Goal: Information Seeking & Learning: Check status

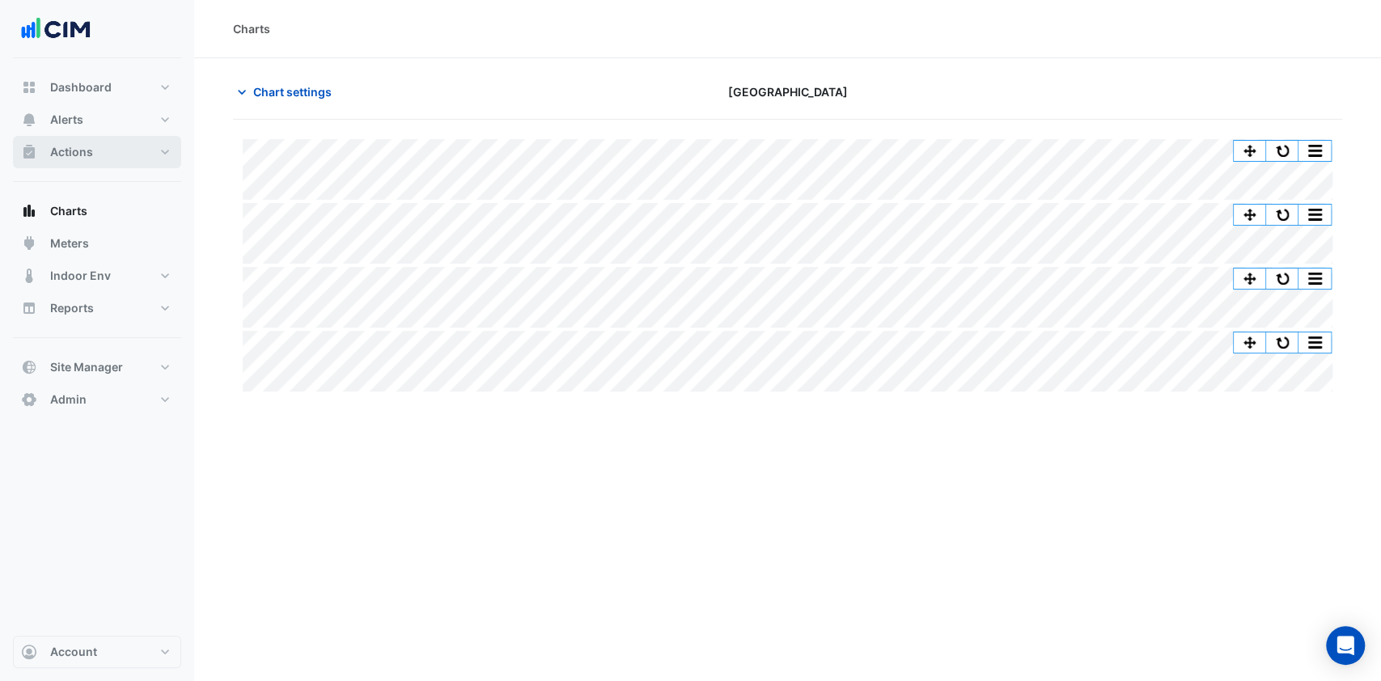
click at [93, 158] on button "Actions" at bounding box center [97, 152] width 168 height 32
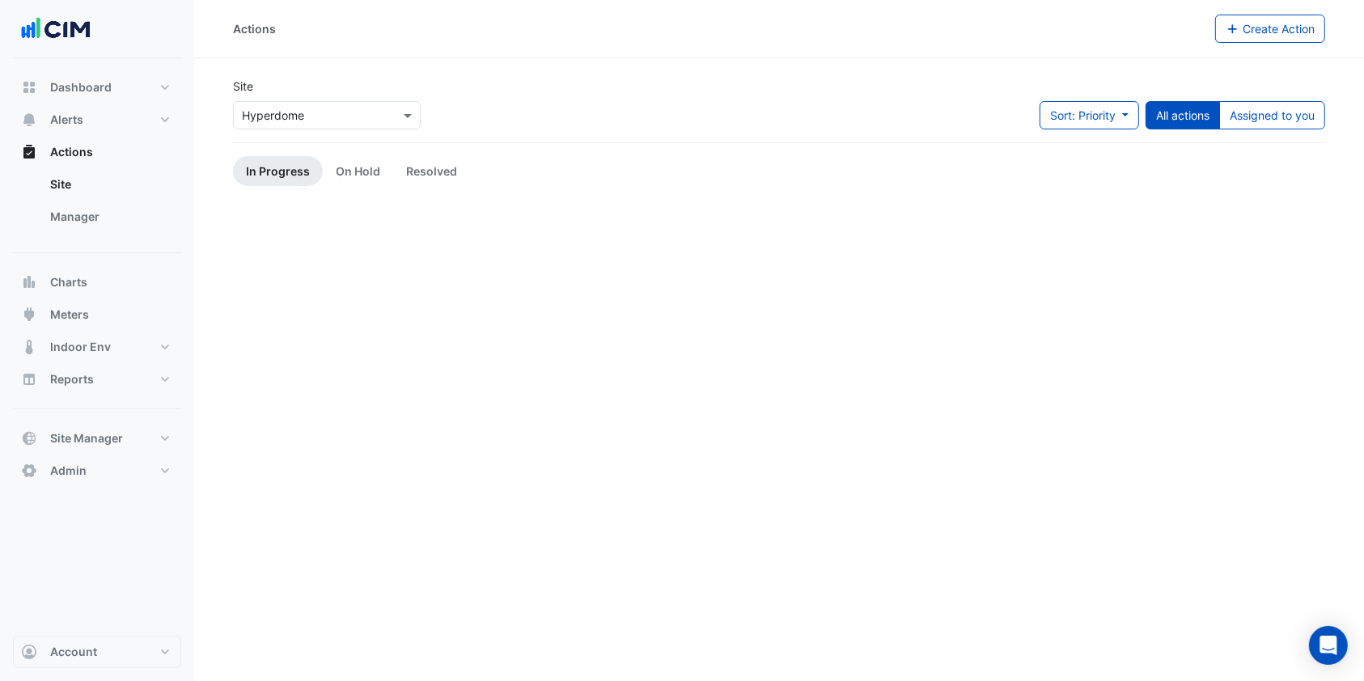
click at [104, 212] on link "Manager" at bounding box center [109, 217] width 144 height 32
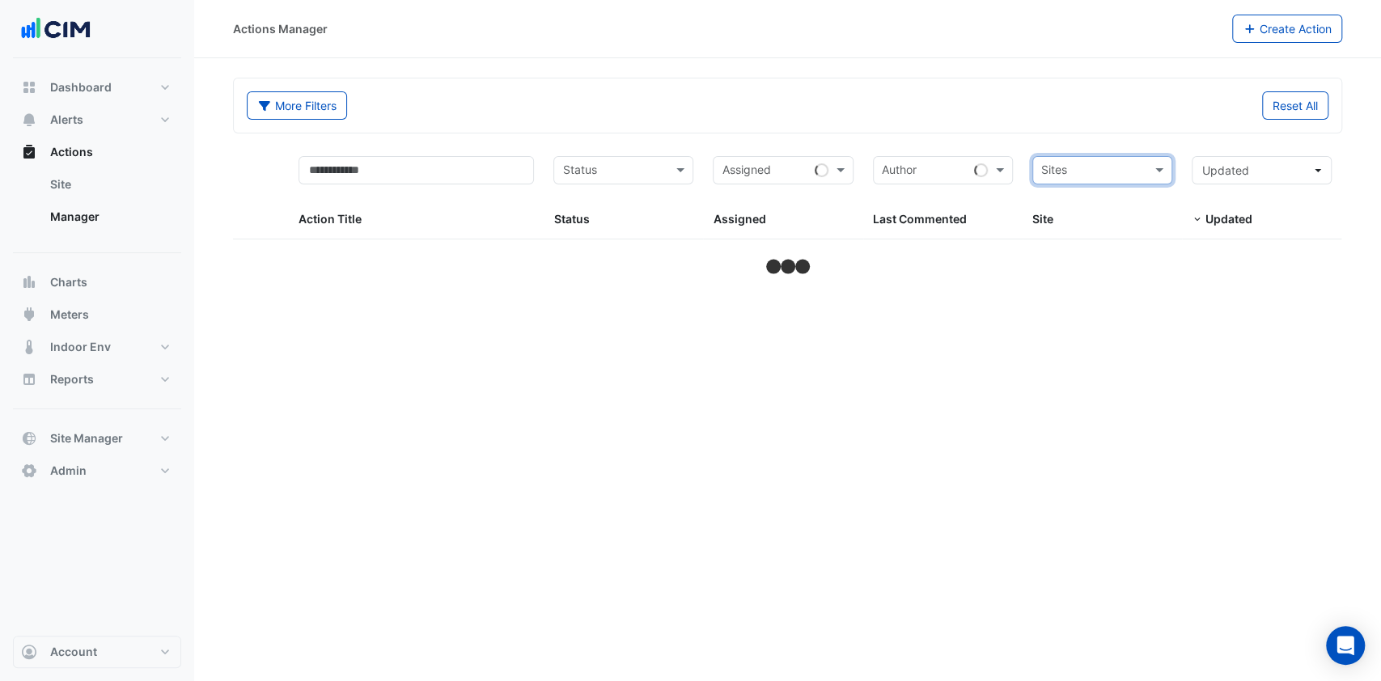
click at [1093, 172] on input "text" at bounding box center [1093, 172] width 104 height 19
type input "****"
click at [1084, 227] on span "MQX4" at bounding box center [1075, 229] width 33 height 14
select select "***"
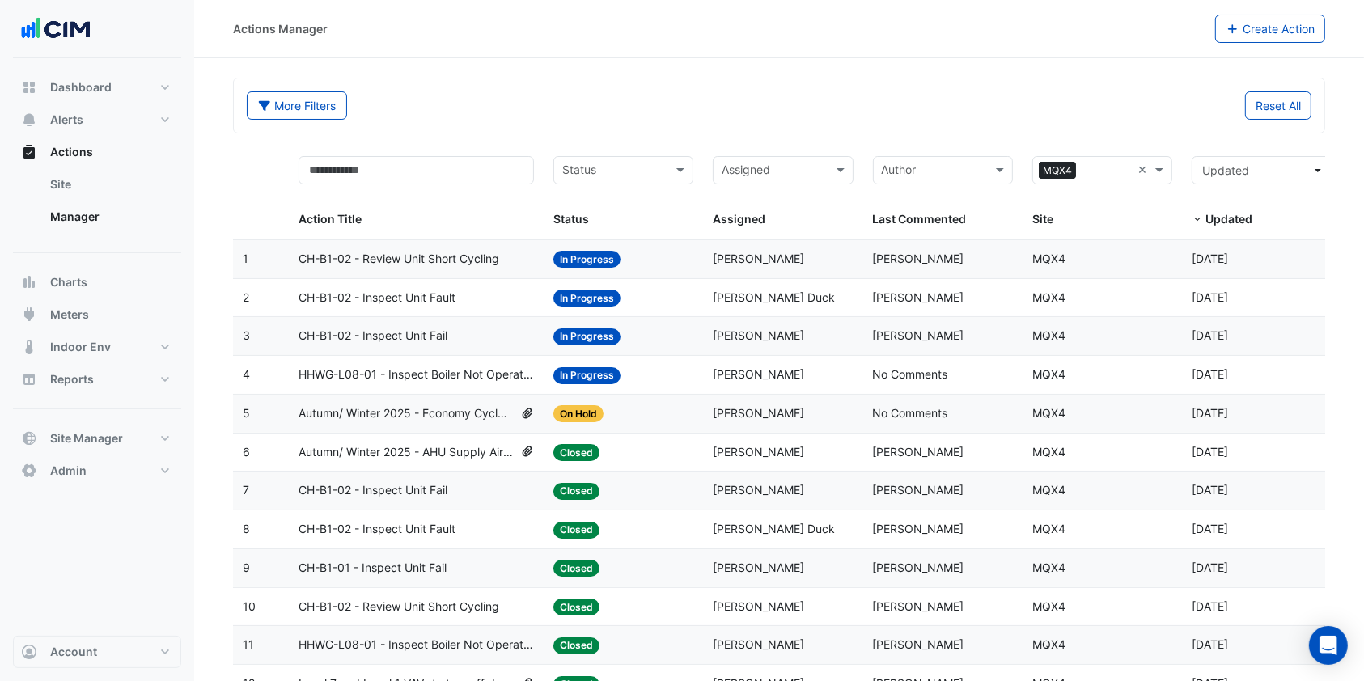
click at [423, 252] on span "CH-B1-02 - Review Unit Short Cycling" at bounding box center [399, 259] width 201 height 19
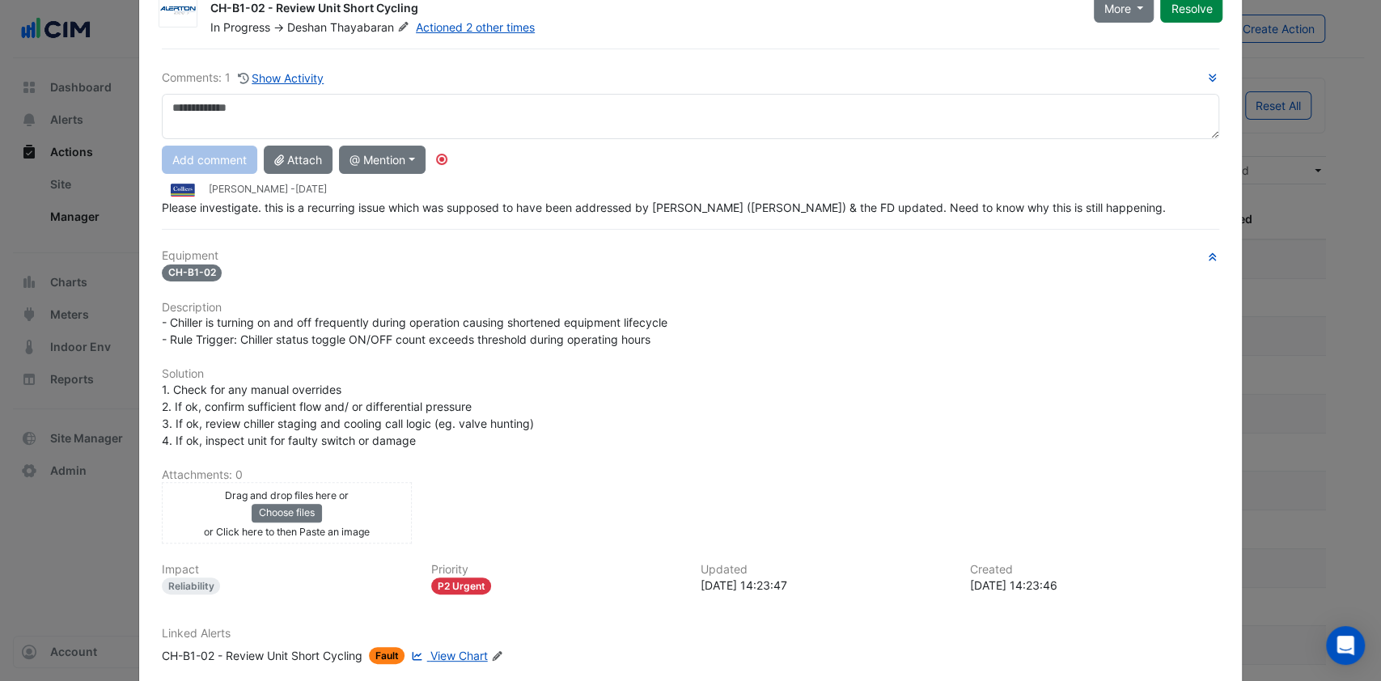
scroll to position [151, 0]
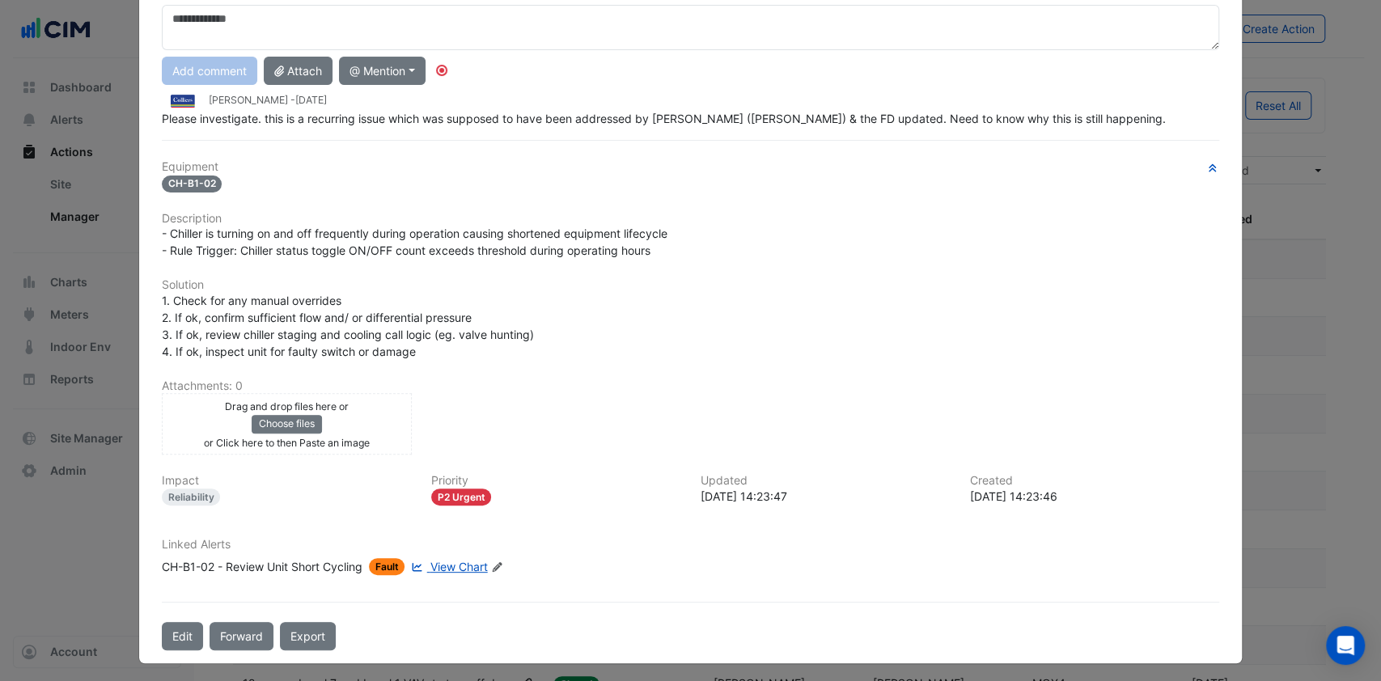
click at [455, 560] on span "View Chart" at bounding box center [458, 567] width 57 height 14
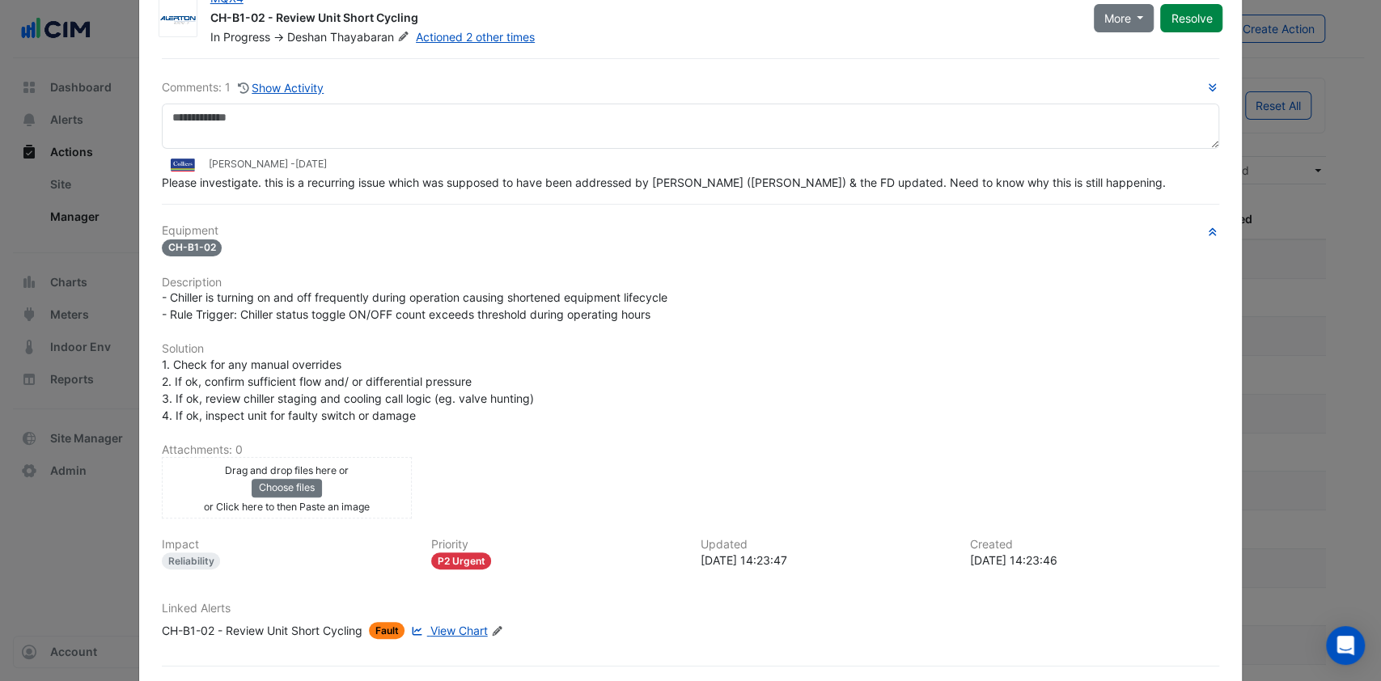
scroll to position [0, 0]
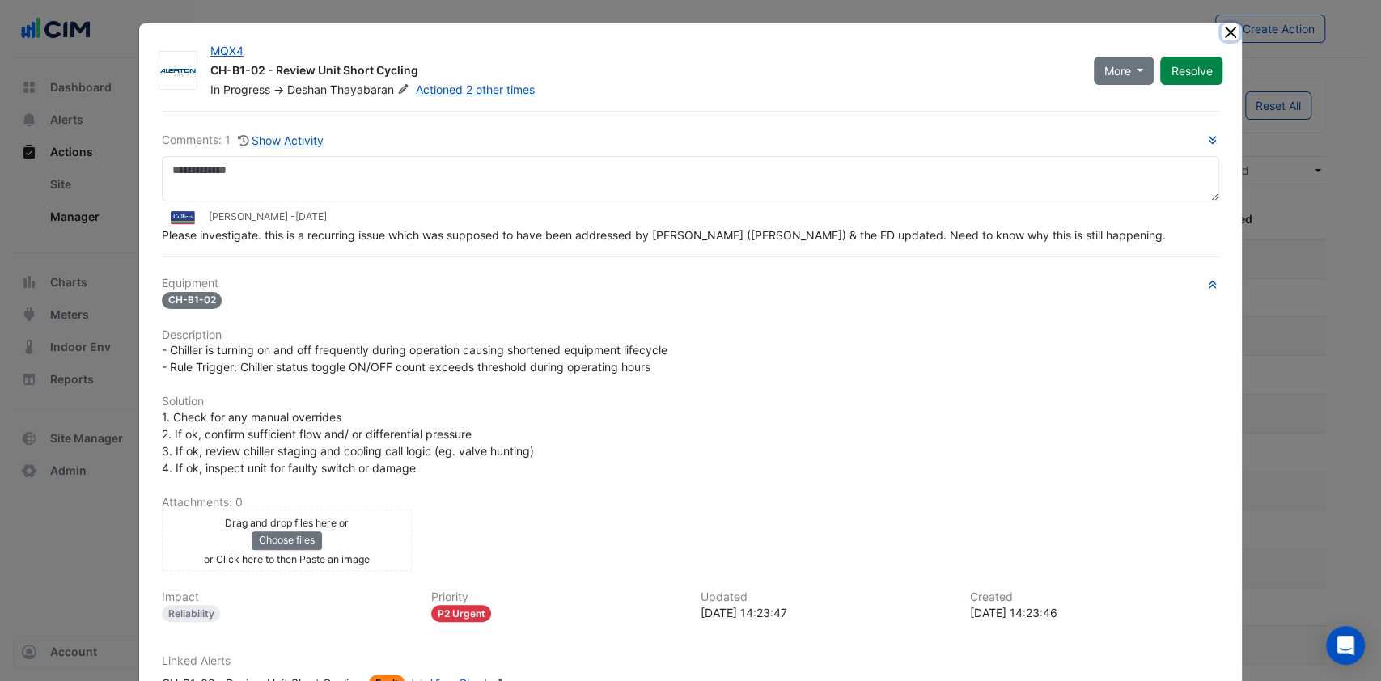
click at [1229, 34] on button "Close" at bounding box center [1230, 31] width 17 height 17
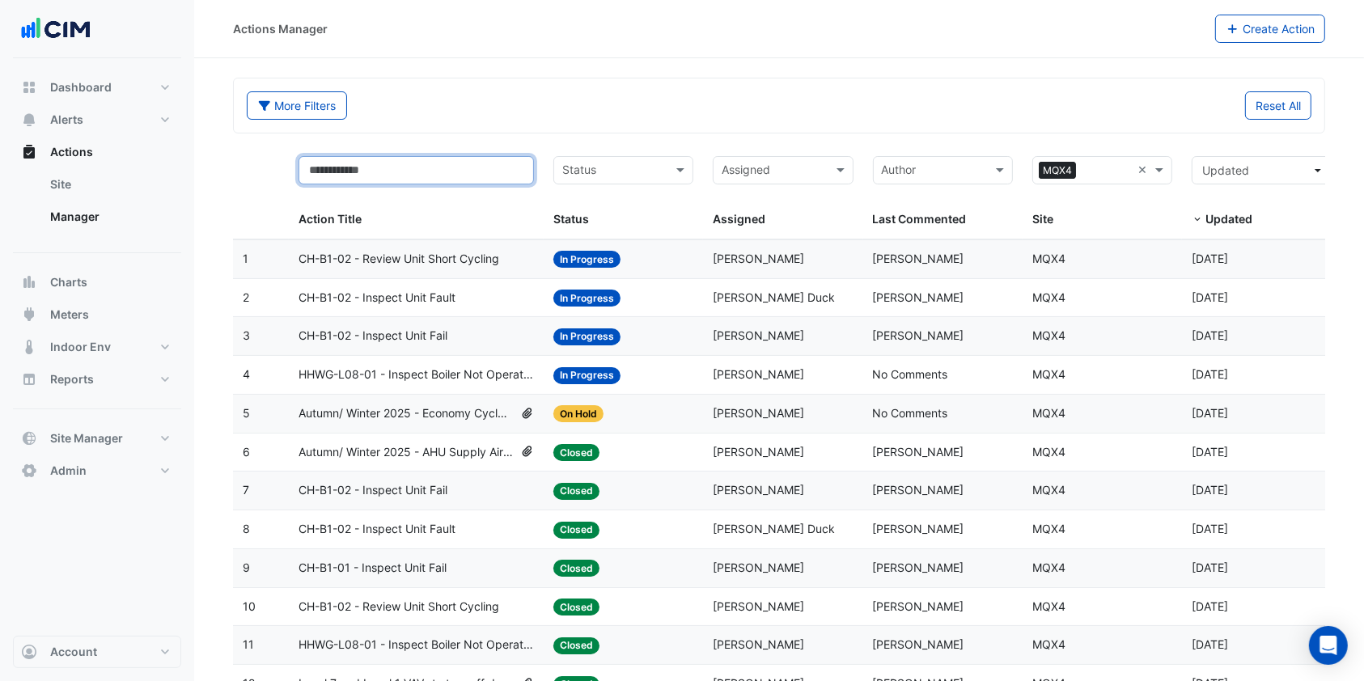
click at [430, 179] on input "text" at bounding box center [416, 170] width 235 height 28
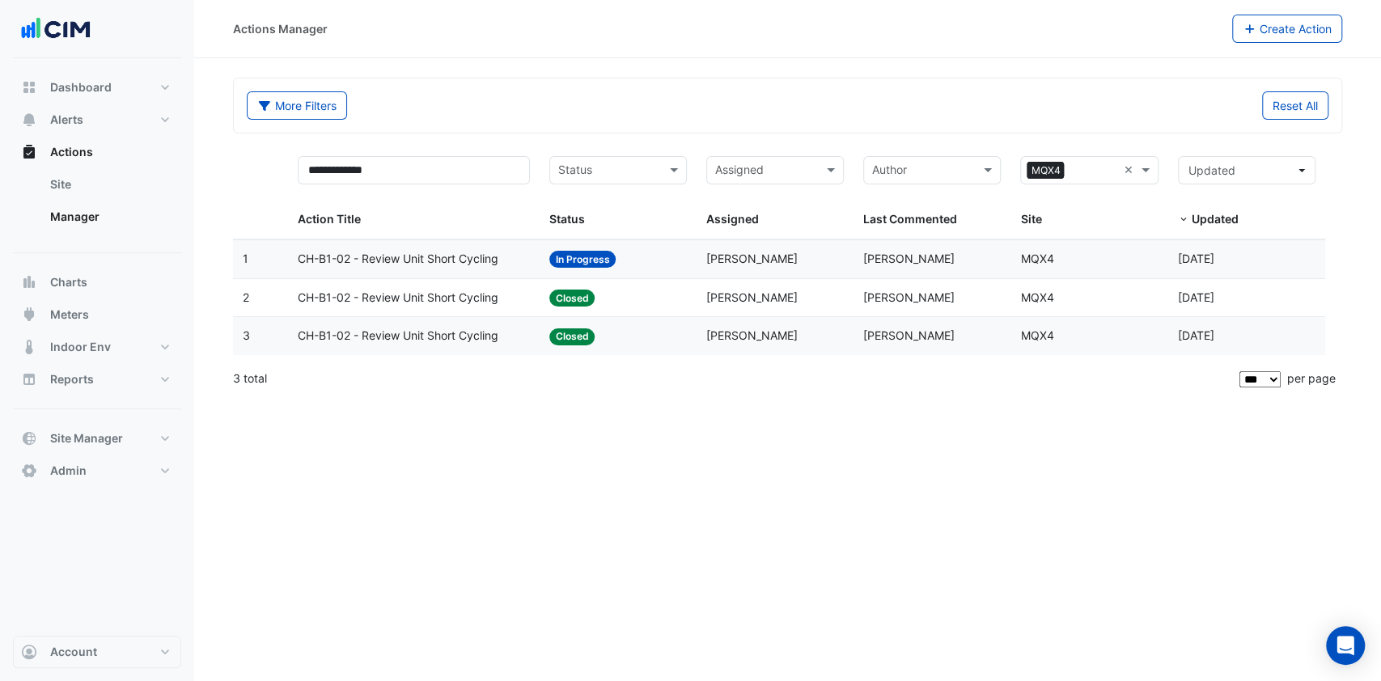
click at [471, 329] on span "CH-B1-02 - Review Unit Short Cycling" at bounding box center [398, 336] width 201 height 19
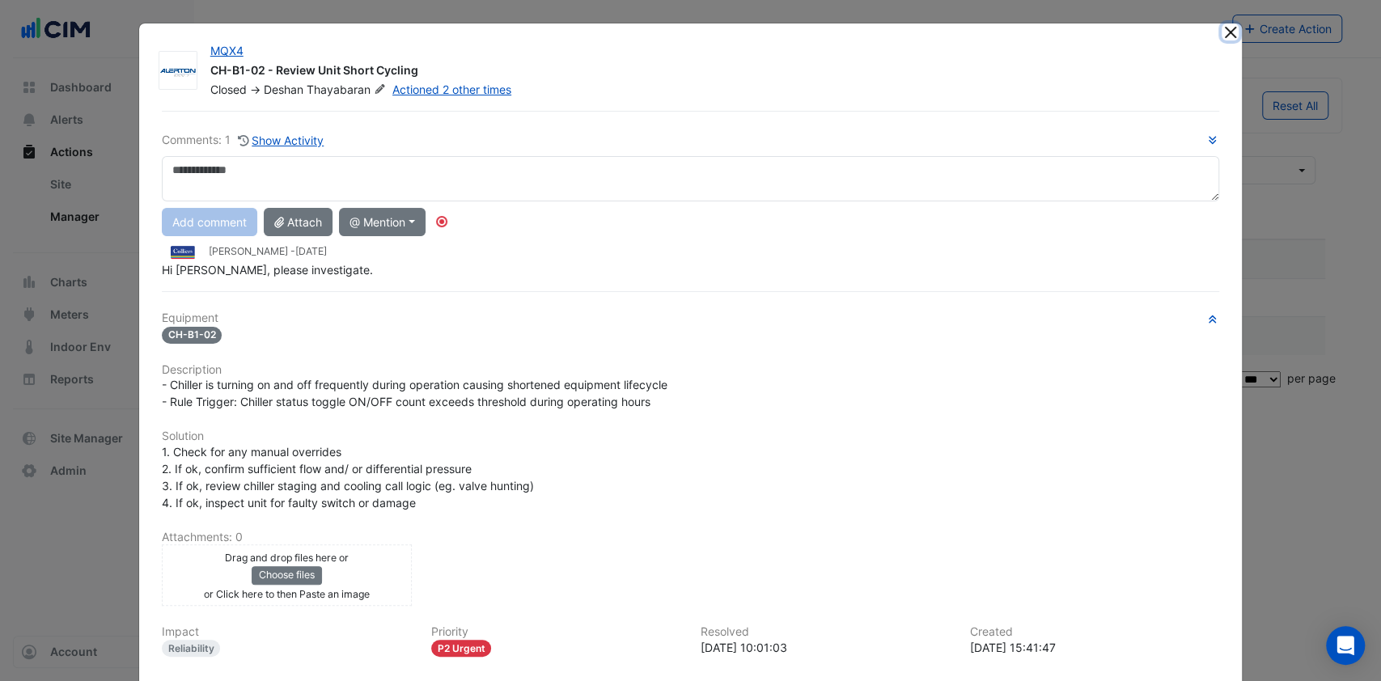
click at [1222, 30] on button "Close" at bounding box center [1230, 31] width 17 height 17
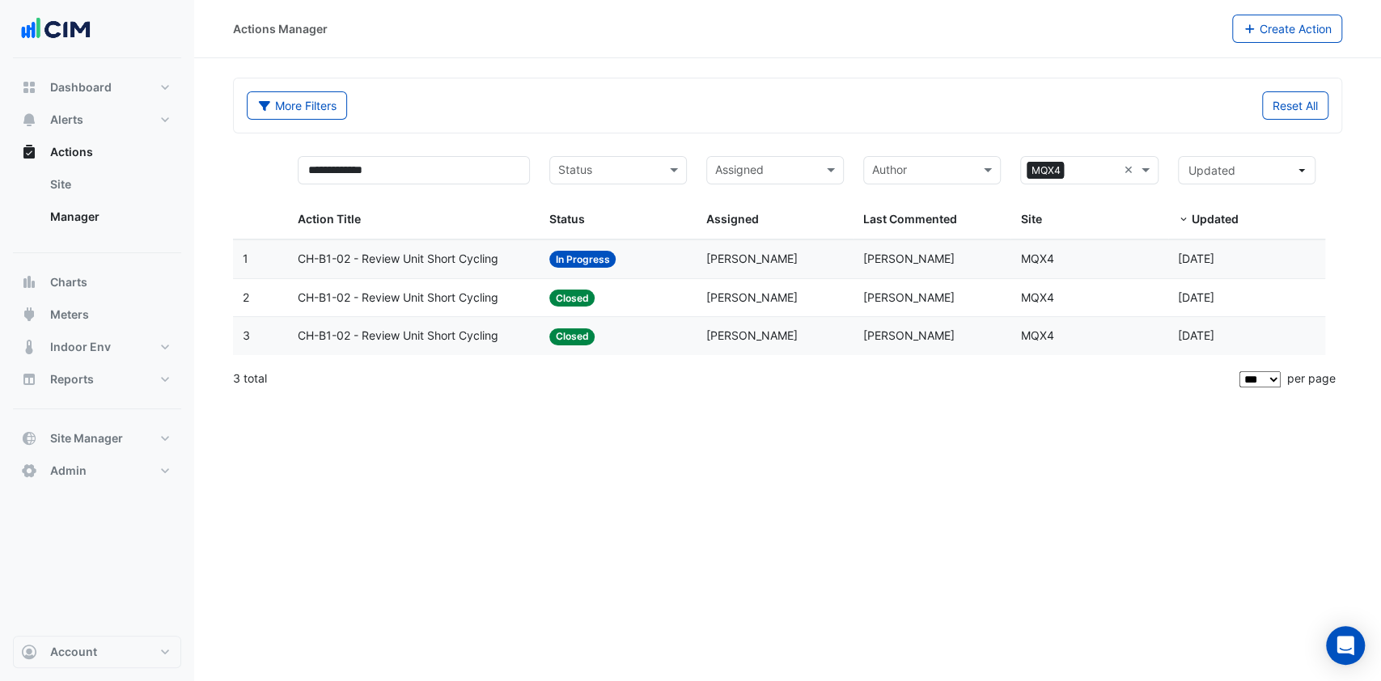
click at [409, 299] on span "CH-B1-02 - Review Unit Short Cycling" at bounding box center [398, 298] width 201 height 19
click at [416, 294] on span "CH-B1-02 - Review Unit Short Cycling" at bounding box center [398, 298] width 201 height 19
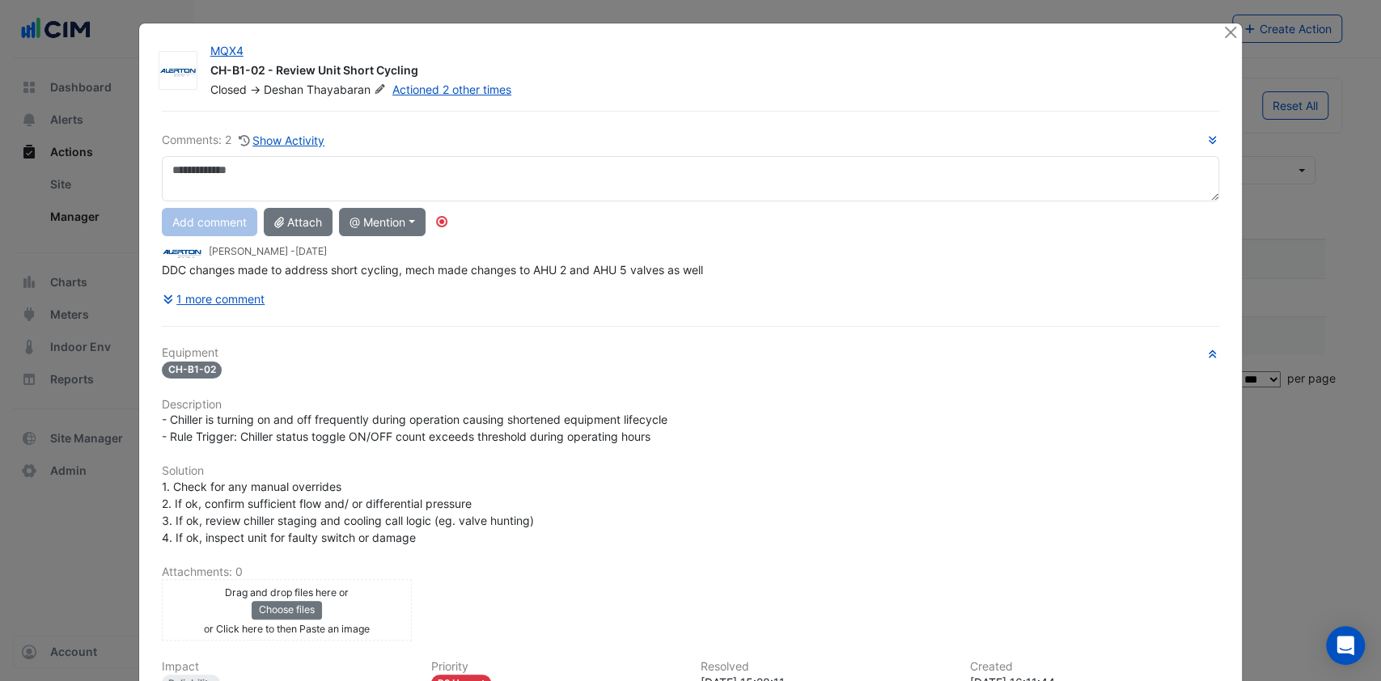
click at [218, 290] on button "1 more comment" at bounding box center [214, 299] width 104 height 28
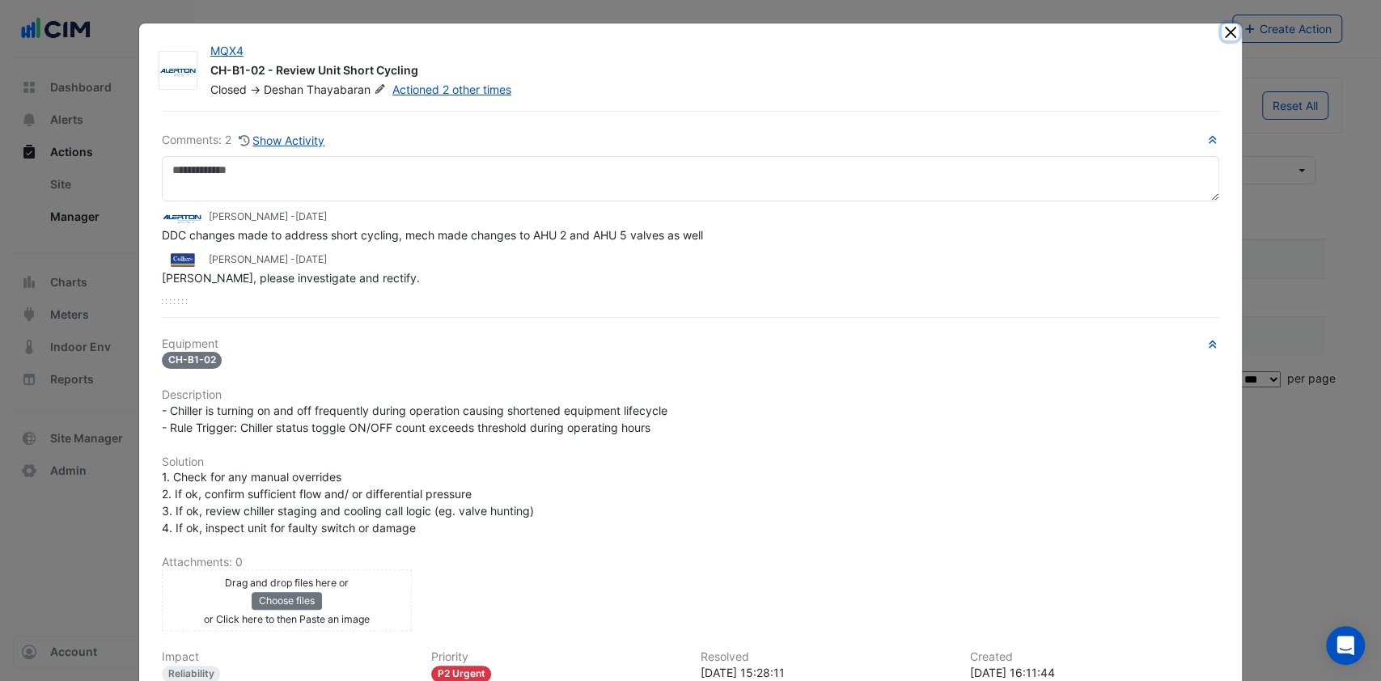
click at [1222, 32] on button "Close" at bounding box center [1230, 31] width 17 height 17
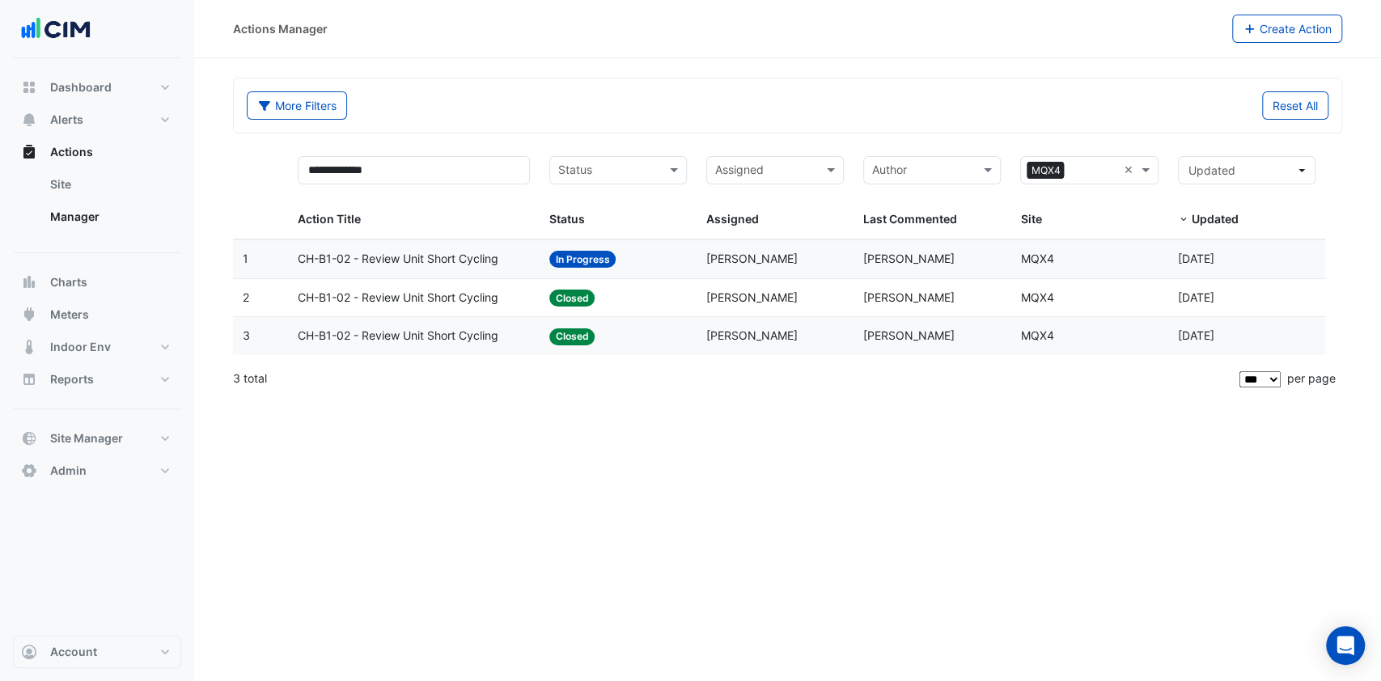
click at [383, 263] on span "CH-B1-02 - Review Unit Short Cycling" at bounding box center [398, 259] width 201 height 19
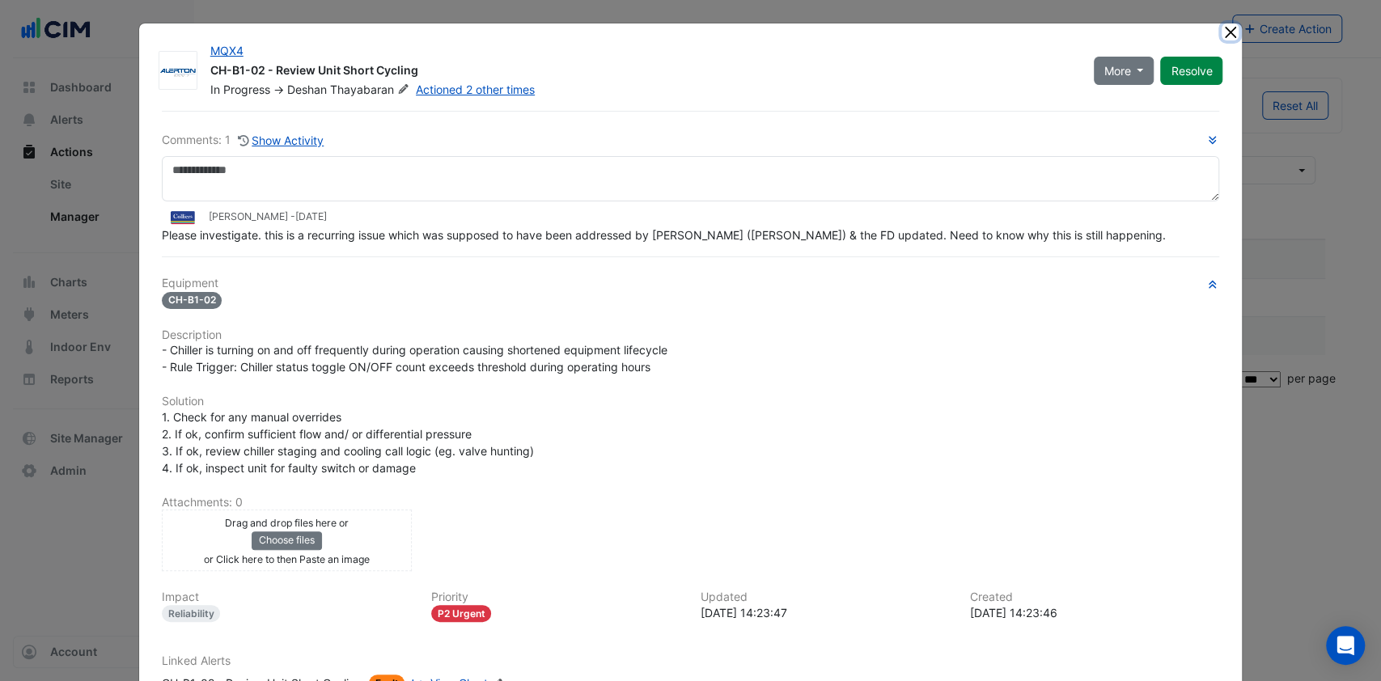
click at [1222, 34] on button "Close" at bounding box center [1230, 31] width 17 height 17
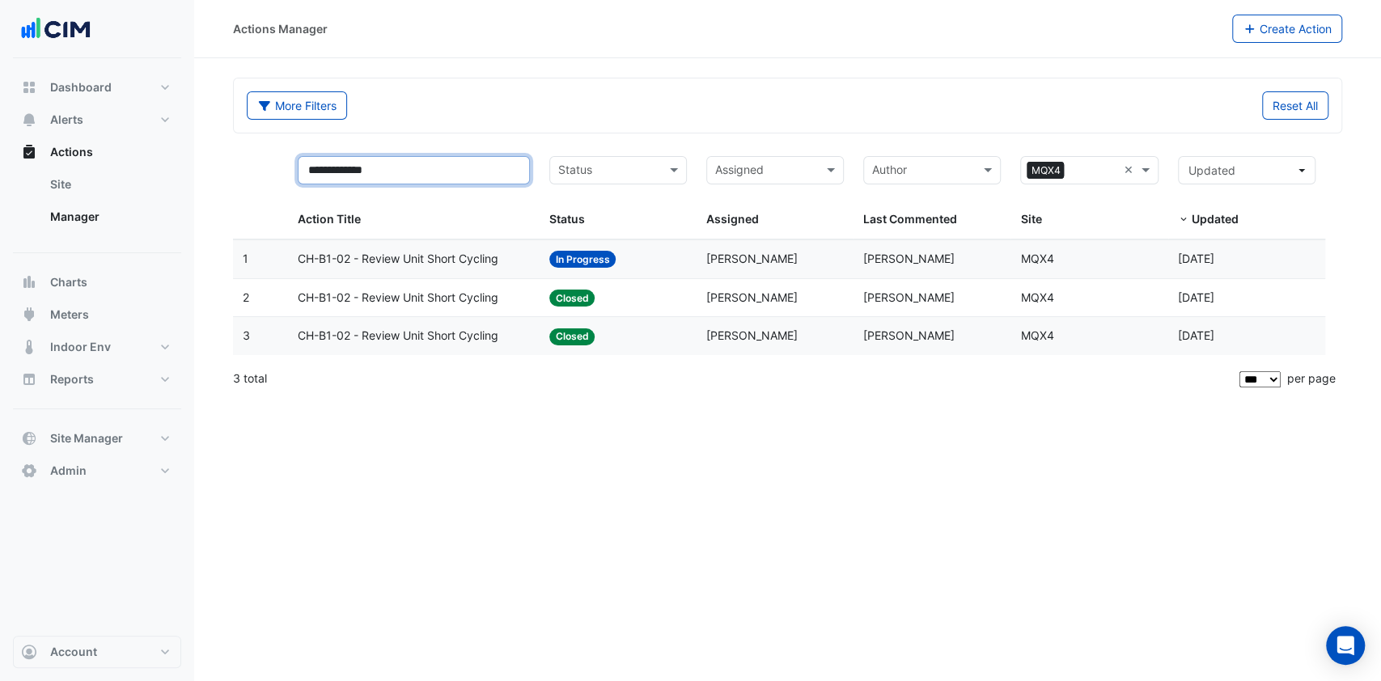
click at [414, 178] on input "**********" at bounding box center [414, 170] width 232 height 28
click at [412, 178] on input "**********" at bounding box center [414, 170] width 232 height 28
click at [400, 175] on input "**********" at bounding box center [414, 170] width 232 height 28
type input "*"
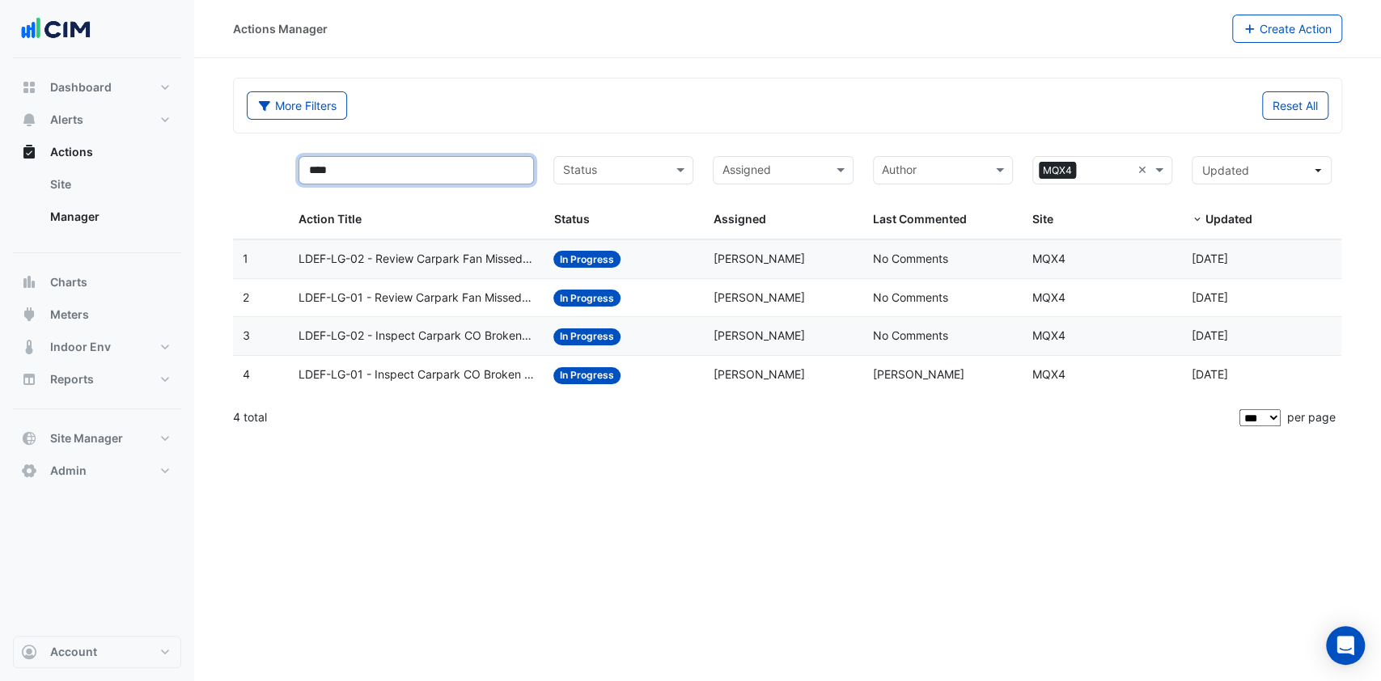
type input "****"
click at [448, 342] on span "LDEF-LG-02 - Inspect Carpark CO Broken Sensor" at bounding box center [416, 336] width 235 height 19
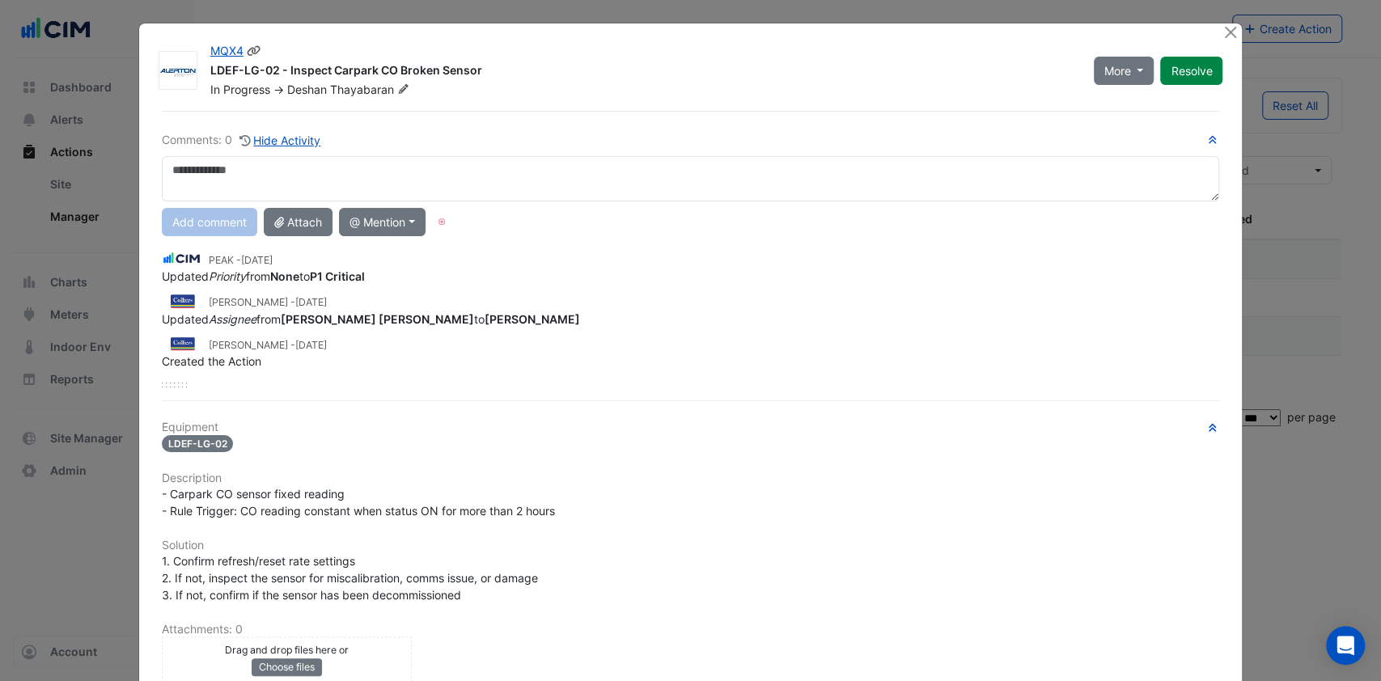
click at [1179, 70] on button "Resolve" at bounding box center [1191, 71] width 62 height 28
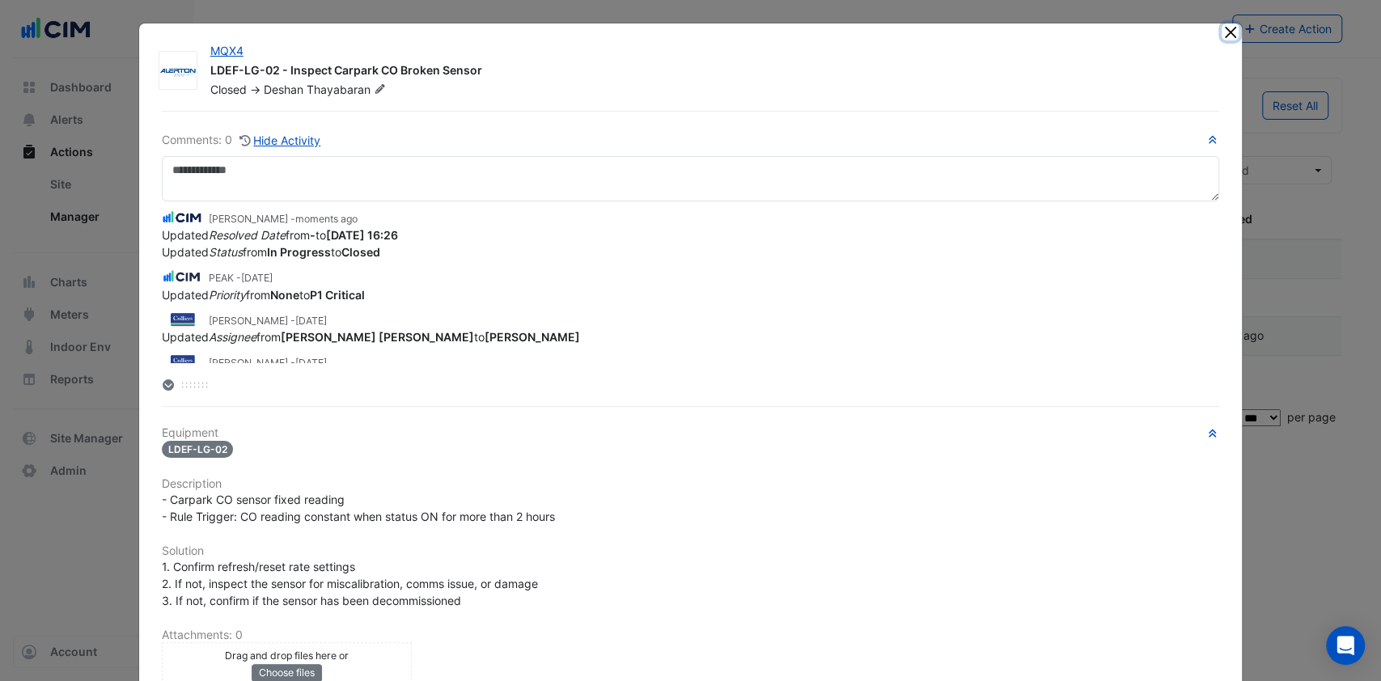
click at [1222, 32] on button "Close" at bounding box center [1230, 31] width 17 height 17
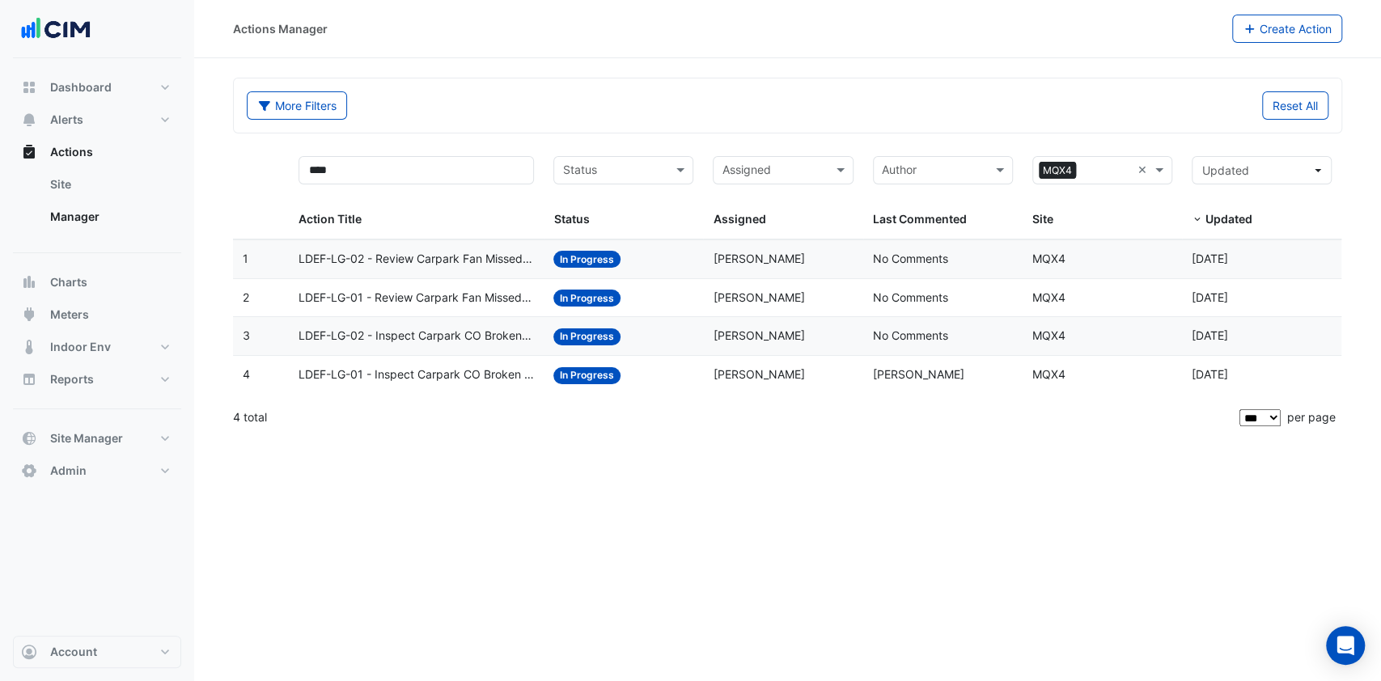
click at [428, 338] on span "LDEF-LG-02 - Inspect Carpark CO Broken Sensor" at bounding box center [416, 336] width 235 height 19
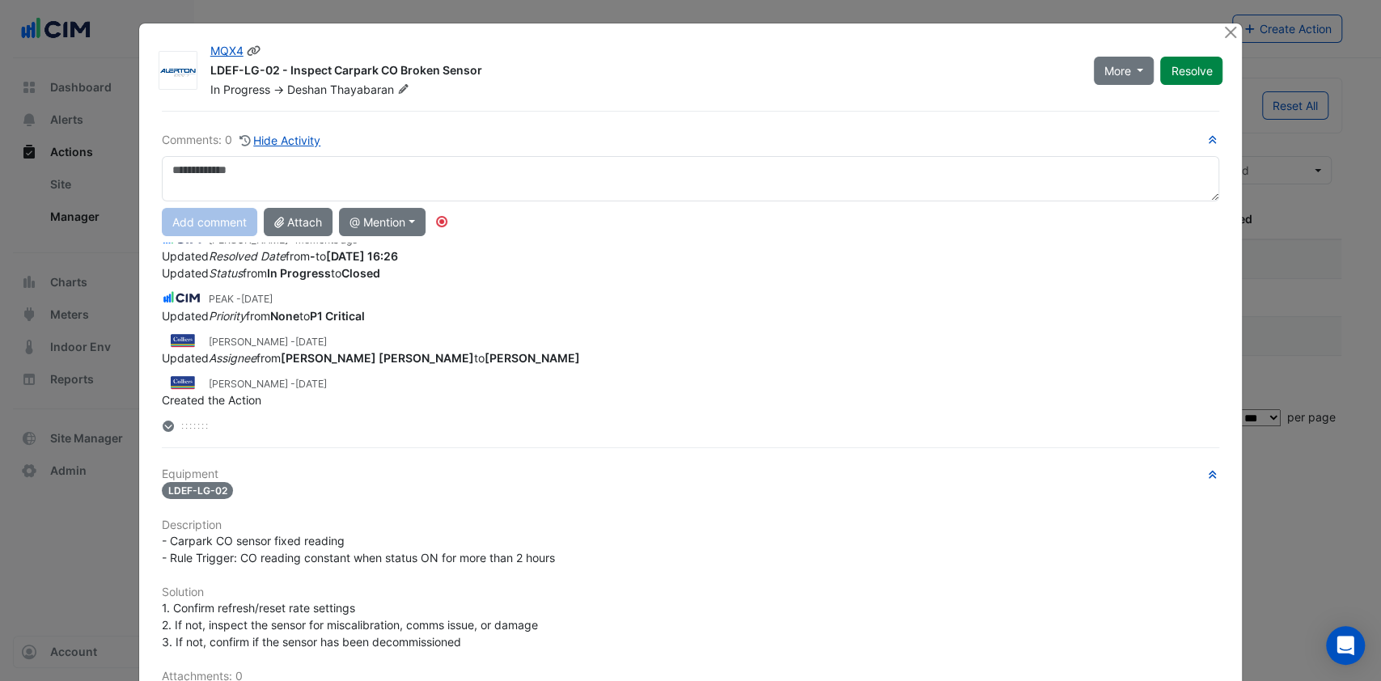
click at [1188, 74] on button "Resolve" at bounding box center [1191, 71] width 62 height 28
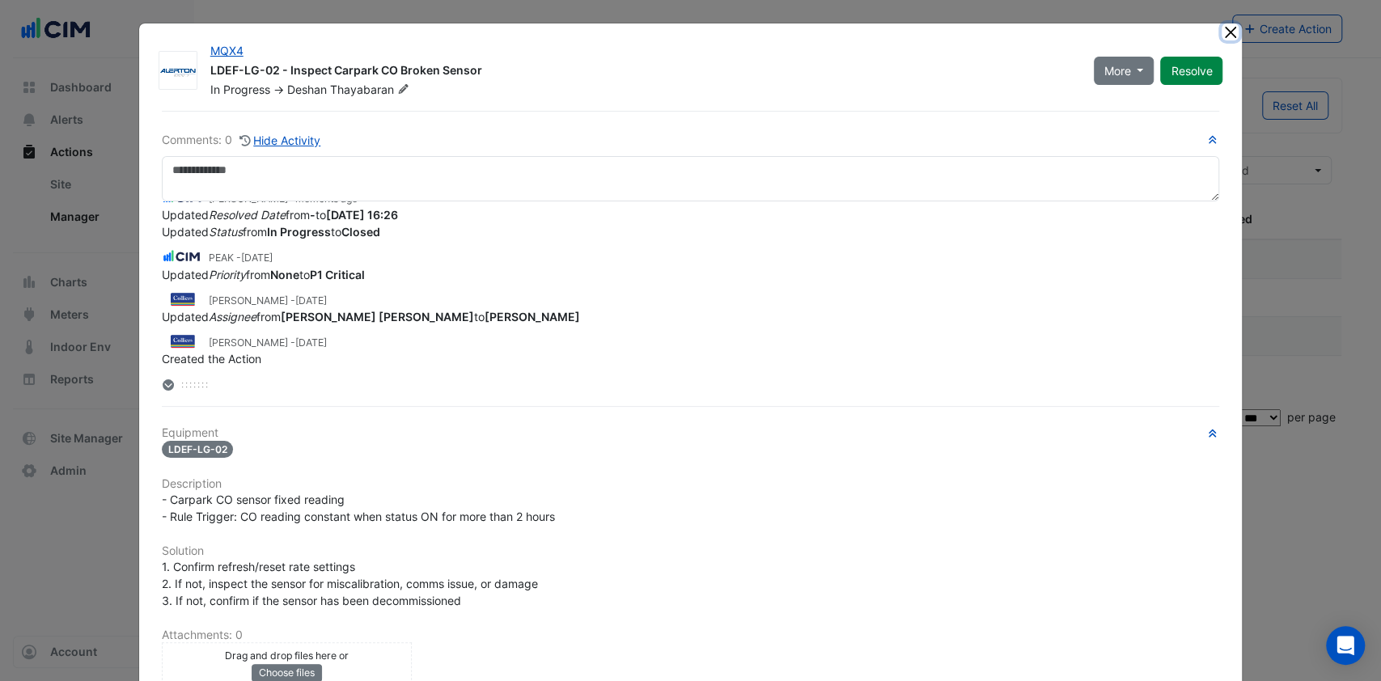
click at [1226, 36] on button "Close" at bounding box center [1230, 31] width 17 height 17
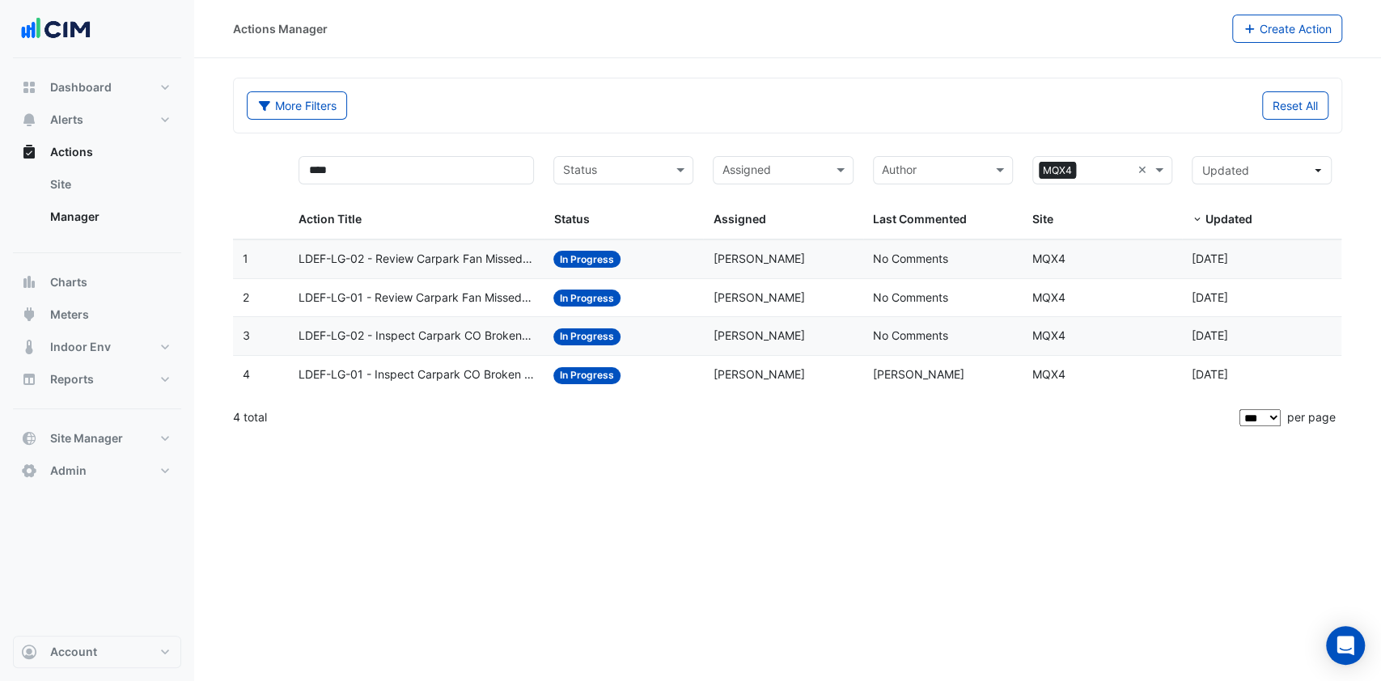
click at [434, 339] on span "LDEF-LG-02 - Inspect Carpark CO Broken Sensor" at bounding box center [416, 336] width 235 height 19
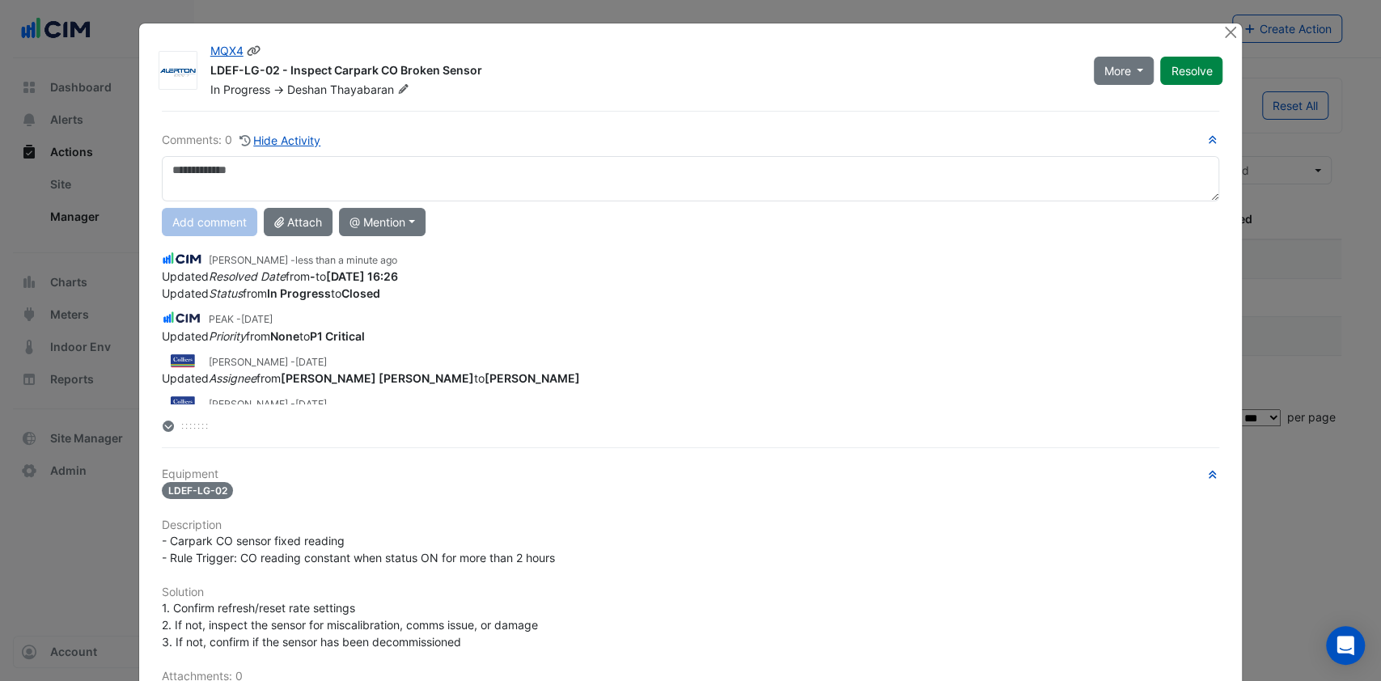
click at [1171, 72] on button "Resolve" at bounding box center [1191, 71] width 62 height 28
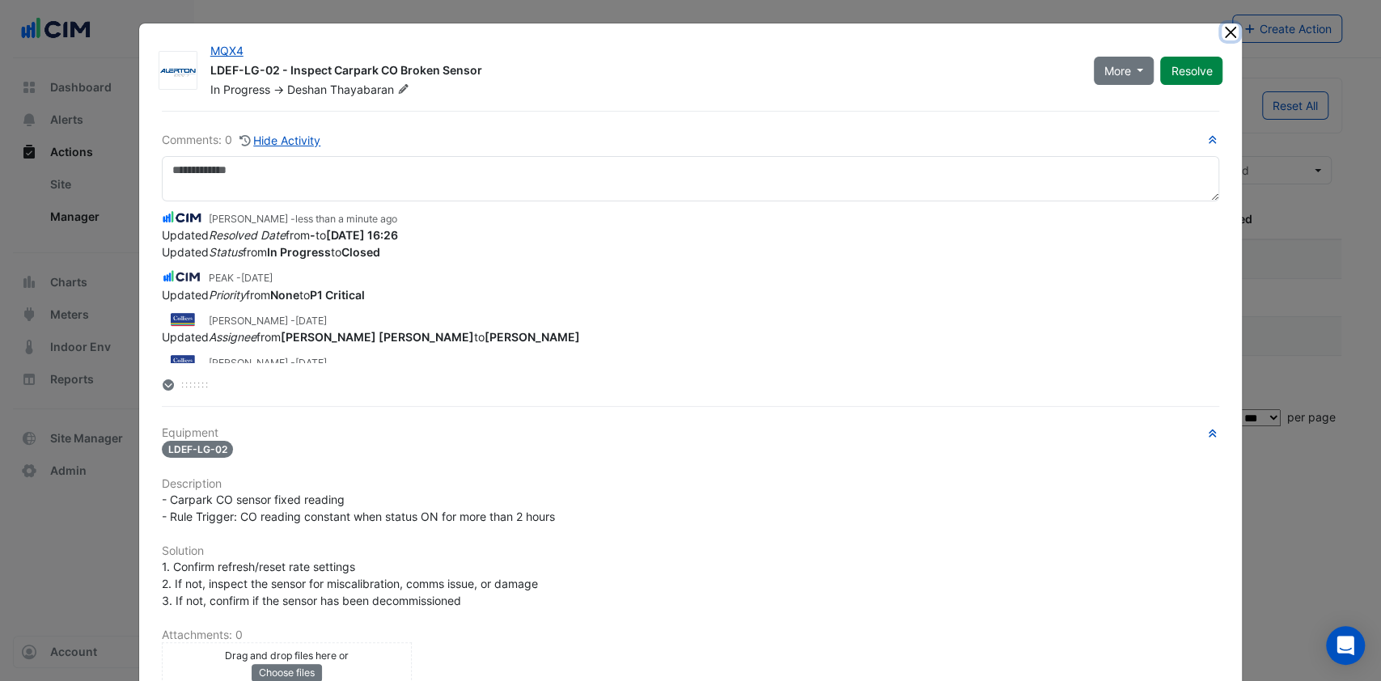
click at [1226, 31] on button "Close" at bounding box center [1230, 31] width 17 height 17
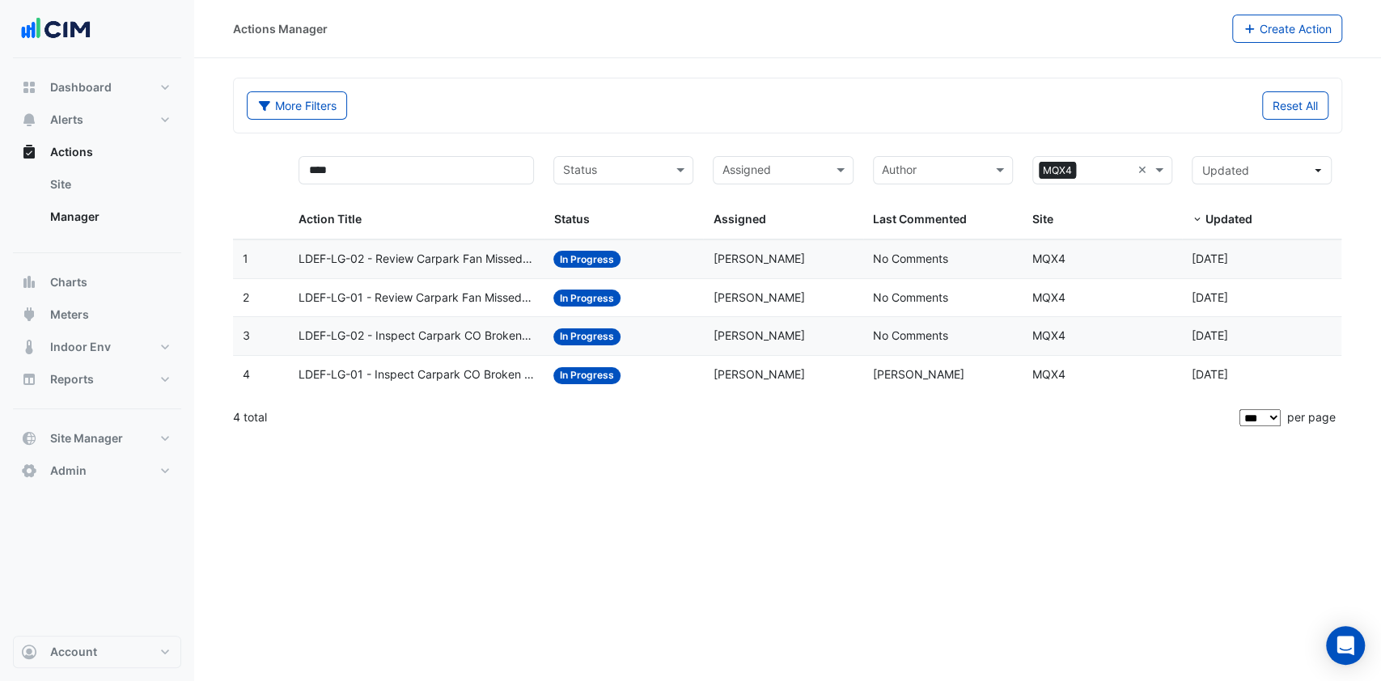
click at [423, 266] on span "LDEF-LG-02 - Review Carpark Fan Missed Purge" at bounding box center [416, 259] width 235 height 19
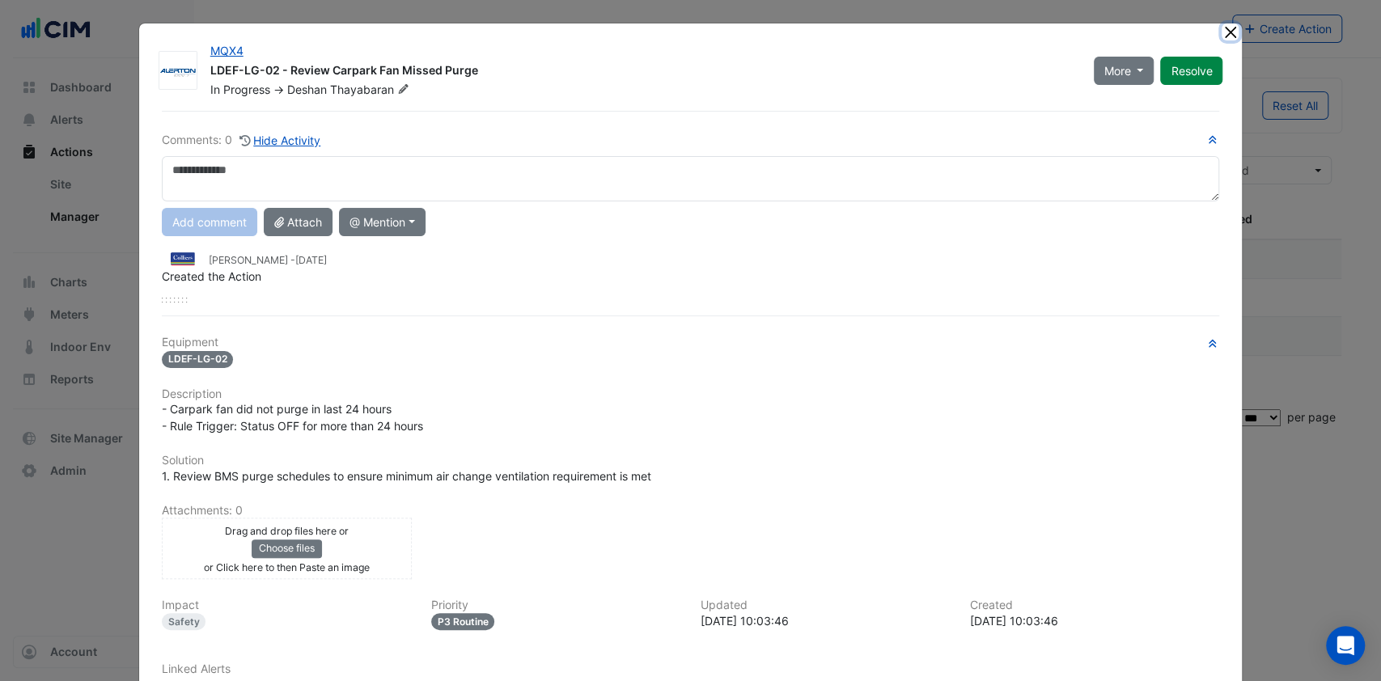
click at [1222, 32] on button "Close" at bounding box center [1230, 31] width 17 height 17
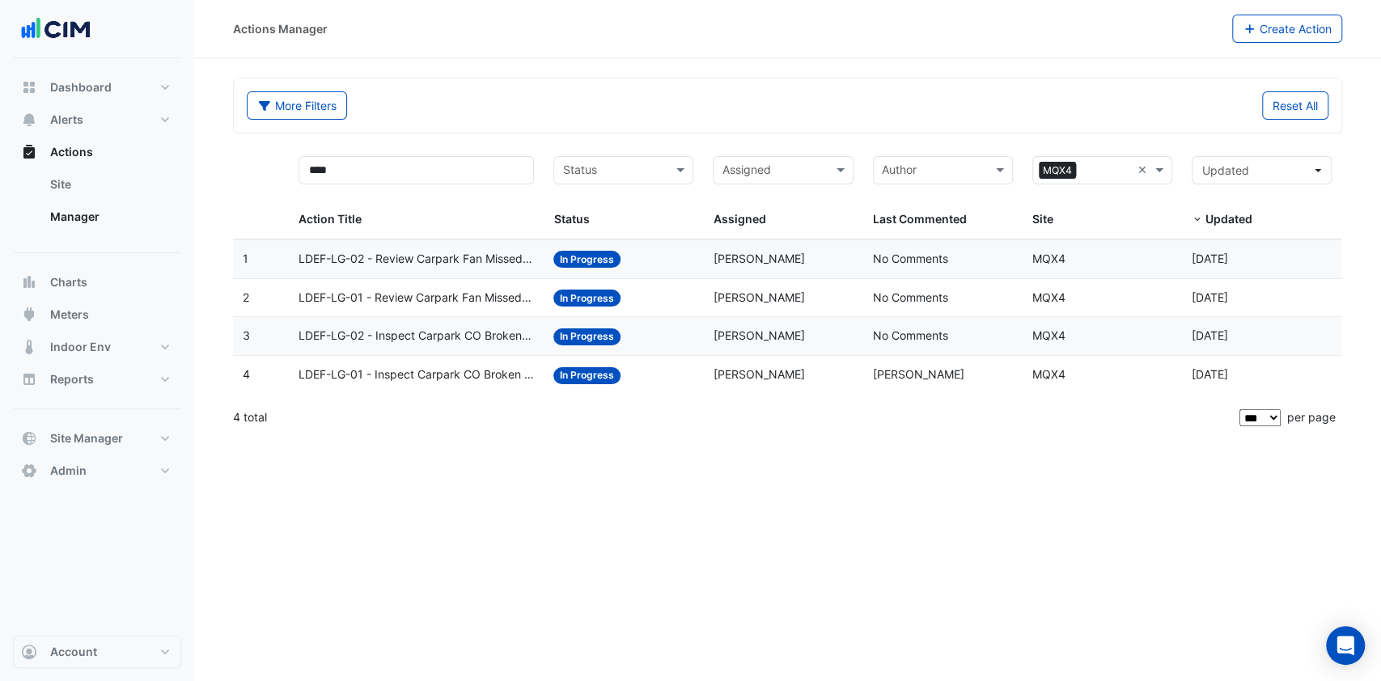
click at [452, 292] on span "LDEF-LG-01 - Review Carpark Fan Missed Purge" at bounding box center [416, 298] width 235 height 19
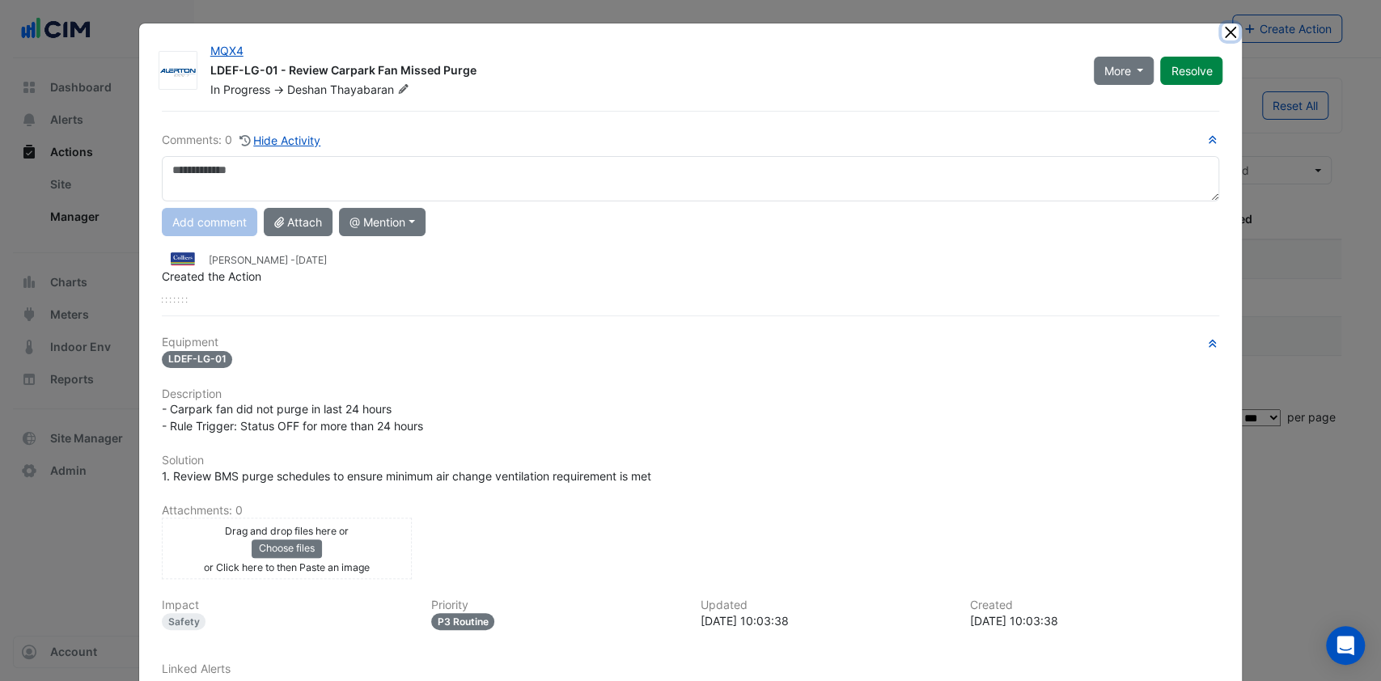
click at [1222, 34] on button "Close" at bounding box center [1230, 31] width 17 height 17
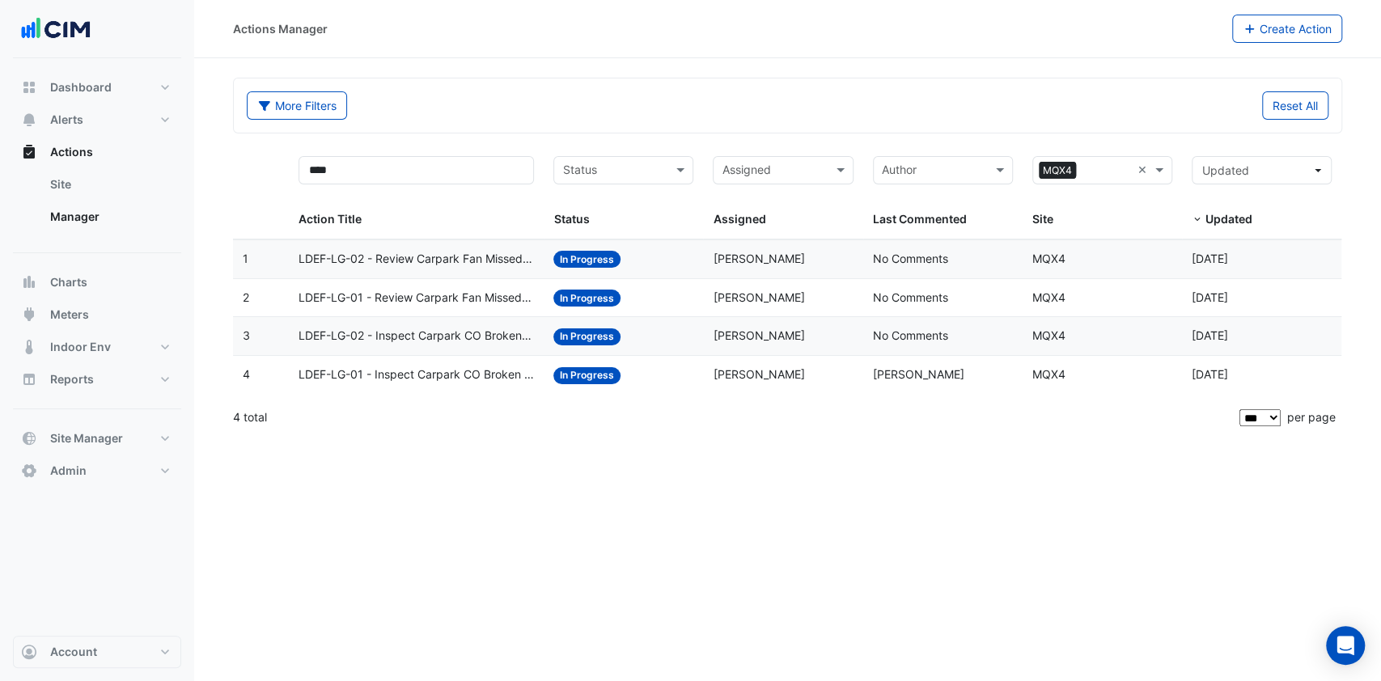
click at [434, 333] on span "LDEF-LG-02 - Inspect Carpark CO Broken Sensor" at bounding box center [416, 336] width 235 height 19
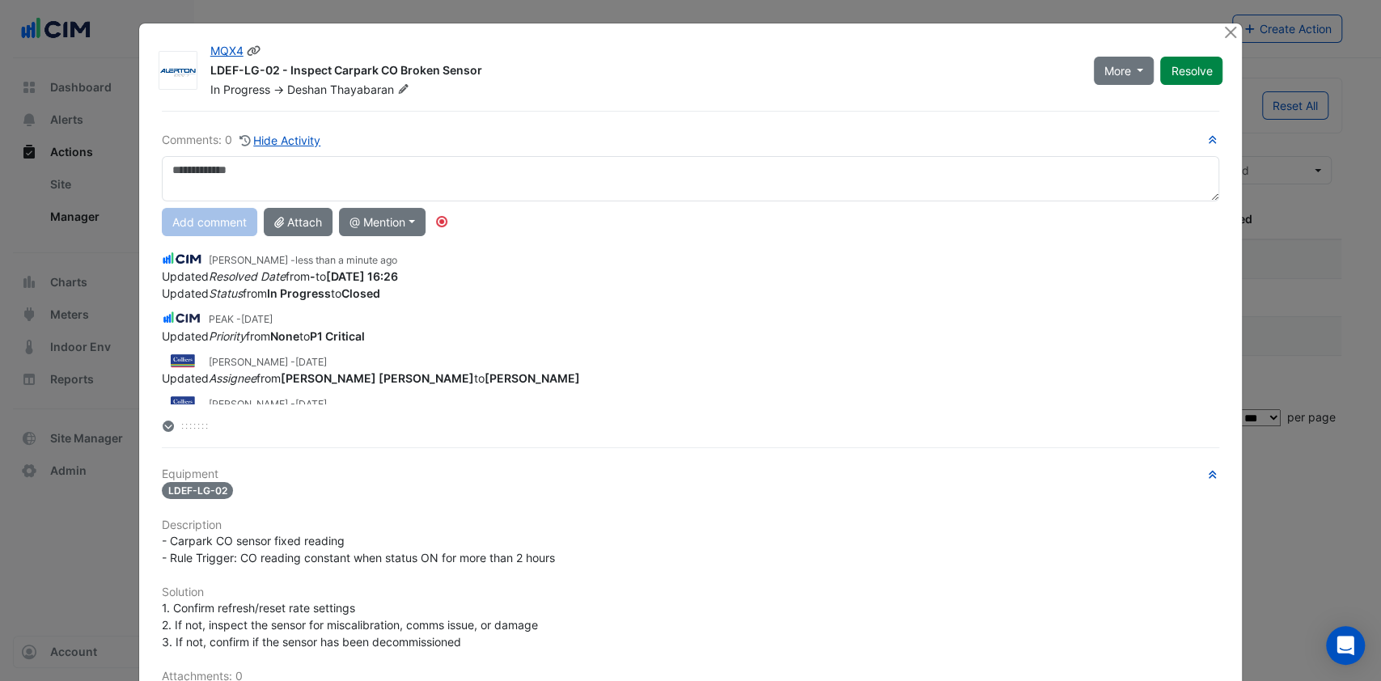
click at [1175, 74] on button "Resolve" at bounding box center [1191, 71] width 62 height 28
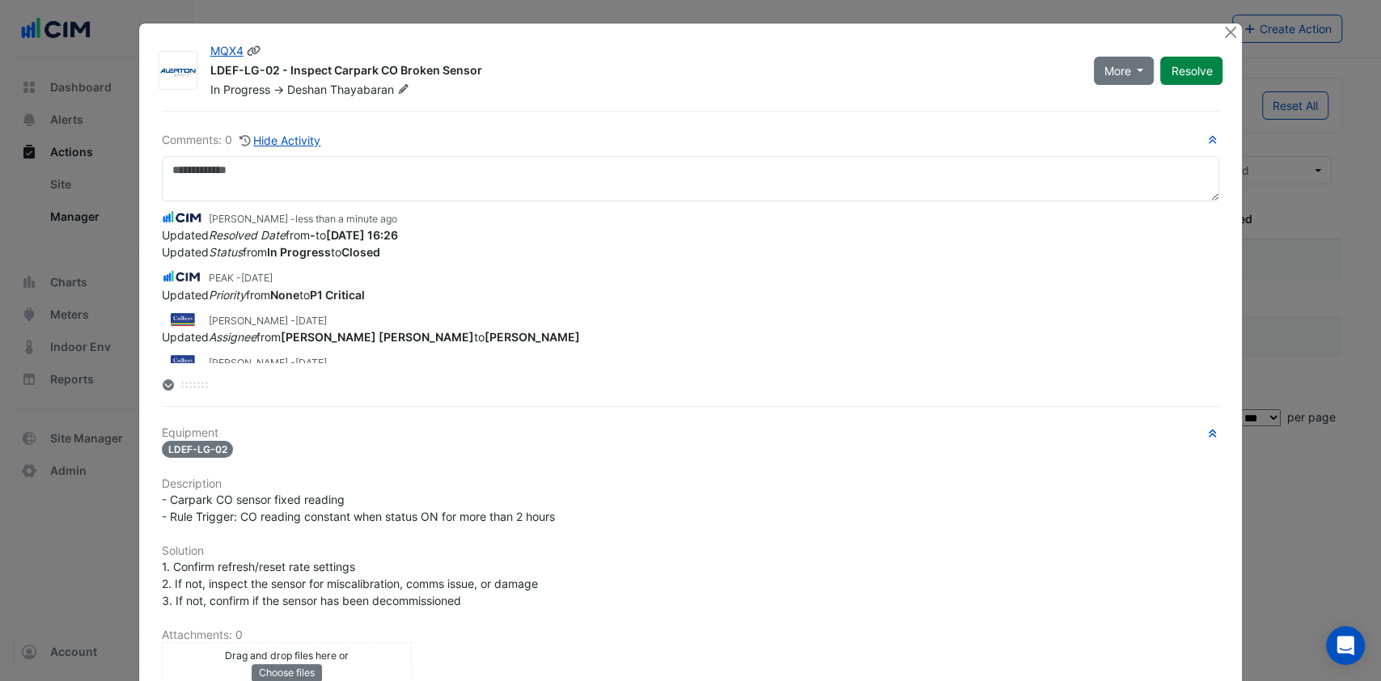
click at [1175, 74] on button "Resolve" at bounding box center [1191, 71] width 62 height 28
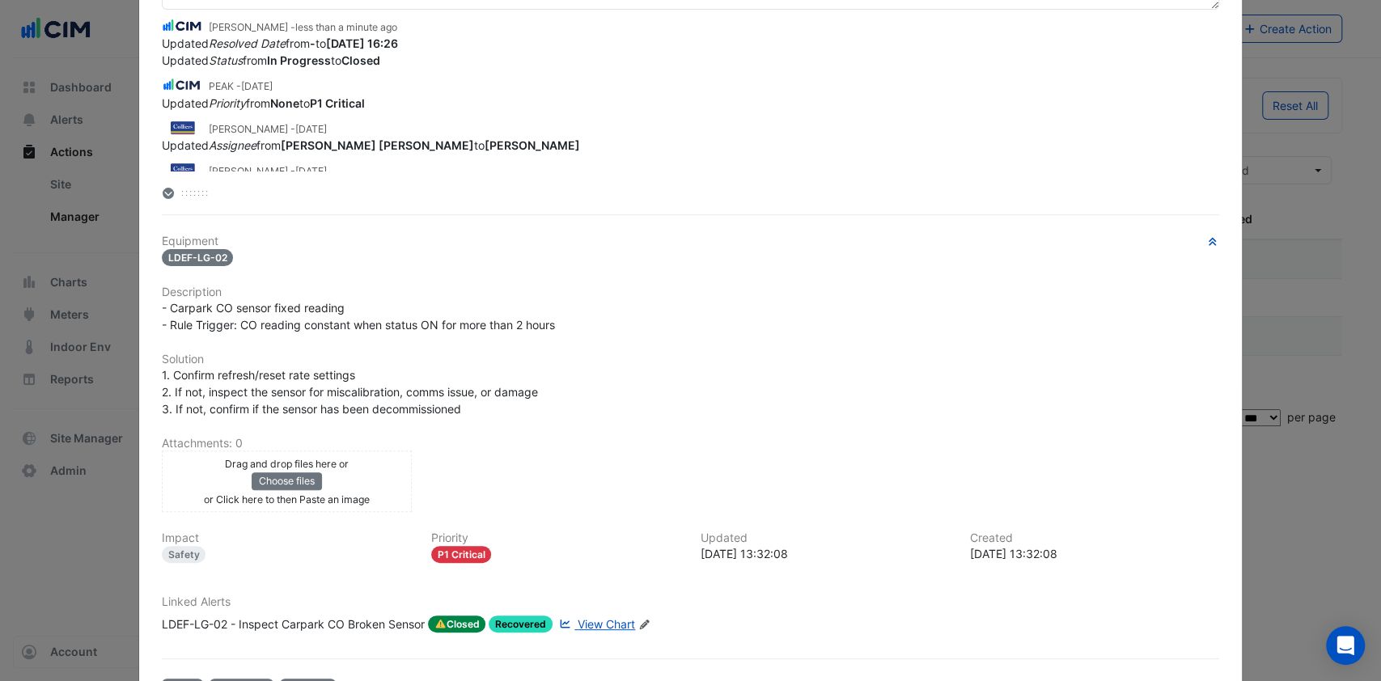
scroll to position [251, 0]
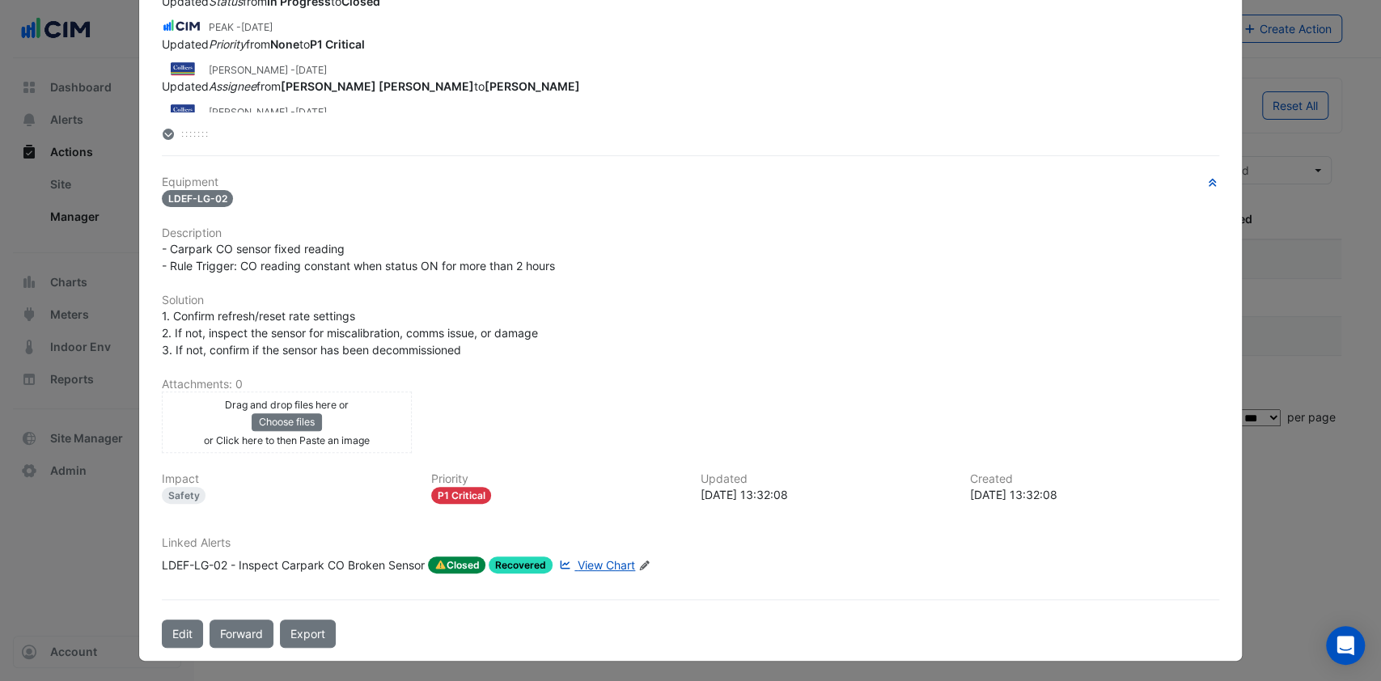
click at [167, 620] on button "Edit" at bounding box center [182, 634] width 41 height 28
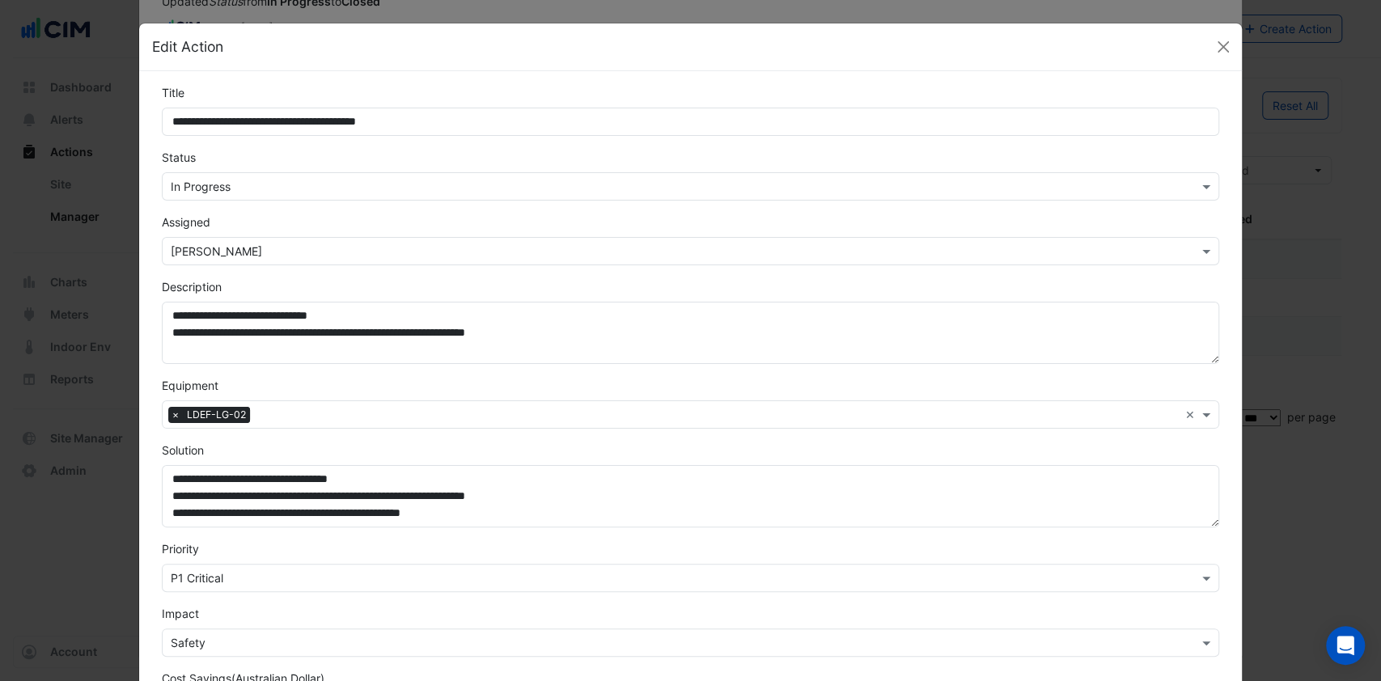
click at [269, 188] on input "text" at bounding box center [675, 187] width 1008 height 17
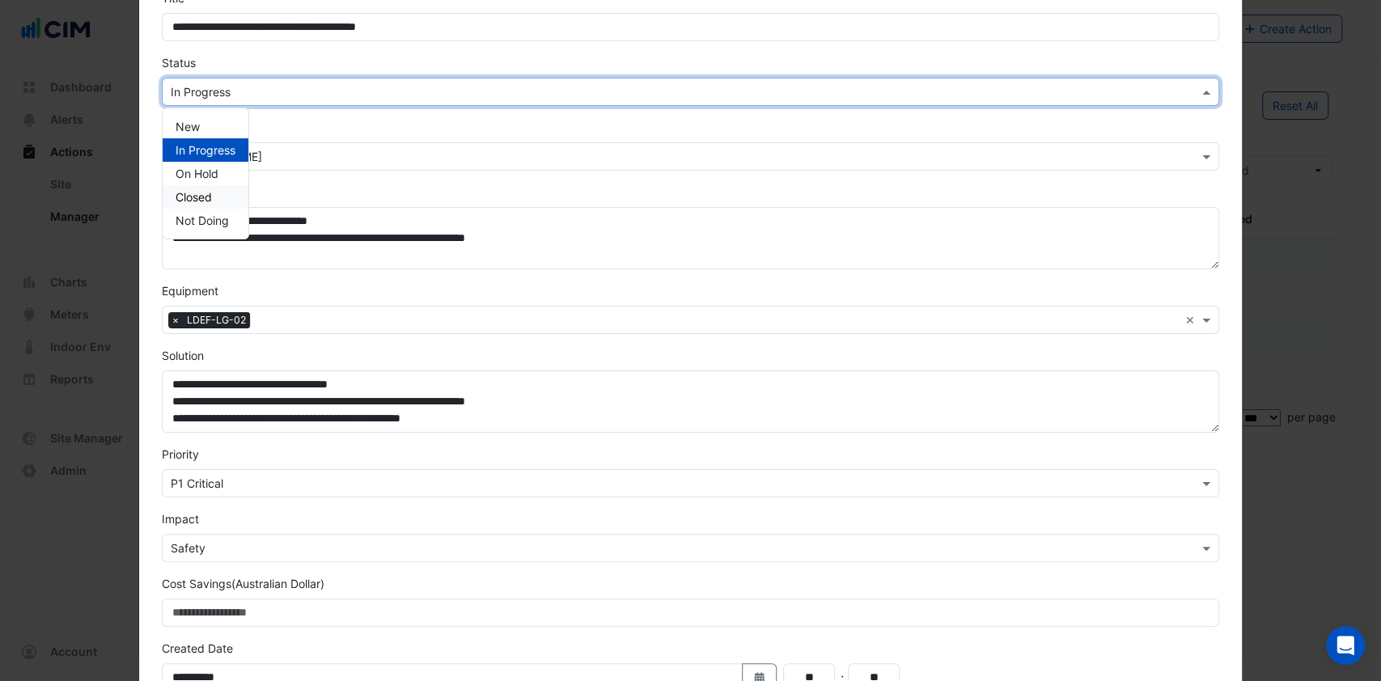
scroll to position [215, 0]
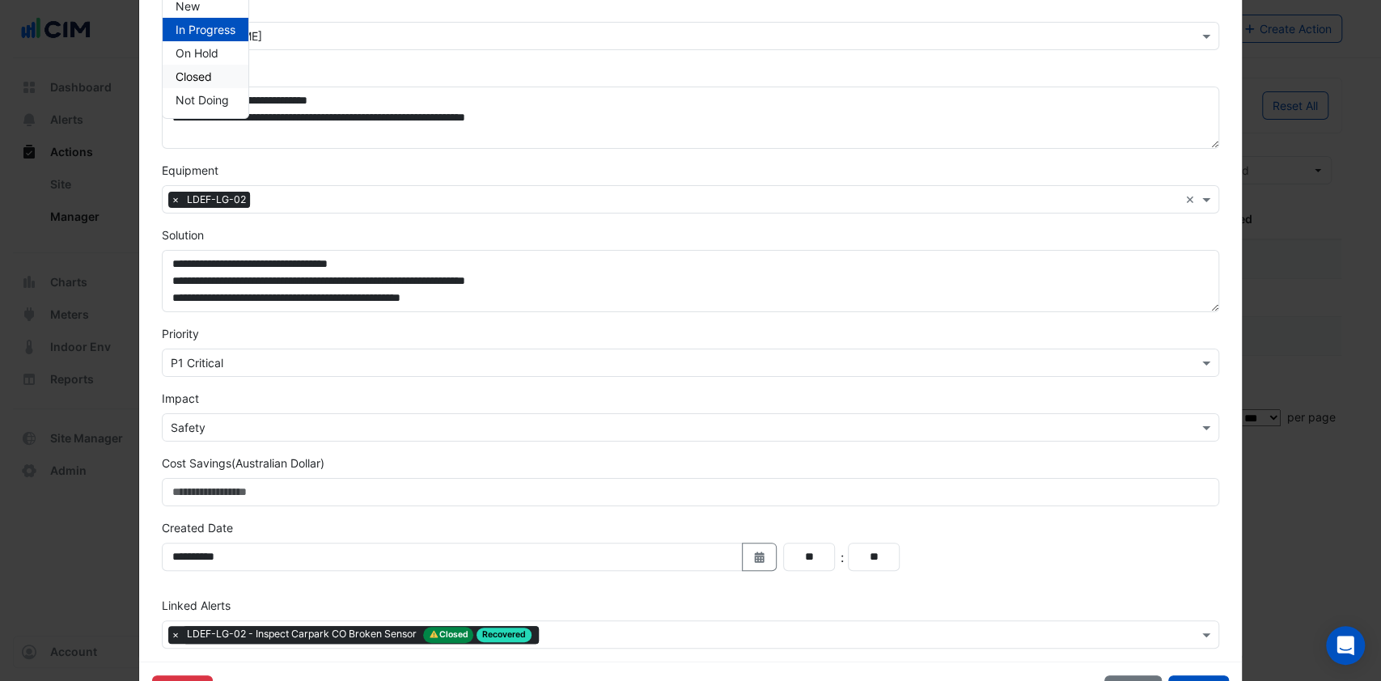
click at [195, 77] on span "Closed" at bounding box center [194, 77] width 36 height 14
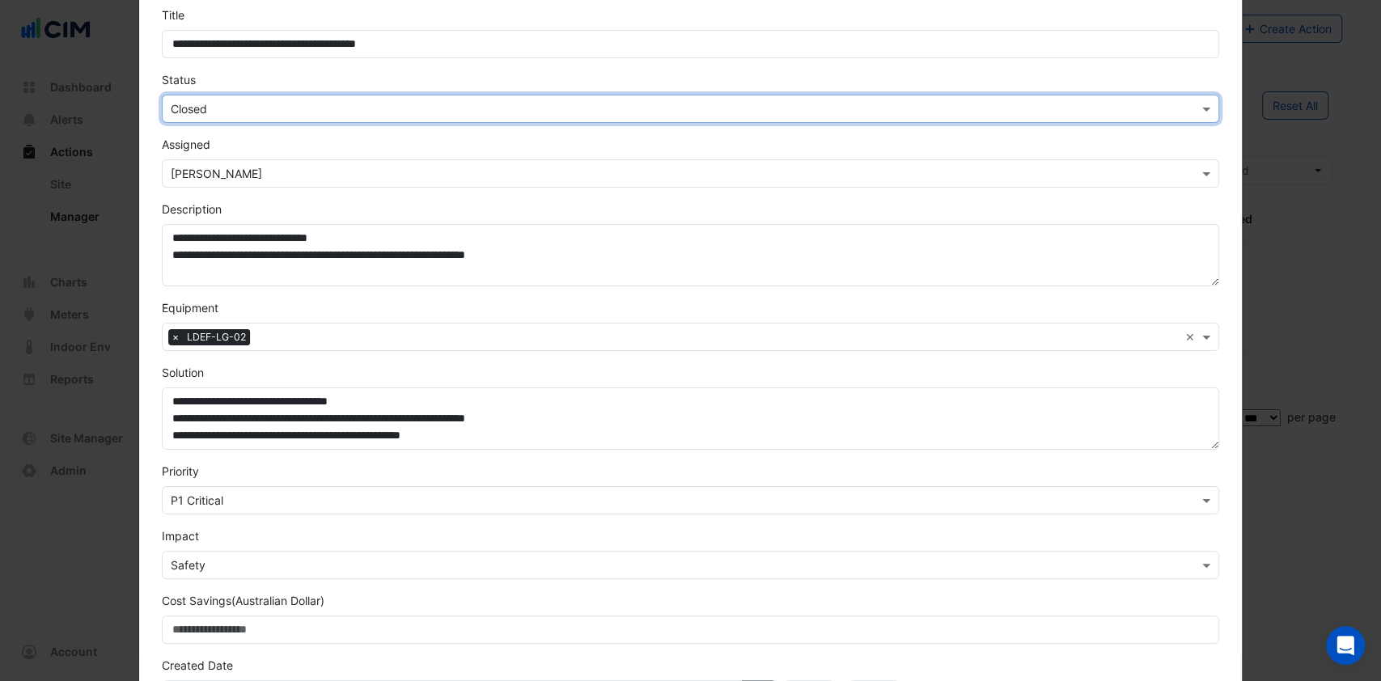
scroll to position [0, 0]
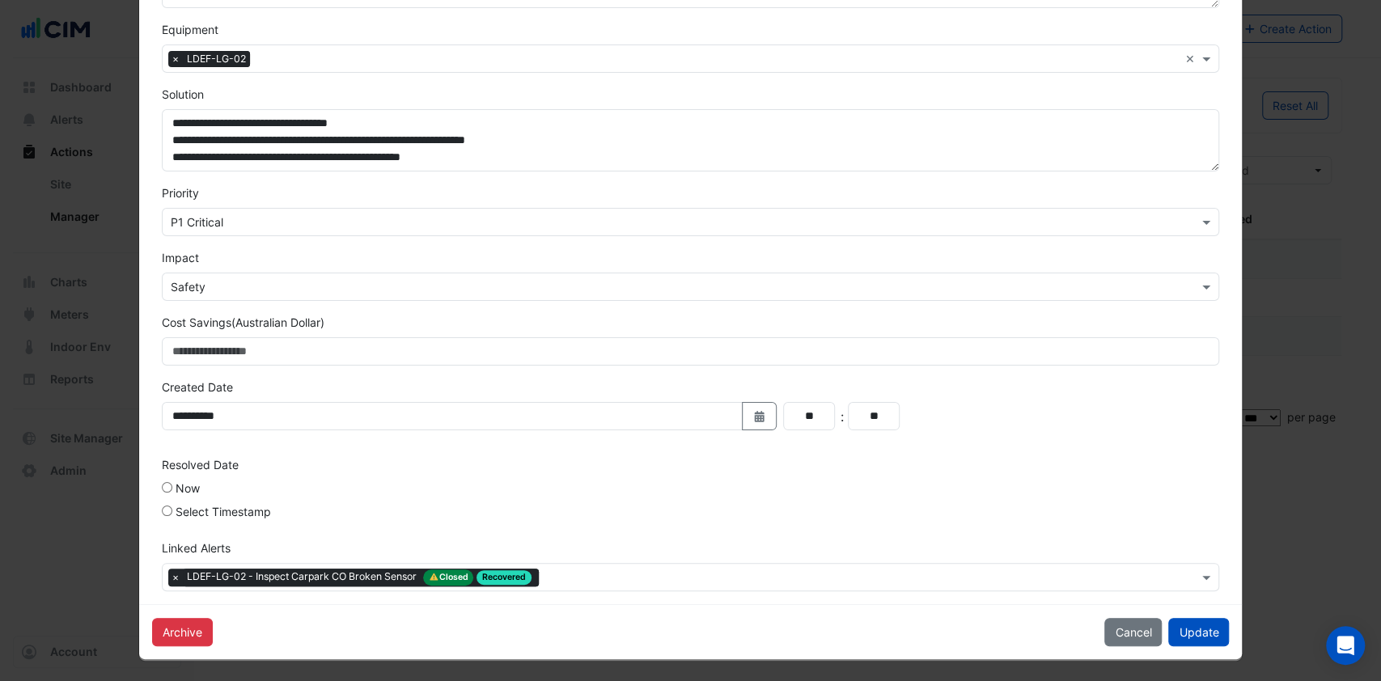
click at [1192, 636] on button "Update" at bounding box center [1198, 632] width 61 height 28
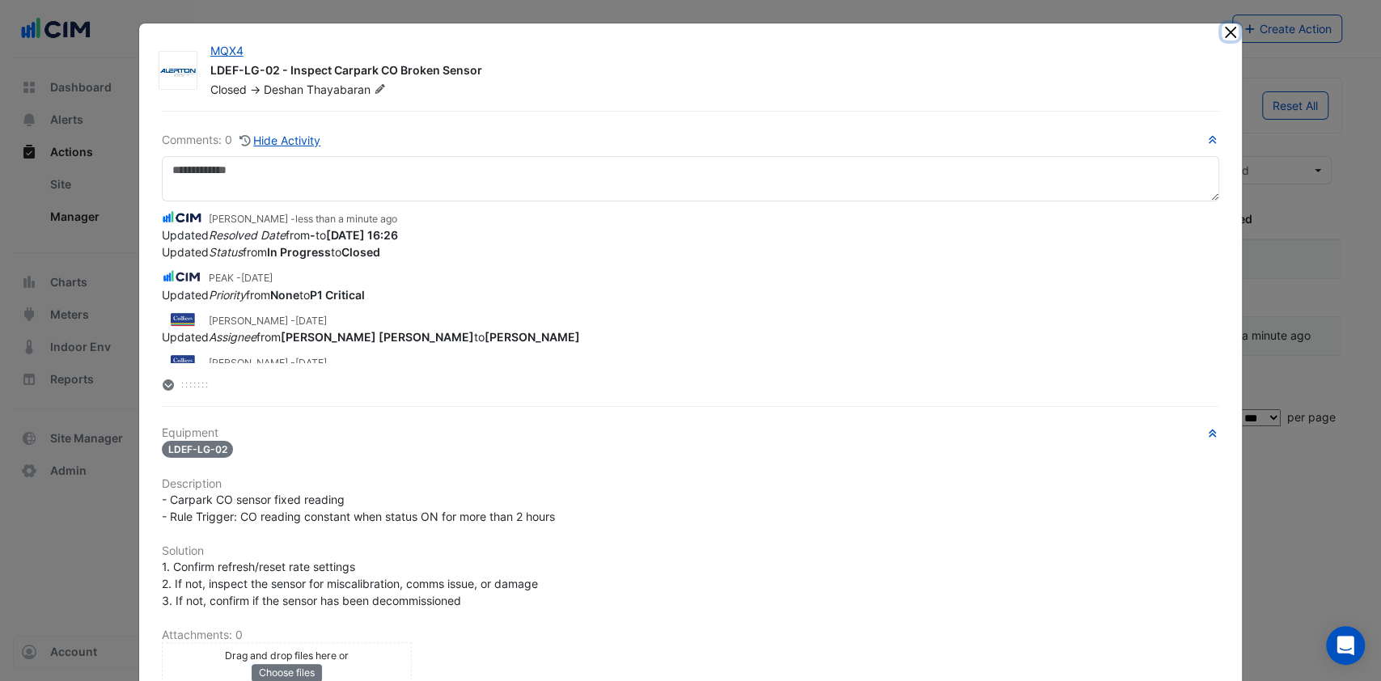
click at [1224, 32] on button "Close" at bounding box center [1230, 31] width 17 height 17
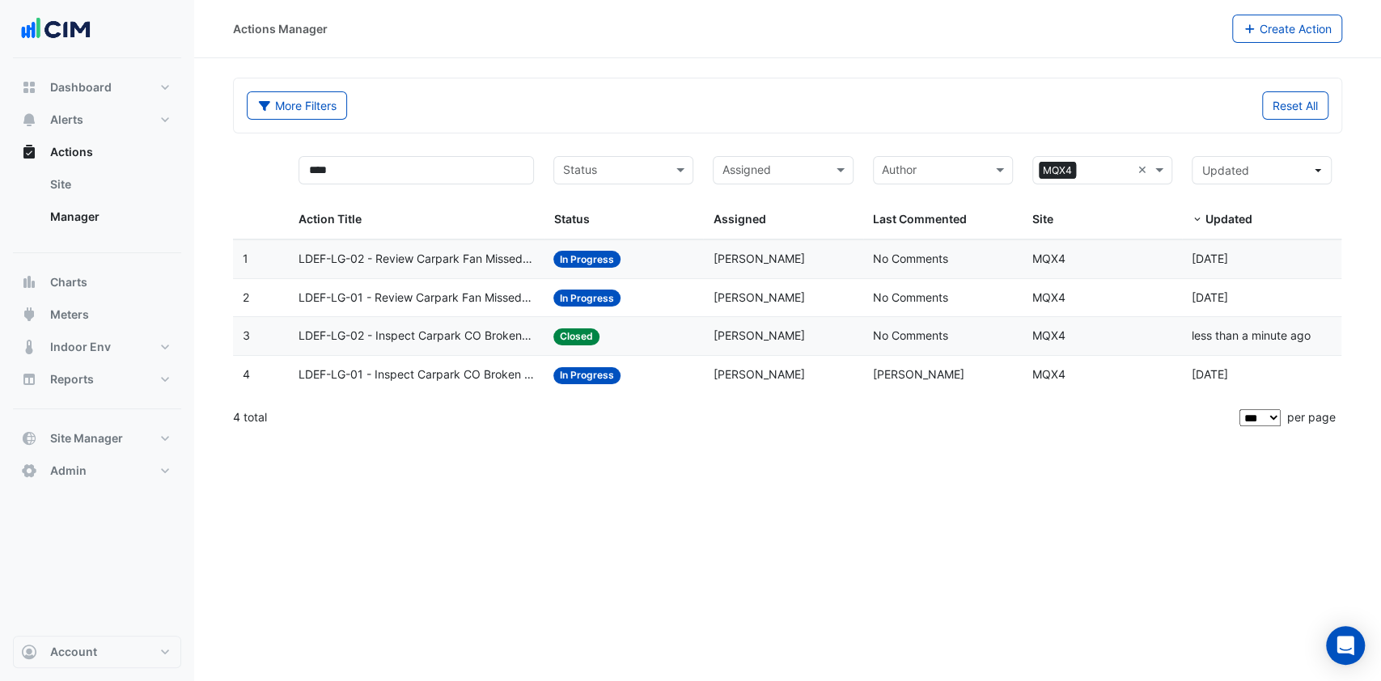
click at [398, 379] on span "LDEF-LG-01 - Inspect Carpark CO Broken Sensor" at bounding box center [416, 375] width 235 height 19
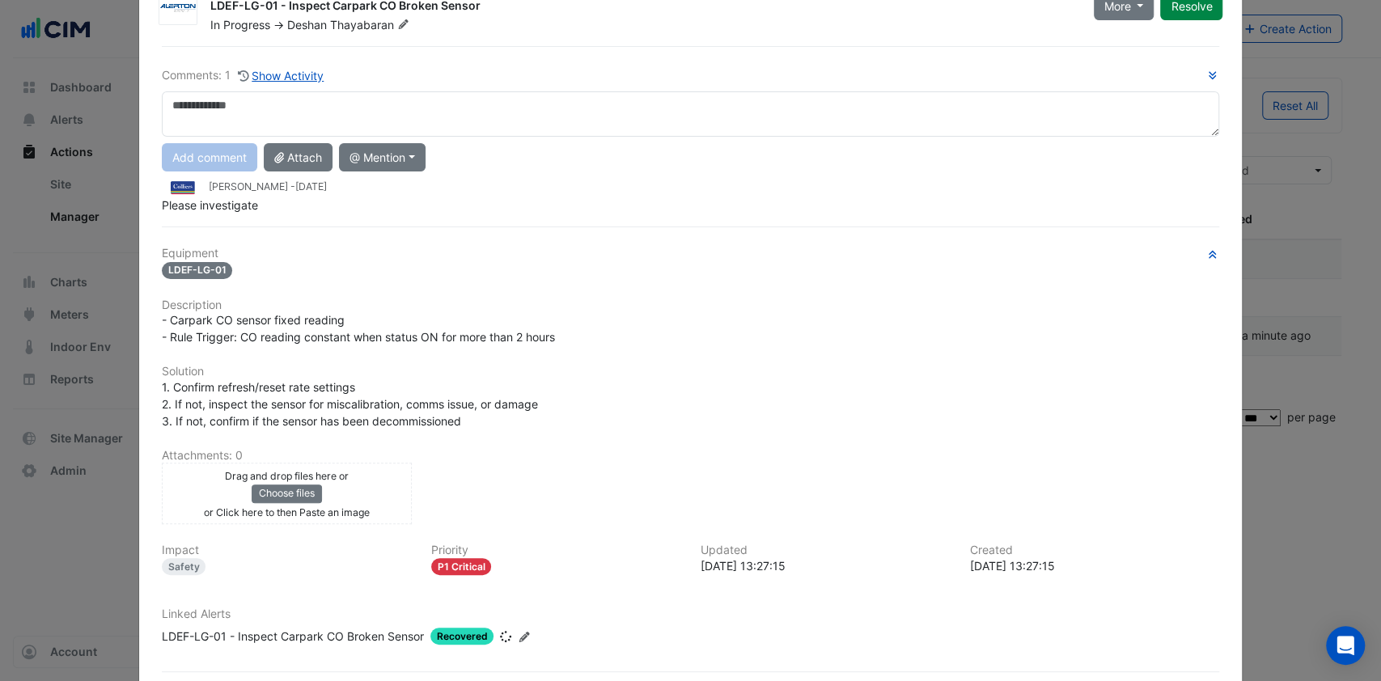
scroll to position [135, 0]
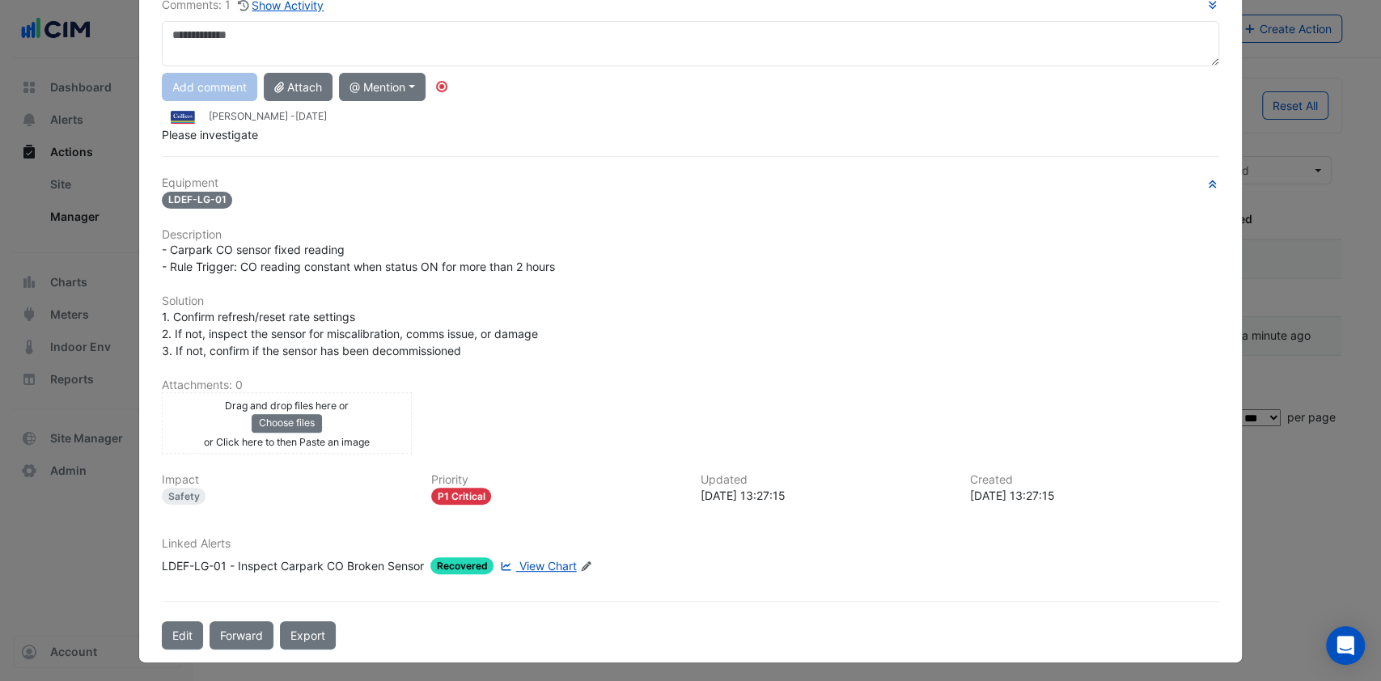
click at [174, 629] on button "Edit" at bounding box center [182, 635] width 41 height 28
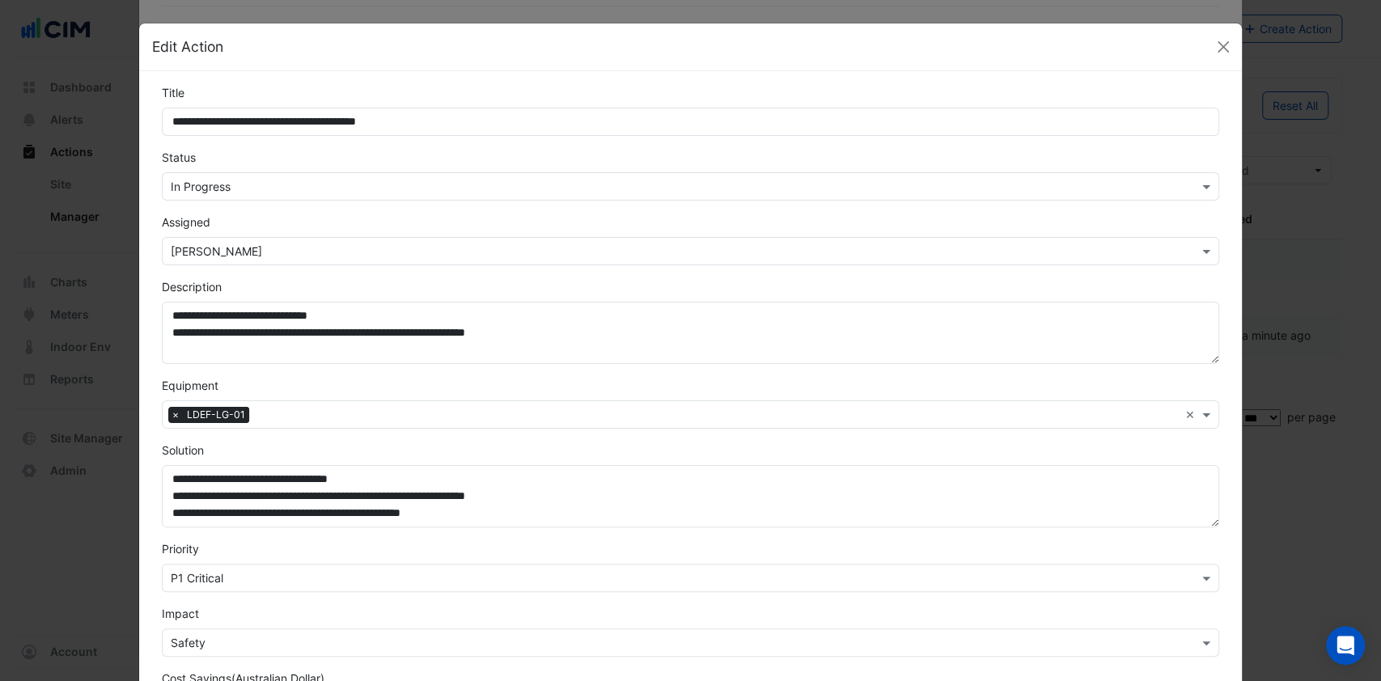
scroll to position [100, 0]
click at [214, 176] on div "Select Status × In Progress" at bounding box center [691, 186] width 1058 height 28
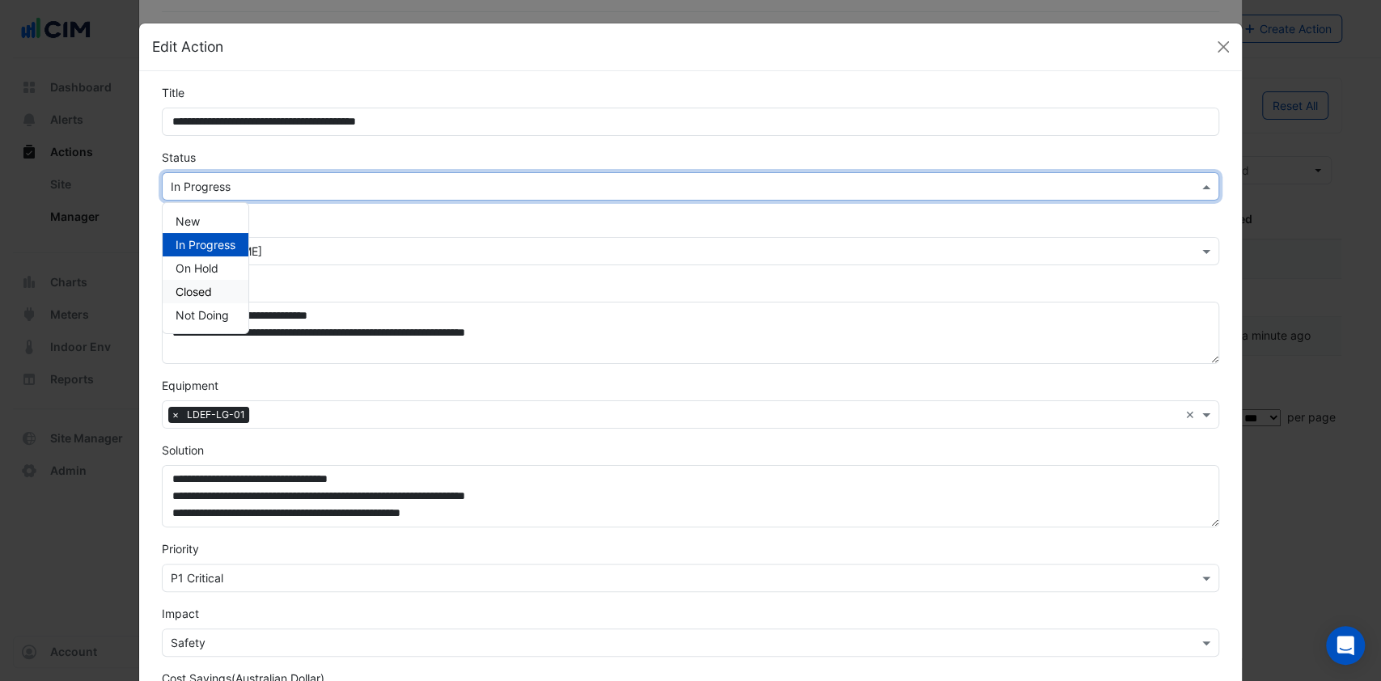
click at [197, 296] on span "Closed" at bounding box center [194, 292] width 36 height 14
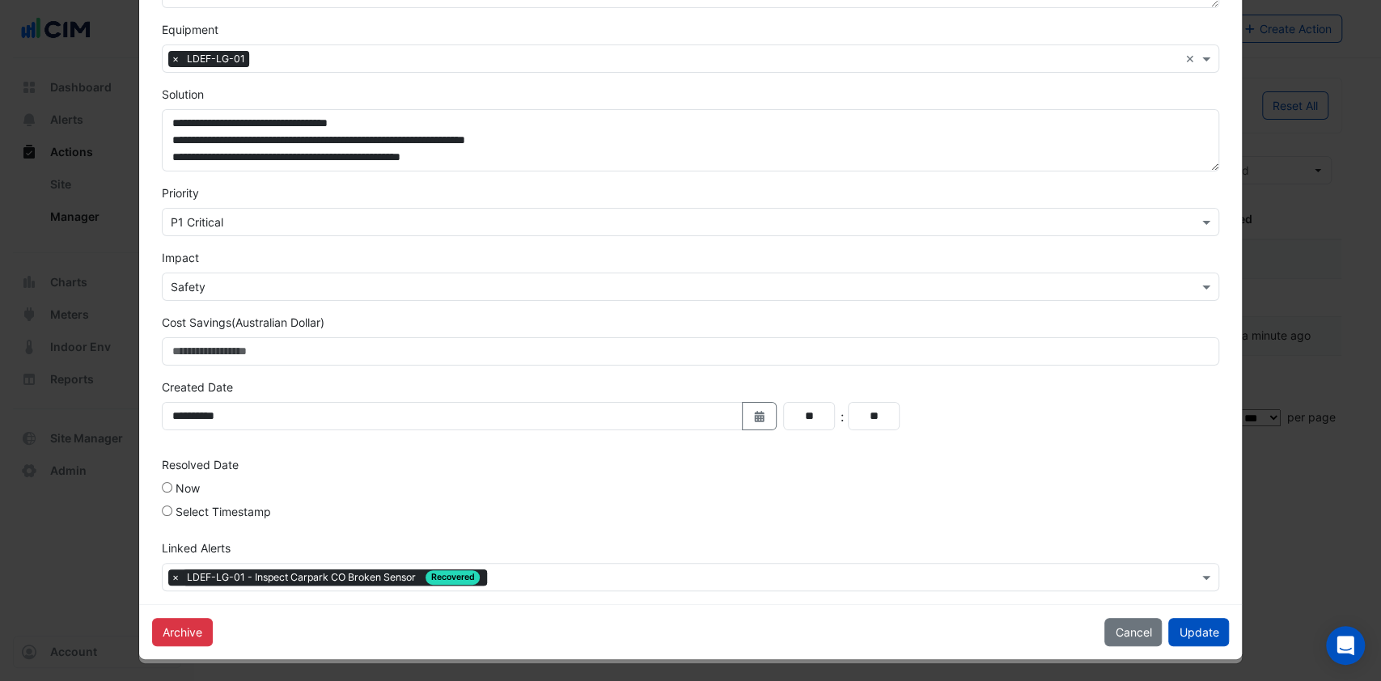
click at [1188, 638] on button "Update" at bounding box center [1198, 632] width 61 height 28
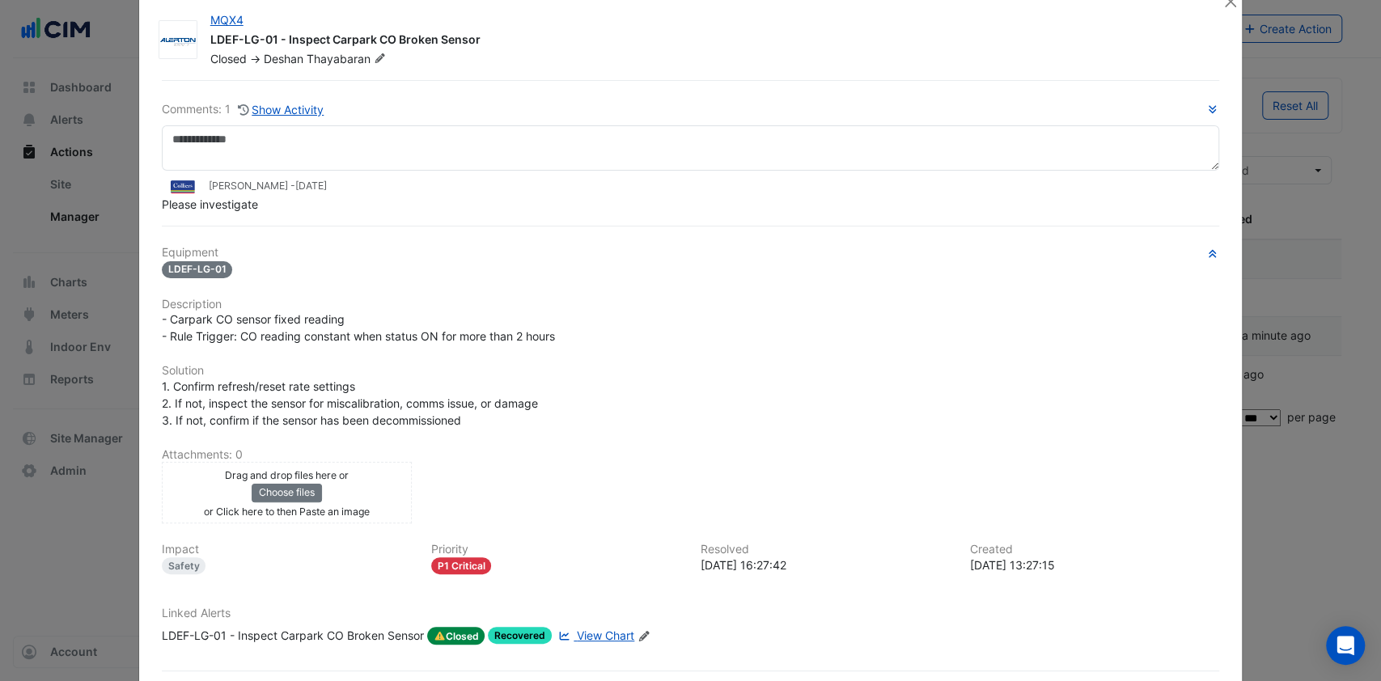
scroll to position [0, 0]
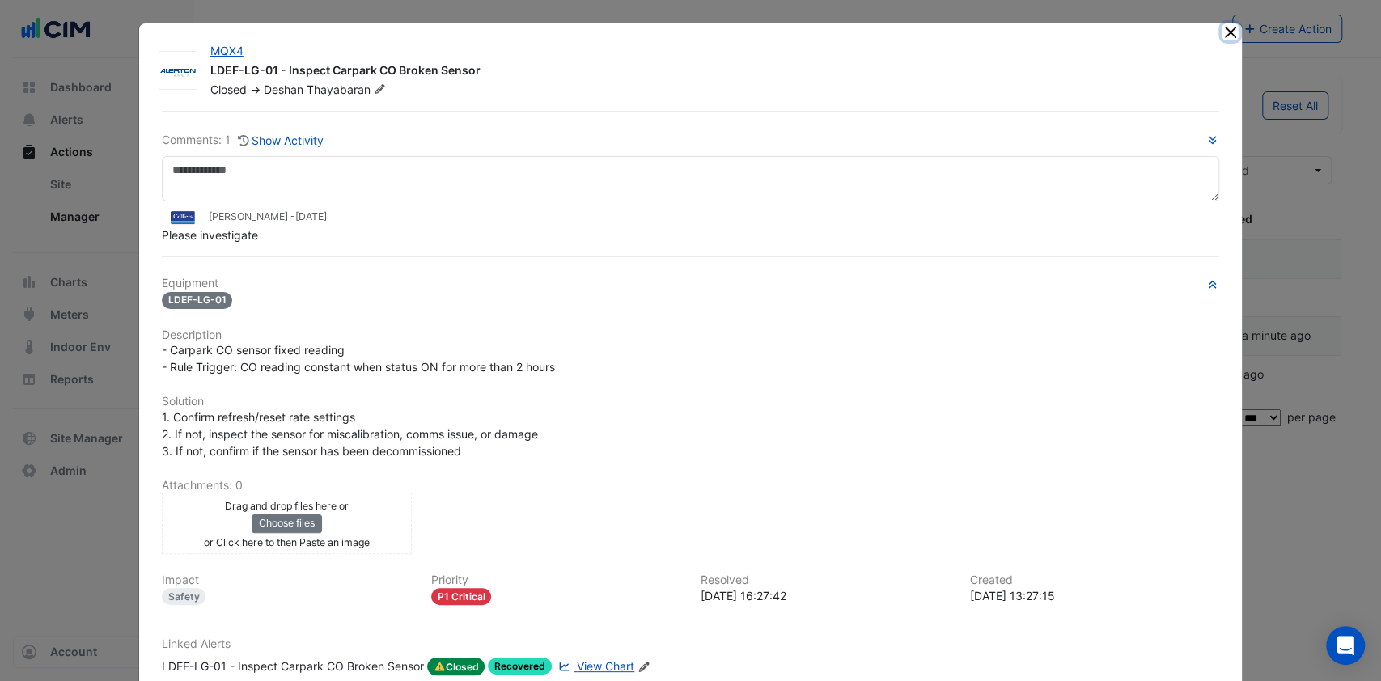
drag, startPoint x: 1218, startPoint y: 37, endPoint x: 1139, endPoint y: 72, distance: 85.8
click at [1222, 37] on button "Close" at bounding box center [1230, 31] width 17 height 17
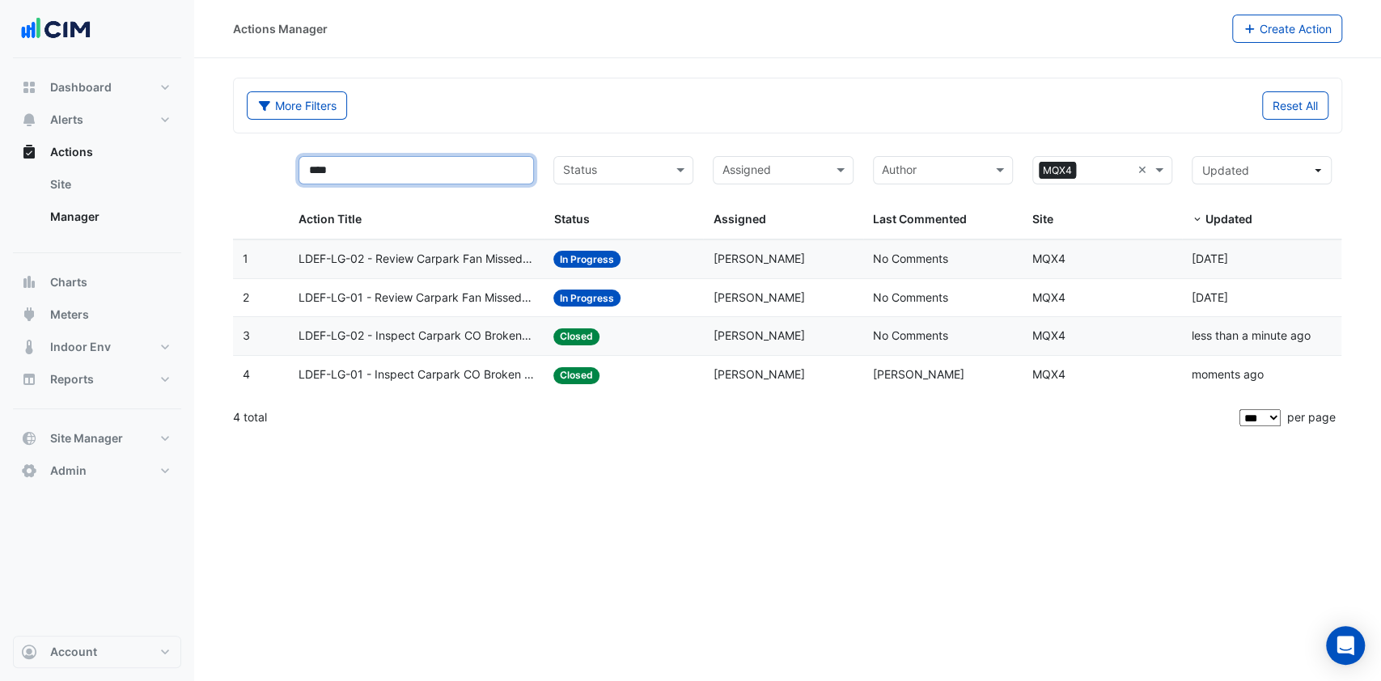
click at [418, 172] on input "****" at bounding box center [416, 170] width 235 height 28
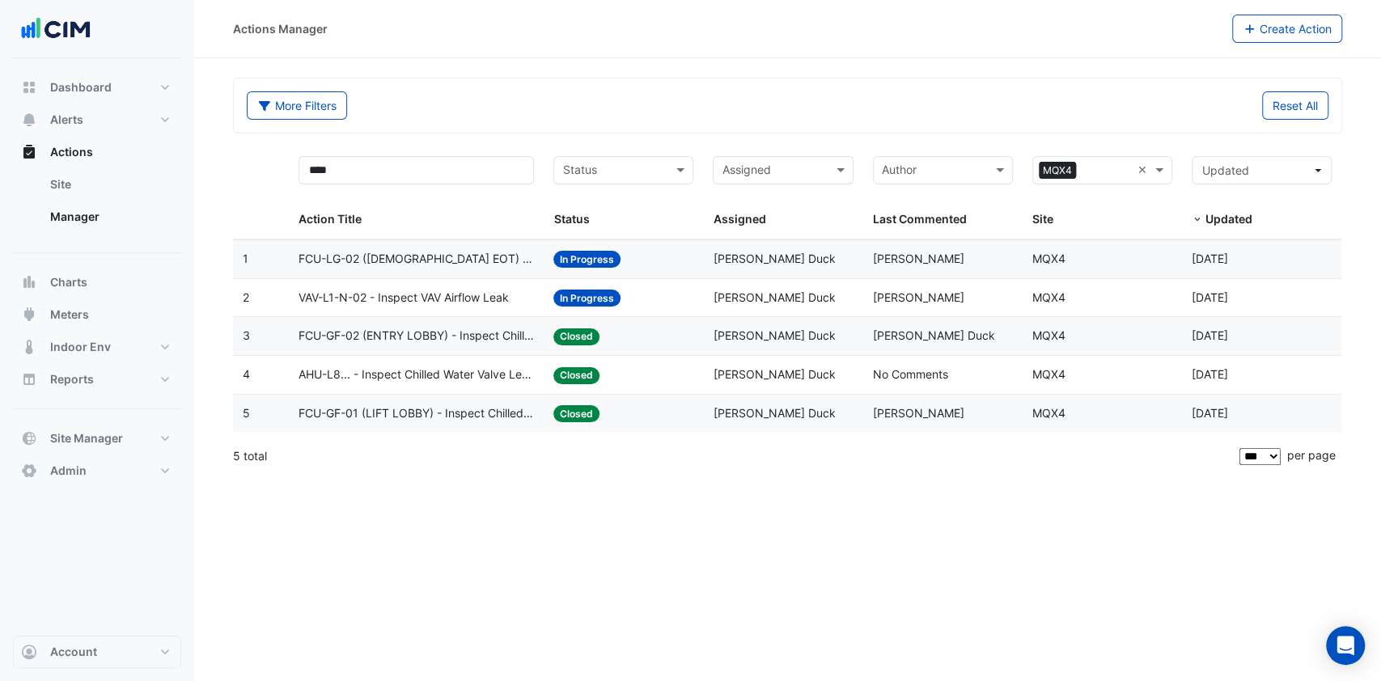
click at [466, 367] on span "AHU-L8... - Inspect Chilled Water Valve Leak" at bounding box center [416, 375] width 235 height 19
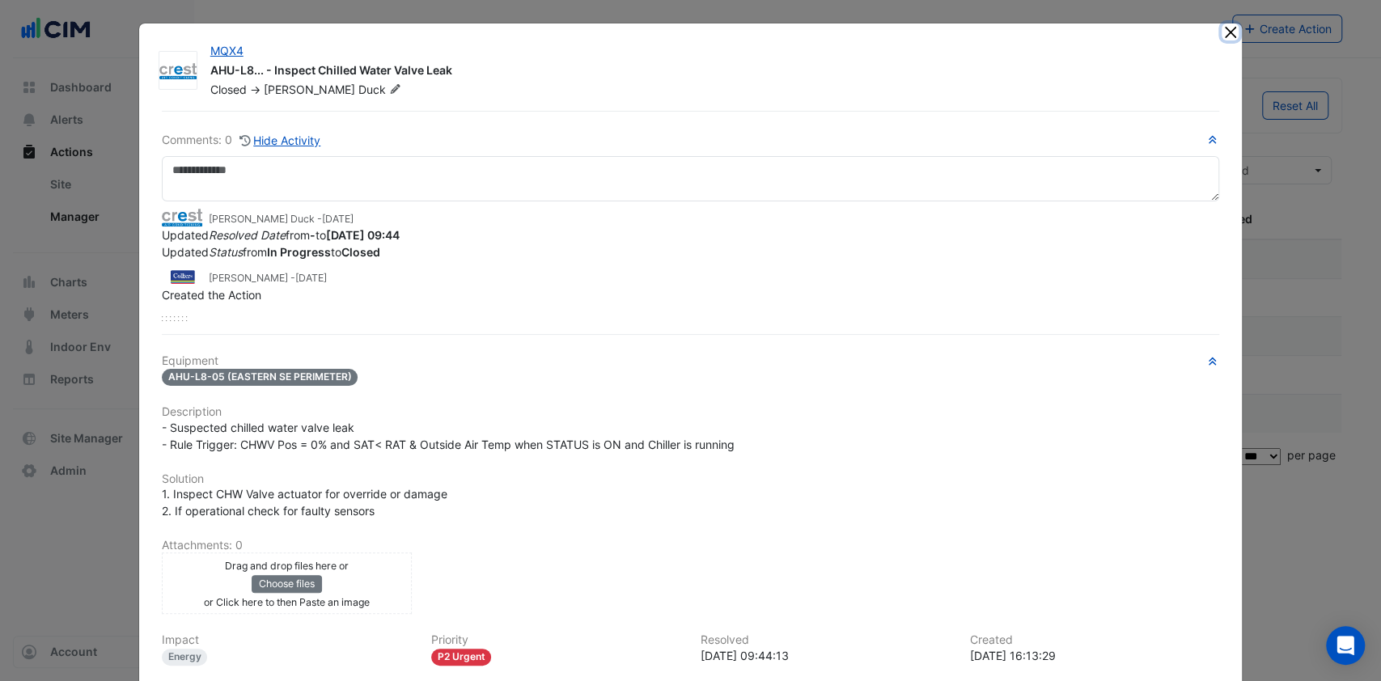
click at [1222, 31] on button "Close" at bounding box center [1230, 31] width 17 height 17
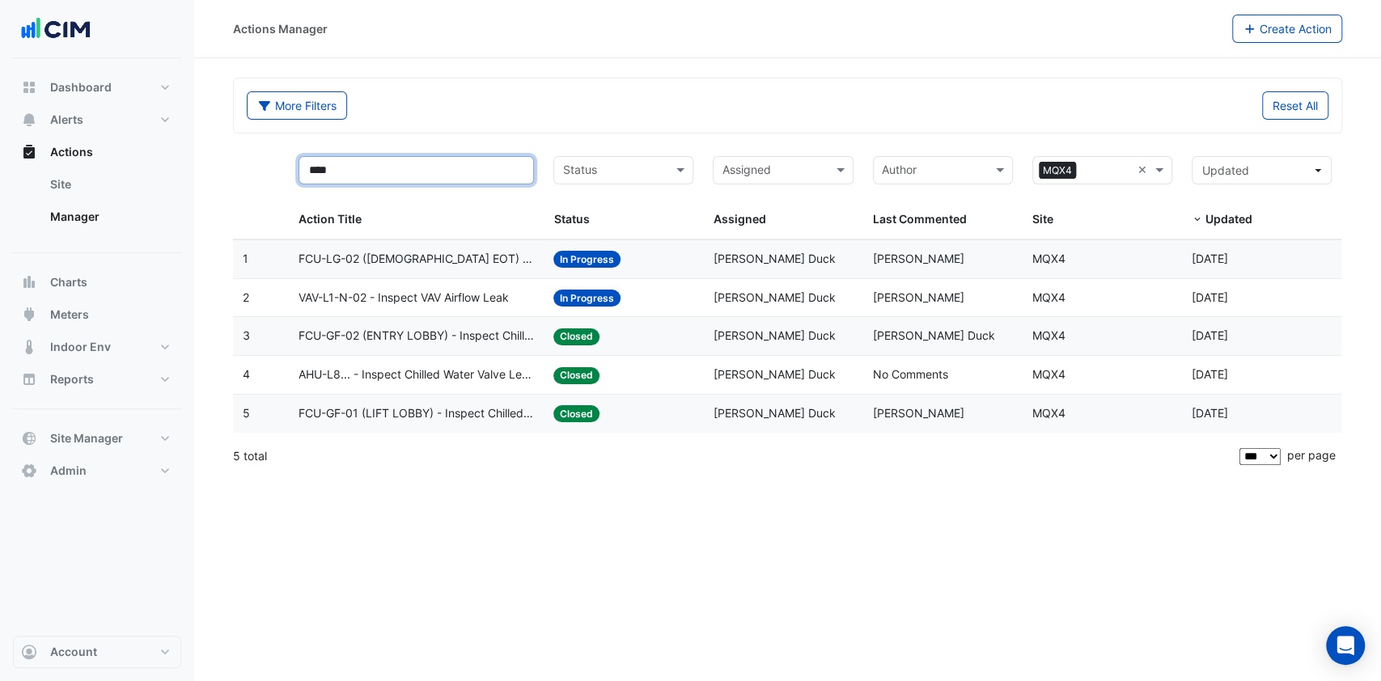
click at [363, 175] on input "****" at bounding box center [416, 170] width 235 height 28
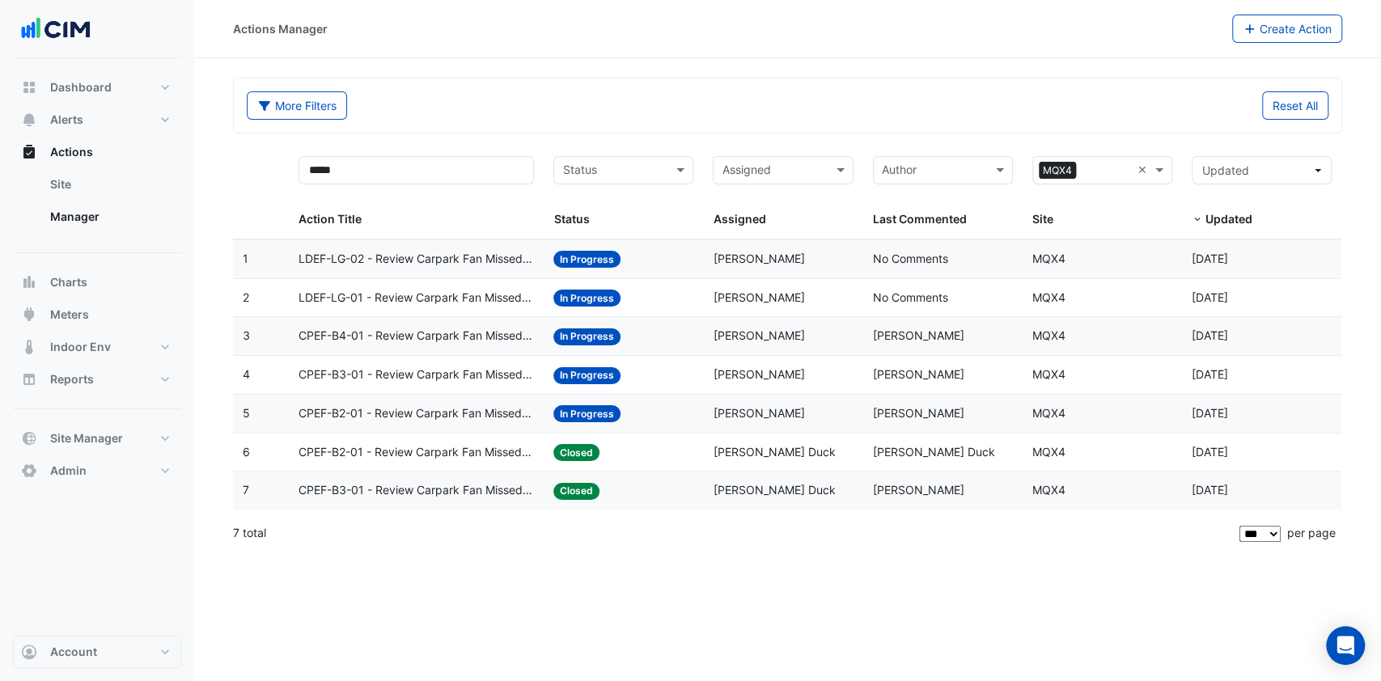
click at [383, 438] on datatable-body-cell "Action Title: CPEF-B2-01 - Review Carpark Fan Missed Purge" at bounding box center [416, 453] width 255 height 38
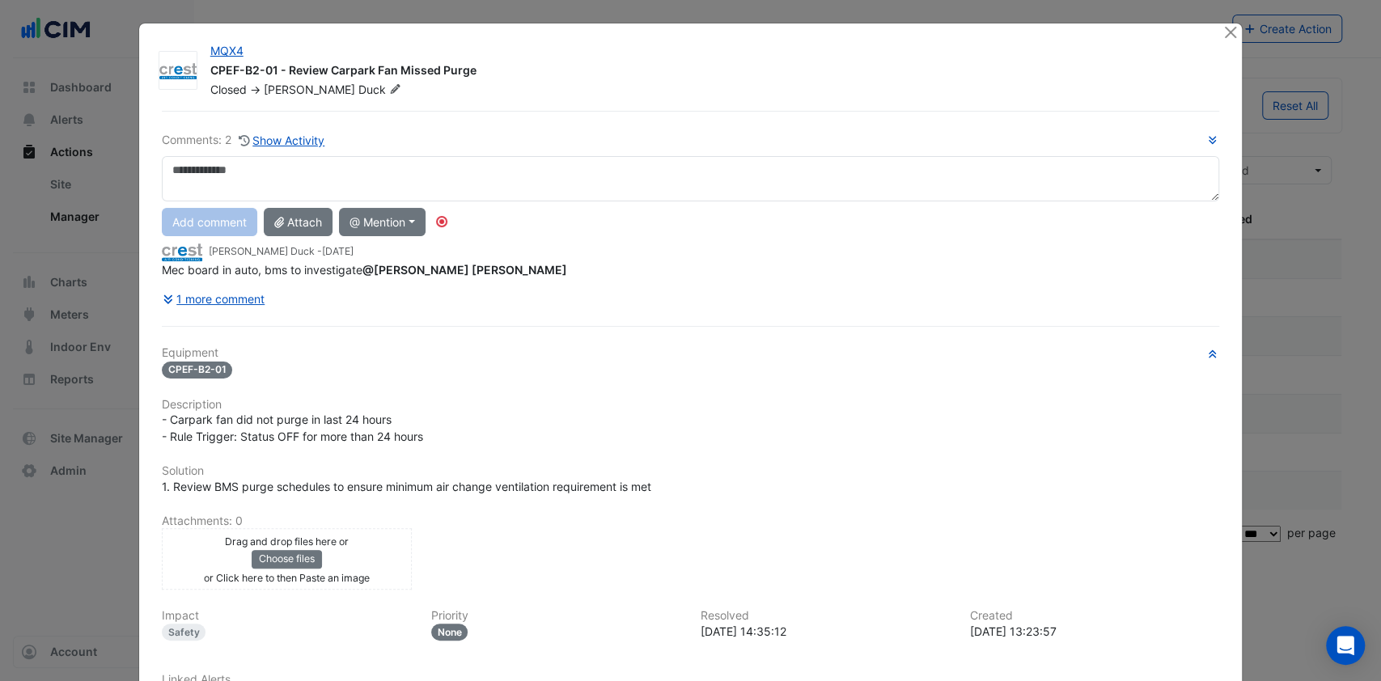
click at [244, 303] on button "1 more comment" at bounding box center [214, 299] width 104 height 28
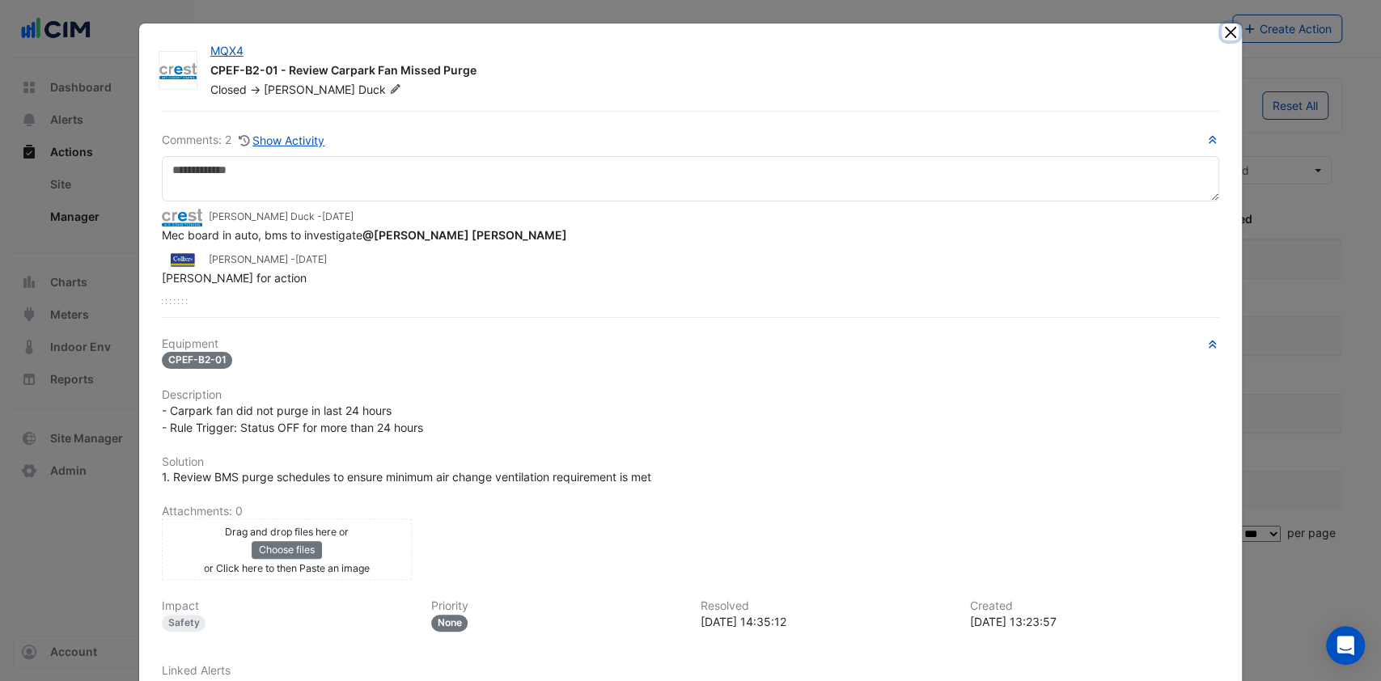
click at [1222, 27] on button "Close" at bounding box center [1230, 31] width 17 height 17
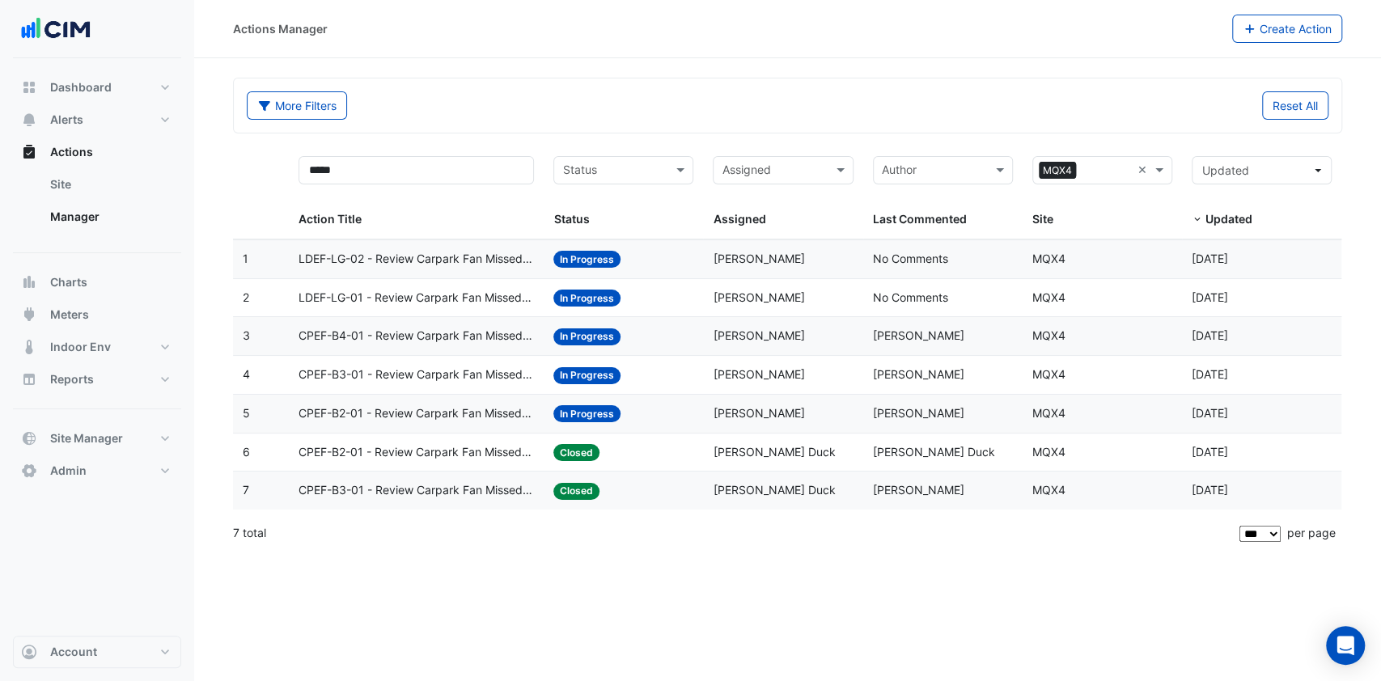
click at [390, 366] on span "CPEF-B3-01 - Review Carpark Fan Missed Purge" at bounding box center [416, 375] width 235 height 19
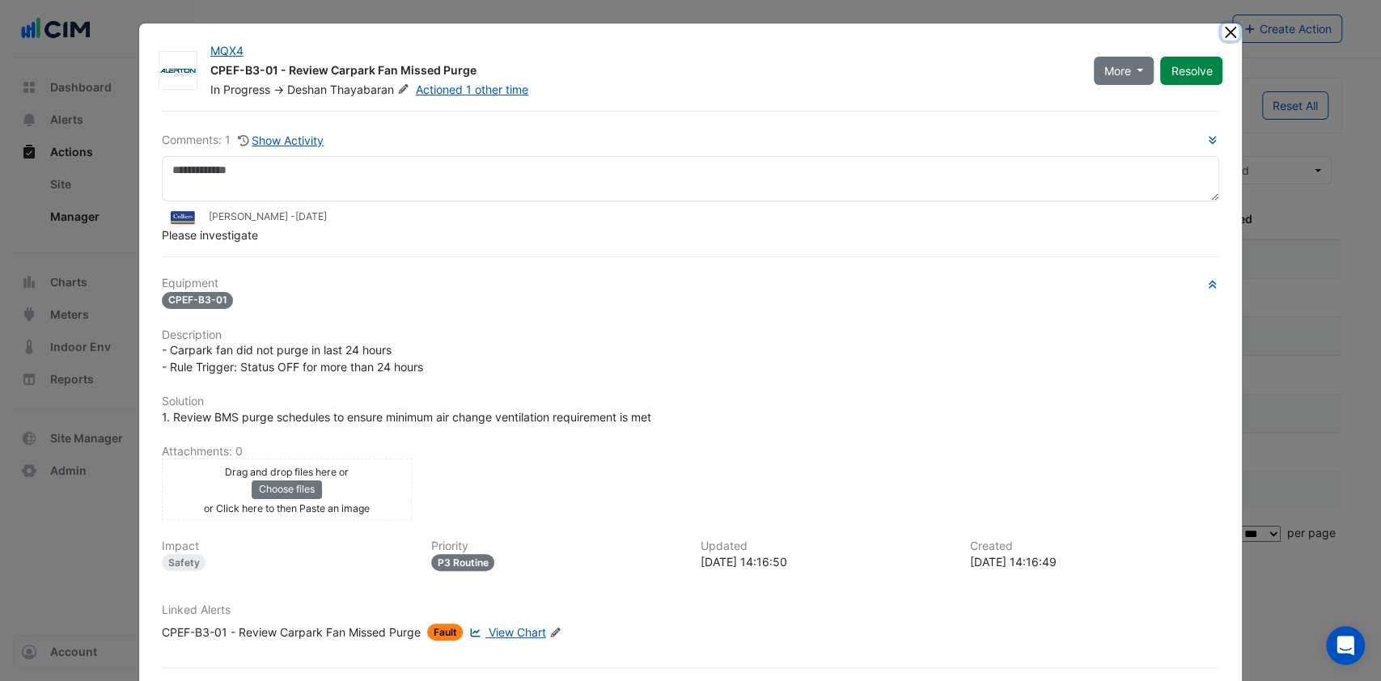
click at [1222, 34] on button "Close" at bounding box center [1230, 31] width 17 height 17
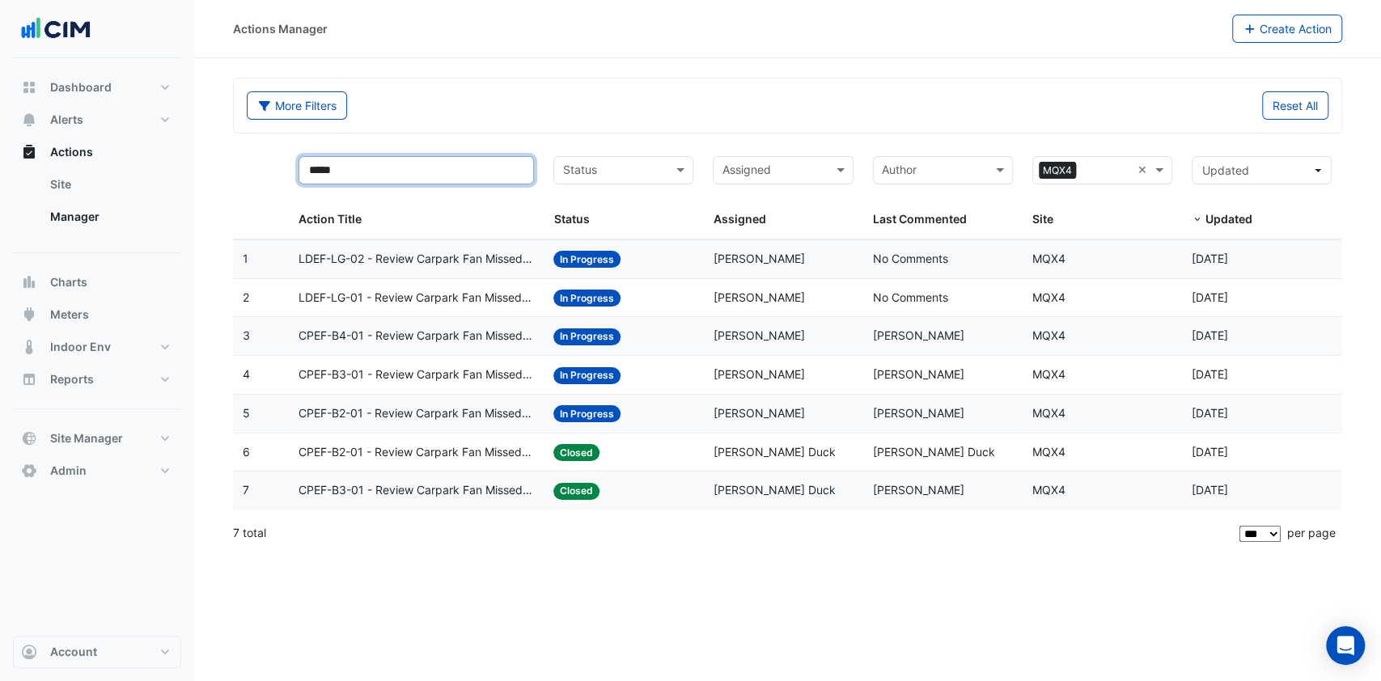
click at [412, 172] on input "*****" at bounding box center [416, 170] width 235 height 28
type input "*"
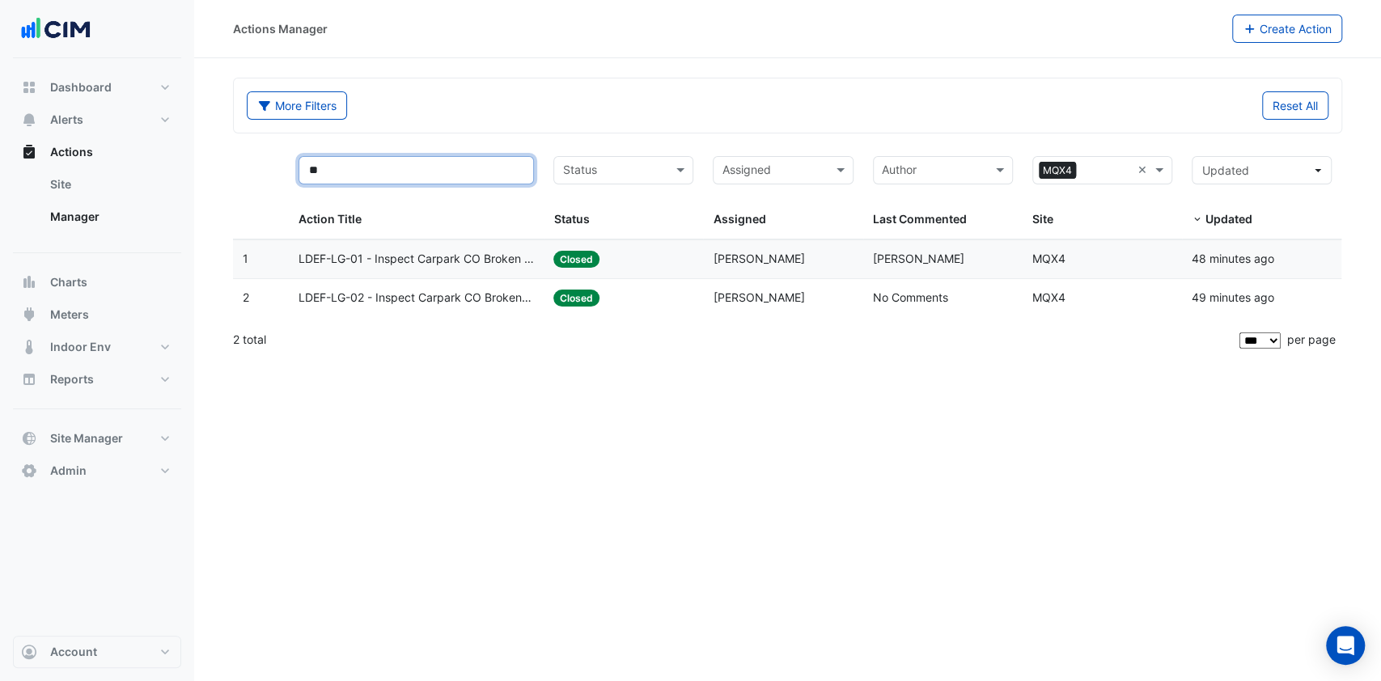
type input "**"
click at [430, 252] on span "LDEF-LG-01 - Inspect Carpark CO Broken Sensor" at bounding box center [416, 259] width 235 height 19
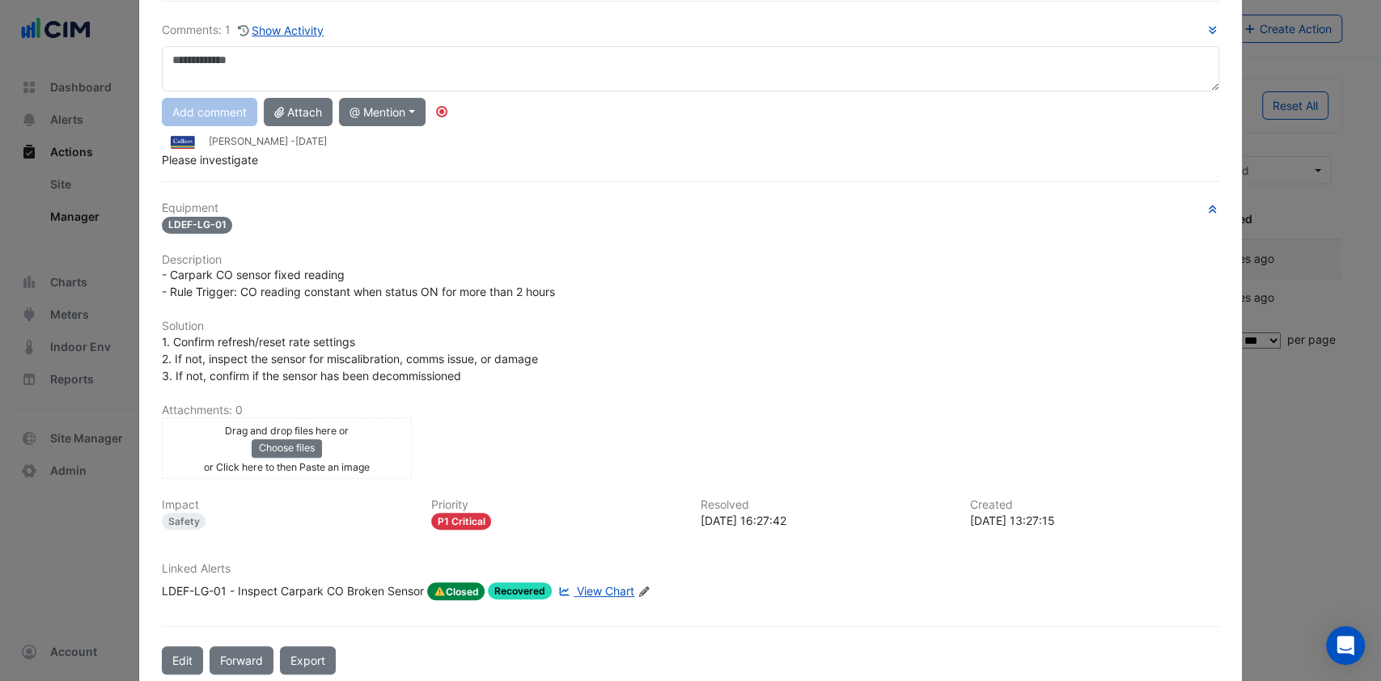
scroll to position [135, 0]
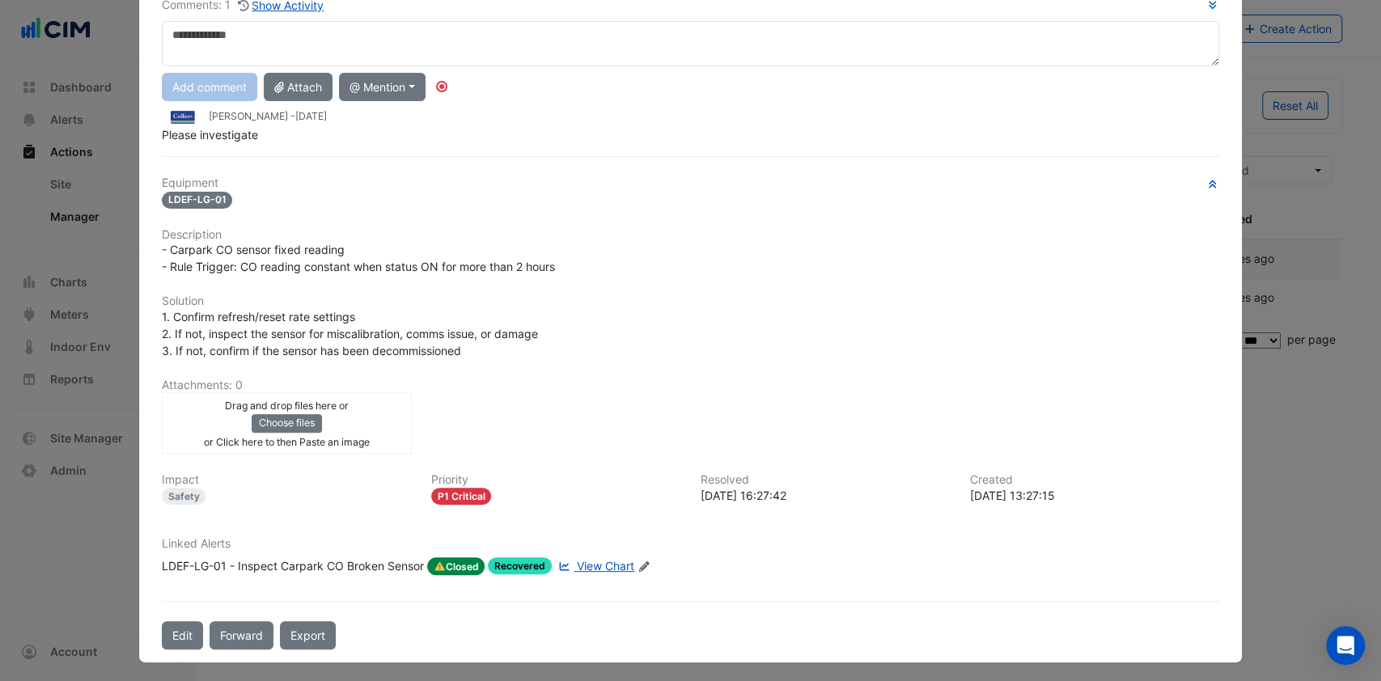
click at [589, 564] on span "View Chart" at bounding box center [605, 566] width 57 height 14
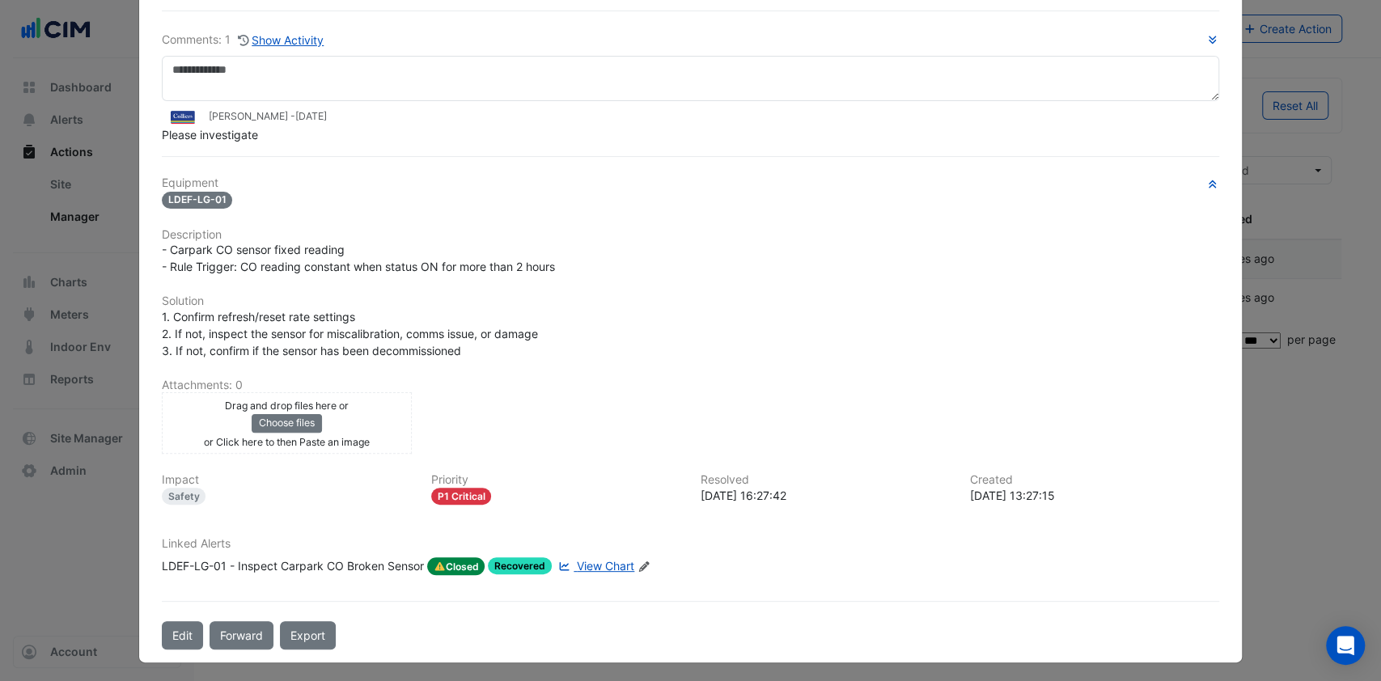
scroll to position [0, 0]
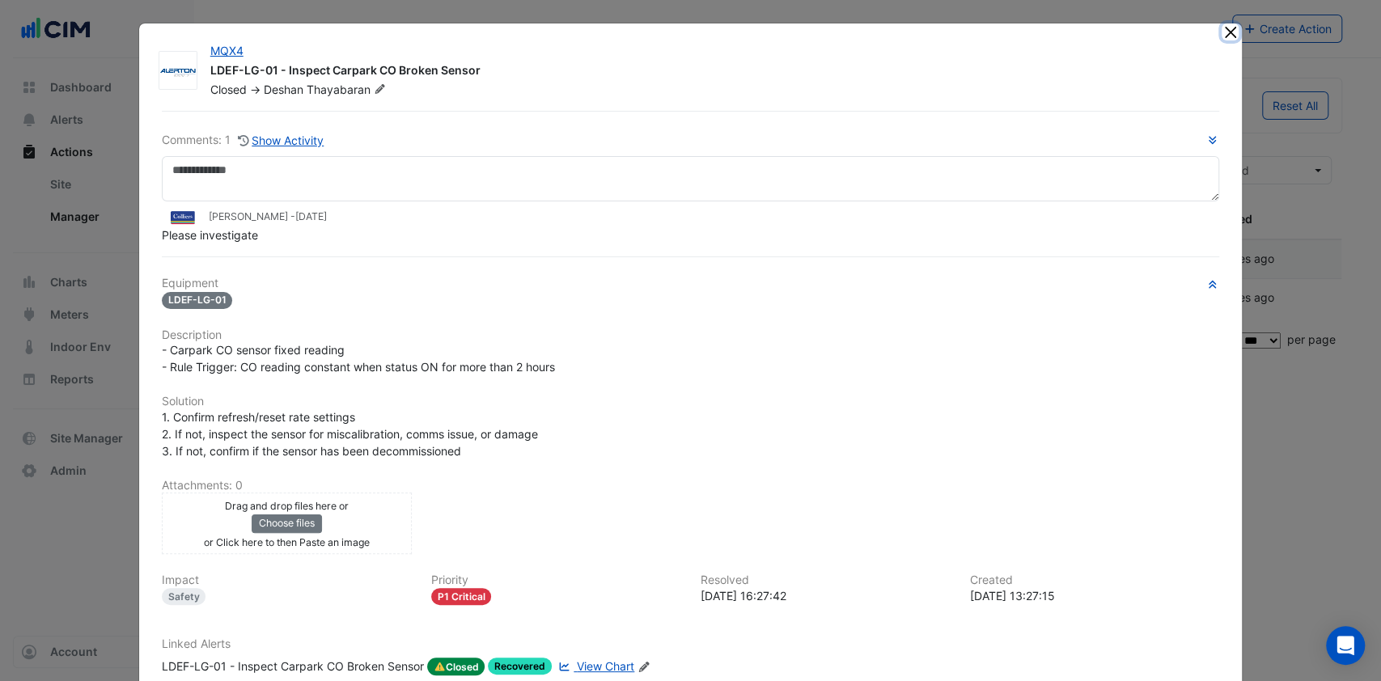
click at [1222, 36] on button "Close" at bounding box center [1230, 31] width 17 height 17
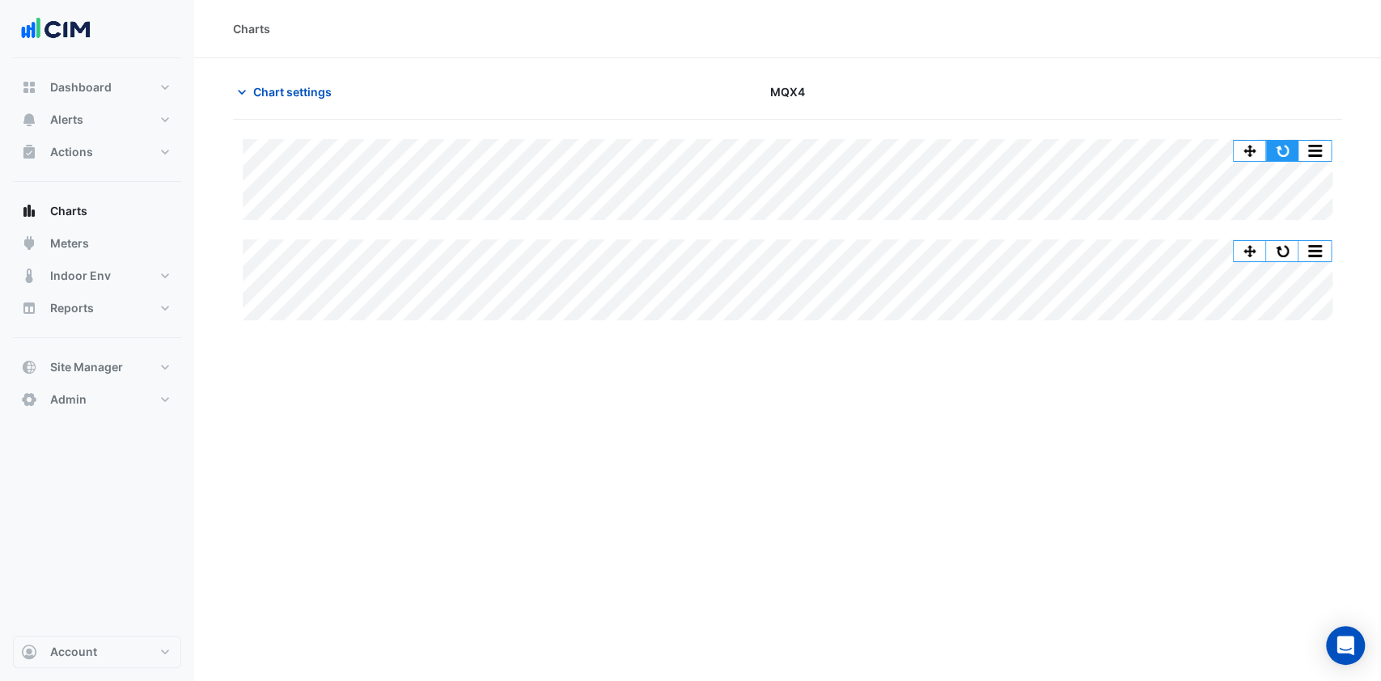
click at [1275, 145] on button "button" at bounding box center [1282, 151] width 32 height 20
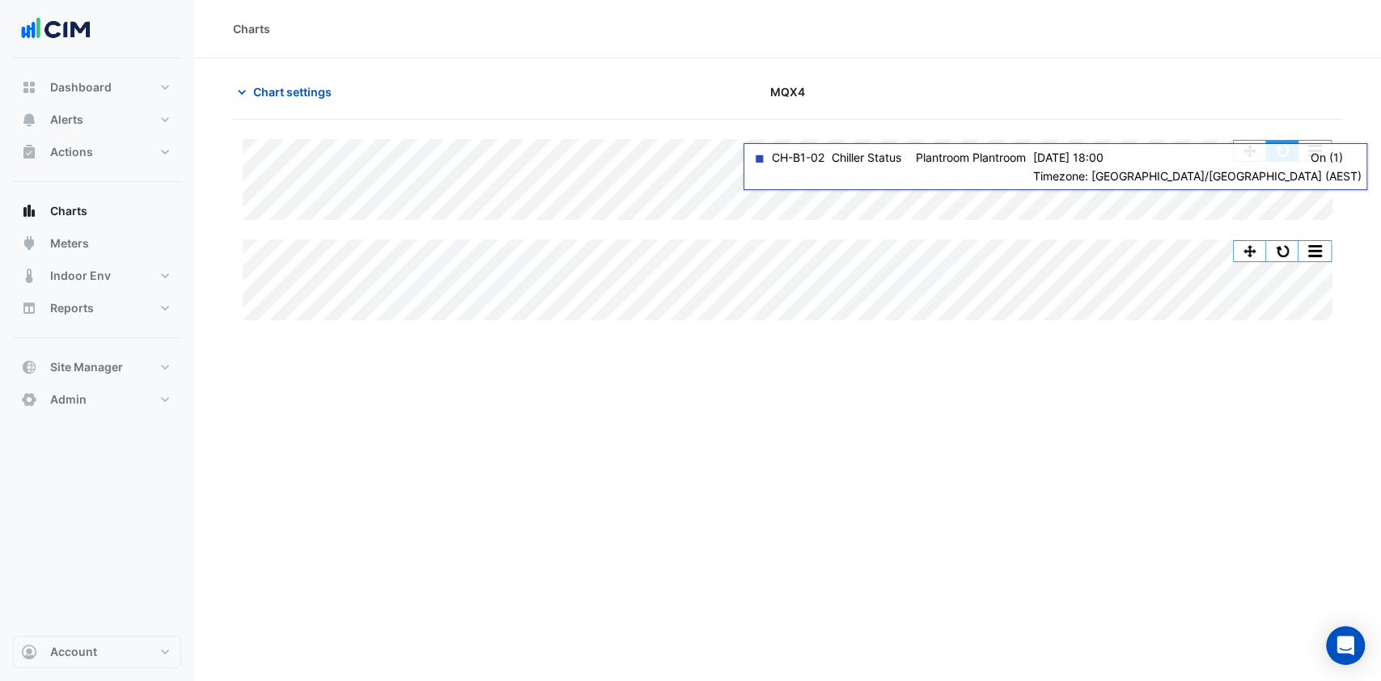
click at [1285, 152] on button "button" at bounding box center [1282, 151] width 32 height 20
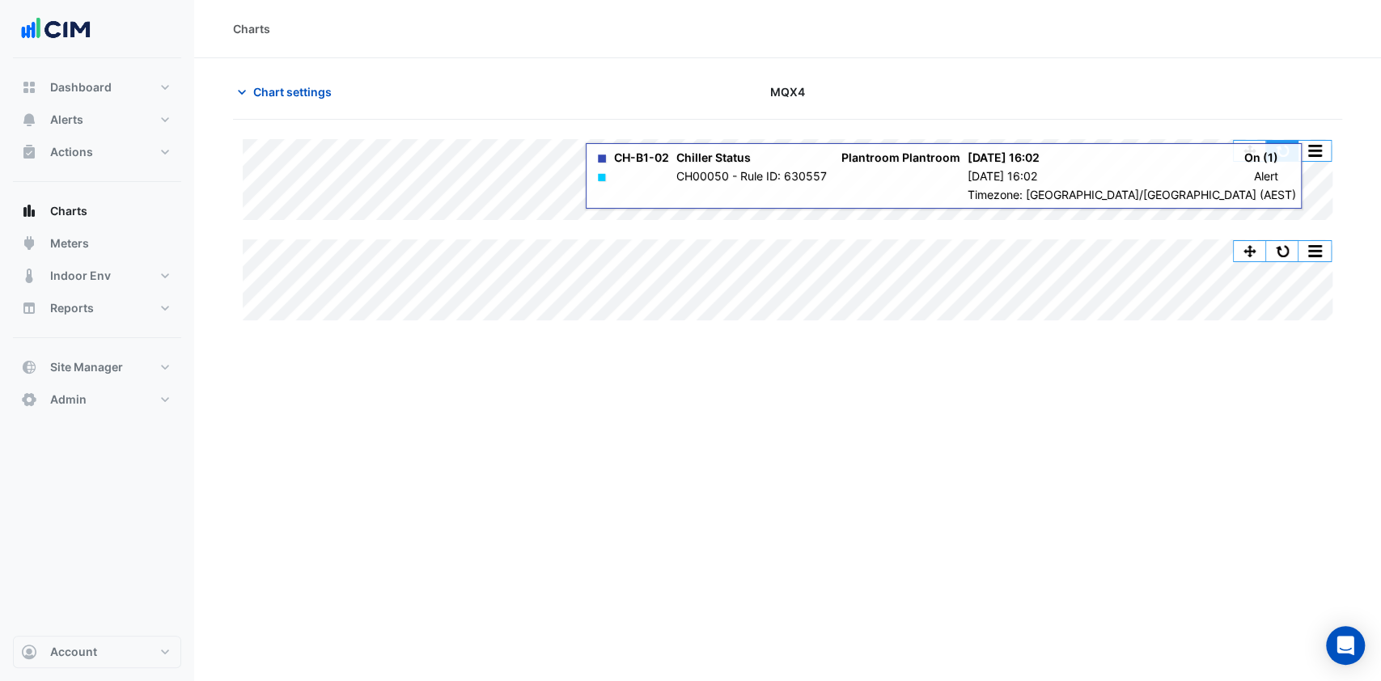
click at [1285, 146] on button "button" at bounding box center [1282, 151] width 32 height 20
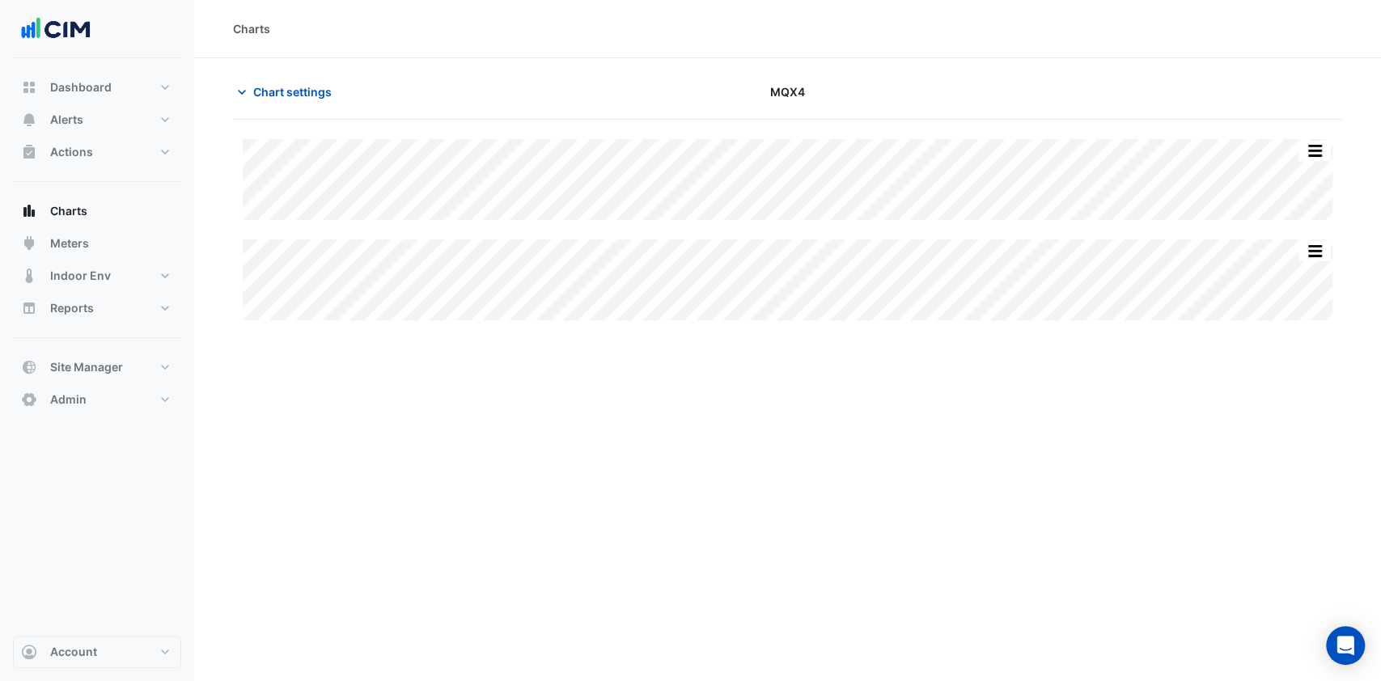
click at [305, 92] on span "Chart settings" at bounding box center [292, 91] width 78 height 17
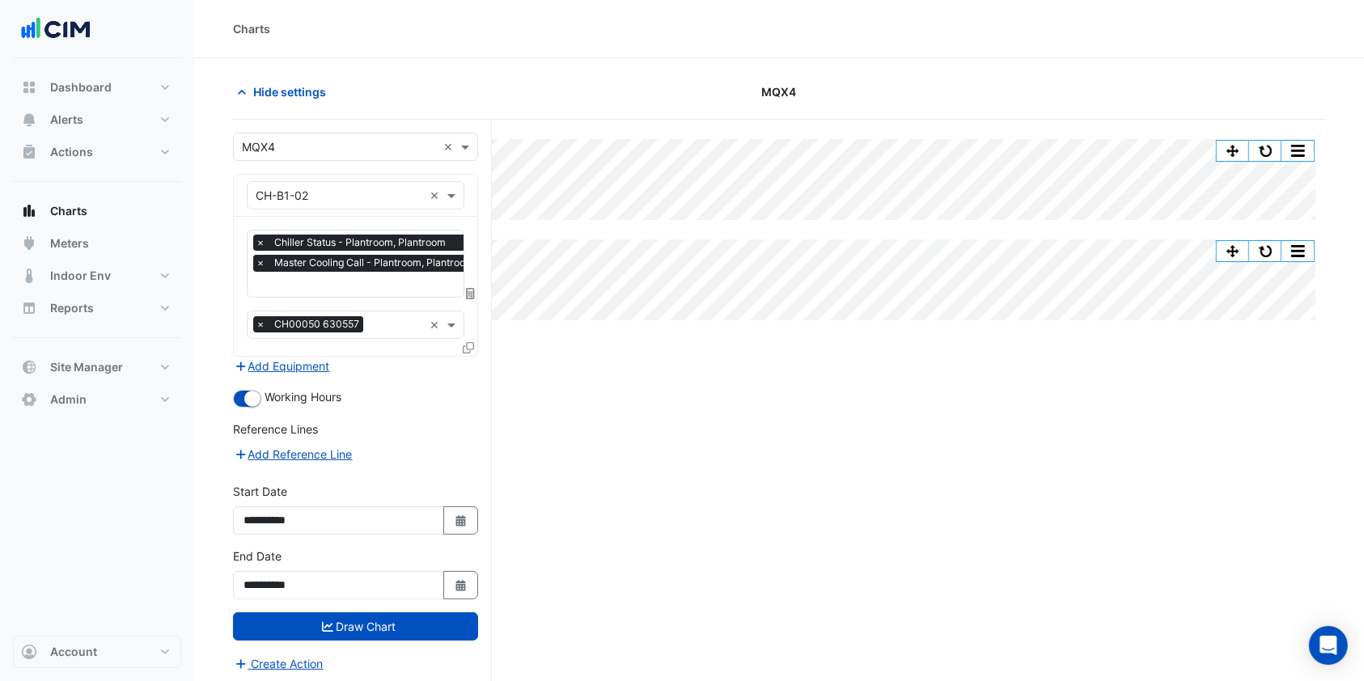
click at [449, 578] on button "Select Date" at bounding box center [461, 585] width 36 height 28
select select "*"
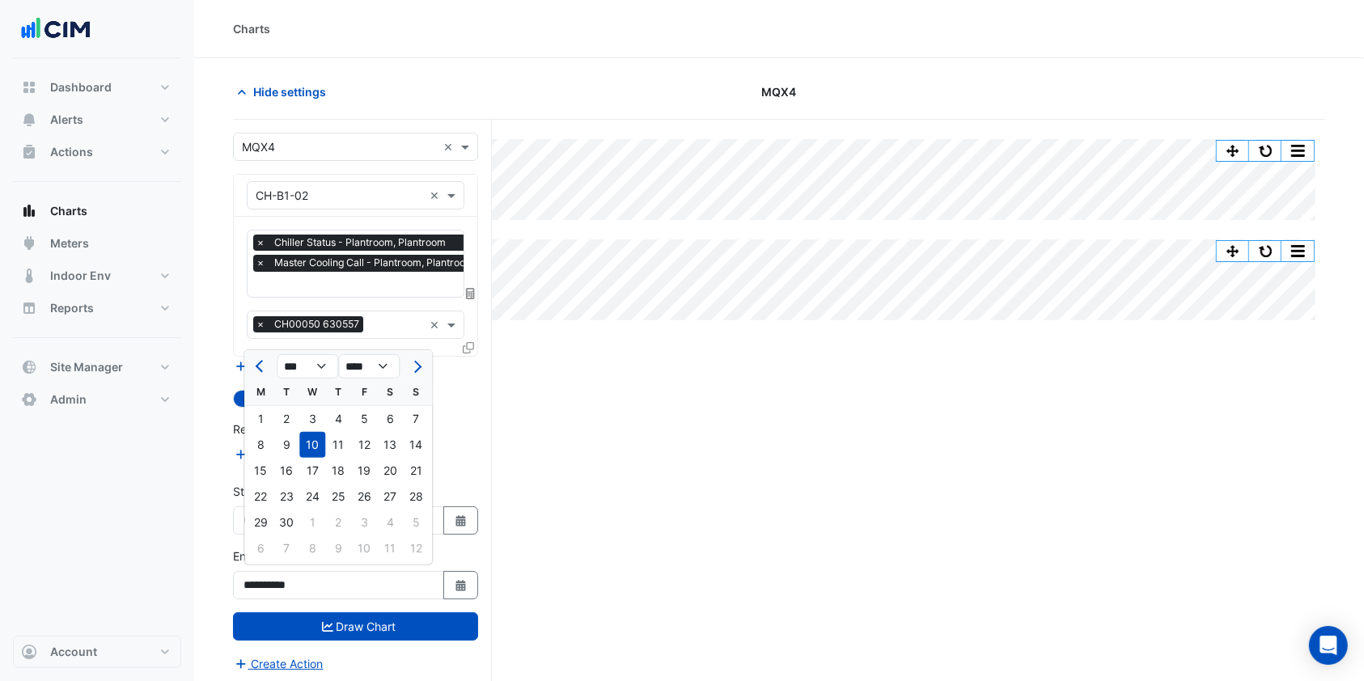
click at [315, 444] on div "10" at bounding box center [312, 445] width 26 height 26
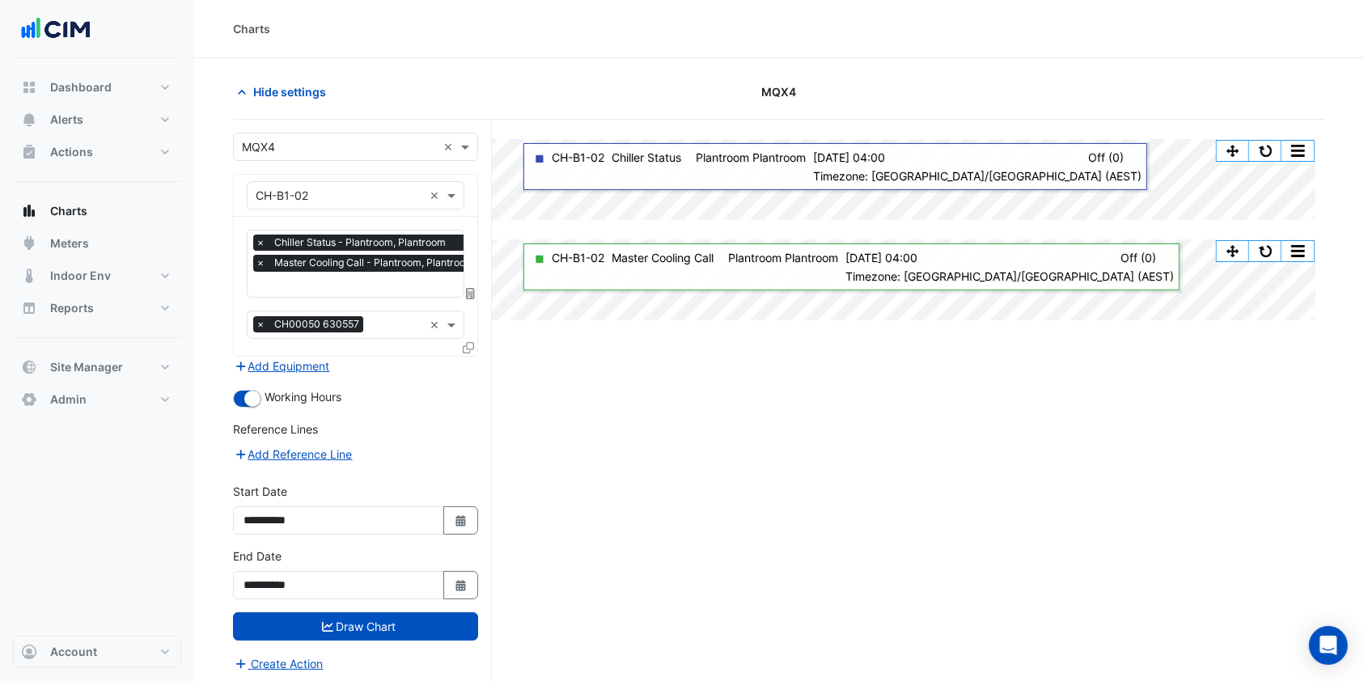
click at [471, 342] on icon at bounding box center [468, 347] width 11 height 11
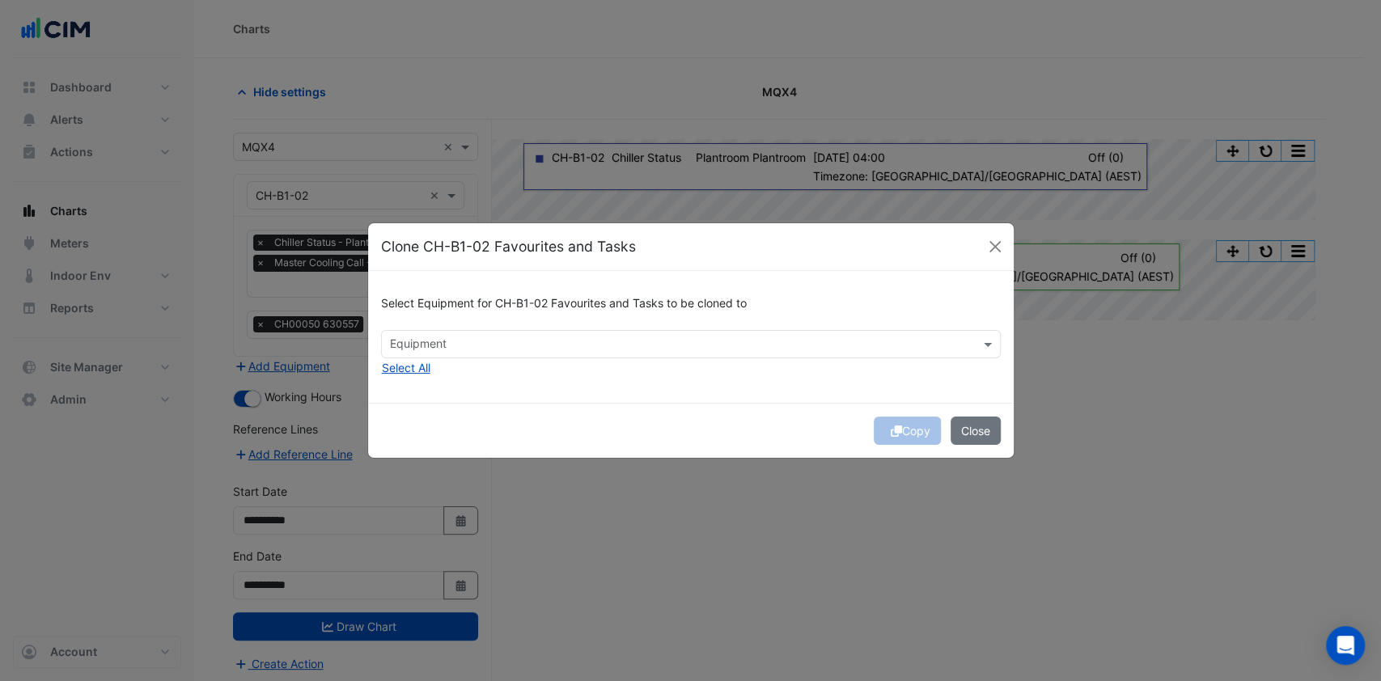
click at [461, 345] on input "text" at bounding box center [681, 345] width 583 height 17
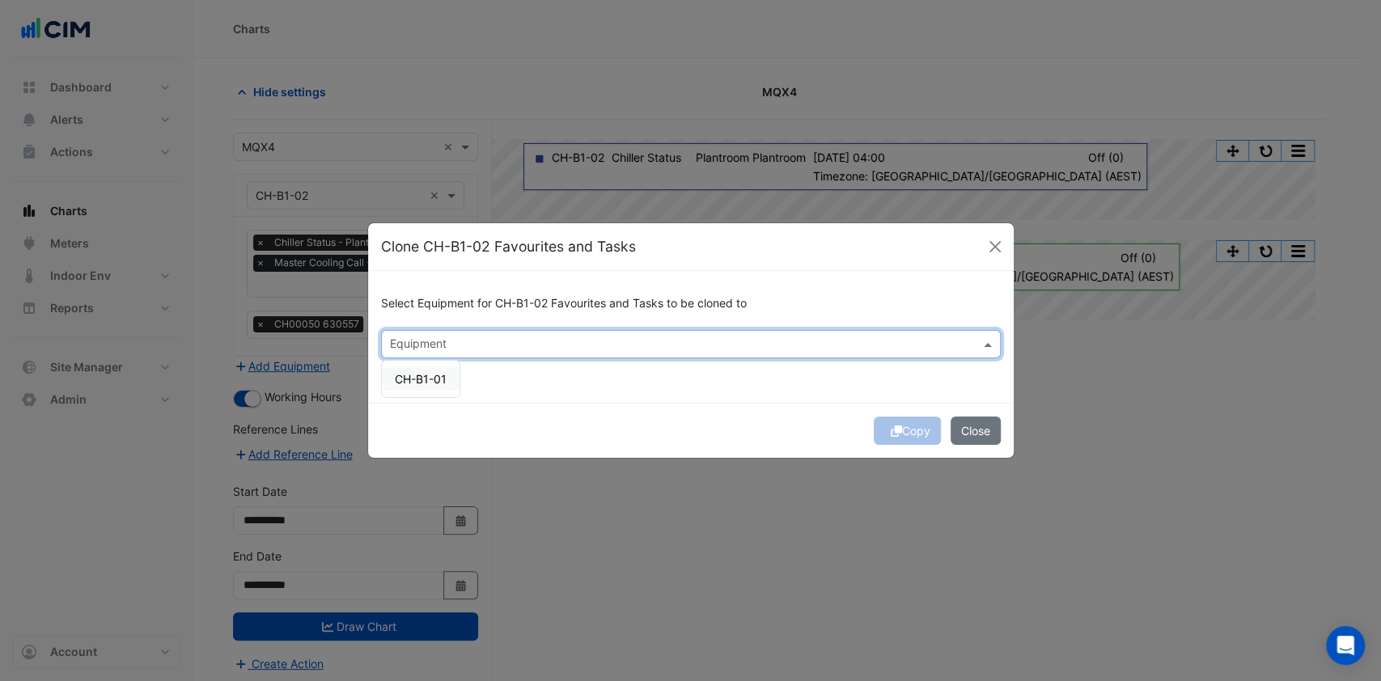
click at [427, 381] on span "CH-B1-01" at bounding box center [421, 379] width 52 height 14
click at [891, 432] on icon "submit" at bounding box center [896, 431] width 11 height 11
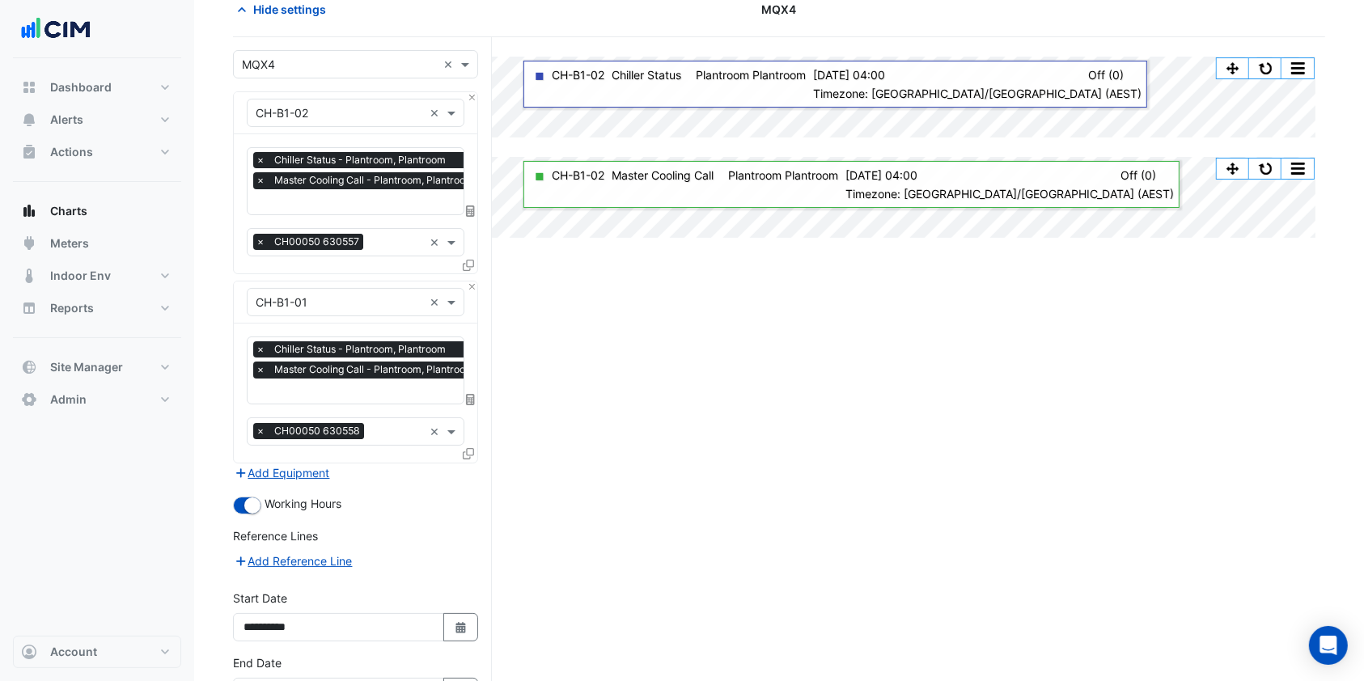
scroll to position [186, 0]
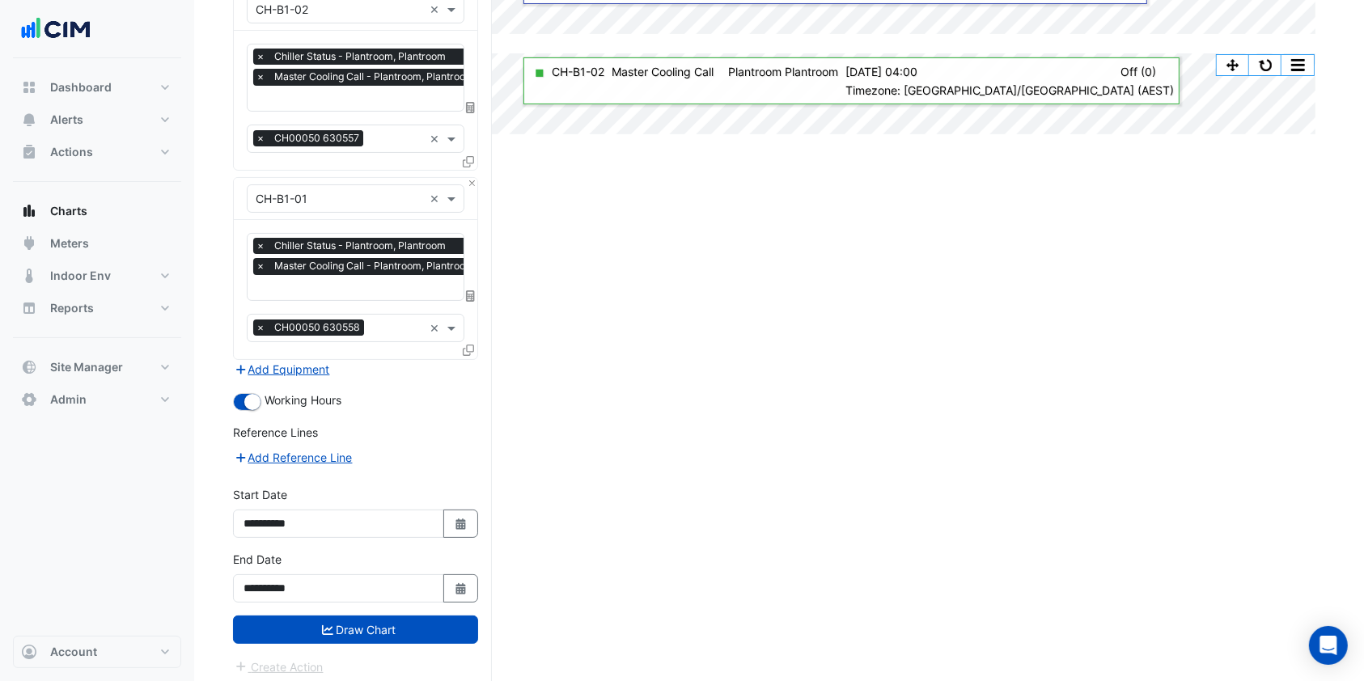
click at [304, 627] on button "Draw Chart" at bounding box center [355, 630] width 245 height 28
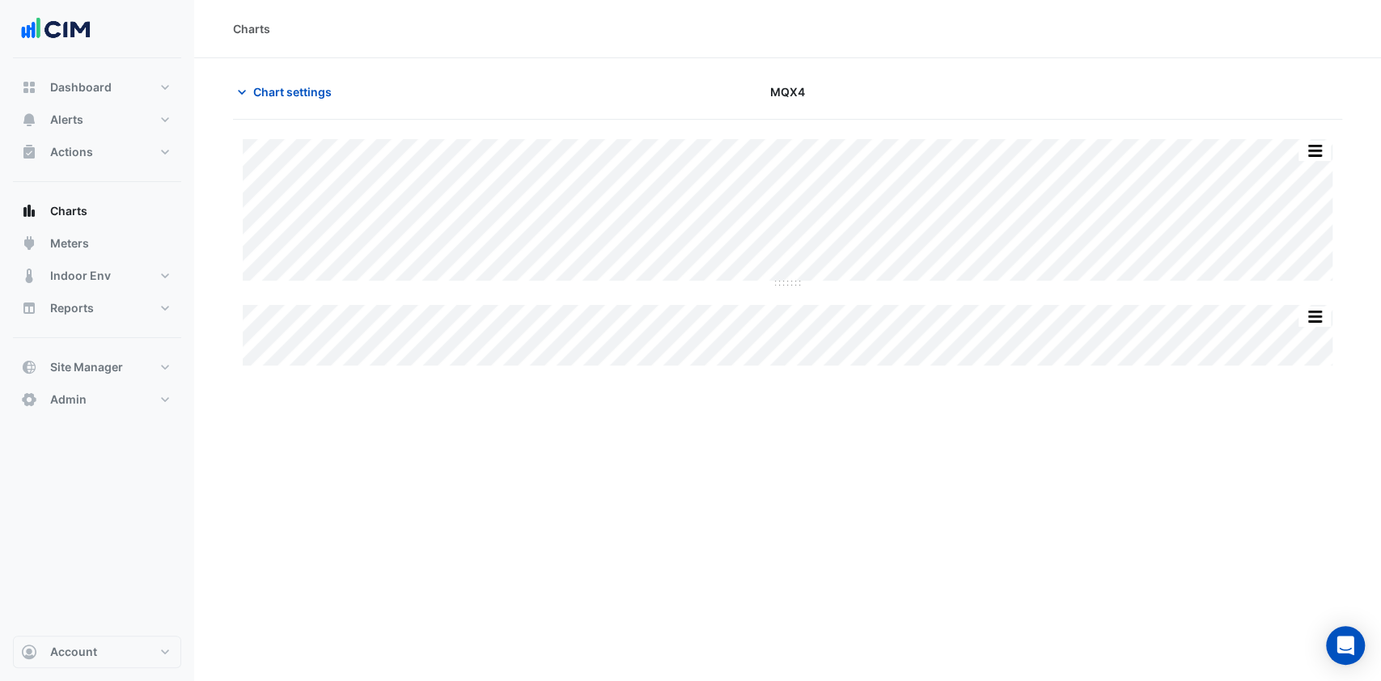
click at [298, 89] on span "Chart settings" at bounding box center [292, 91] width 78 height 17
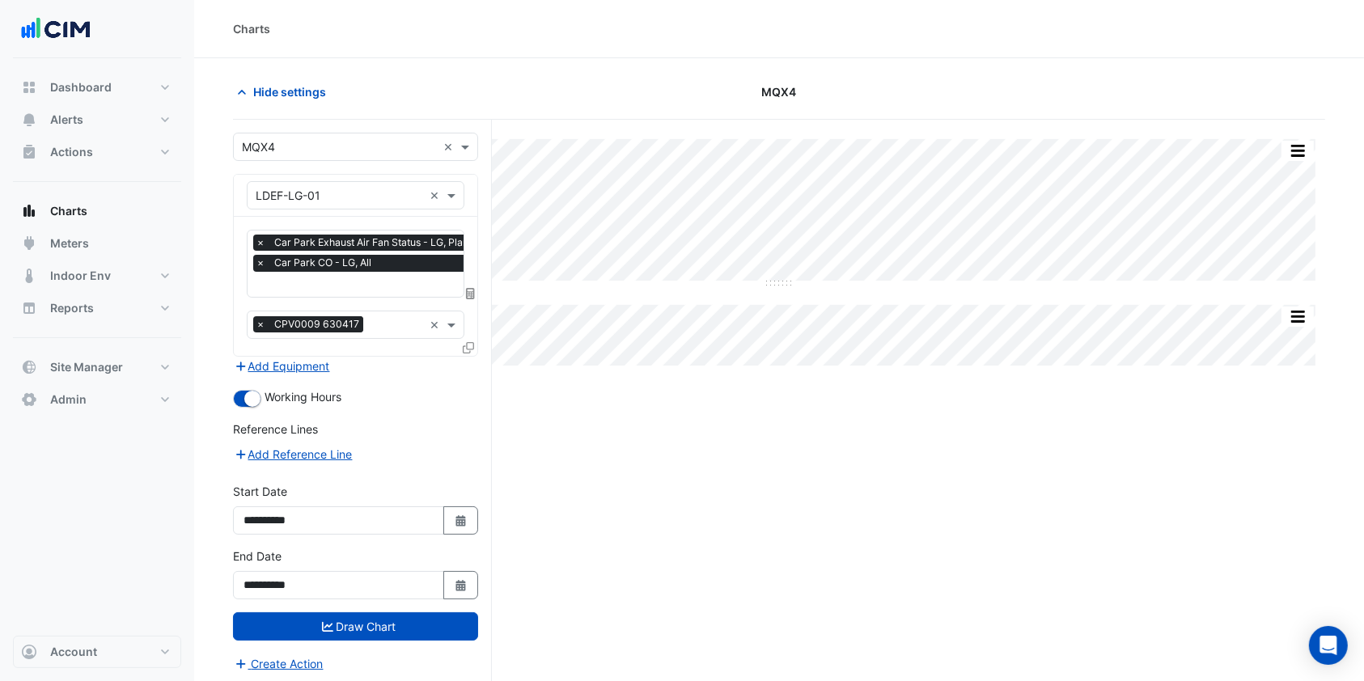
click at [459, 517] on icon "button" at bounding box center [460, 520] width 10 height 11
select select "*"
select select "****"
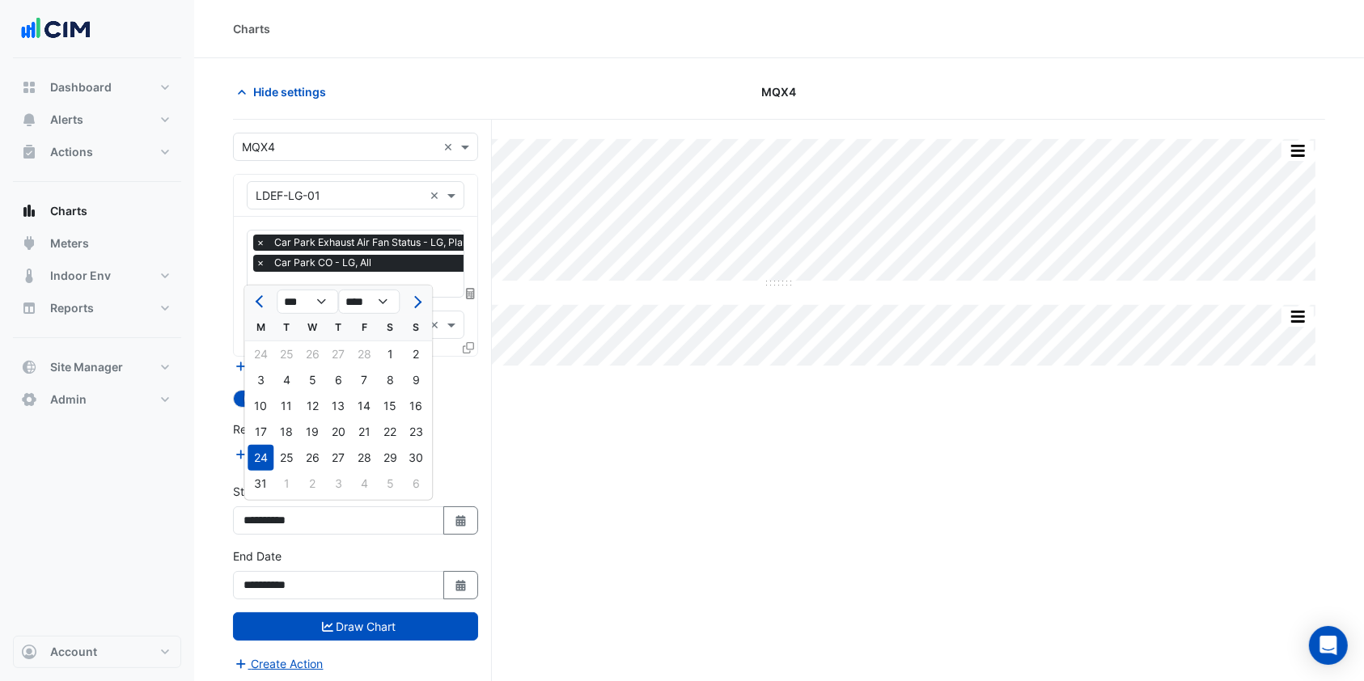
click at [252, 296] on button "Previous month" at bounding box center [260, 302] width 19 height 26
select select "*"
click at [318, 361] on div "1" at bounding box center [312, 354] width 26 height 26
type input "**********"
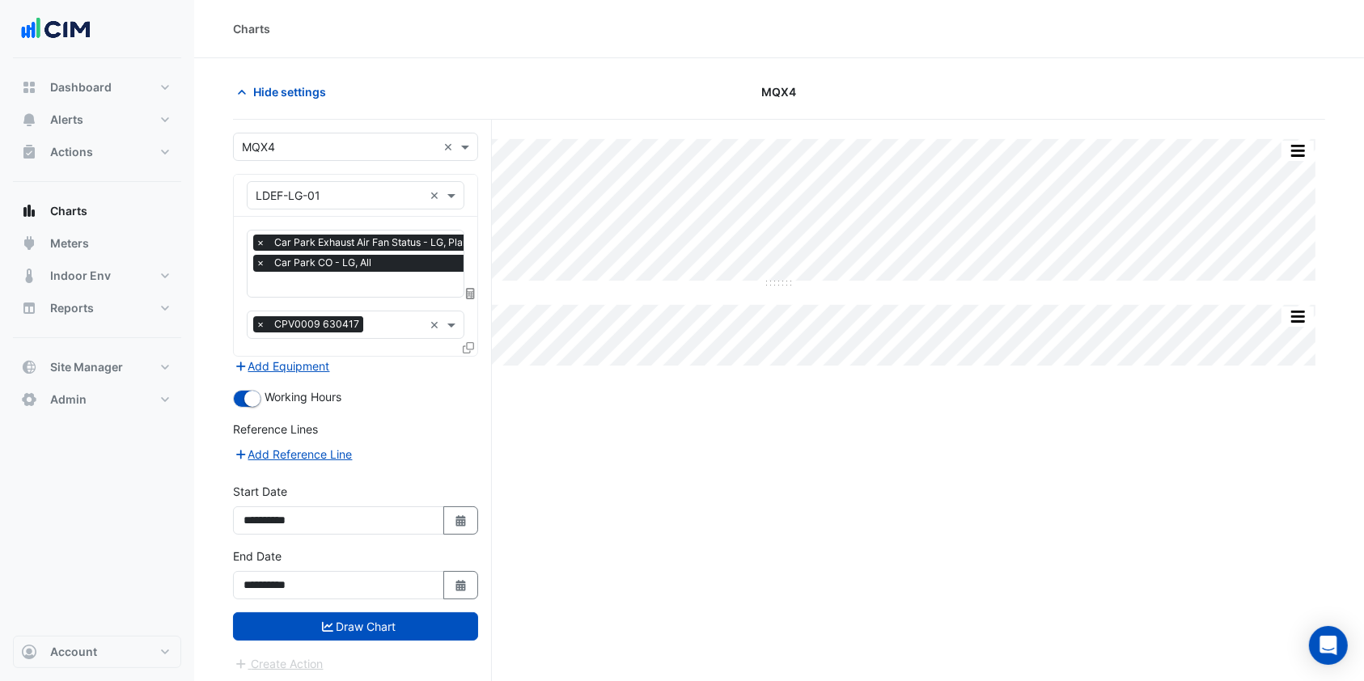
click at [355, 624] on button "Draw Chart" at bounding box center [355, 626] width 245 height 28
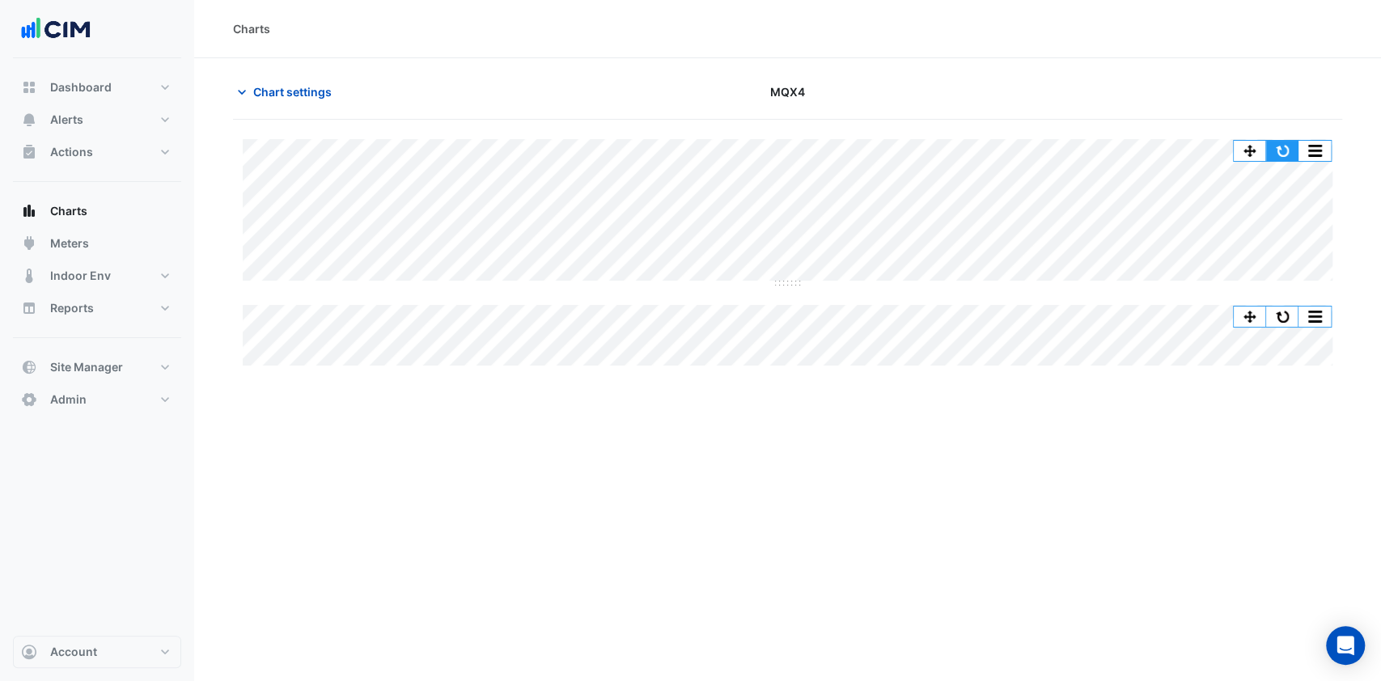
click at [1275, 142] on button "button" at bounding box center [1282, 151] width 32 height 20
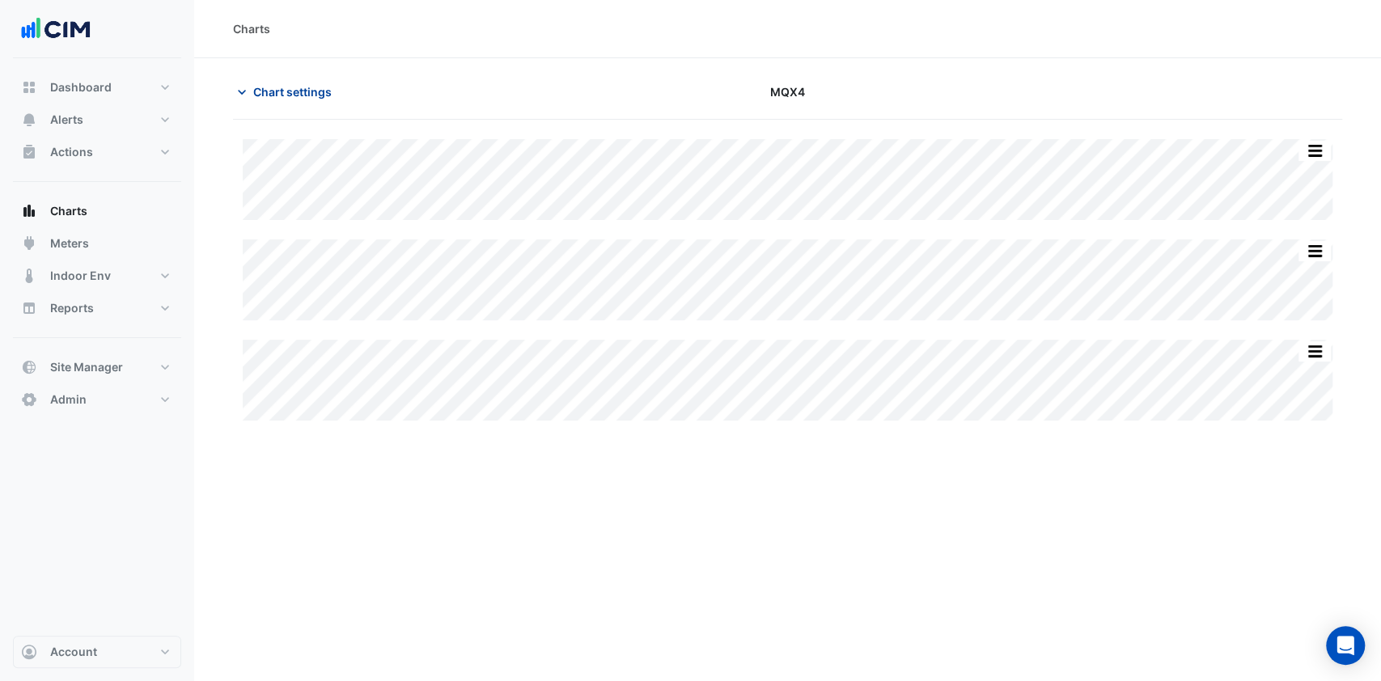
click at [257, 85] on span "Chart settings" at bounding box center [292, 91] width 78 height 17
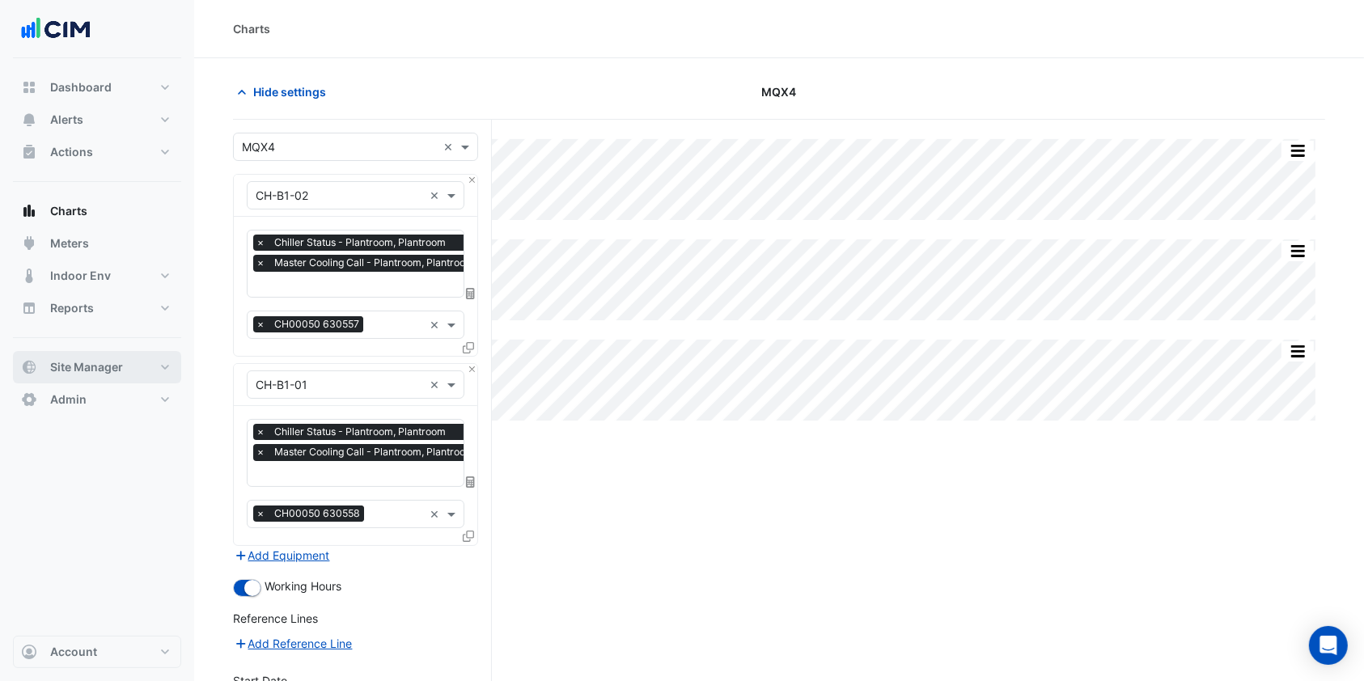
click at [120, 363] on span "Site Manager" at bounding box center [86, 367] width 73 height 16
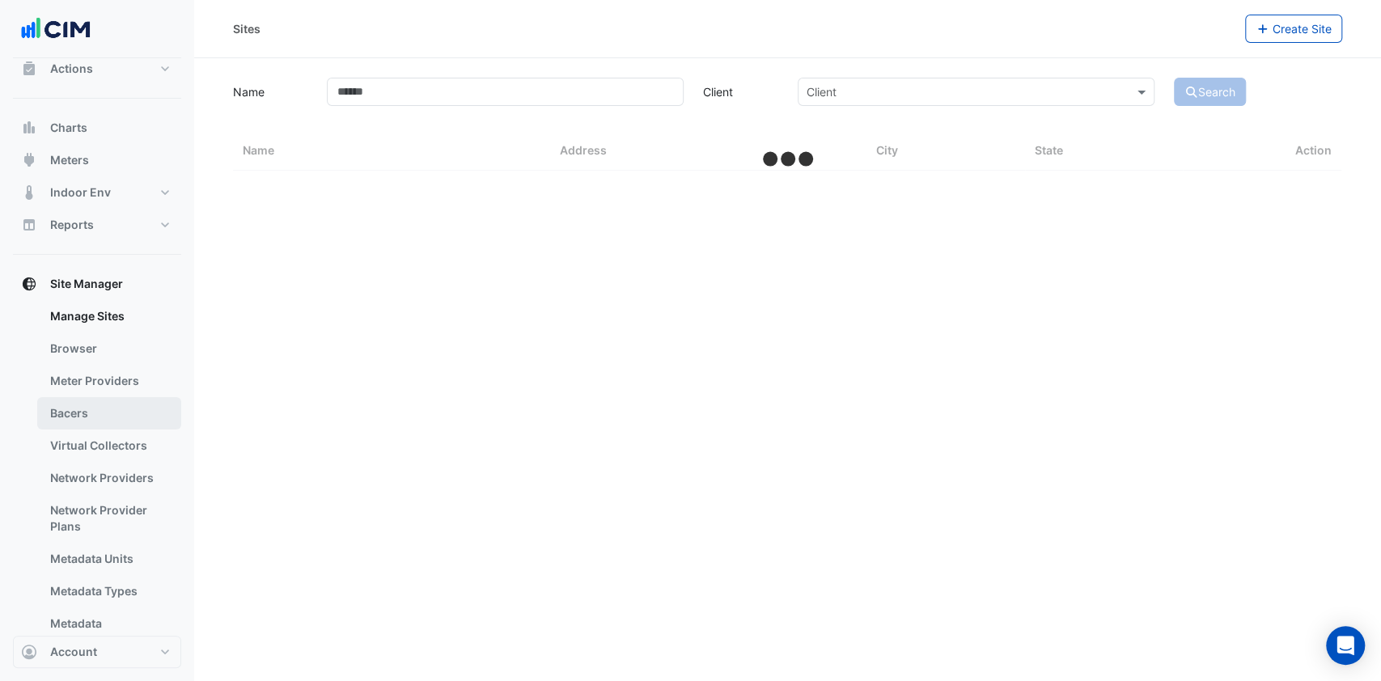
select select "***"
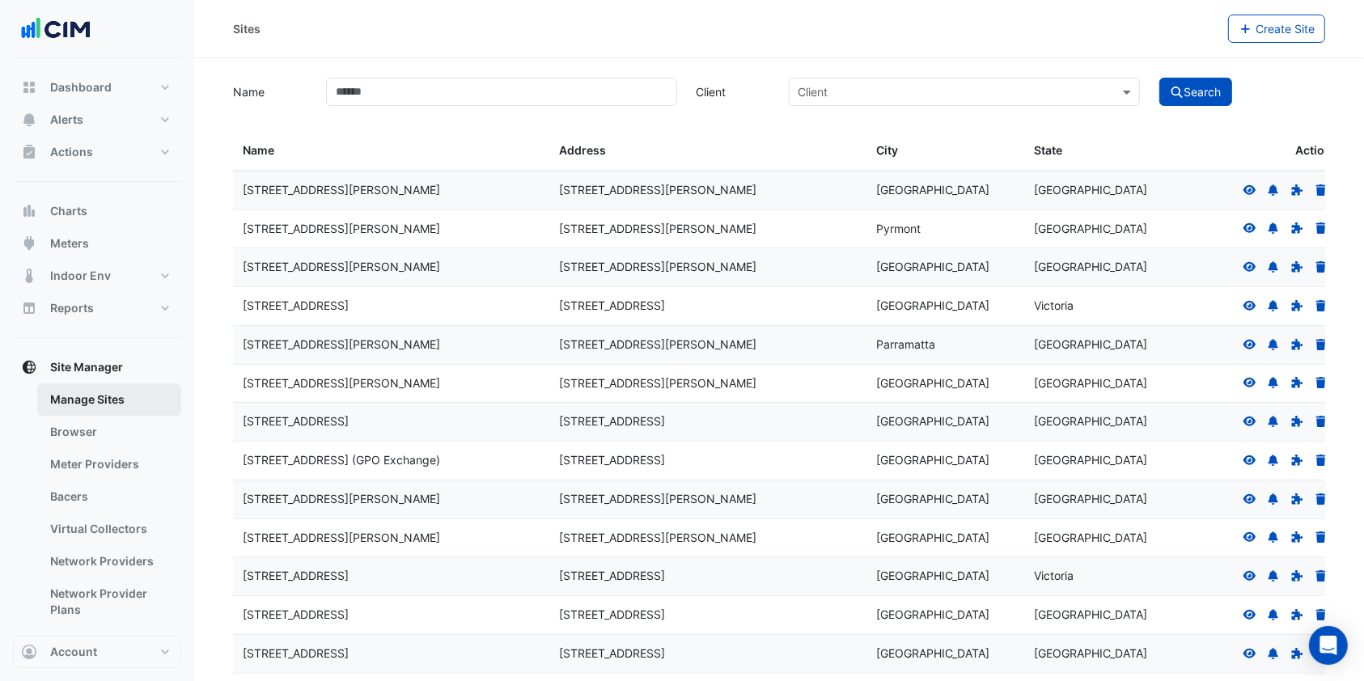
click at [102, 392] on link "Manage Sites" at bounding box center [109, 399] width 144 height 32
click at [116, 133] on button "Alerts" at bounding box center [97, 120] width 168 height 32
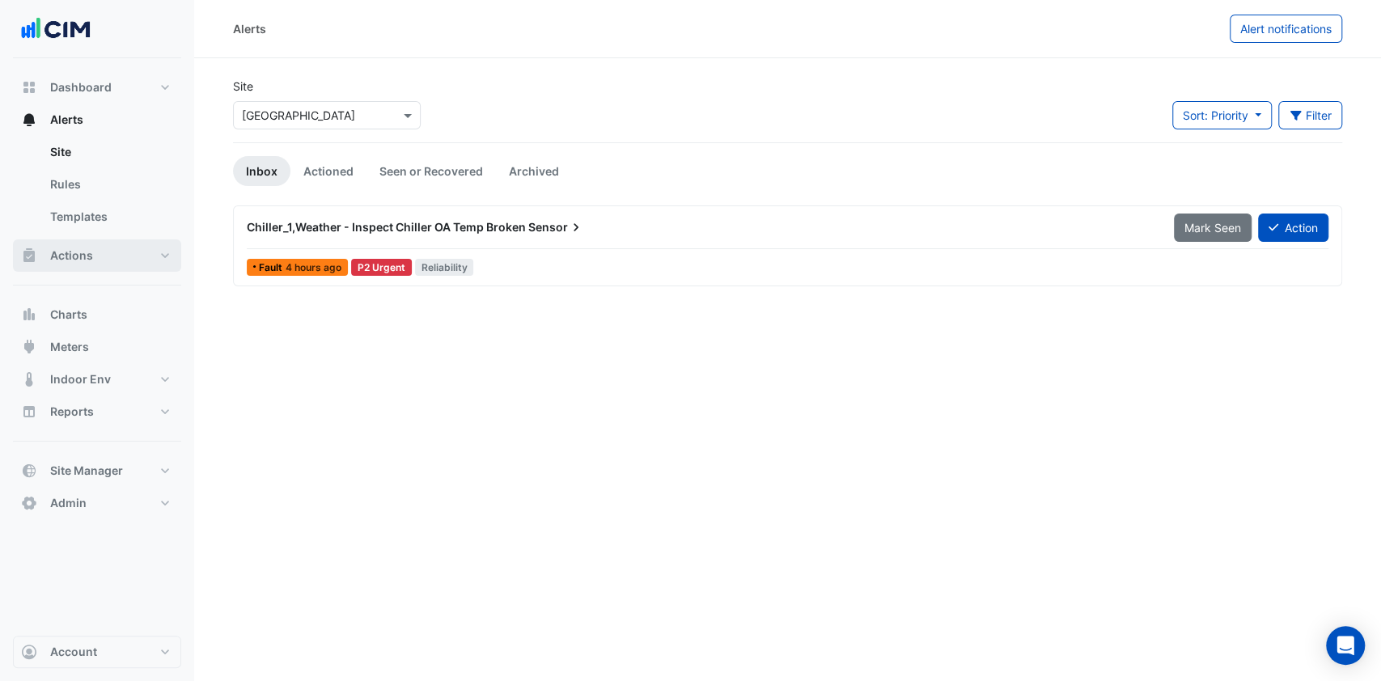
click at [133, 252] on button "Actions" at bounding box center [97, 255] width 168 height 32
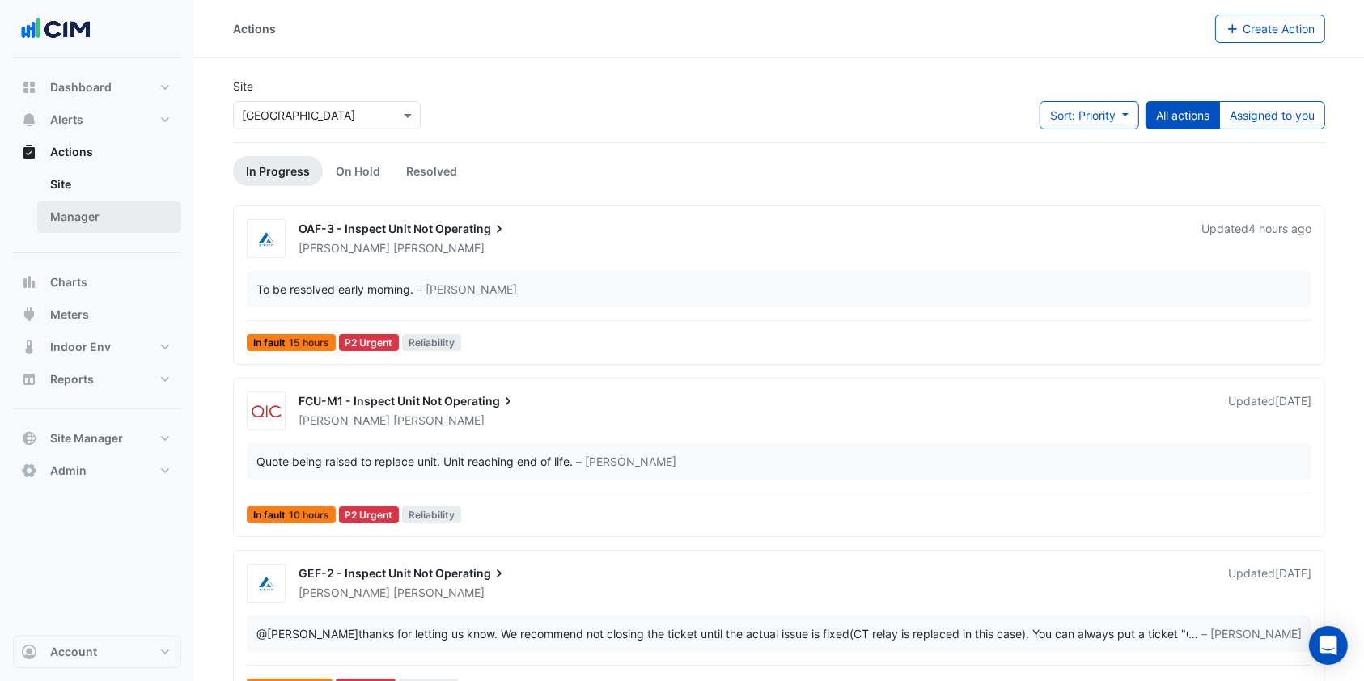
click at [83, 204] on link "Manager" at bounding box center [109, 217] width 144 height 32
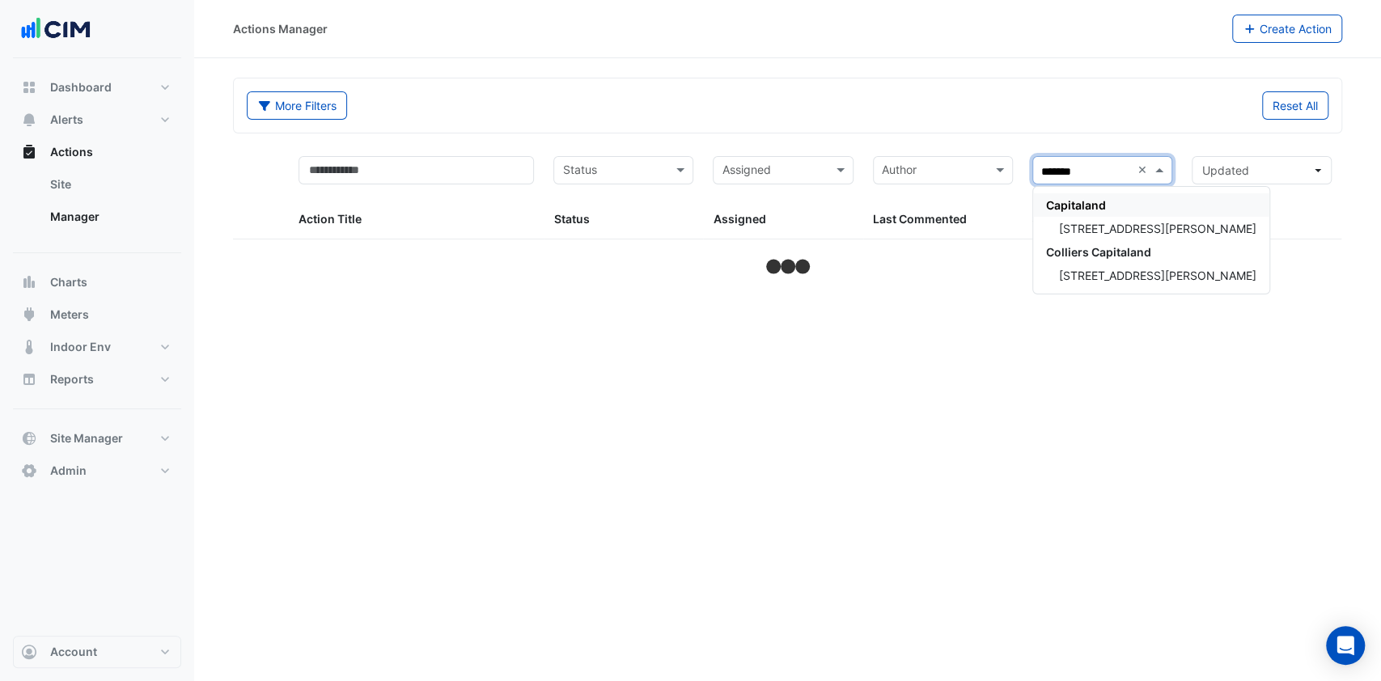
type input "********"
click at [1105, 215] on div "Capitaland" at bounding box center [1151, 204] width 236 height 23
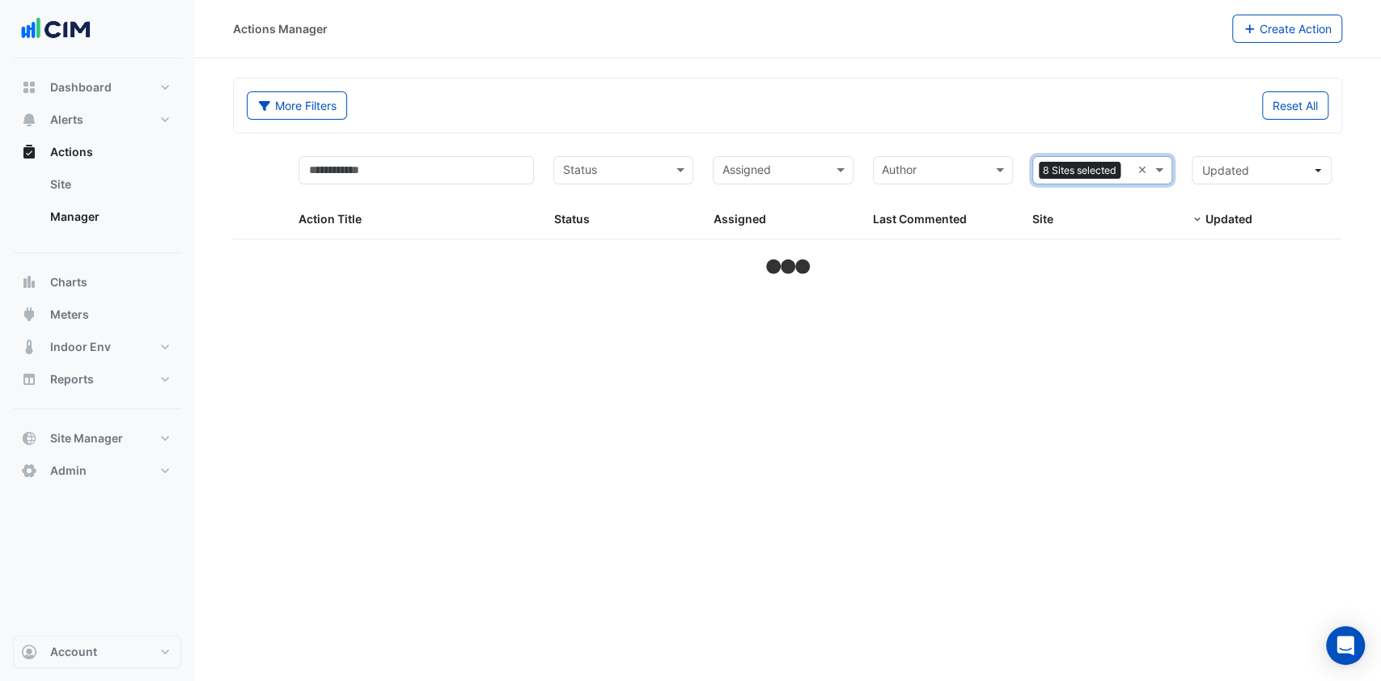
select select "***"
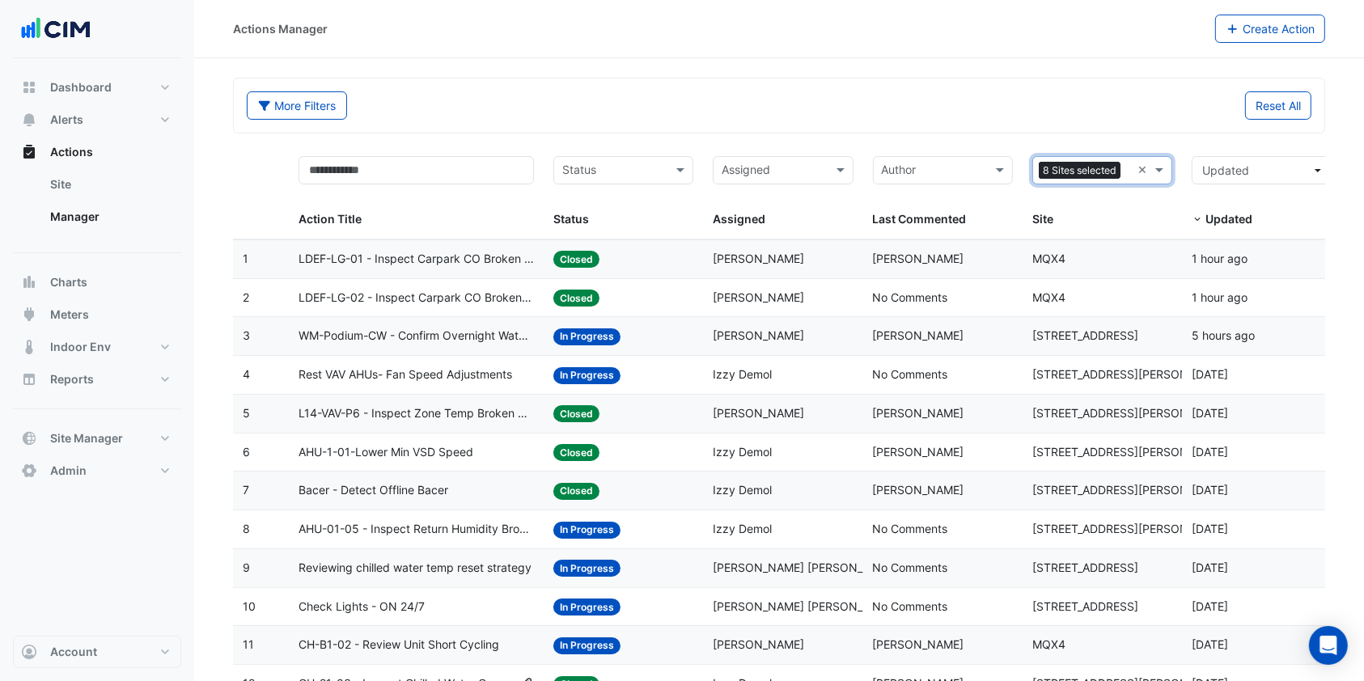
click at [1146, 159] on div "Sites 8 Sites selected ×" at bounding box center [1102, 170] width 140 height 28
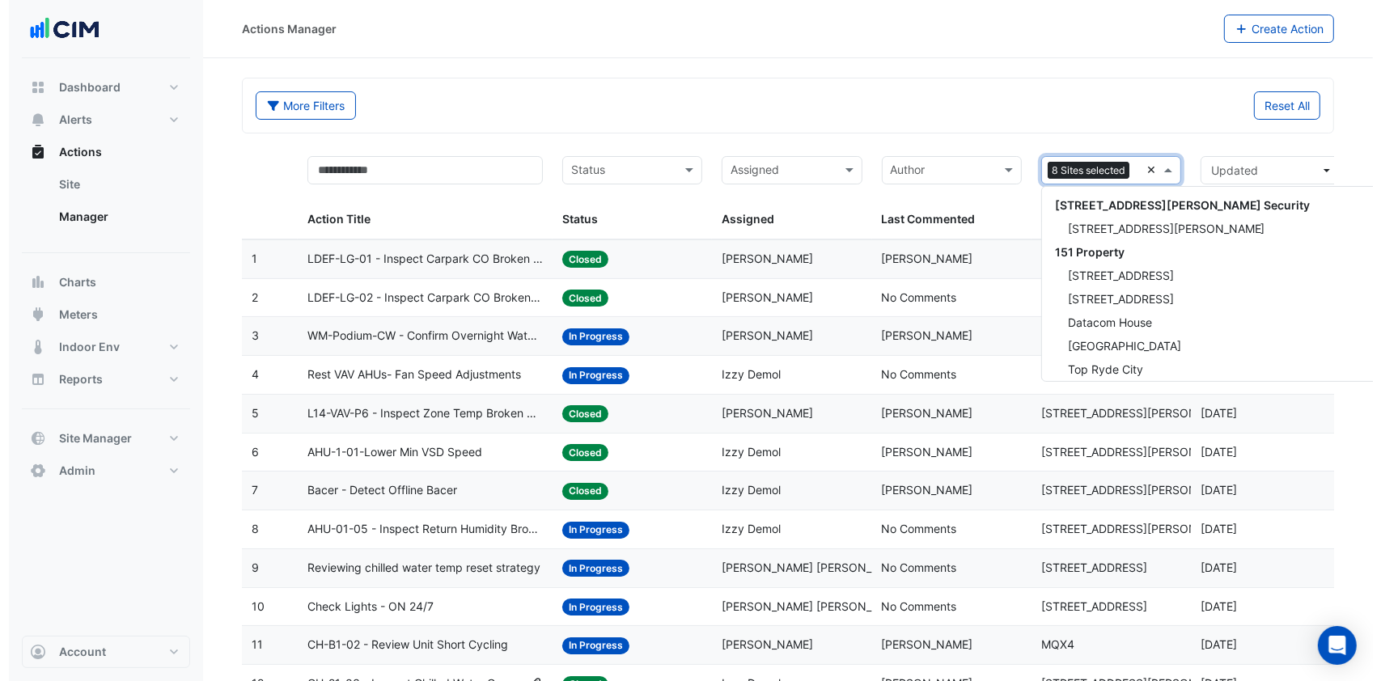
scroll to position [7959, 0]
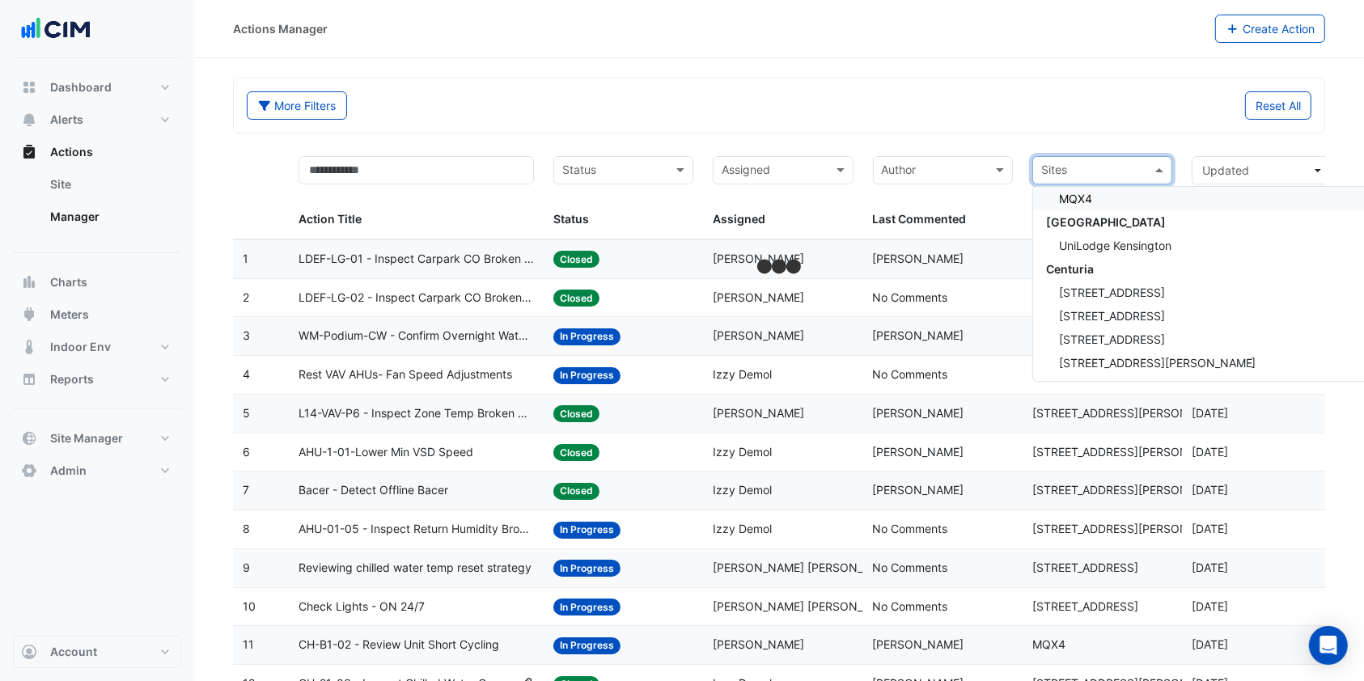
click at [1072, 172] on input "text" at bounding box center [1093, 172] width 104 height 19
click at [1081, 201] on span "MQX4" at bounding box center [1075, 199] width 33 height 14
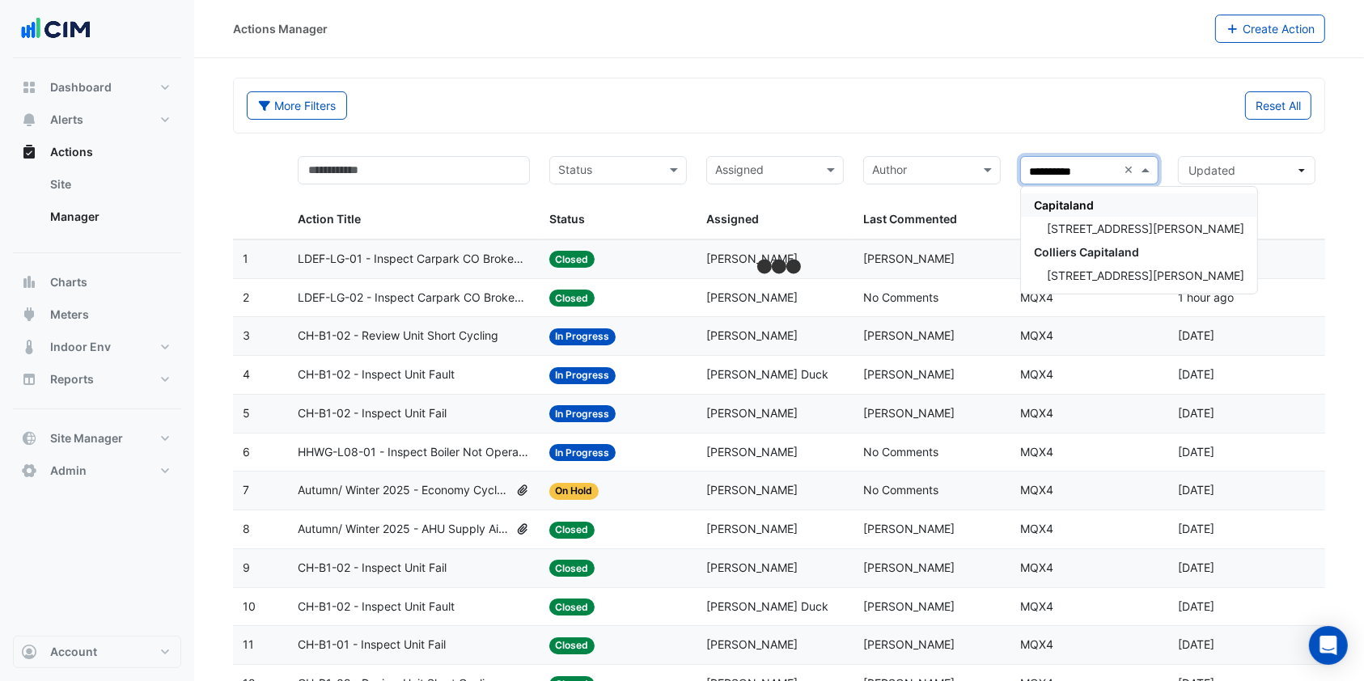
type input "**********"
click at [1121, 230] on span "[STREET_ADDRESS][PERSON_NAME]" at bounding box center [1145, 229] width 197 height 14
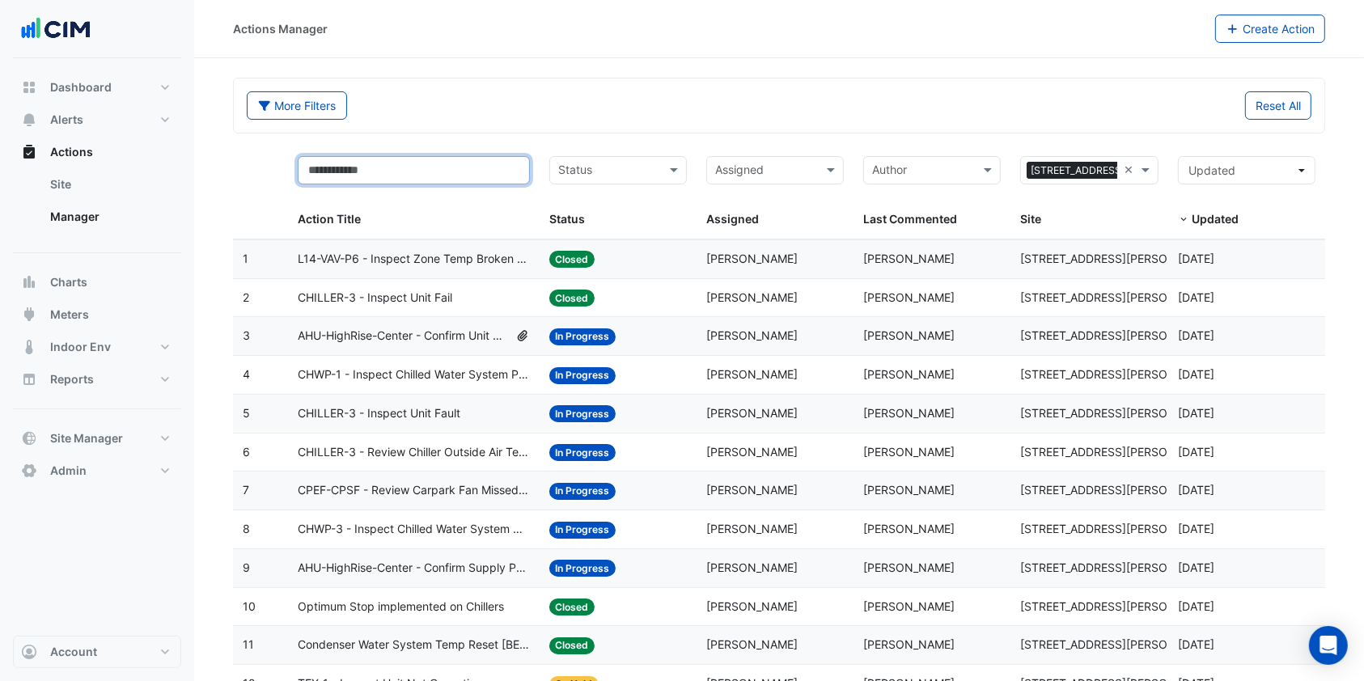
click at [396, 166] on input "text" at bounding box center [414, 170] width 232 height 28
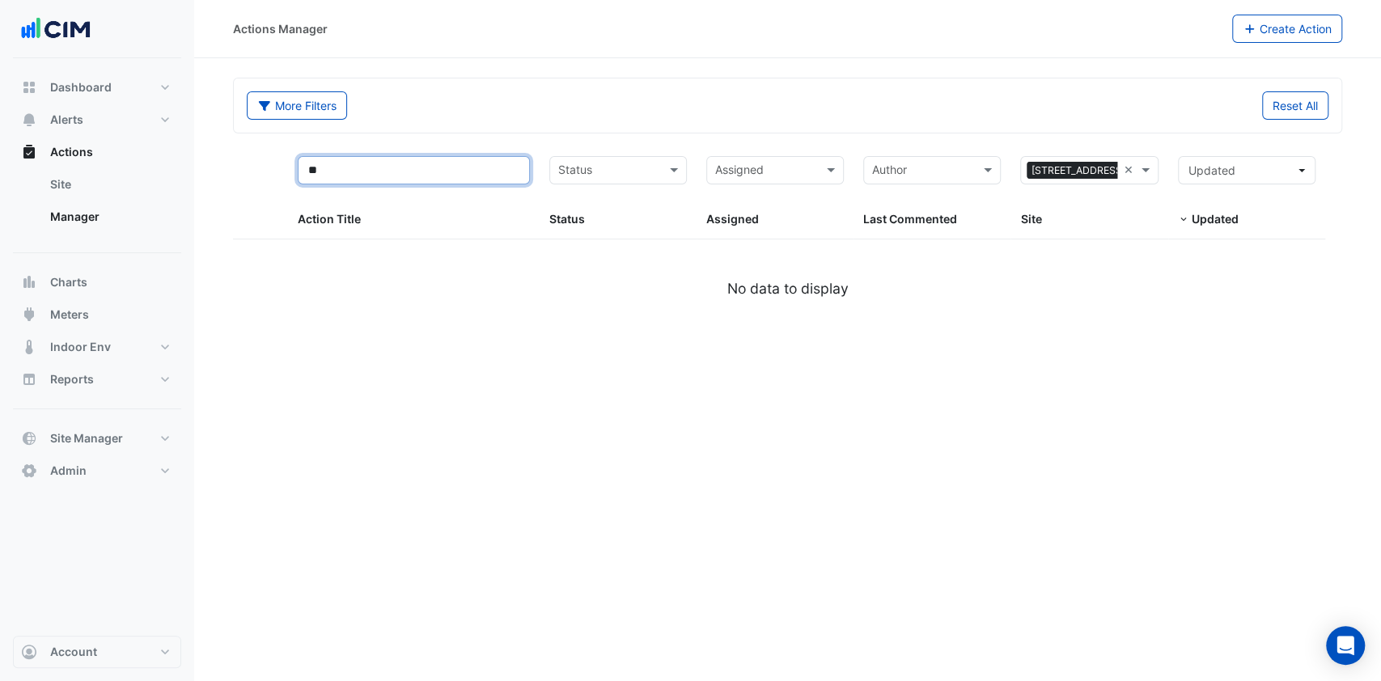
type input "*"
type input "*********"
select select "***"
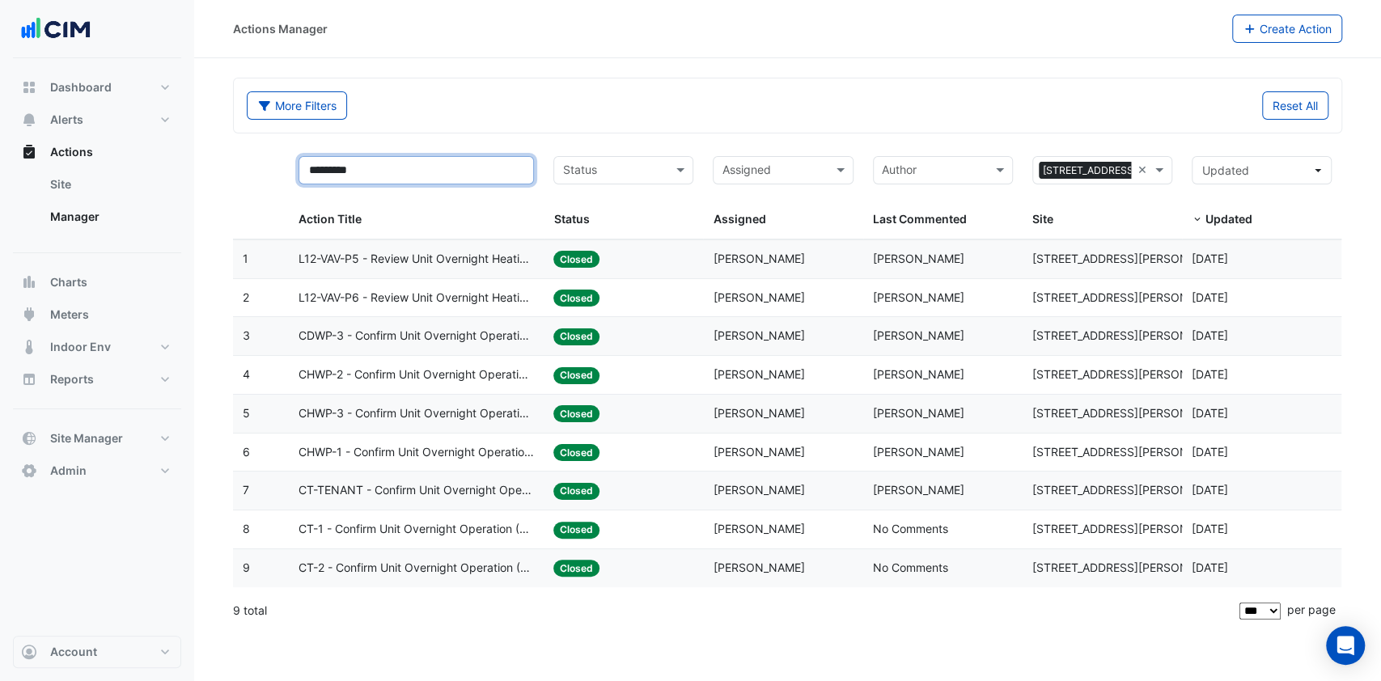
click at [425, 161] on input "*********" at bounding box center [416, 170] width 235 height 28
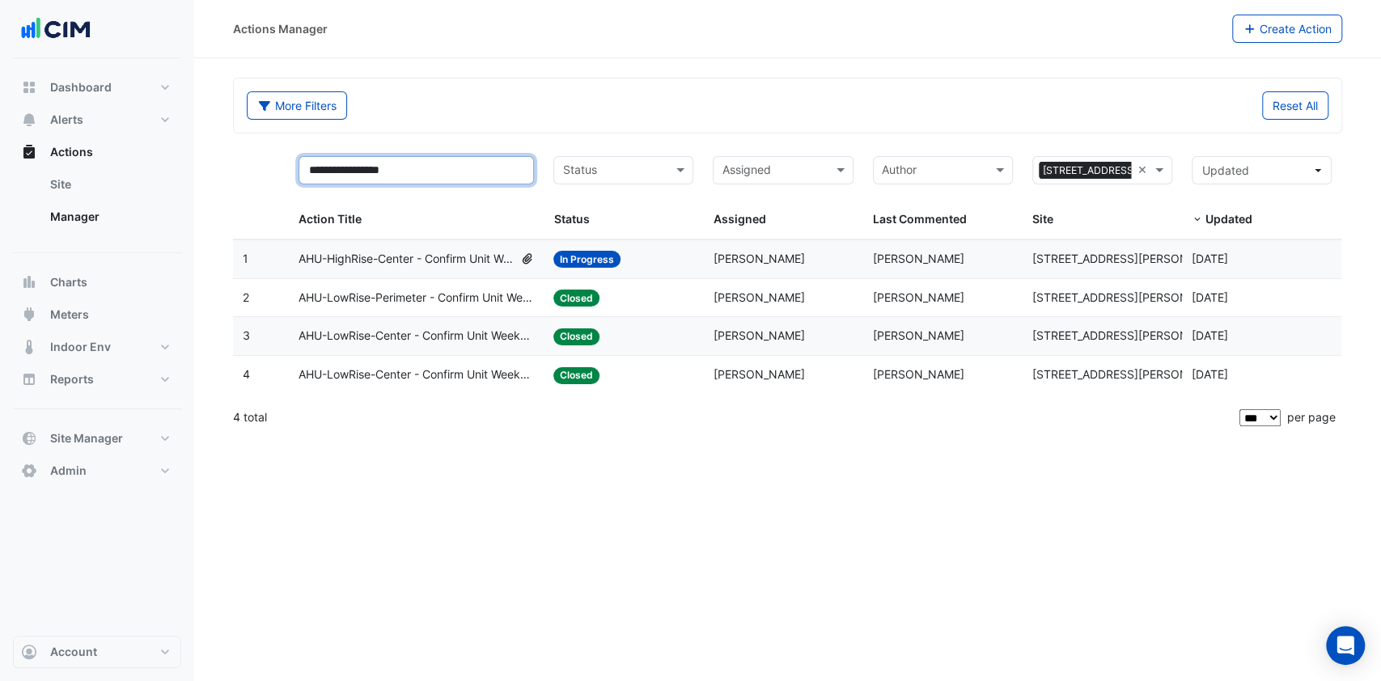
type input "**********"
click at [434, 254] on span "AHU-HighRise-Center - Confirm Unit Weekend Operation (Energy Waste)" at bounding box center [406, 259] width 215 height 19
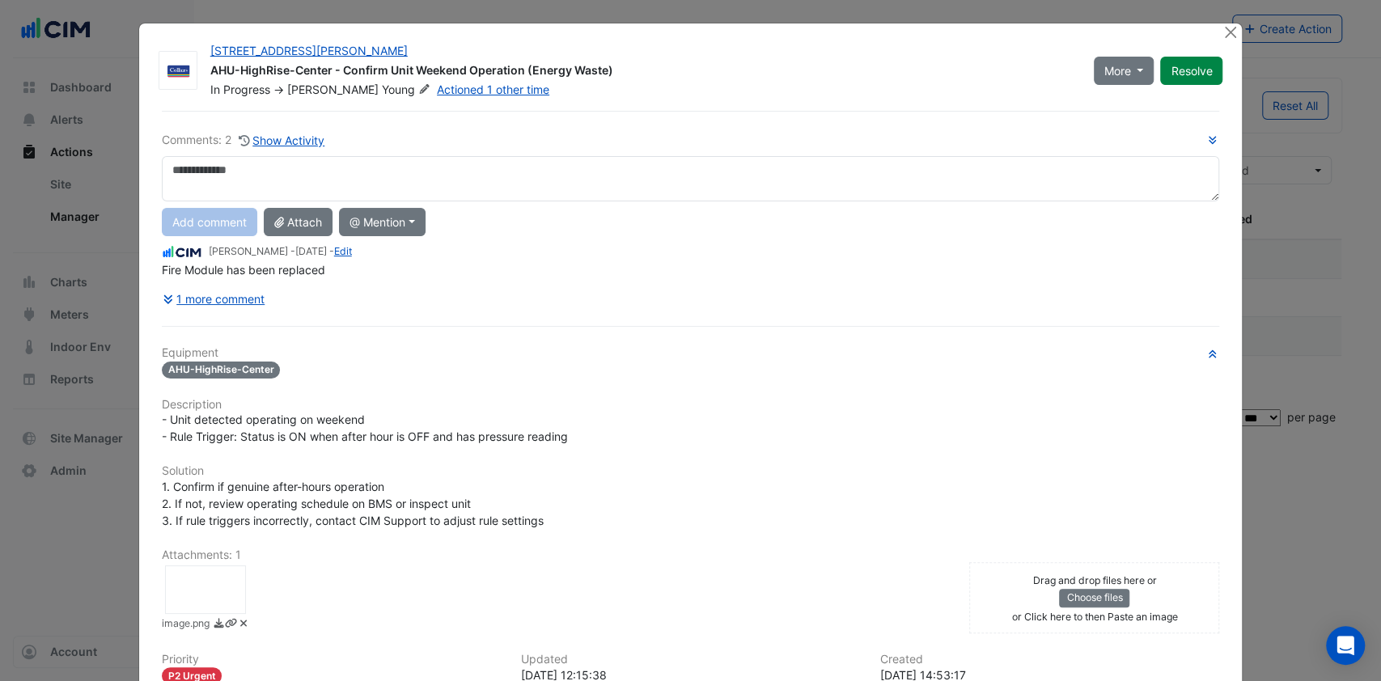
scroll to position [180, 0]
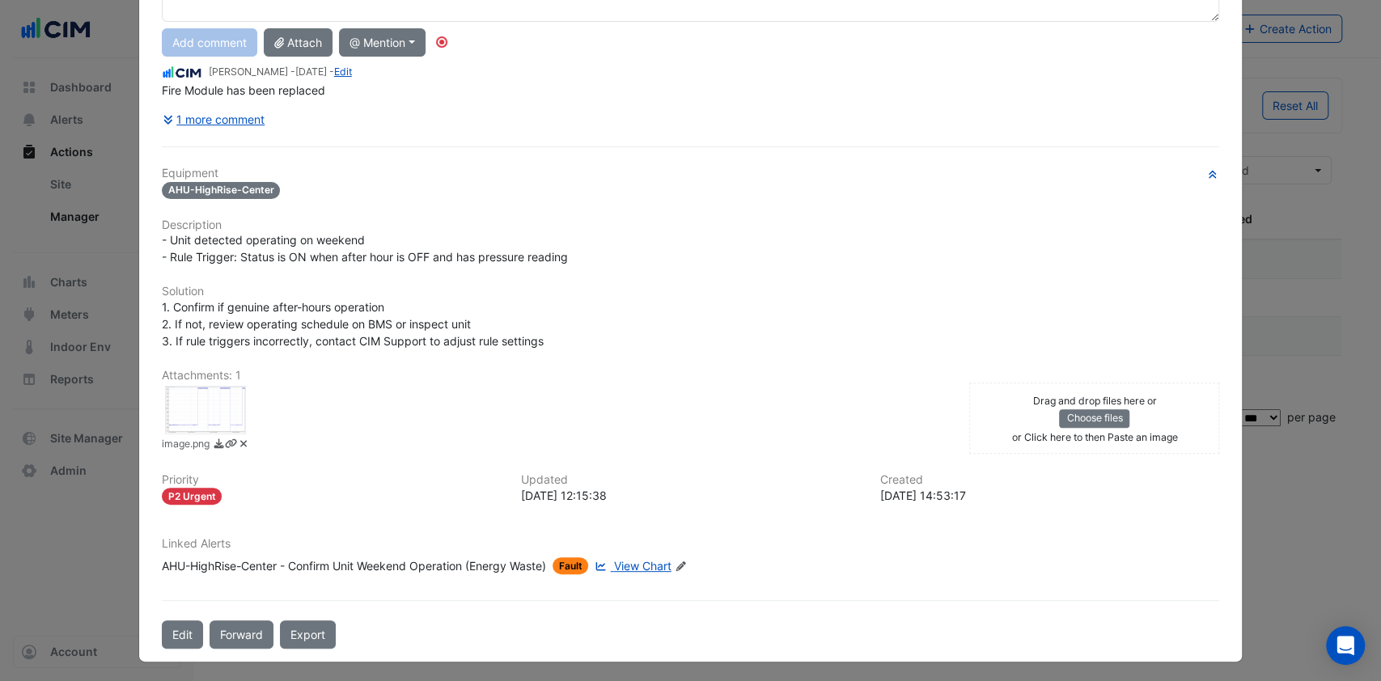
click at [614, 557] on link "View Chart" at bounding box center [630, 565] width 79 height 17
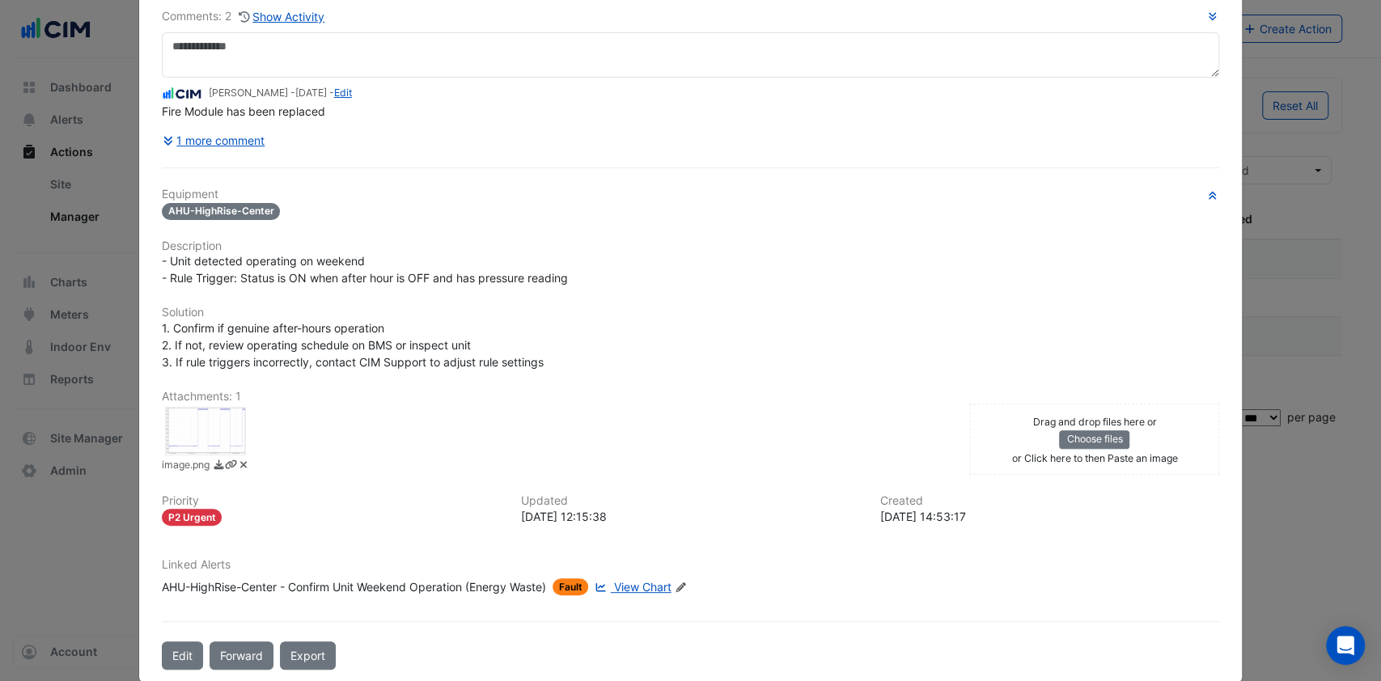
scroll to position [140, 0]
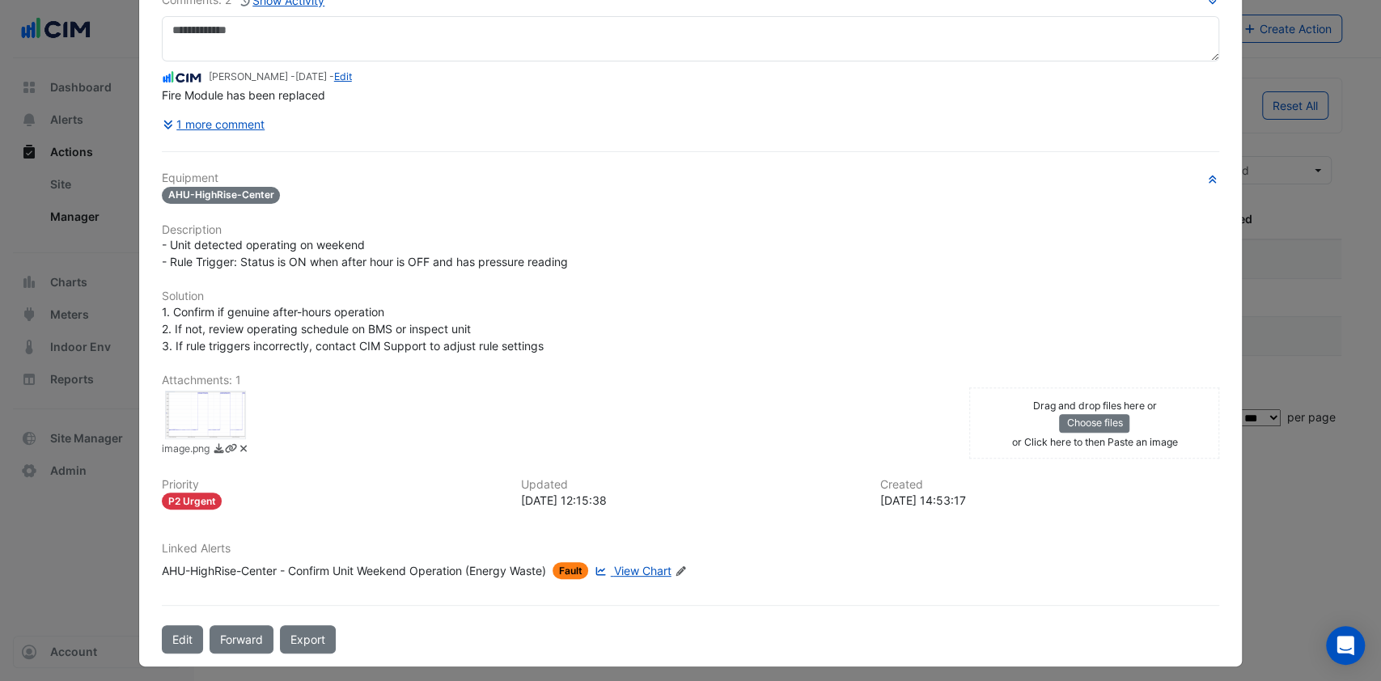
click at [1008, 126] on div "1 more comment" at bounding box center [691, 124] width 1058 height 28
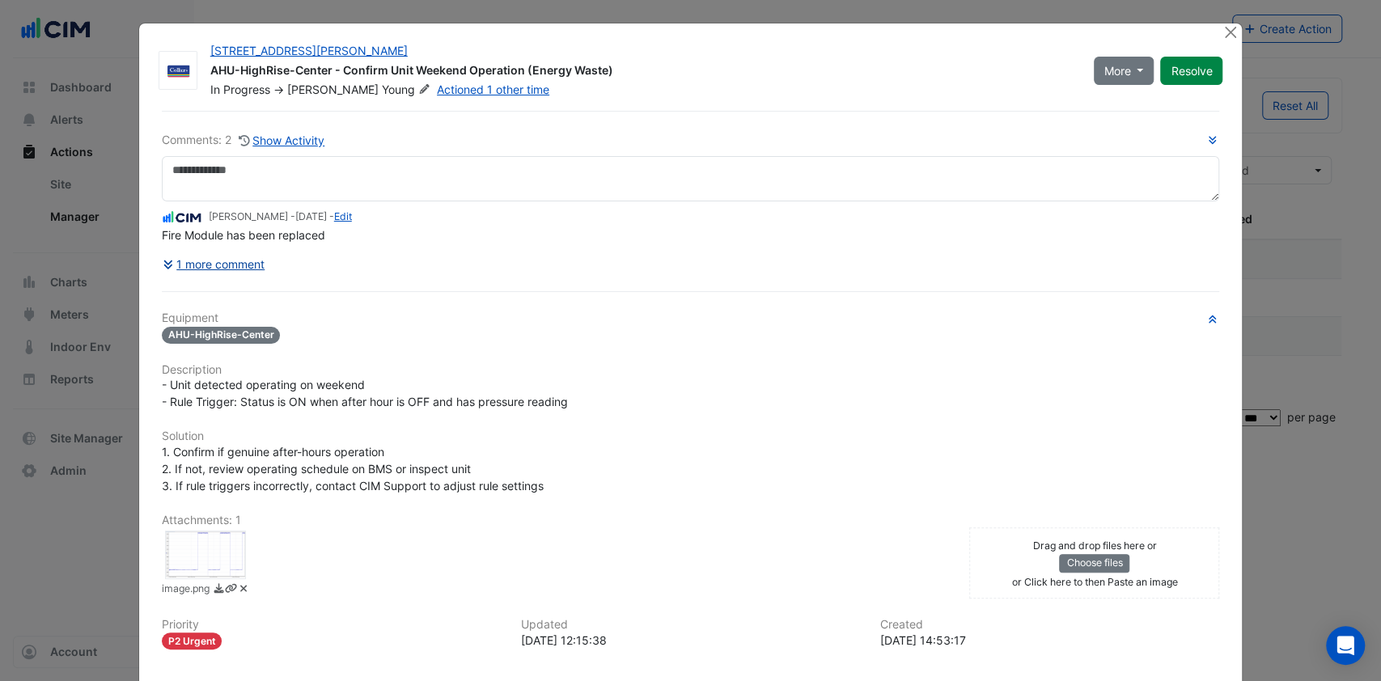
click at [198, 262] on button "1 more comment" at bounding box center [214, 264] width 104 height 28
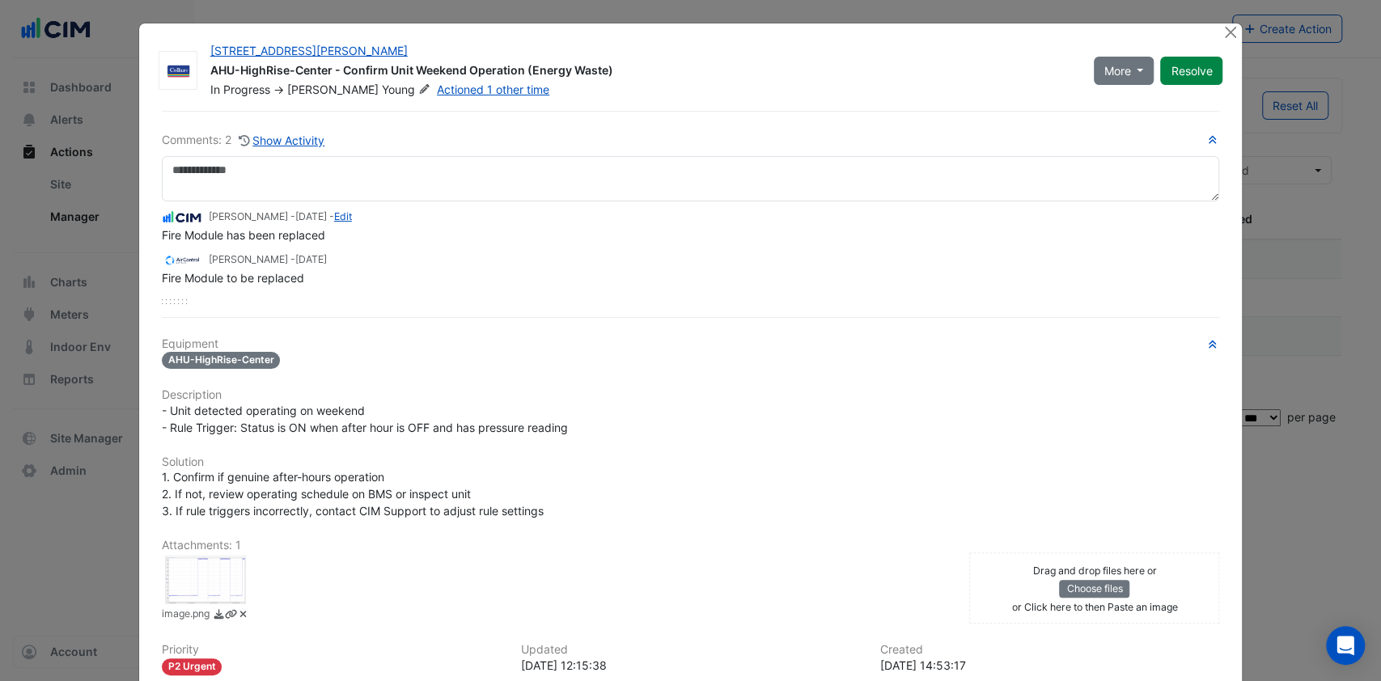
scroll to position [169, 0]
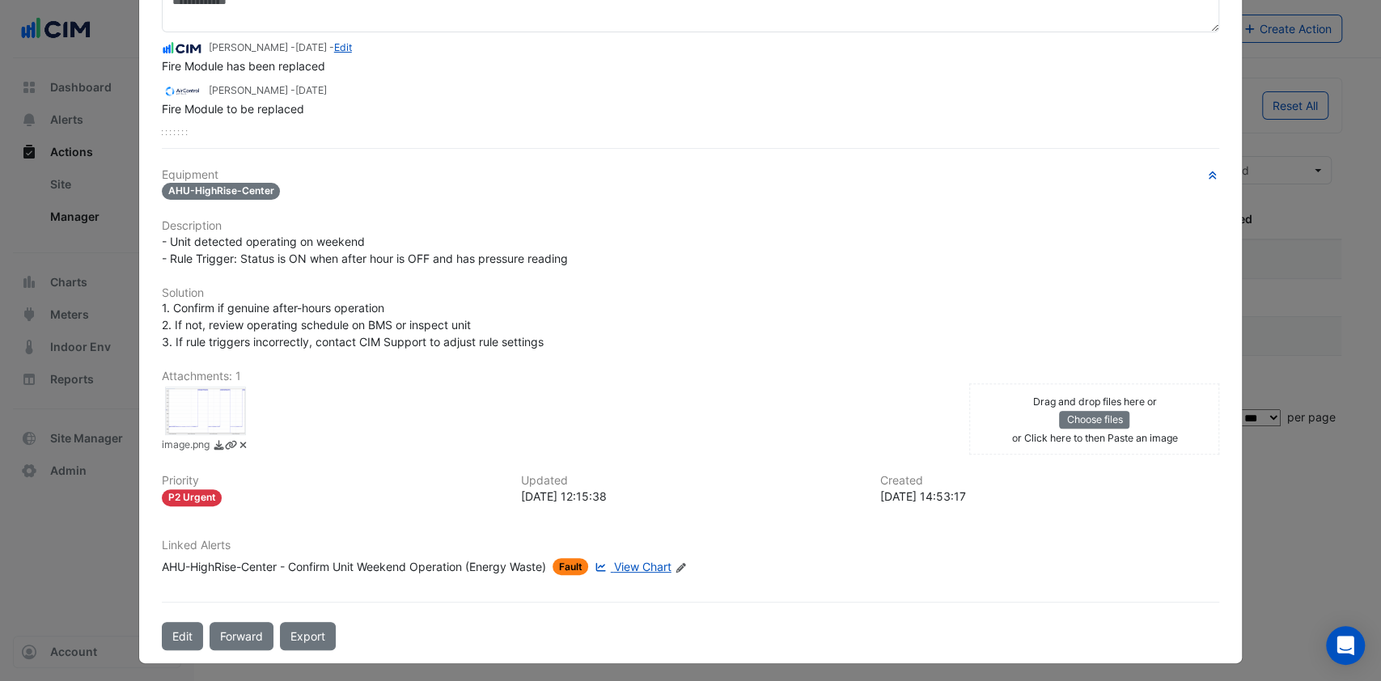
click at [627, 558] on link "View Chart" at bounding box center [630, 566] width 79 height 17
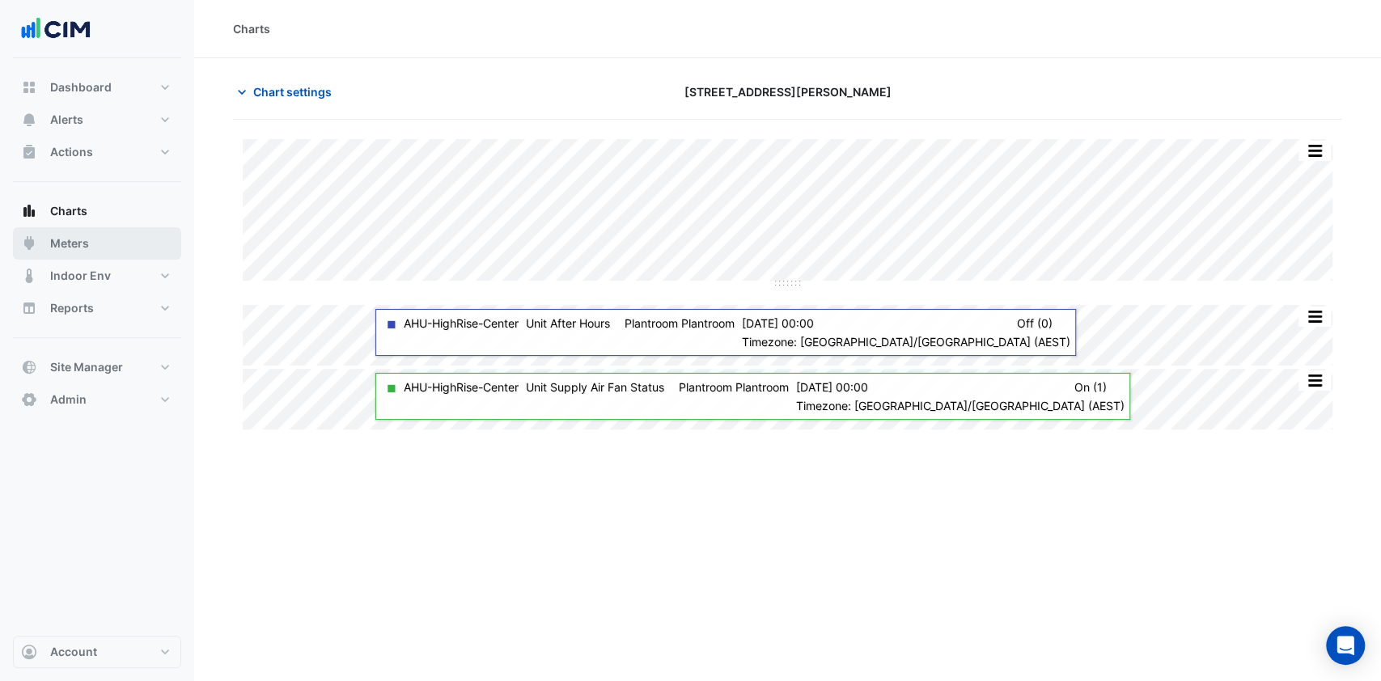
click at [76, 231] on button "Meters" at bounding box center [97, 243] width 168 height 32
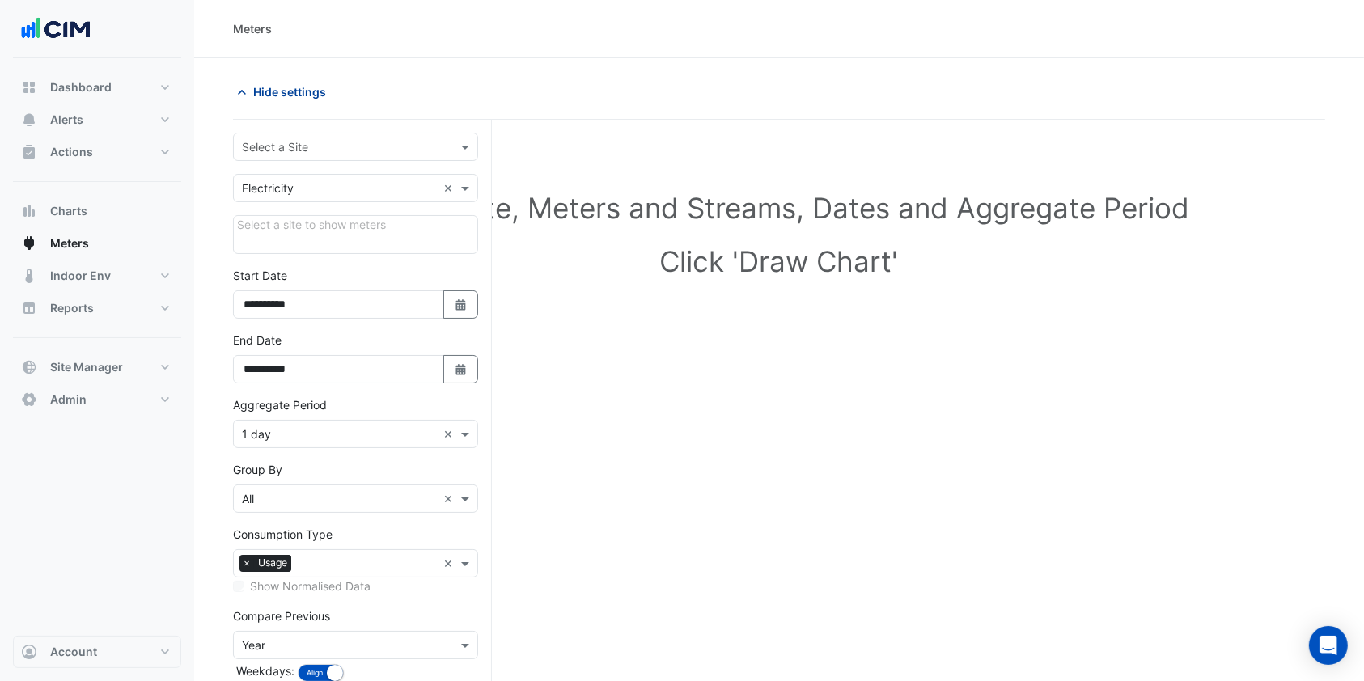
click at [311, 98] on span "Hide settings" at bounding box center [289, 91] width 73 height 17
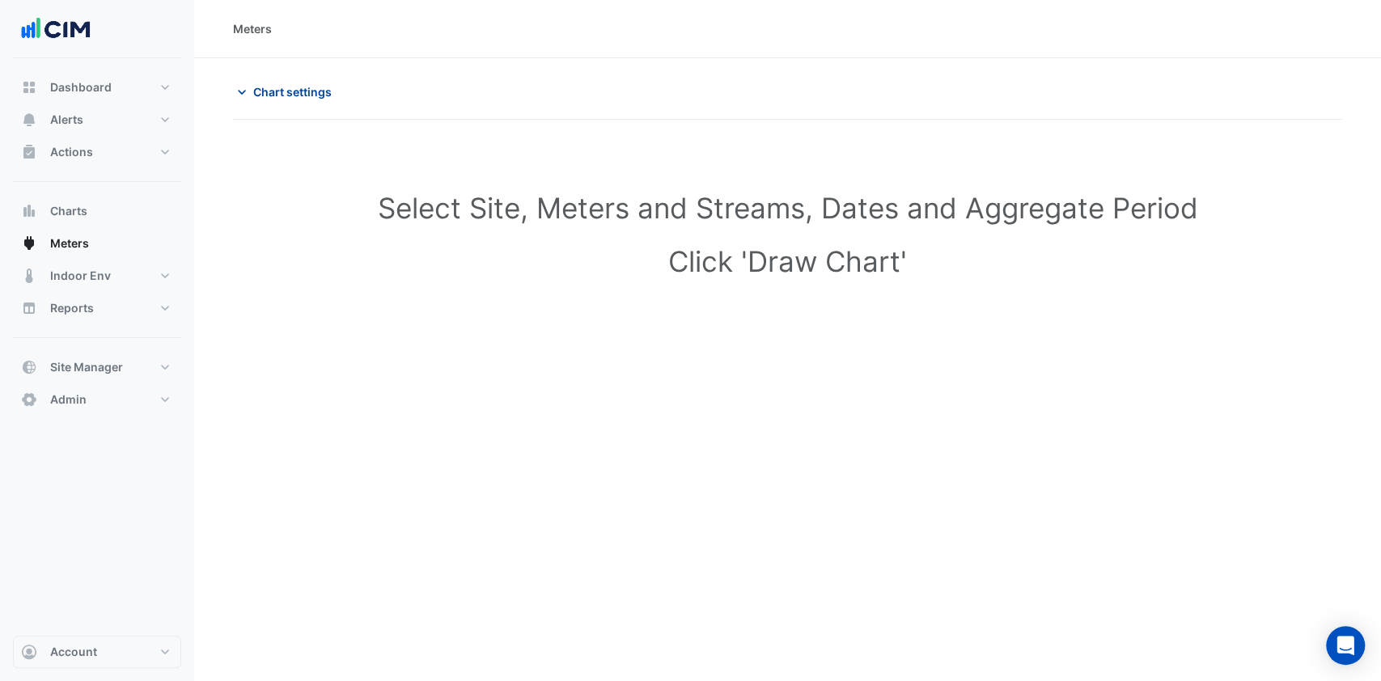
drag, startPoint x: 301, startPoint y: 87, endPoint x: 298, endPoint y: 95, distance: 9.5
click at [299, 90] on span "Chart settings" at bounding box center [292, 91] width 78 height 17
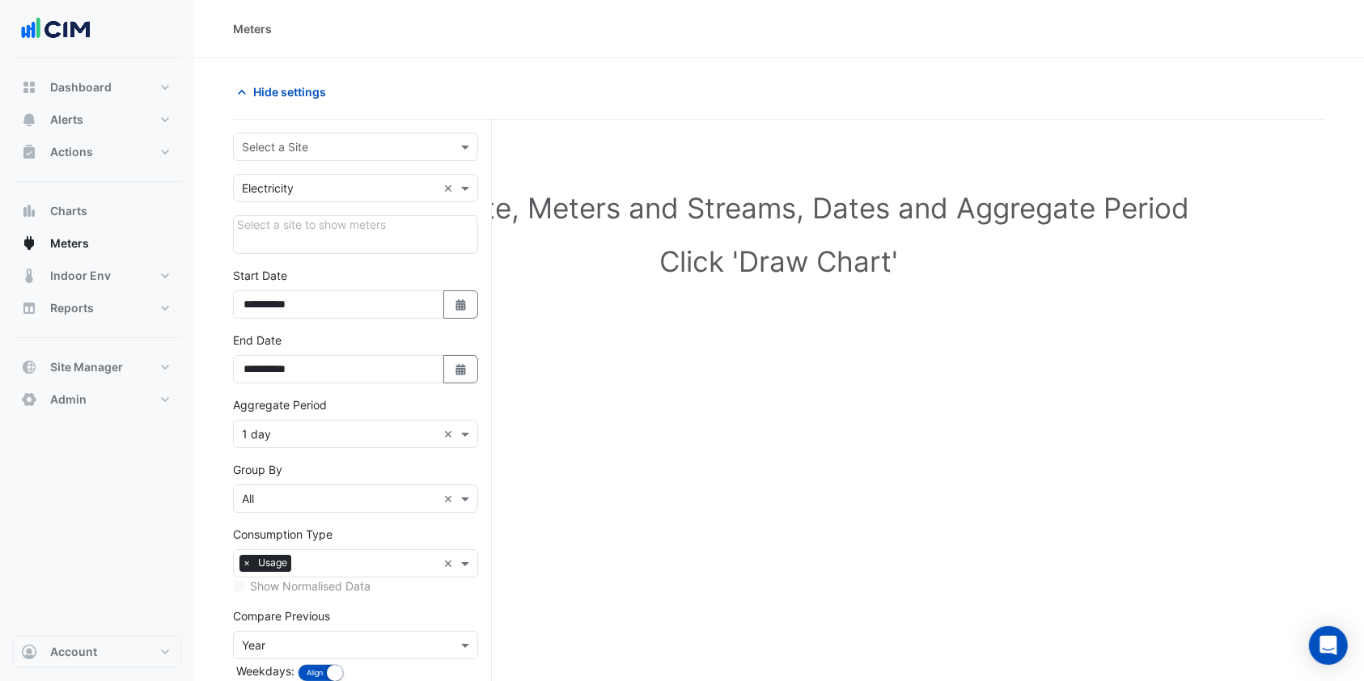
click at [275, 147] on input "text" at bounding box center [339, 147] width 195 height 17
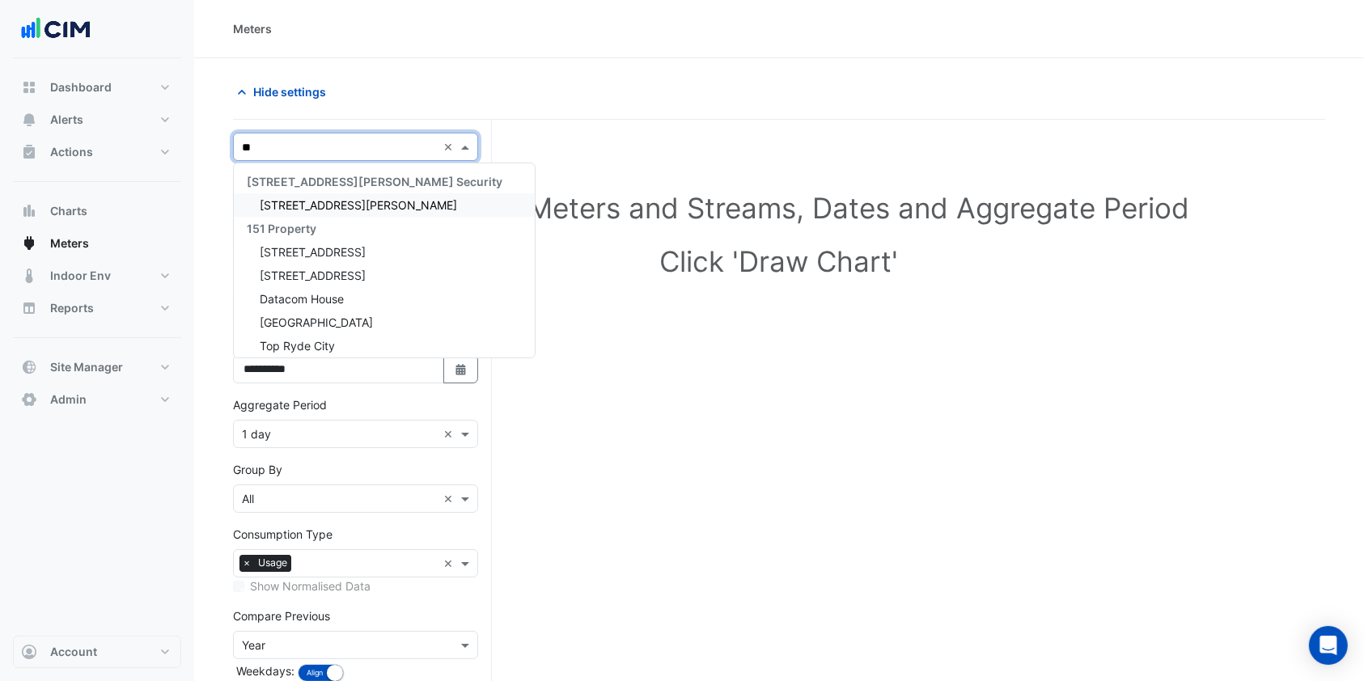
type input "***"
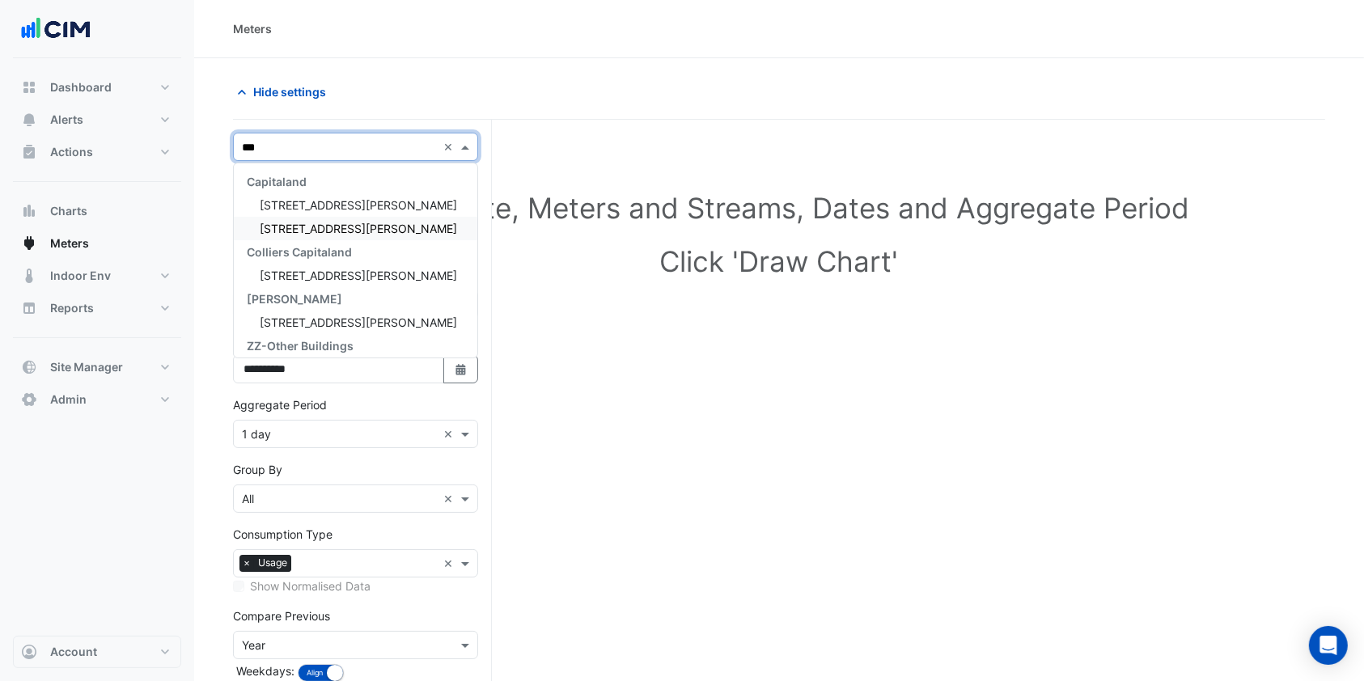
click at [278, 231] on span "[STREET_ADDRESS][PERSON_NAME]" at bounding box center [358, 229] width 197 height 14
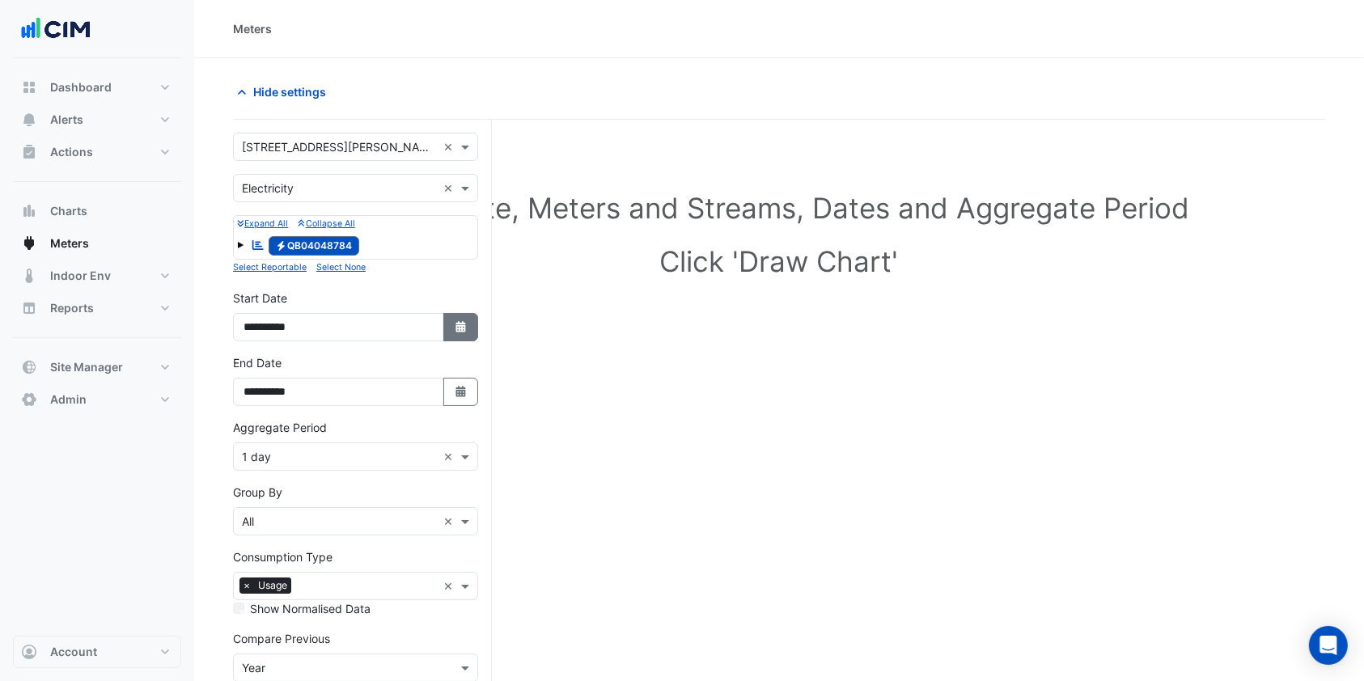
click at [470, 338] on button "Select Date" at bounding box center [461, 327] width 36 height 28
select select "*"
select select "****"
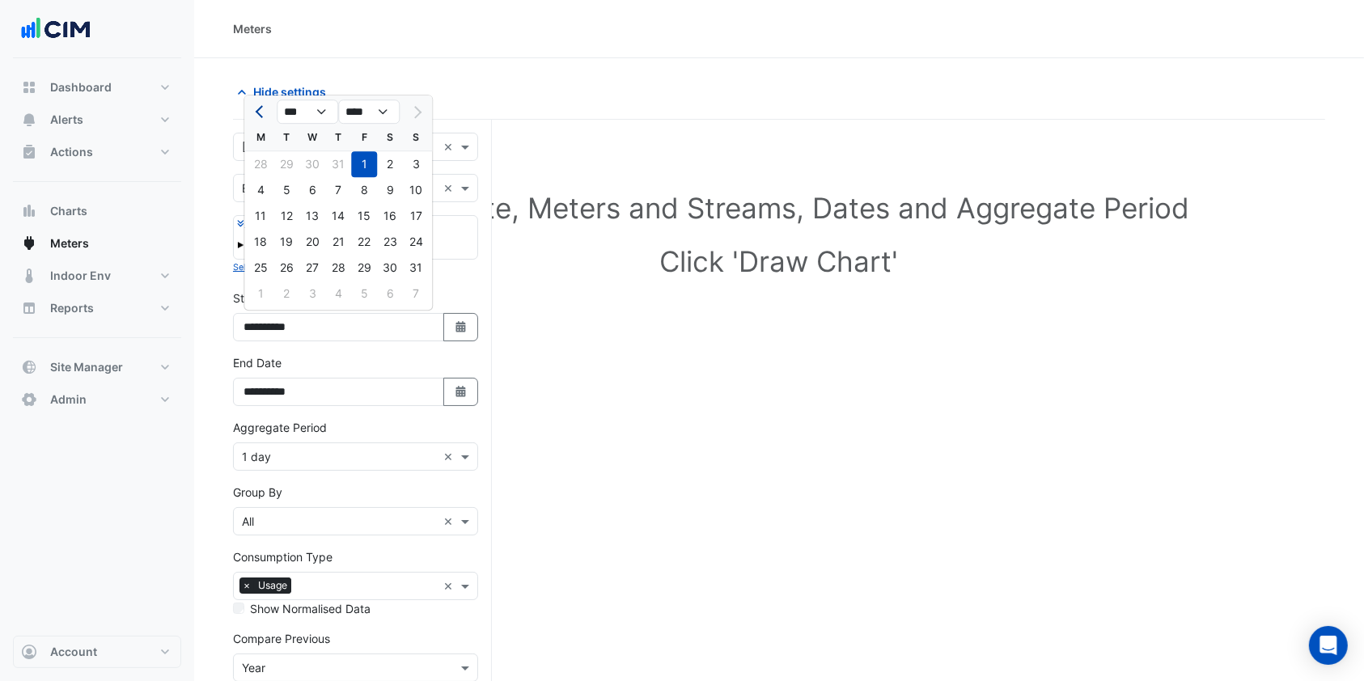
click at [258, 112] on span "Previous month" at bounding box center [262, 112] width 12 height 12
select select "*"
click at [337, 164] on div "1" at bounding box center [338, 164] width 26 height 26
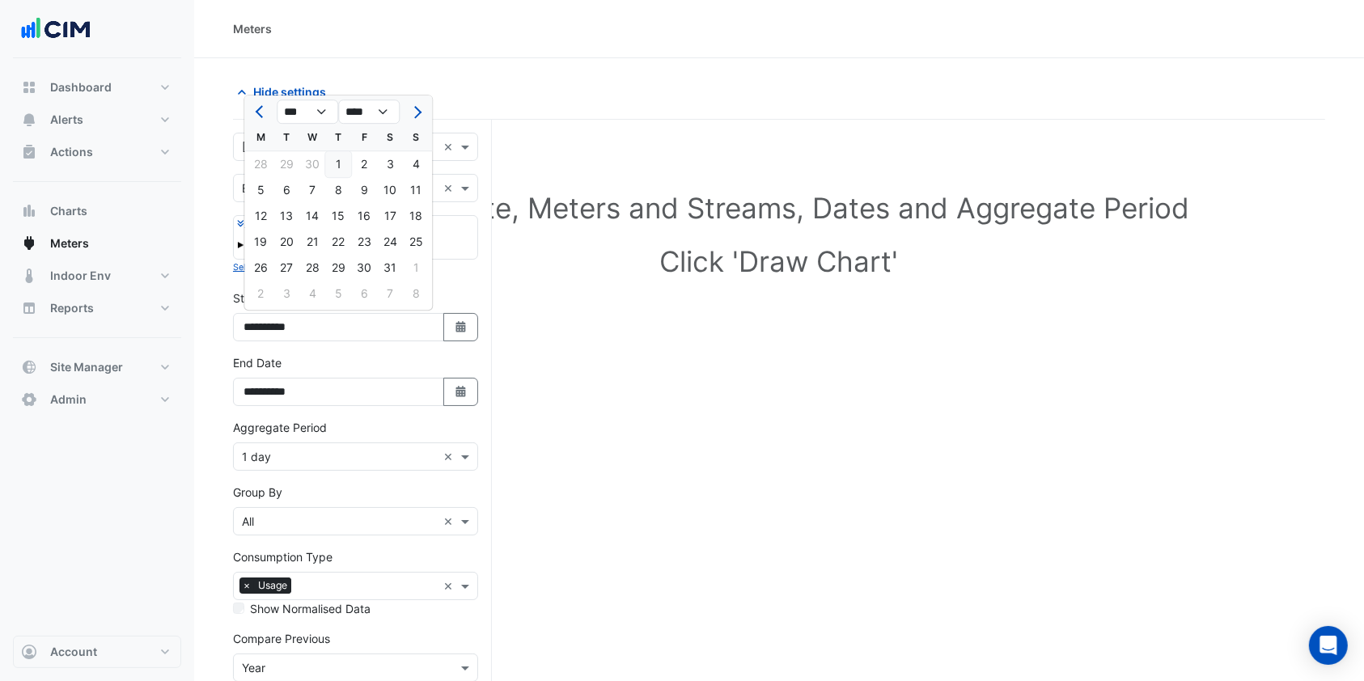
type input "**********"
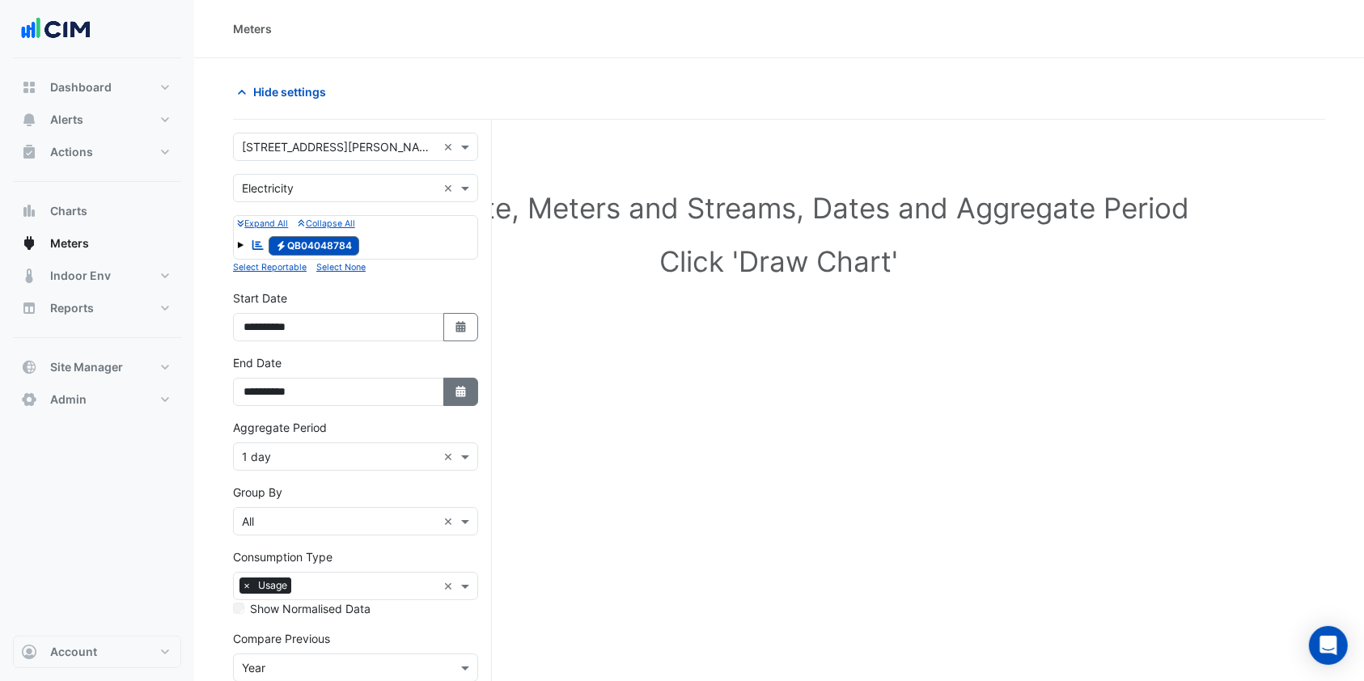
click at [456, 395] on icon "button" at bounding box center [460, 391] width 10 height 11
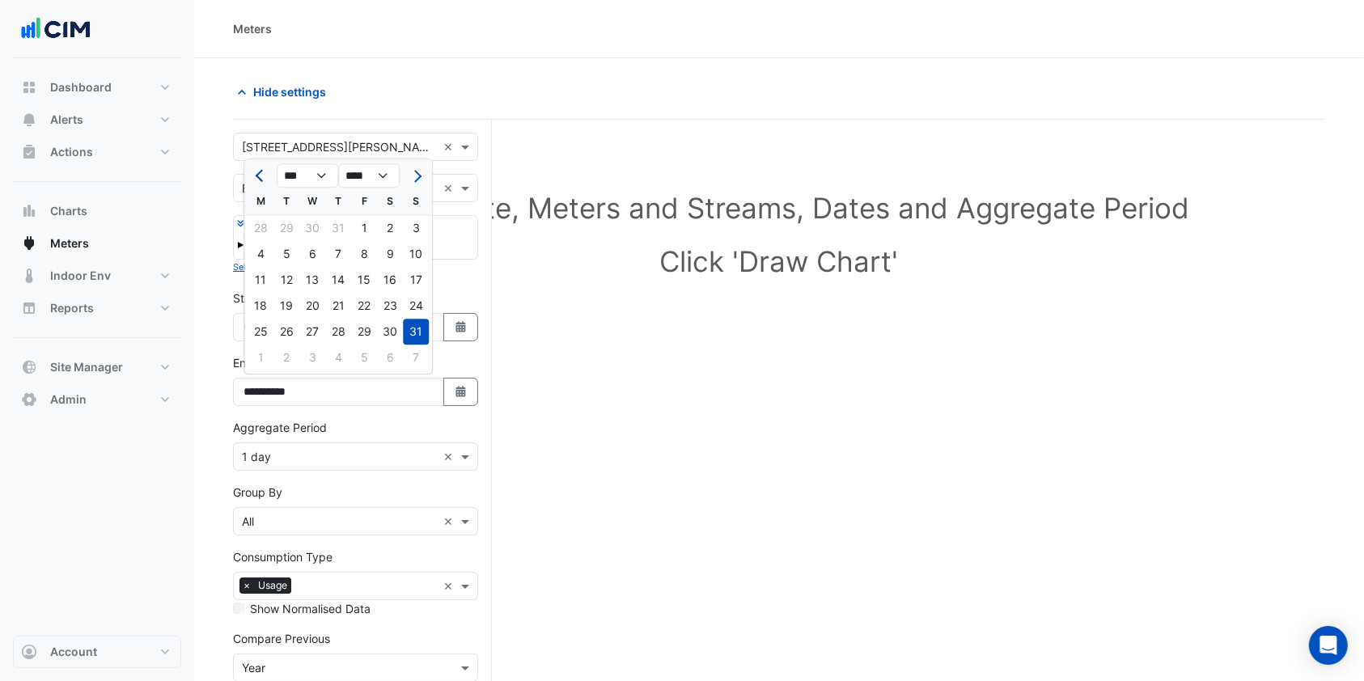
click at [260, 165] on button "Previous month" at bounding box center [260, 176] width 19 height 26
click at [418, 176] on span "Next month" at bounding box center [415, 176] width 12 height 12
click at [417, 178] on span "Next month" at bounding box center [415, 176] width 12 height 12
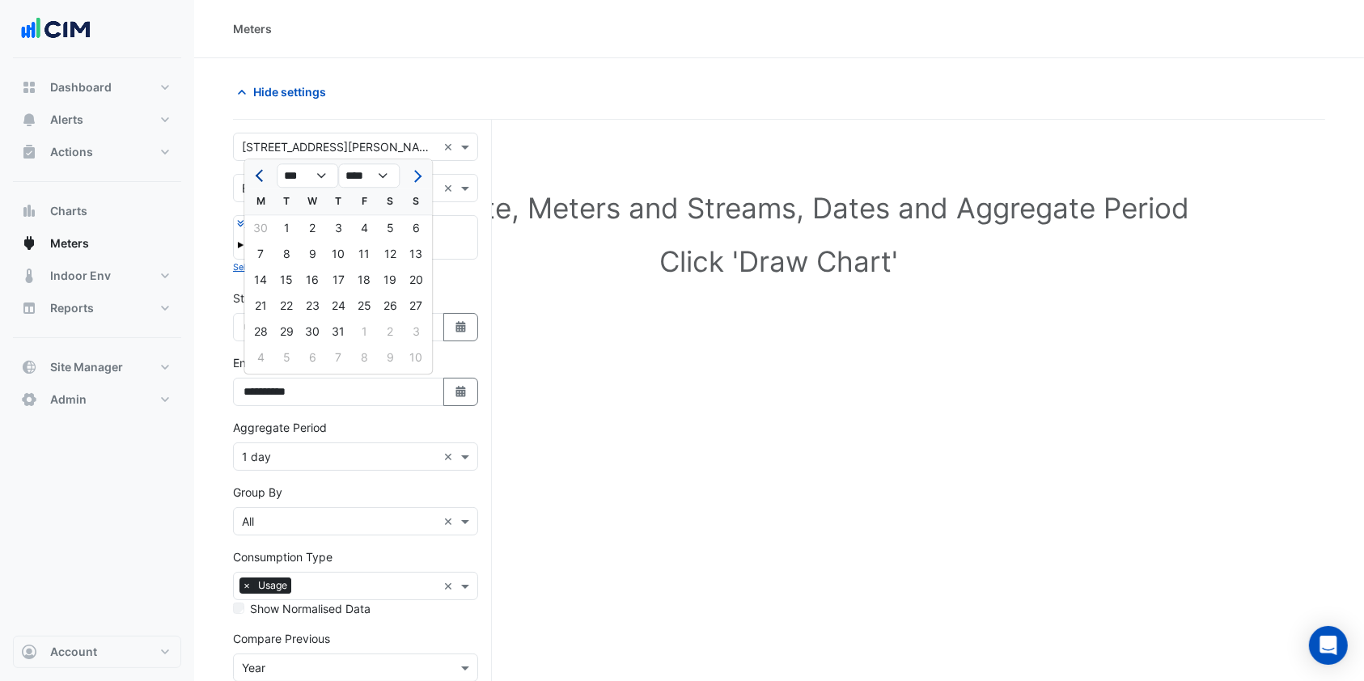
click at [269, 179] on button "Previous month" at bounding box center [260, 176] width 19 height 26
select select "*"
click at [260, 362] on div "30" at bounding box center [261, 358] width 26 height 26
type input "**********"
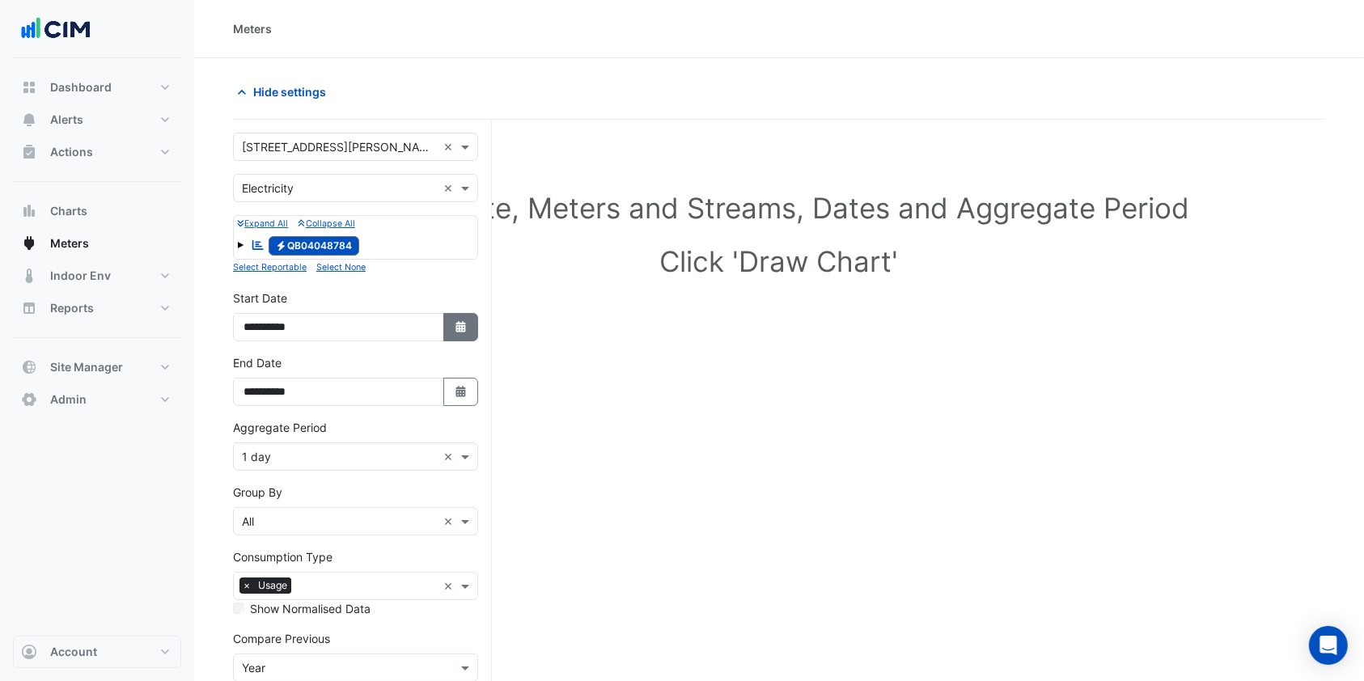
click at [451, 323] on button "Select Date" at bounding box center [461, 327] width 36 height 28
select select "*"
select select "****"
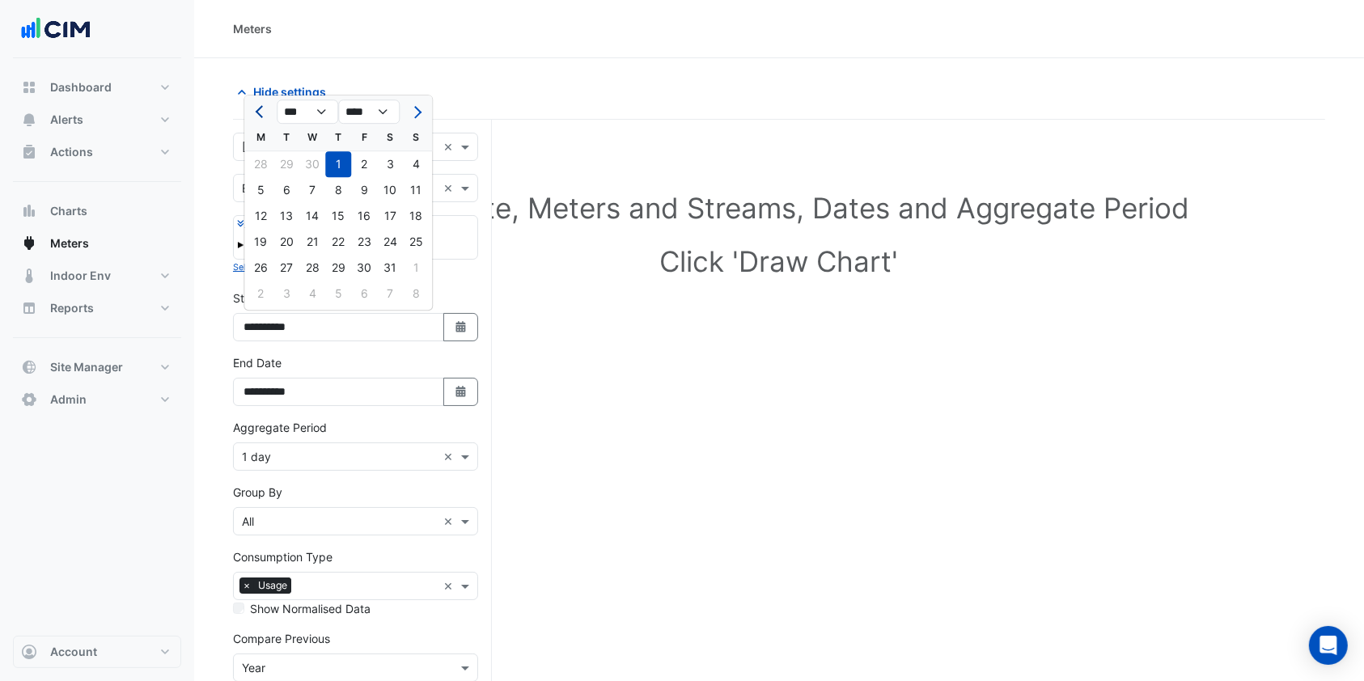
click at [259, 108] on span "Previous month" at bounding box center [262, 112] width 12 height 12
click at [257, 108] on span "Previous month" at bounding box center [262, 112] width 12 height 12
select select "*"
click at [388, 159] on div "1" at bounding box center [390, 164] width 26 height 26
type input "**********"
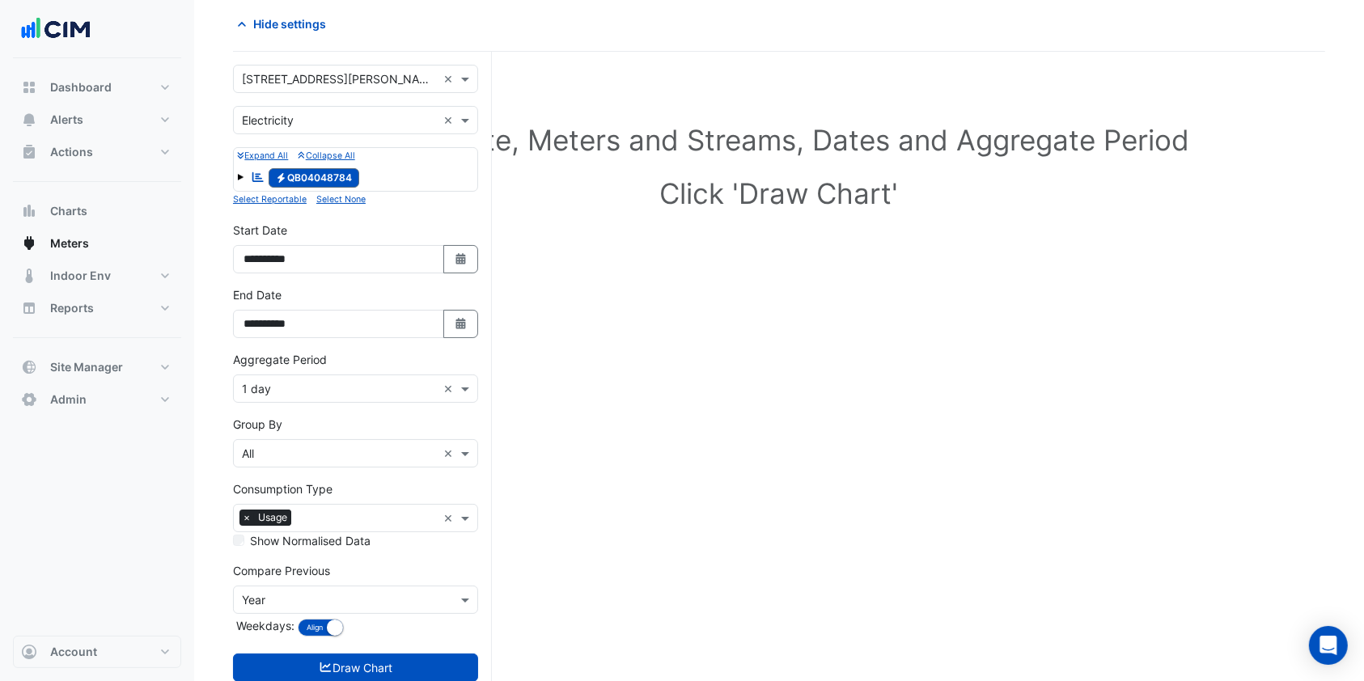
scroll to position [112, 0]
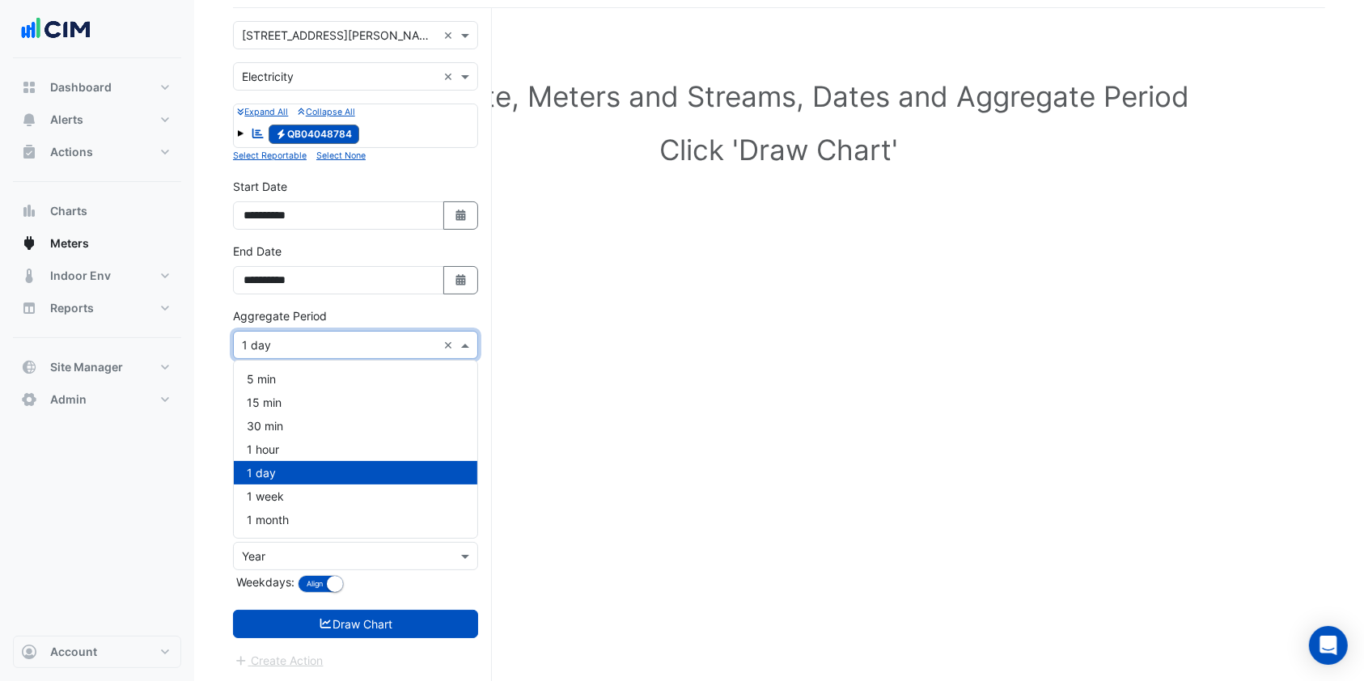
click at [266, 332] on div "Aggregate Period × 1 day ×" at bounding box center [355, 345] width 245 height 28
click at [270, 446] on span "1 hour" at bounding box center [263, 450] width 32 height 14
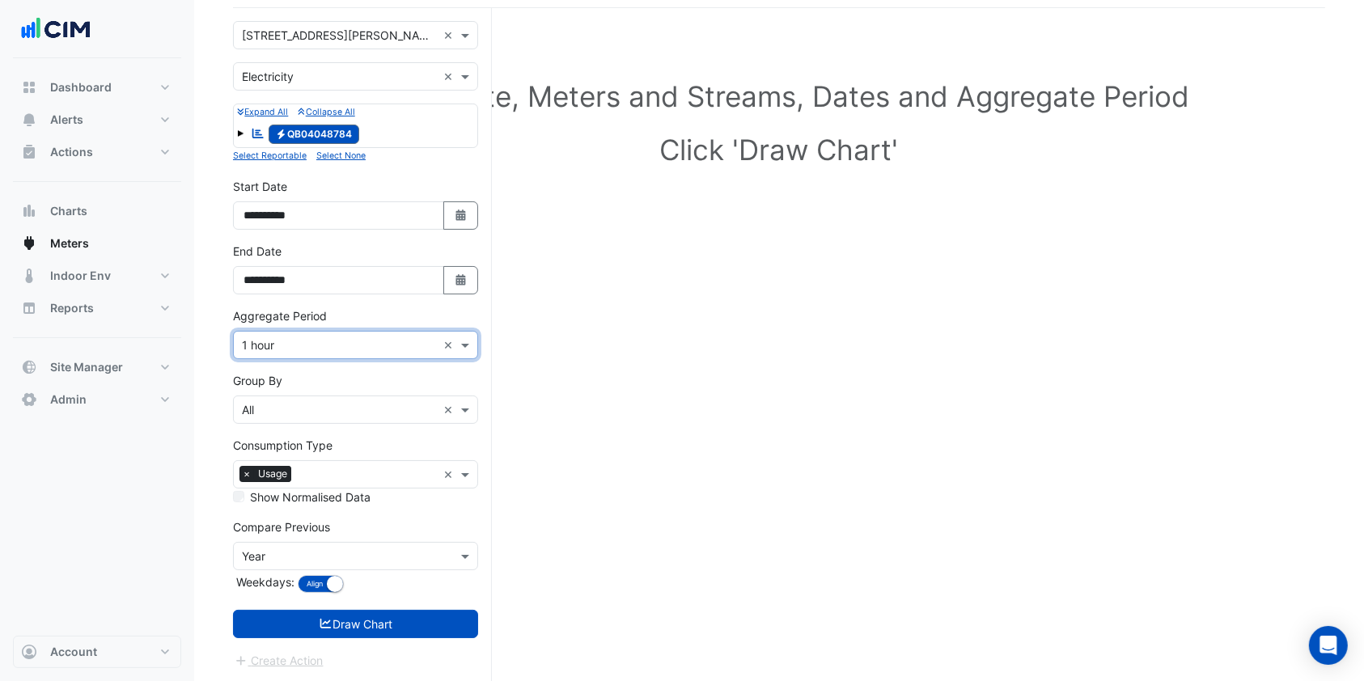
click at [589, 414] on div "Select Site, Meters and Streams, Dates and Aggregate Period Click 'Draw Chart'" at bounding box center [779, 355] width 1092 height 655
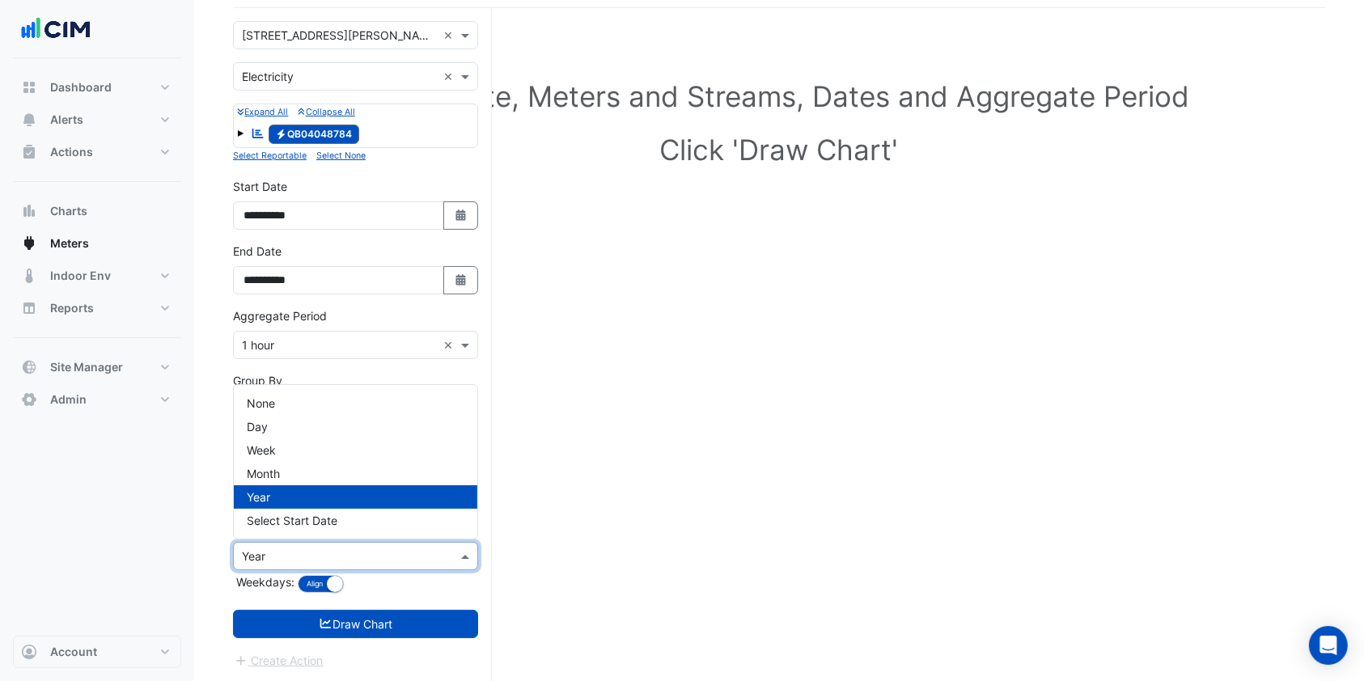
click at [290, 548] on input "text" at bounding box center [339, 556] width 195 height 17
click at [277, 402] on div "None" at bounding box center [356, 403] width 244 height 23
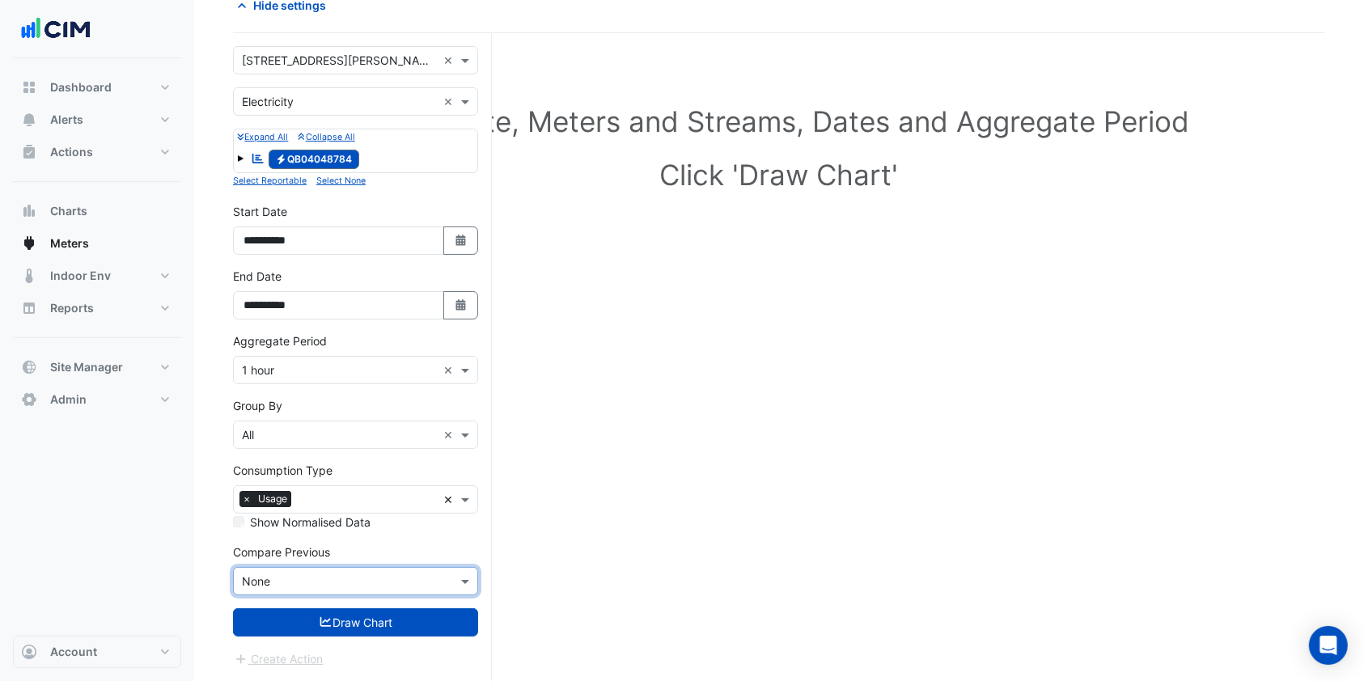
scroll to position [84, 0]
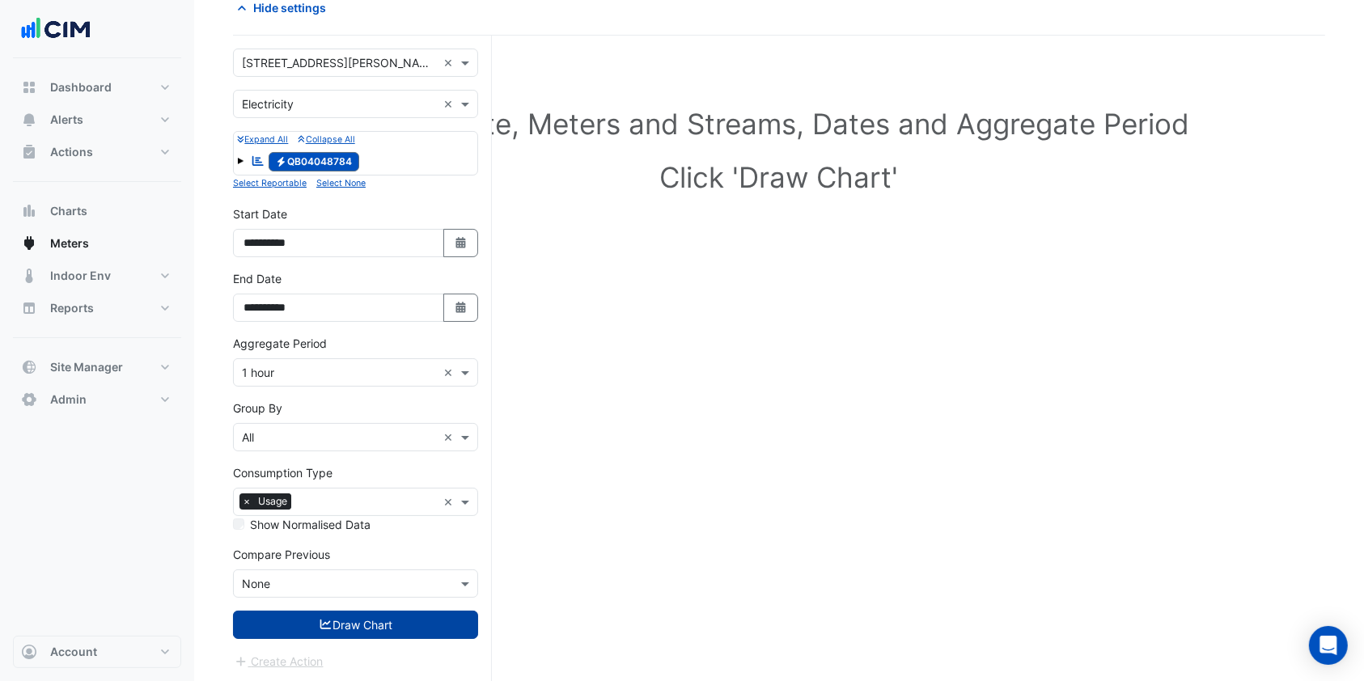
click at [294, 616] on button "Draw Chart" at bounding box center [355, 625] width 245 height 28
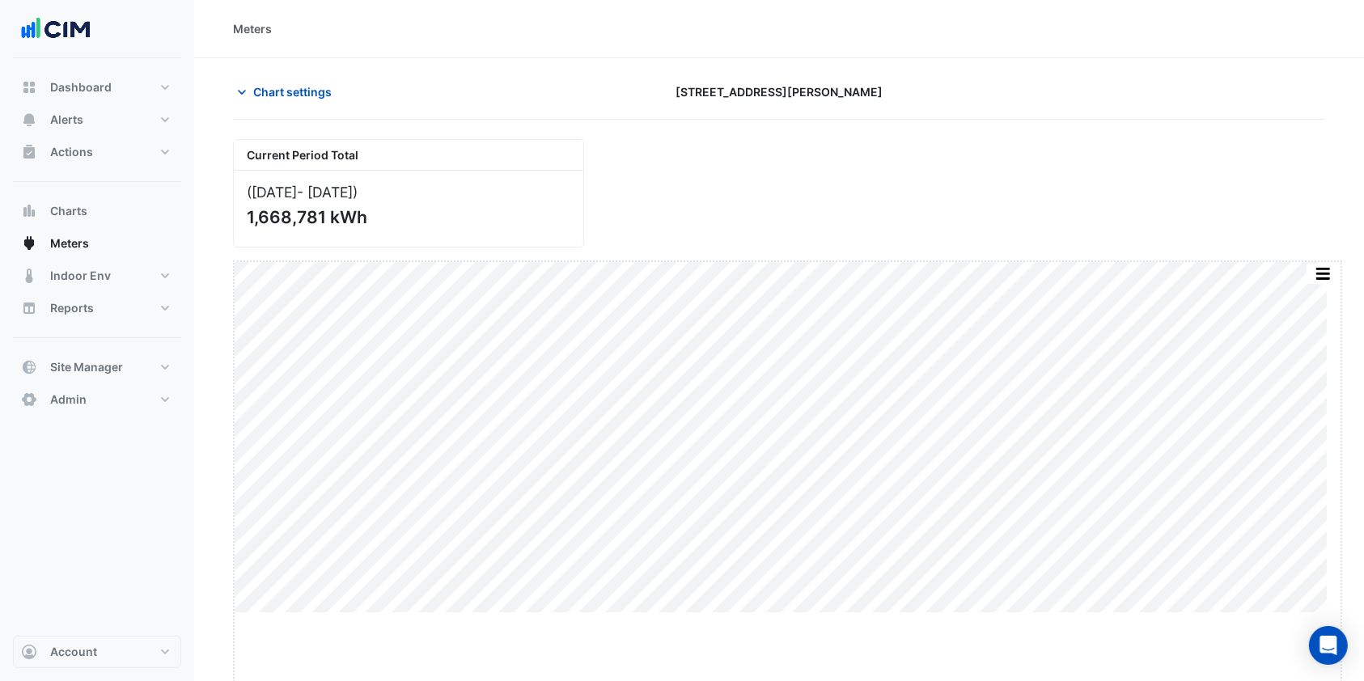
drag, startPoint x: 786, startPoint y: 611, endPoint x: 770, endPoint y: 723, distance: 113.6
click at [770, 680] on html "Meters Chart settings 100 Wickham St Current Period Total (Mar 25 - Jun 25 ) 1,…" at bounding box center [682, 340] width 1364 height 681
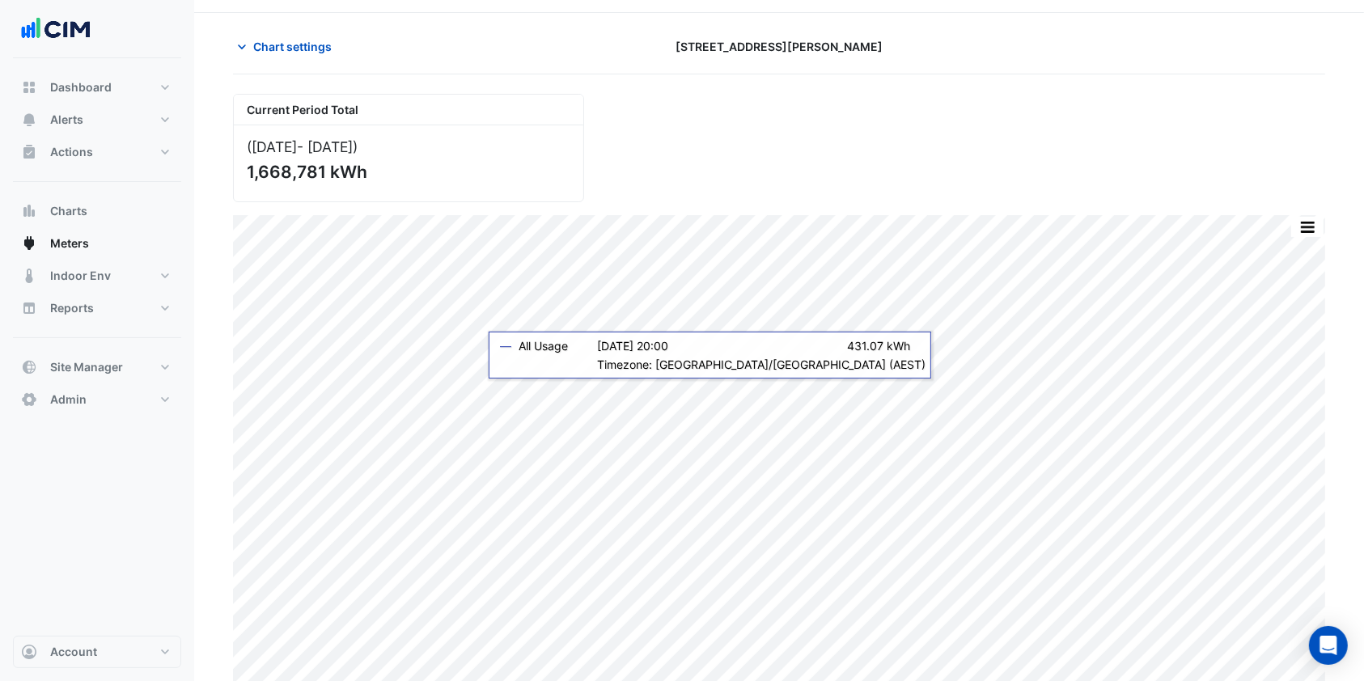
scroll to position [58, 0]
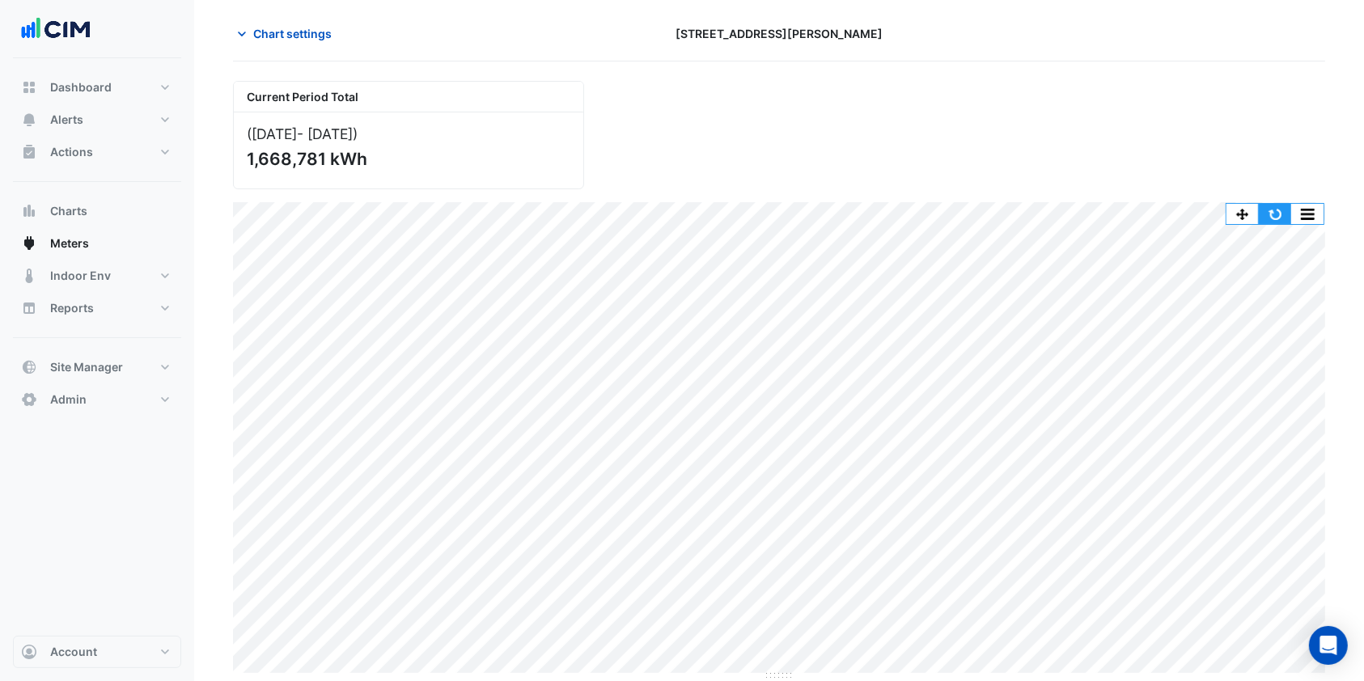
click at [1280, 206] on button "button" at bounding box center [1275, 214] width 32 height 20
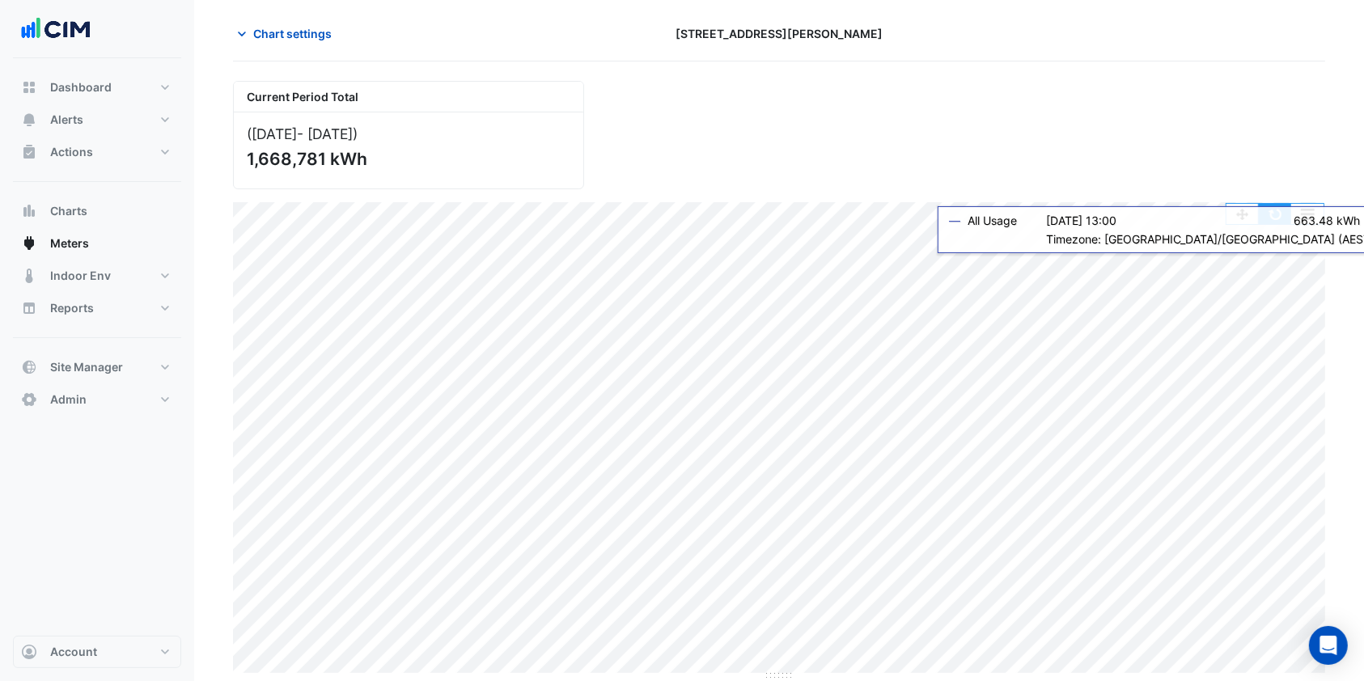
click at [1281, 215] on button "button" at bounding box center [1275, 214] width 32 height 20
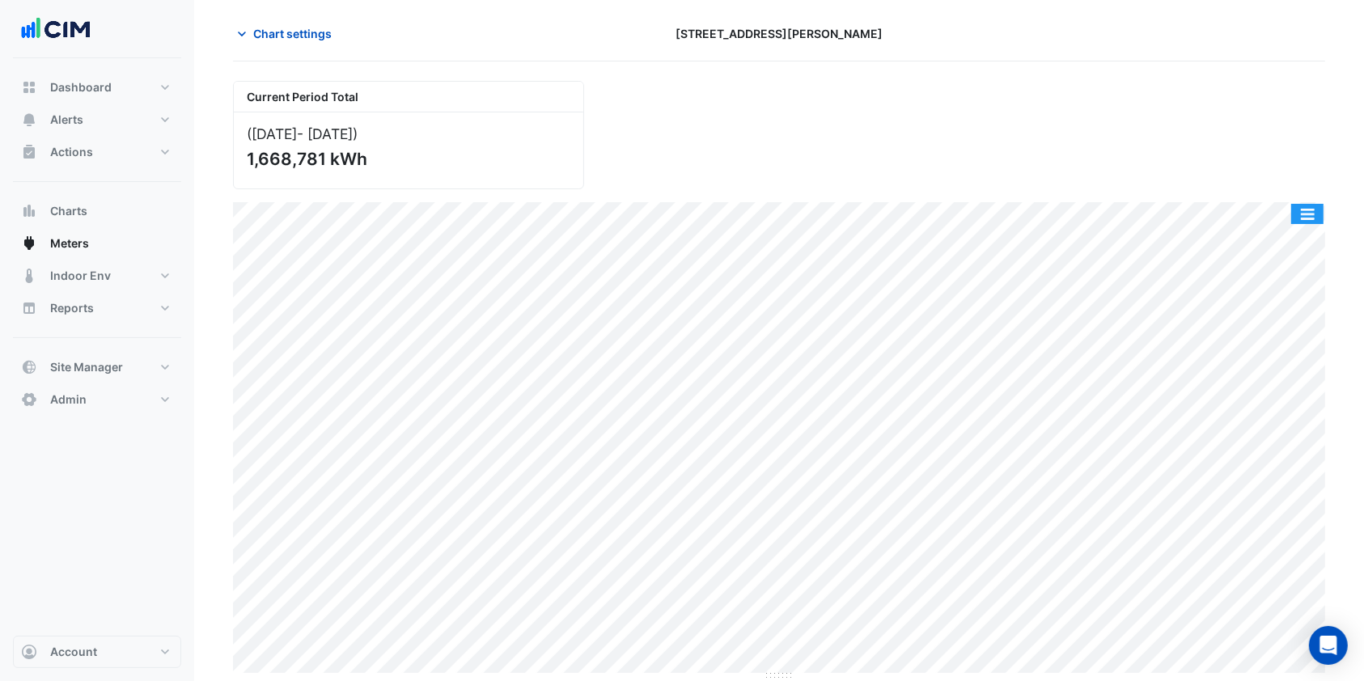
click at [1310, 204] on button "button" at bounding box center [1307, 214] width 32 height 20
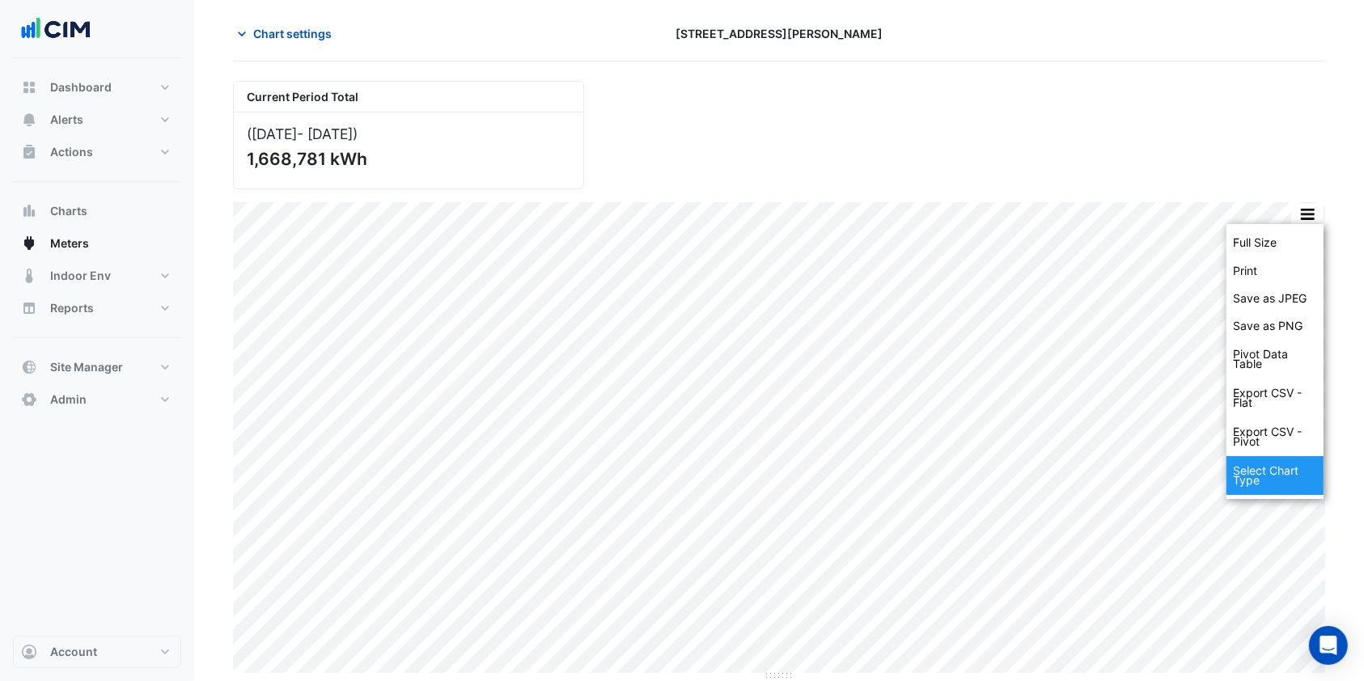
click at [1260, 476] on div "Select Chart Type" at bounding box center [1274, 475] width 97 height 39
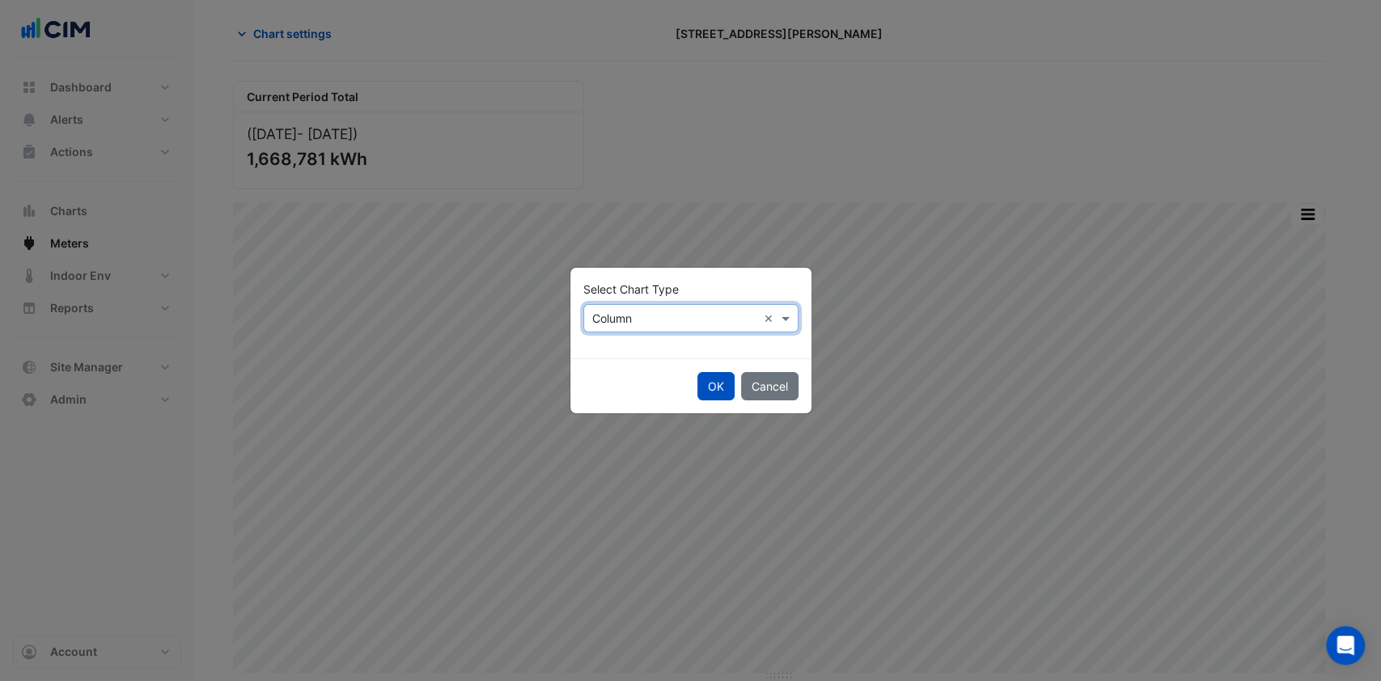
click at [663, 315] on input "text" at bounding box center [674, 319] width 165 height 17
drag, startPoint x: 624, startPoint y: 353, endPoint x: 682, endPoint y: 361, distance: 58.8
click at [625, 353] on div "Line" at bounding box center [619, 352] width 70 height 23
click at [705, 387] on button "OK" at bounding box center [715, 386] width 37 height 28
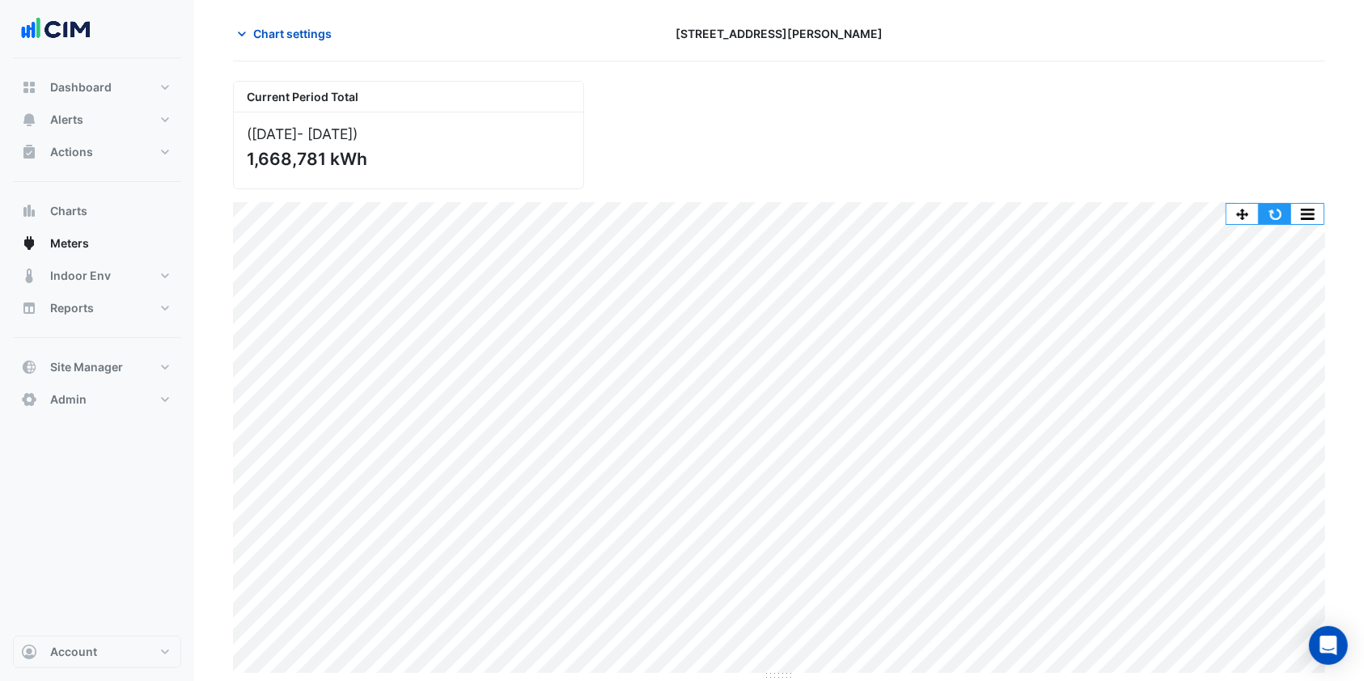
click at [1283, 215] on button "button" at bounding box center [1275, 214] width 32 height 20
click at [309, 44] on button "Chart settings" at bounding box center [287, 33] width 109 height 28
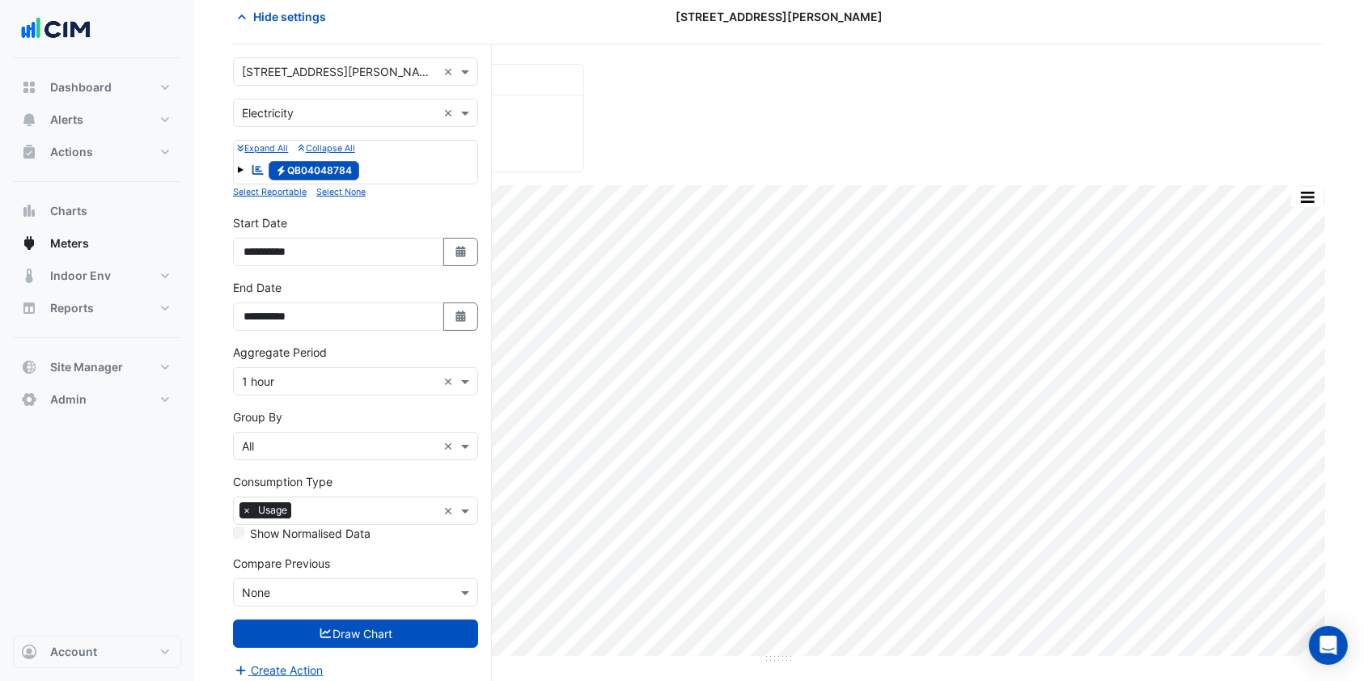
scroll to position [84, 0]
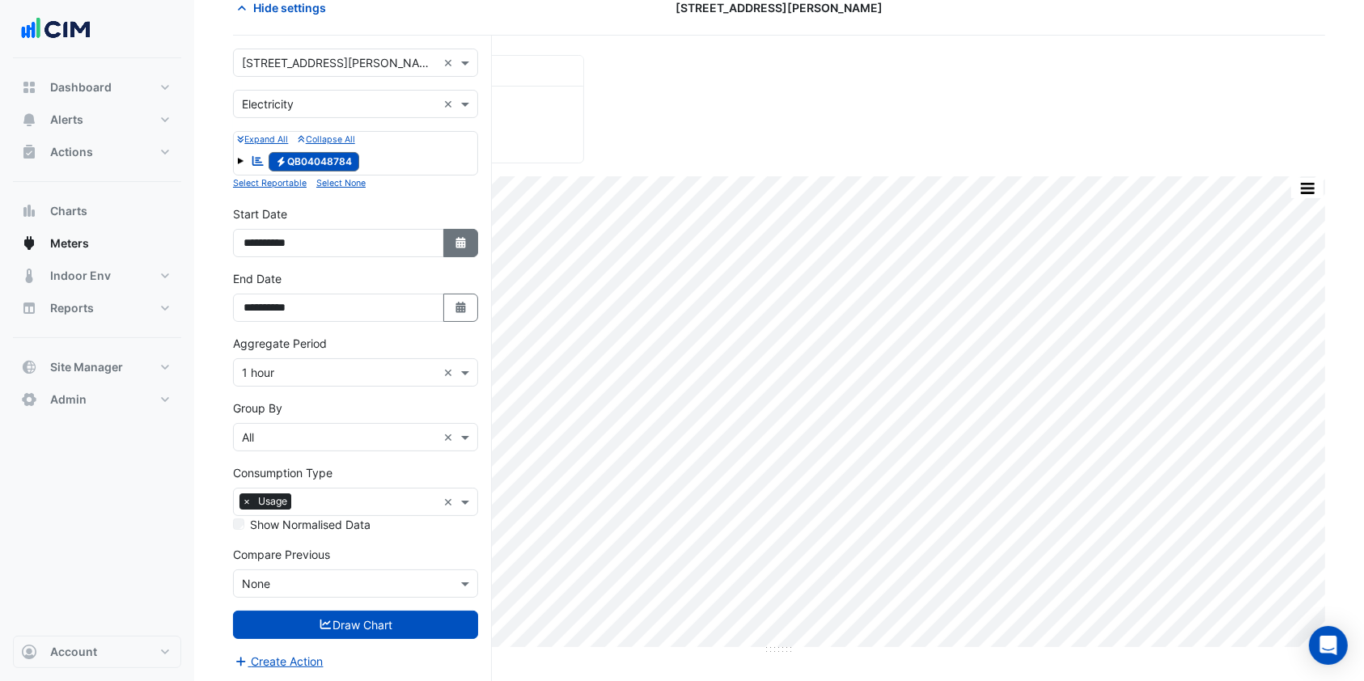
click at [468, 244] on button "Select Date" at bounding box center [461, 243] width 36 height 28
select select "*"
select select "****"
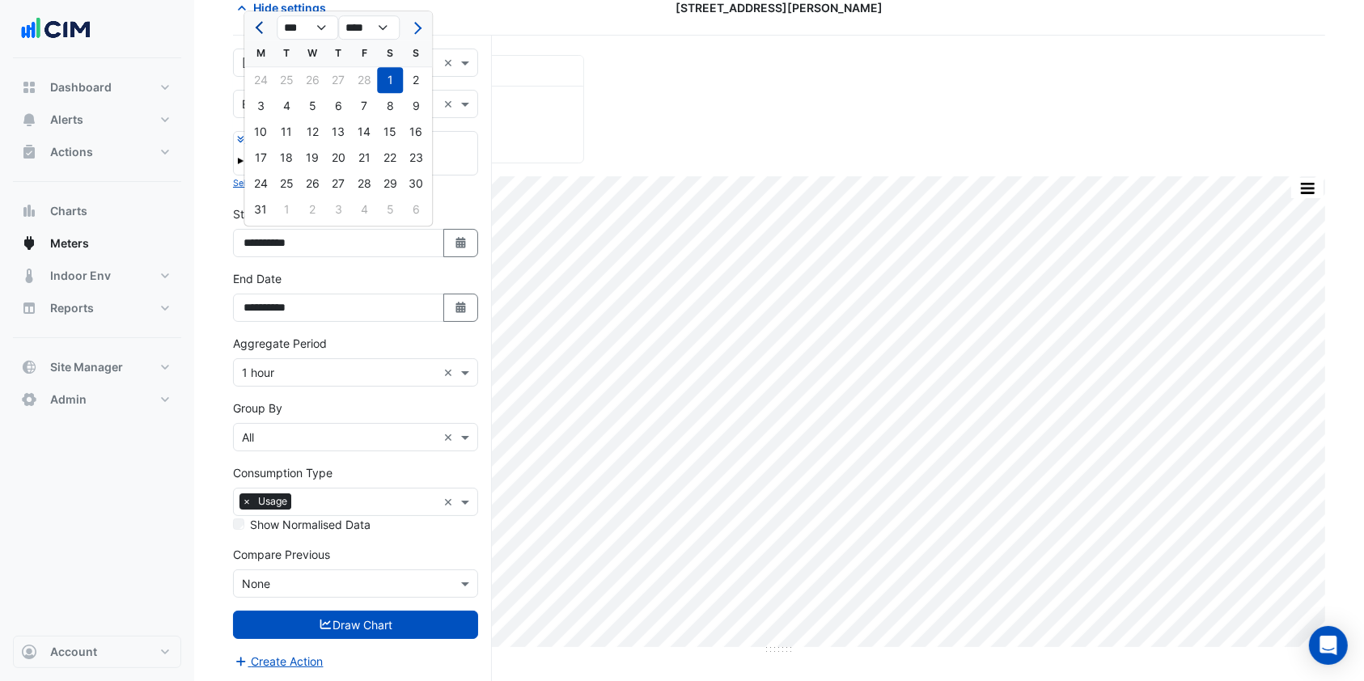
click at [252, 23] on button "Previous month" at bounding box center [260, 28] width 19 height 26
select select "**"
select select "****"
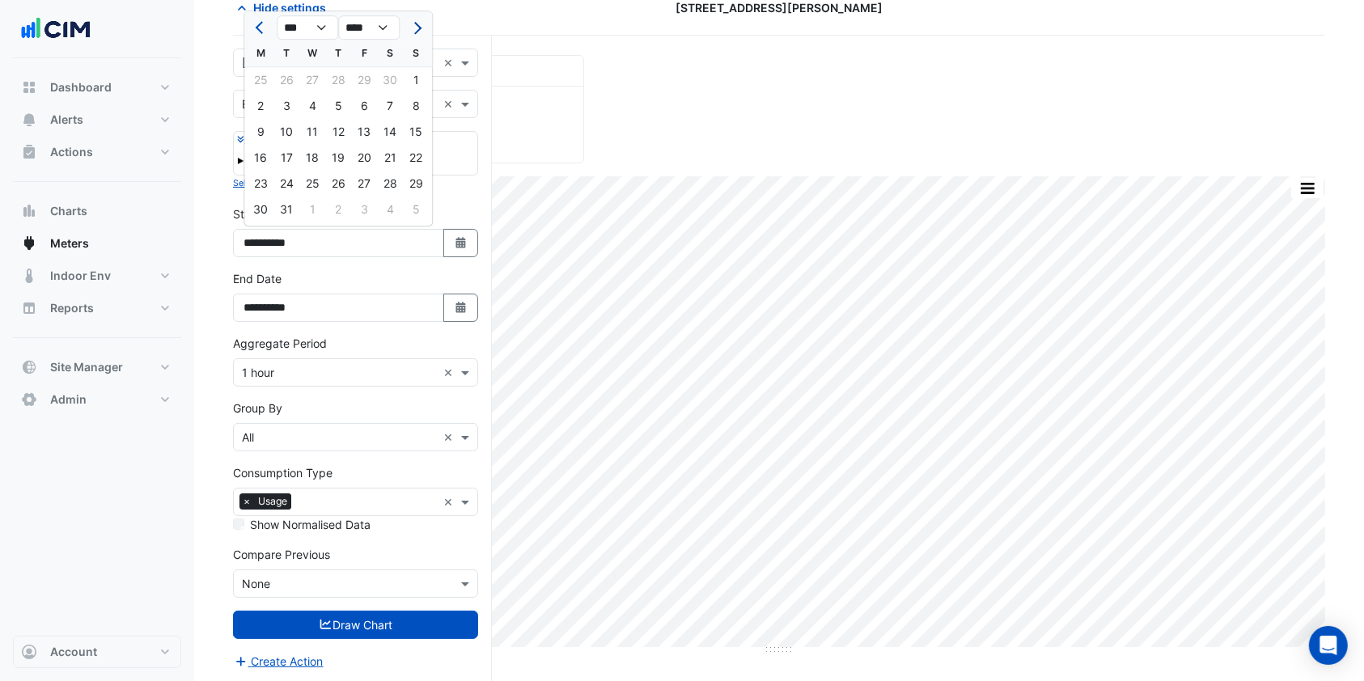
click at [414, 24] on span "Next month" at bounding box center [415, 28] width 12 height 12
select select "*"
select select "****"
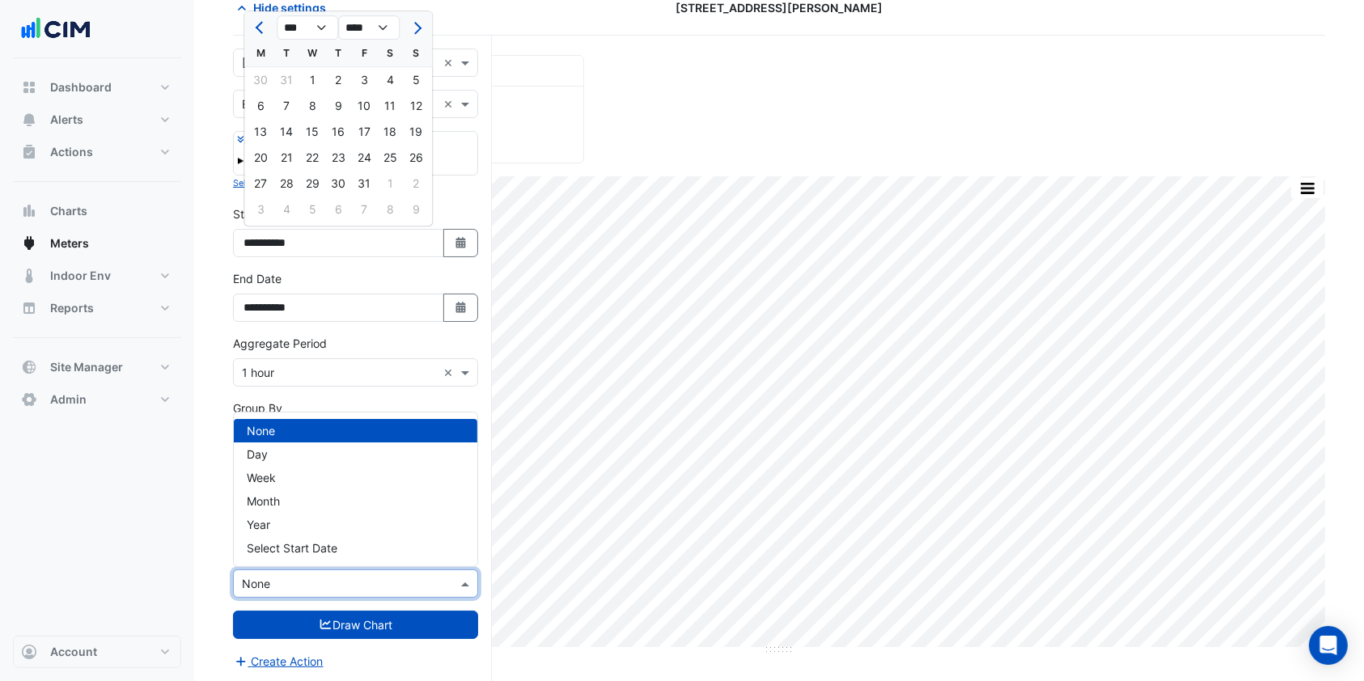
click at [304, 590] on div "Compare Previous × None" at bounding box center [345, 583] width 223 height 17
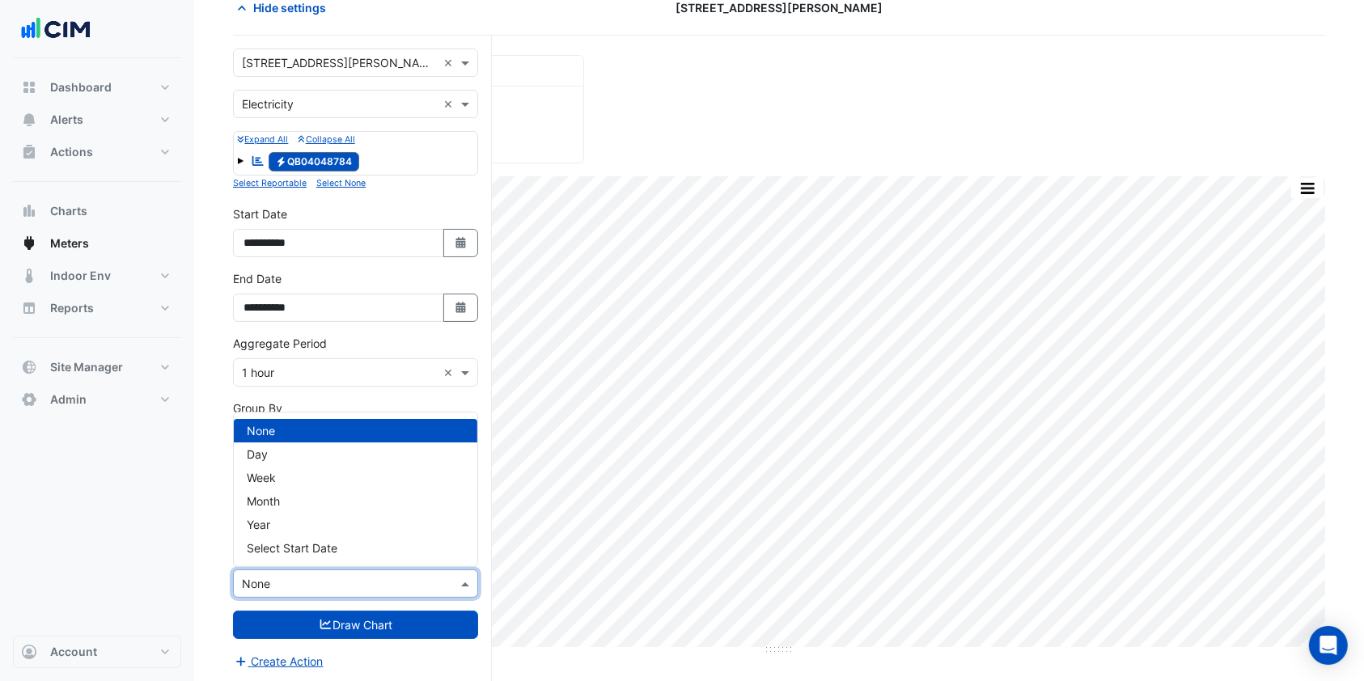
click at [317, 392] on form "**********" at bounding box center [355, 360] width 245 height 622
click at [296, 578] on input "text" at bounding box center [339, 584] width 195 height 17
click at [296, 252] on input "**********" at bounding box center [338, 243] width 211 height 28
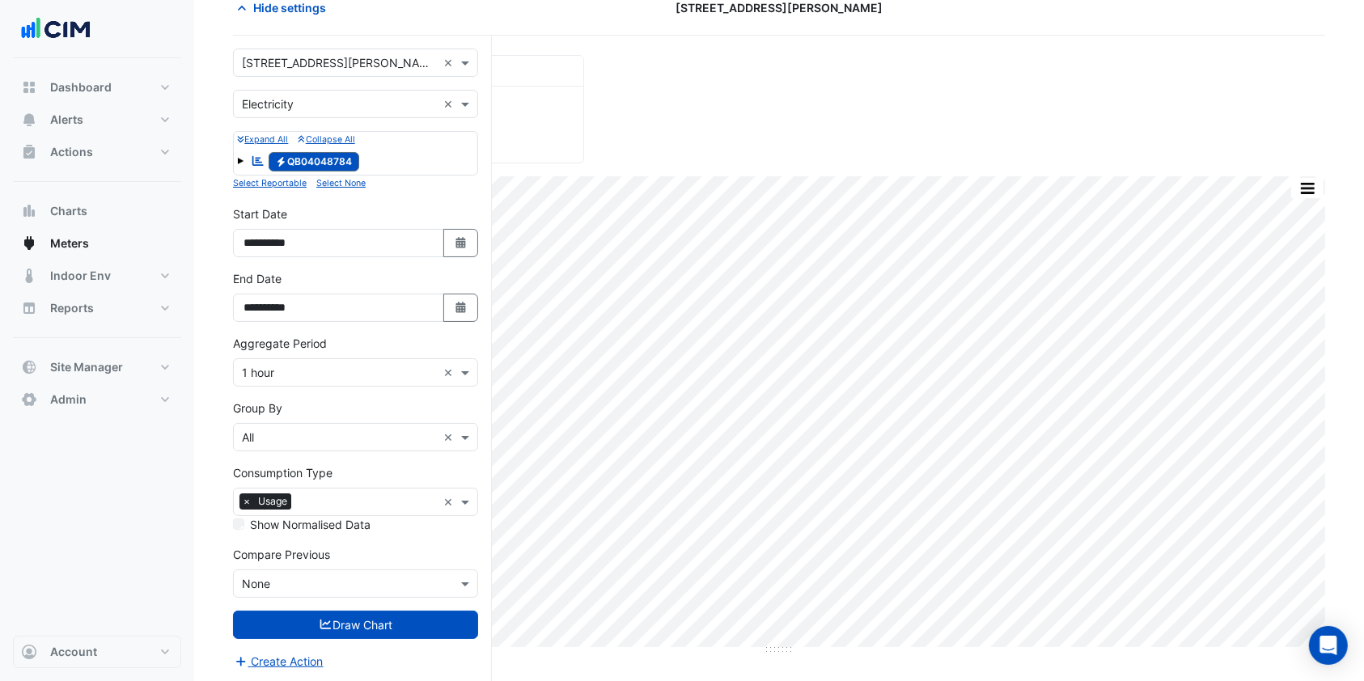
click at [453, 202] on form "**********" at bounding box center [355, 360] width 245 height 622
click at [458, 238] on icon "button" at bounding box center [460, 242] width 10 height 11
select select "*"
select select "****"
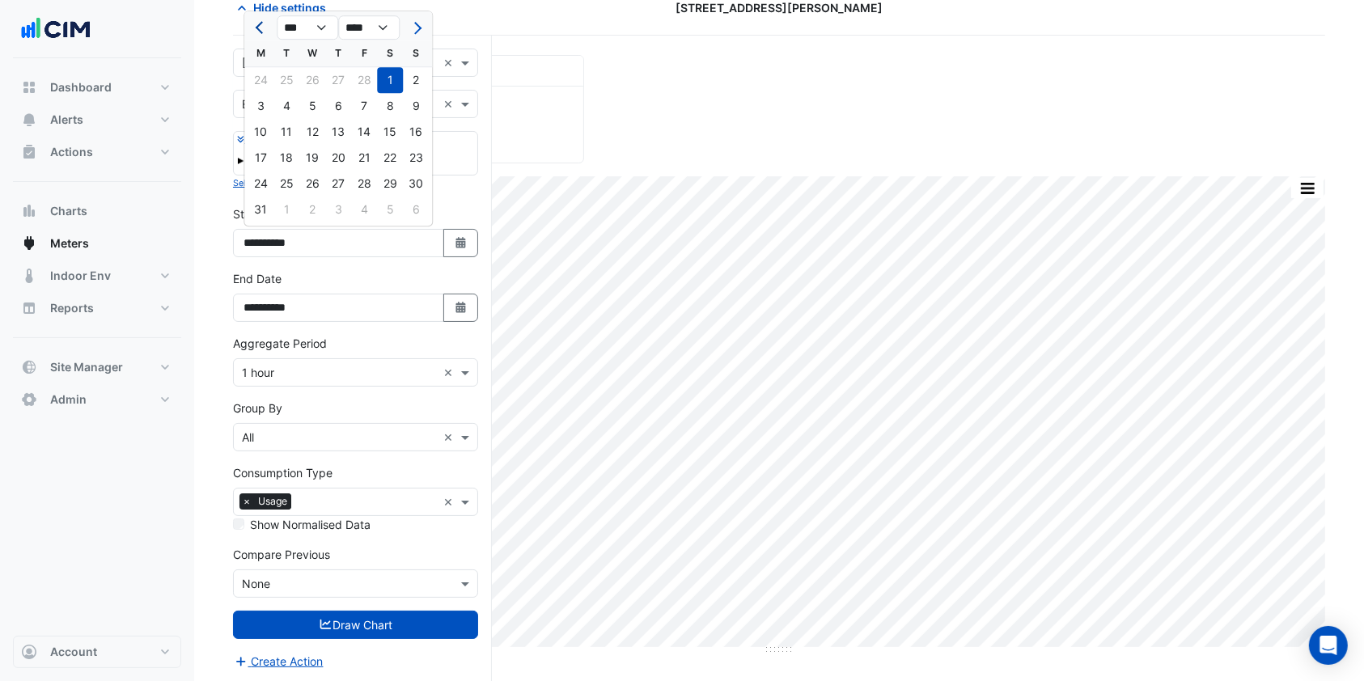
click at [262, 27] on span "Previous month" at bounding box center [262, 28] width 12 height 12
select select "*"
click at [319, 76] on div "1" at bounding box center [312, 80] width 26 height 26
type input "**********"
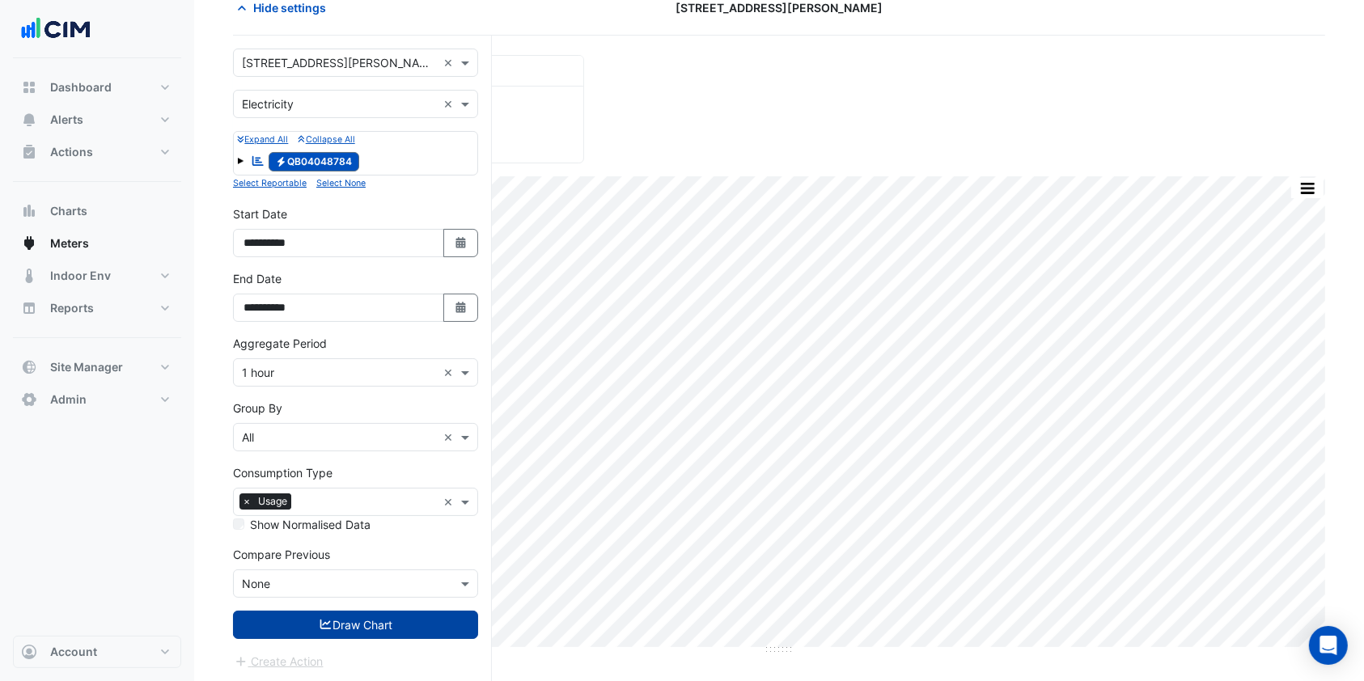
click at [375, 625] on button "Draw Chart" at bounding box center [355, 625] width 245 height 28
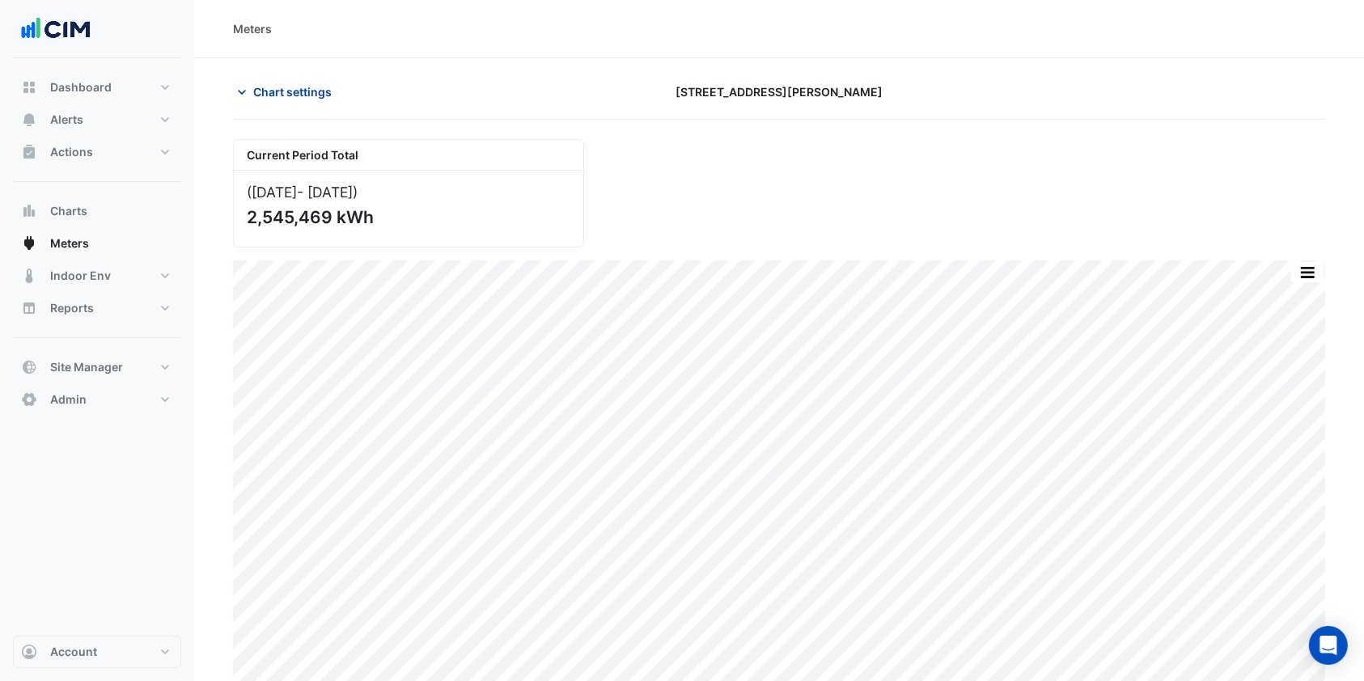
click at [268, 87] on span "Chart settings" at bounding box center [292, 91] width 78 height 17
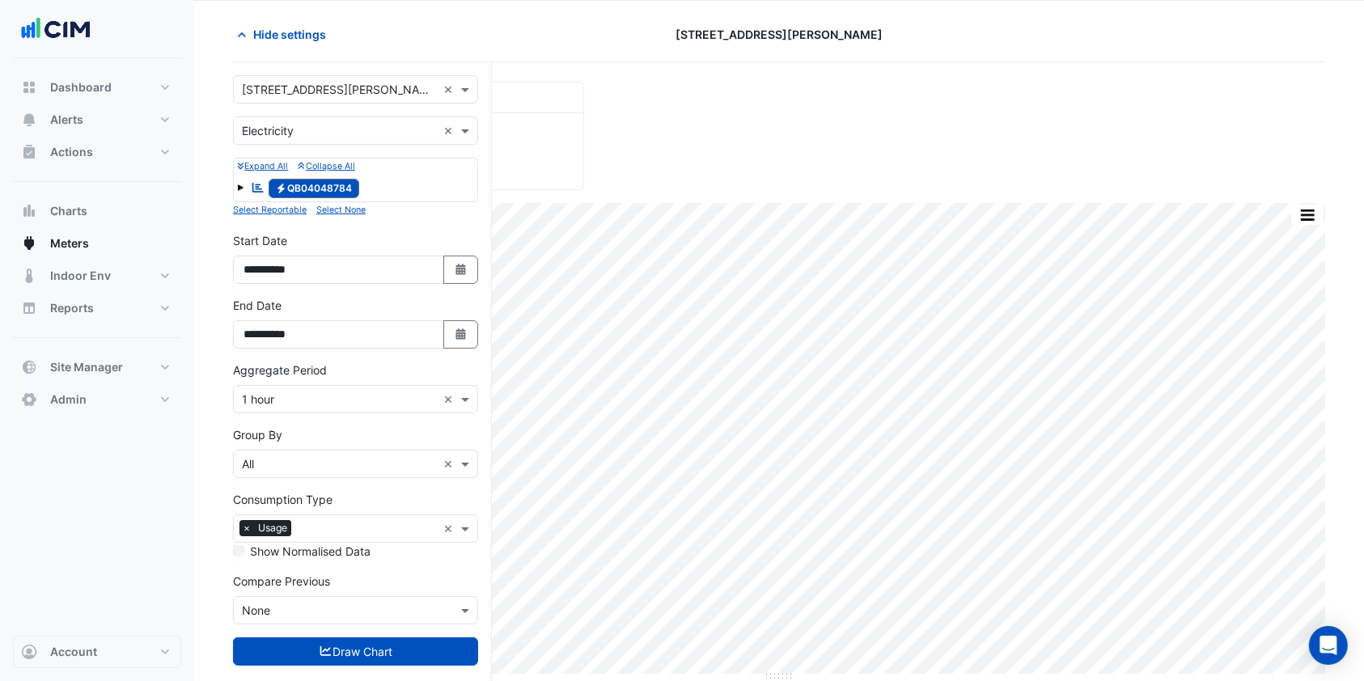
scroll to position [84, 0]
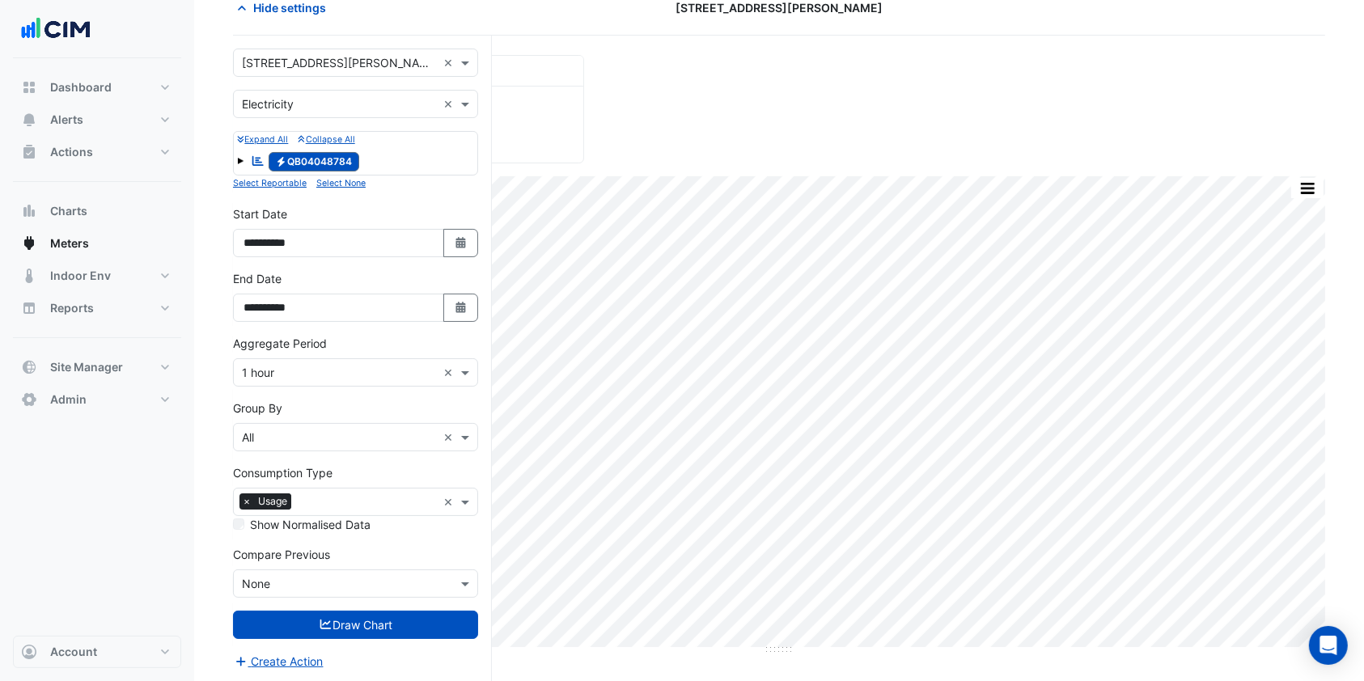
click at [298, 578] on input "text" at bounding box center [339, 584] width 195 height 17
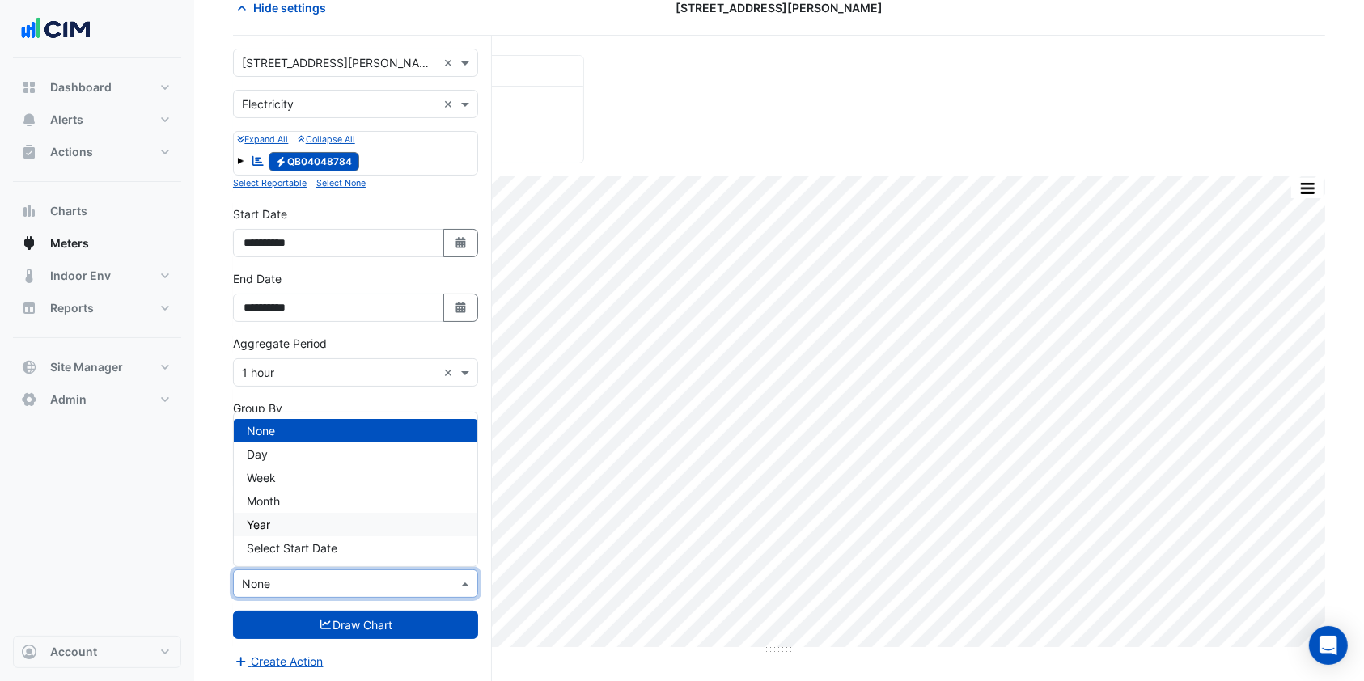
drag, startPoint x: 272, startPoint y: 521, endPoint x: 272, endPoint y: 534, distance: 12.9
click at [271, 521] on div "Year" at bounding box center [356, 524] width 244 height 23
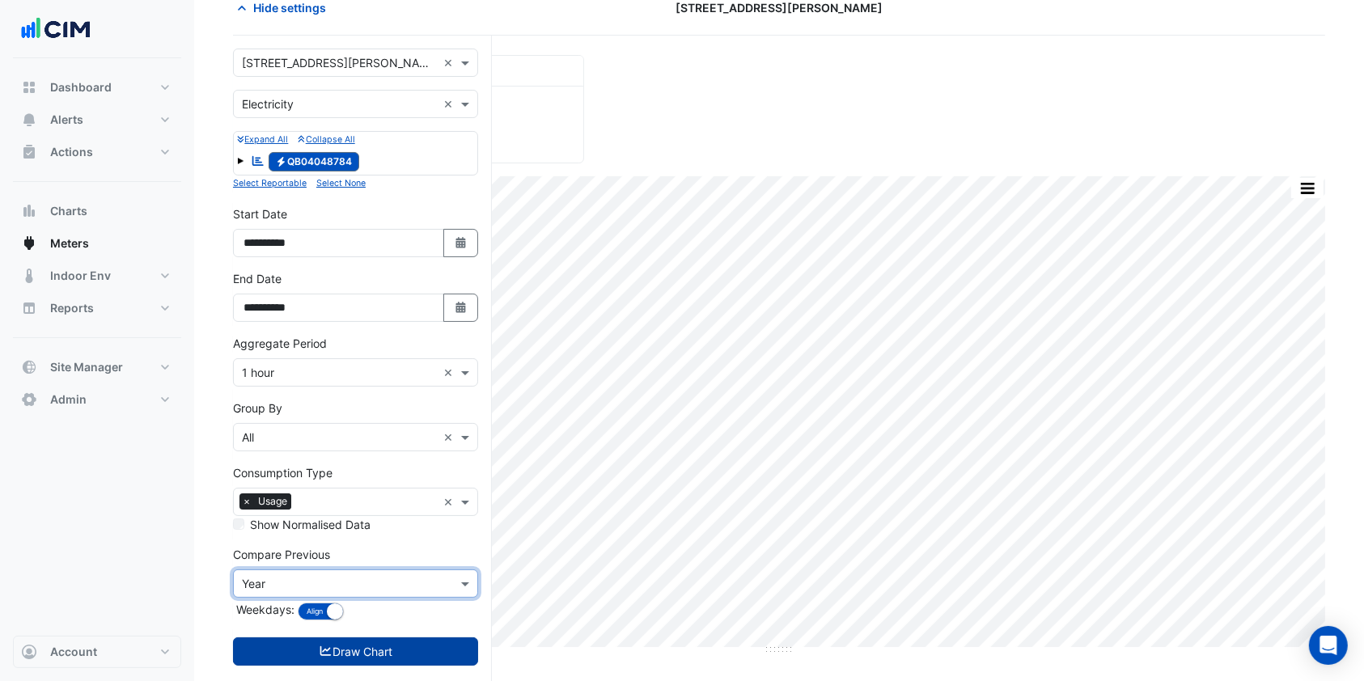
click at [284, 642] on button "Draw Chart" at bounding box center [355, 651] width 245 height 28
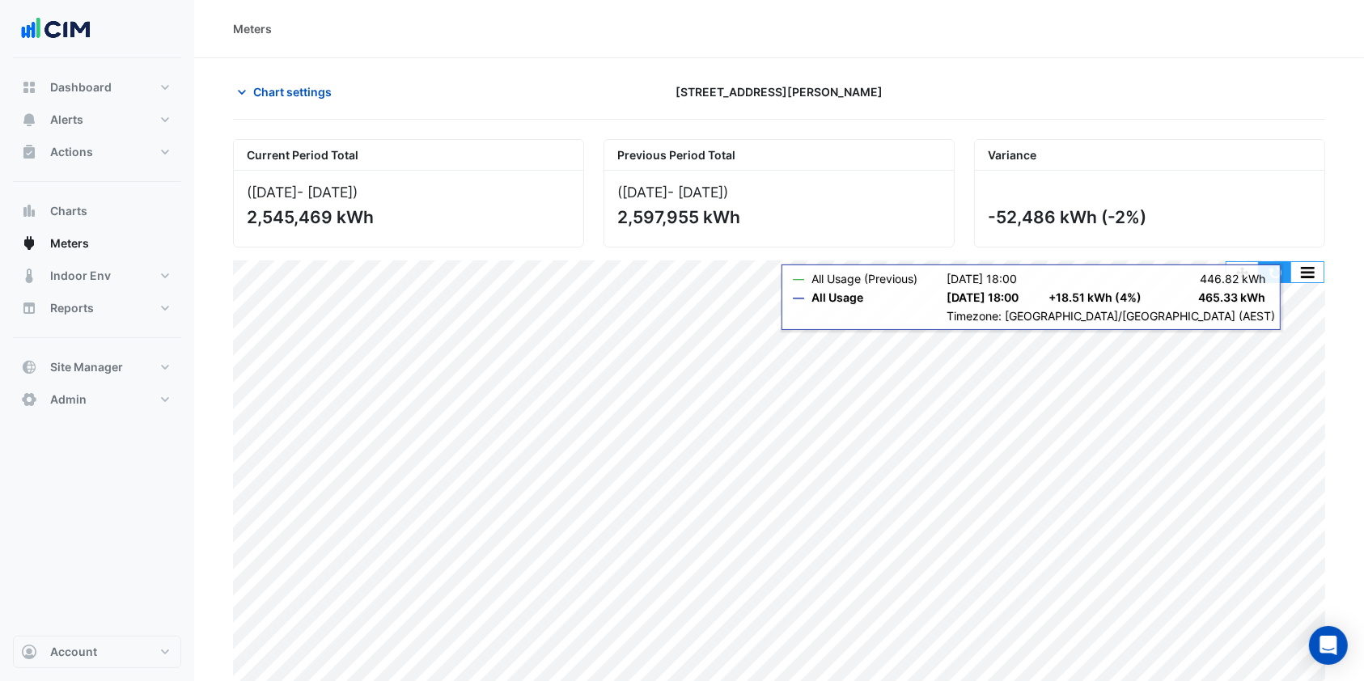
click at [1278, 277] on button "button" at bounding box center [1275, 272] width 32 height 20
click at [1270, 273] on button "button" at bounding box center [1275, 272] width 32 height 20
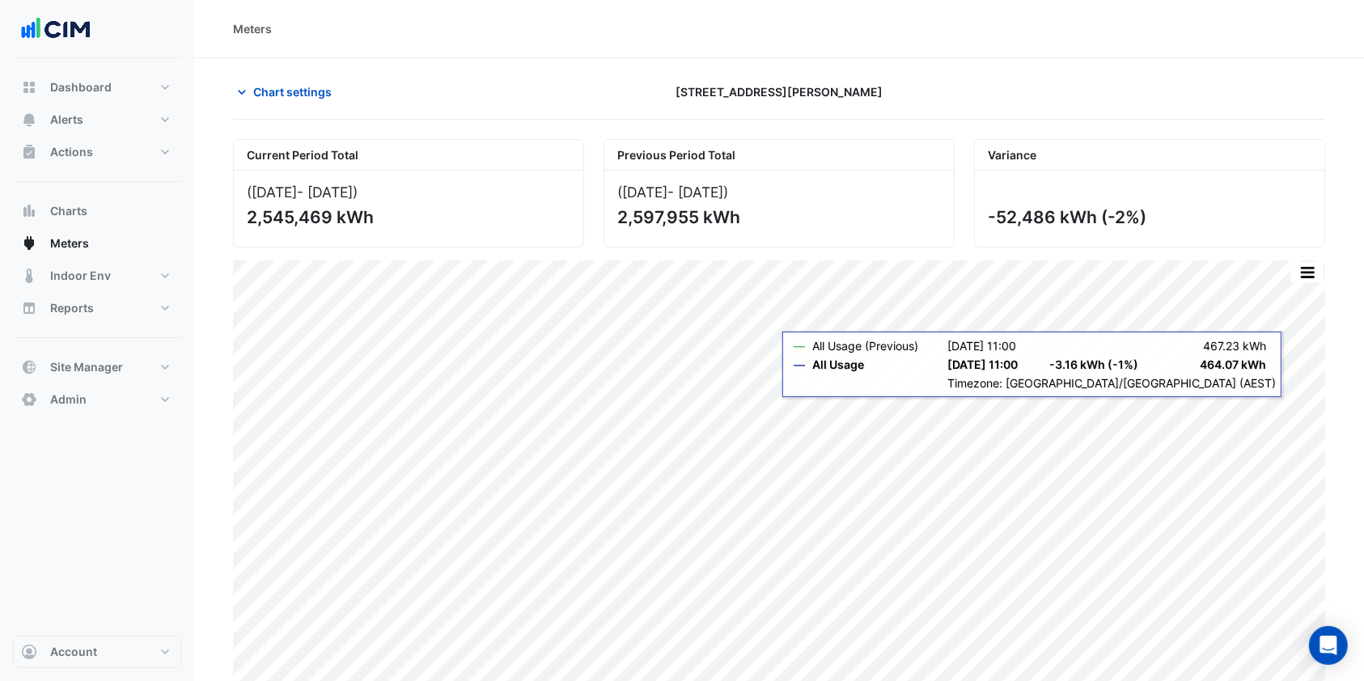
click at [1262, 404] on section "Chart settings 100 Wickham St Current Period Total (01 Jan 25 - 30 Jun 25 ) 2,5…" at bounding box center [779, 398] width 1170 height 681
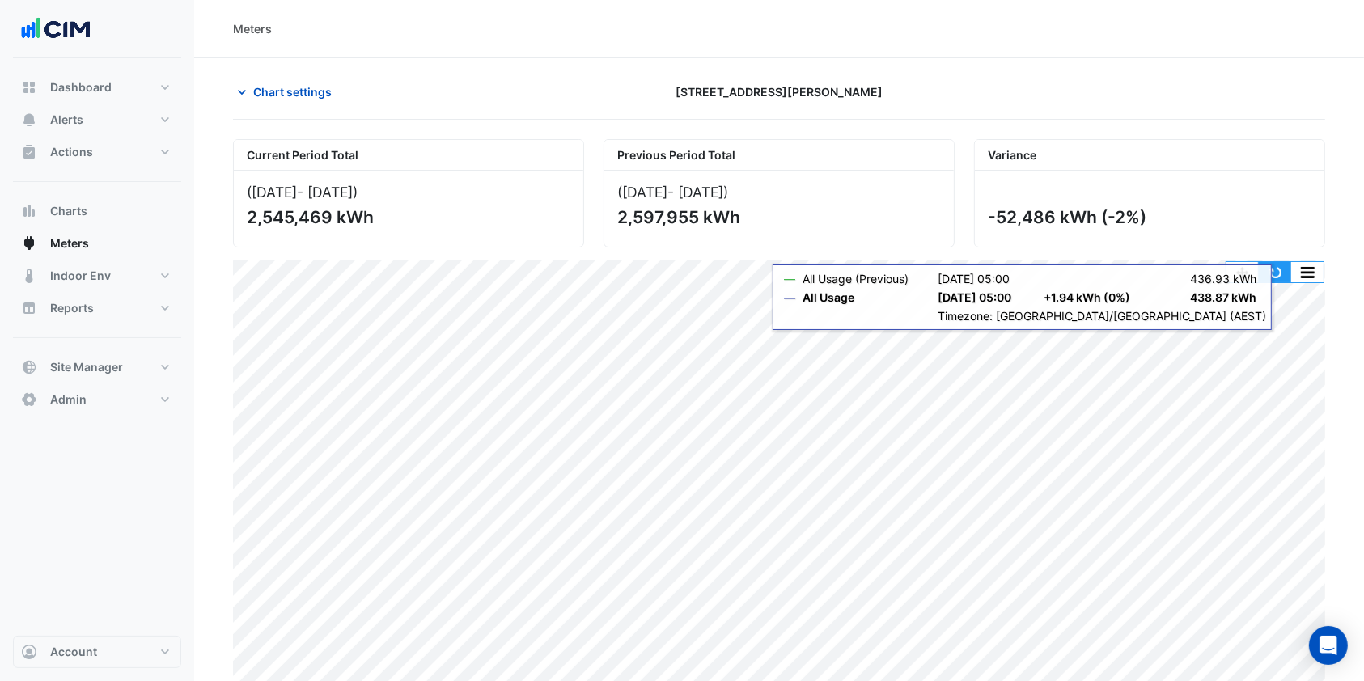
click at [1270, 278] on button "button" at bounding box center [1275, 272] width 32 height 20
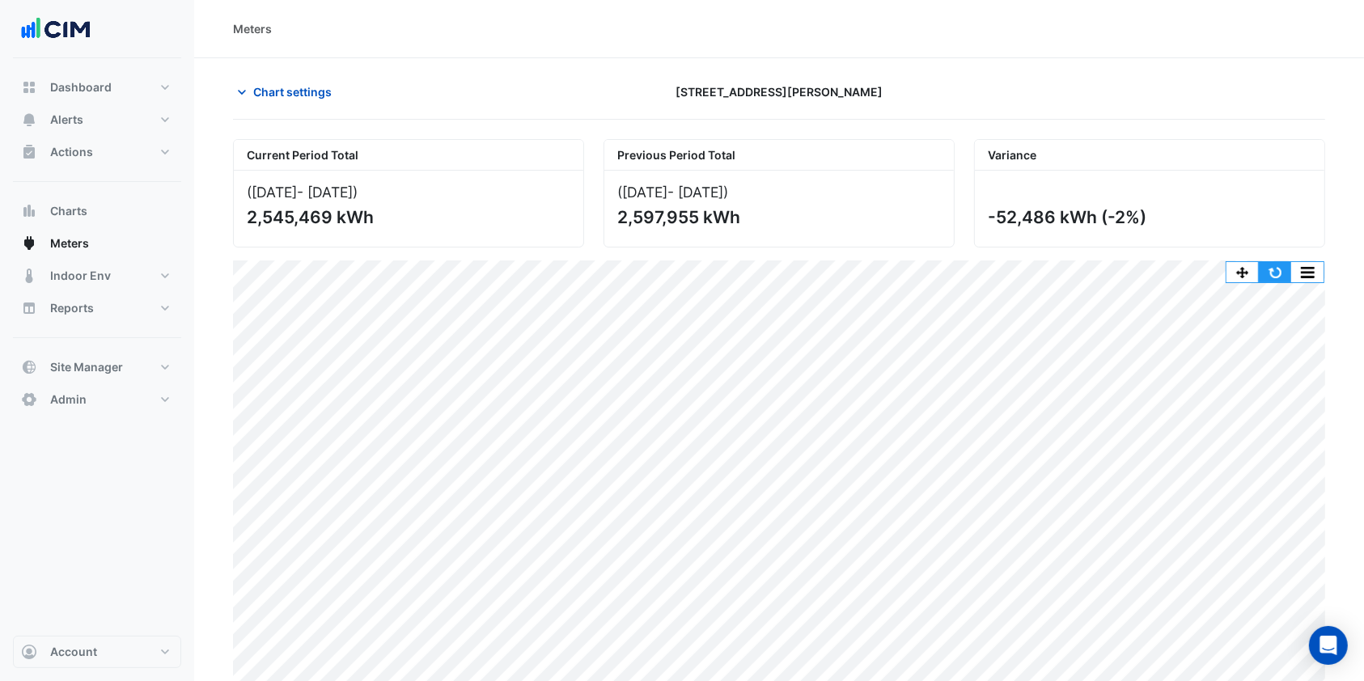
click at [1270, 263] on button "button" at bounding box center [1275, 272] width 32 height 20
click at [1314, 273] on button "button" at bounding box center [1307, 272] width 32 height 20
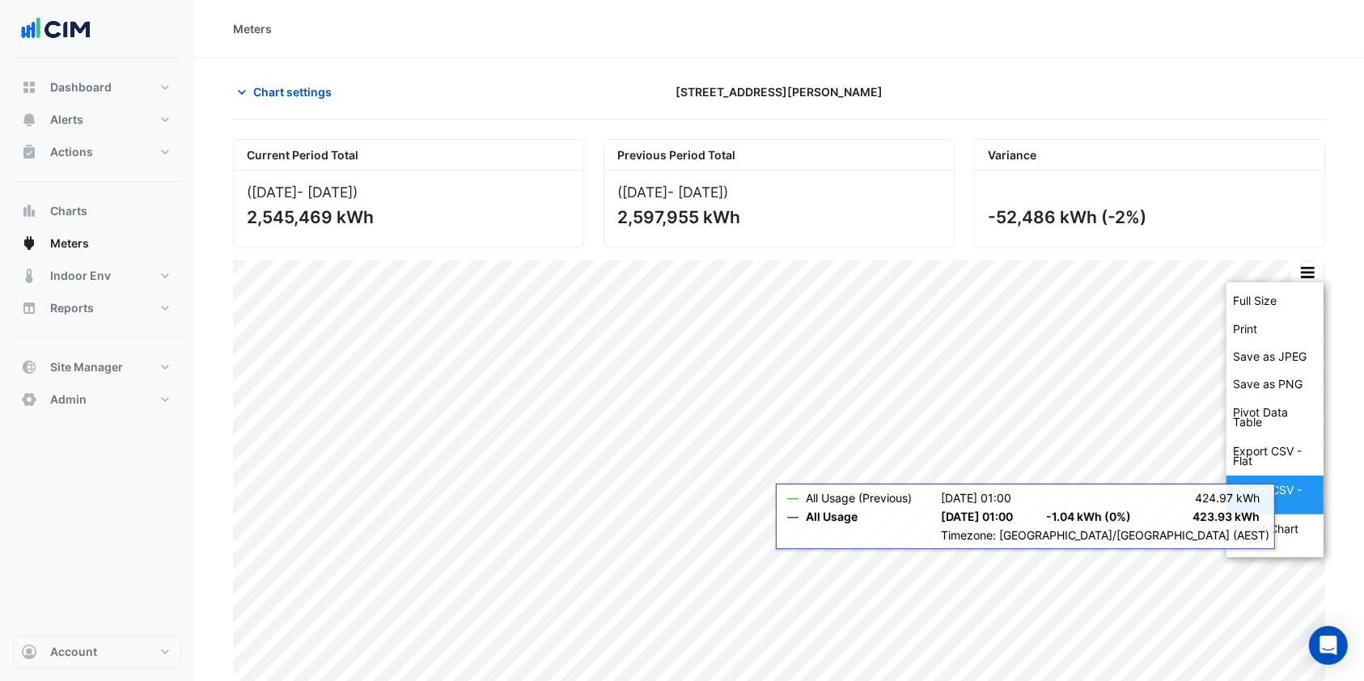
click at [1261, 485] on div "Export CSV - Pivot" at bounding box center [1274, 495] width 97 height 39
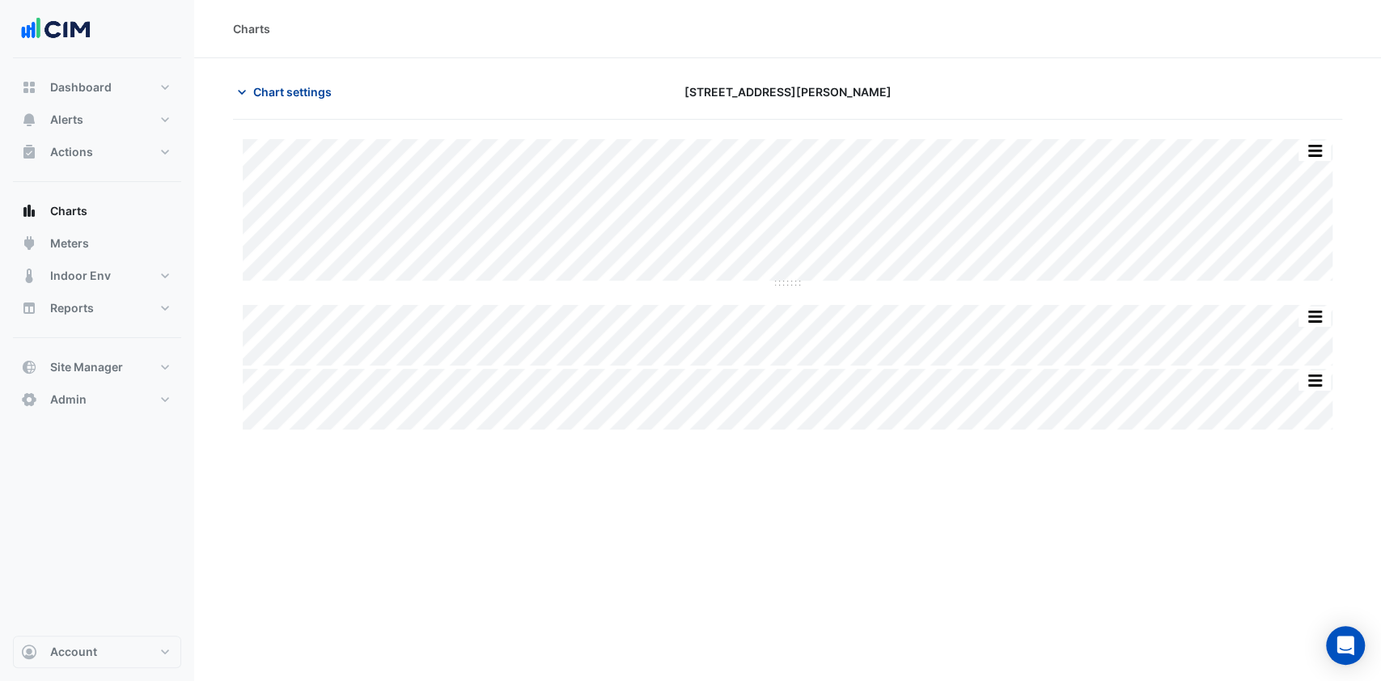
click at [309, 102] on button "Chart settings" at bounding box center [287, 92] width 109 height 28
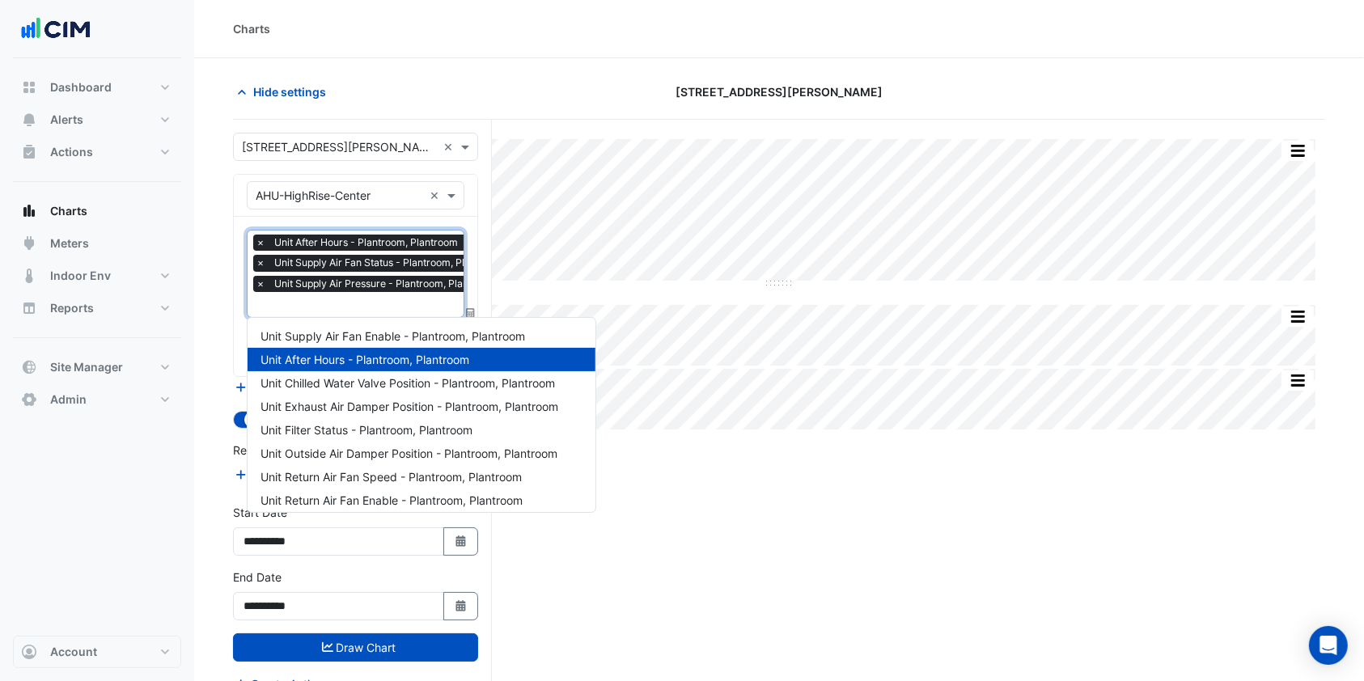
scroll to position [0, 7]
click at [297, 298] on input "text" at bounding box center [376, 306] width 256 height 17
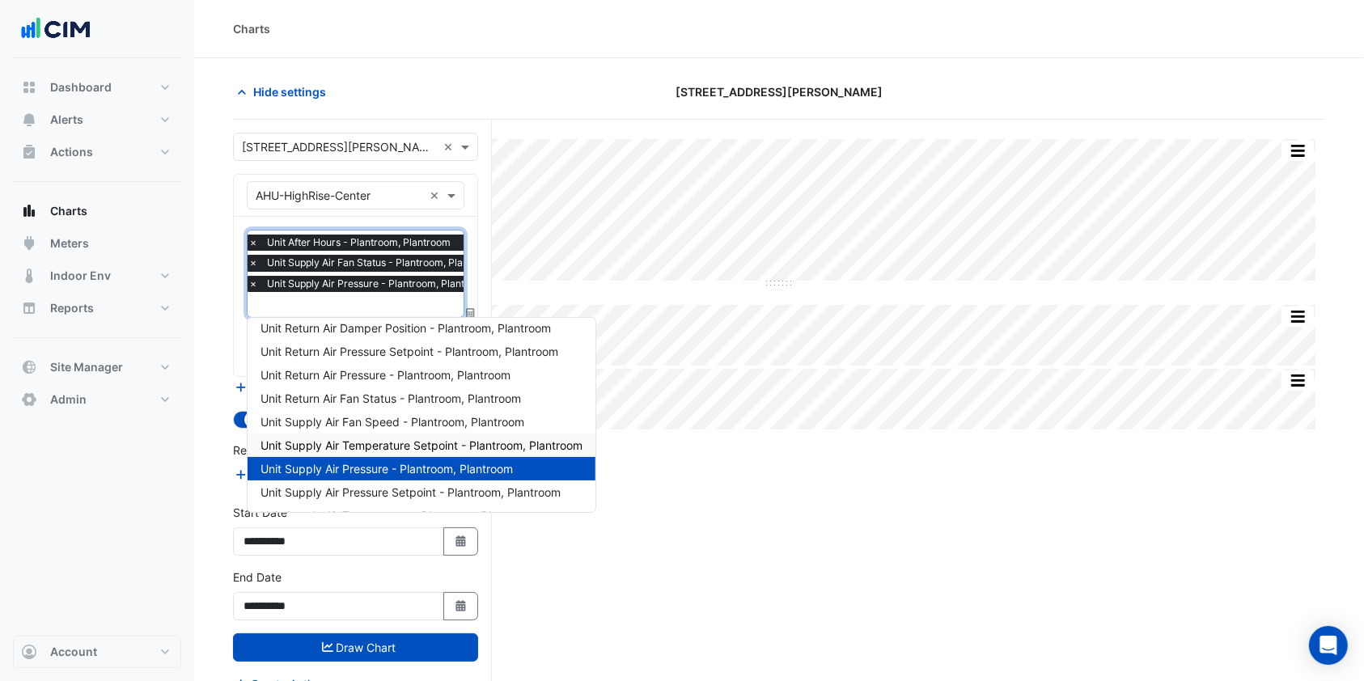
scroll to position [194, 0]
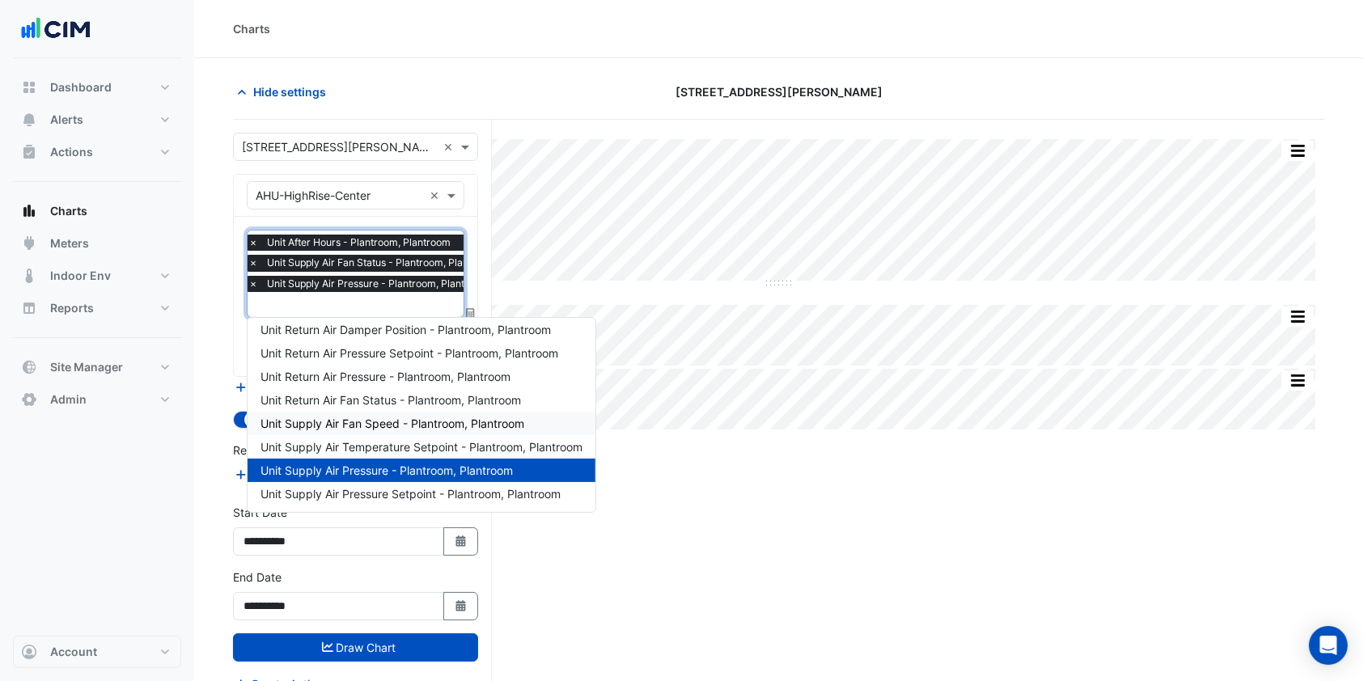
click at [370, 425] on span "Unit Supply Air Fan Speed - Plantroom, Plantroom" at bounding box center [392, 424] width 264 height 14
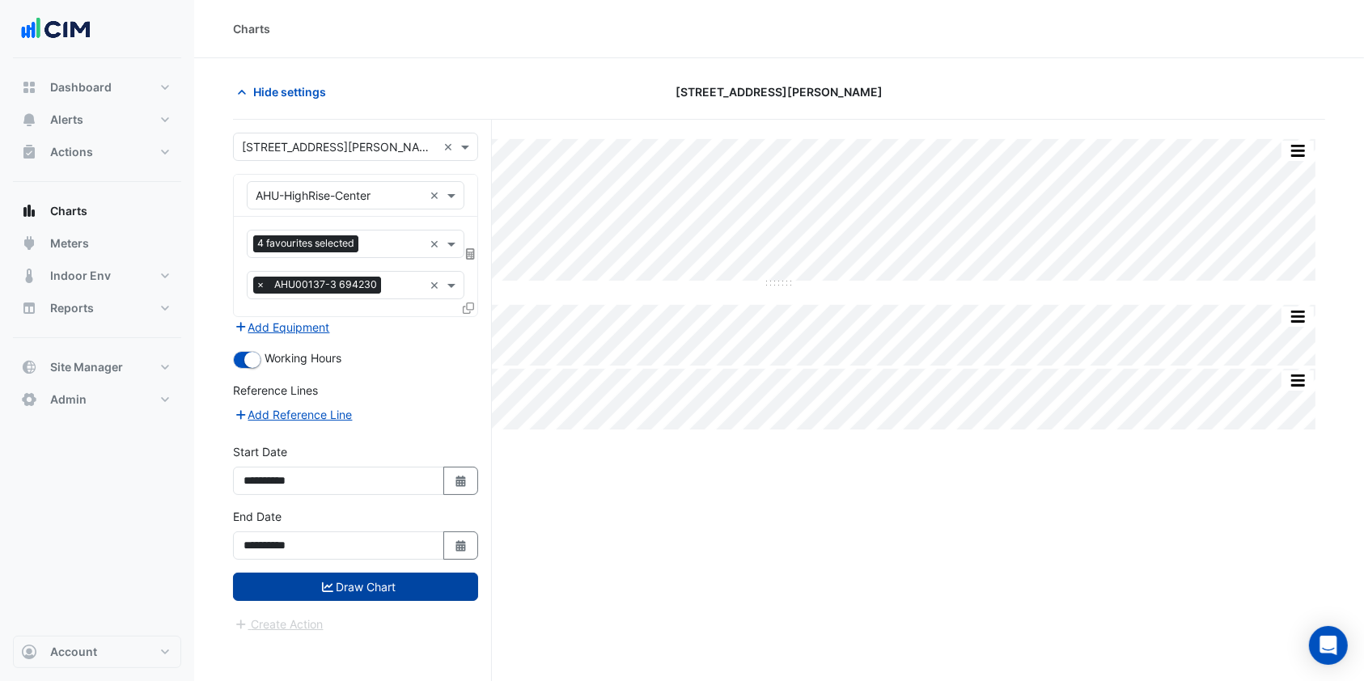
click at [346, 592] on button "Draw Chart" at bounding box center [355, 587] width 245 height 28
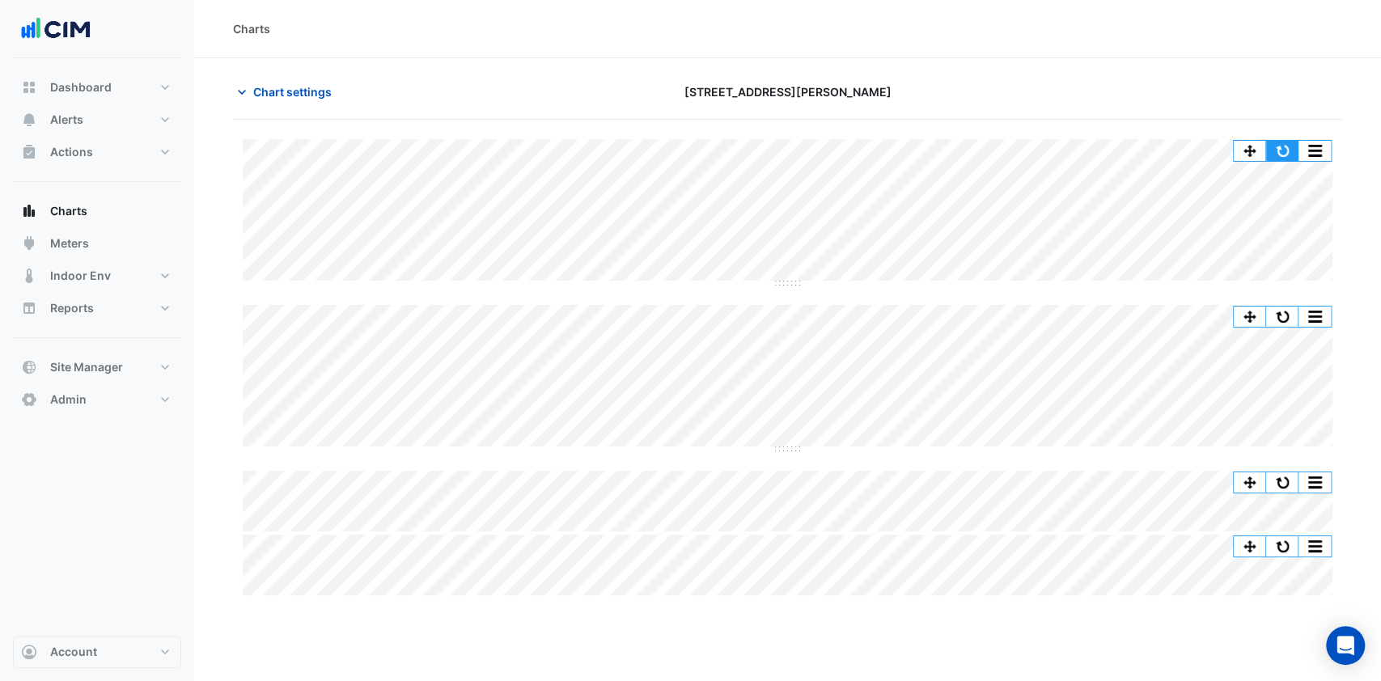
click at [1273, 145] on button "button" at bounding box center [1282, 151] width 32 height 20
click at [318, 93] on span "Chart settings" at bounding box center [292, 91] width 78 height 17
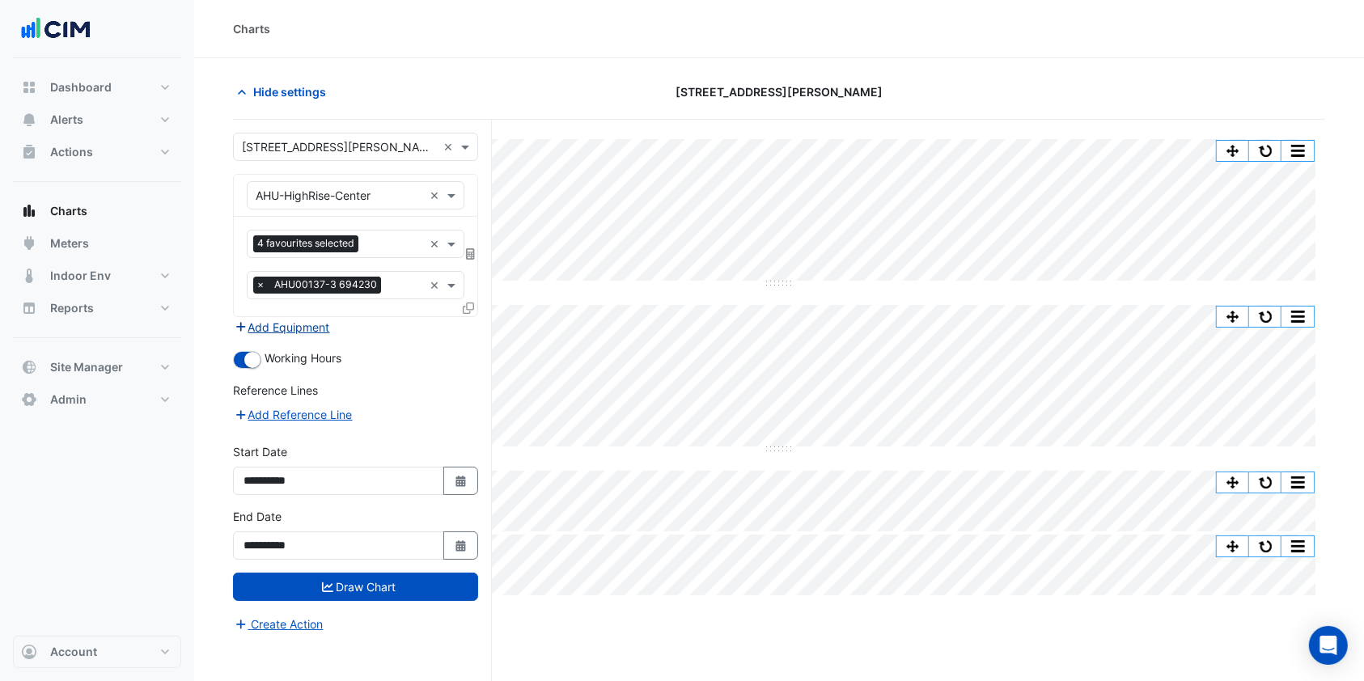
click at [297, 324] on button "Add Equipment" at bounding box center [282, 327] width 98 height 19
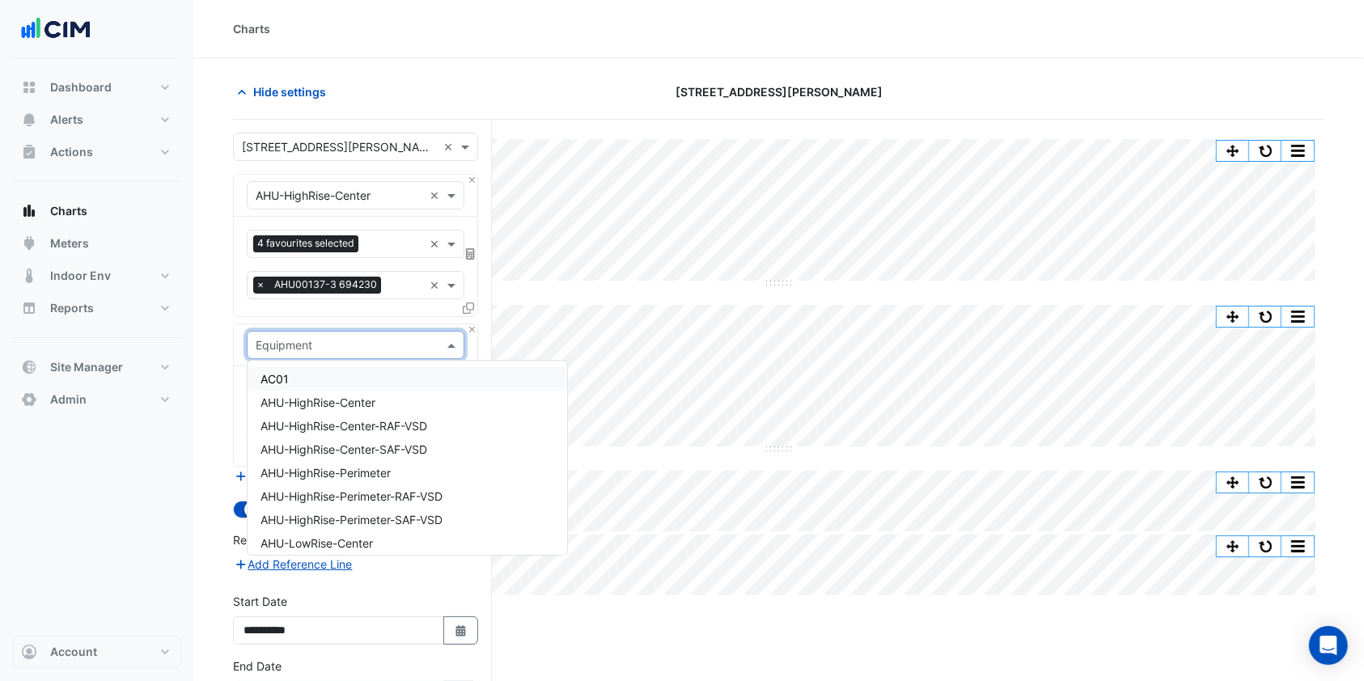
click at [343, 340] on input "text" at bounding box center [339, 345] width 167 height 17
type input "***"
click at [371, 401] on span "AHU-HighRise-Center-SAF-VSD" at bounding box center [343, 403] width 167 height 14
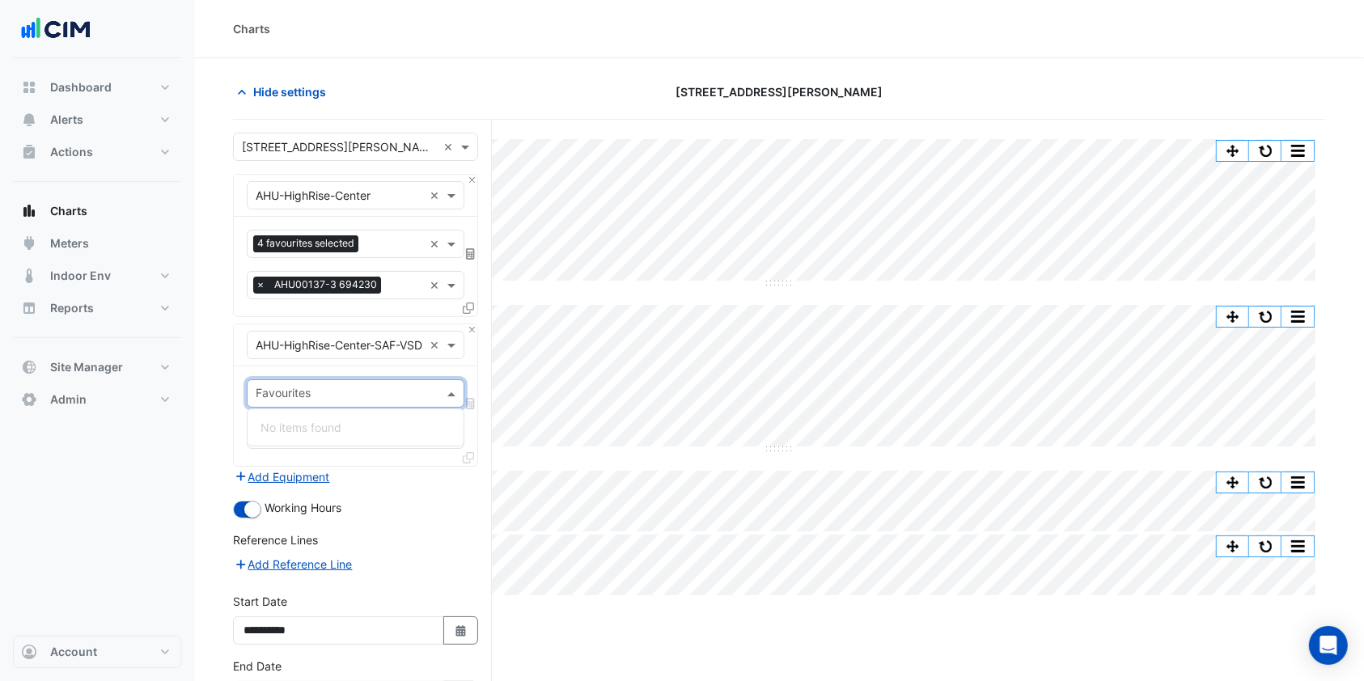
click at [378, 382] on div "Favourites" at bounding box center [342, 393] width 189 height 25
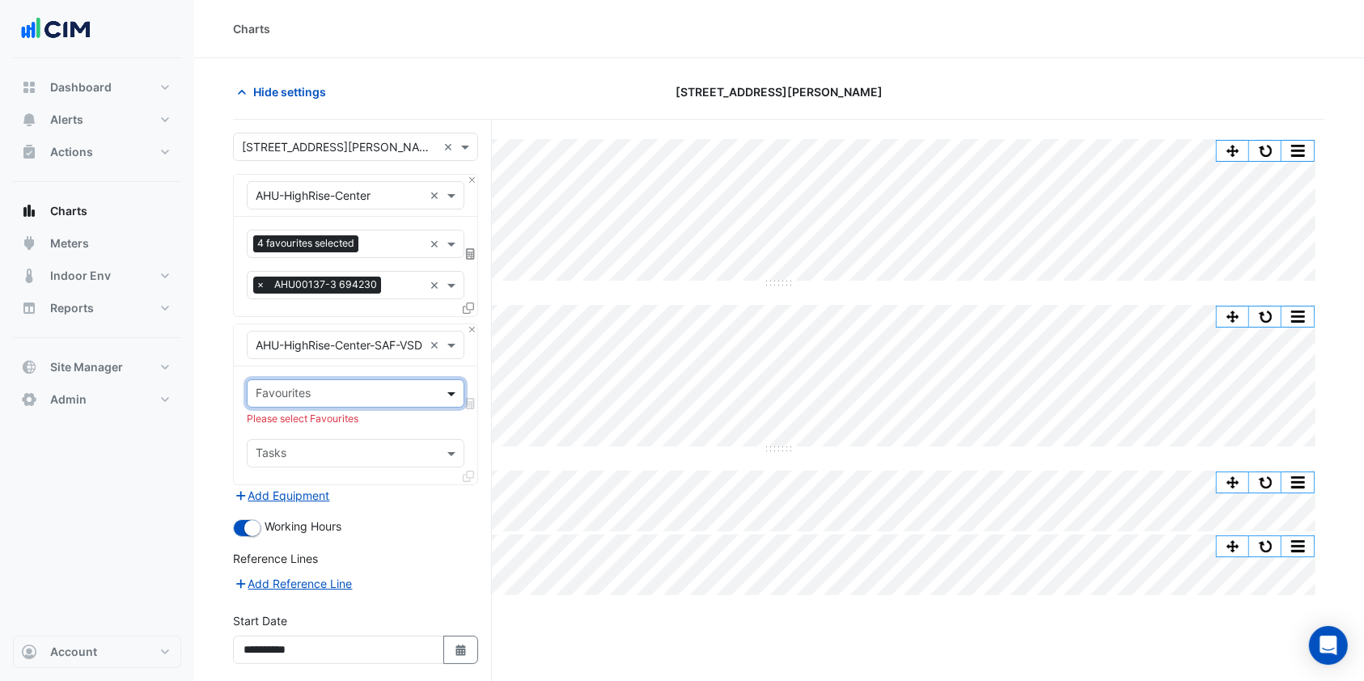
click at [451, 389] on span at bounding box center [453, 393] width 20 height 17
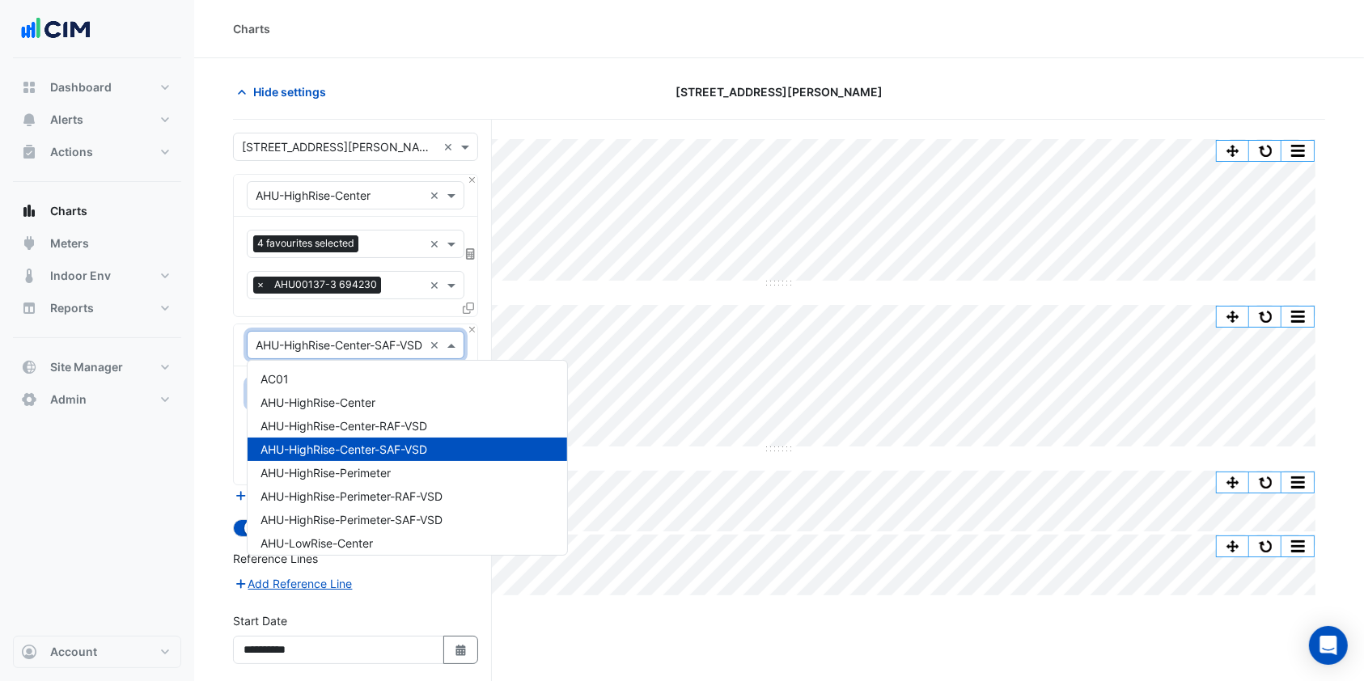
click at [382, 349] on input "text" at bounding box center [339, 345] width 167 height 17
click at [362, 417] on div "AHU-HighRise-Center-RAF-VSD" at bounding box center [408, 425] width 320 height 23
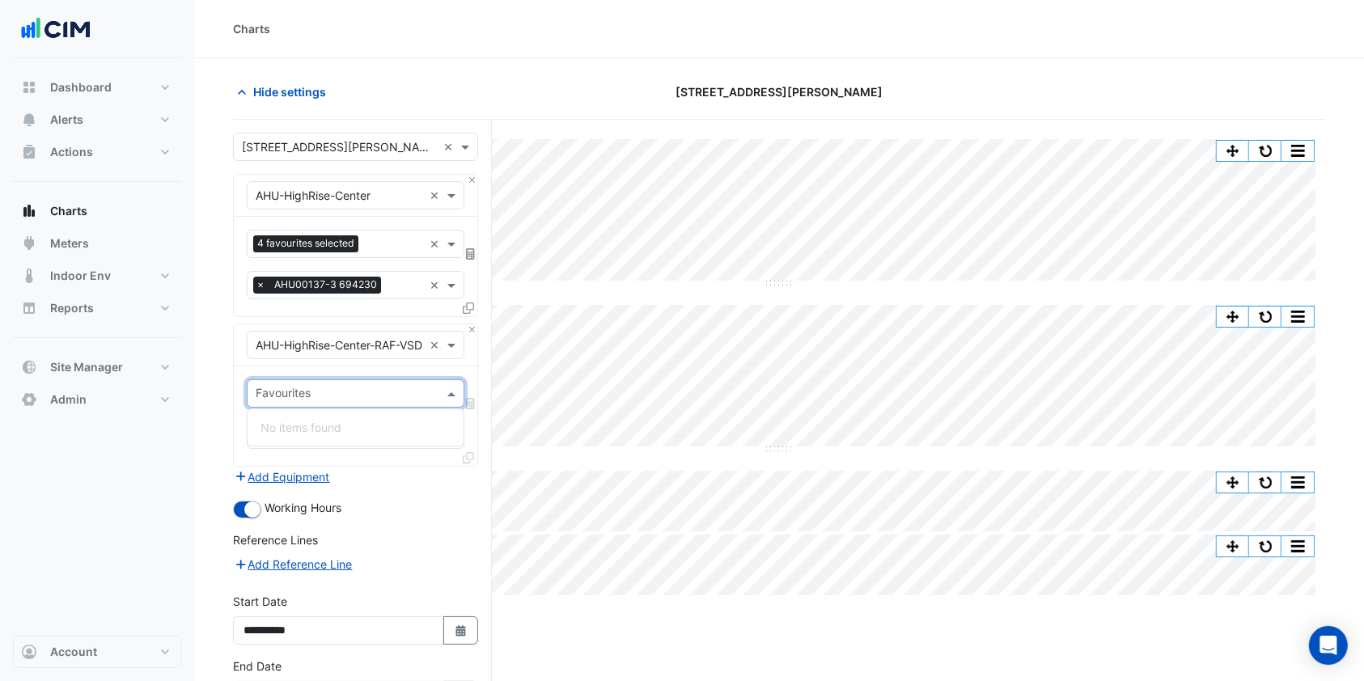
click at [433, 401] on input "text" at bounding box center [346, 395] width 181 height 17
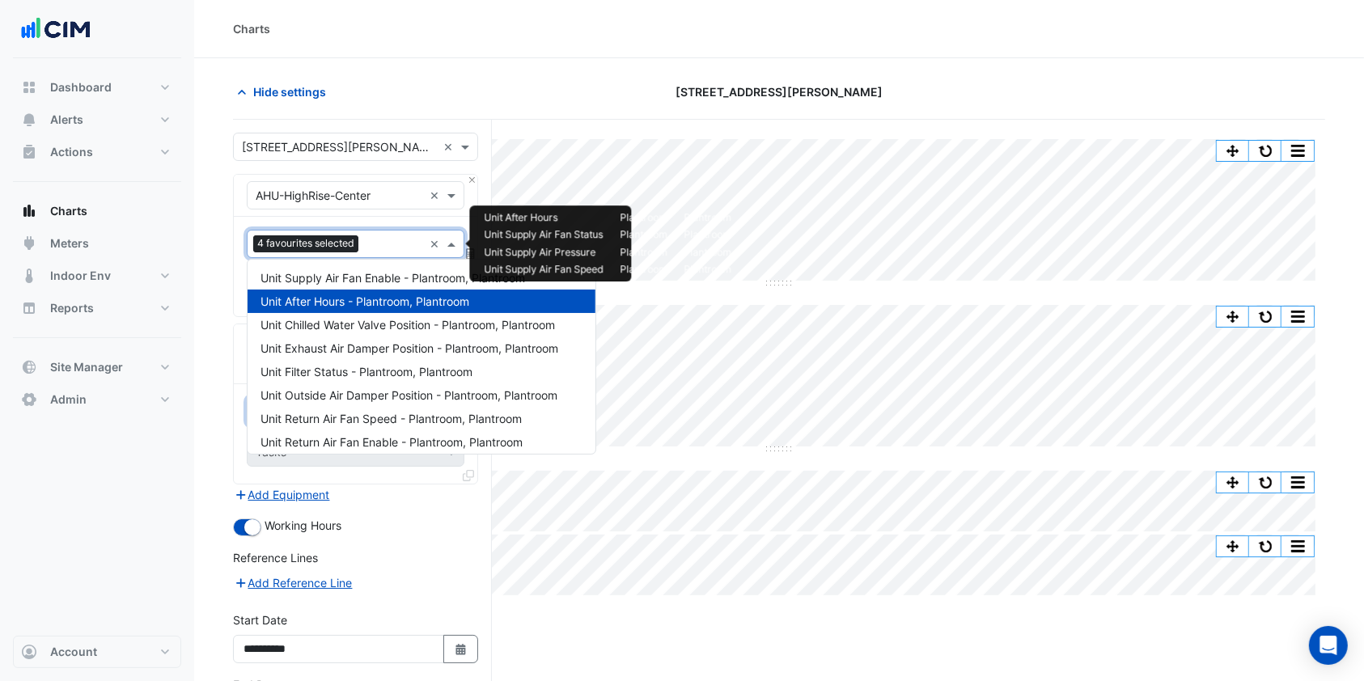
click at [383, 242] on input "text" at bounding box center [394, 245] width 58 height 17
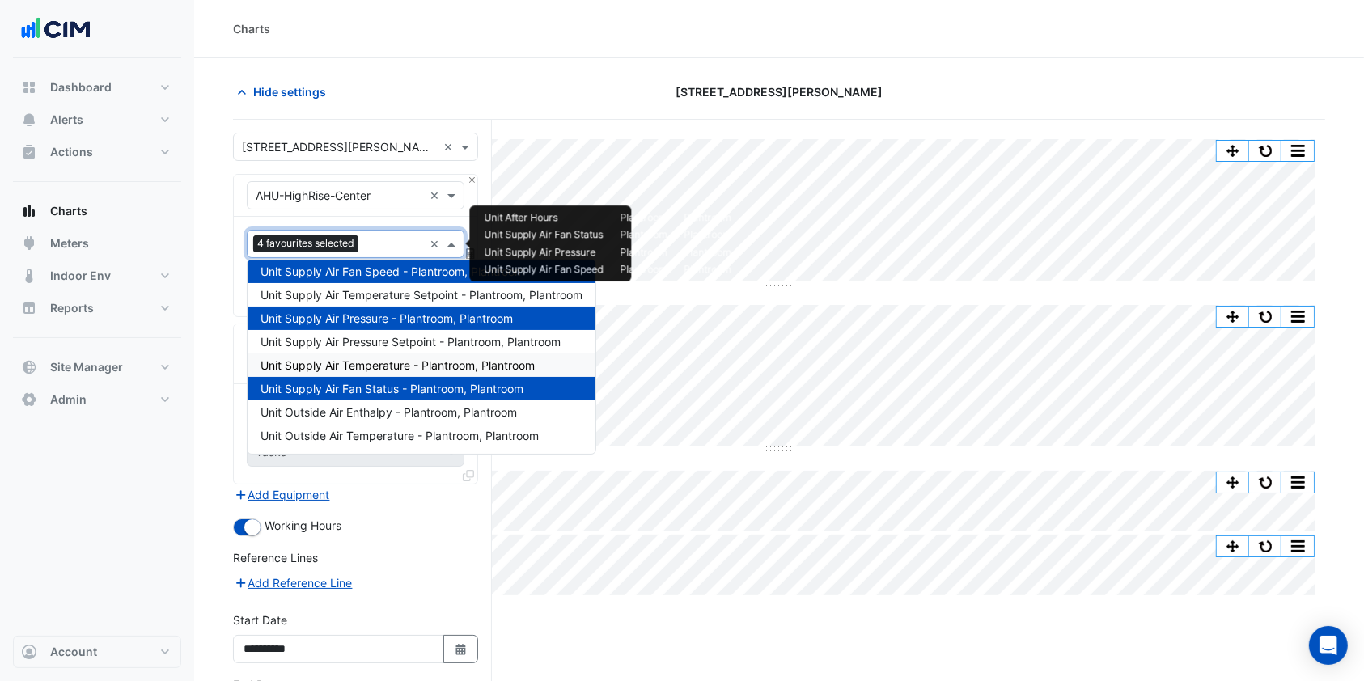
click at [367, 364] on span "Unit Supply Air Temperature - Plantroom, Plantroom" at bounding box center [397, 365] width 274 height 14
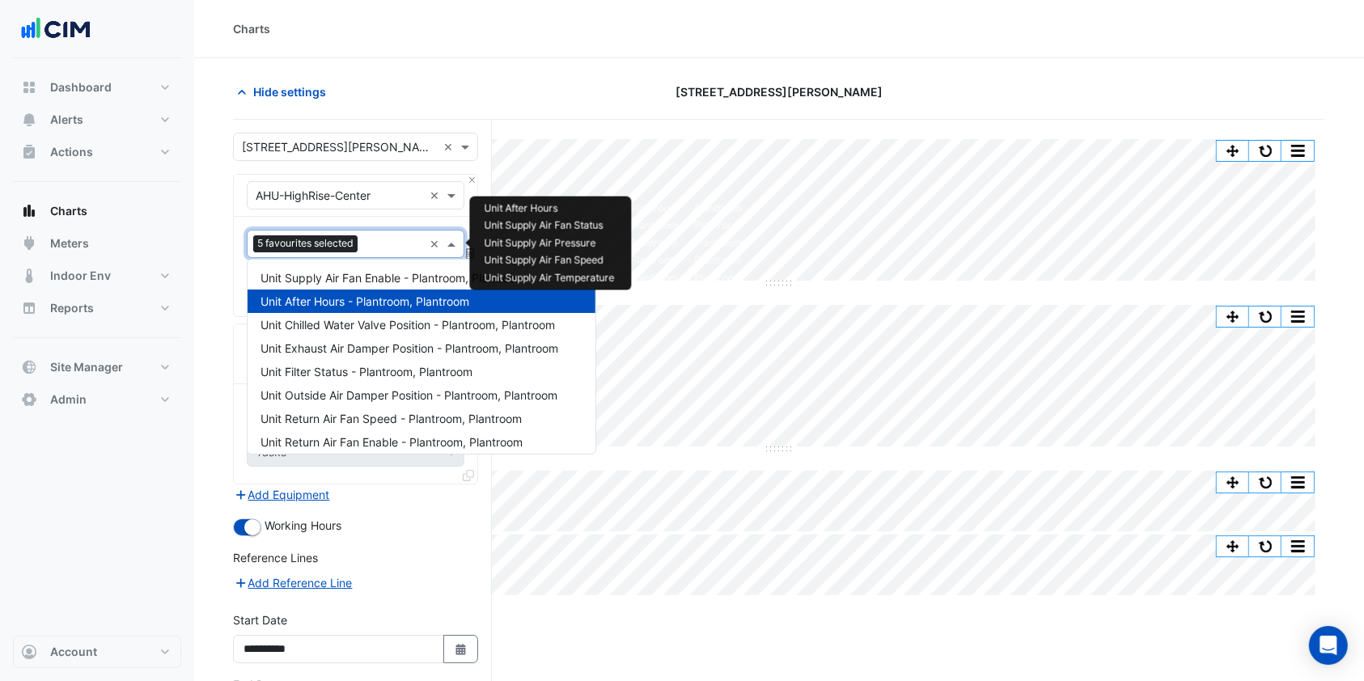
click at [384, 237] on input "text" at bounding box center [393, 245] width 59 height 17
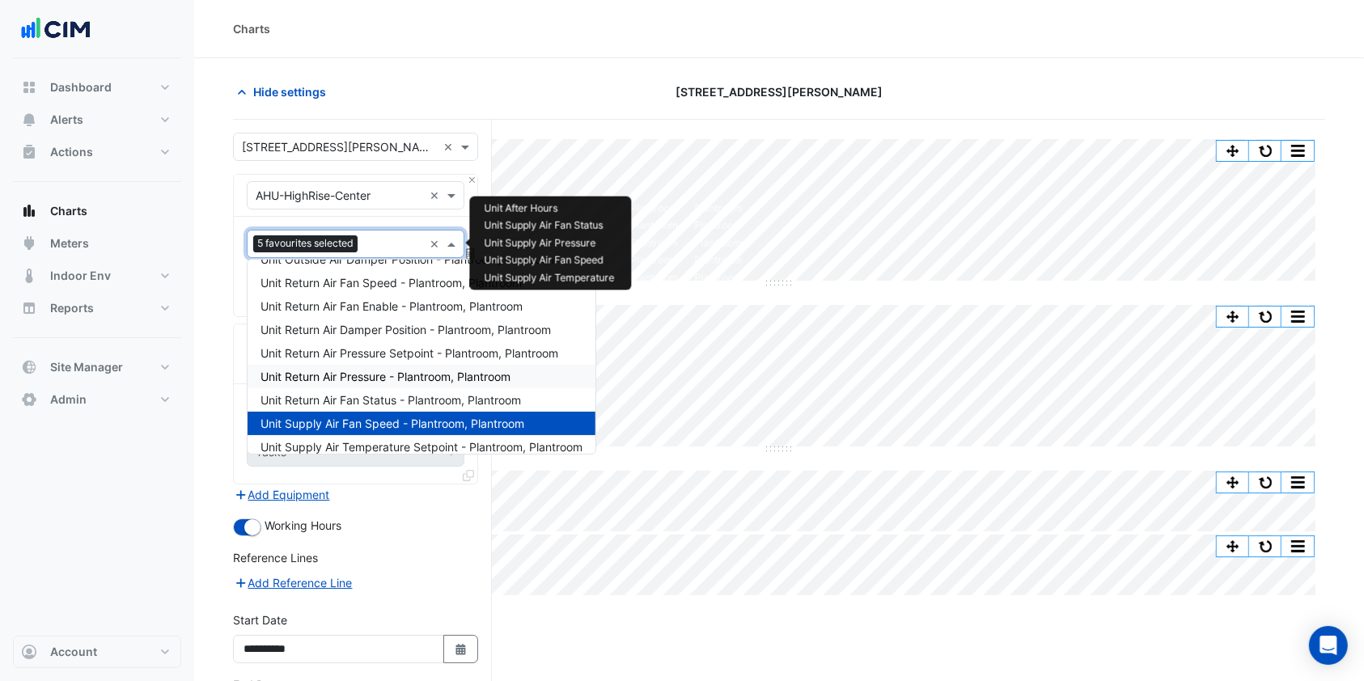
scroll to position [136, 0]
click at [354, 367] on div "Unit Return Air Pressure - Plantroom, Plantroom" at bounding box center [422, 376] width 348 height 23
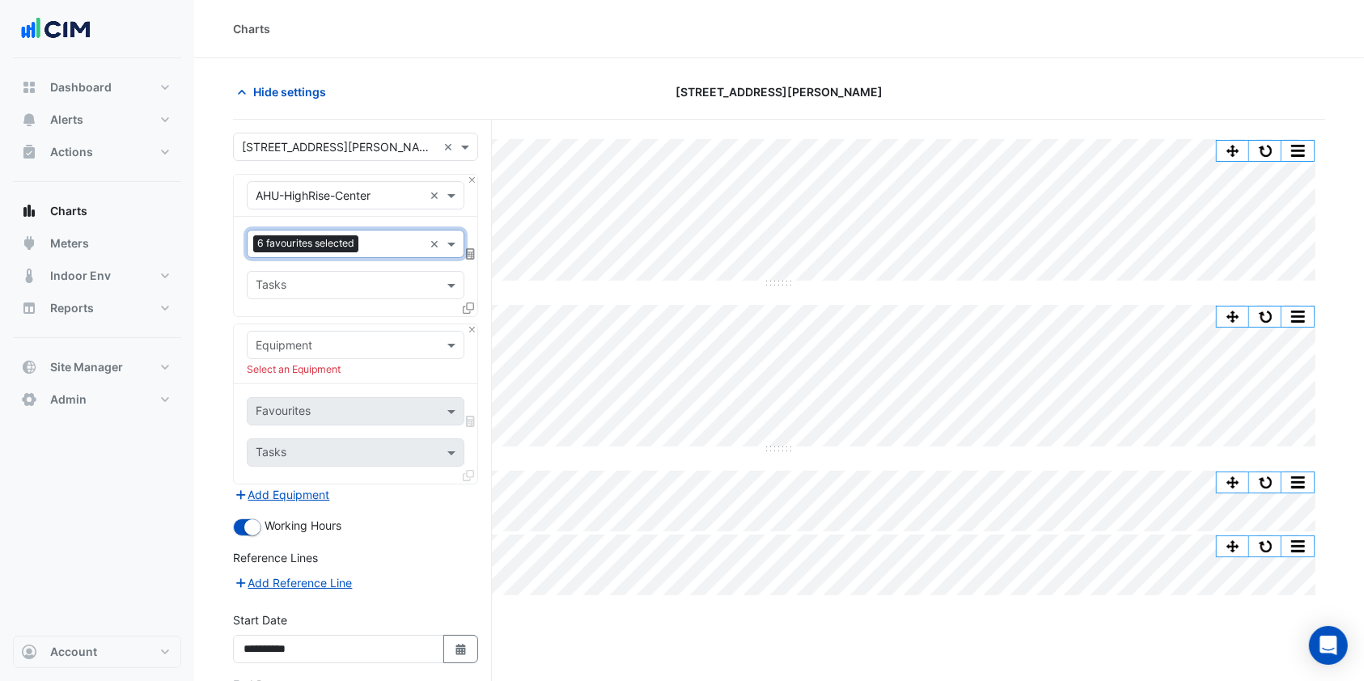
scroll to position [110, 0]
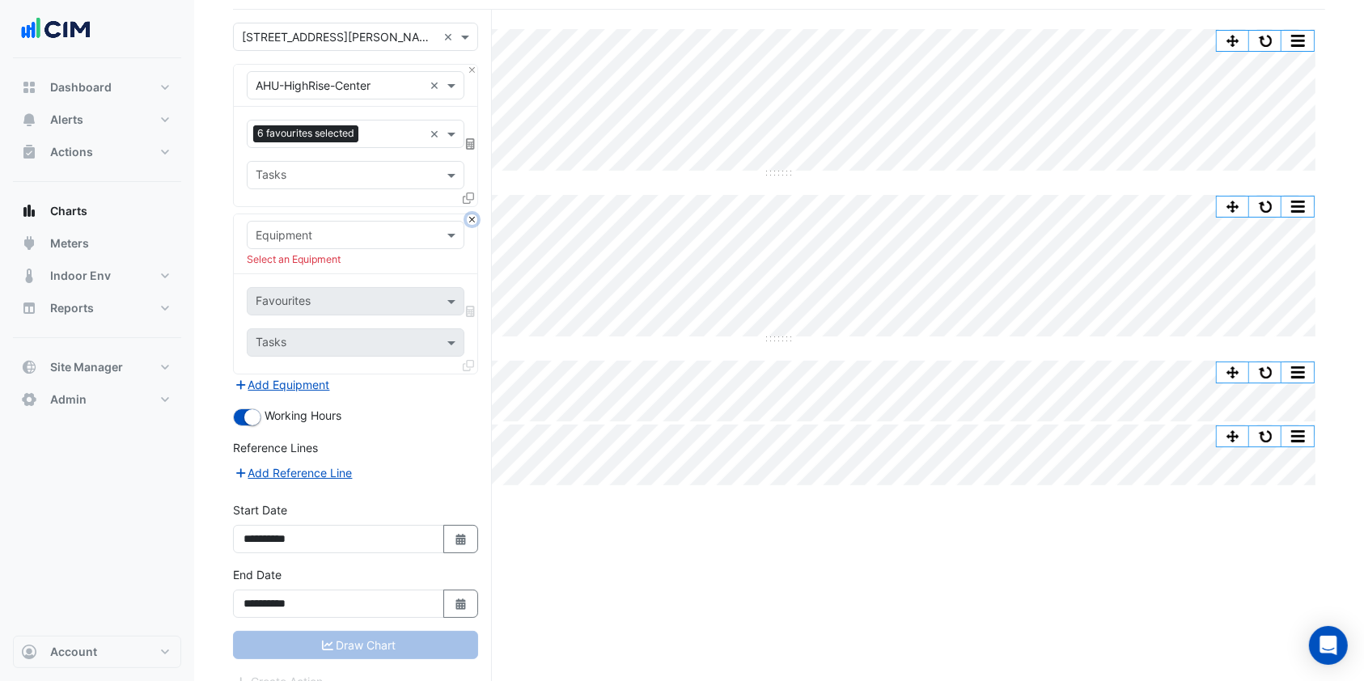
click at [468, 219] on button "Close" at bounding box center [472, 219] width 11 height 11
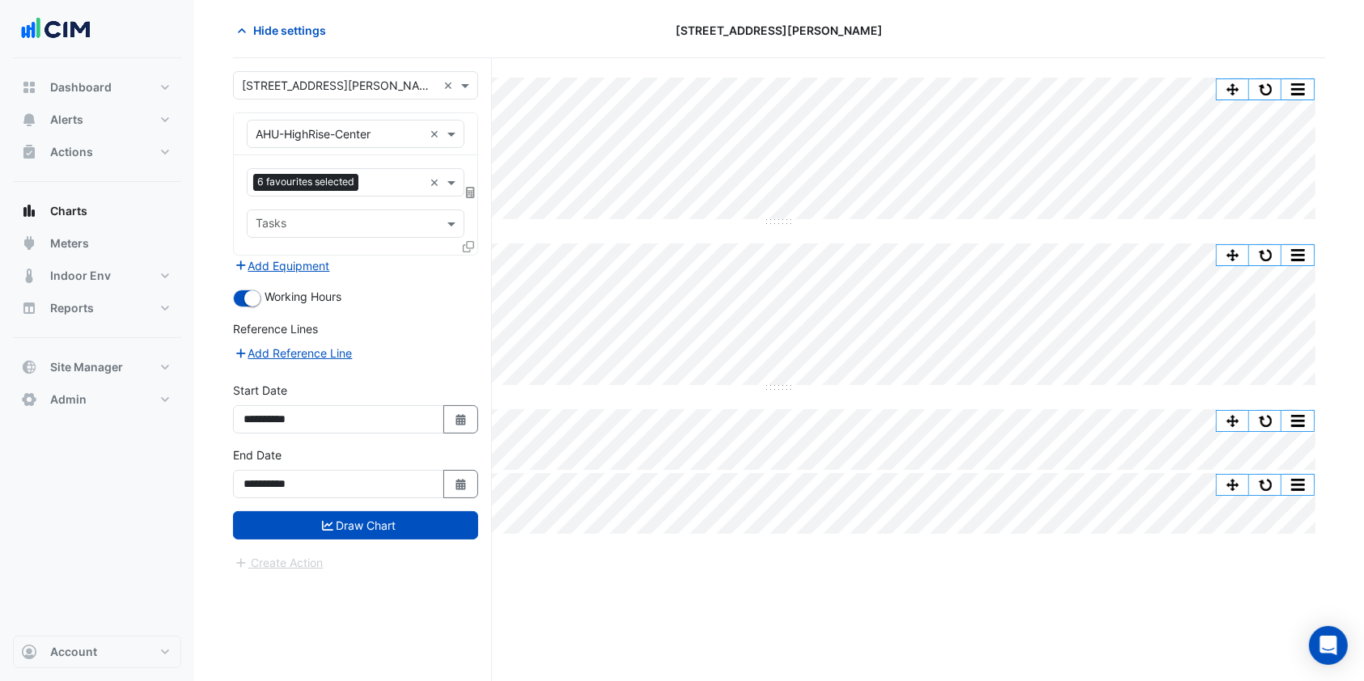
scroll to position [61, 0]
click at [365, 527] on button "Draw Chart" at bounding box center [355, 526] width 245 height 28
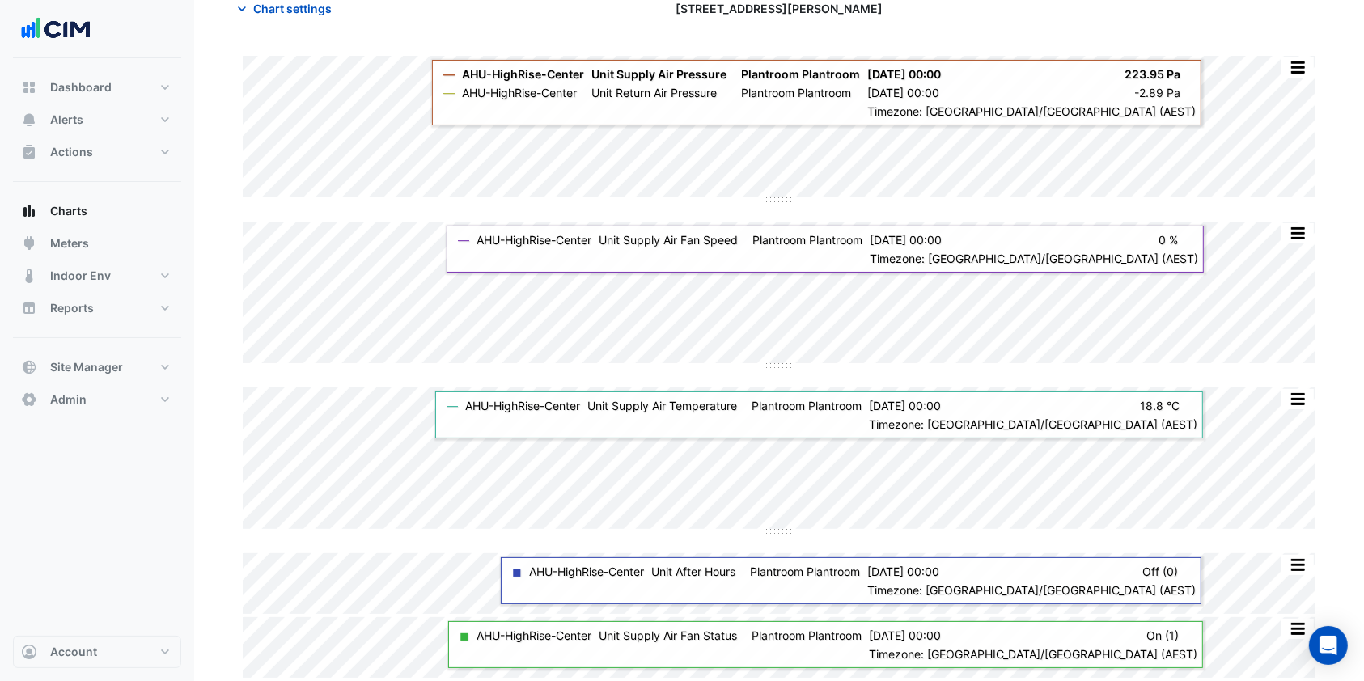
scroll to position [83, 0]
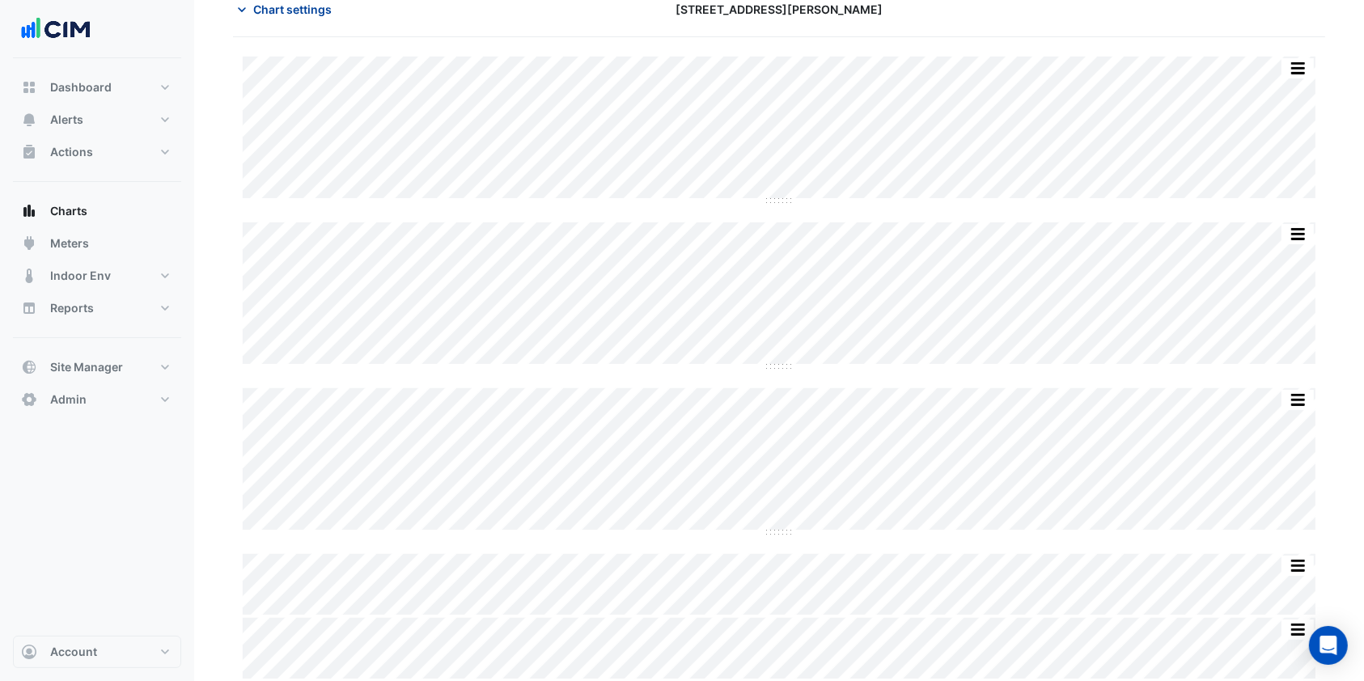
click at [269, 15] on span "Chart settings" at bounding box center [292, 9] width 78 height 17
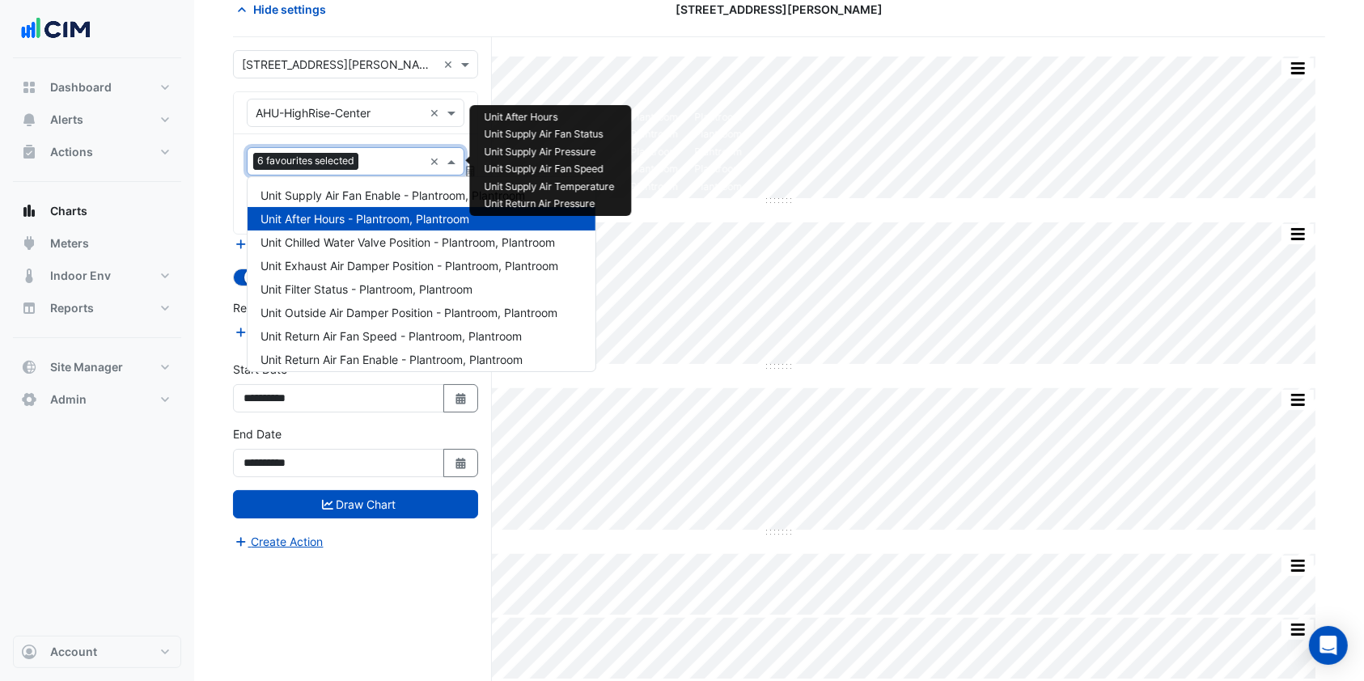
click at [387, 165] on input "text" at bounding box center [394, 163] width 58 height 17
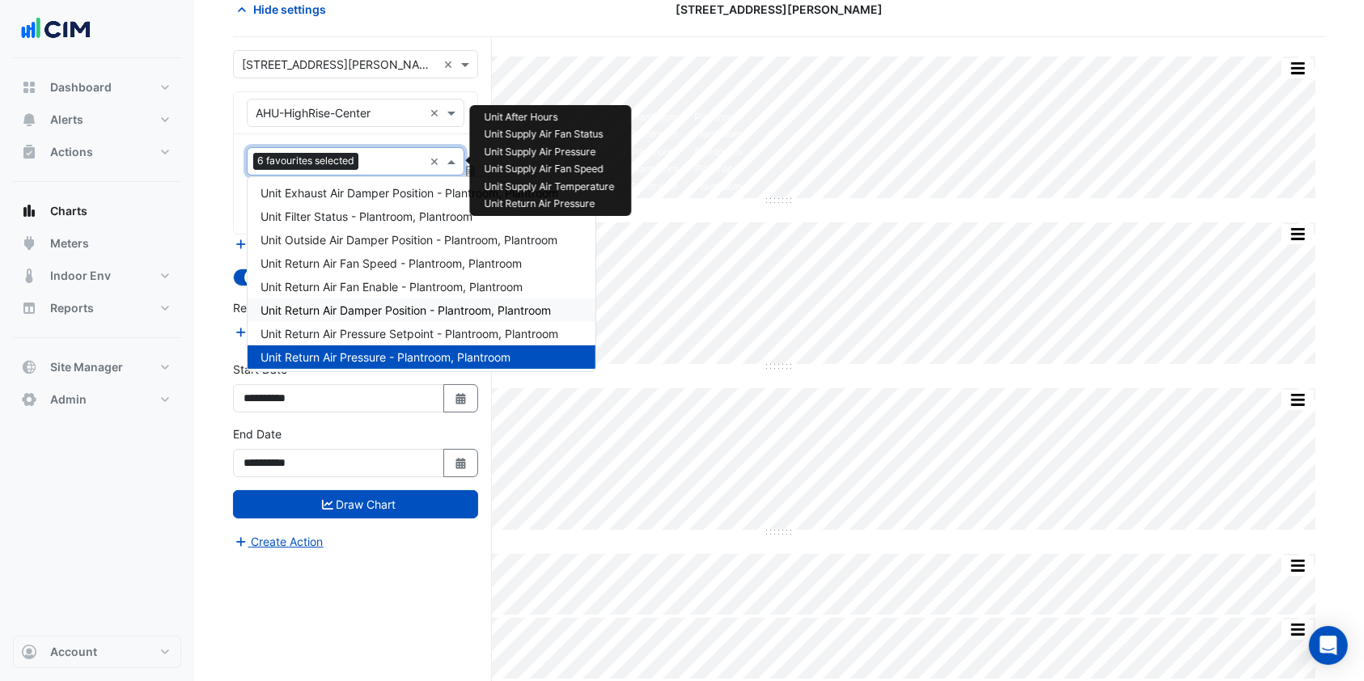
scroll to position [87, 0]
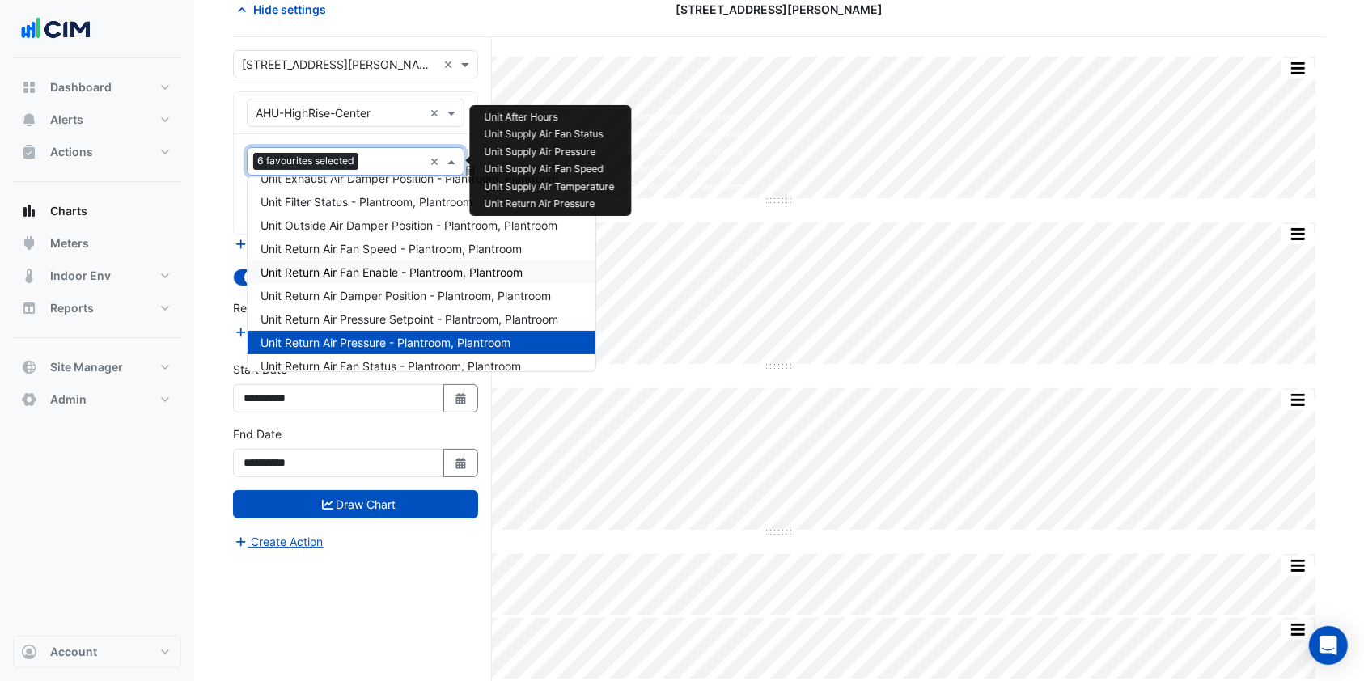
click at [361, 274] on span "Unit Return Air Fan Enable - Plantroom, Plantroom" at bounding box center [391, 272] width 262 height 14
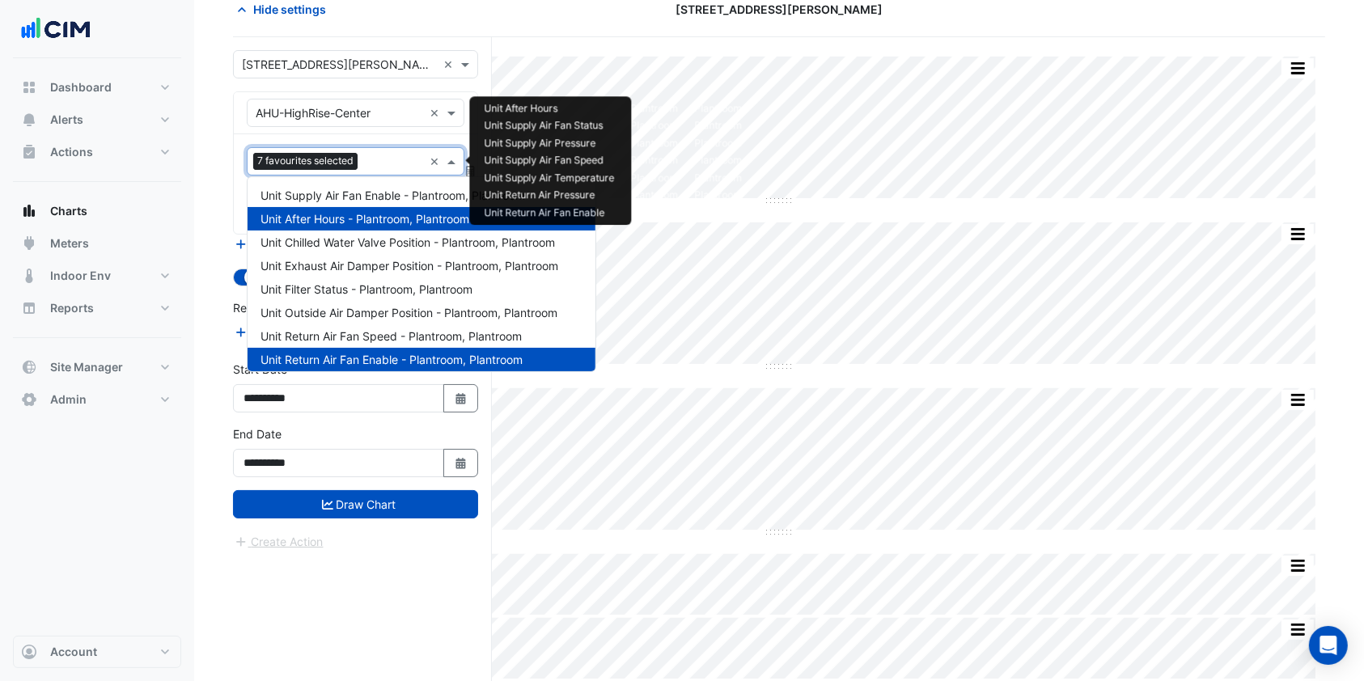
click at [401, 163] on input "text" at bounding box center [393, 163] width 59 height 17
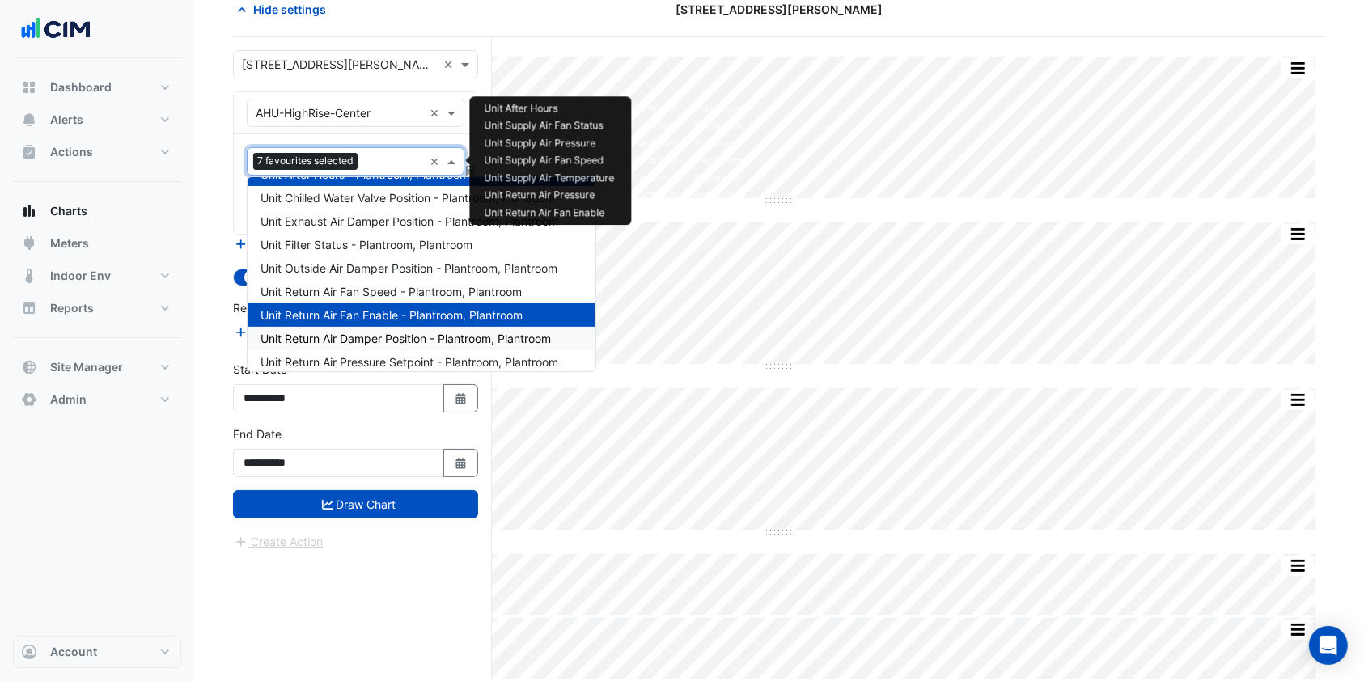
scroll to position [43, 0]
click at [330, 322] on span "Unit Return Air Fan Enable - Plantroom, Plantroom" at bounding box center [391, 317] width 262 height 14
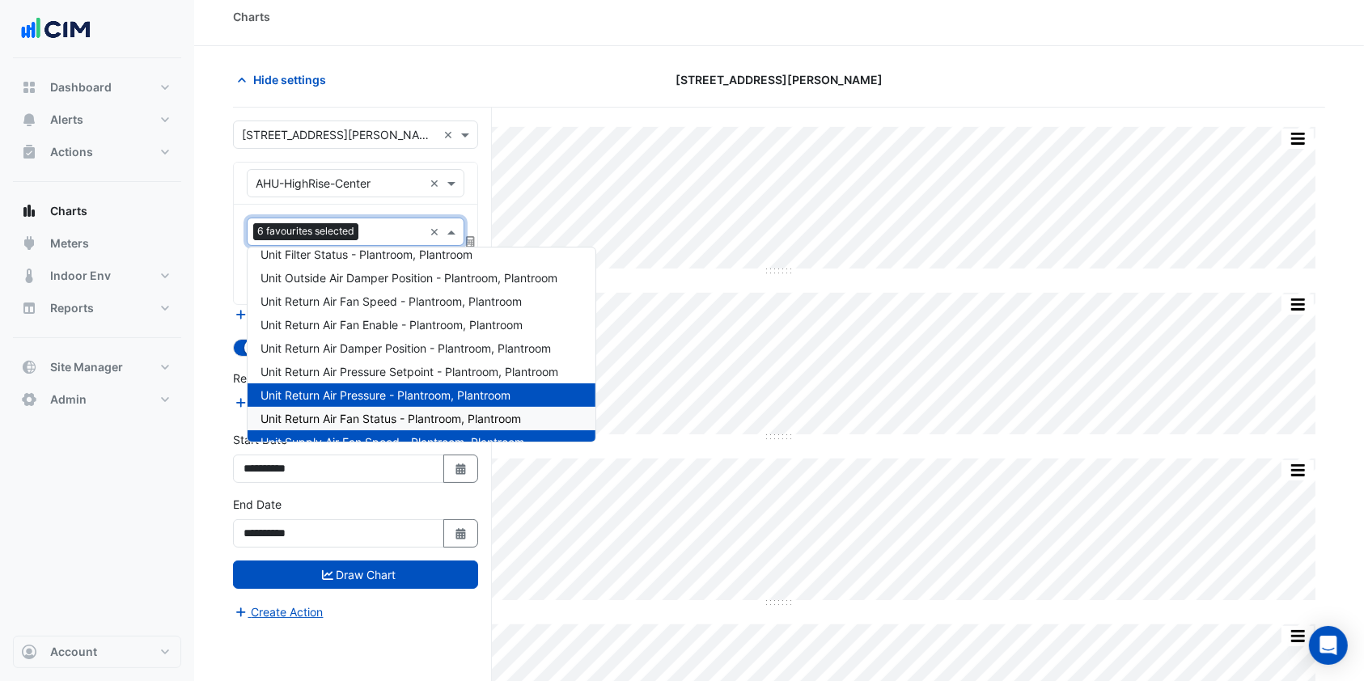
scroll to position [84, 0]
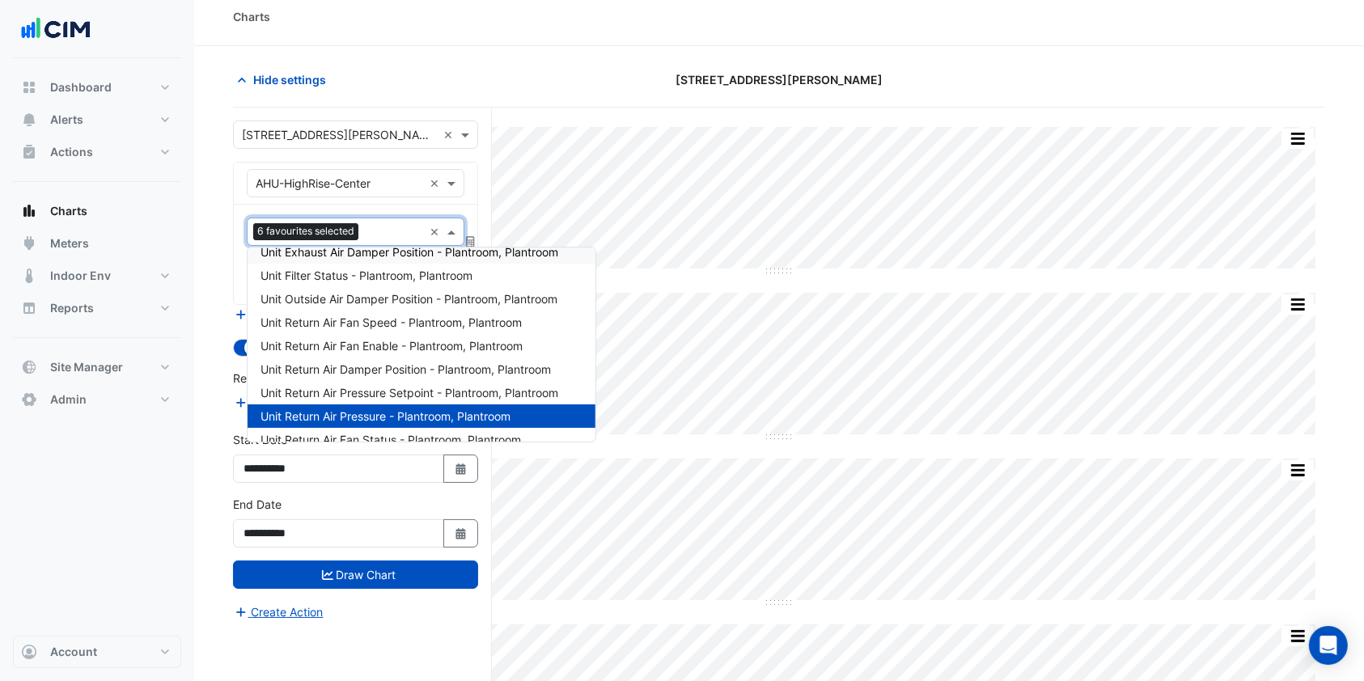
click at [354, 207] on div "Favourites 6 favourites selected × Tasks" at bounding box center [356, 255] width 244 height 100
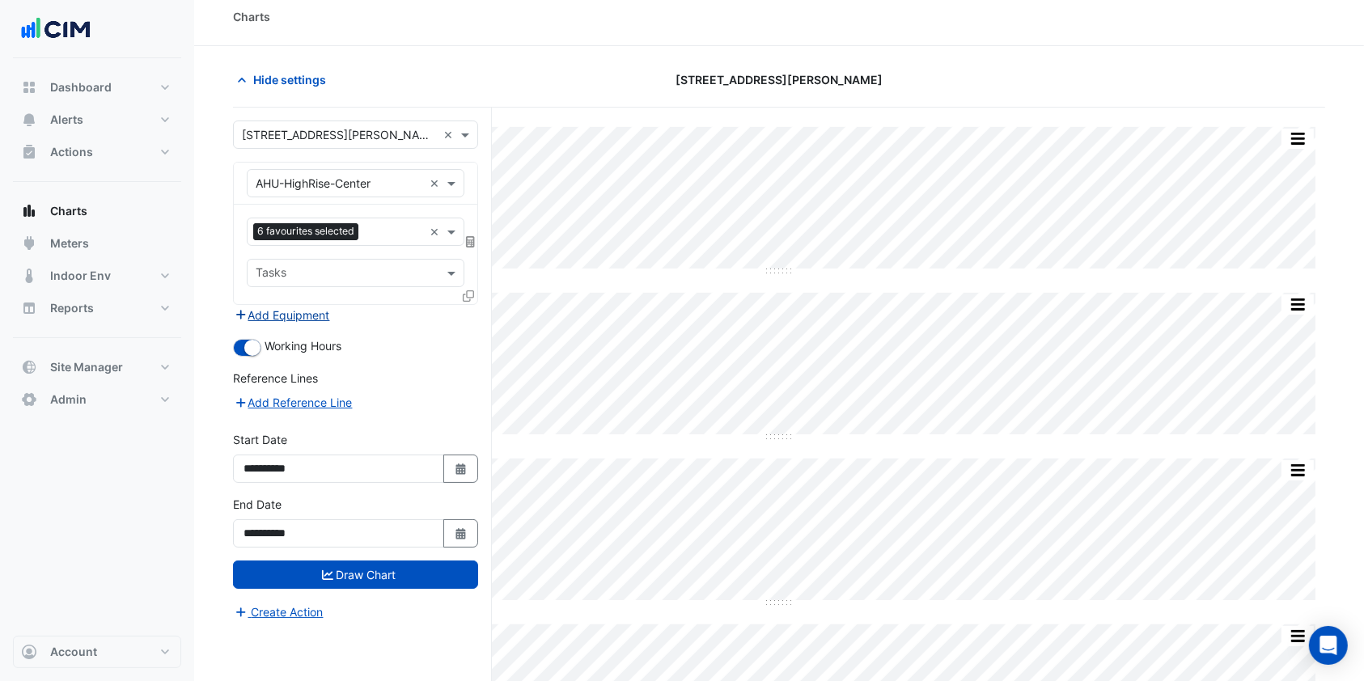
click at [295, 313] on button "Add Equipment" at bounding box center [282, 315] width 98 height 19
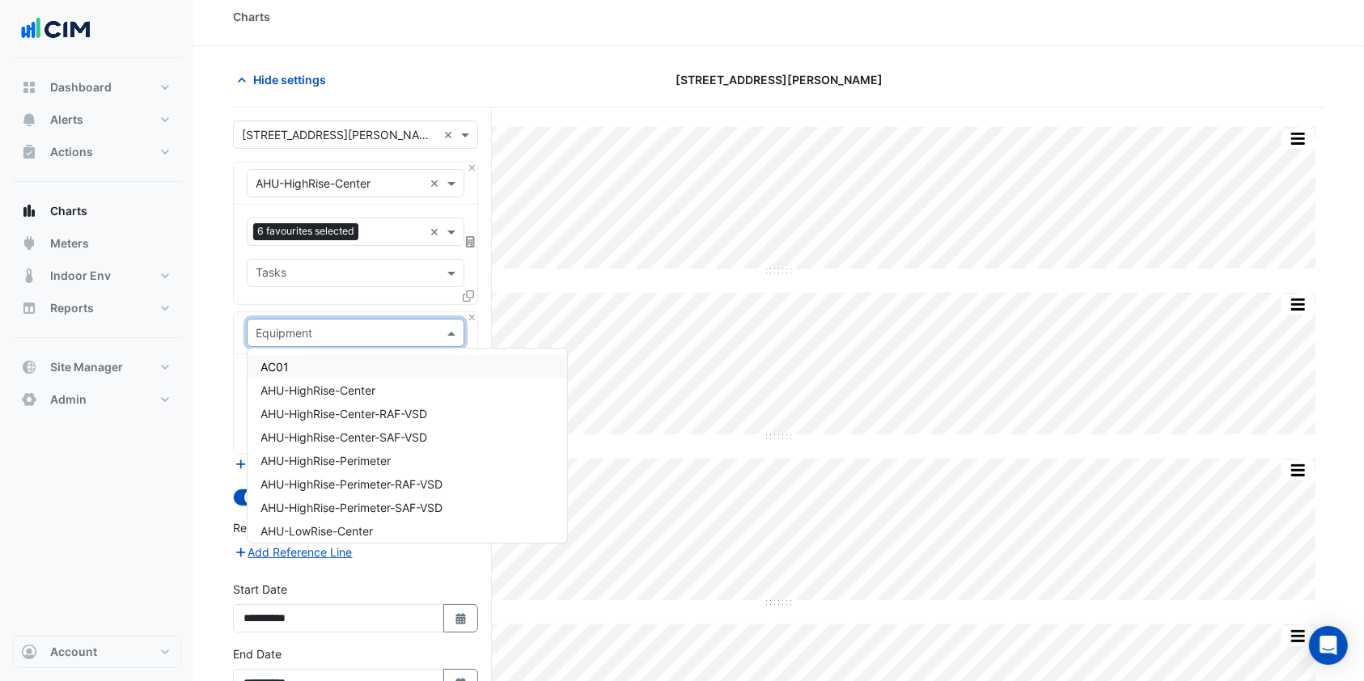
click at [328, 336] on input "text" at bounding box center [339, 333] width 167 height 17
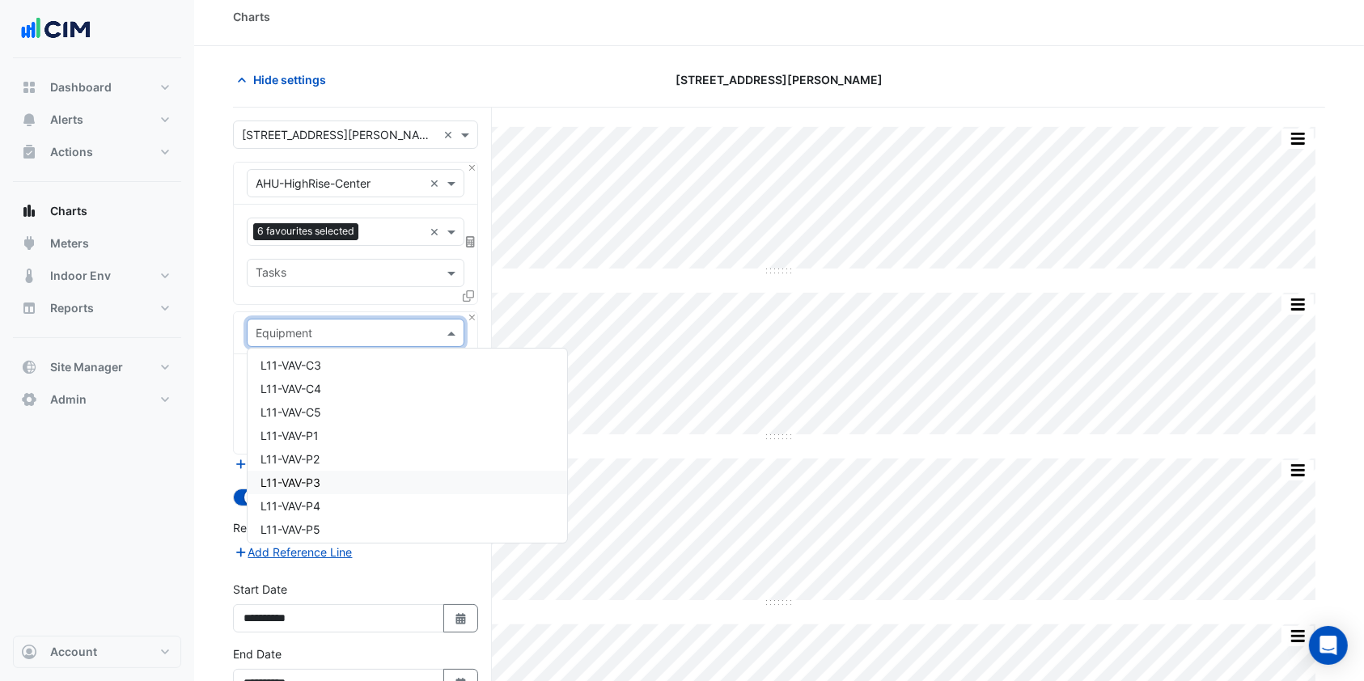
scroll to position [3367, 0]
click at [304, 378] on span "L11-VAV-C1" at bounding box center [289, 378] width 59 height 14
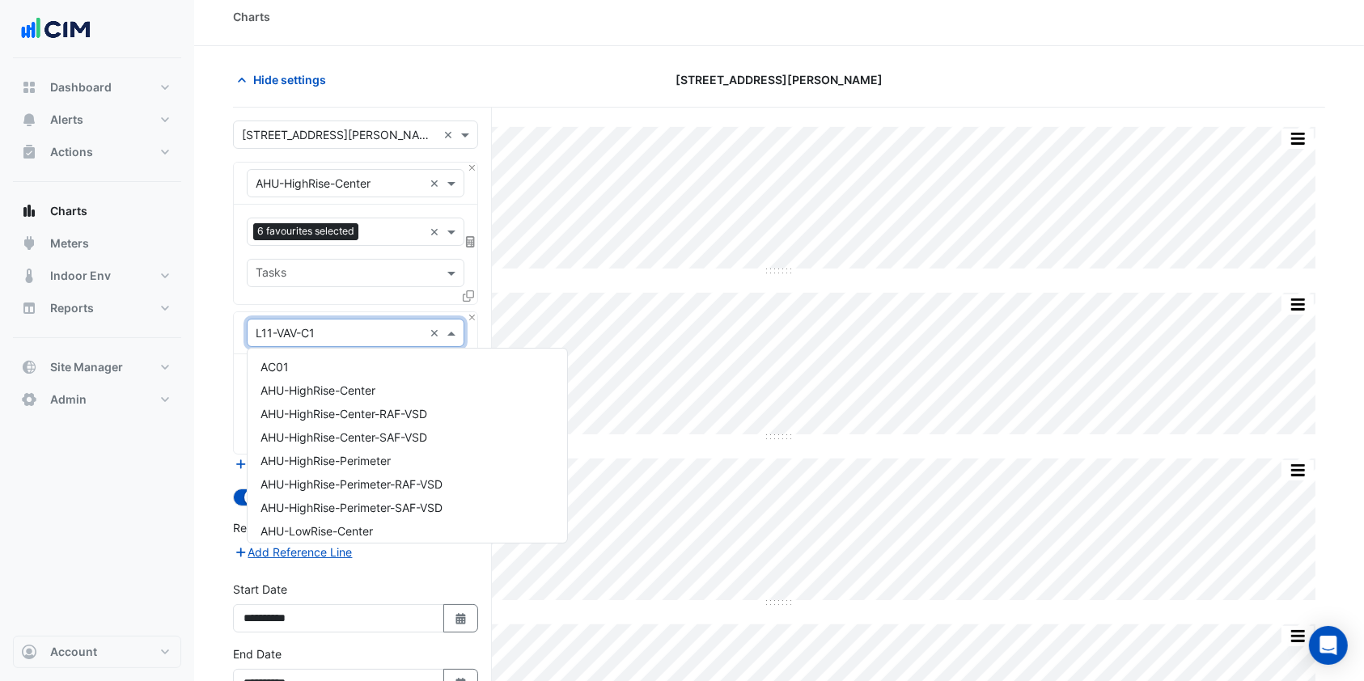
click at [345, 334] on input "text" at bounding box center [339, 333] width 167 height 17
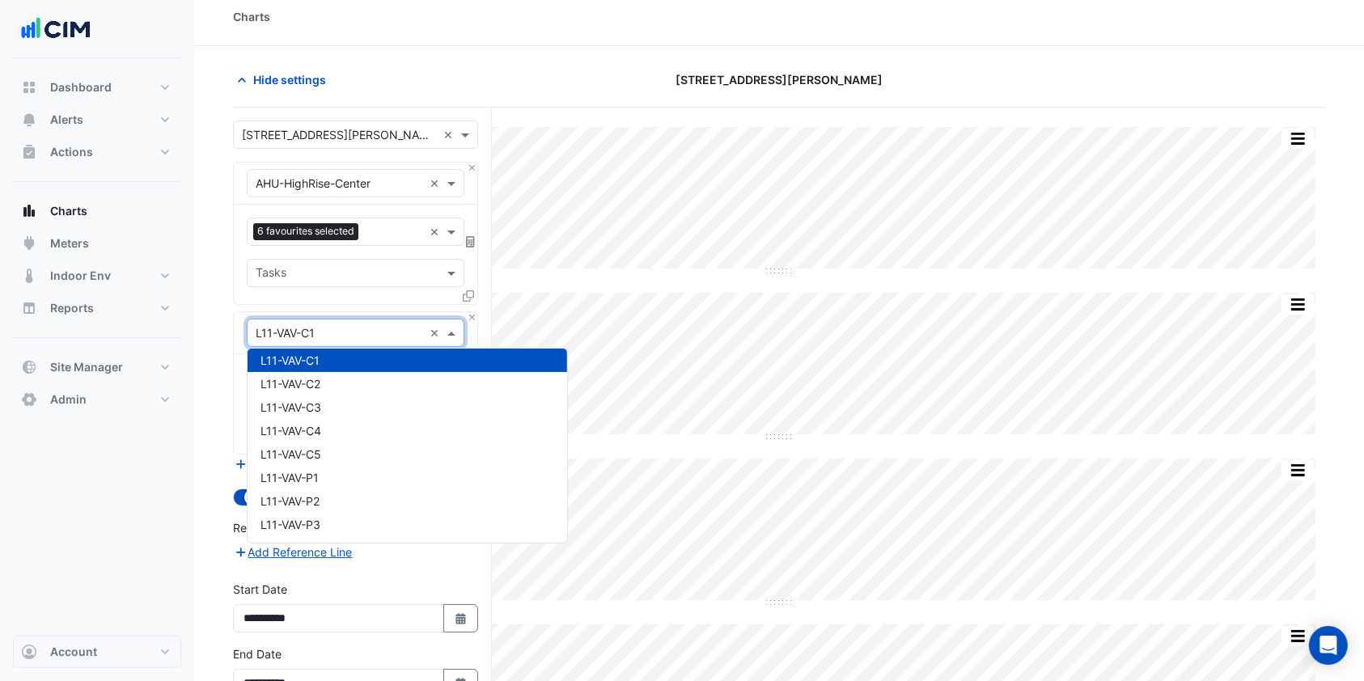
click at [358, 307] on div "Equipment × AHU-HighRise-Center × Favourites 6 favourites selected × Tasks Equi…" at bounding box center [355, 308] width 245 height 293
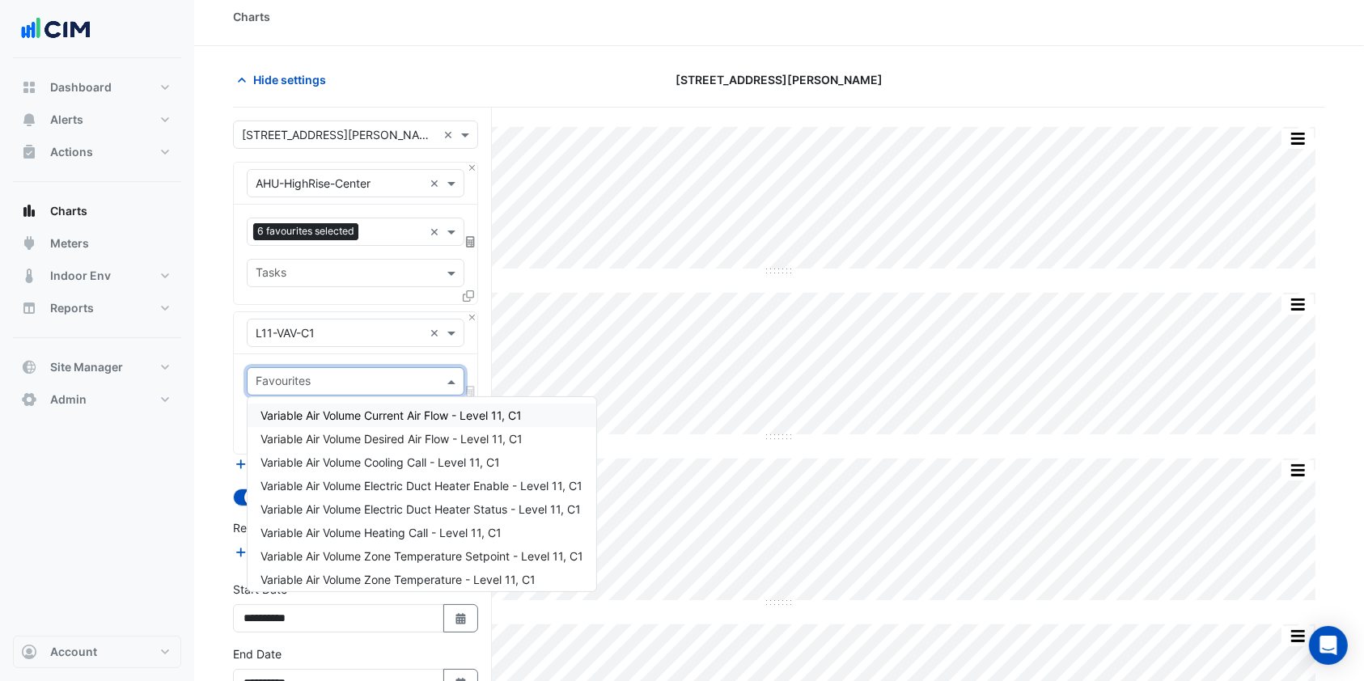
click at [349, 391] on div at bounding box center [345, 383] width 184 height 21
click at [383, 419] on span "Variable Air Volume Current Air Flow - Level 11, C1" at bounding box center [390, 416] width 261 height 14
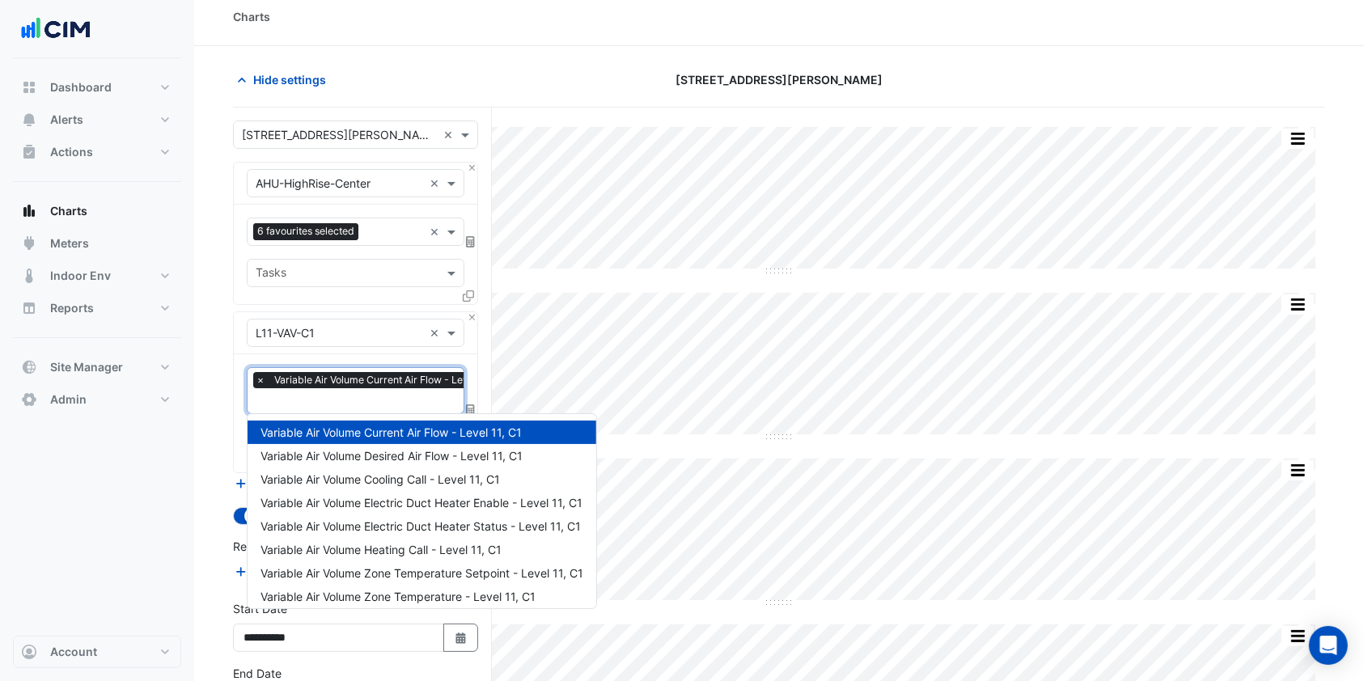
click at [341, 394] on input "text" at bounding box center [384, 402] width 257 height 17
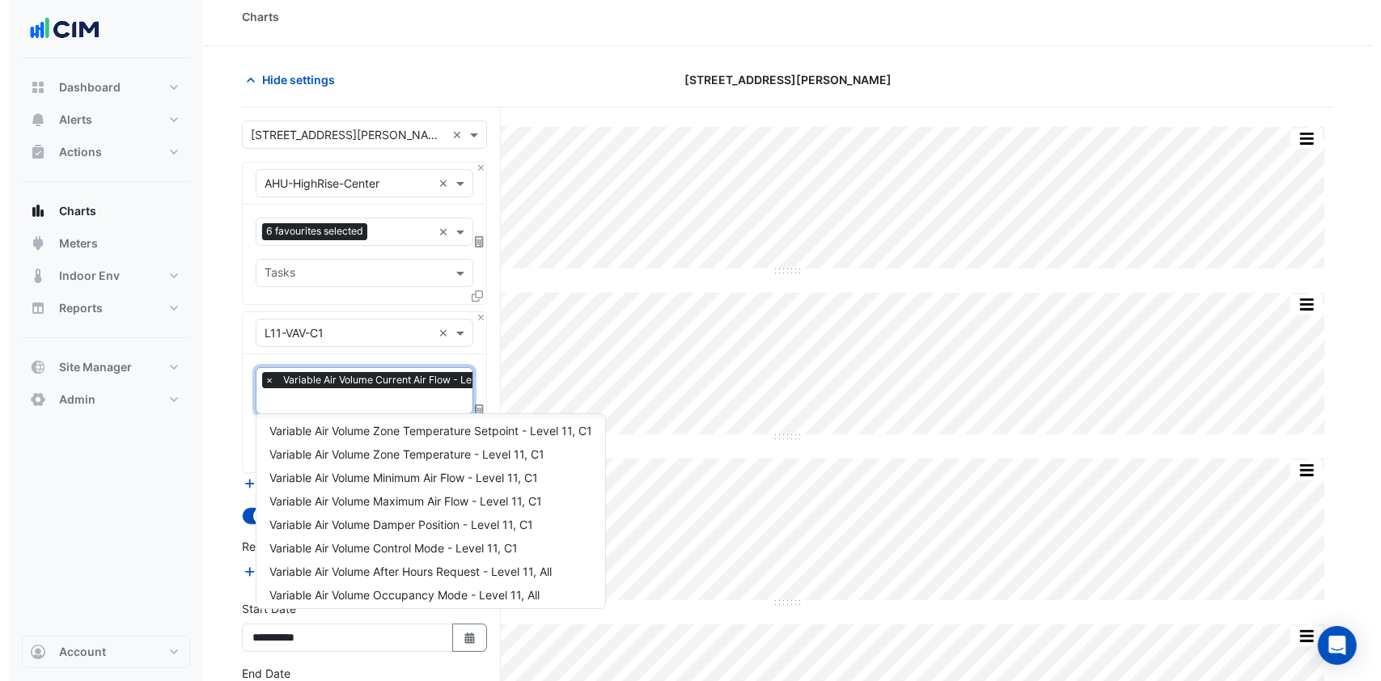
scroll to position [147, 0]
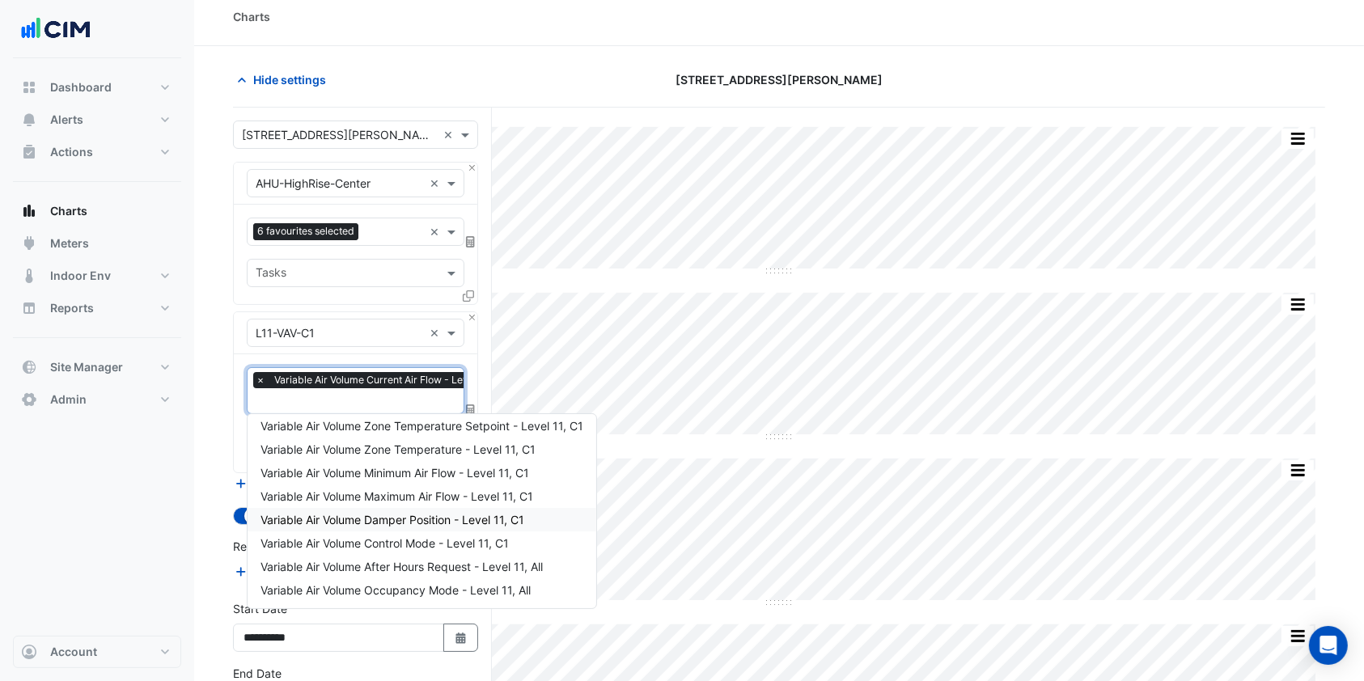
click at [364, 521] on span "Variable Air Volume Damper Position - Level 11, C1" at bounding box center [392, 520] width 264 height 14
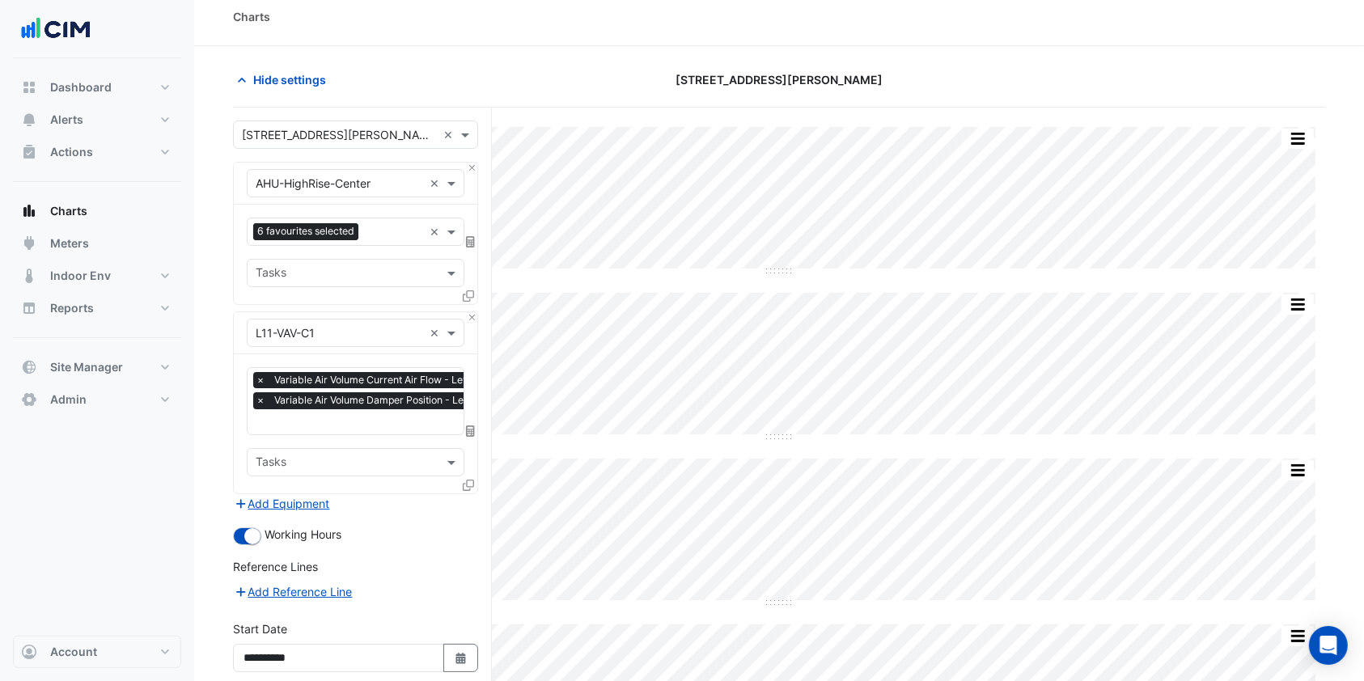
click at [468, 480] on icon at bounding box center [468, 485] width 11 height 11
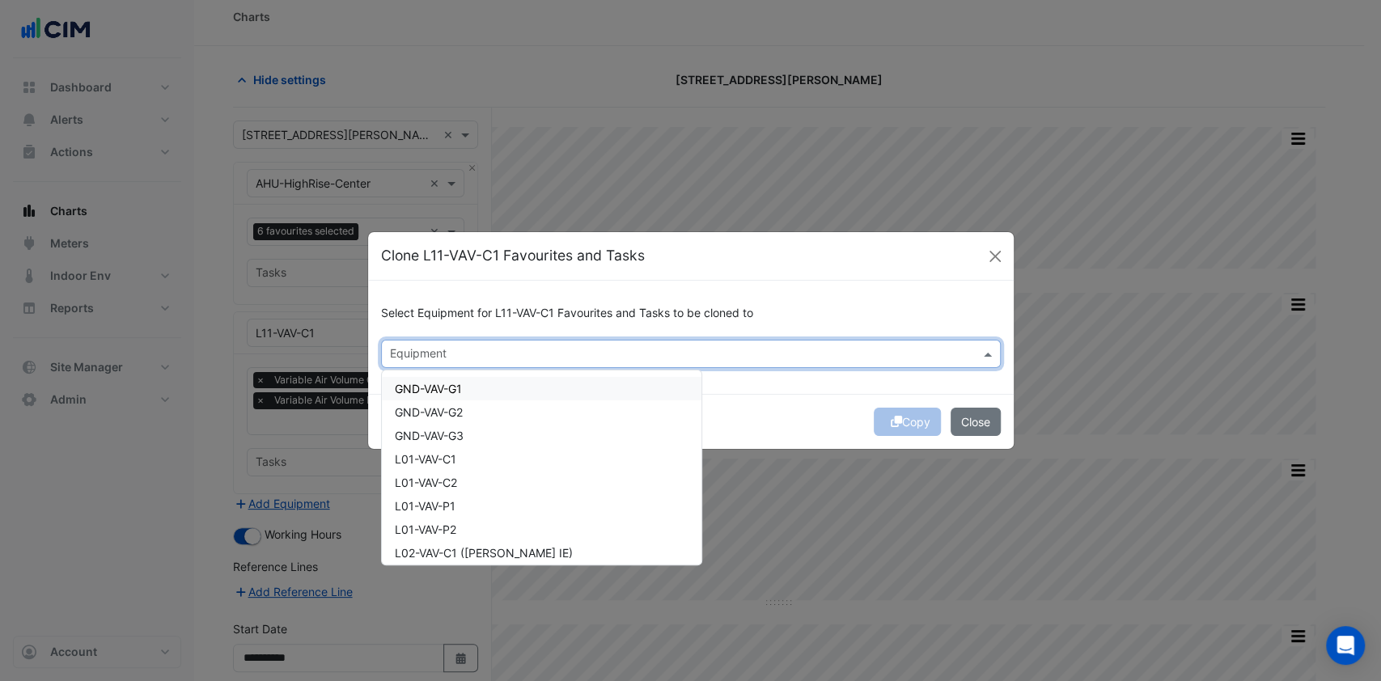
click at [486, 361] on input "text" at bounding box center [681, 355] width 583 height 17
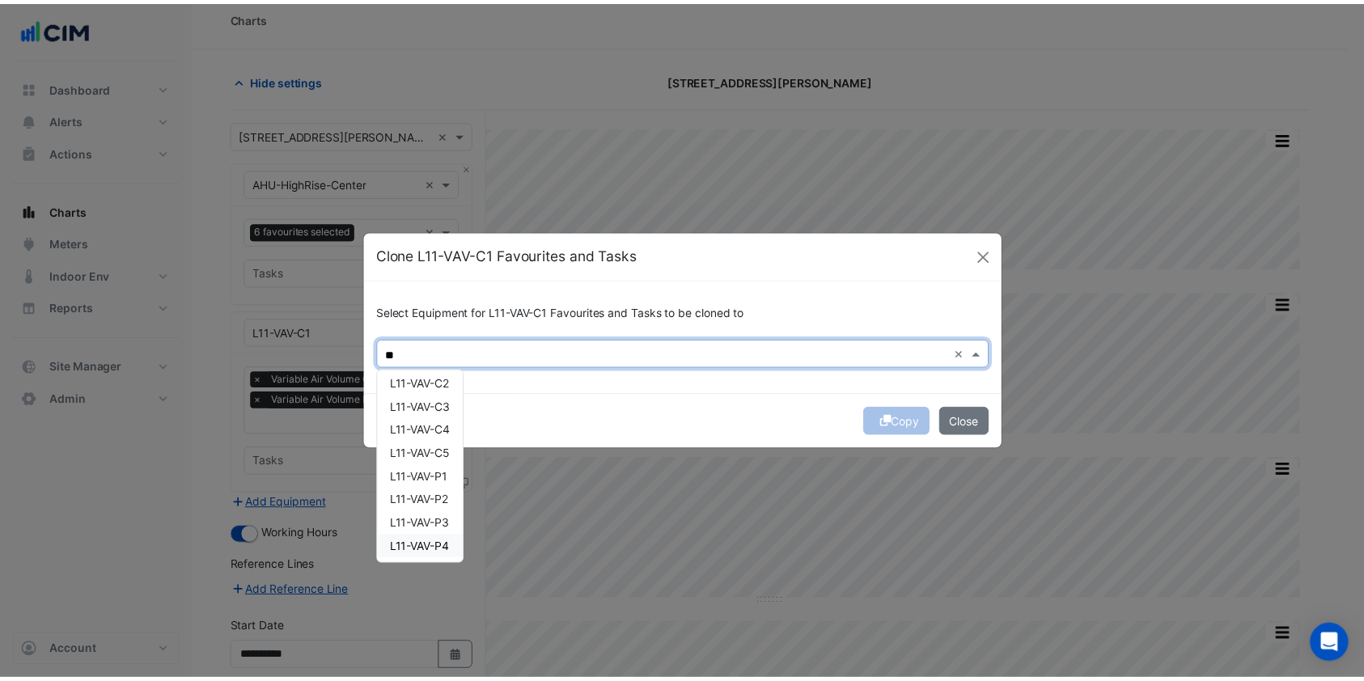
scroll to position [0, 0]
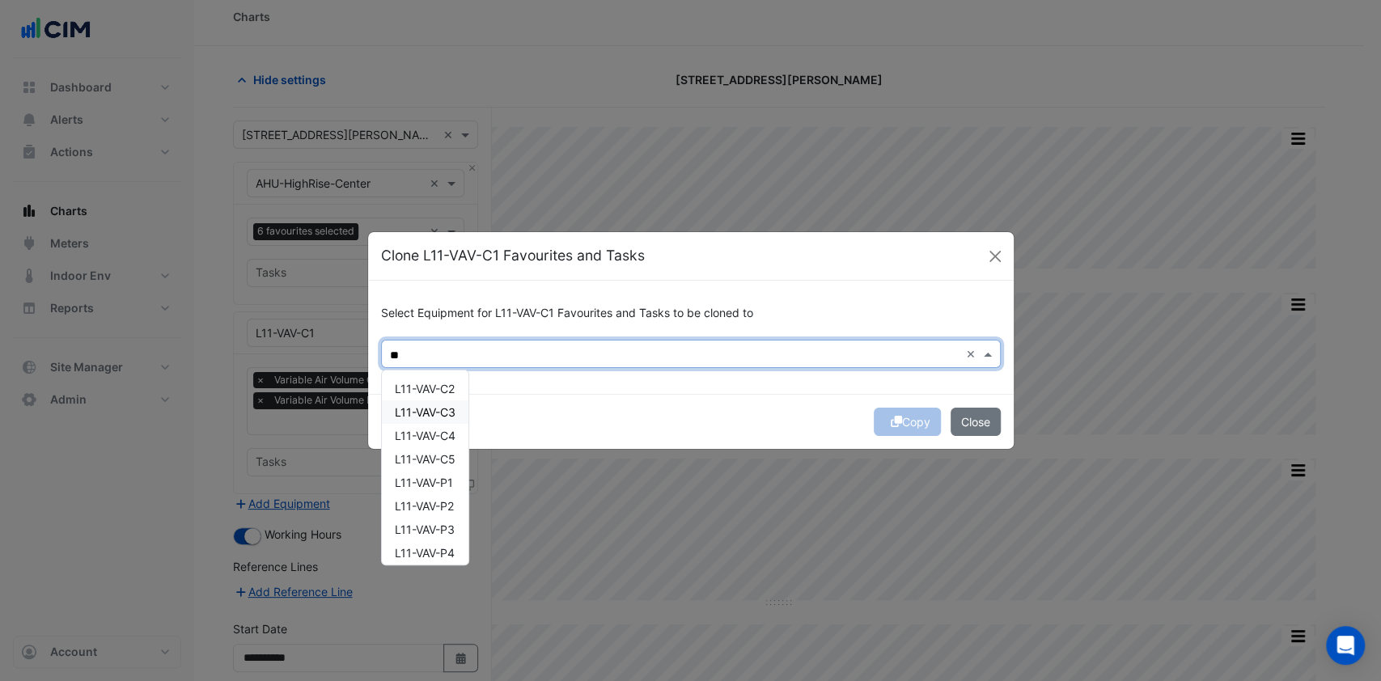
drag, startPoint x: 442, startPoint y: 391, endPoint x: 439, endPoint y: 409, distance: 18.8
click at [439, 409] on div "L11-VAV-C2 L11-VAV-C3 L11-VAV-C4 L11-VAV-C5 L11-VAV-P1 L11-VAV-P2 L11-VAV-P3 L1…" at bounding box center [425, 506] width 87 height 258
click at [437, 385] on span "L11-VAV-C2" at bounding box center [425, 389] width 60 height 14
click at [433, 409] on span "L11-VAV-C3" at bounding box center [425, 412] width 61 height 14
click at [432, 434] on span "L11-VAV-C4" at bounding box center [425, 436] width 61 height 14
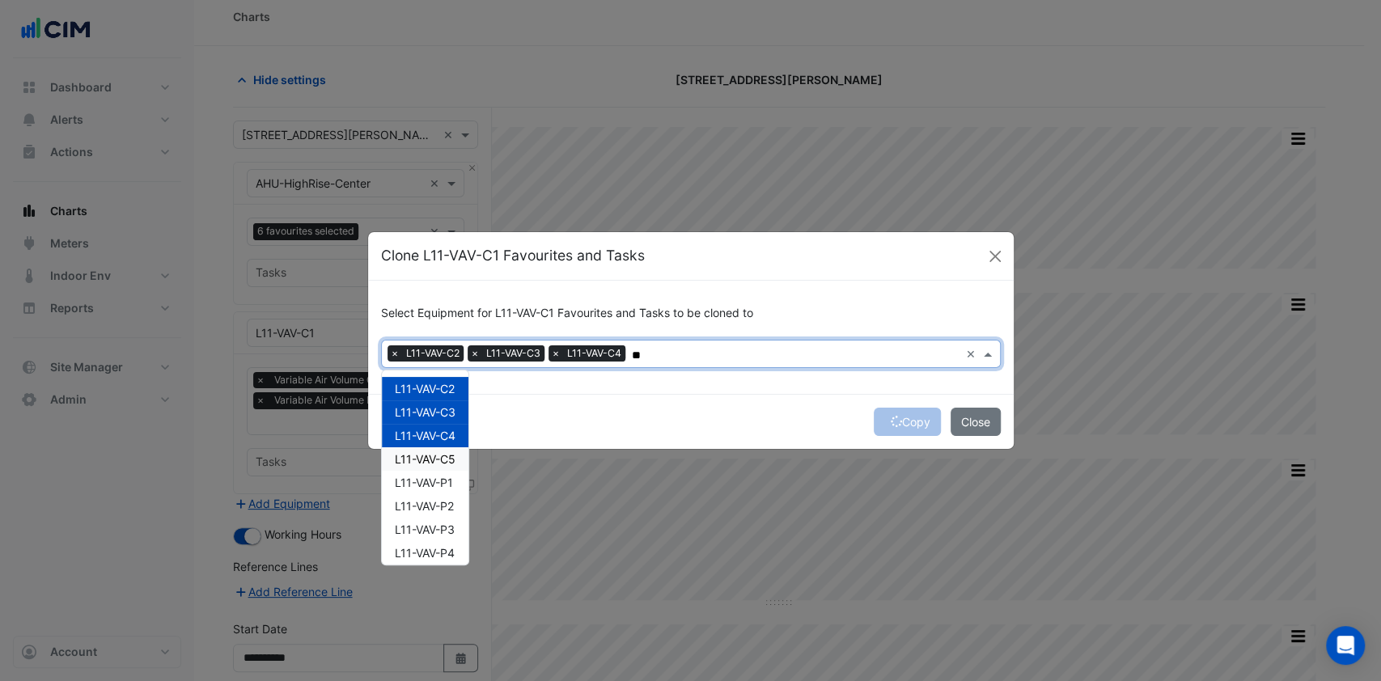
click at [431, 449] on div "L11-VAV-C5" at bounding box center [425, 458] width 87 height 23
type input "**"
click at [537, 406] on div "Copy Close" at bounding box center [691, 421] width 646 height 55
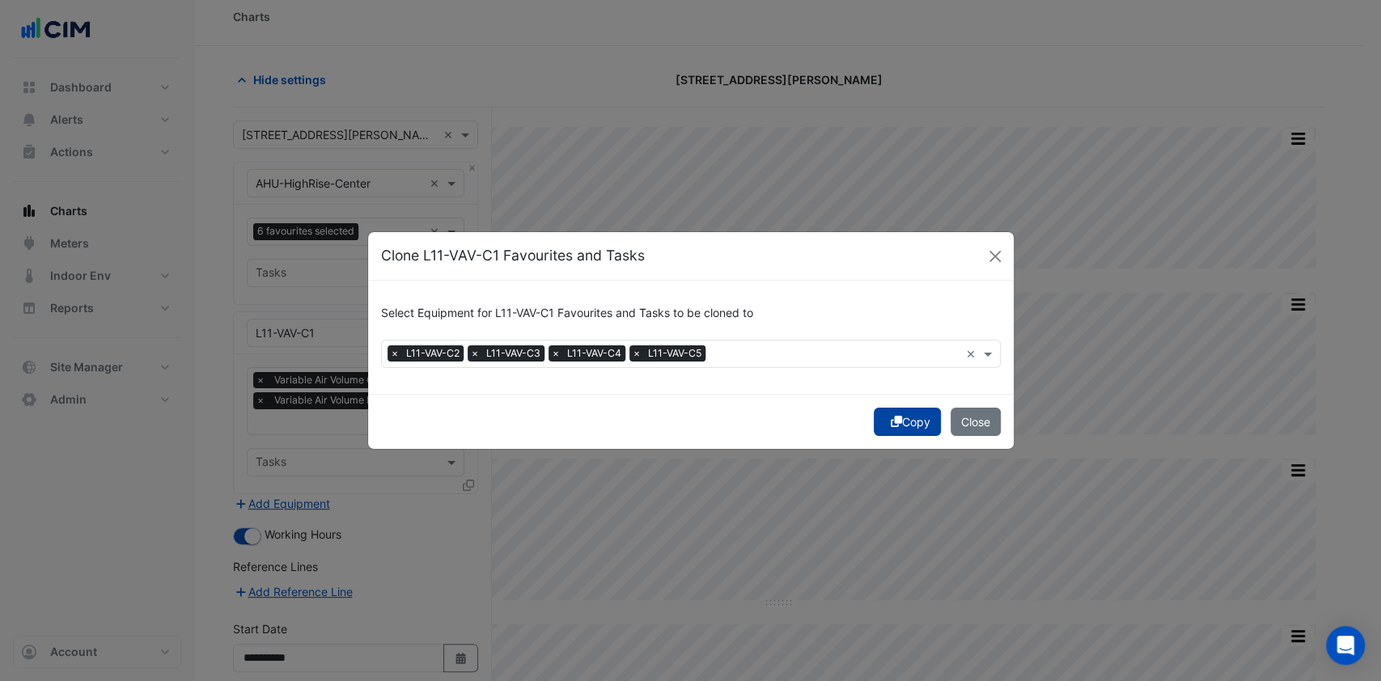
click at [891, 421] on icon "submit" at bounding box center [896, 421] width 11 height 11
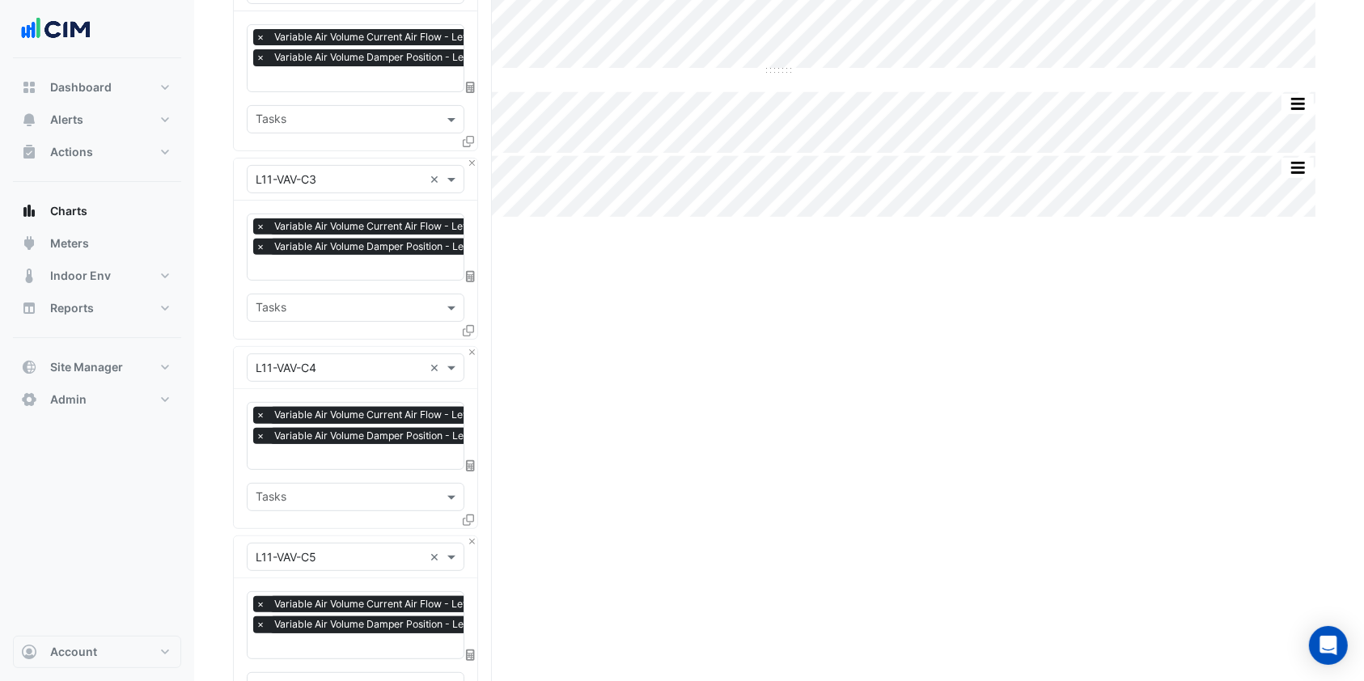
scroll to position [896, 0]
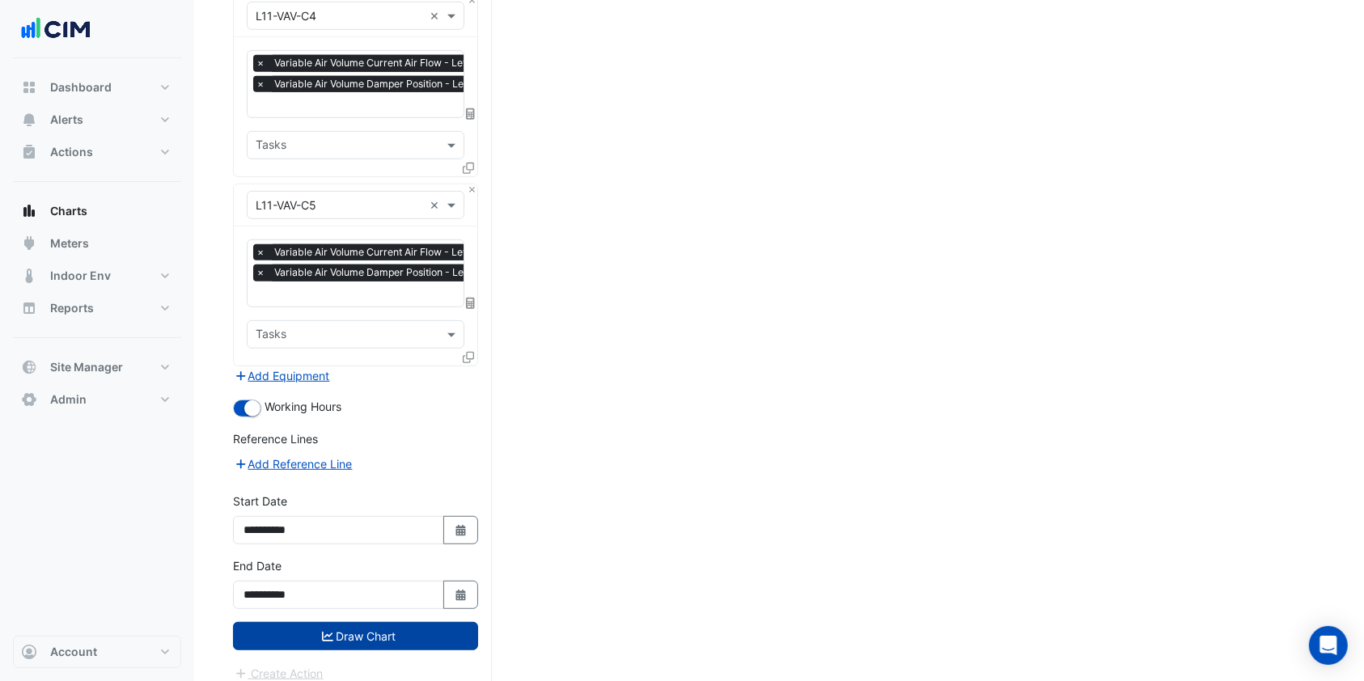
click at [403, 625] on button "Draw Chart" at bounding box center [355, 636] width 245 height 28
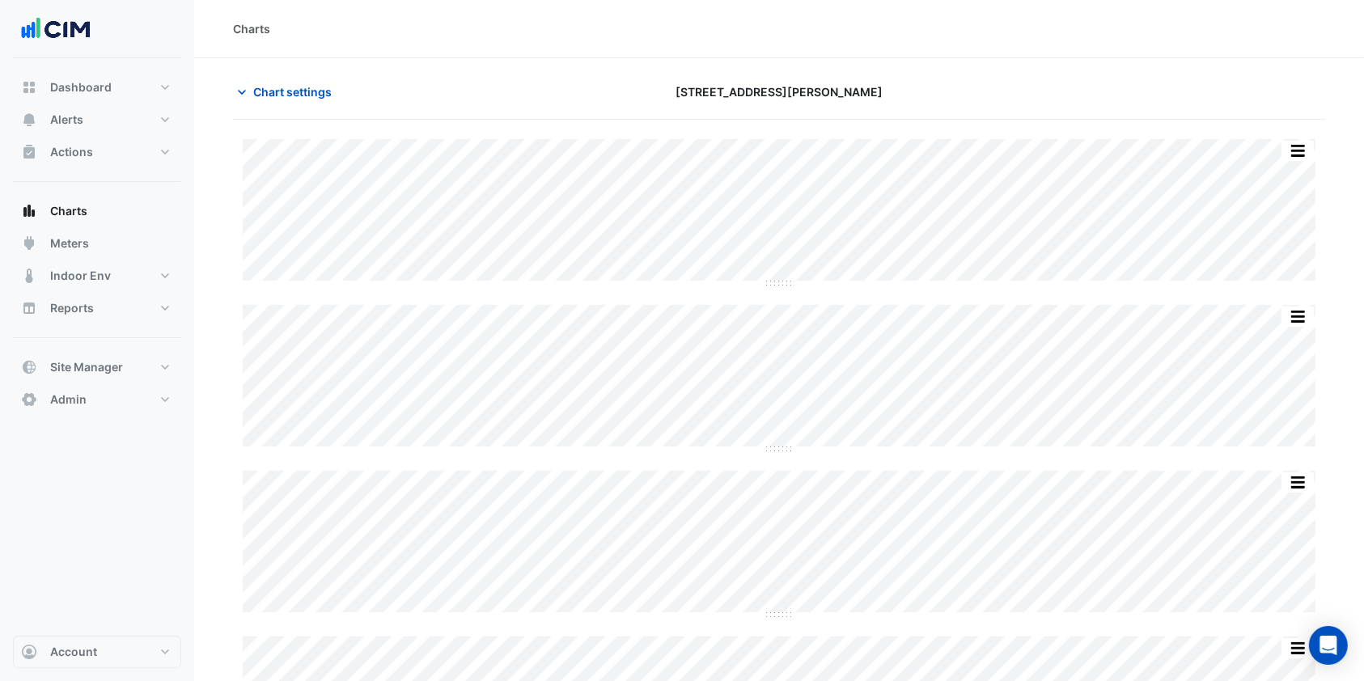
scroll to position [248, 0]
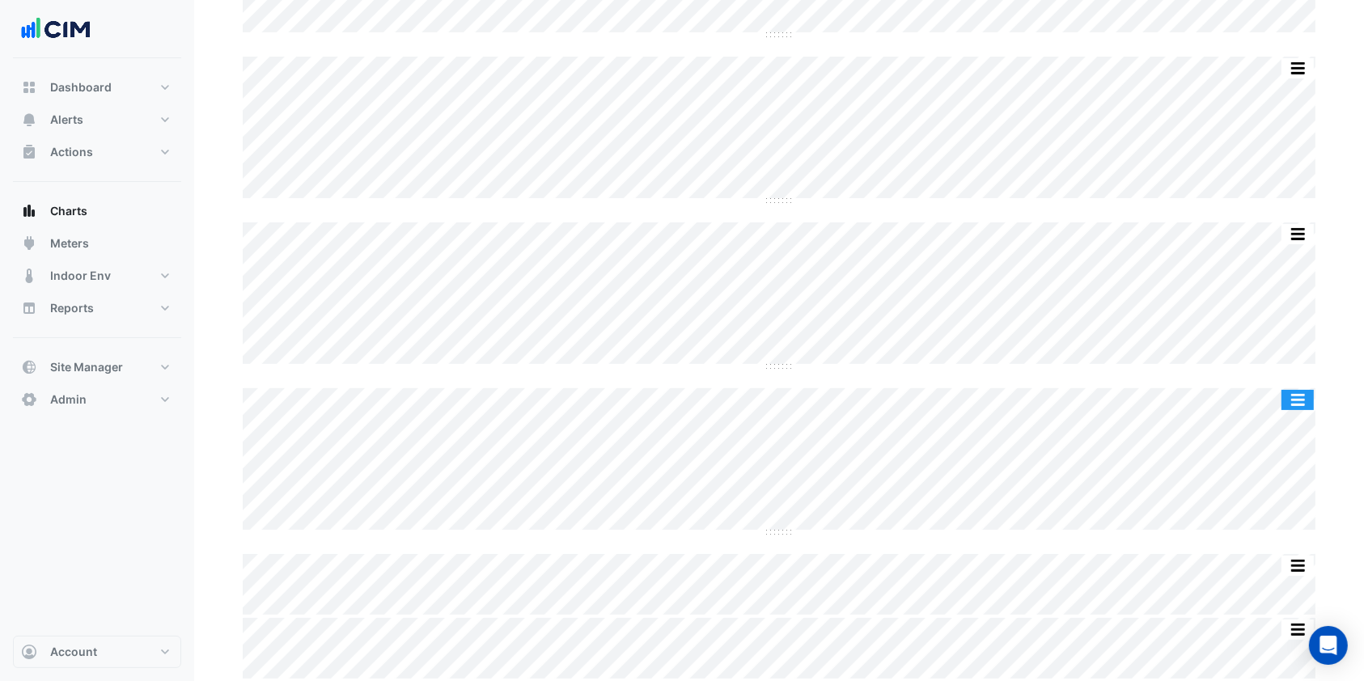
click at [1301, 398] on button "button" at bounding box center [1297, 400] width 32 height 20
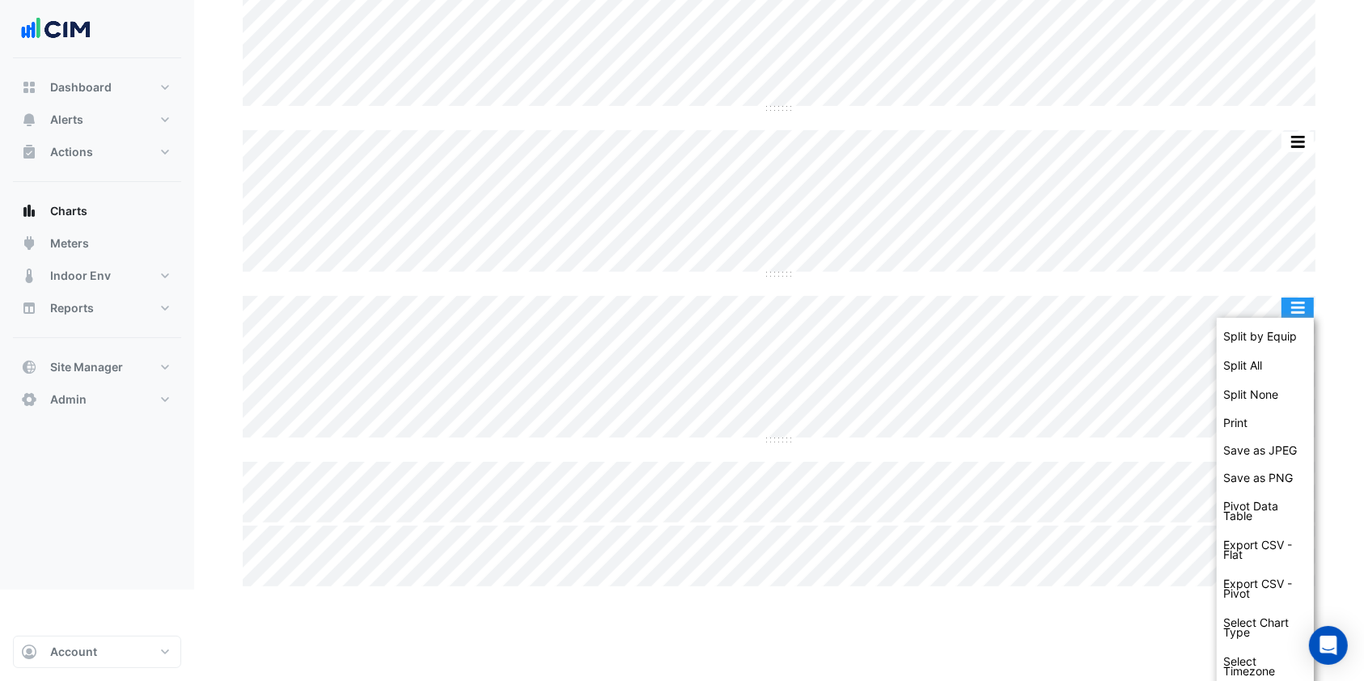
scroll to position [349, 0]
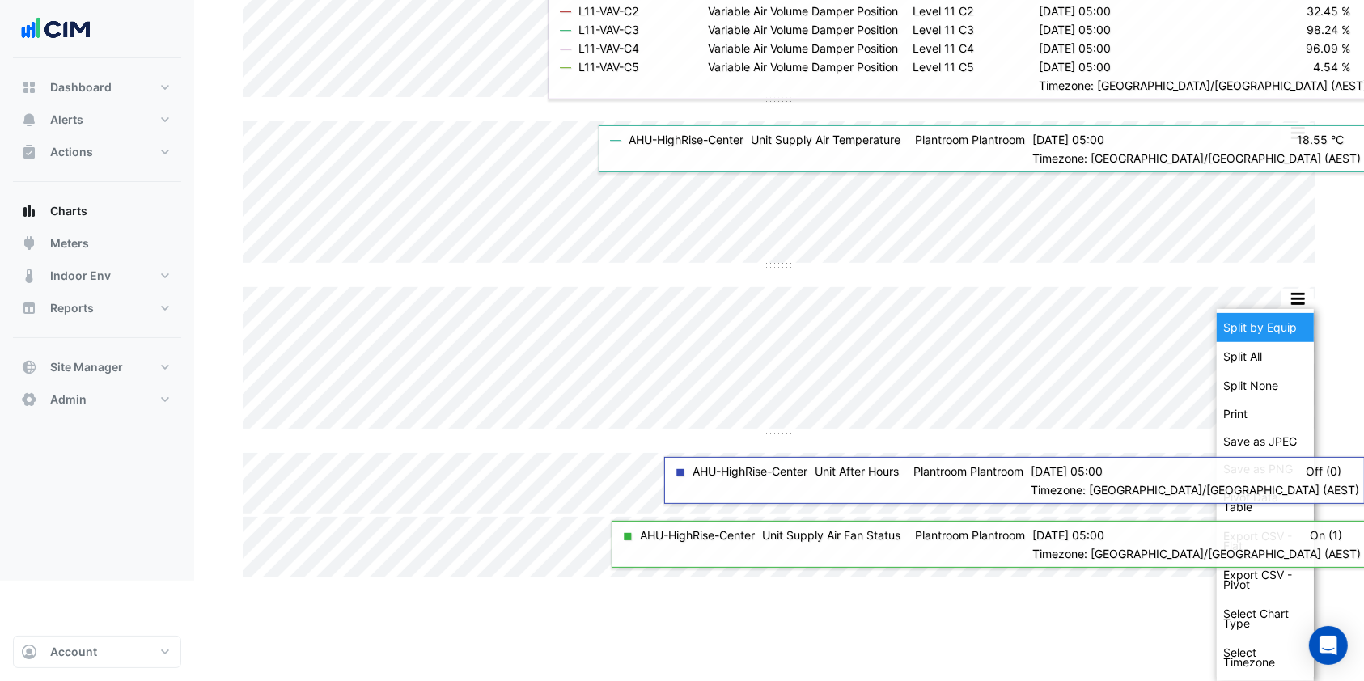
click at [1249, 334] on div "Split by Equip" at bounding box center [1265, 327] width 97 height 29
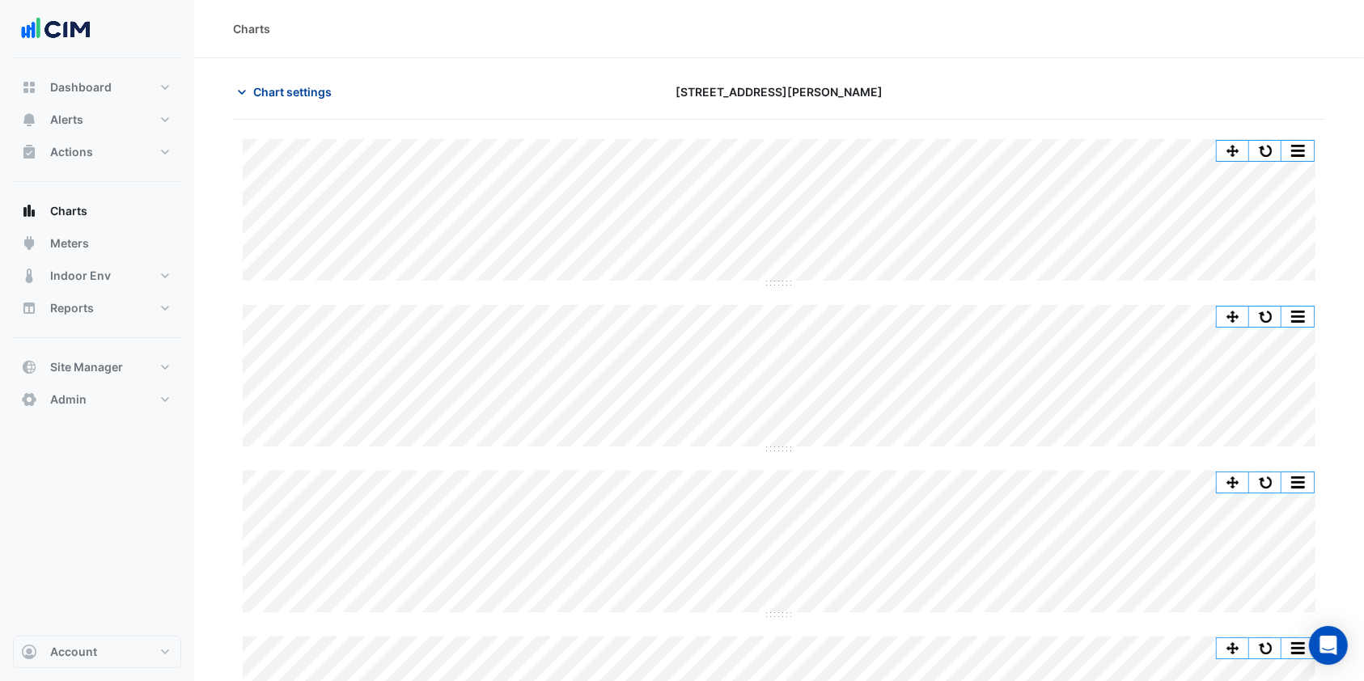
click at [321, 97] on span "Chart settings" at bounding box center [292, 91] width 78 height 17
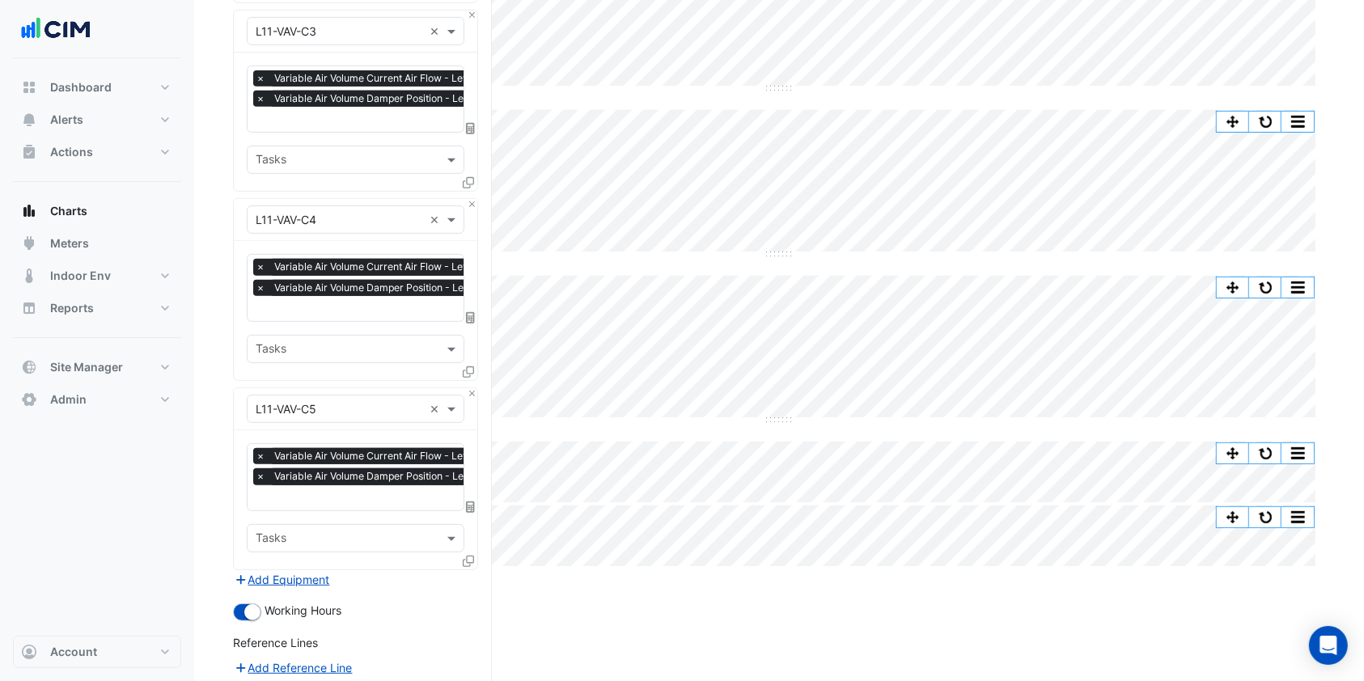
scroll to position [440, 0]
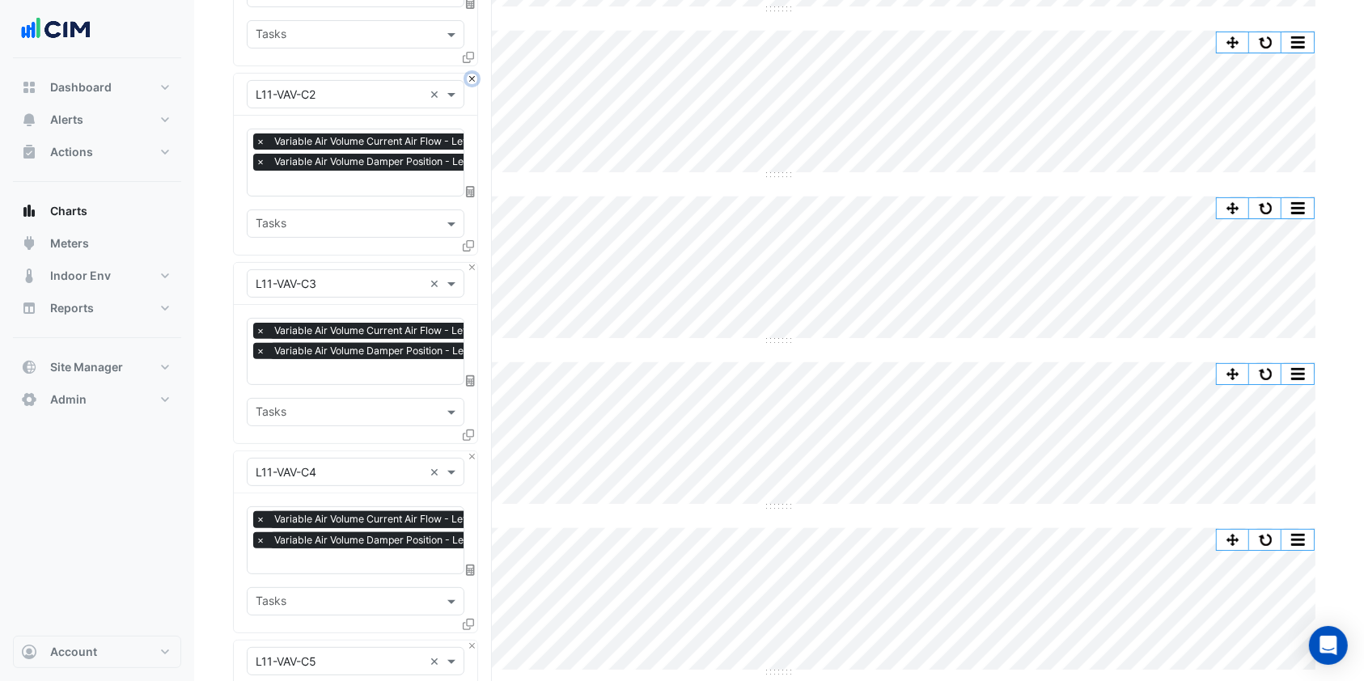
click at [468, 74] on button "Close" at bounding box center [472, 79] width 11 height 11
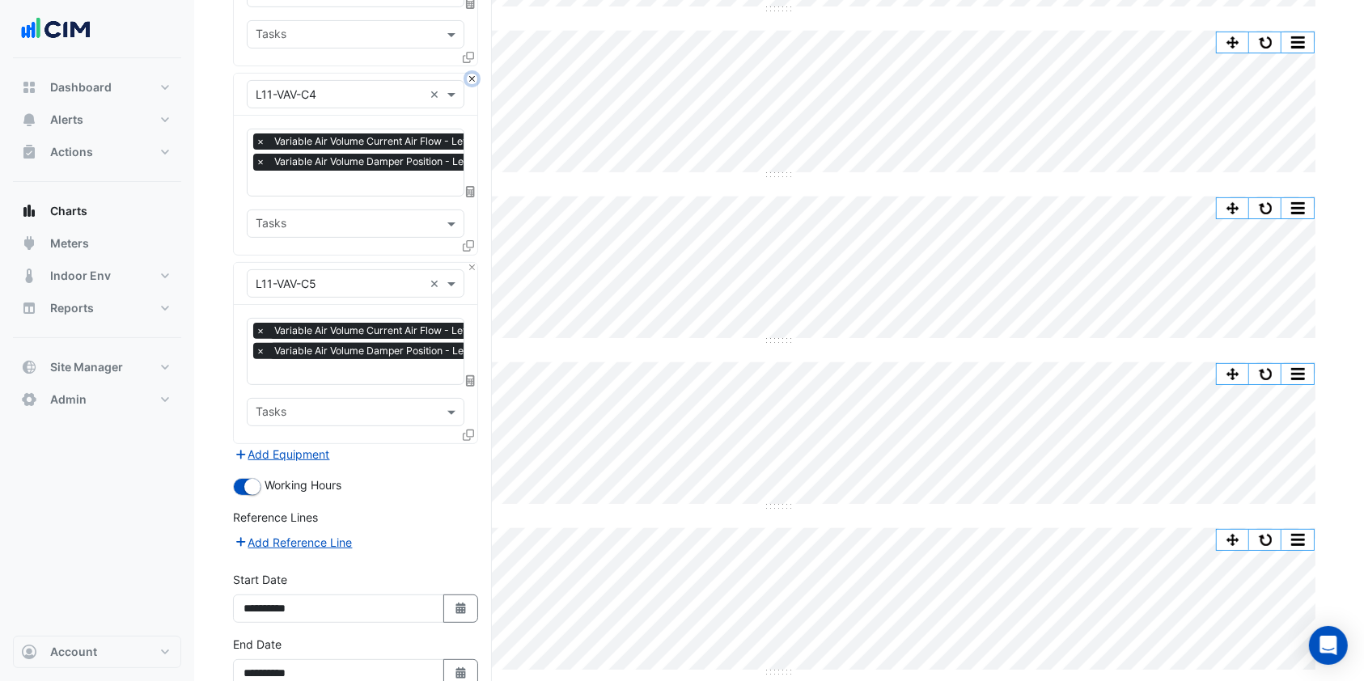
click at [468, 74] on button "Close" at bounding box center [472, 79] width 11 height 11
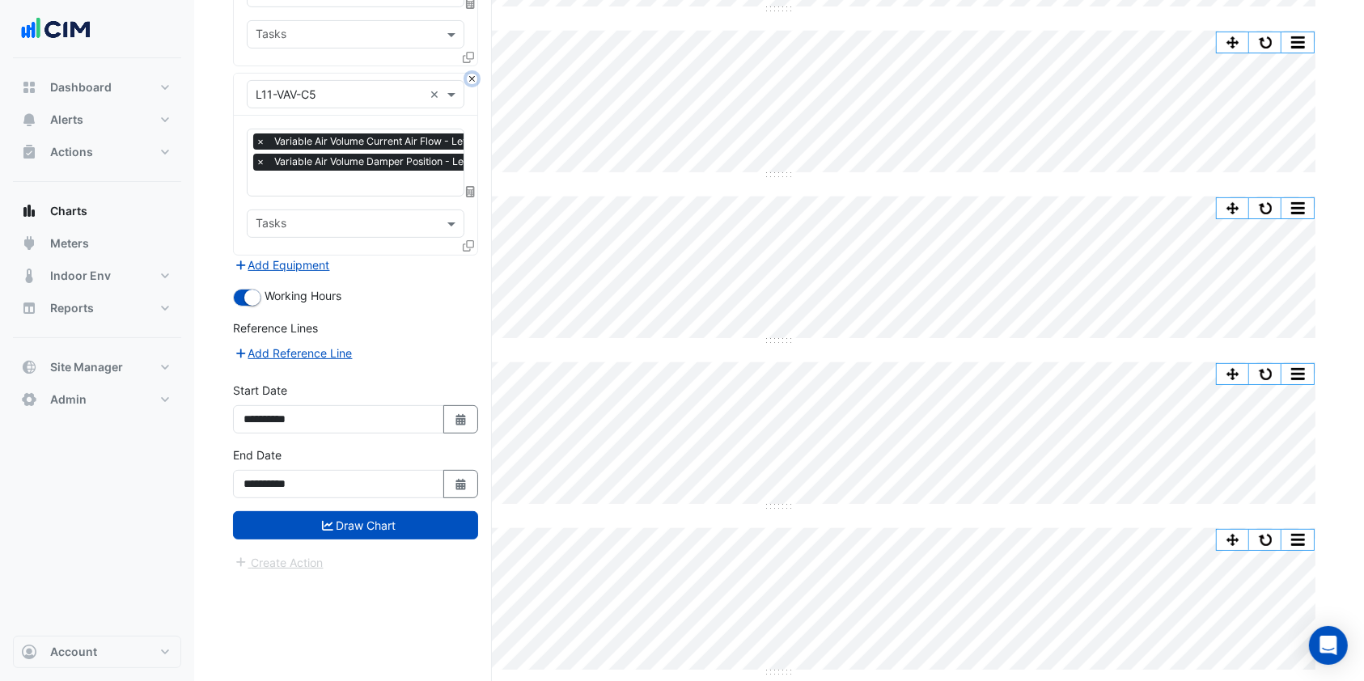
click at [468, 74] on button "Close" at bounding box center [472, 79] width 11 height 11
click at [468, 256] on div "Add Equipment" at bounding box center [355, 265] width 245 height 19
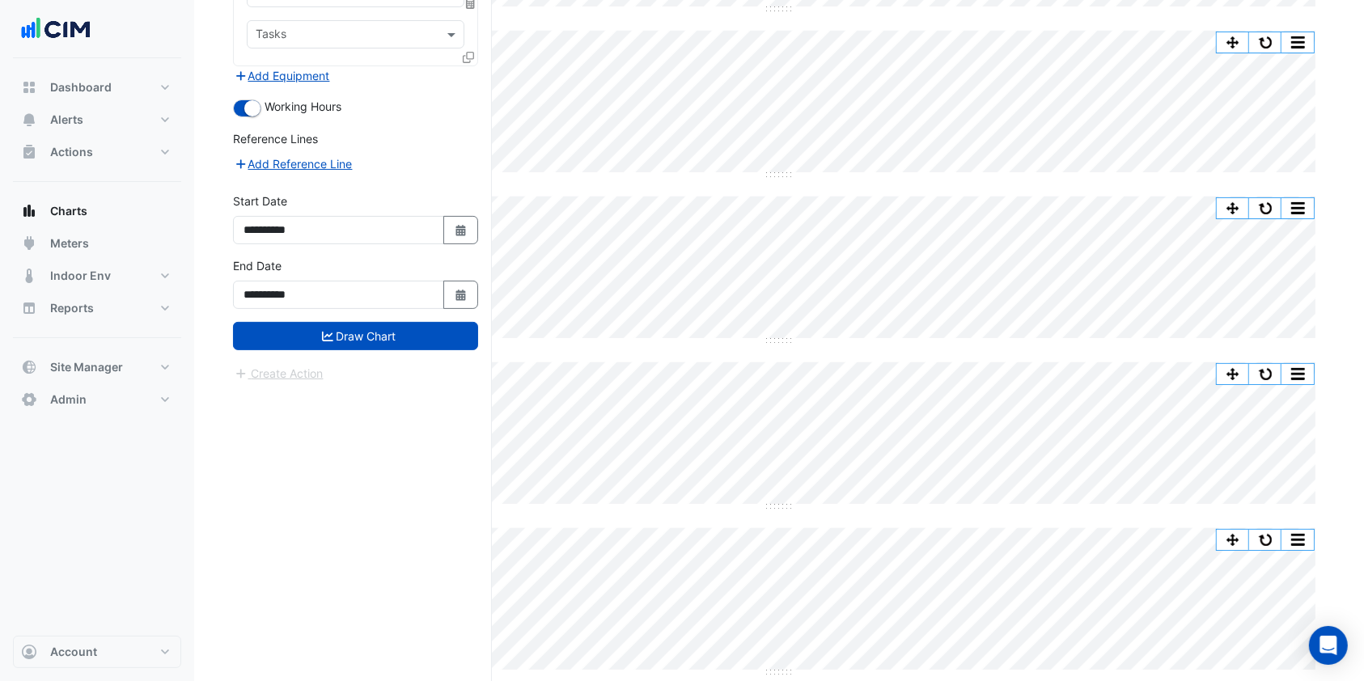
click at [401, 178] on form "Select a Site × 100 Wickham St × Equipment × AHU-HighRise-Center × Favourites 6…" at bounding box center [355, 38] width 245 height 690
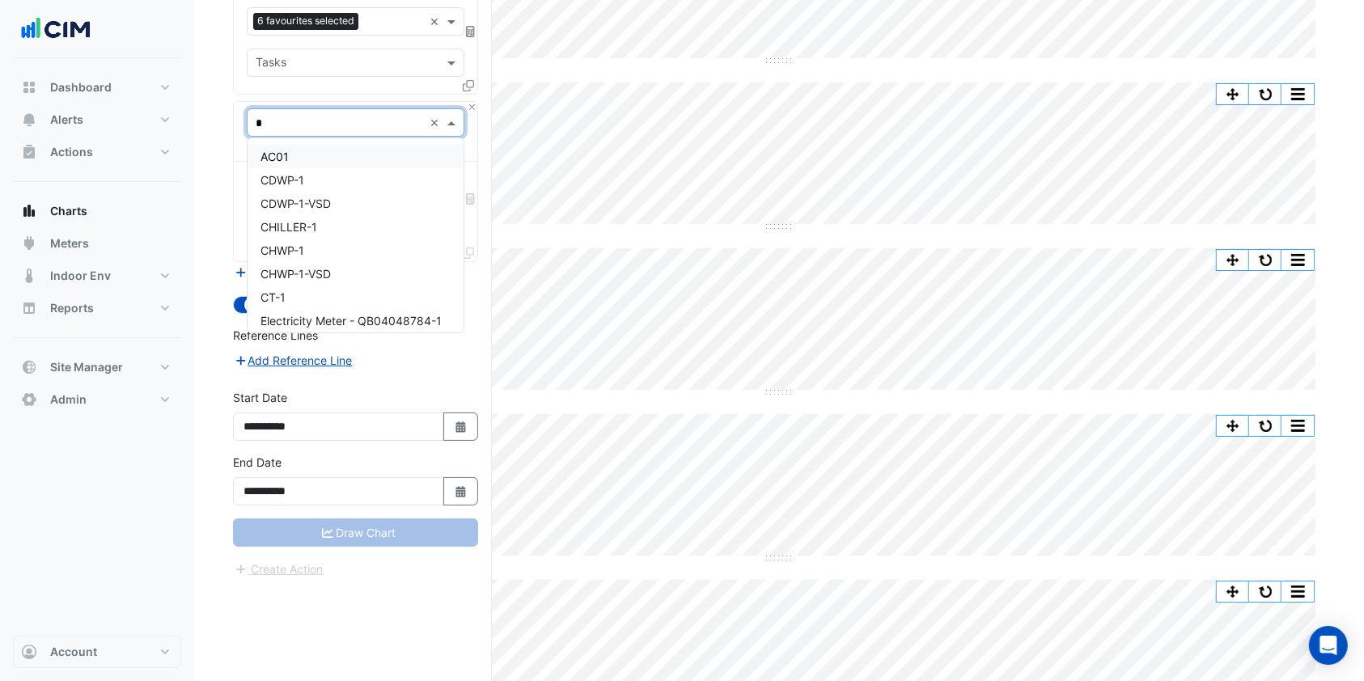
type input "**"
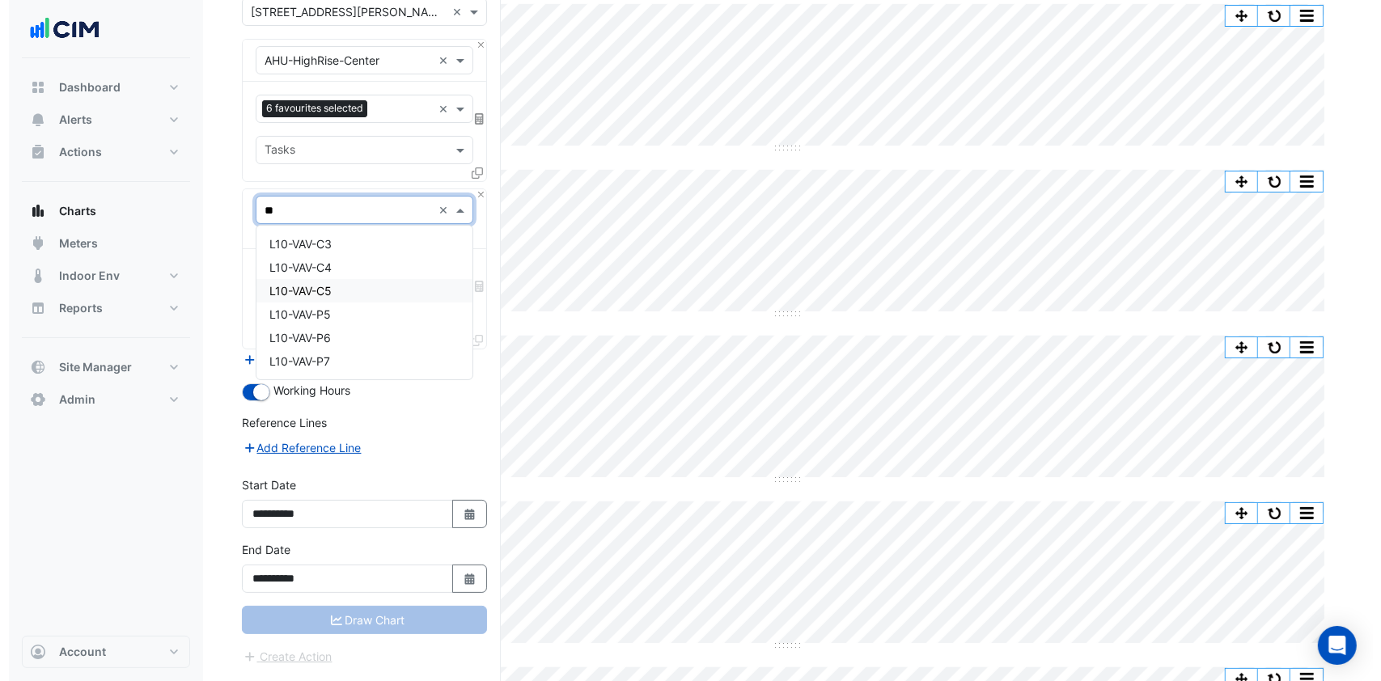
scroll to position [134, 0]
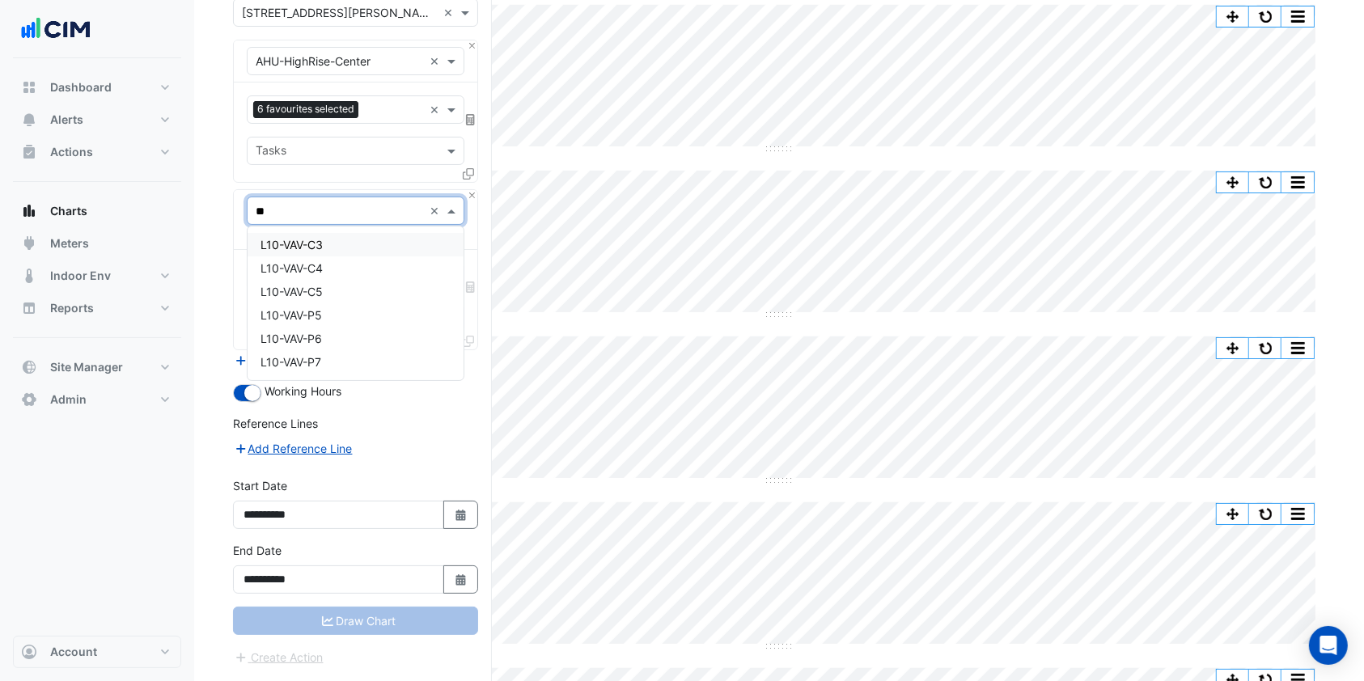
click at [304, 243] on span "L10-VAV-C3" at bounding box center [291, 245] width 62 height 14
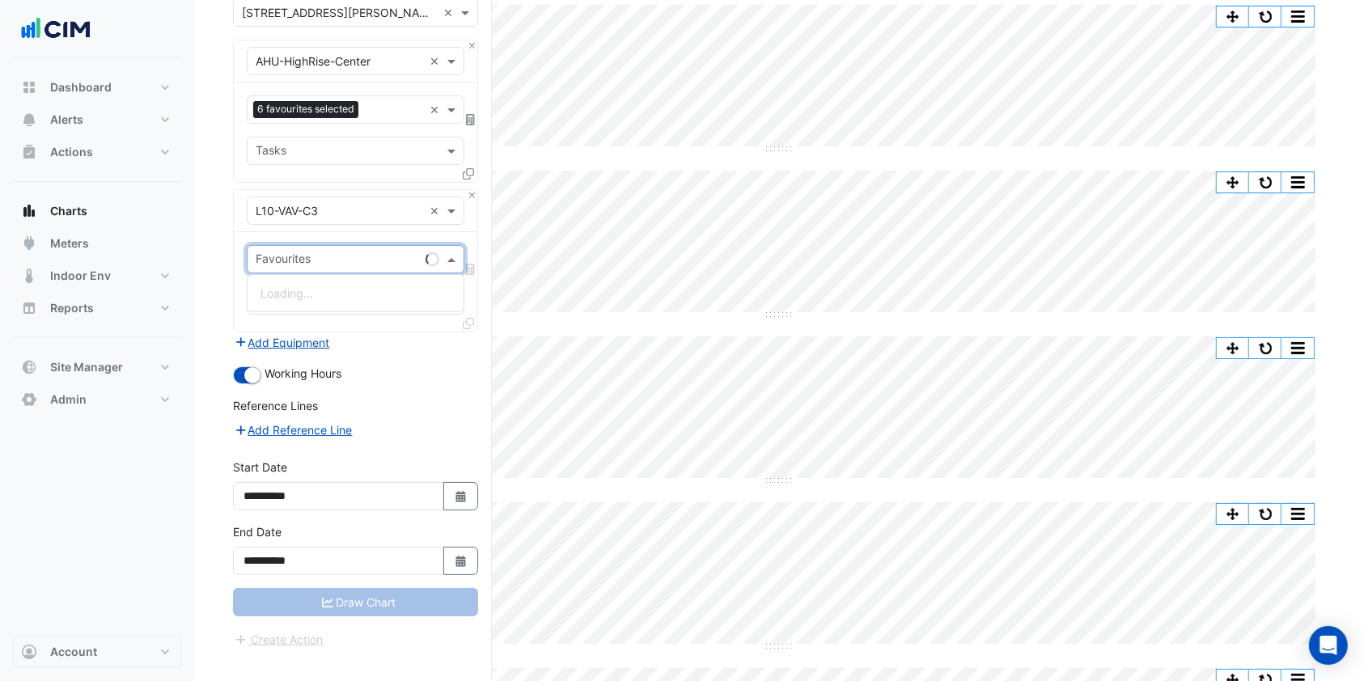
click at [450, 251] on span at bounding box center [453, 259] width 20 height 17
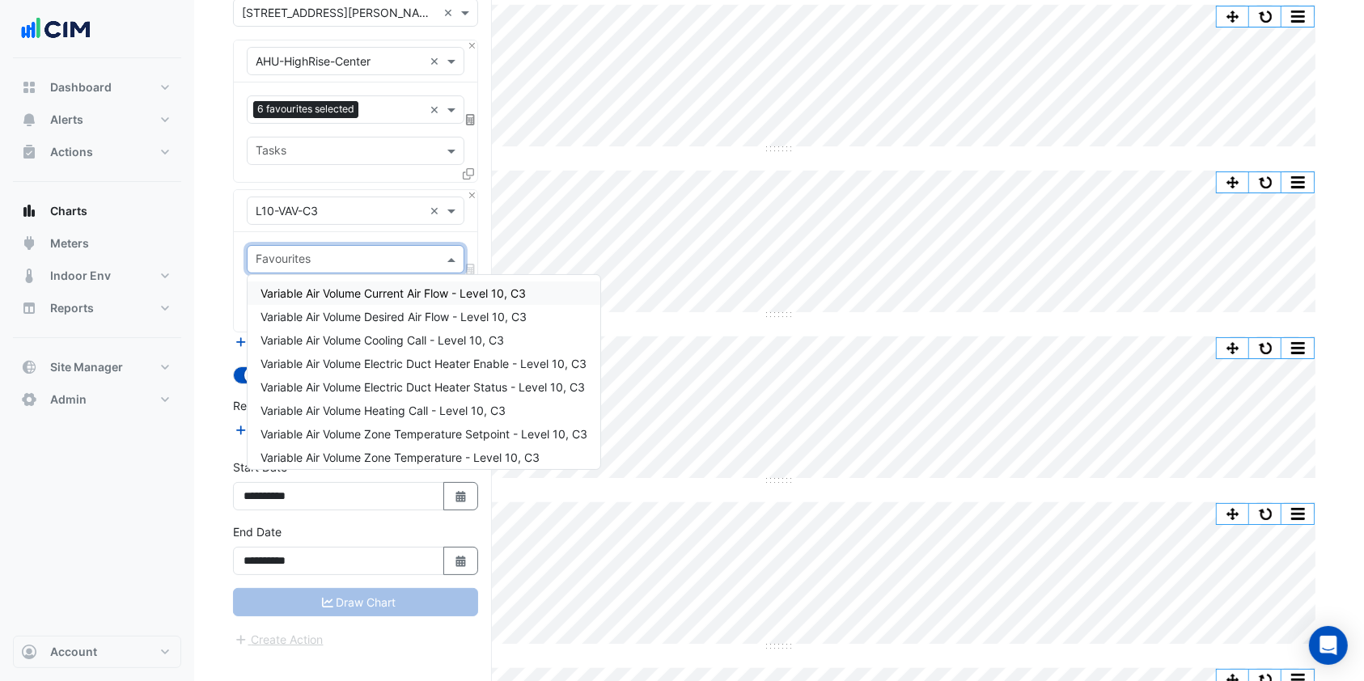
click at [379, 293] on span "Variable Air Volume Current Air Flow - Level 10, C3" at bounding box center [392, 293] width 265 height 14
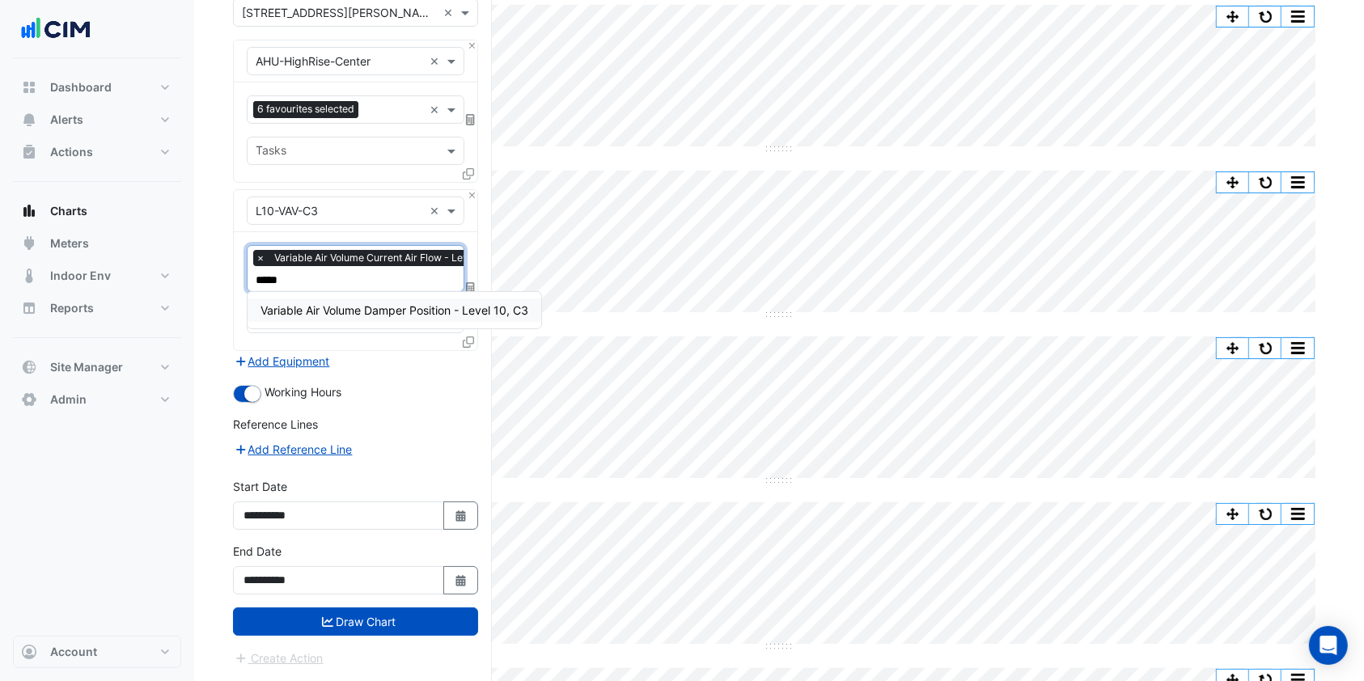
type input "******"
click at [388, 314] on span "Variable Air Volume Damper Position - Level 10, C3" at bounding box center [394, 310] width 268 height 14
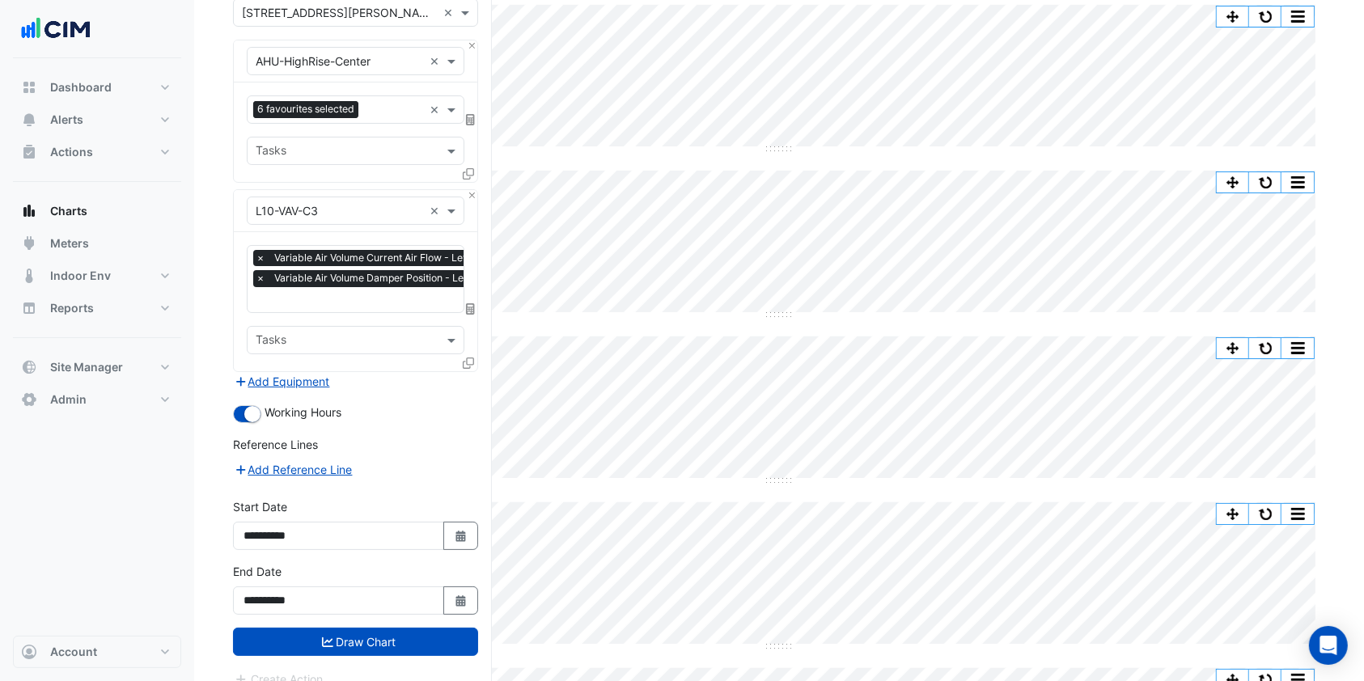
click at [471, 358] on icon at bounding box center [468, 363] width 11 height 11
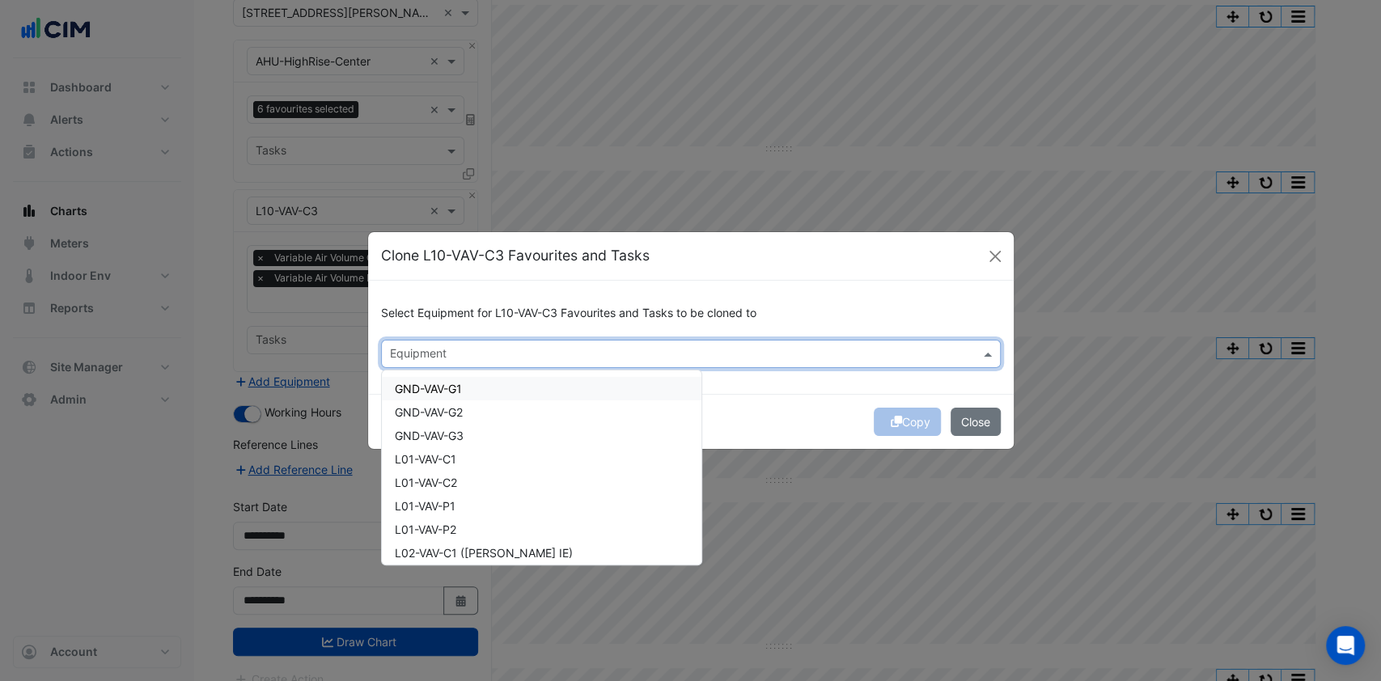
click at [576, 357] on input "text" at bounding box center [681, 355] width 583 height 17
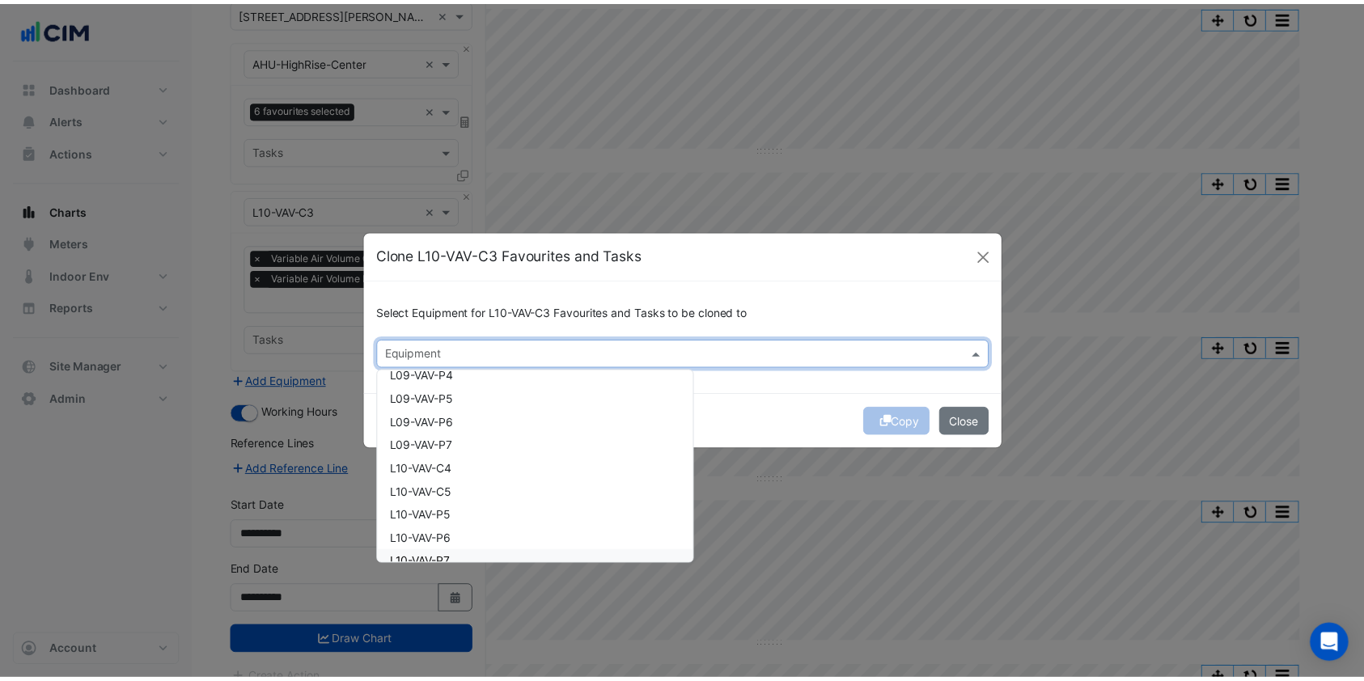
scroll to position [2198, 0]
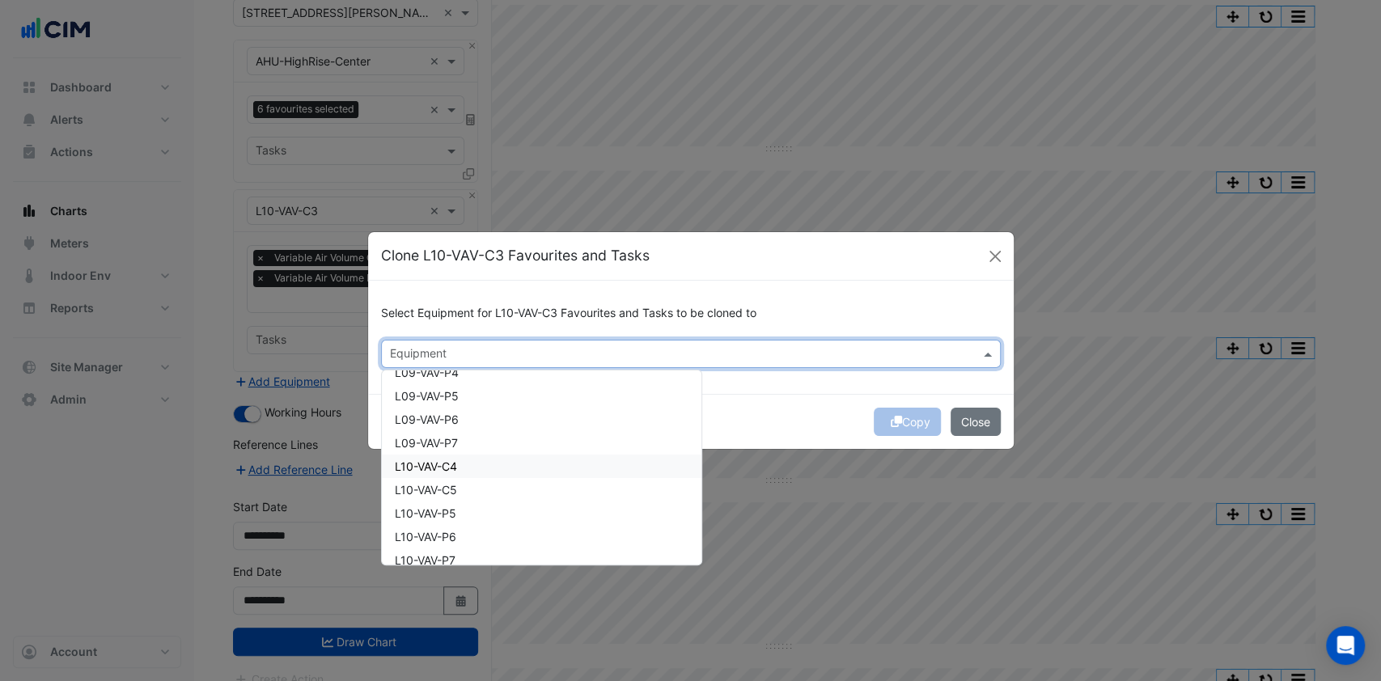
click at [430, 476] on div "L10-VAV-C4" at bounding box center [542, 466] width 320 height 23
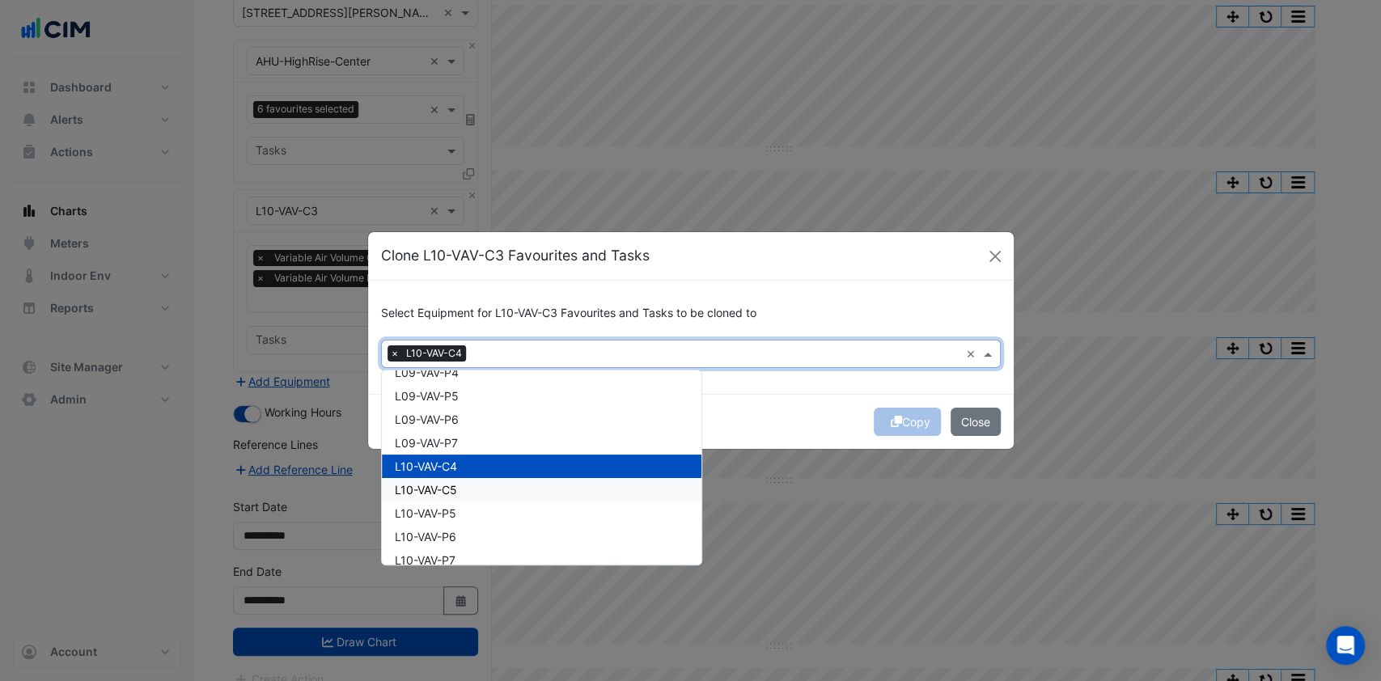
click at [427, 488] on span "L10-VAV-C5" at bounding box center [426, 490] width 62 height 14
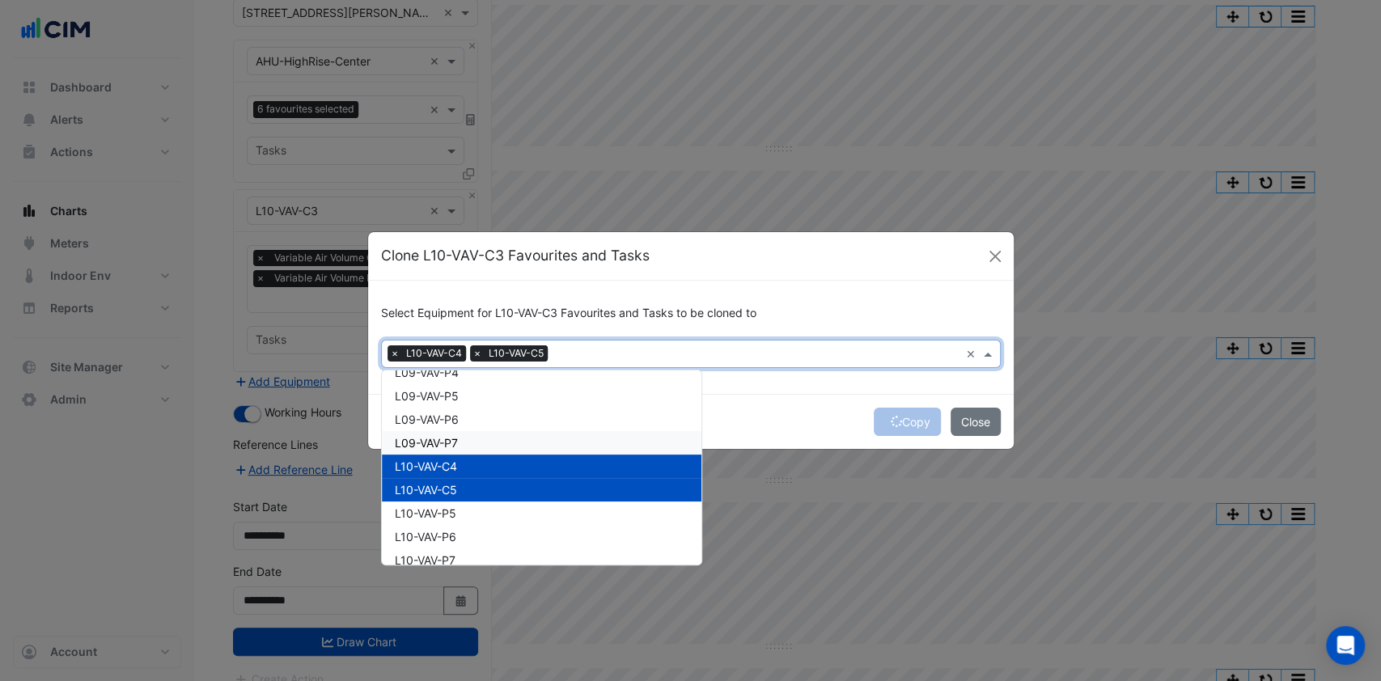
click at [647, 400] on div "Copy Close" at bounding box center [691, 421] width 646 height 55
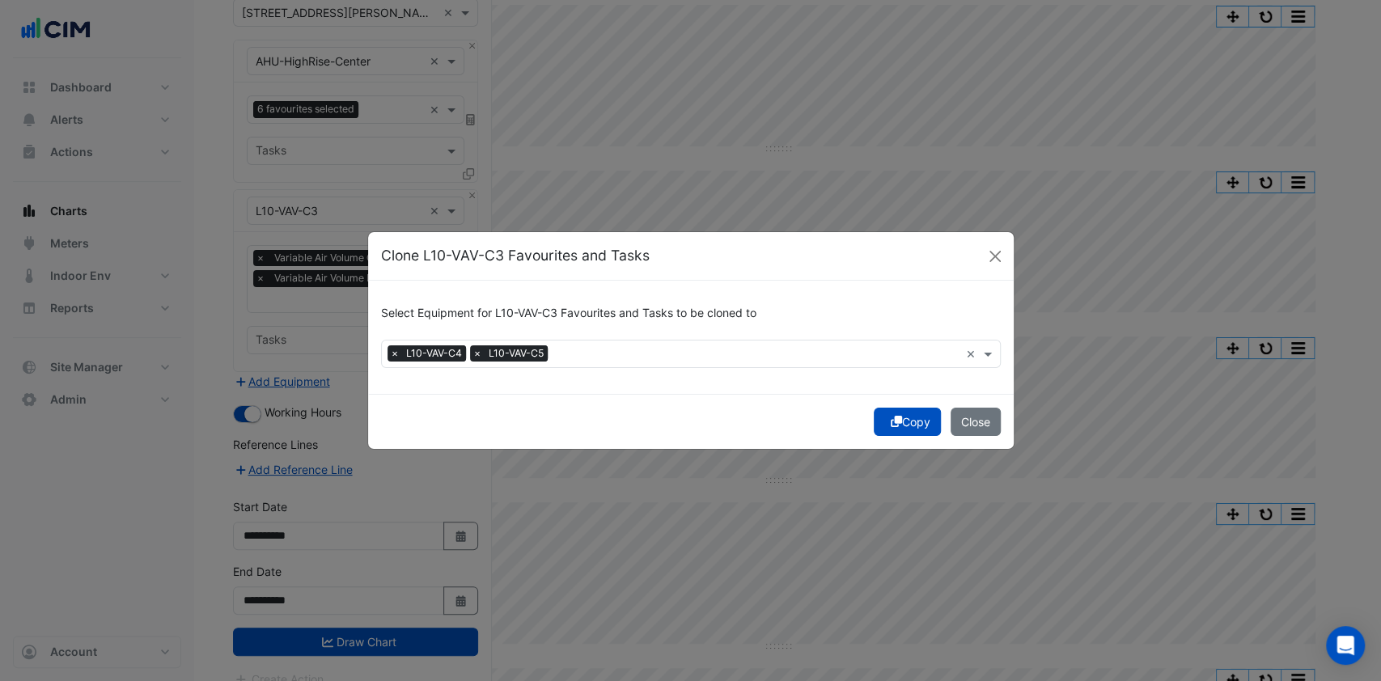
click at [893, 417] on icon "submit" at bounding box center [896, 421] width 11 height 11
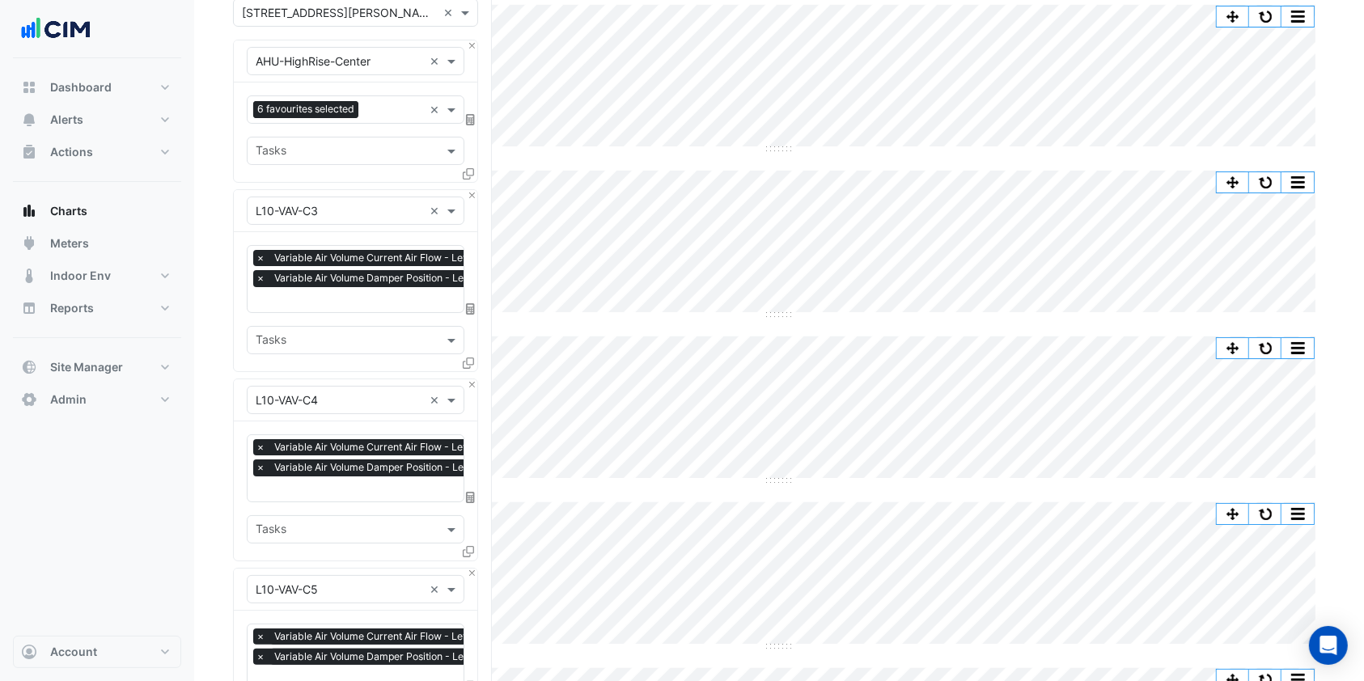
scroll to position [581, 0]
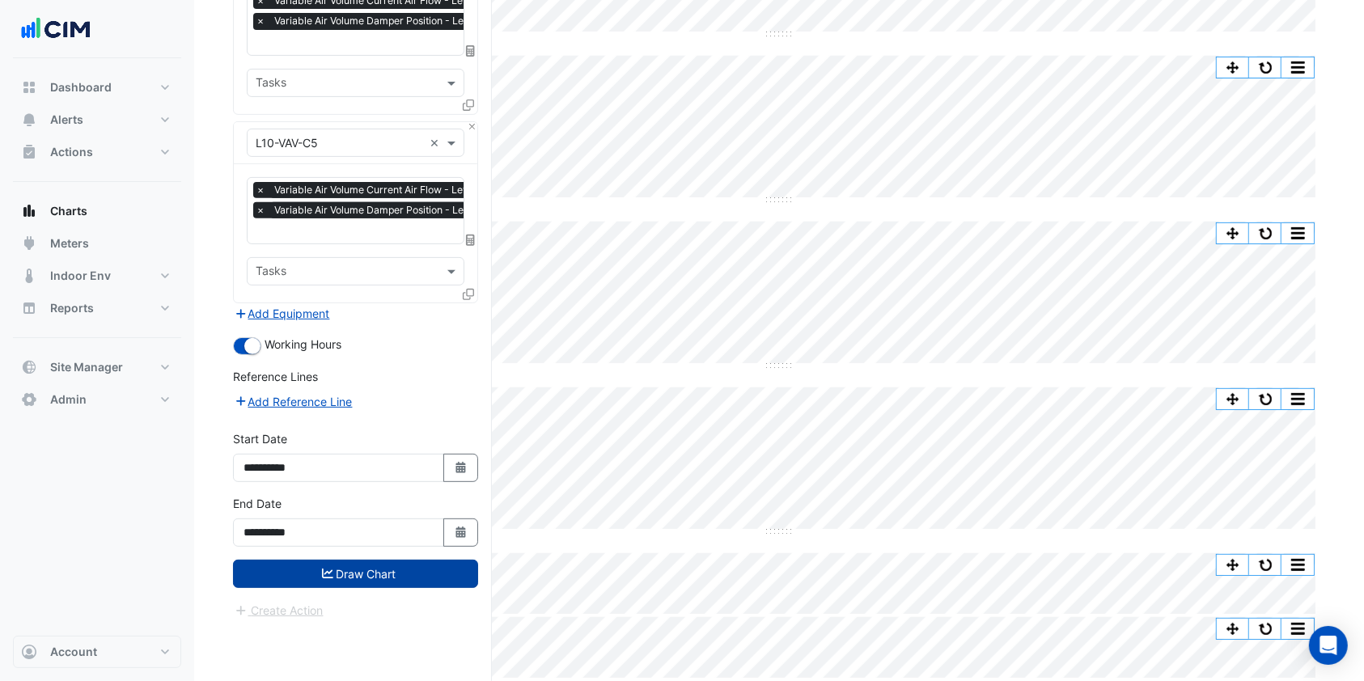
click at [374, 560] on button "Draw Chart" at bounding box center [355, 574] width 245 height 28
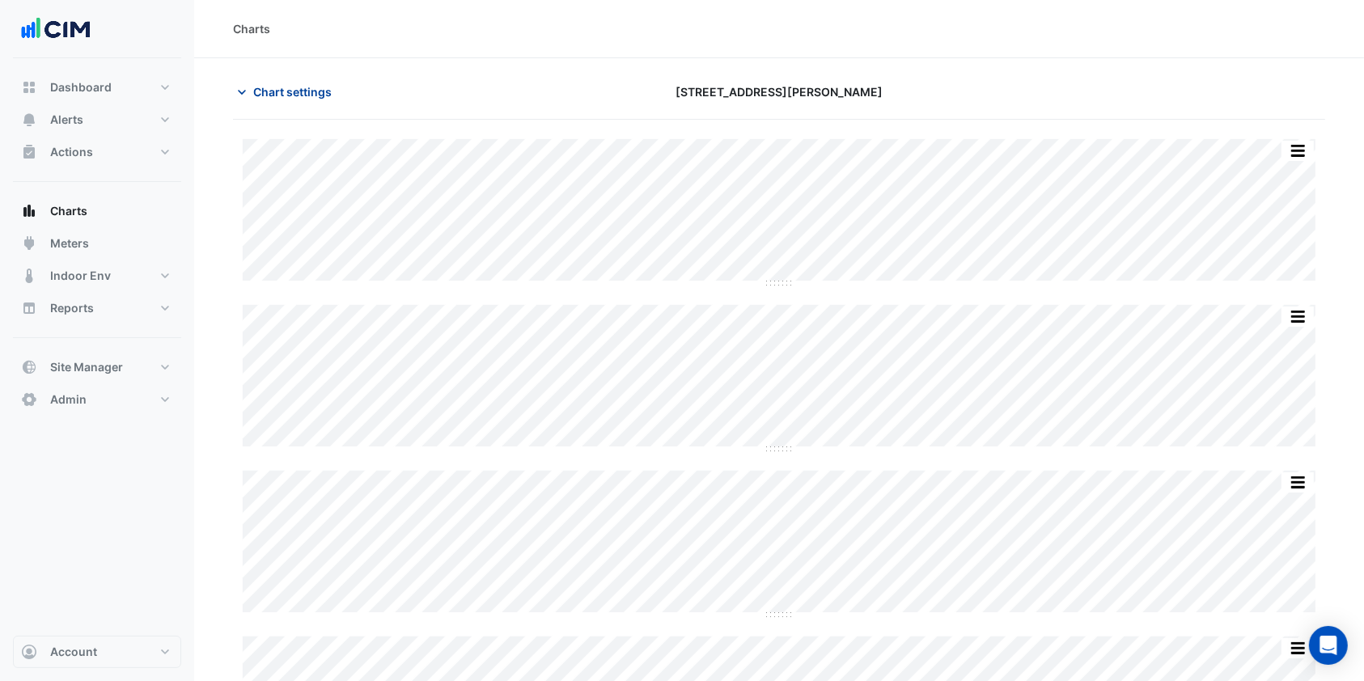
click at [311, 87] on span "Chart settings" at bounding box center [292, 91] width 78 height 17
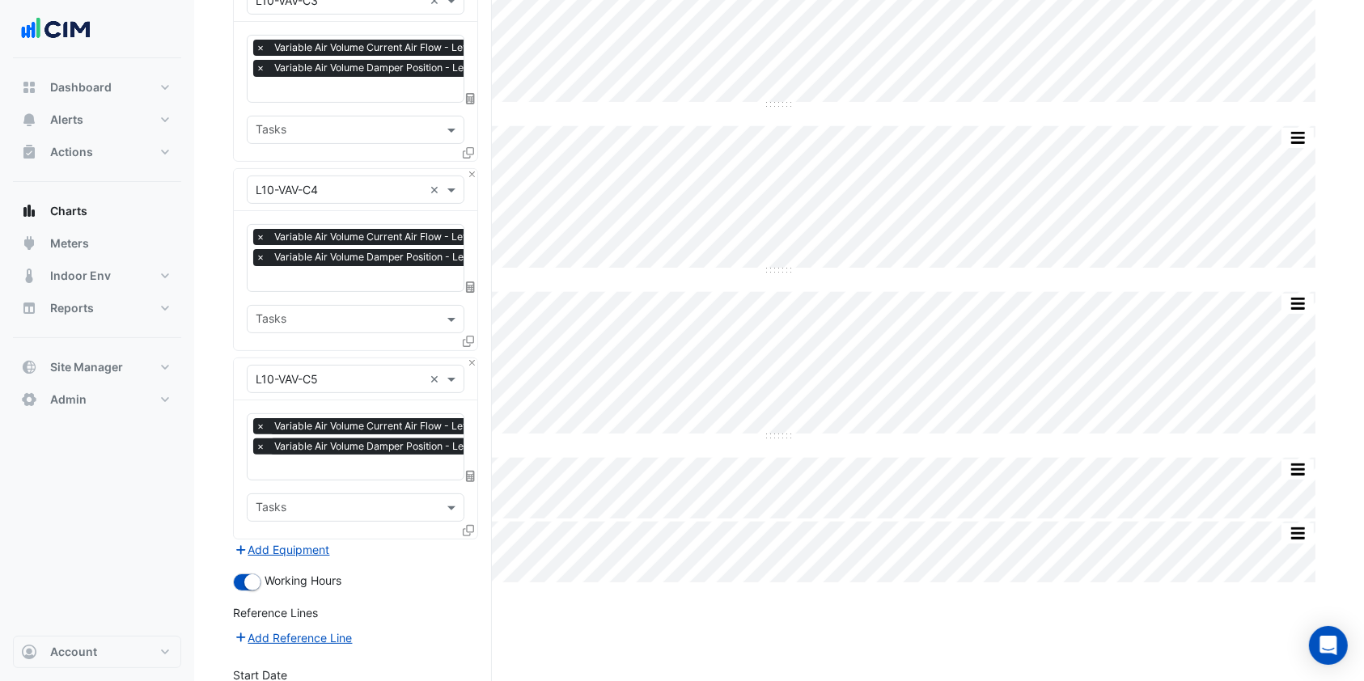
scroll to position [0, 7]
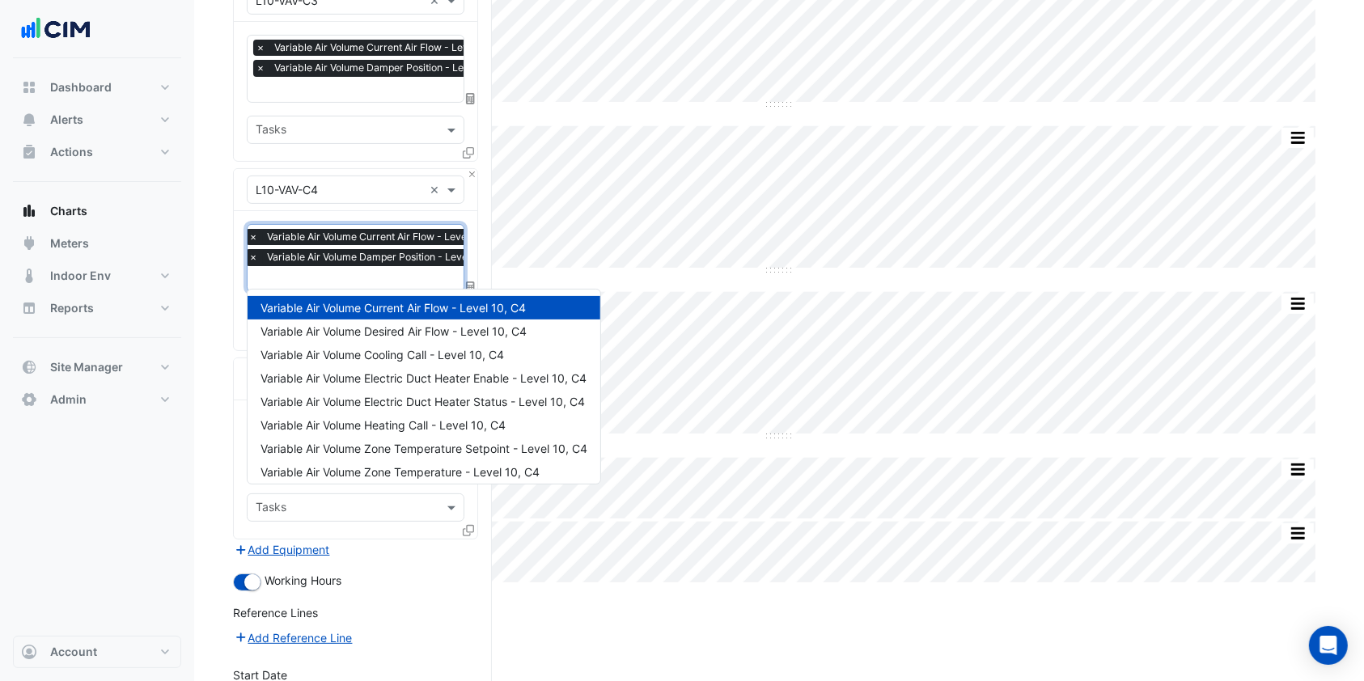
click at [327, 275] on input "text" at bounding box center [379, 280] width 262 height 17
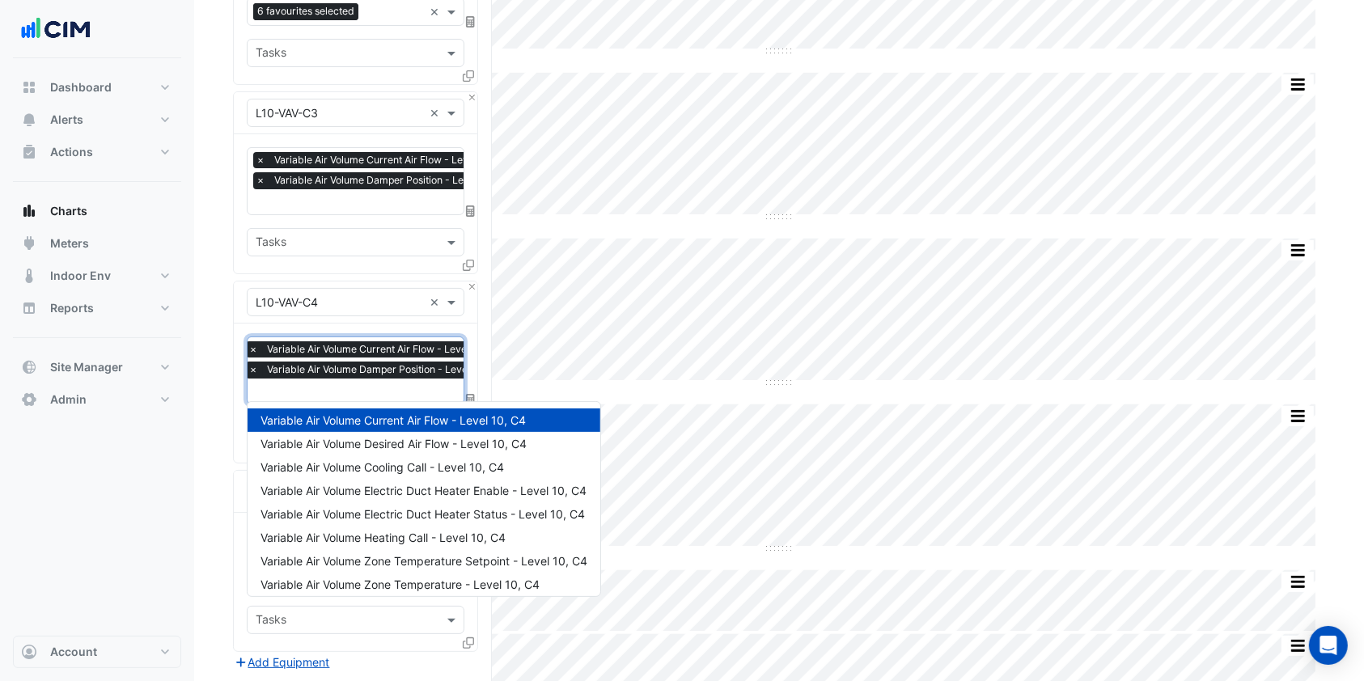
scroll to position [226, 0]
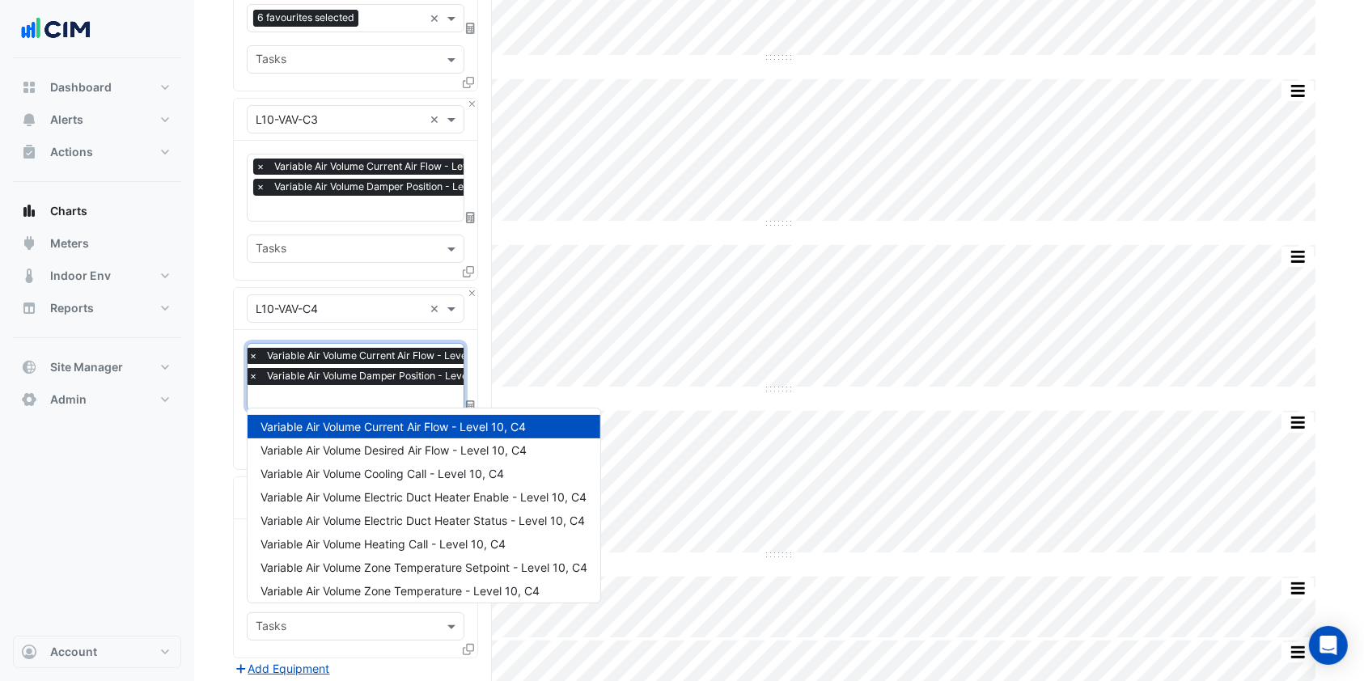
click at [227, 328] on section "Hide settings 100 Wickham St Split by Unit Split All Split None Print Save as J…" at bounding box center [779, 410] width 1170 height 1155
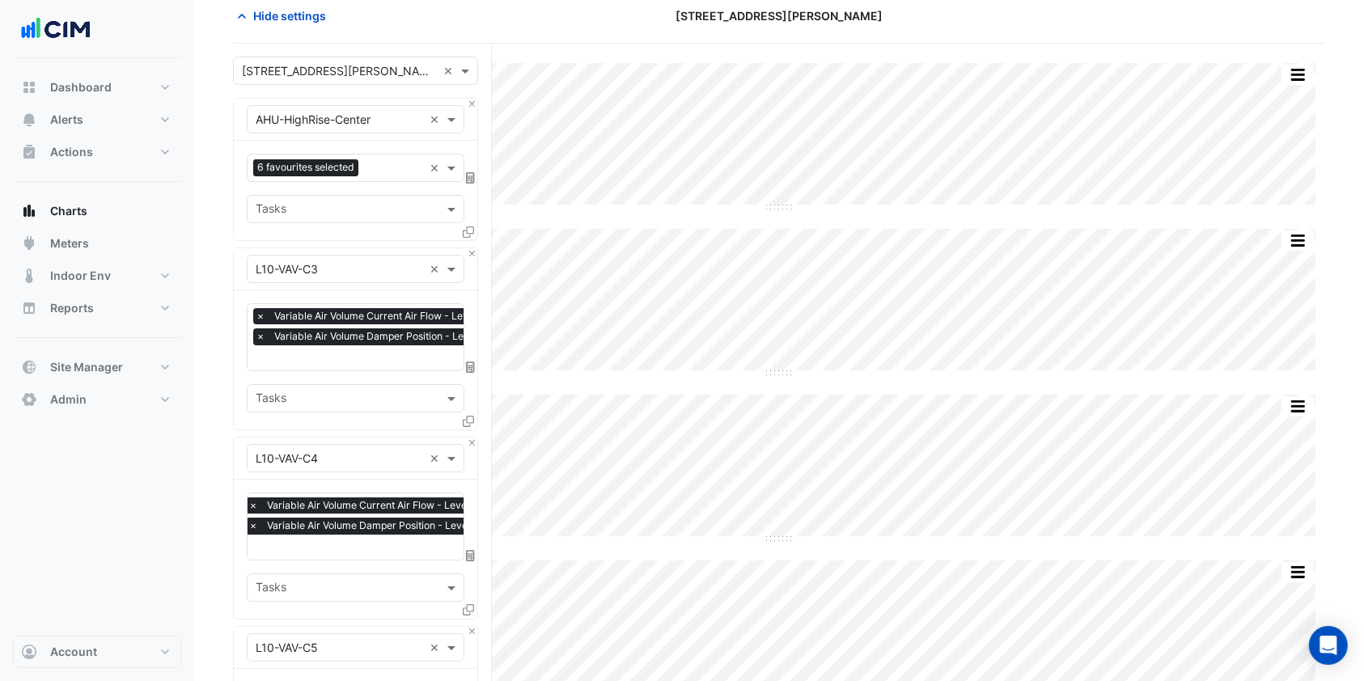
scroll to position [60, 0]
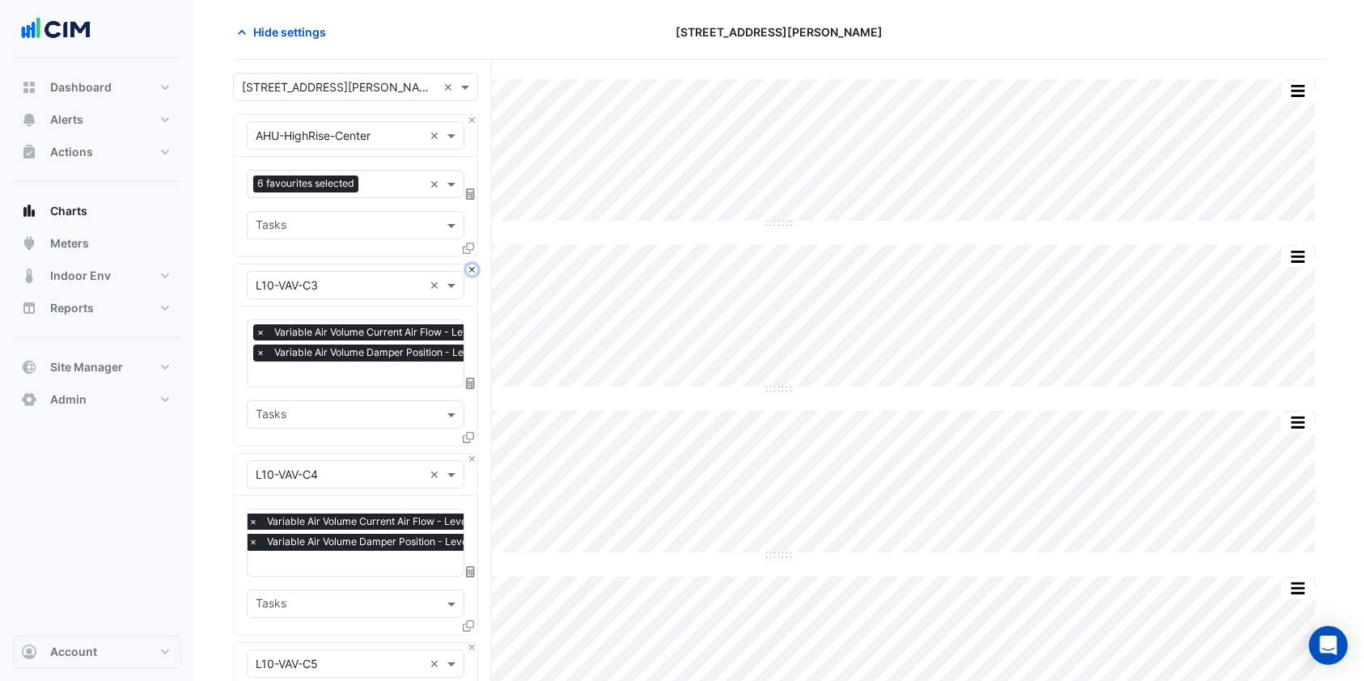
click at [470, 266] on button "Close" at bounding box center [472, 270] width 11 height 11
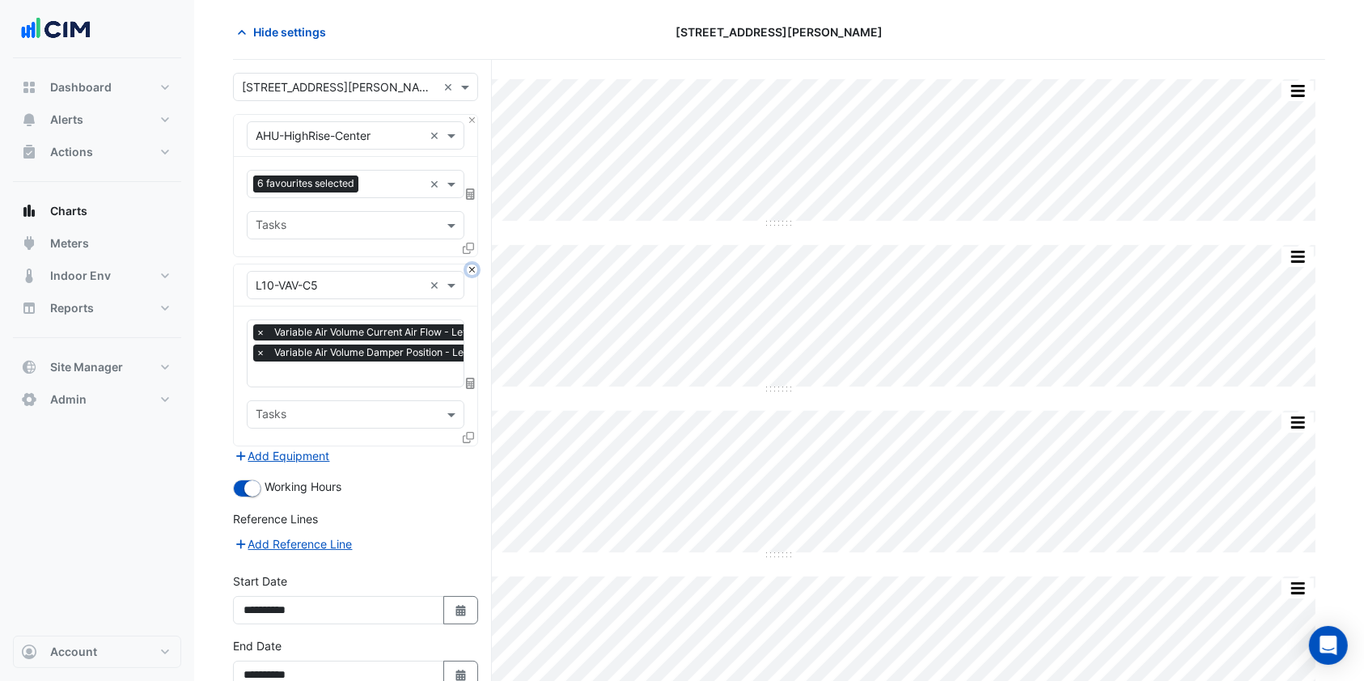
click at [470, 266] on button "Close" at bounding box center [472, 270] width 11 height 11
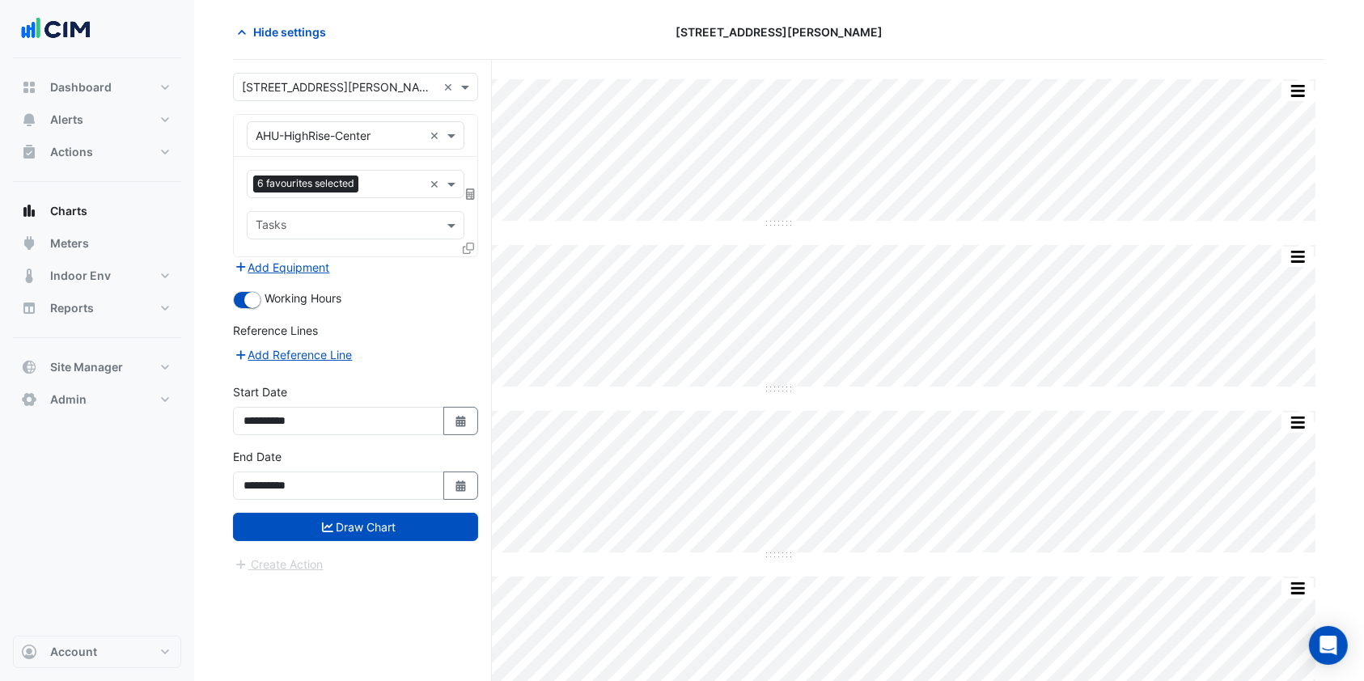
click at [470, 266] on div "Add Equipment" at bounding box center [355, 266] width 245 height 19
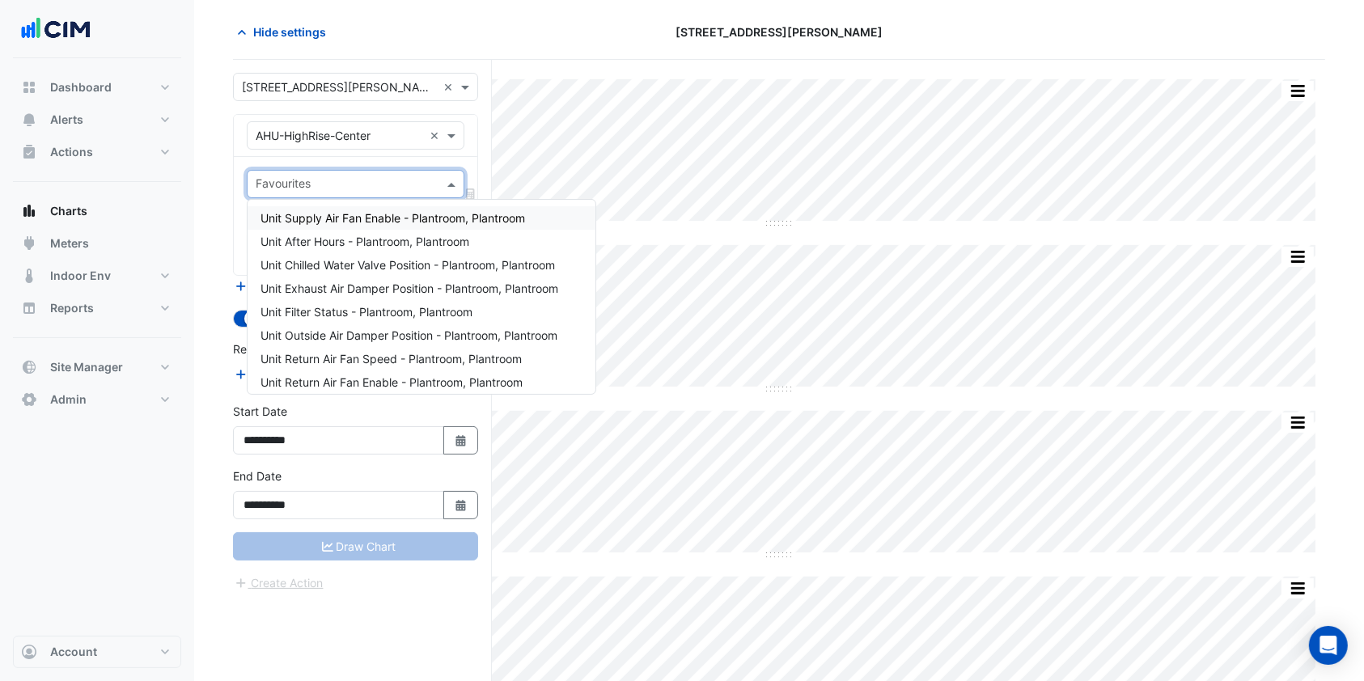
click at [365, 181] on input "text" at bounding box center [346, 185] width 181 height 17
click at [356, 129] on input "text" at bounding box center [339, 136] width 167 height 17
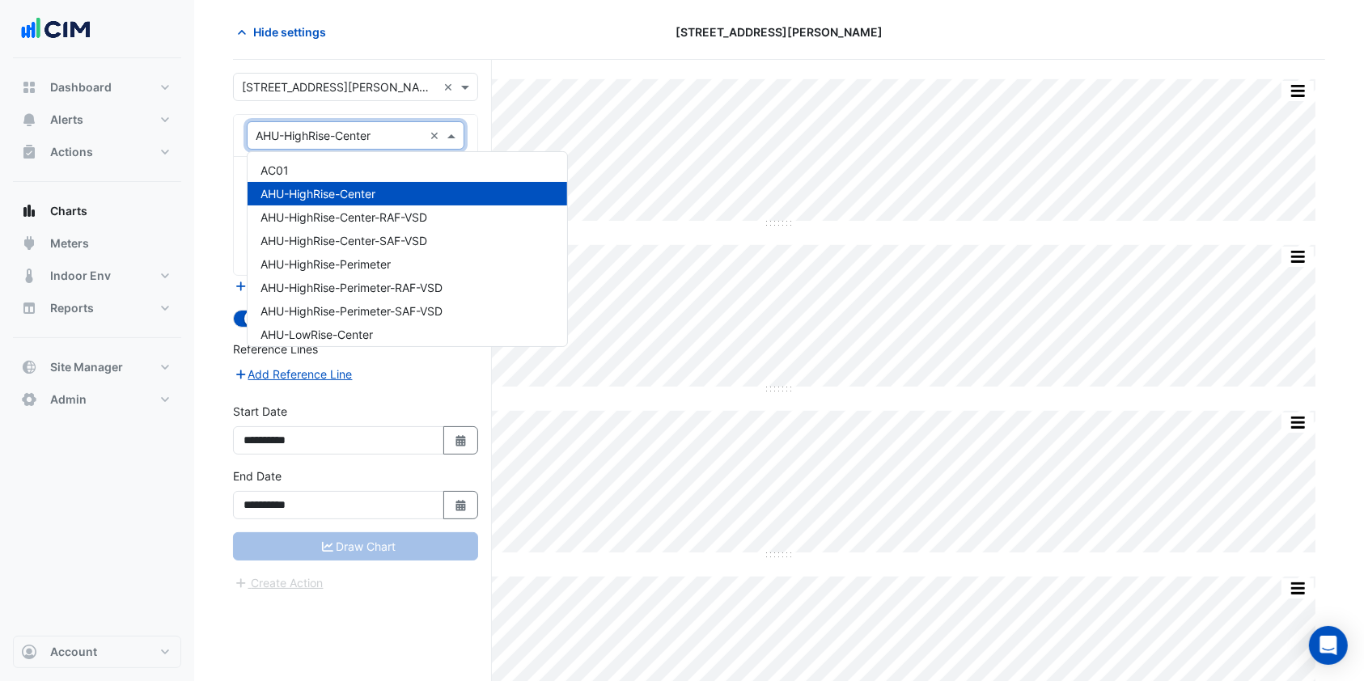
click at [396, 111] on form "**********" at bounding box center [355, 332] width 245 height 519
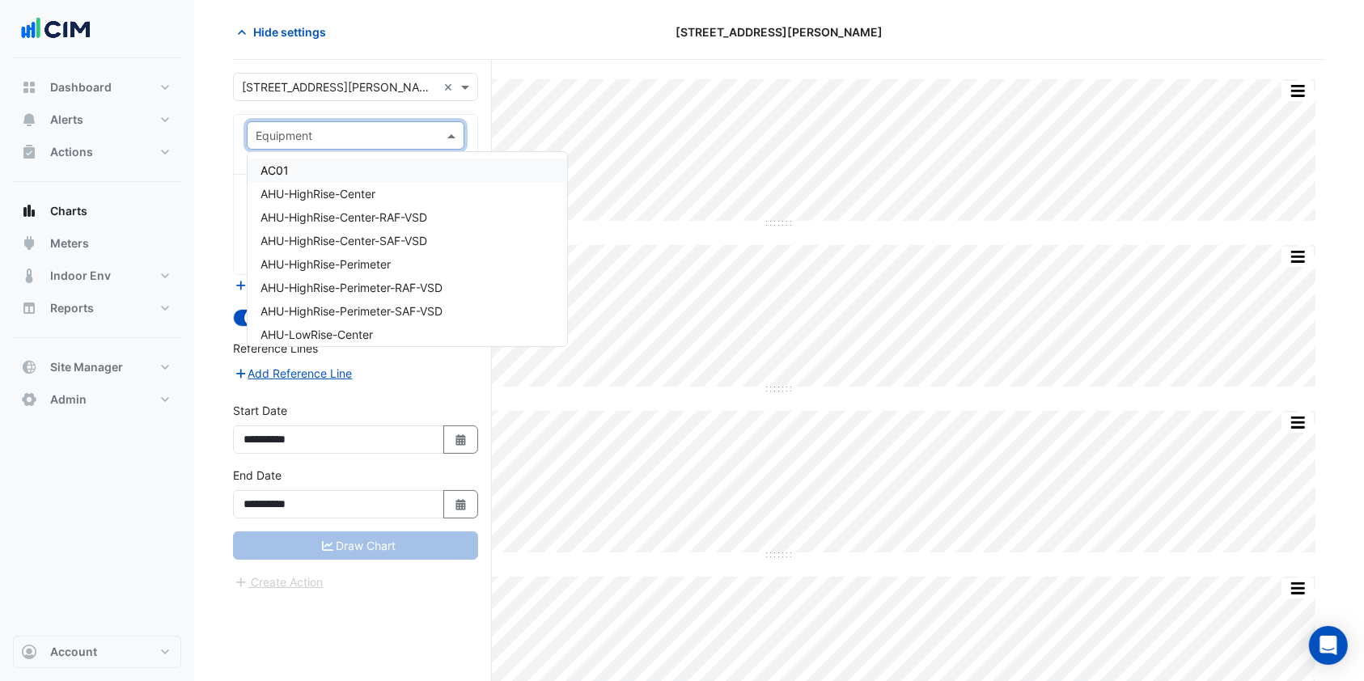
click at [459, 133] on span at bounding box center [453, 135] width 20 height 17
click at [313, 182] on div "AHU-HighRise-Center" at bounding box center [408, 193] width 320 height 23
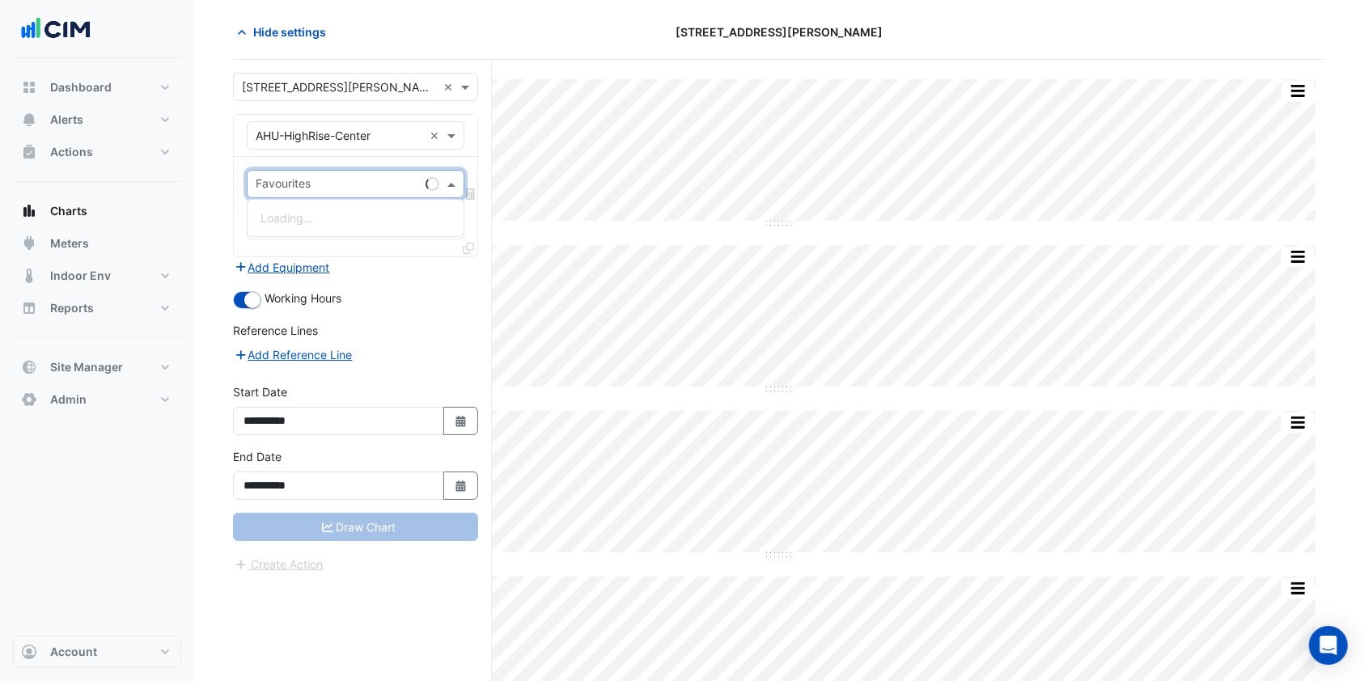
click at [451, 182] on span at bounding box center [453, 184] width 20 height 17
click at [394, 179] on input "text" at bounding box center [337, 185] width 163 height 17
click at [452, 184] on span at bounding box center [453, 184] width 20 height 17
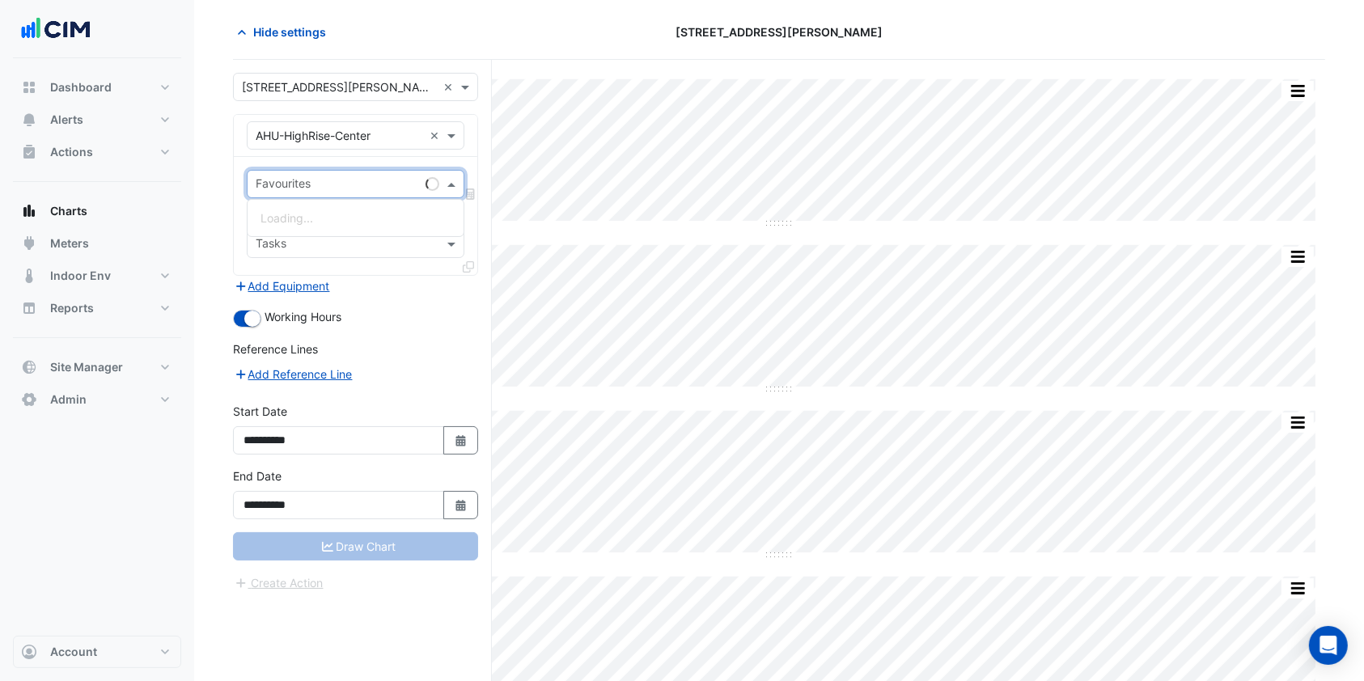
click at [441, 191] on div "Favourites" at bounding box center [356, 184] width 218 height 28
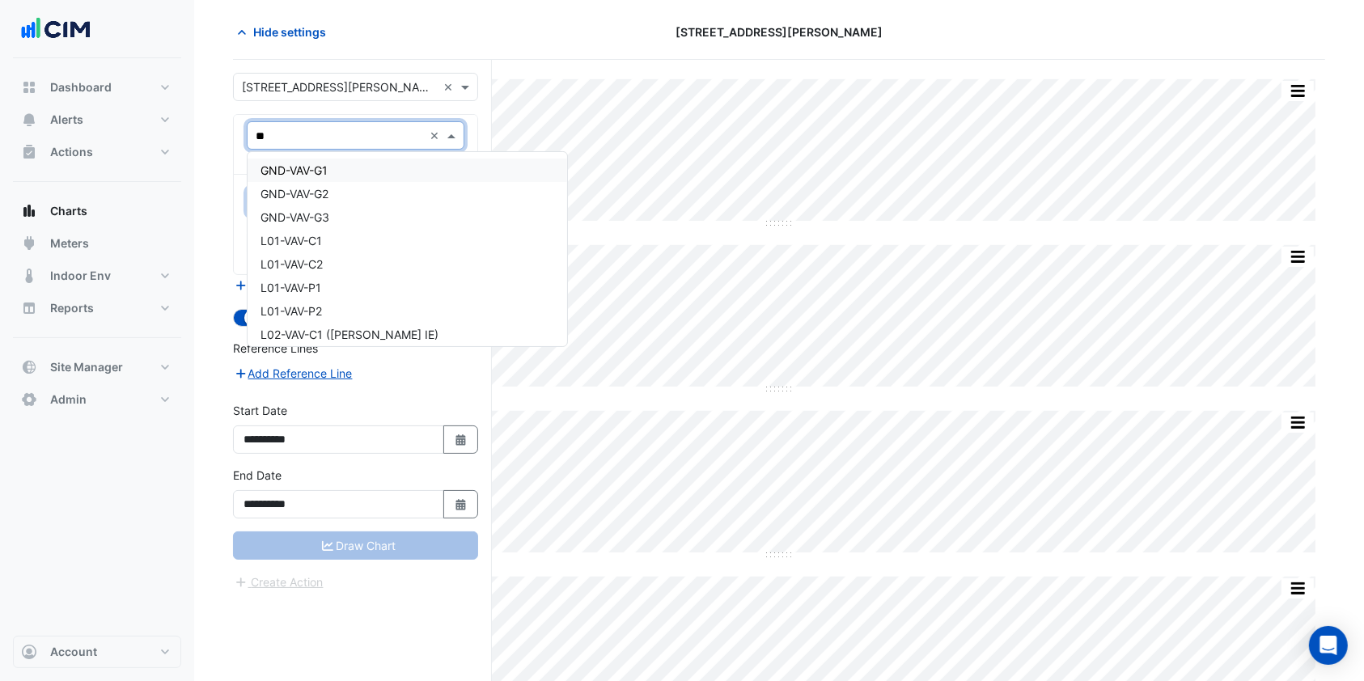
type input "***"
click at [328, 174] on div "L12-VAV-C1" at bounding box center [408, 171] width 320 height 23
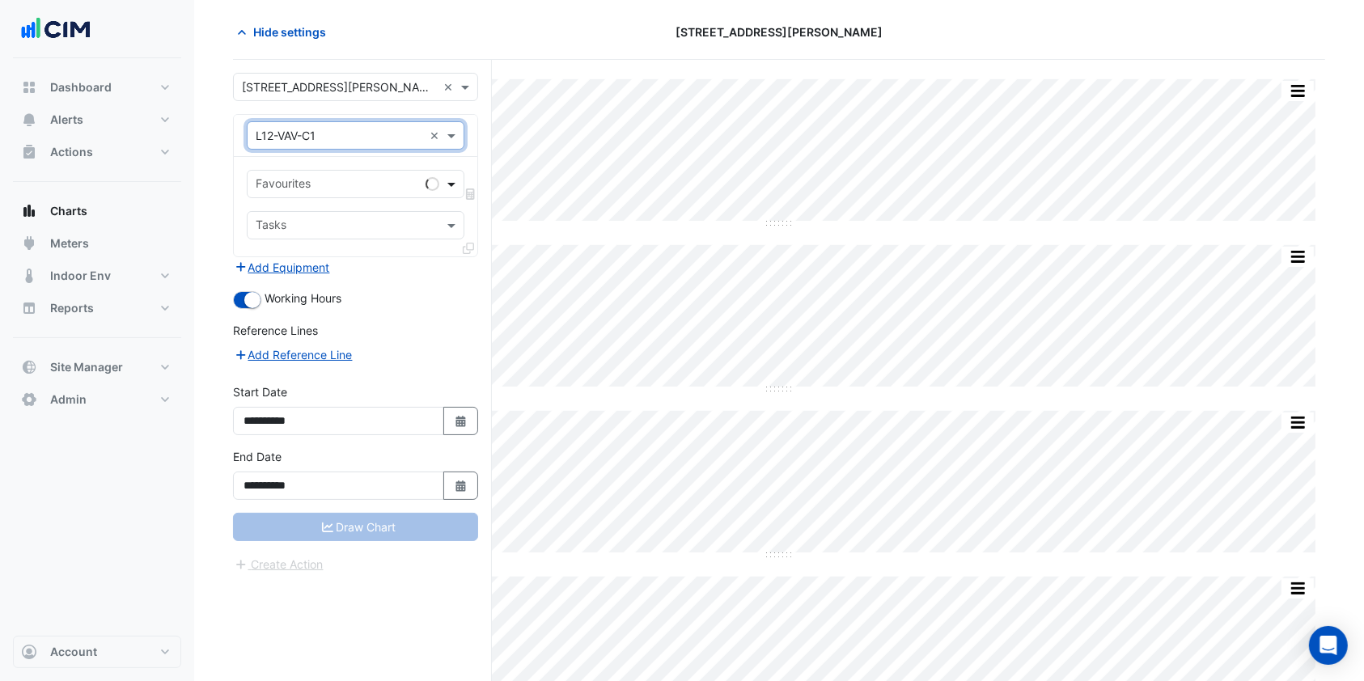
click at [457, 188] on span at bounding box center [453, 184] width 20 height 17
click at [454, 187] on span at bounding box center [453, 184] width 20 height 17
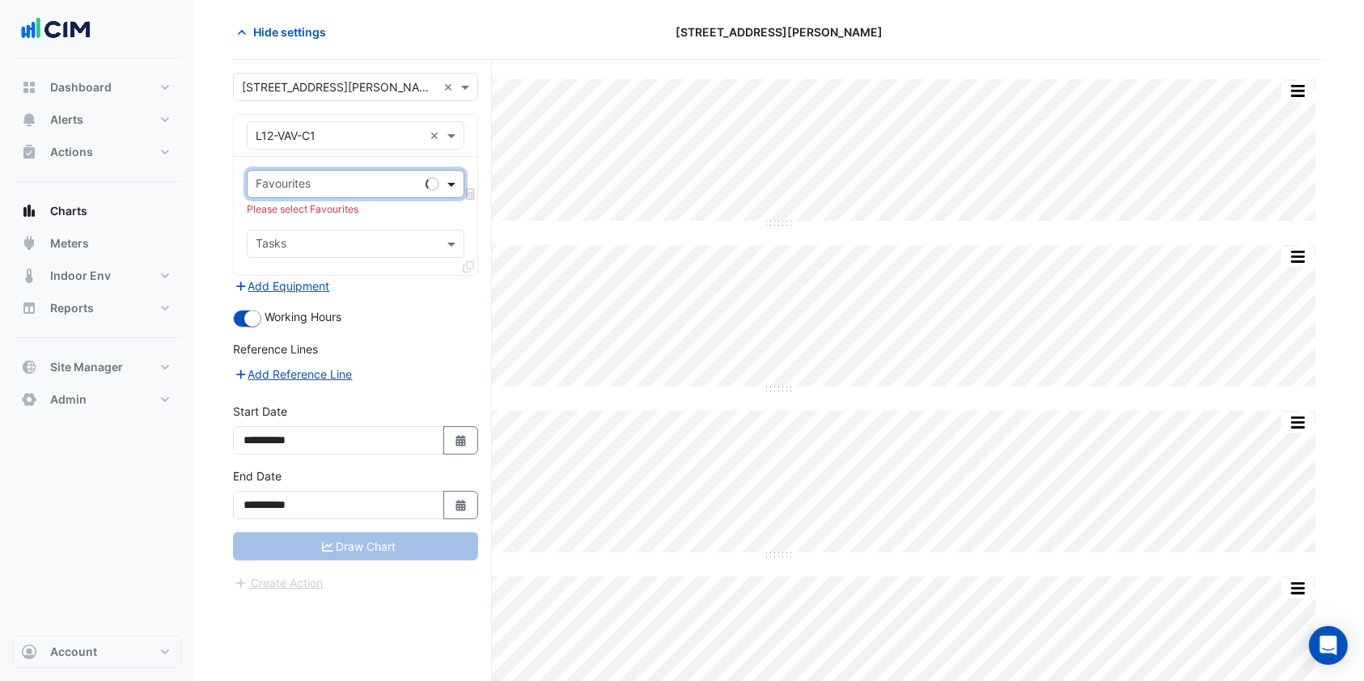
click at [454, 187] on span at bounding box center [453, 184] width 20 height 17
click at [447, 186] on span at bounding box center [453, 184] width 20 height 17
click at [430, 185] on input "text" at bounding box center [346, 185] width 181 height 17
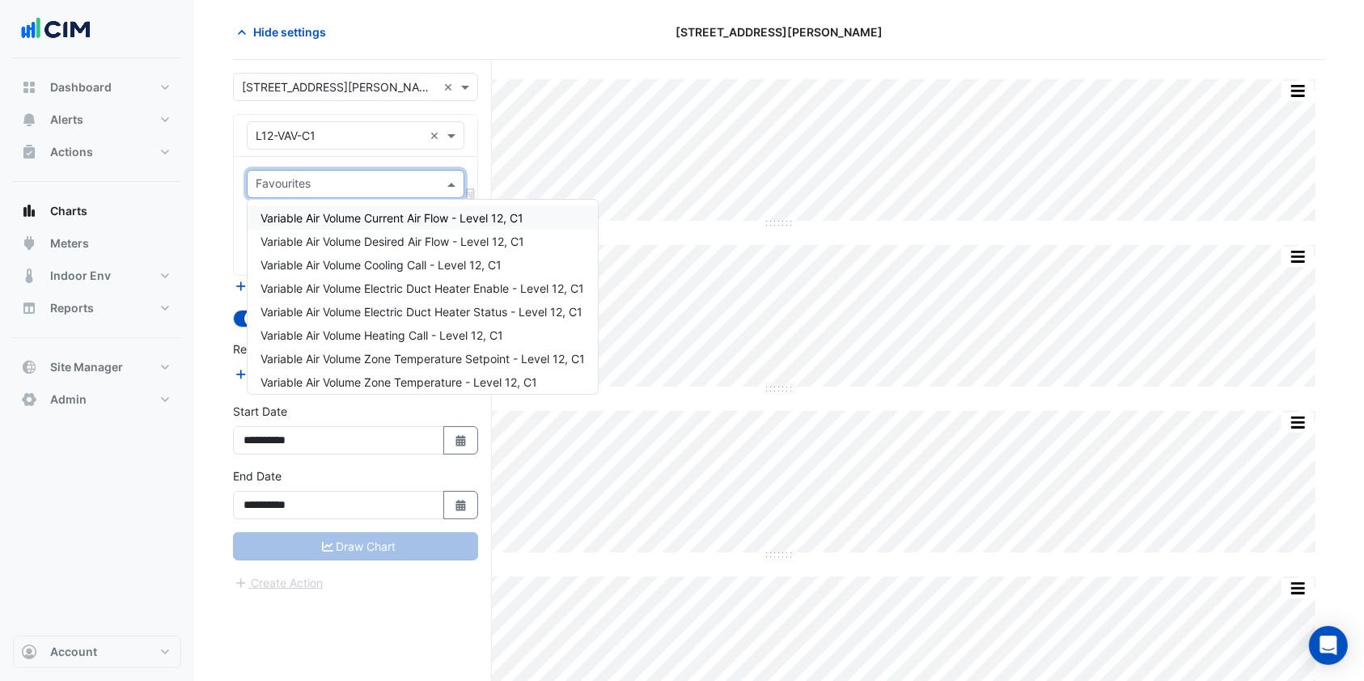
click at [394, 214] on span "Variable Air Volume Current Air Flow - Level 12, C1" at bounding box center [391, 218] width 263 height 14
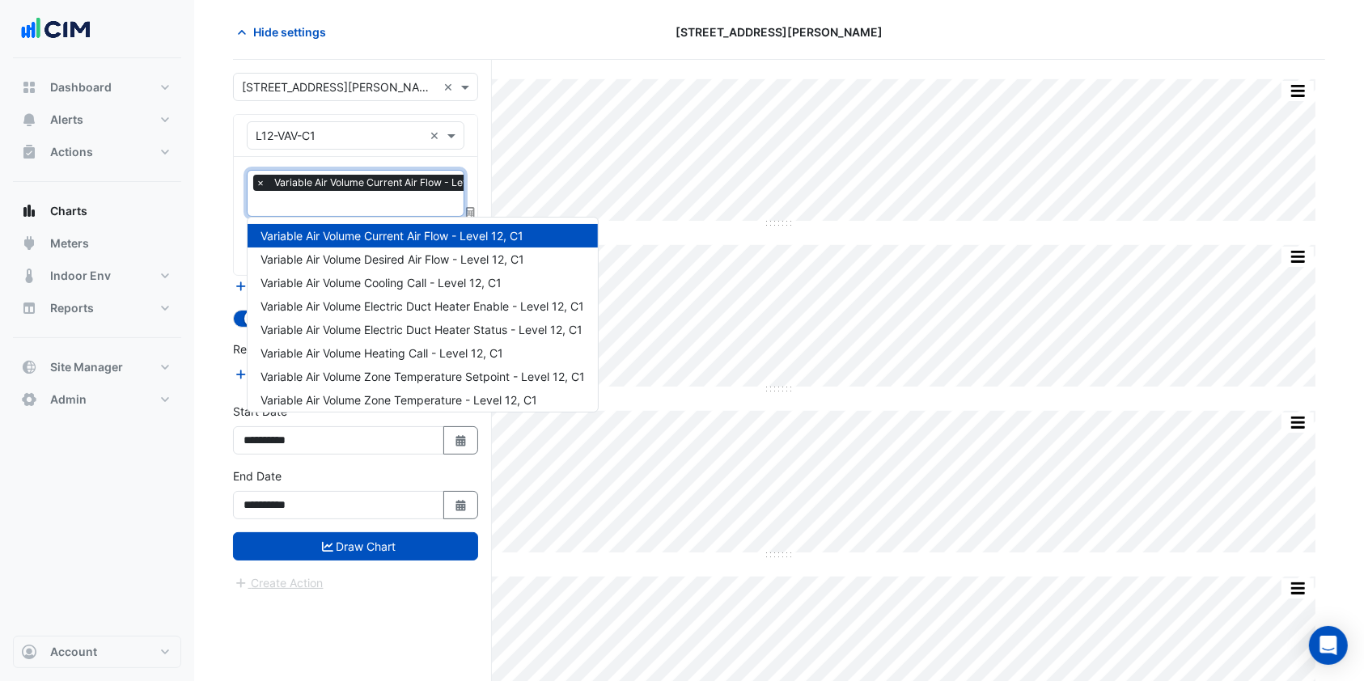
click at [340, 197] on input "text" at bounding box center [385, 205] width 259 height 17
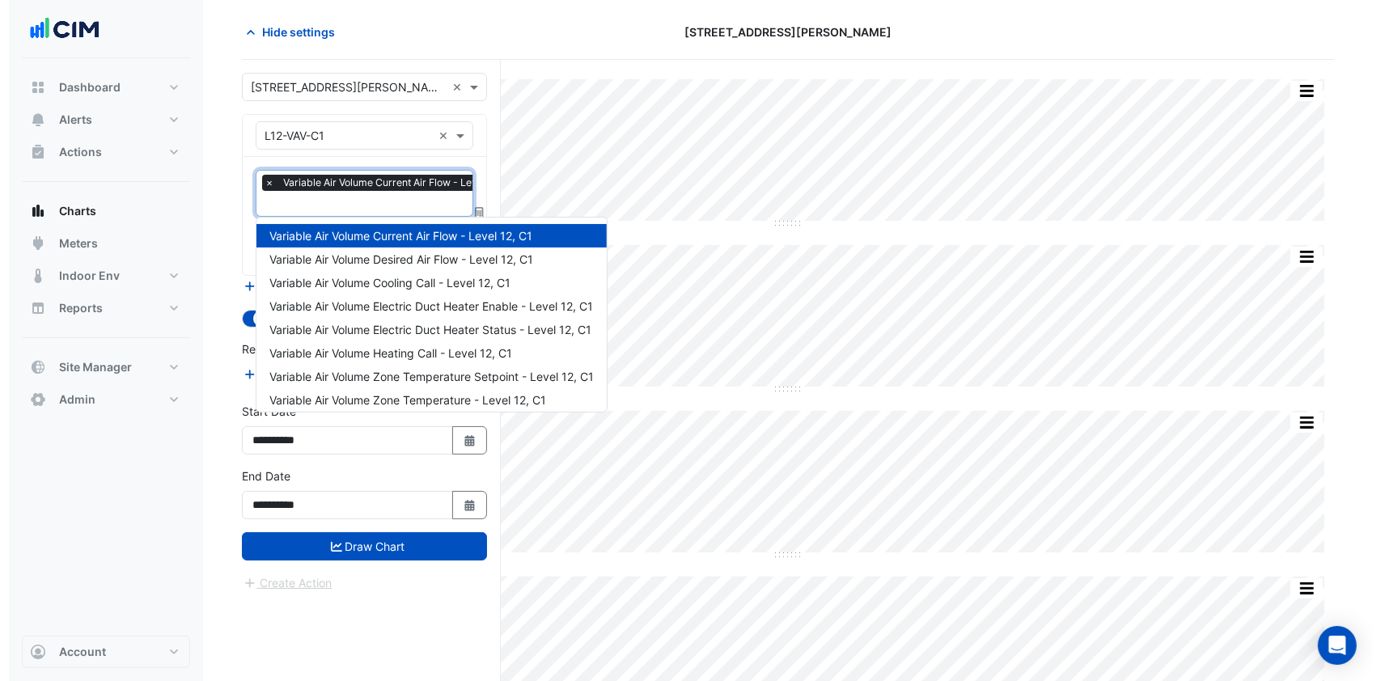
scroll to position [100, 0]
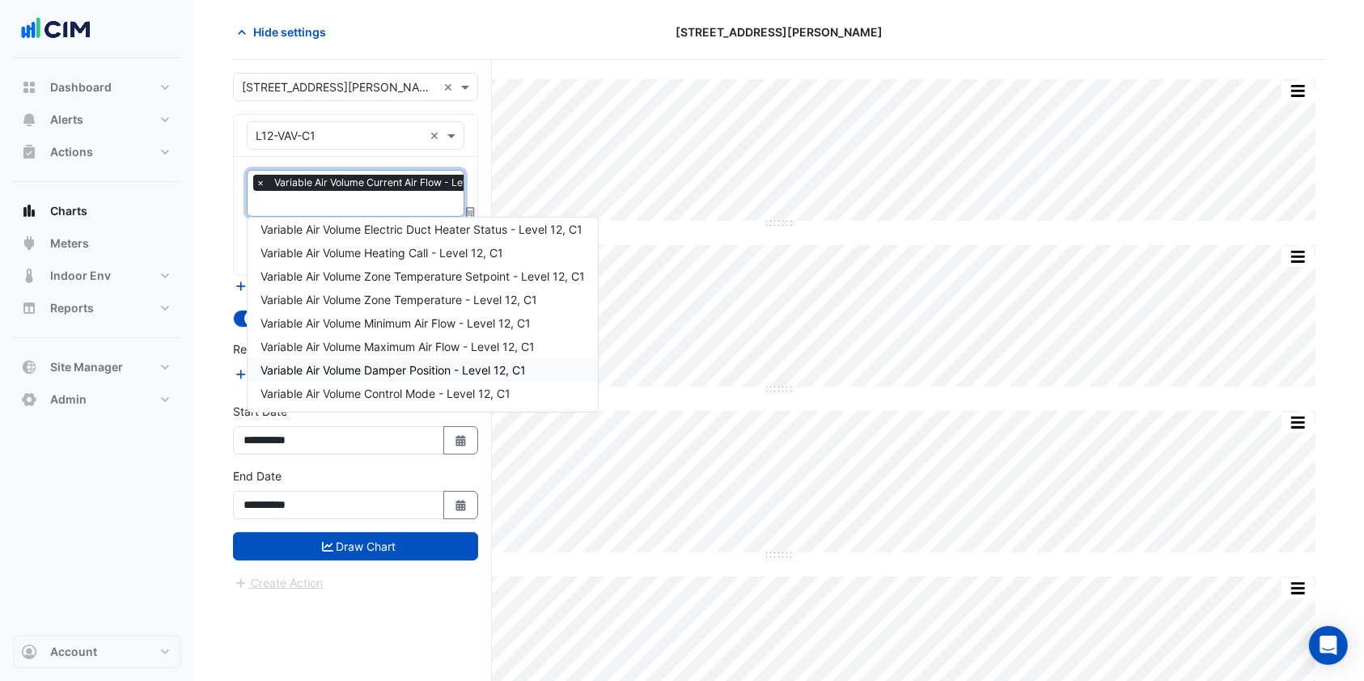
click at [401, 370] on span "Variable Air Volume Damper Position - Level 12, C1" at bounding box center [392, 370] width 265 height 14
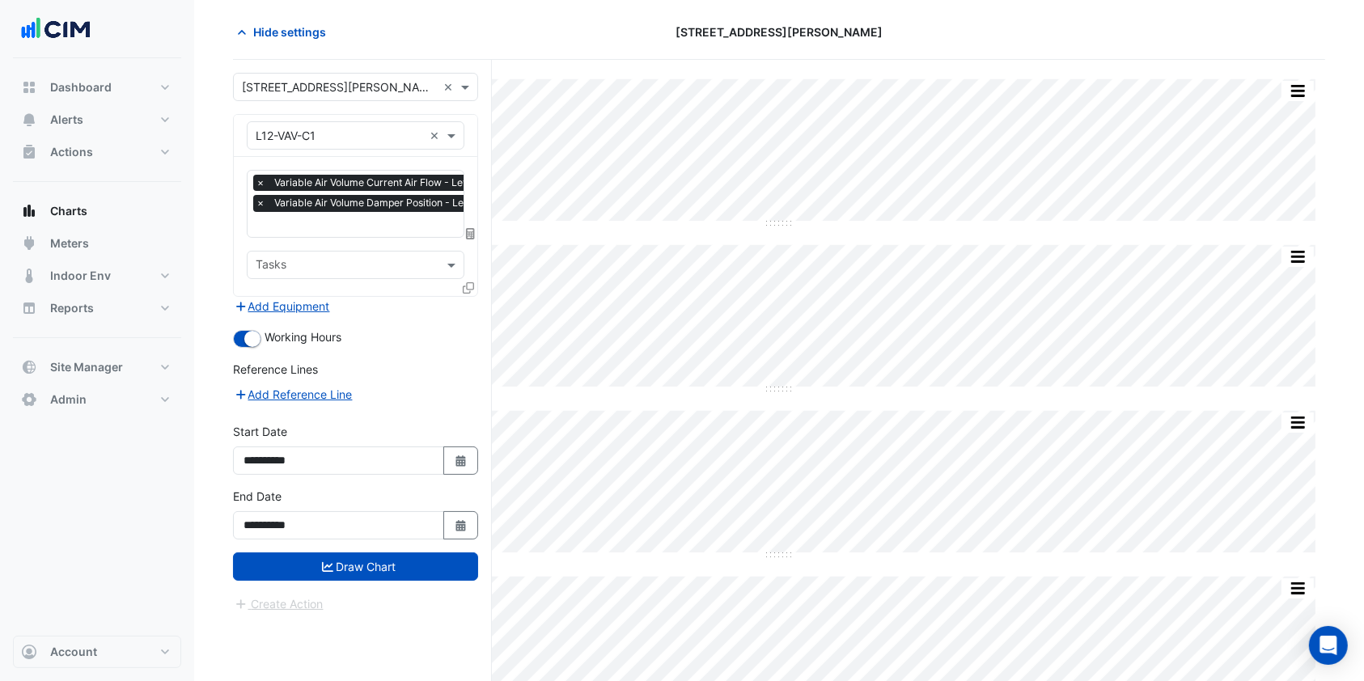
click at [466, 282] on icon at bounding box center [468, 287] width 11 height 11
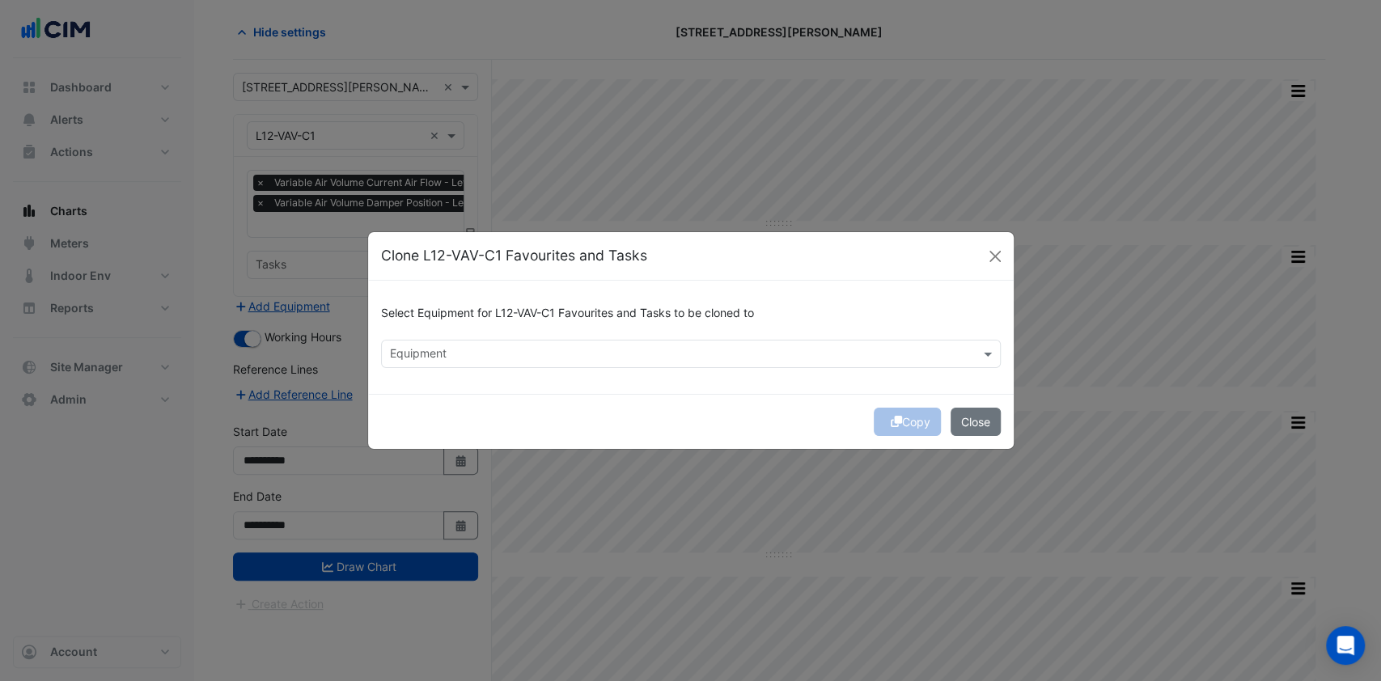
click at [433, 347] on input "text" at bounding box center [681, 355] width 583 height 17
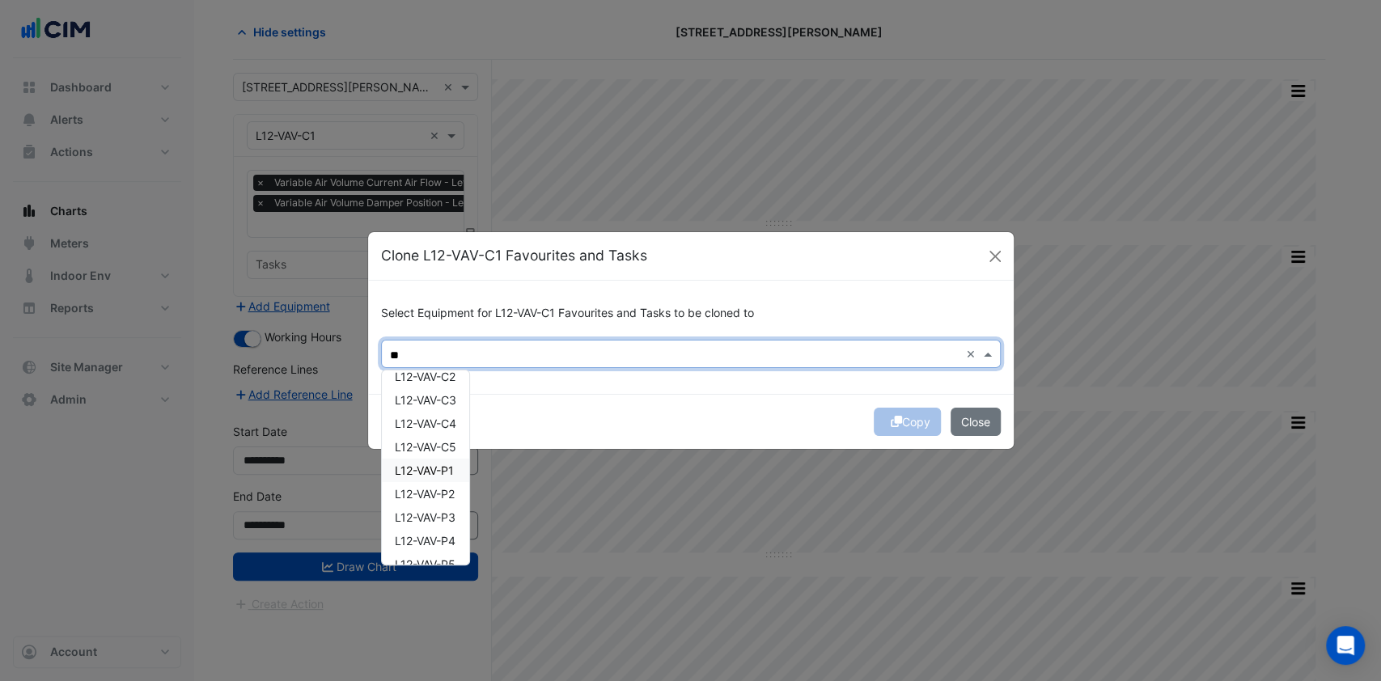
scroll to position [0, 0]
click at [447, 382] on span "L12-VAV-C2" at bounding box center [425, 389] width 61 height 14
click at [443, 408] on span "L12-VAV-C3" at bounding box center [425, 412] width 61 height 14
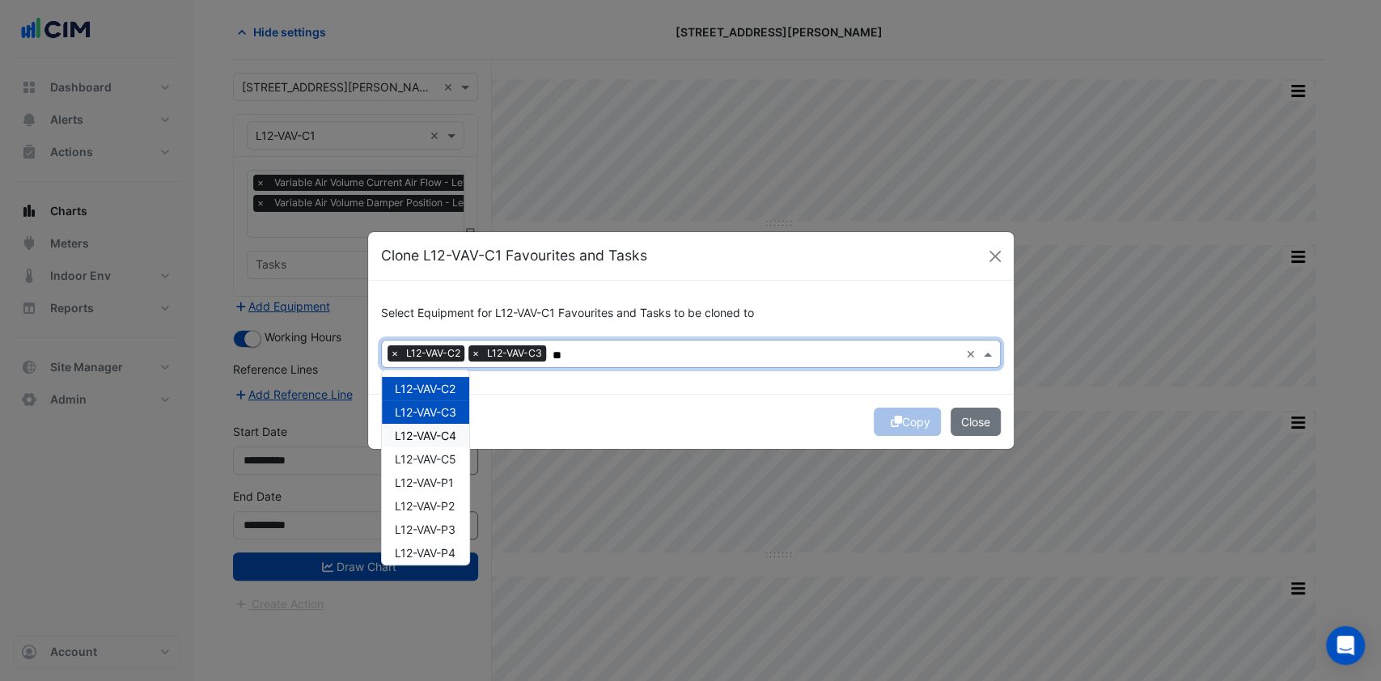
click at [438, 426] on div "L12-VAV-C4" at bounding box center [425, 435] width 87 height 23
drag, startPoint x: 434, startPoint y: 454, endPoint x: 445, endPoint y: 455, distance: 11.4
click at [434, 455] on span "L12-VAV-C5" at bounding box center [425, 459] width 61 height 14
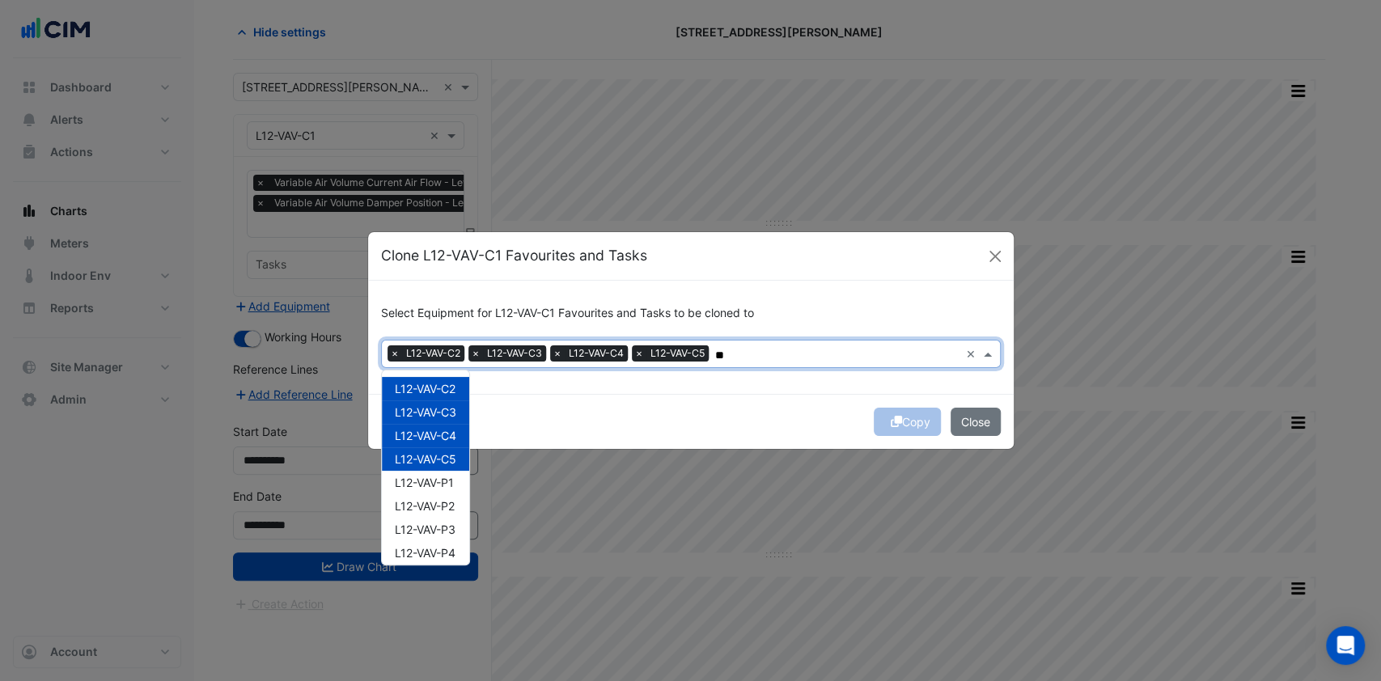
type input "**"
click at [614, 408] on div "Copy Close" at bounding box center [691, 421] width 646 height 55
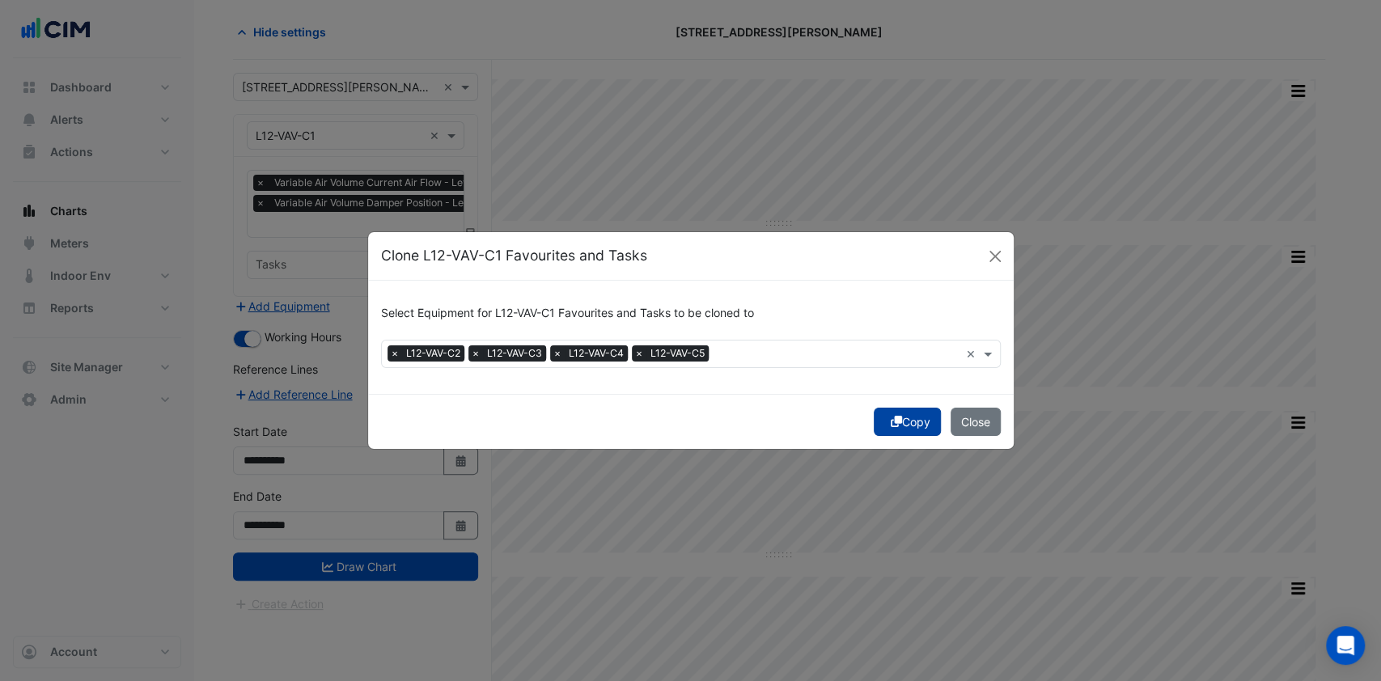
click at [899, 419] on button "Copy" at bounding box center [907, 422] width 67 height 28
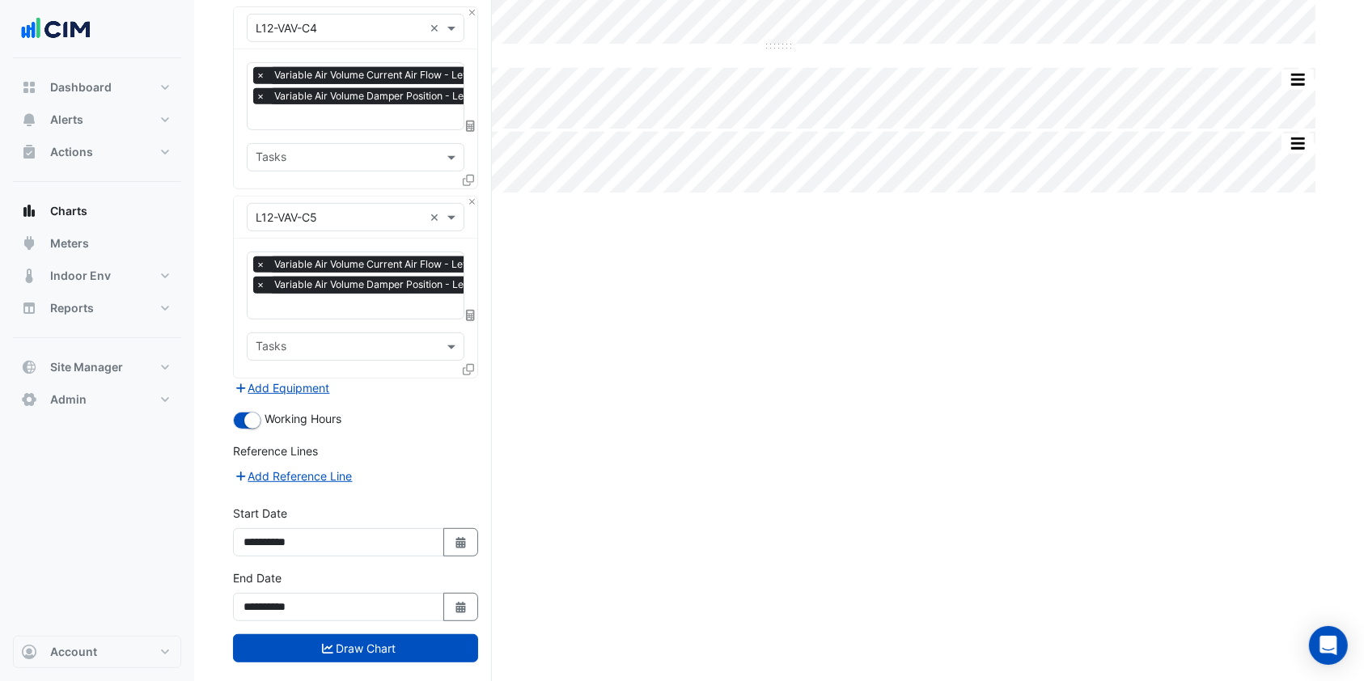
scroll to position [747, 0]
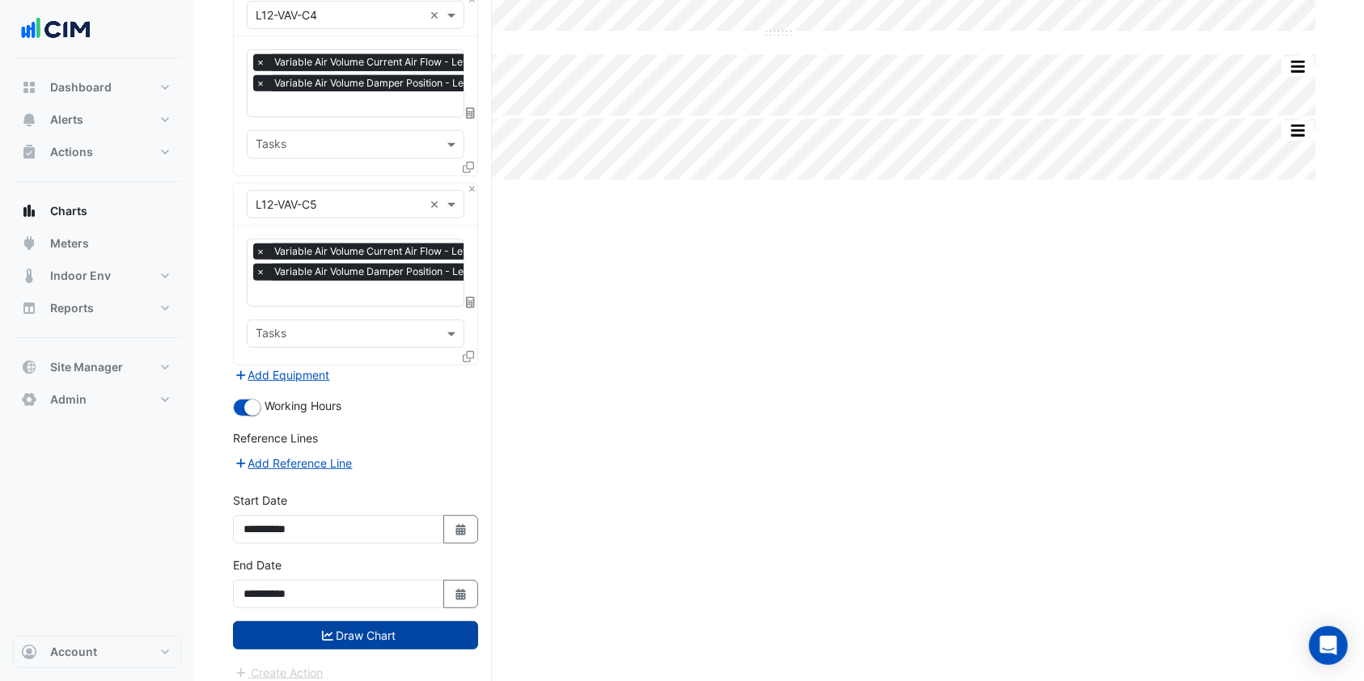
click at [349, 625] on button "Draw Chart" at bounding box center [355, 635] width 245 height 28
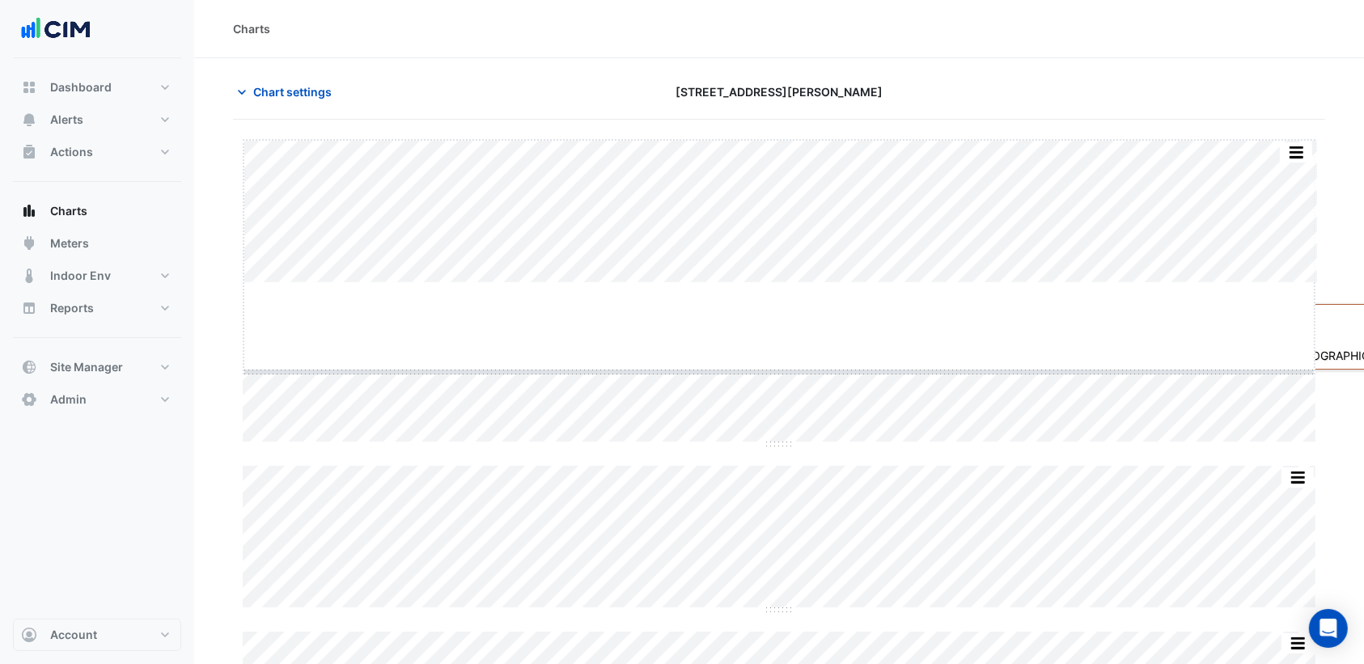
drag, startPoint x: 777, startPoint y: 282, endPoint x: 749, endPoint y: 369, distance: 91.6
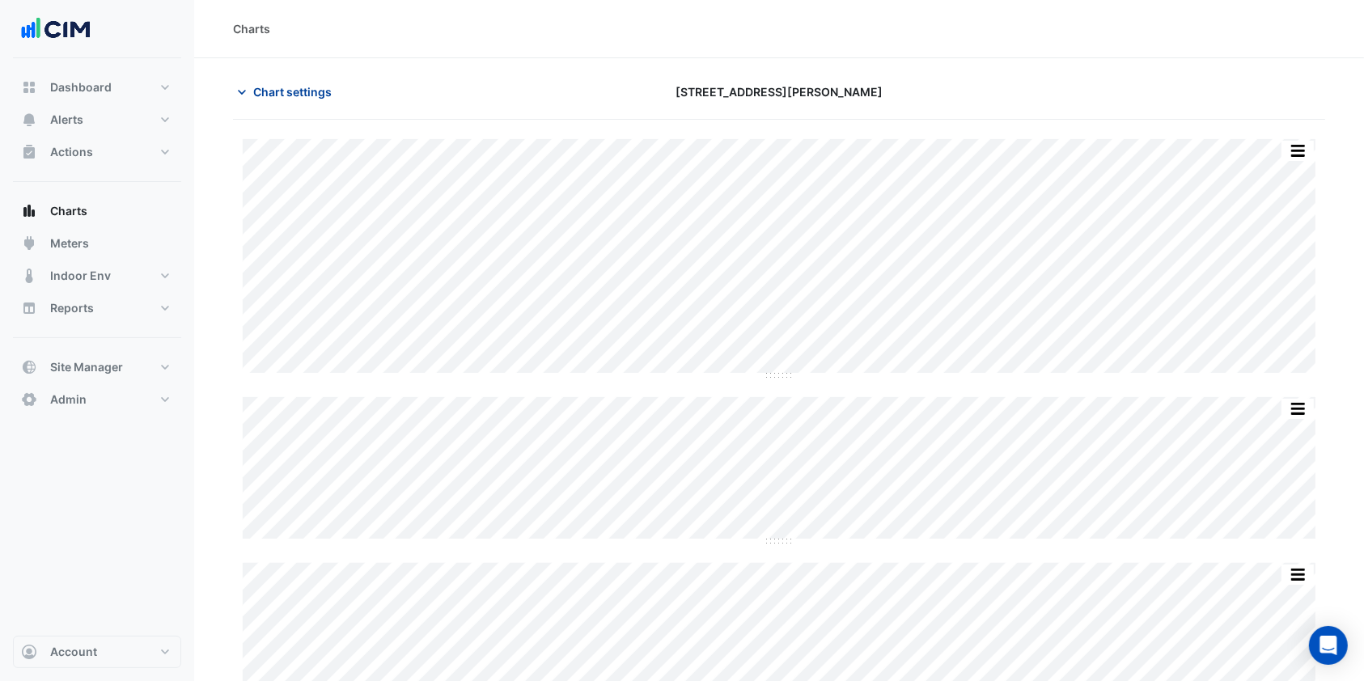
click at [271, 91] on span "Chart settings" at bounding box center [292, 91] width 78 height 17
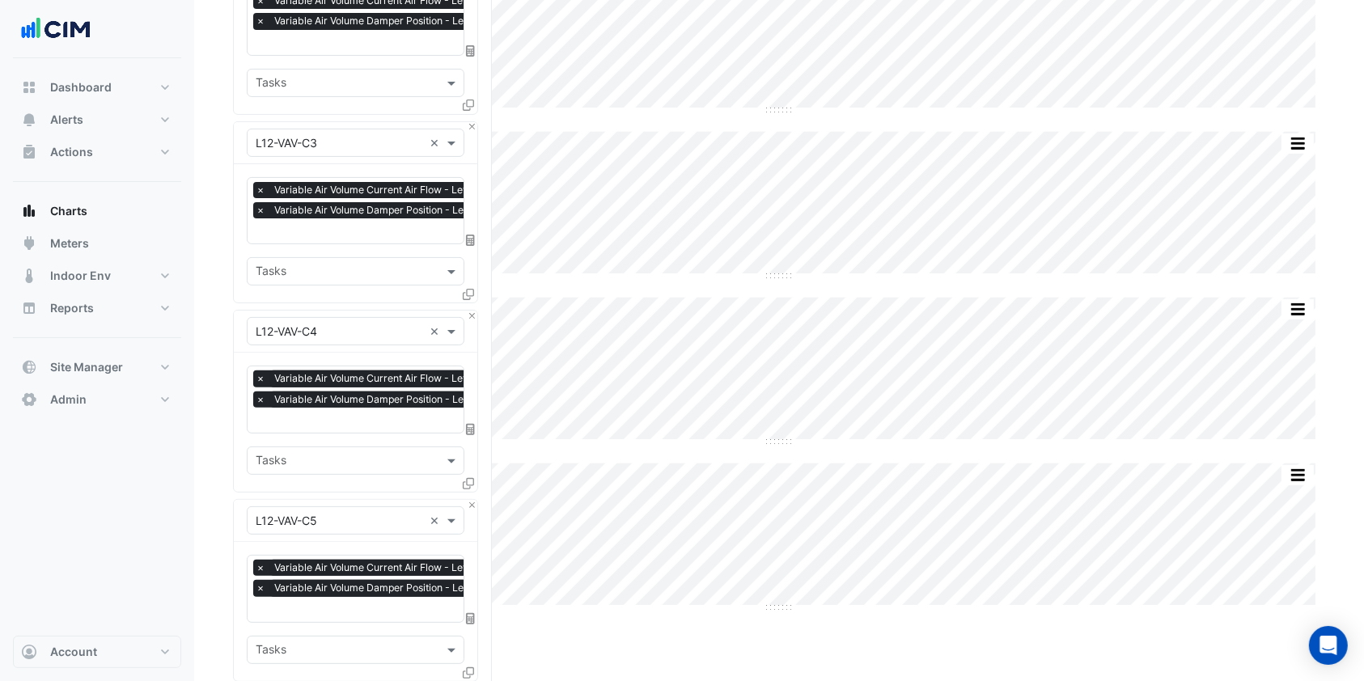
scroll to position [747, 0]
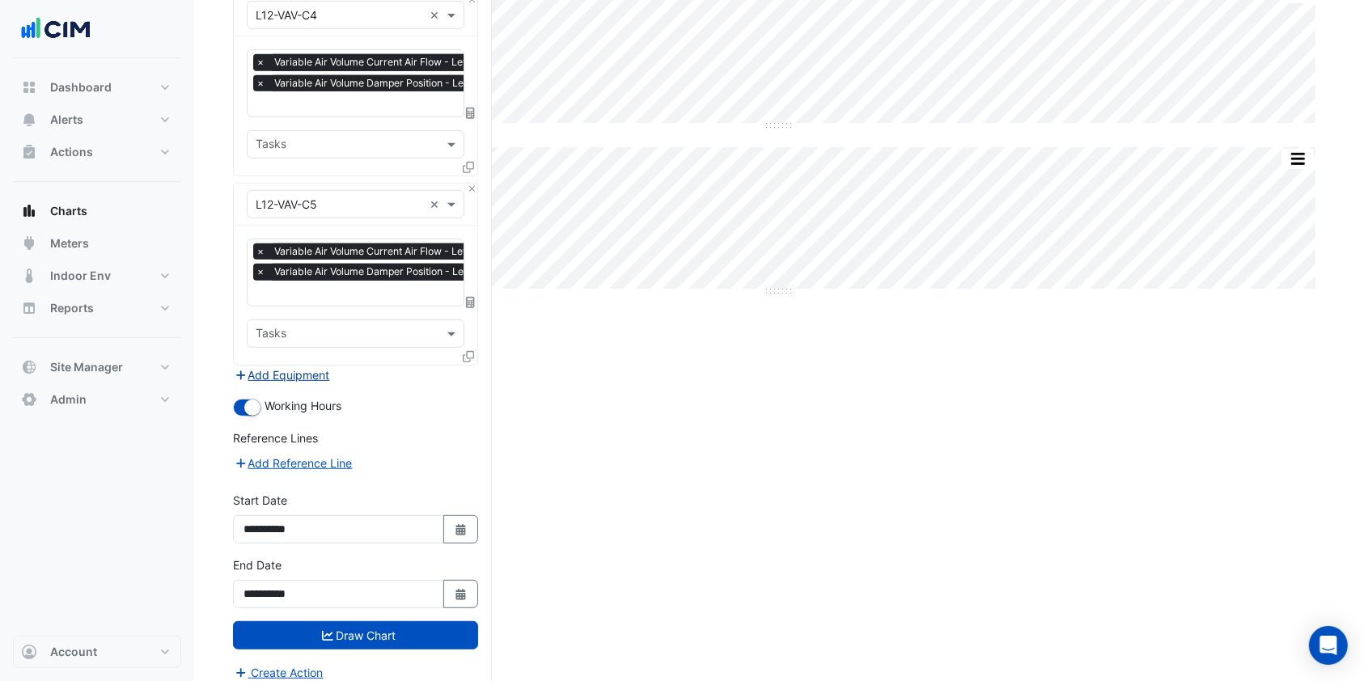
click at [301, 366] on button "Add Equipment" at bounding box center [282, 375] width 98 height 19
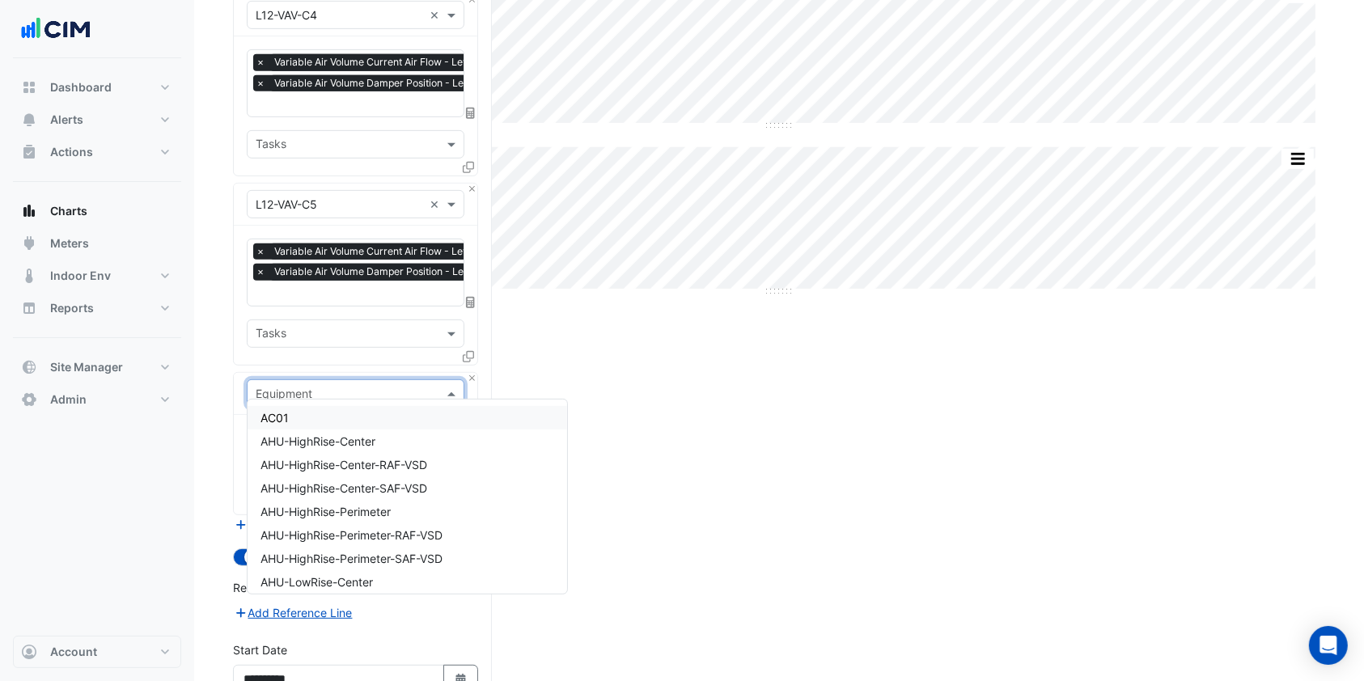
click at [306, 386] on input "text" at bounding box center [339, 394] width 167 height 17
click at [371, 442] on span "AHU-HighRise-Center" at bounding box center [317, 441] width 115 height 14
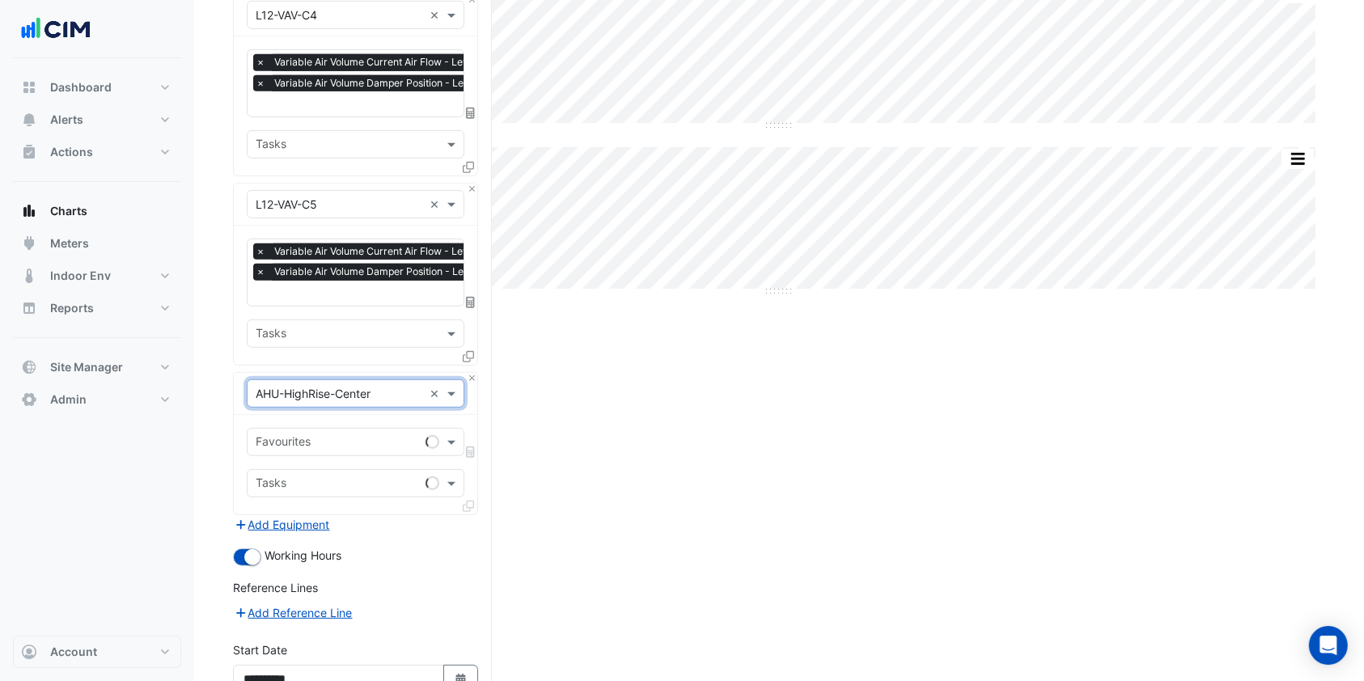
click at [383, 435] on input "text" at bounding box center [337, 443] width 163 height 17
type input "*"
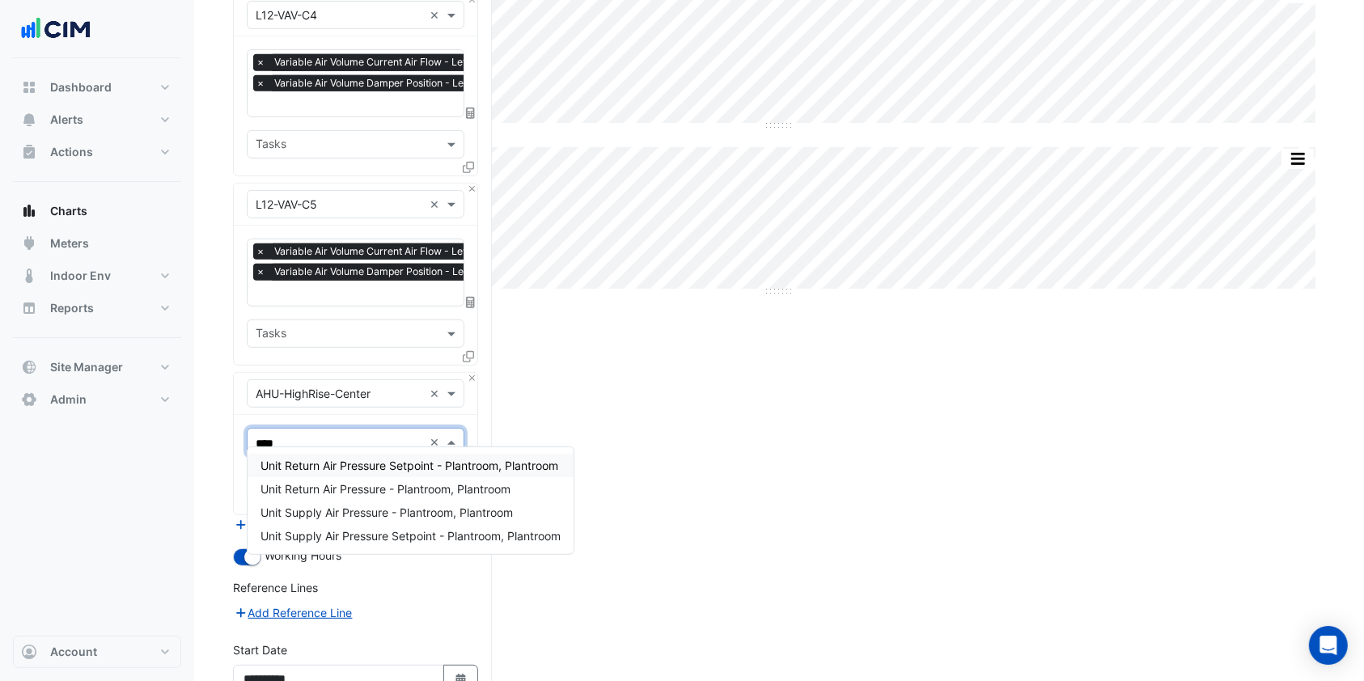
type input "*****"
click at [365, 502] on div "Unit Supply Air Pressure - Plantroom, Plantroom" at bounding box center [411, 512] width 326 height 23
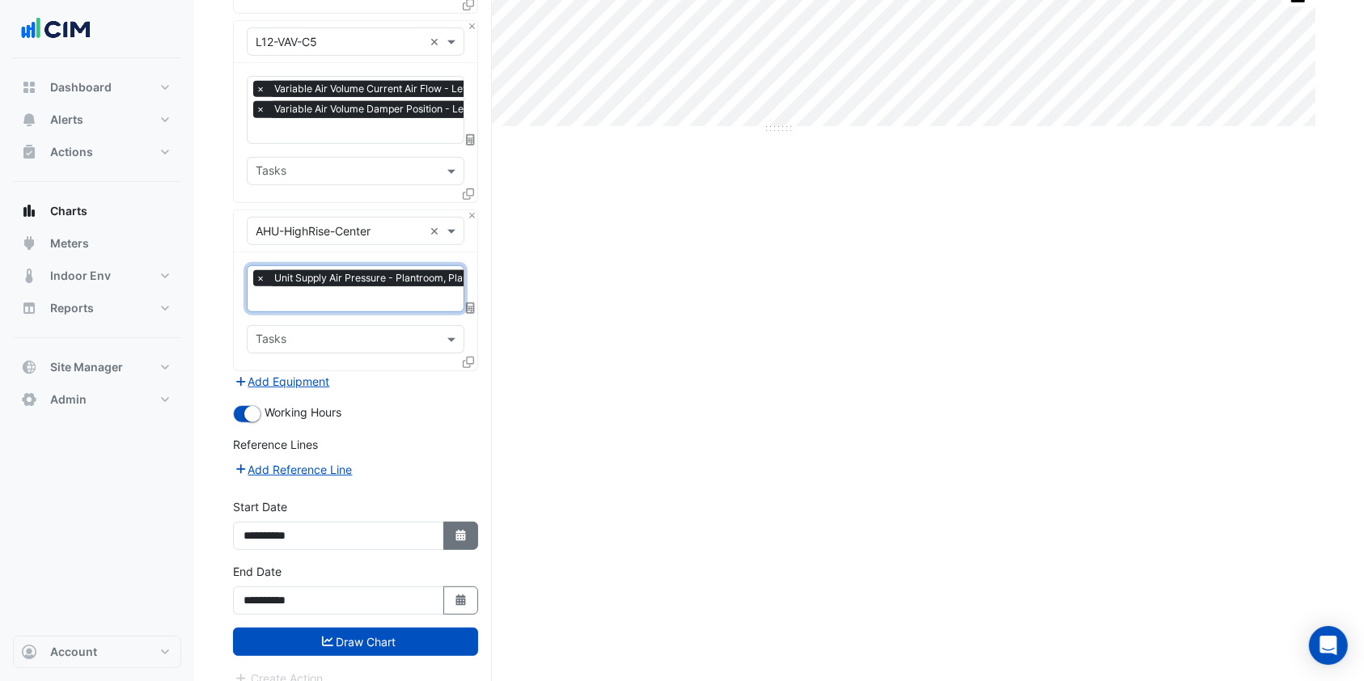
scroll to position [913, 0]
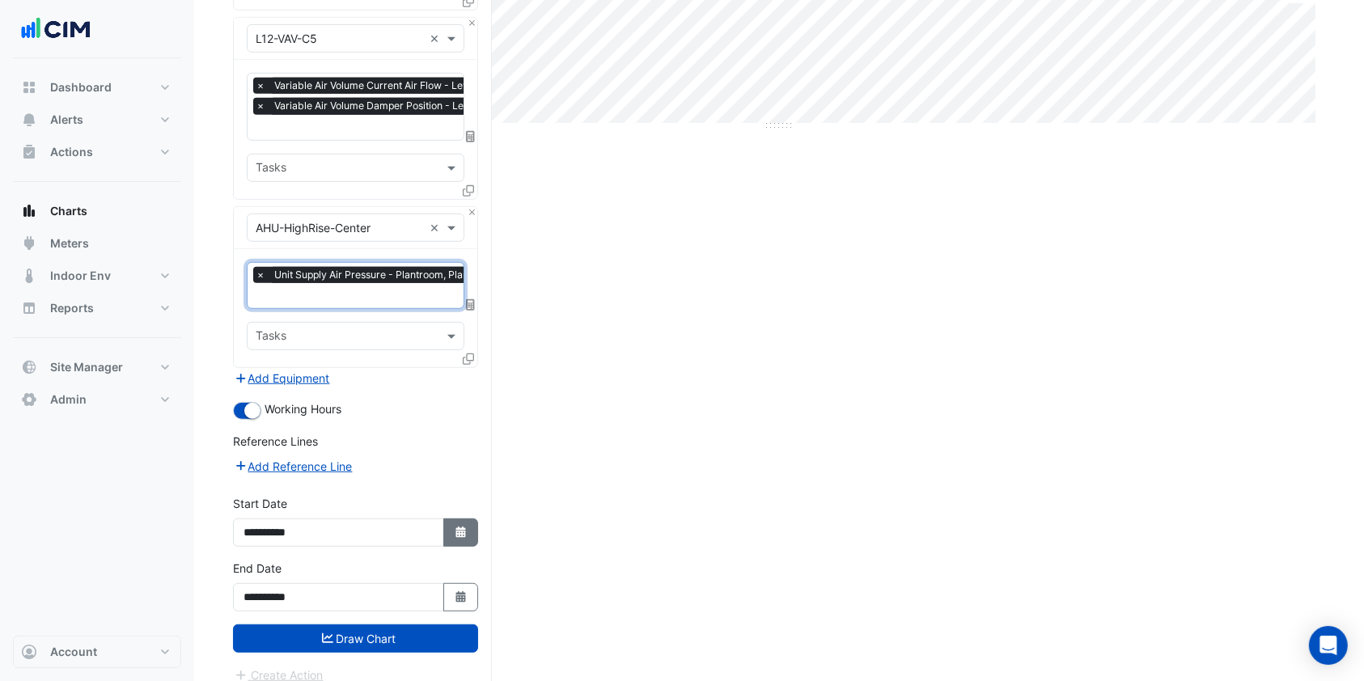
click at [461, 527] on icon "button" at bounding box center [460, 532] width 10 height 11
select select "*"
select select "****"
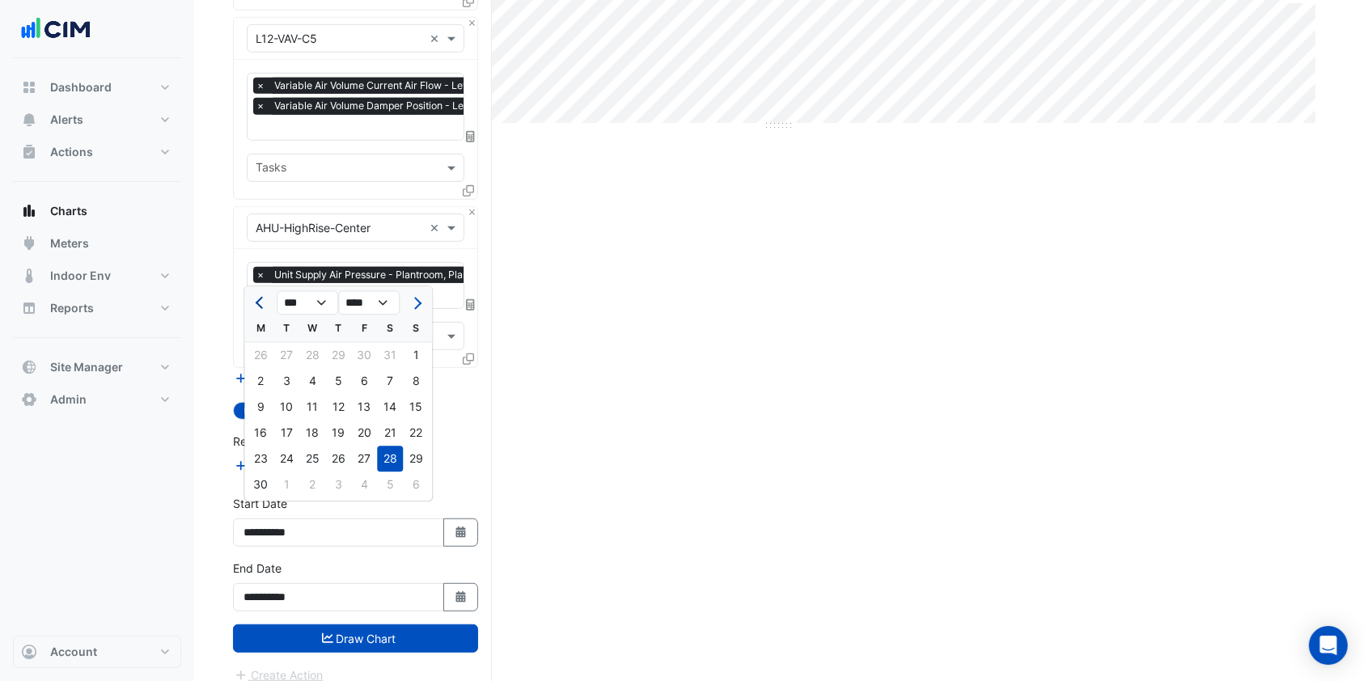
click at [255, 293] on button "Previous month" at bounding box center [260, 303] width 19 height 26
select select "*"
click at [392, 344] on div "1" at bounding box center [390, 356] width 26 height 26
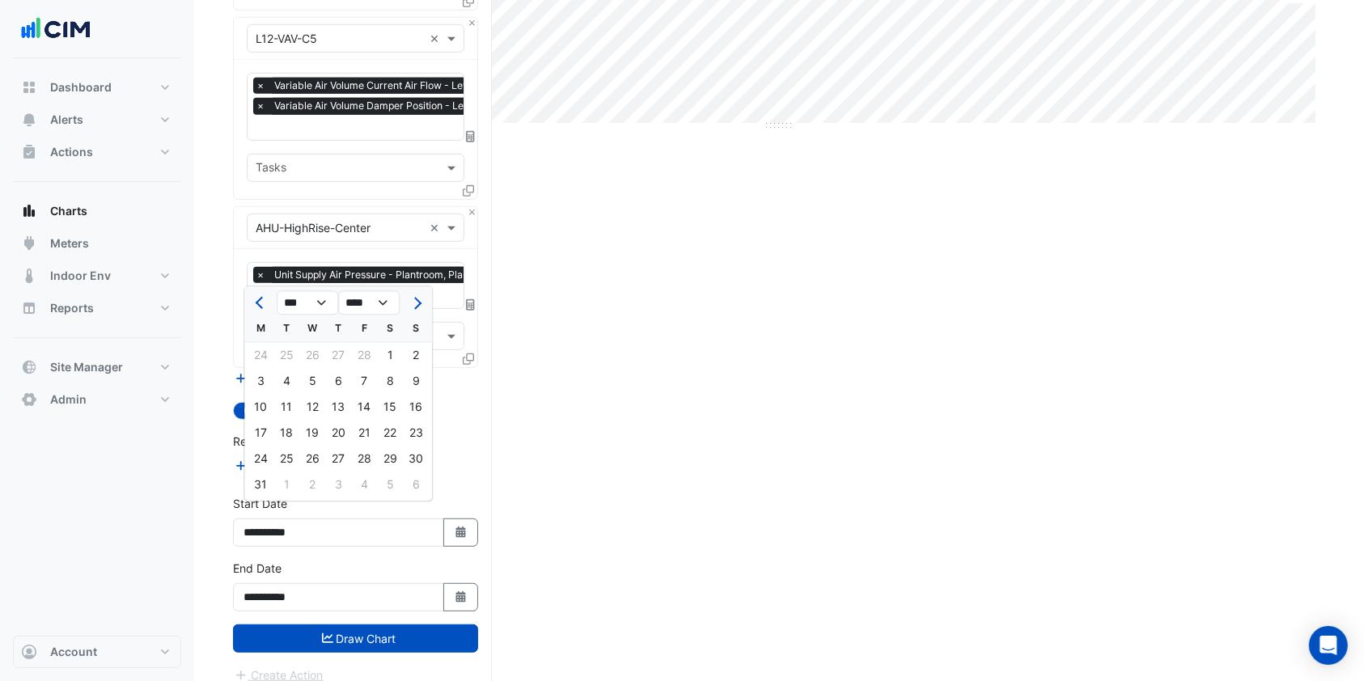
type input "**********"
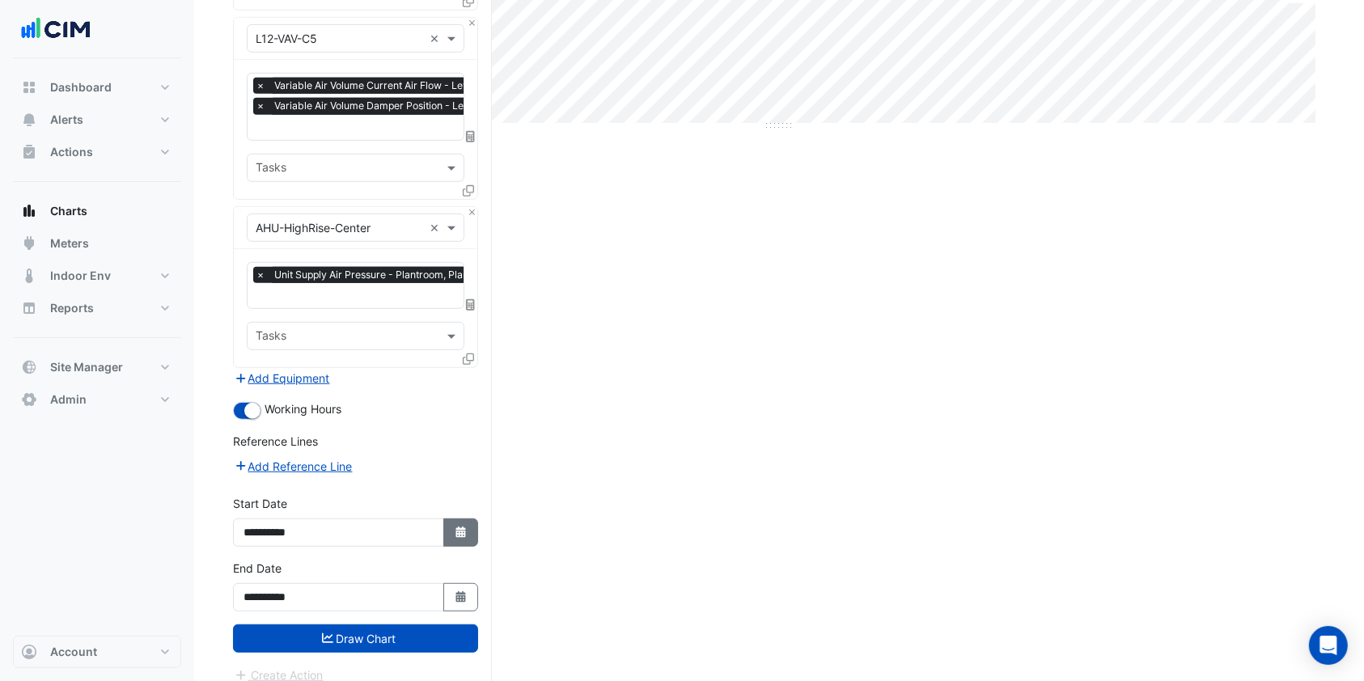
click at [455, 527] on icon "Select Date" at bounding box center [461, 532] width 15 height 11
select select "*"
select select "****"
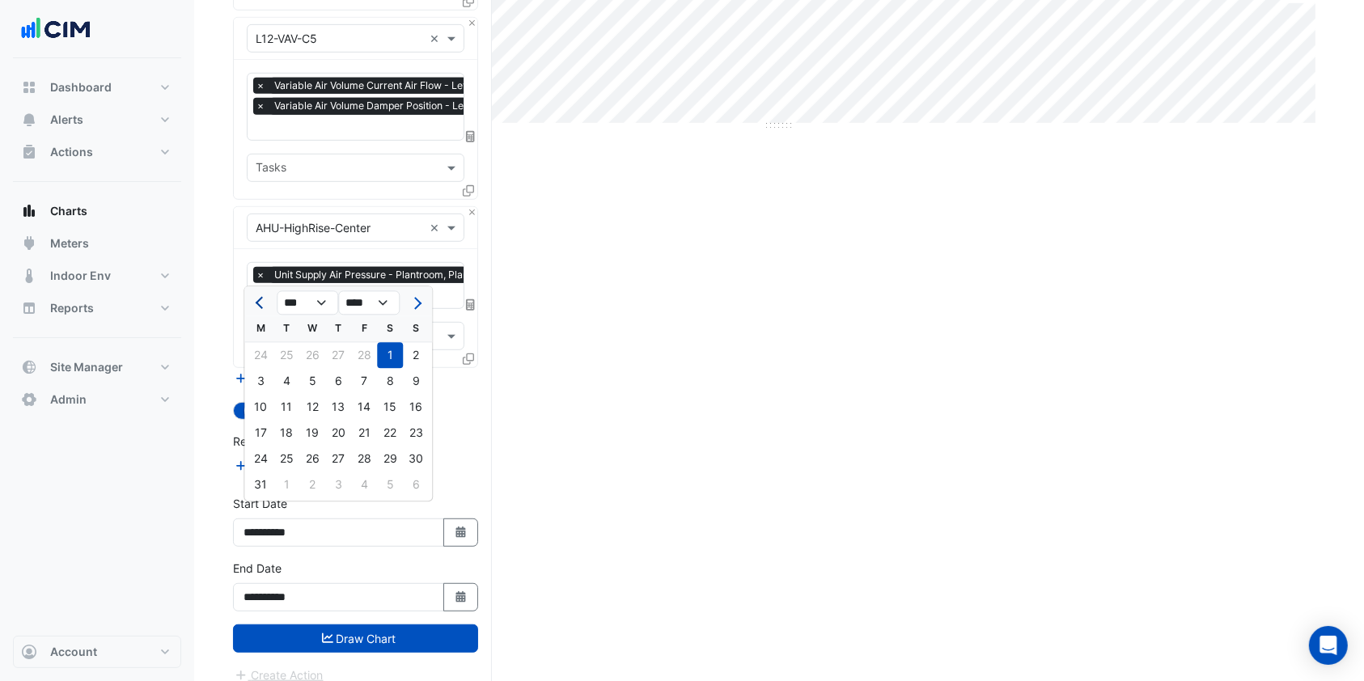
click at [265, 303] on span "Previous month" at bounding box center [262, 303] width 12 height 12
click at [265, 301] on span "Previous month" at bounding box center [262, 303] width 12 height 12
select select "**"
select select "****"
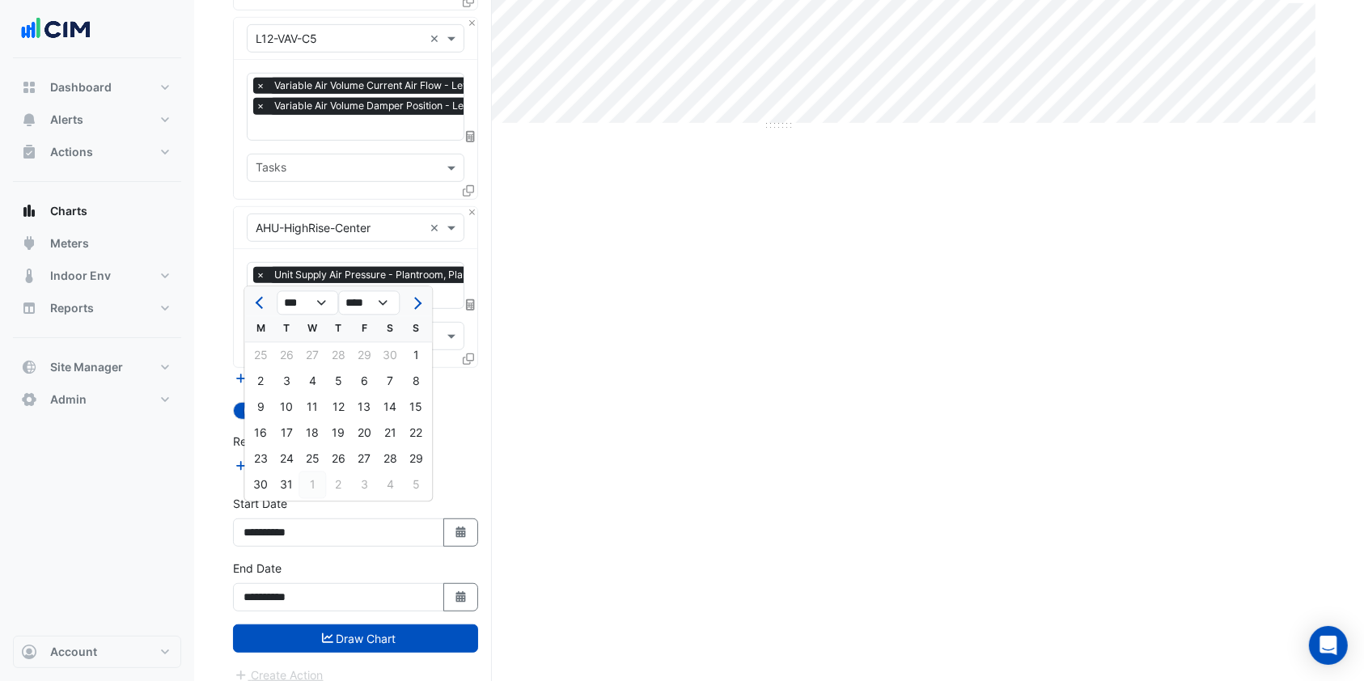
click at [312, 479] on div "1" at bounding box center [312, 485] width 26 height 26
type input "**********"
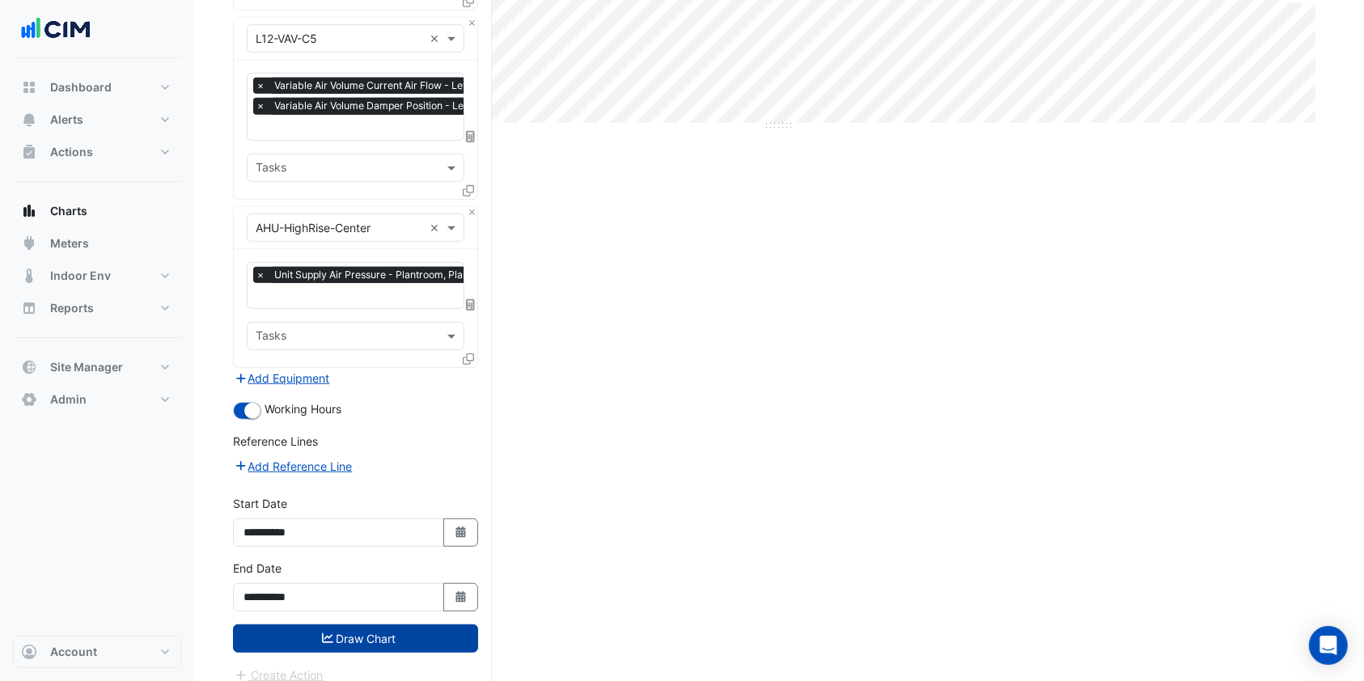
click at [359, 625] on button "Draw Chart" at bounding box center [355, 639] width 245 height 28
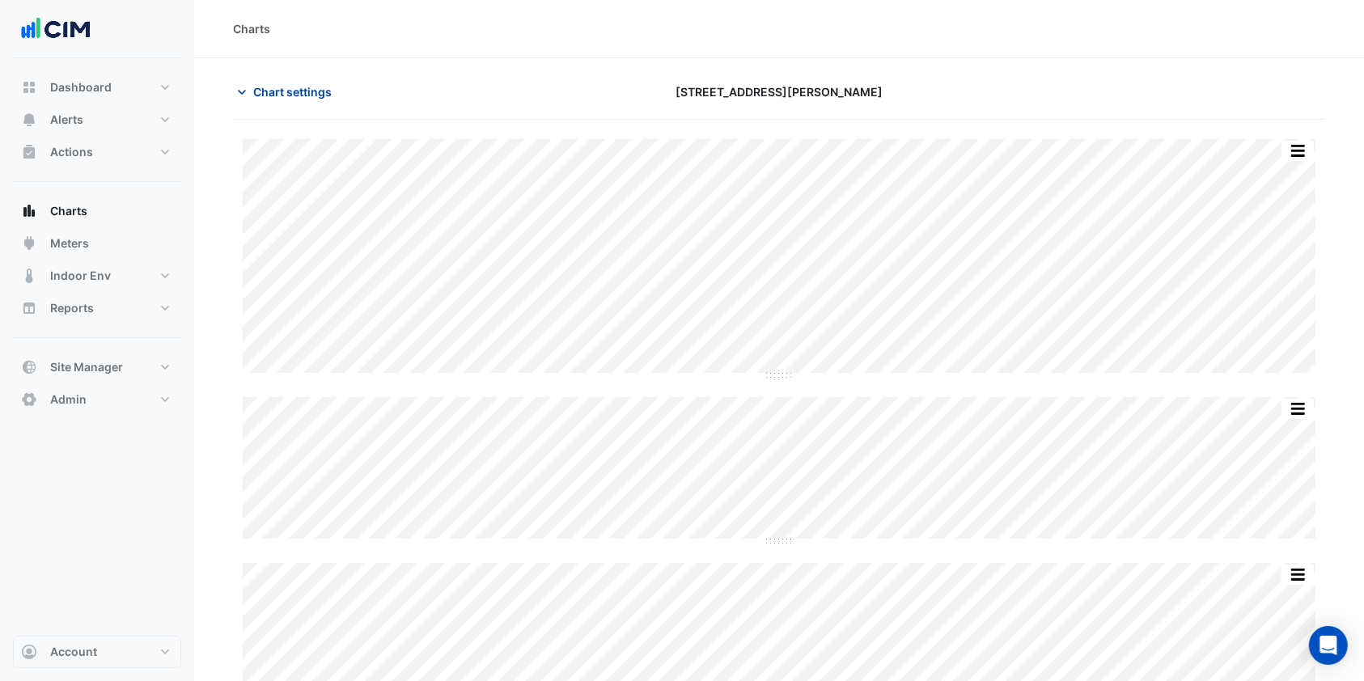
click at [311, 94] on span "Chart settings" at bounding box center [292, 91] width 78 height 17
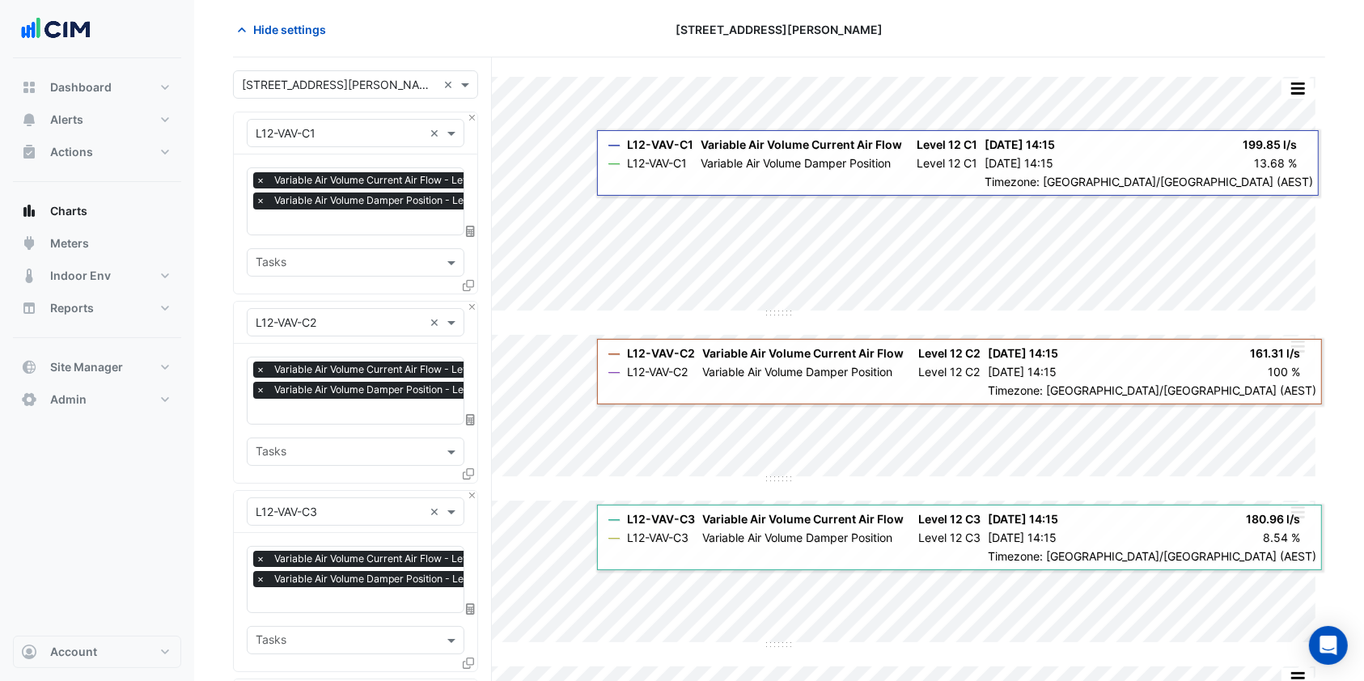
scroll to position [51, 0]
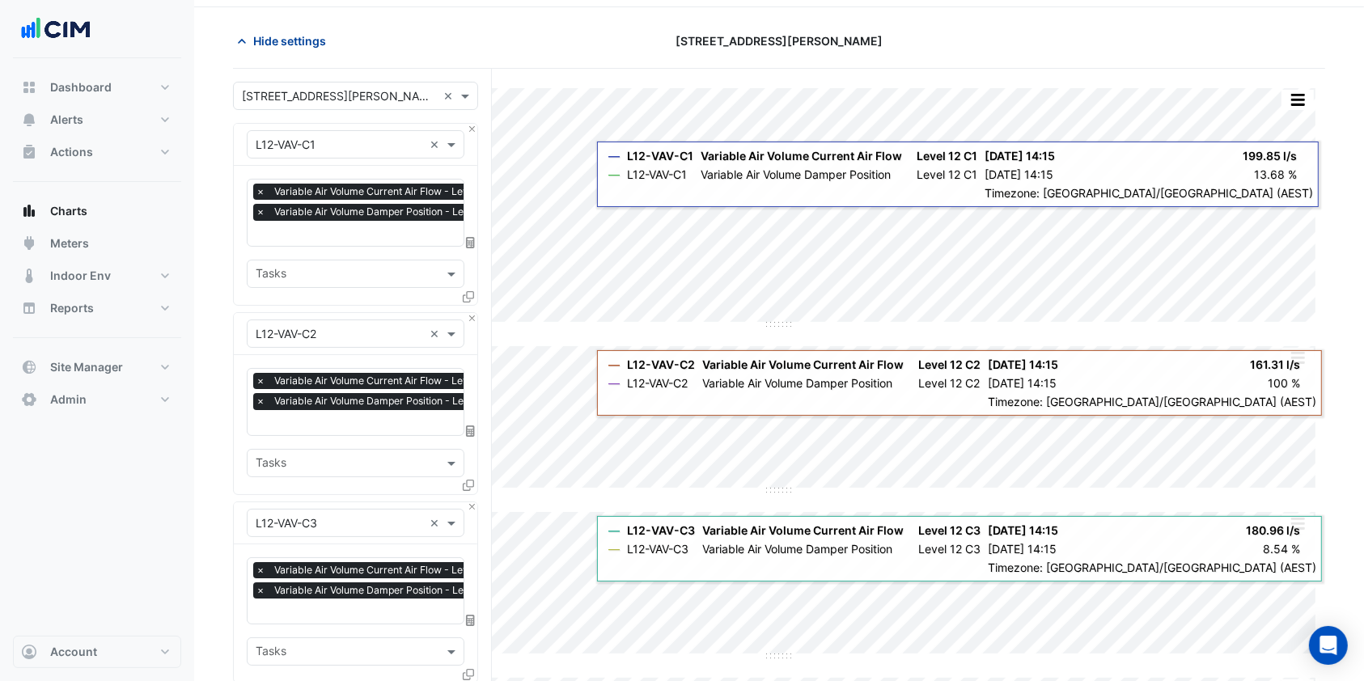
click at [286, 42] on span "Hide settings" at bounding box center [289, 40] width 73 height 17
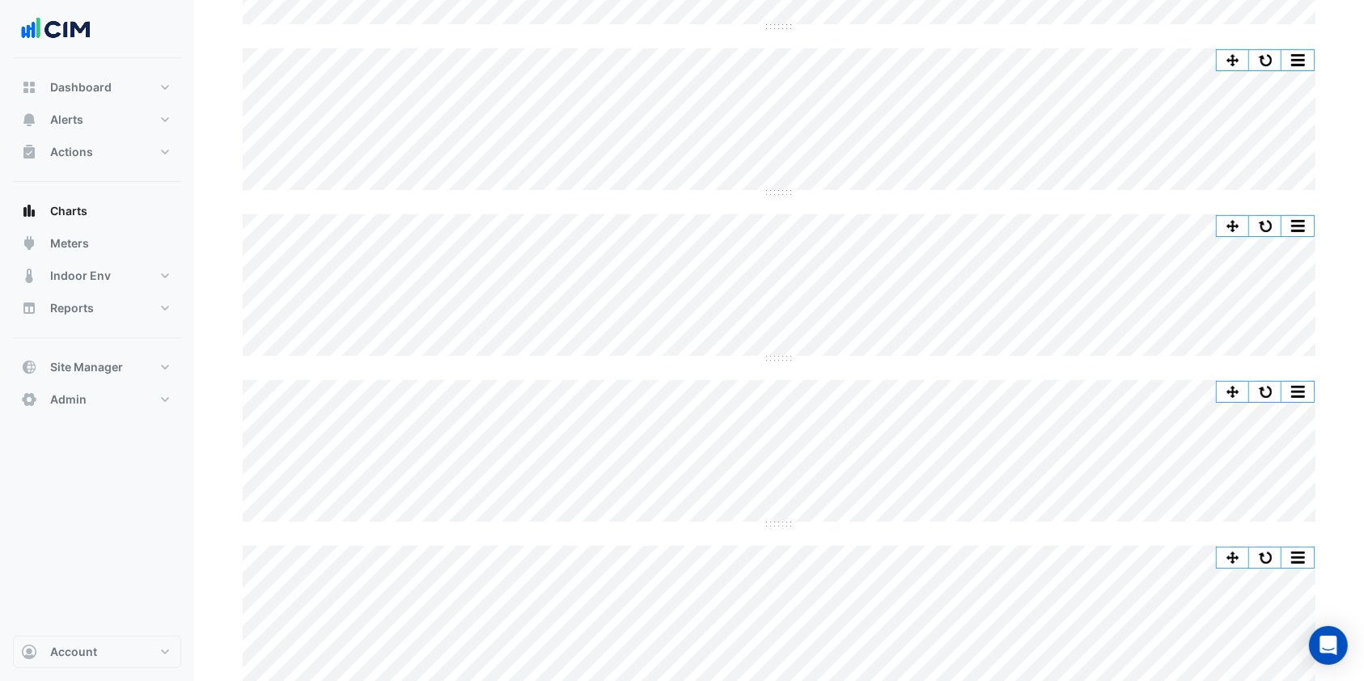
scroll to position [544, 0]
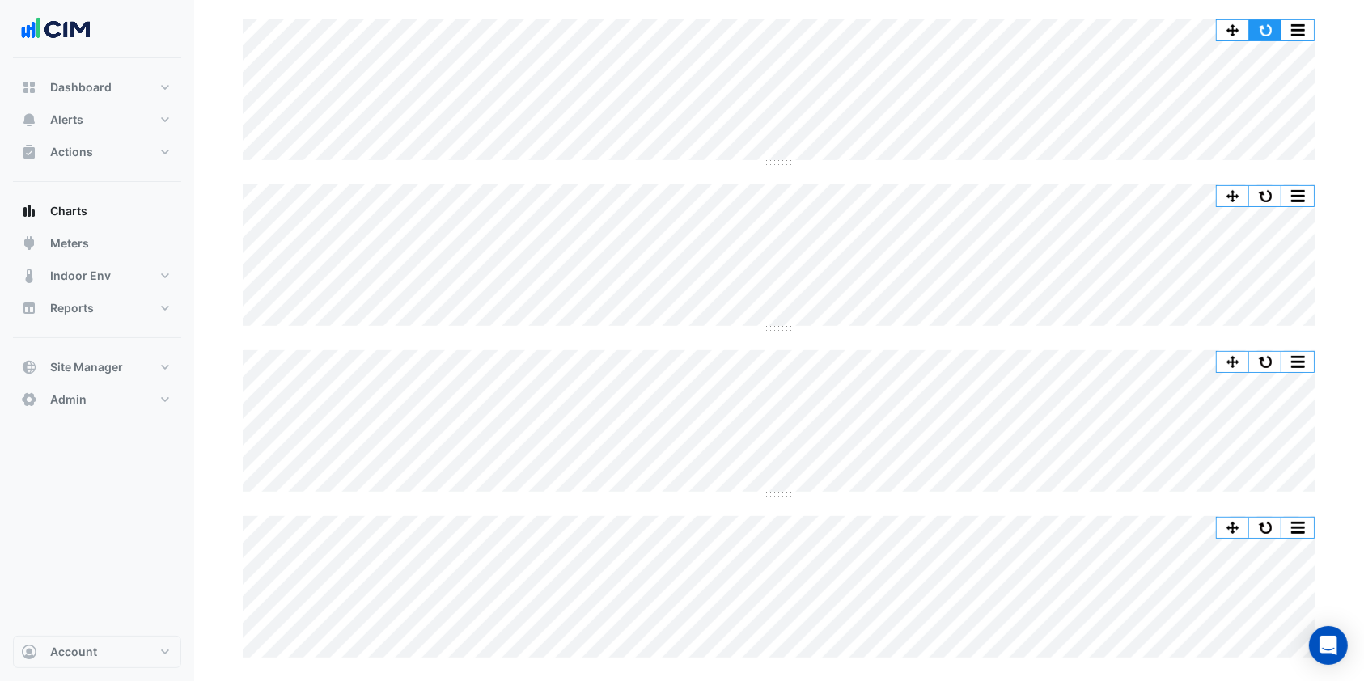
click at [1269, 20] on button "button" at bounding box center [1265, 30] width 32 height 20
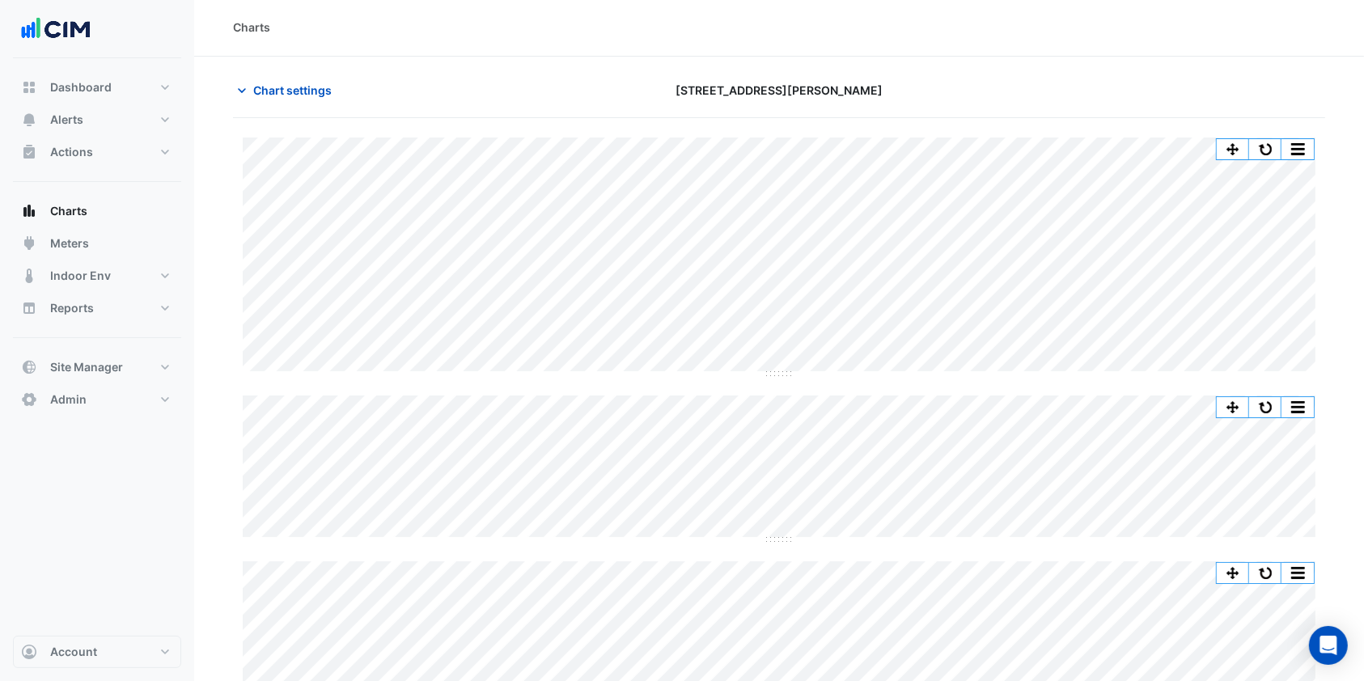
scroll to position [0, 0]
click at [248, 89] on icon "button" at bounding box center [242, 92] width 16 height 16
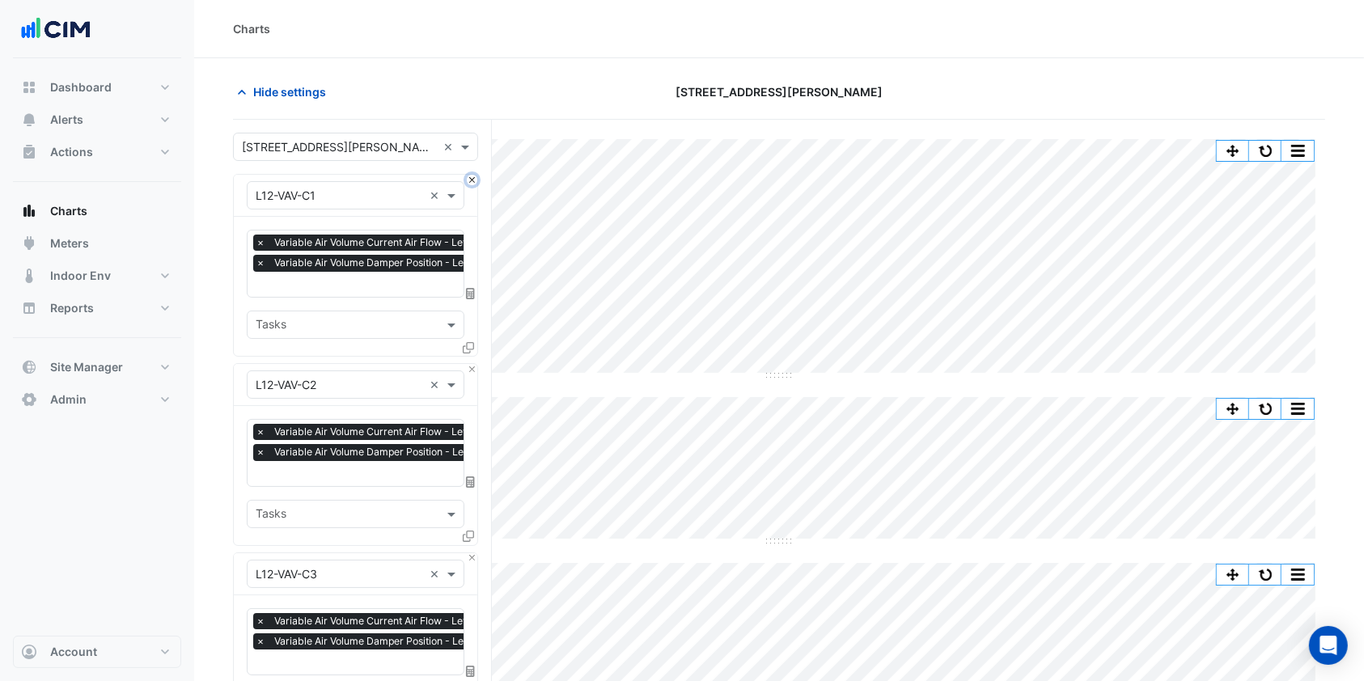
click at [472, 179] on button "Close" at bounding box center [472, 180] width 11 height 11
click at [472, 364] on button "Close" at bounding box center [472, 369] width 11 height 11
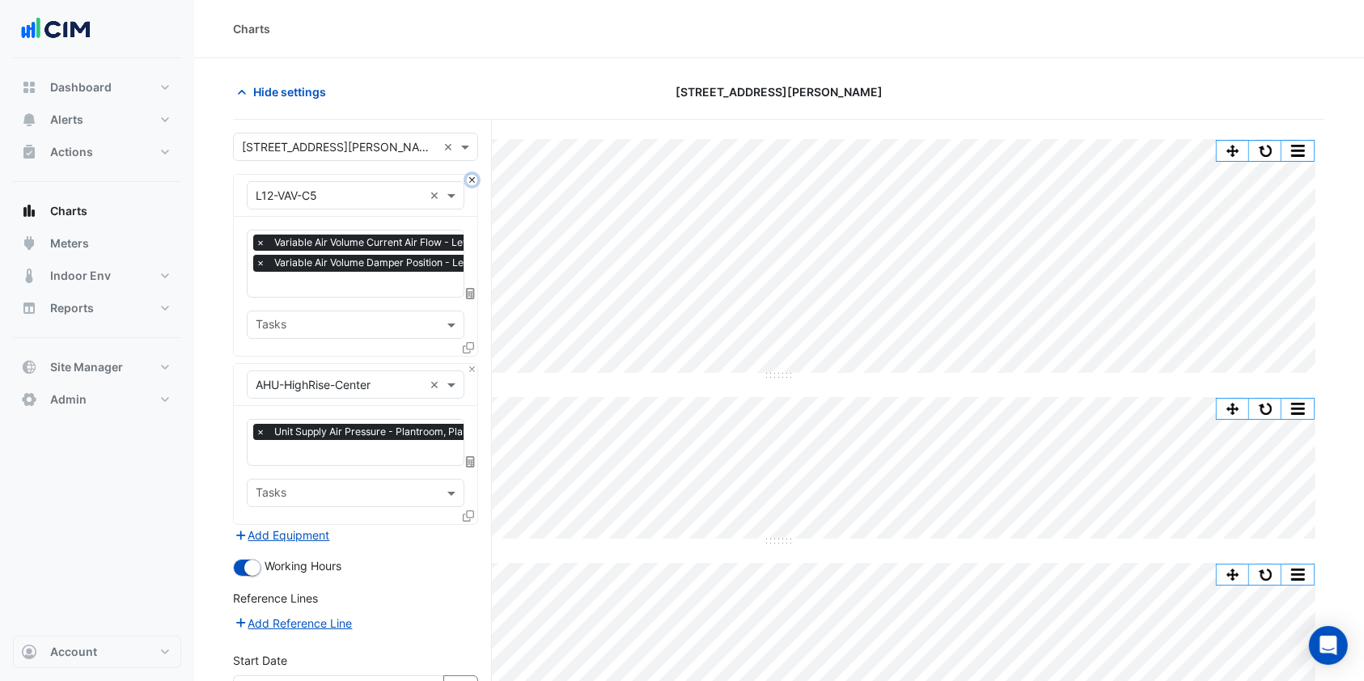
click at [472, 179] on button "Close" at bounding box center [472, 180] width 11 height 11
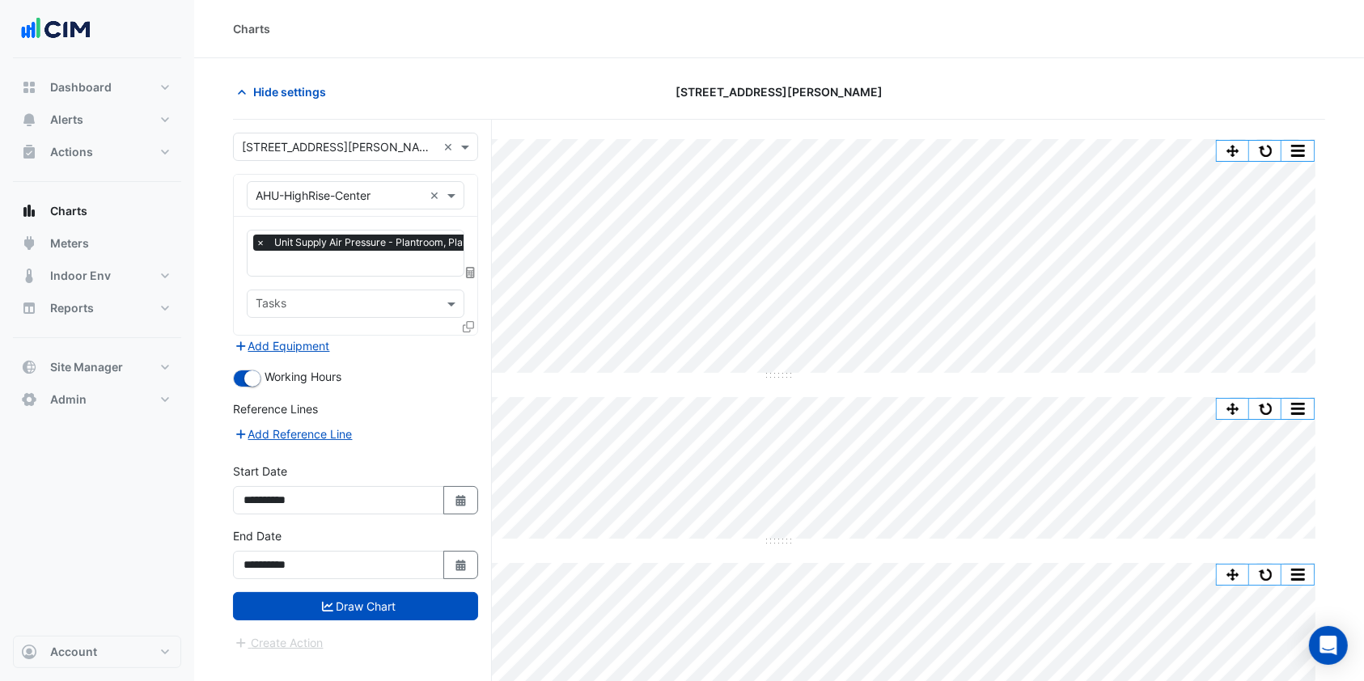
click at [466, 324] on icon at bounding box center [468, 326] width 11 height 11
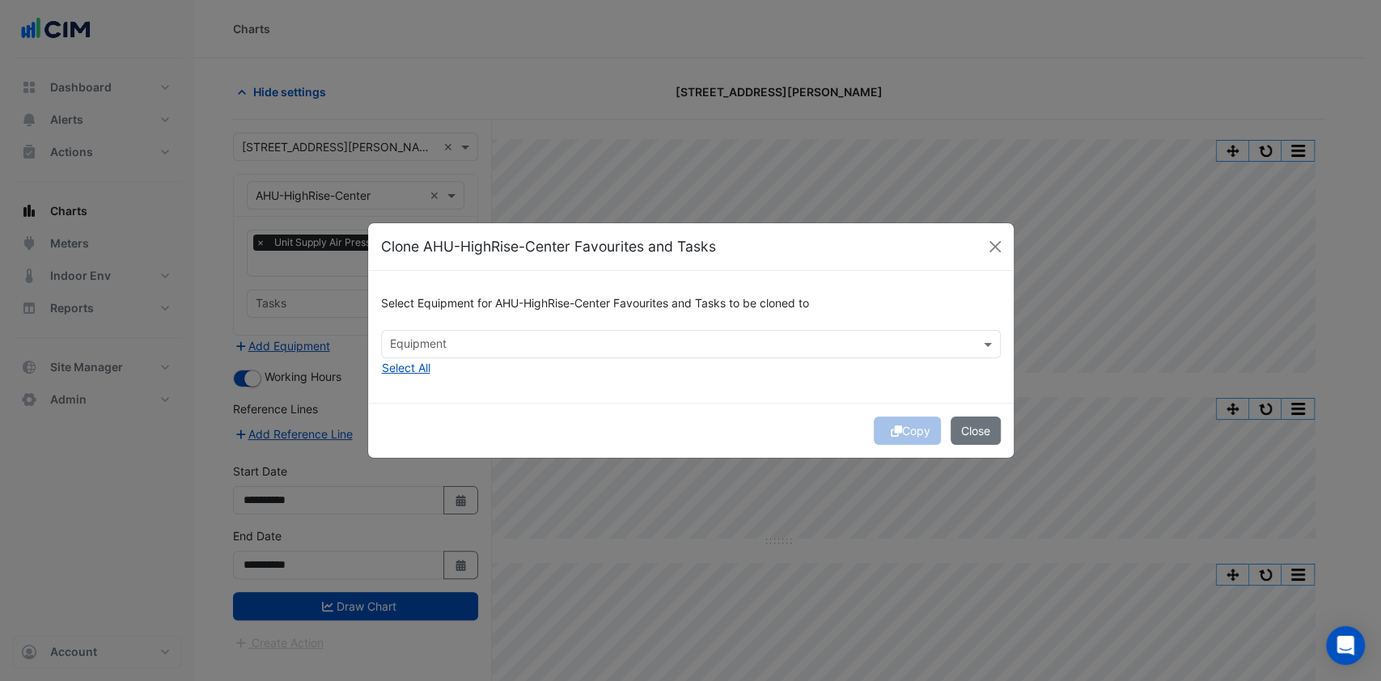
click at [434, 334] on div "Equipment" at bounding box center [677, 344] width 591 height 25
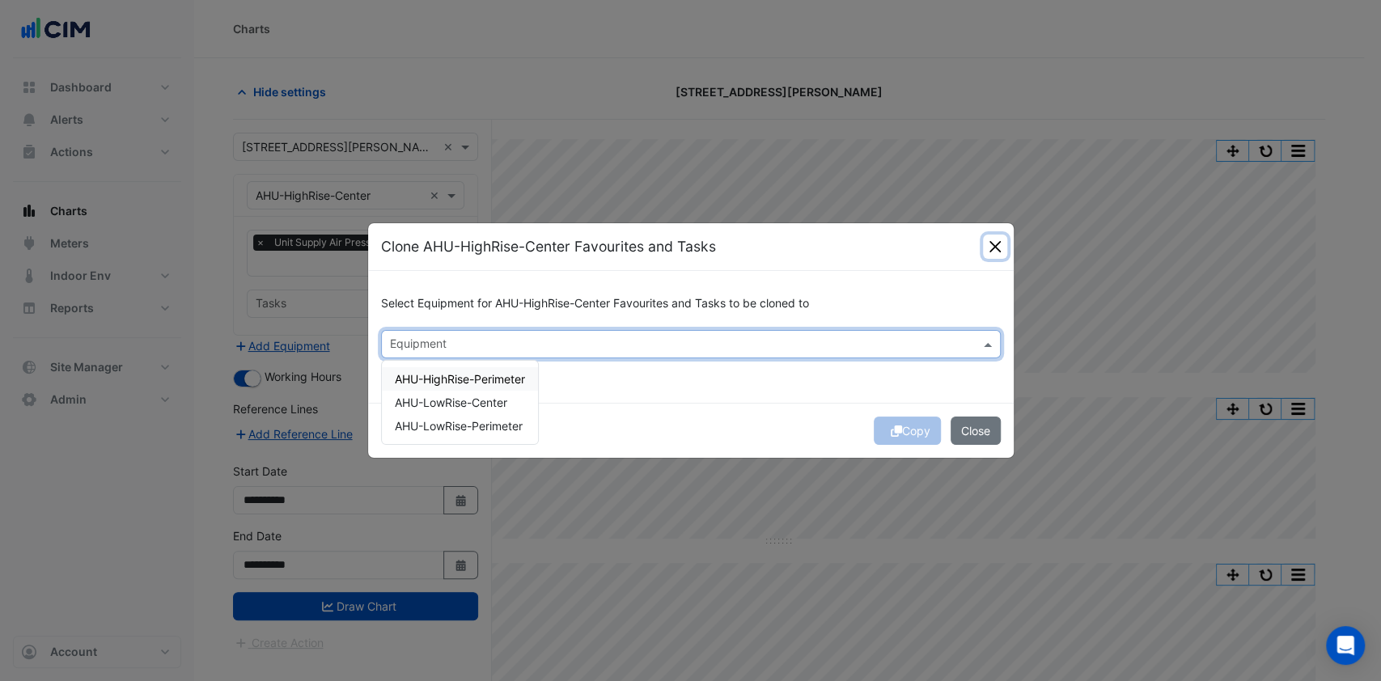
click at [994, 245] on button "Close" at bounding box center [995, 247] width 24 height 24
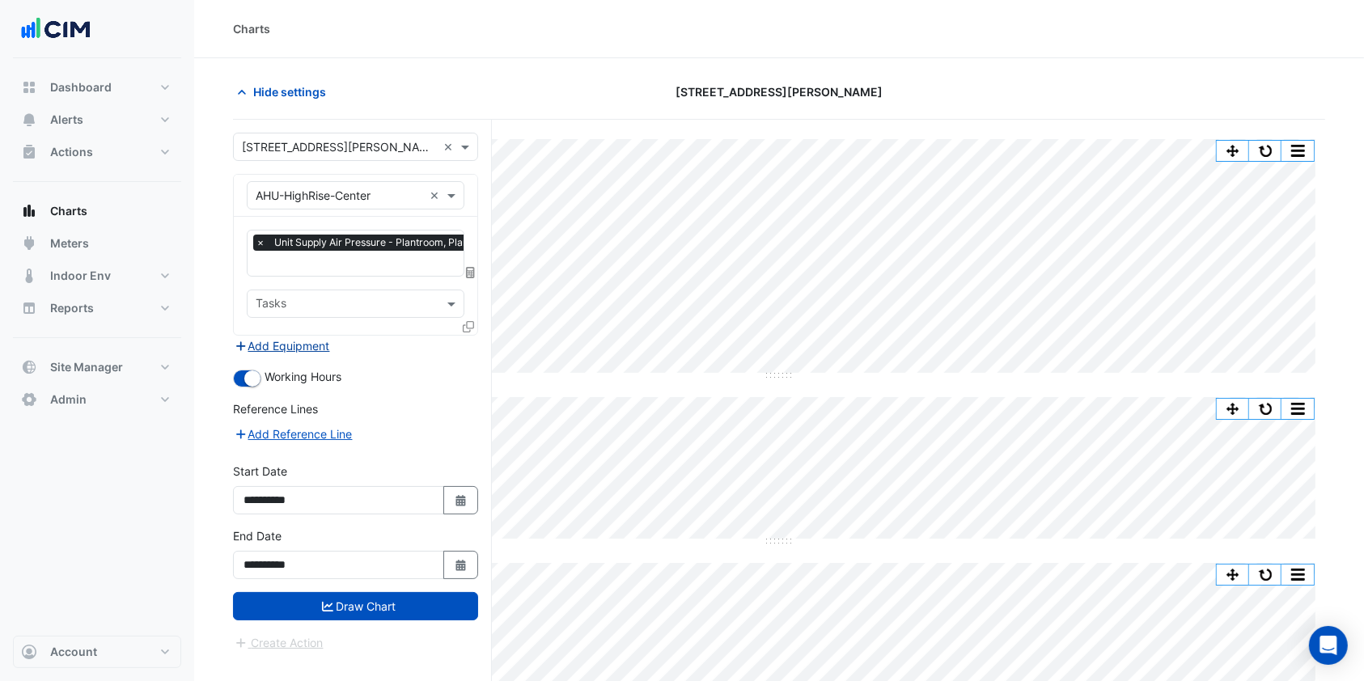
click at [311, 337] on button "Add Equipment" at bounding box center [282, 346] width 98 height 19
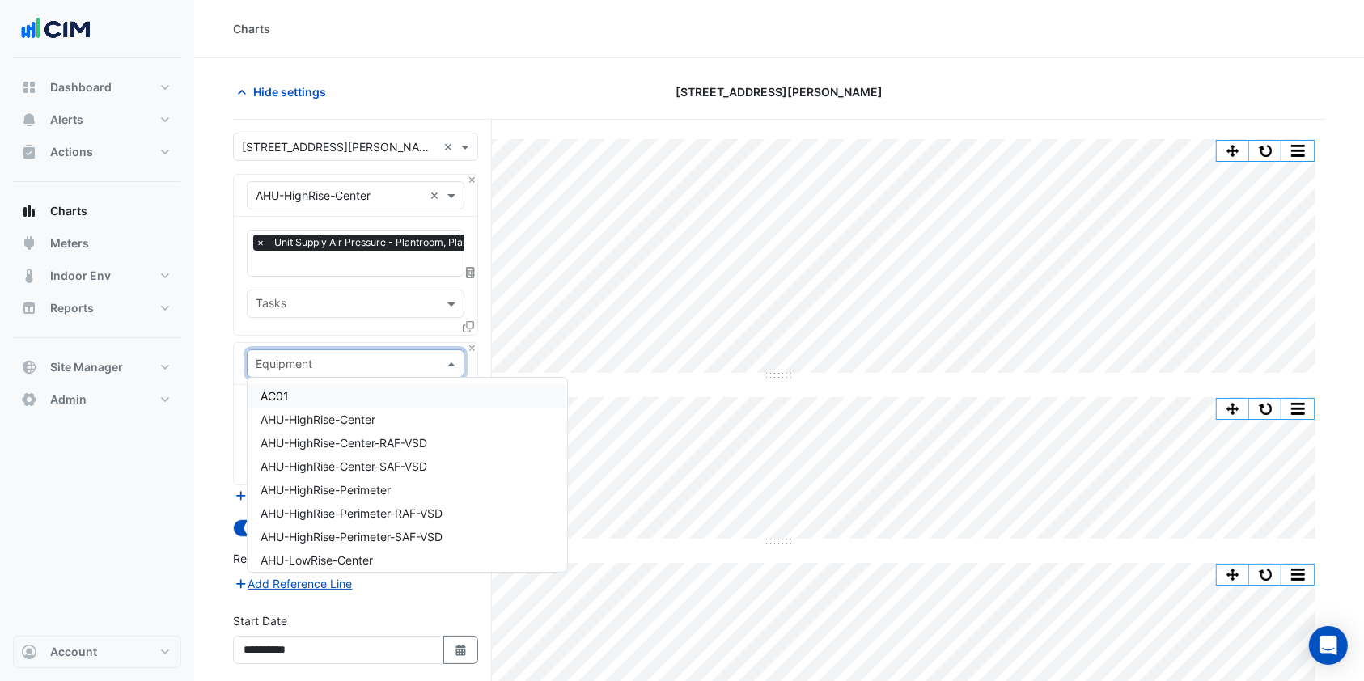
click at [317, 361] on input "text" at bounding box center [339, 364] width 167 height 17
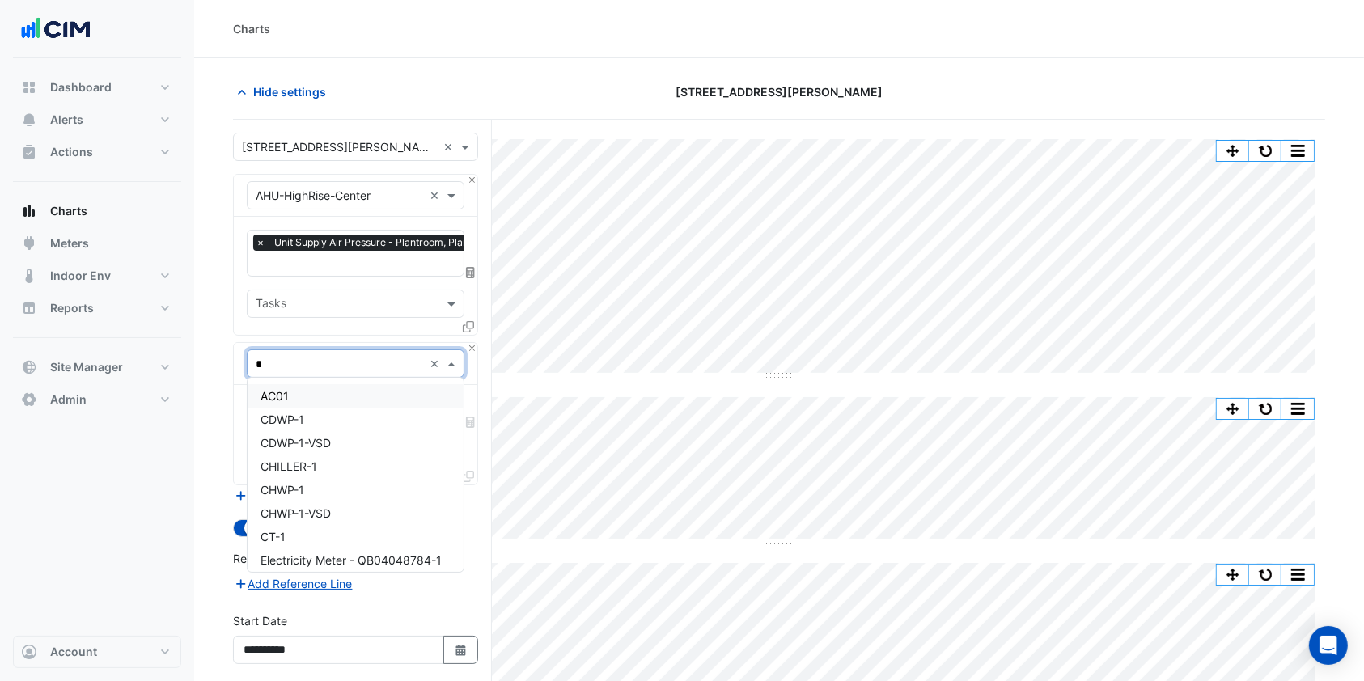
type input "**"
click at [332, 404] on div "L11-VAV-C1" at bounding box center [356, 395] width 216 height 23
click at [447, 407] on span at bounding box center [453, 412] width 20 height 17
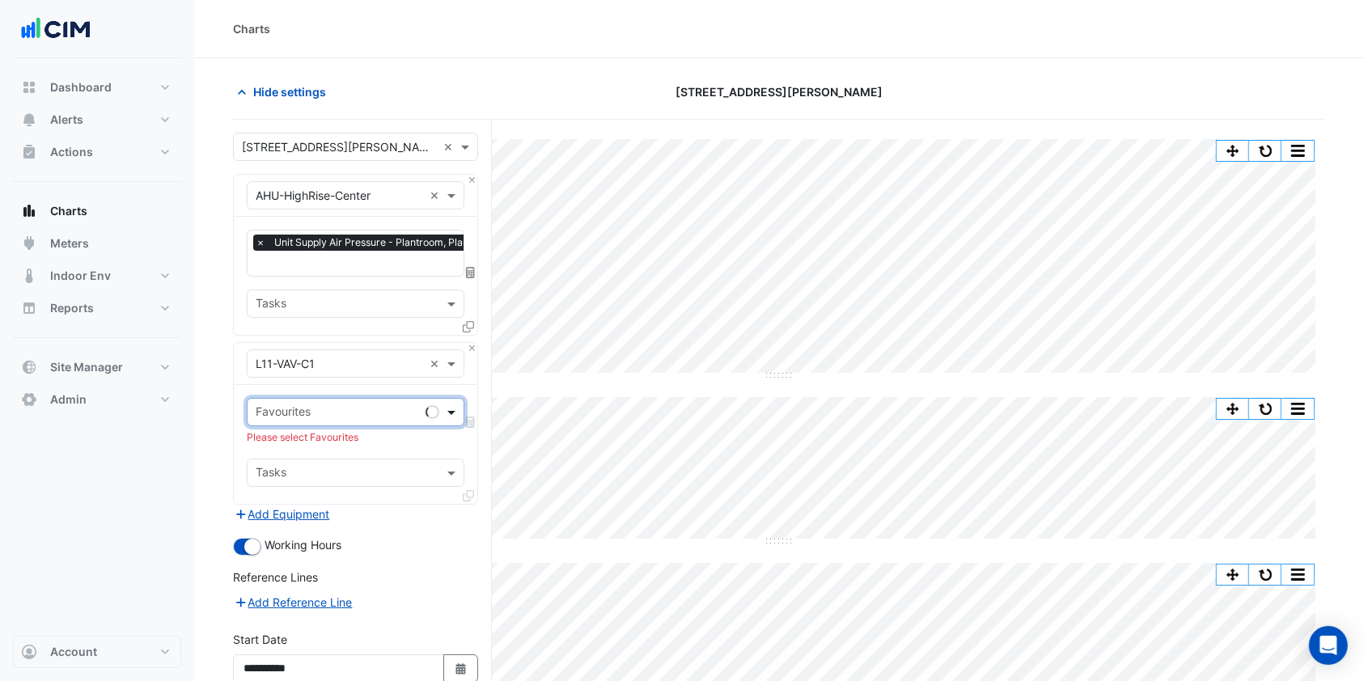
click at [447, 407] on span at bounding box center [453, 412] width 20 height 17
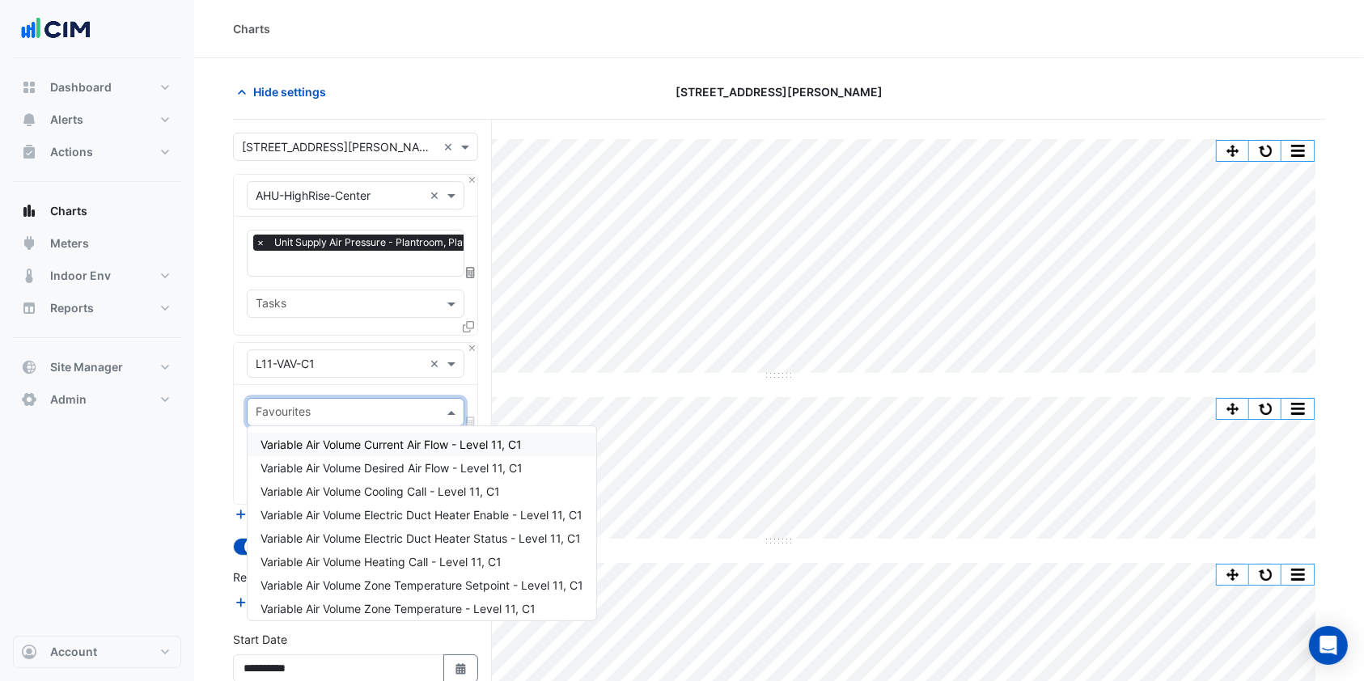
click at [392, 443] on span "Variable Air Volume Current Air Flow - Level 11, C1" at bounding box center [390, 445] width 261 height 14
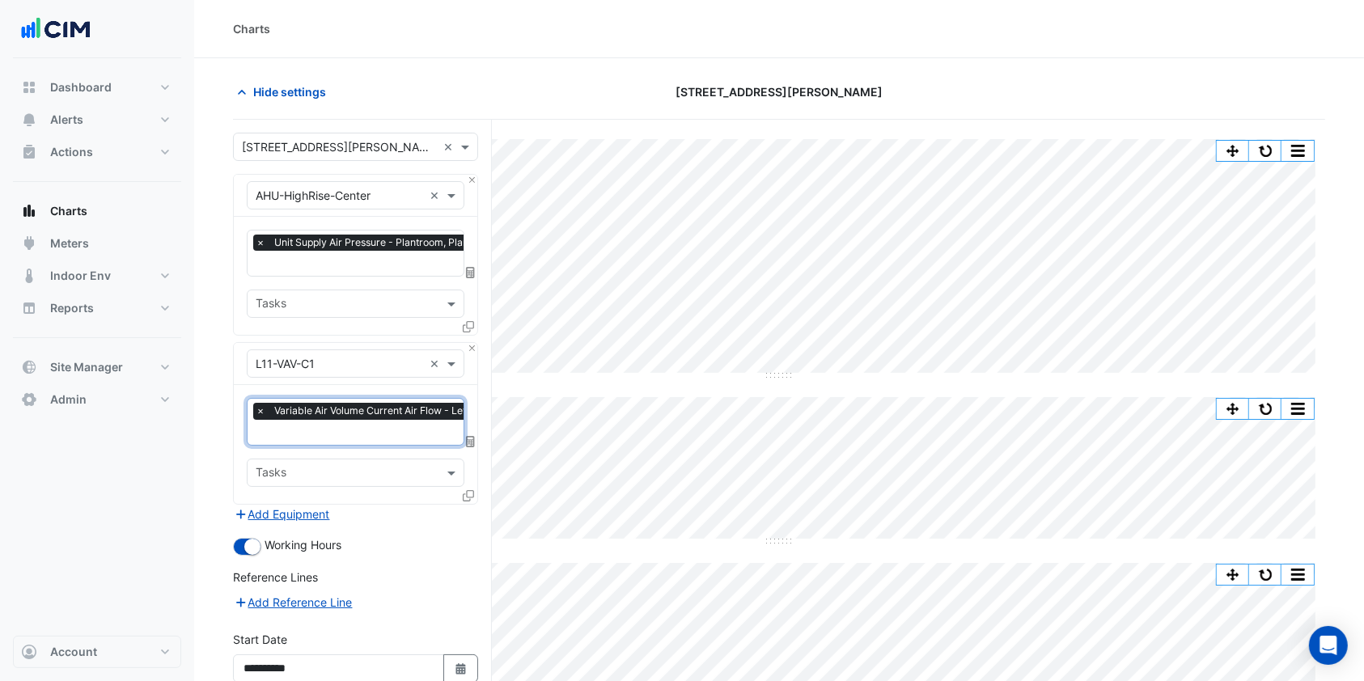
click at [328, 426] on input "text" at bounding box center [384, 434] width 257 height 17
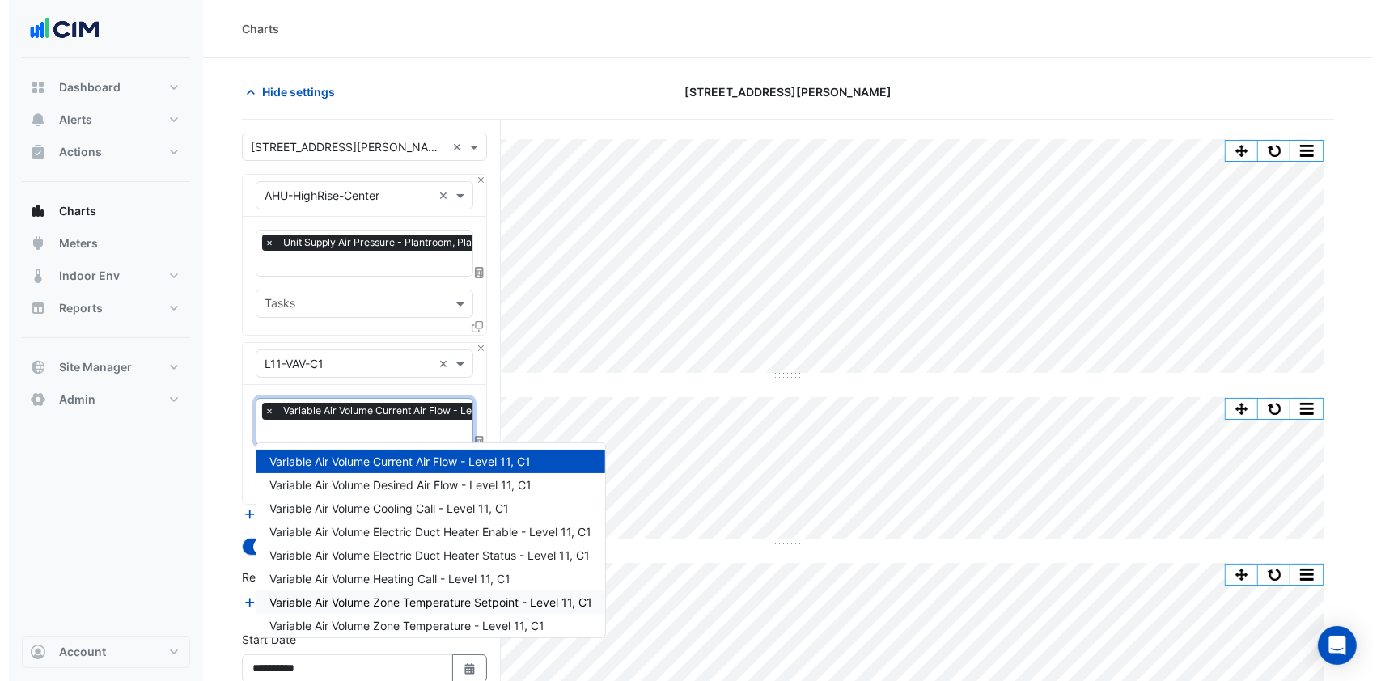
scroll to position [108, 0]
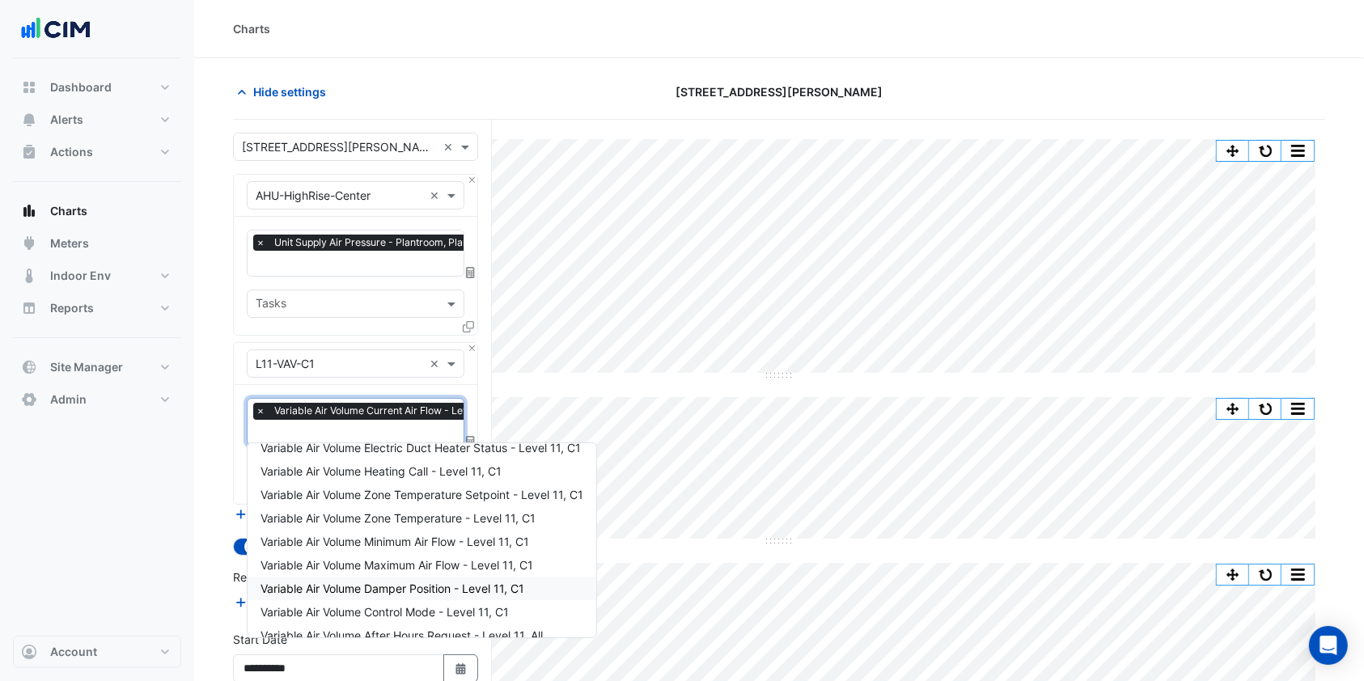
click at [392, 589] on span "Variable Air Volume Damper Position - Level 11, C1" at bounding box center [392, 589] width 264 height 14
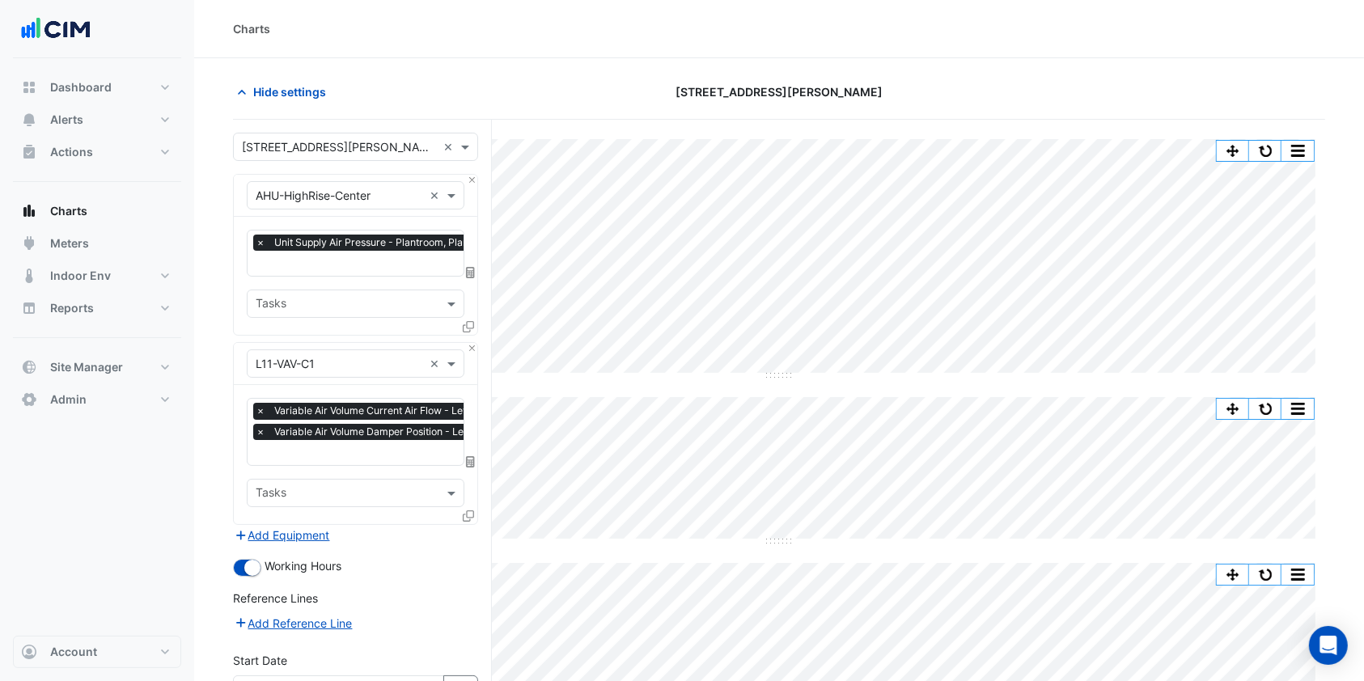
click at [466, 510] on icon at bounding box center [468, 515] width 11 height 11
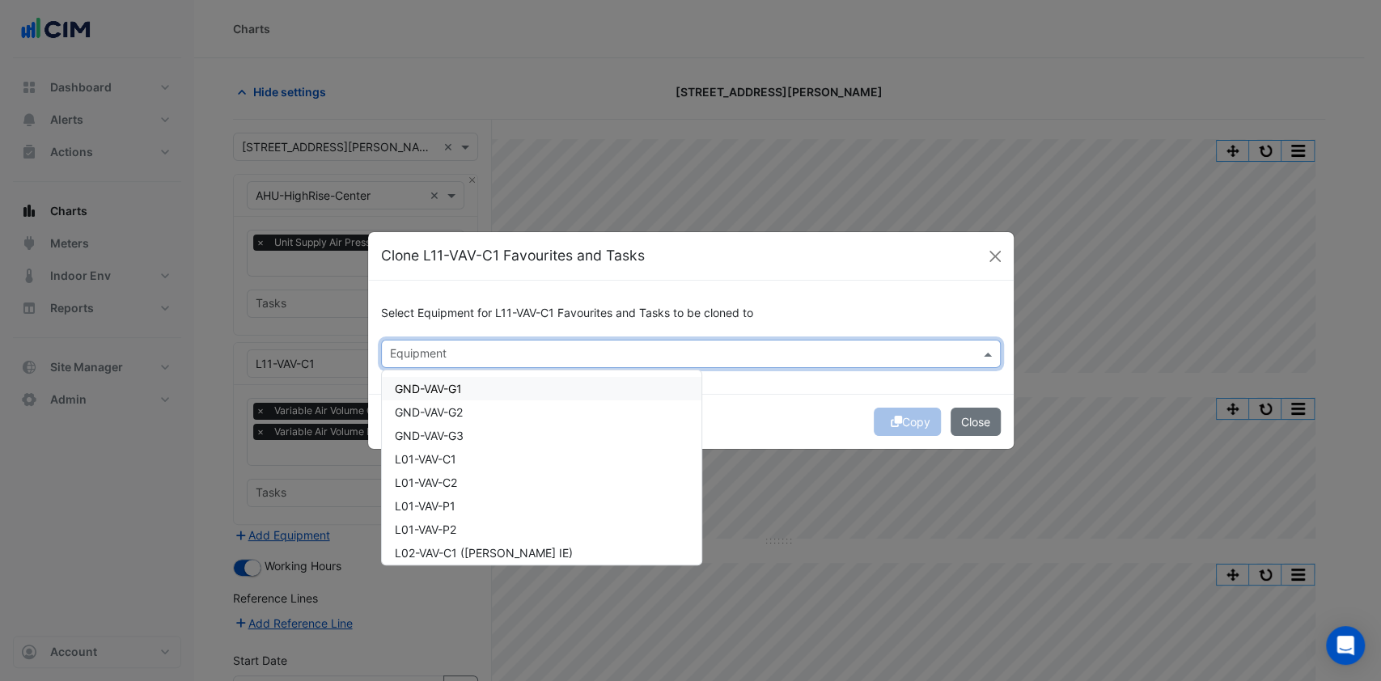
click at [445, 357] on input "text" at bounding box center [681, 355] width 583 height 17
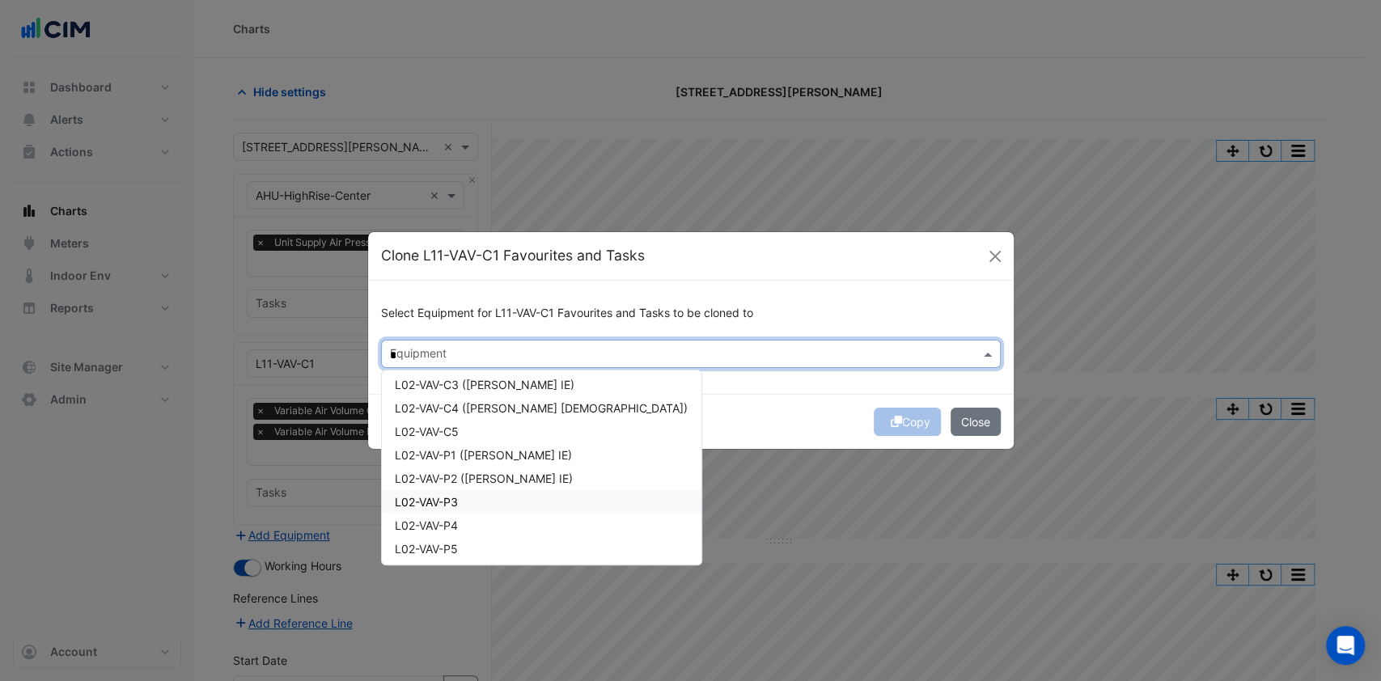
scroll to position [74, 0]
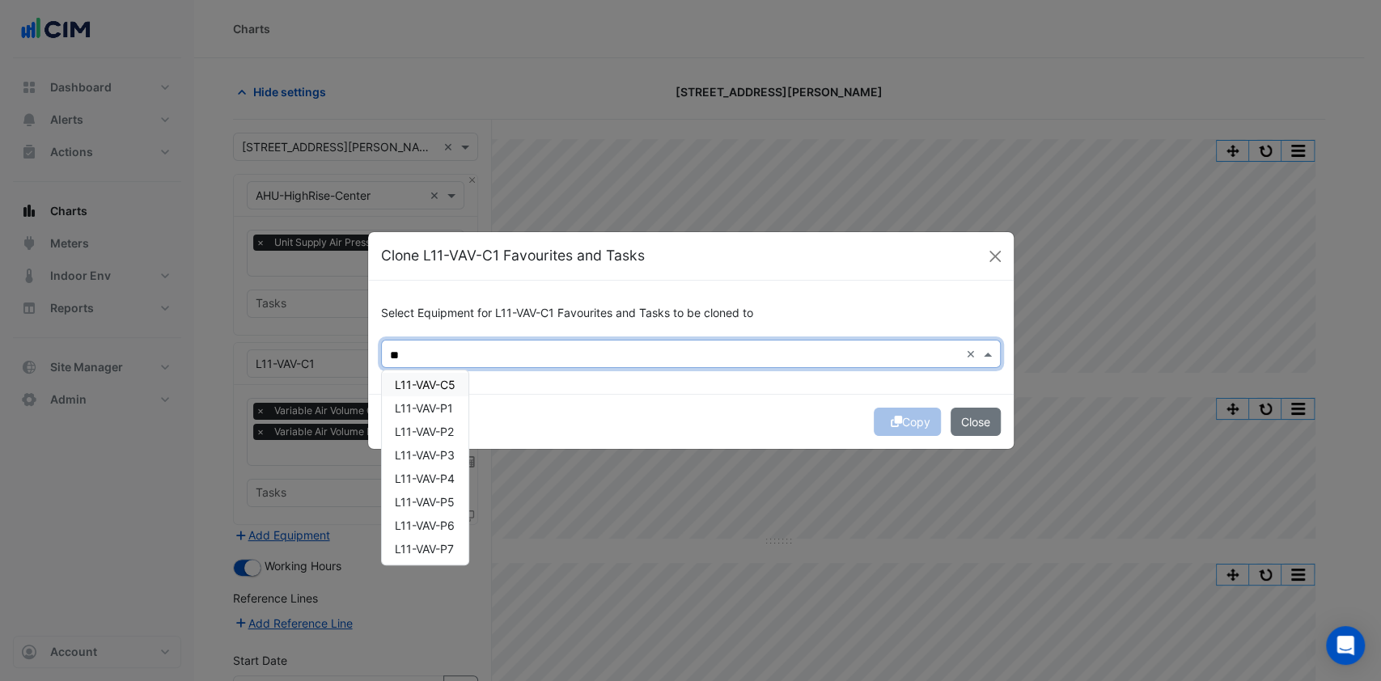
click at [446, 385] on span "L11-VAV-C5" at bounding box center [425, 385] width 61 height 14
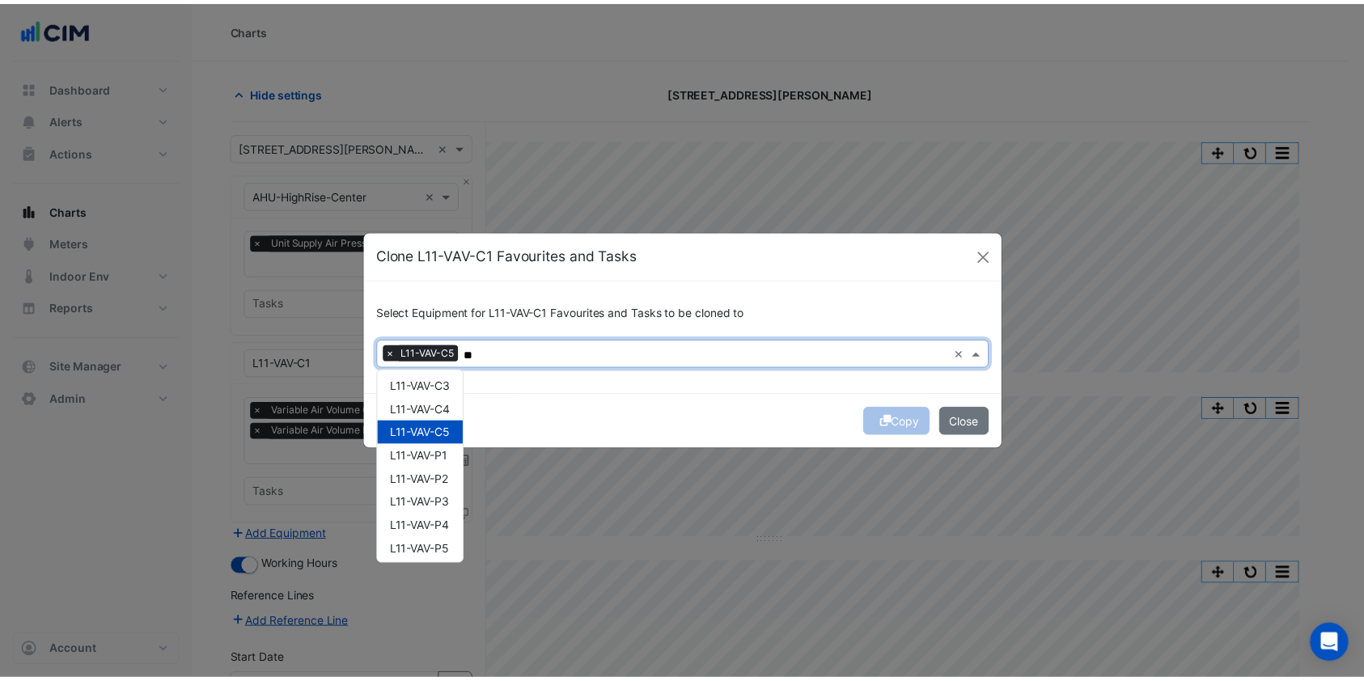
scroll to position [0, 0]
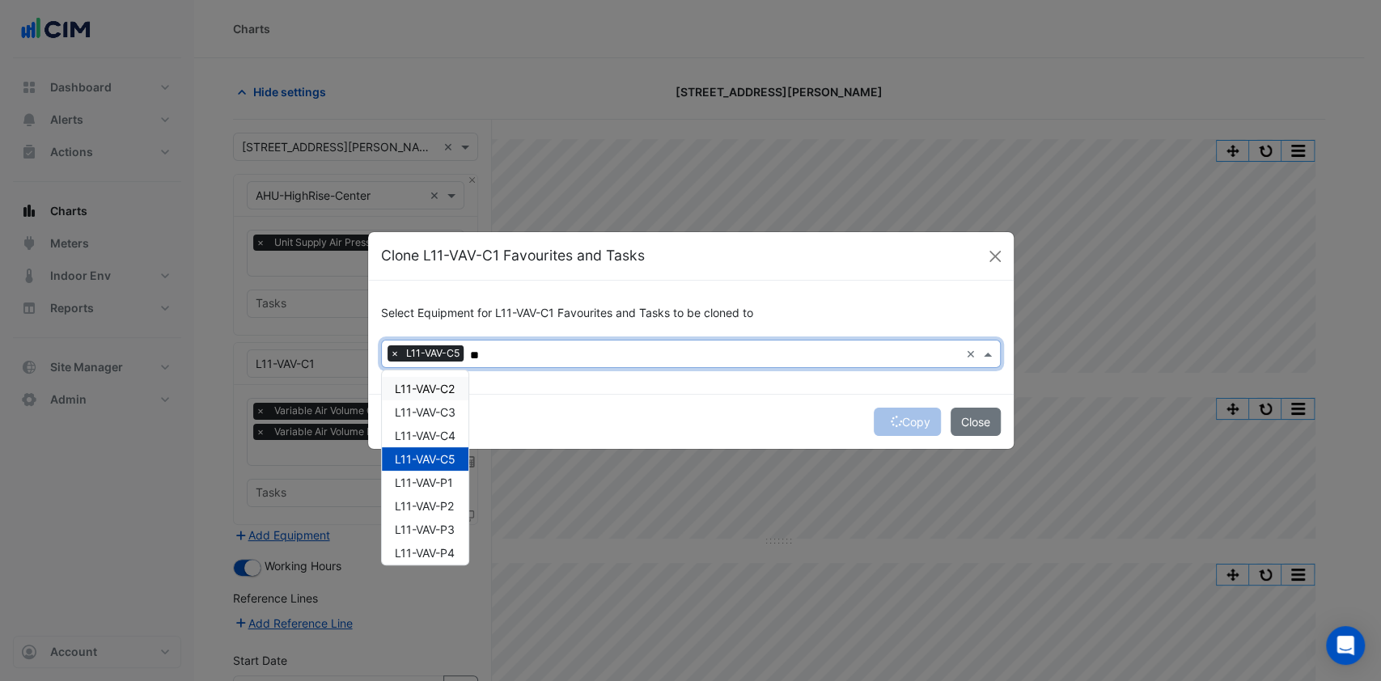
click at [430, 395] on div "L11-VAV-C2" at bounding box center [425, 388] width 87 height 23
click at [441, 409] on span "L11-VAV-C3" at bounding box center [425, 412] width 61 height 14
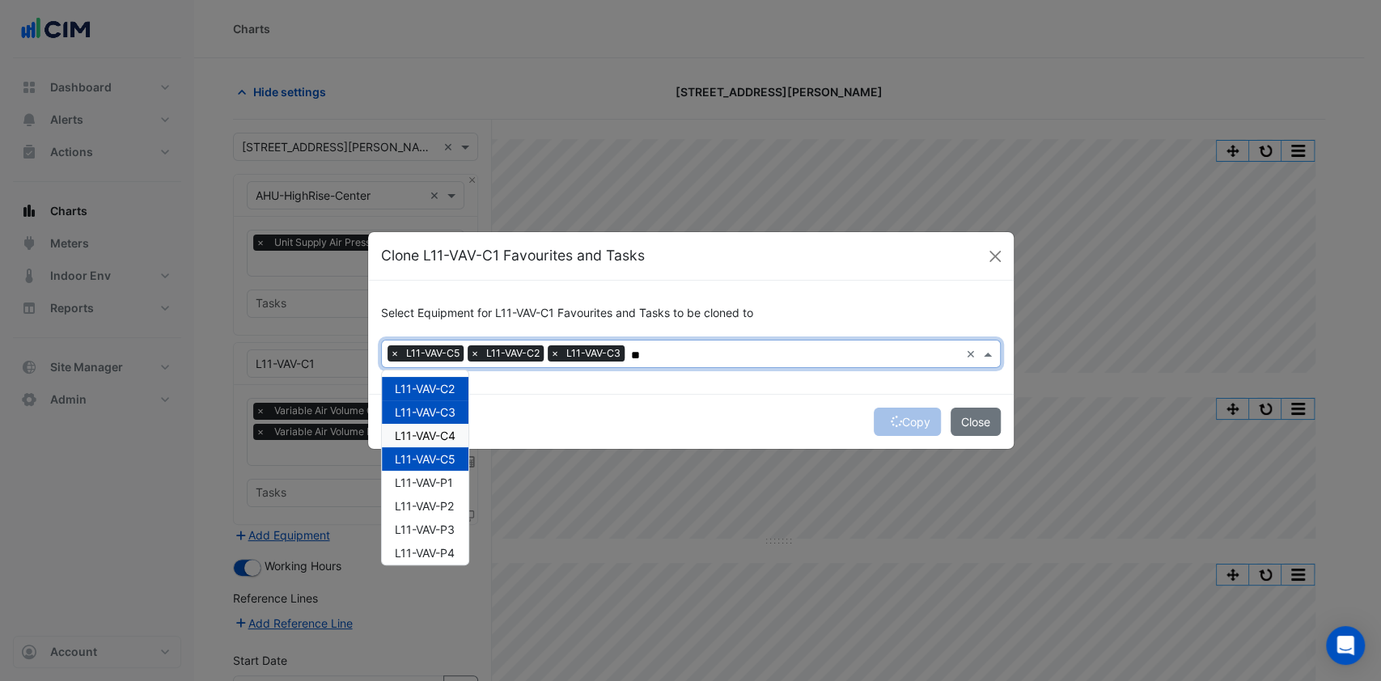
click at [434, 429] on span "L11-VAV-C4" at bounding box center [425, 436] width 61 height 14
type input "**"
click at [598, 426] on div "Copy Close" at bounding box center [691, 421] width 646 height 55
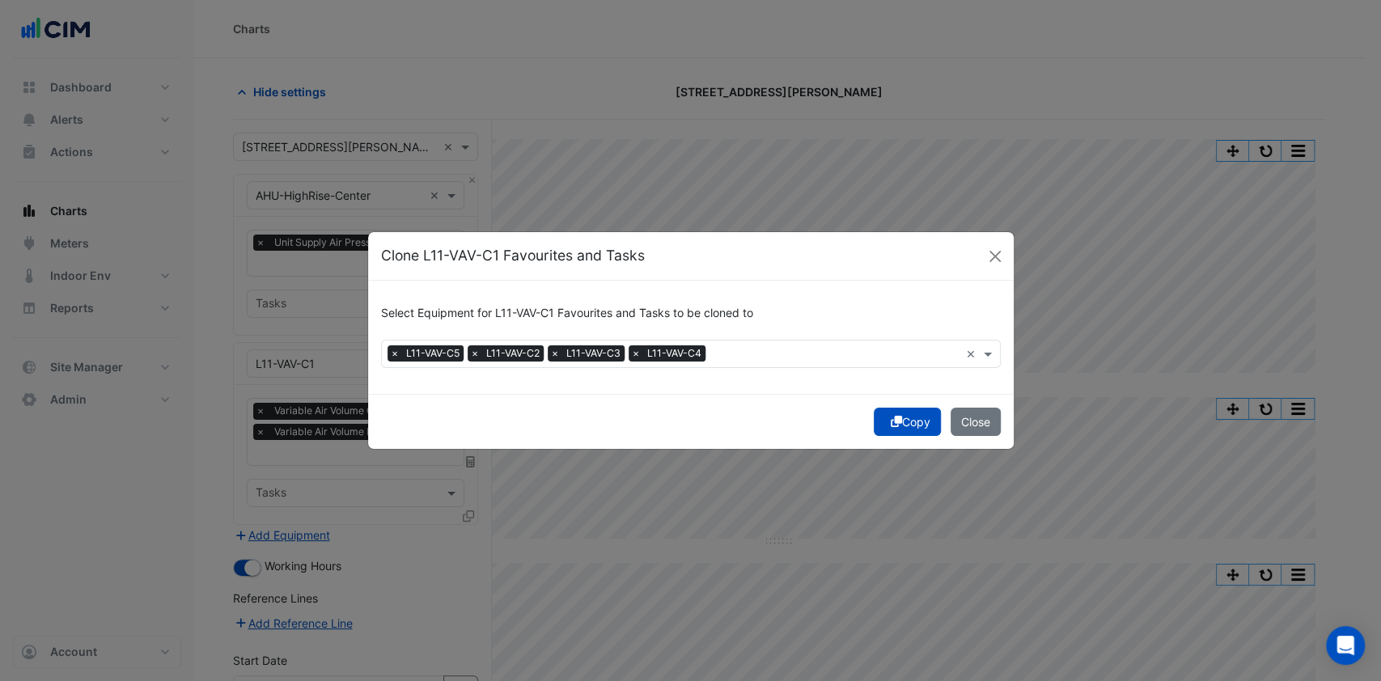
click at [899, 418] on button "Copy" at bounding box center [907, 422] width 67 height 28
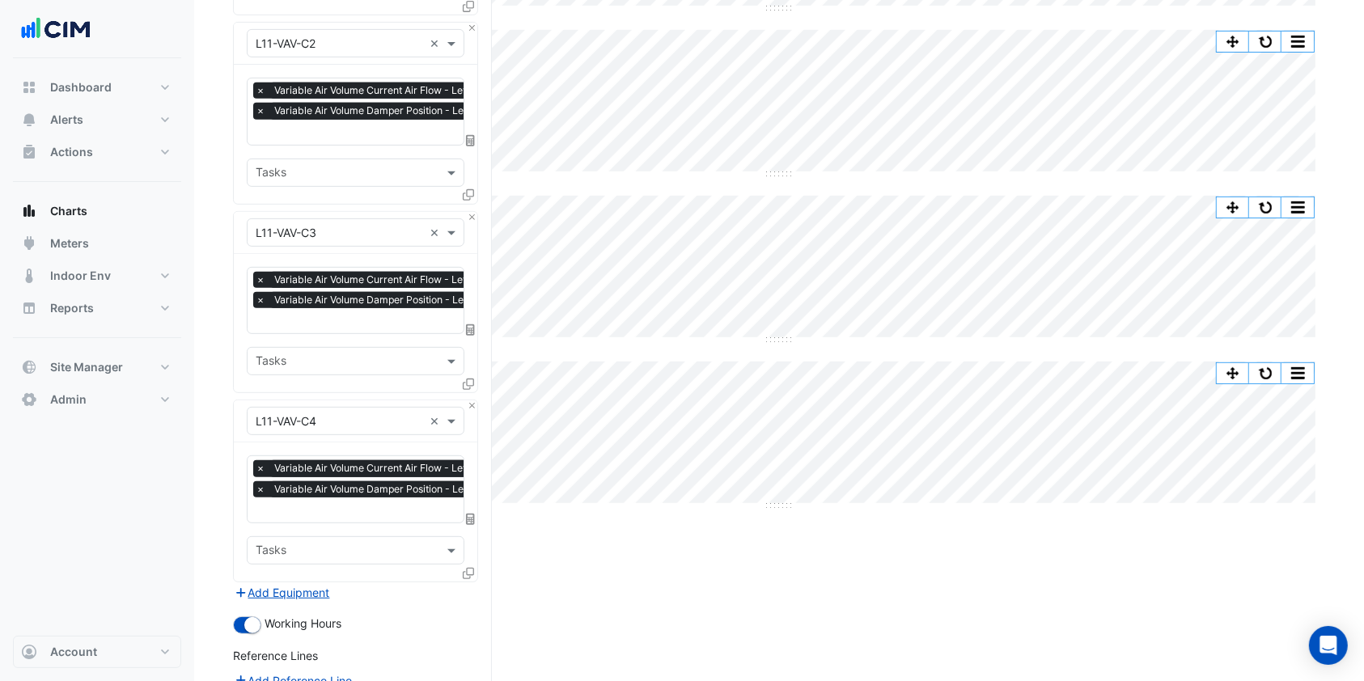
scroll to position [913, 0]
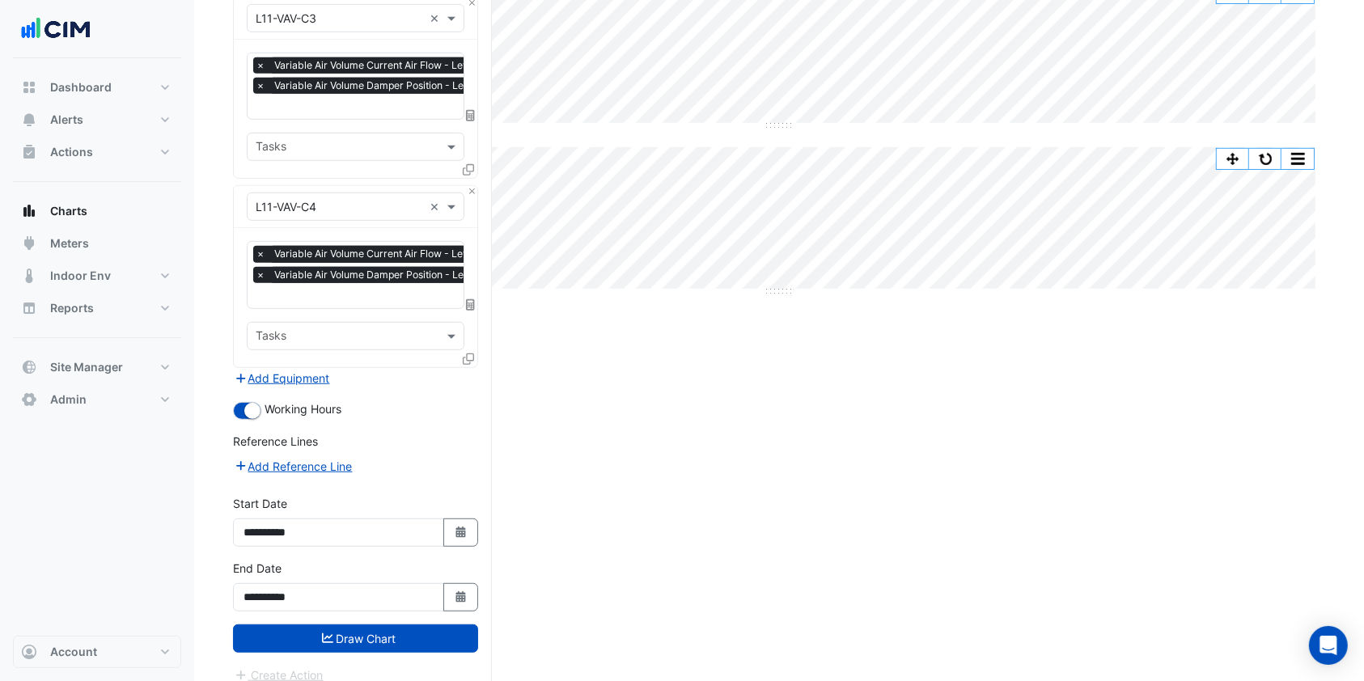
drag, startPoint x: 409, startPoint y: 627, endPoint x: 646, endPoint y: 619, distance: 236.4
click at [409, 626] on button "Draw Chart" at bounding box center [355, 639] width 245 height 28
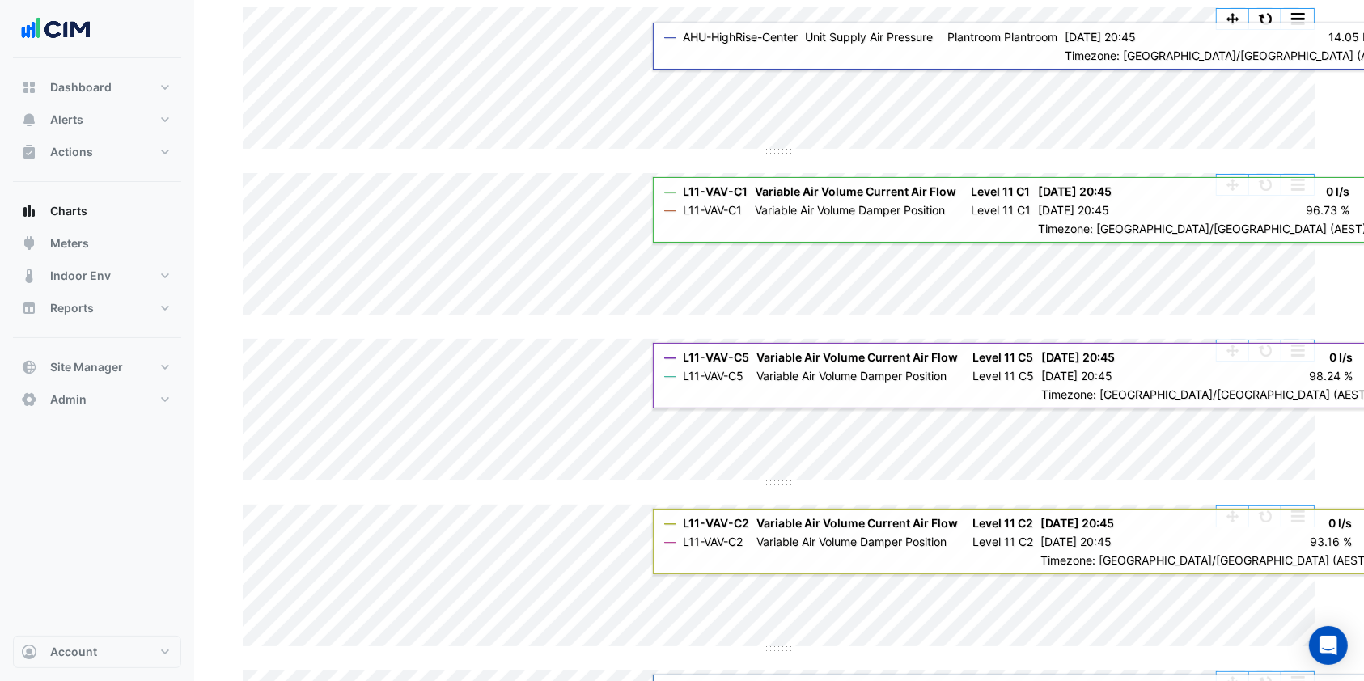
scroll to position [215, 0]
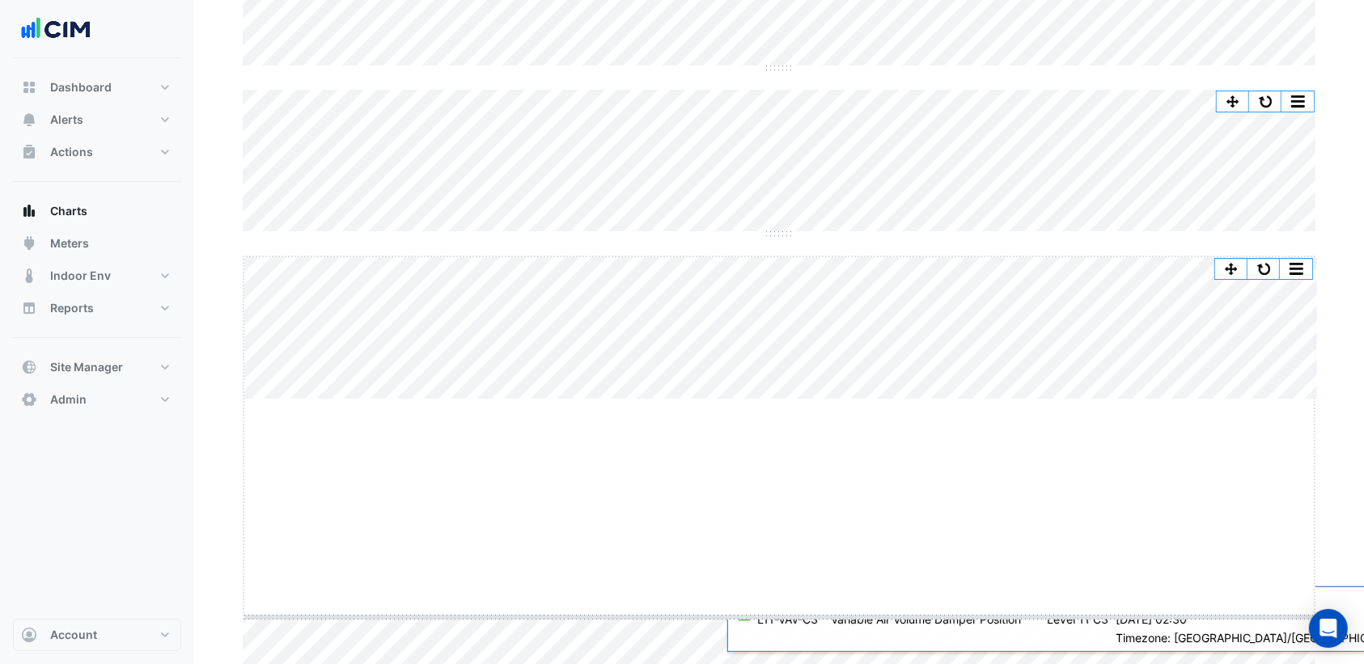
drag, startPoint x: 783, startPoint y: 398, endPoint x: 776, endPoint y: 616, distance: 218.5
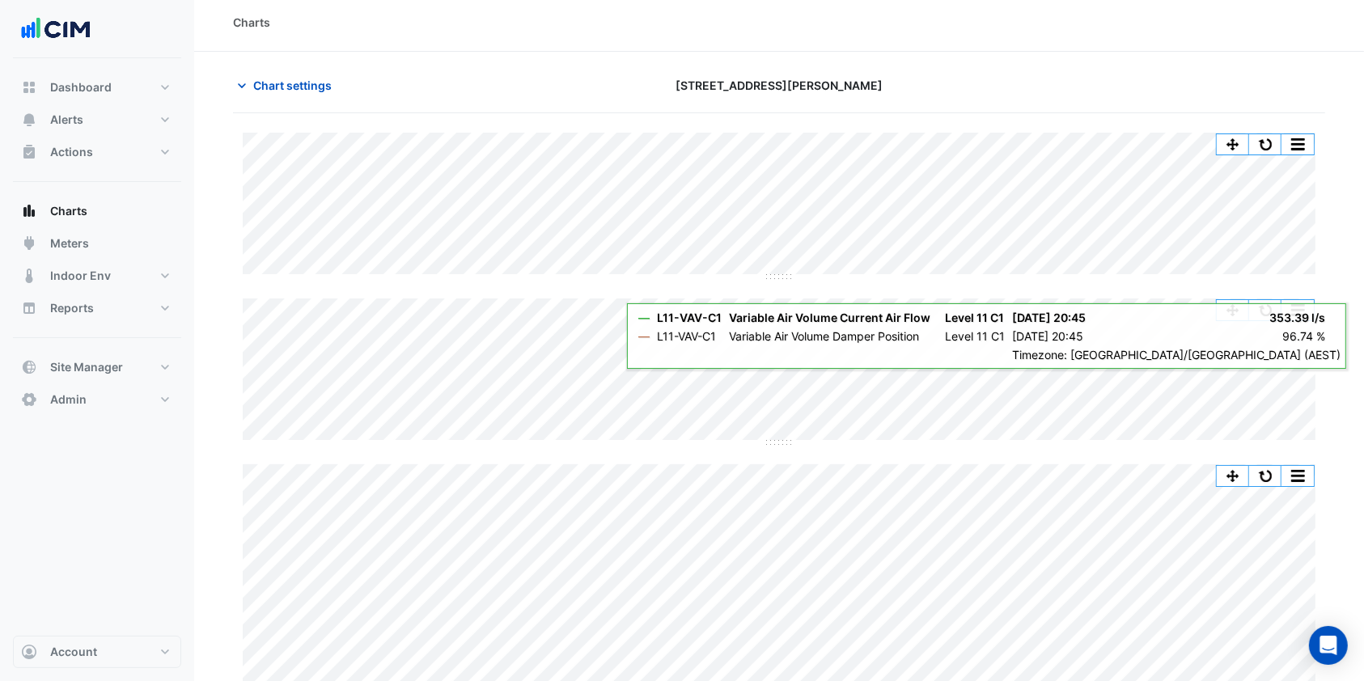
scroll to position [0, 0]
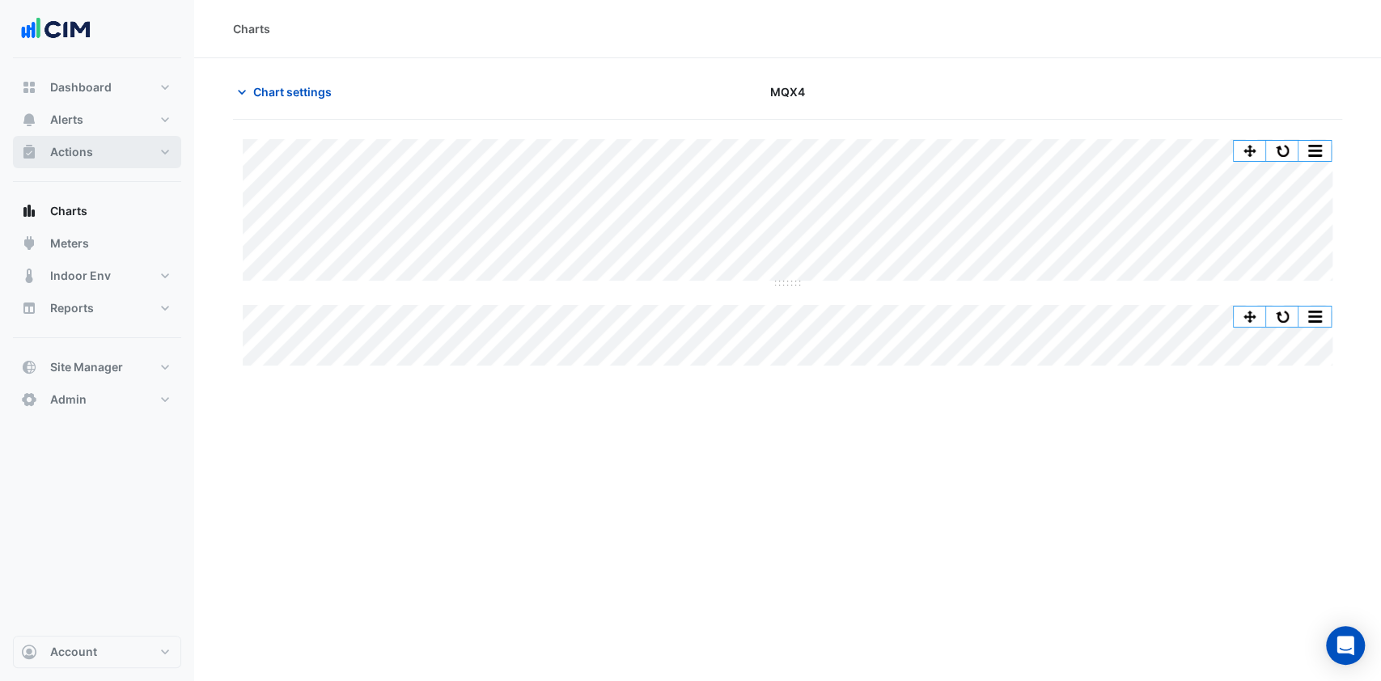
click at [136, 150] on button "Actions" at bounding box center [97, 152] width 168 height 32
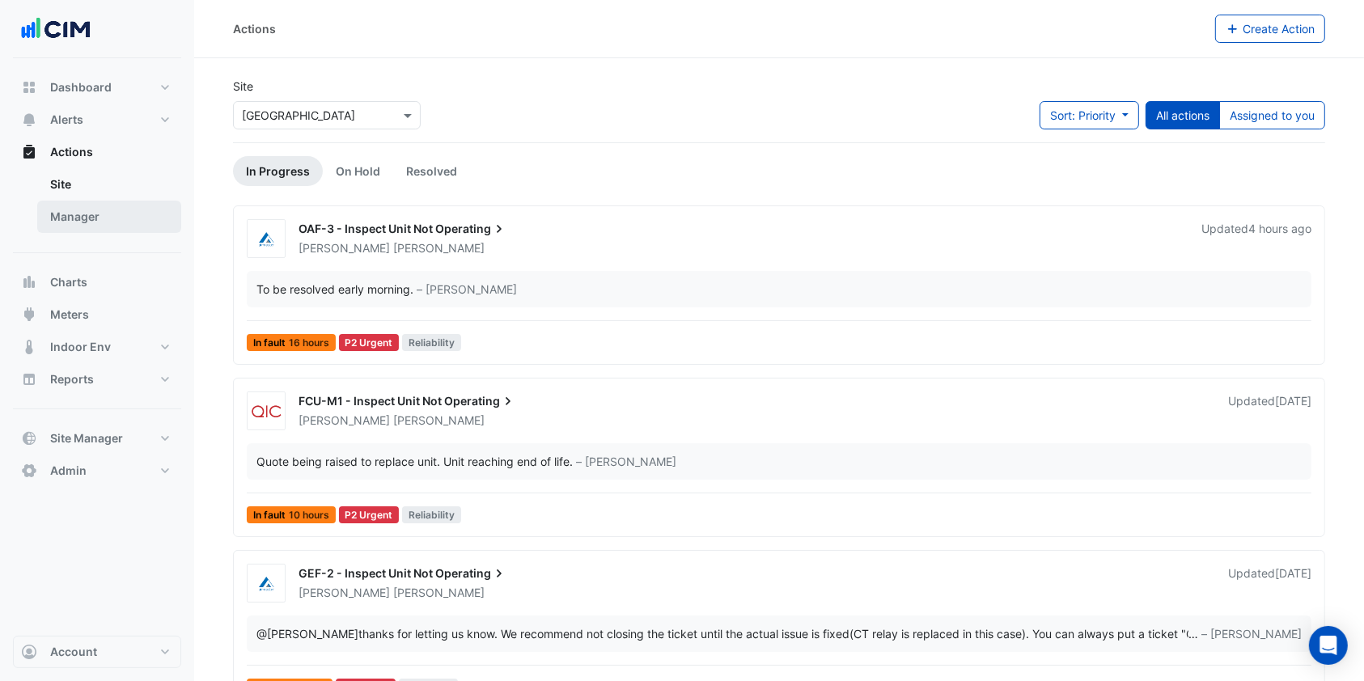
click at [92, 213] on link "Manager" at bounding box center [109, 217] width 144 height 32
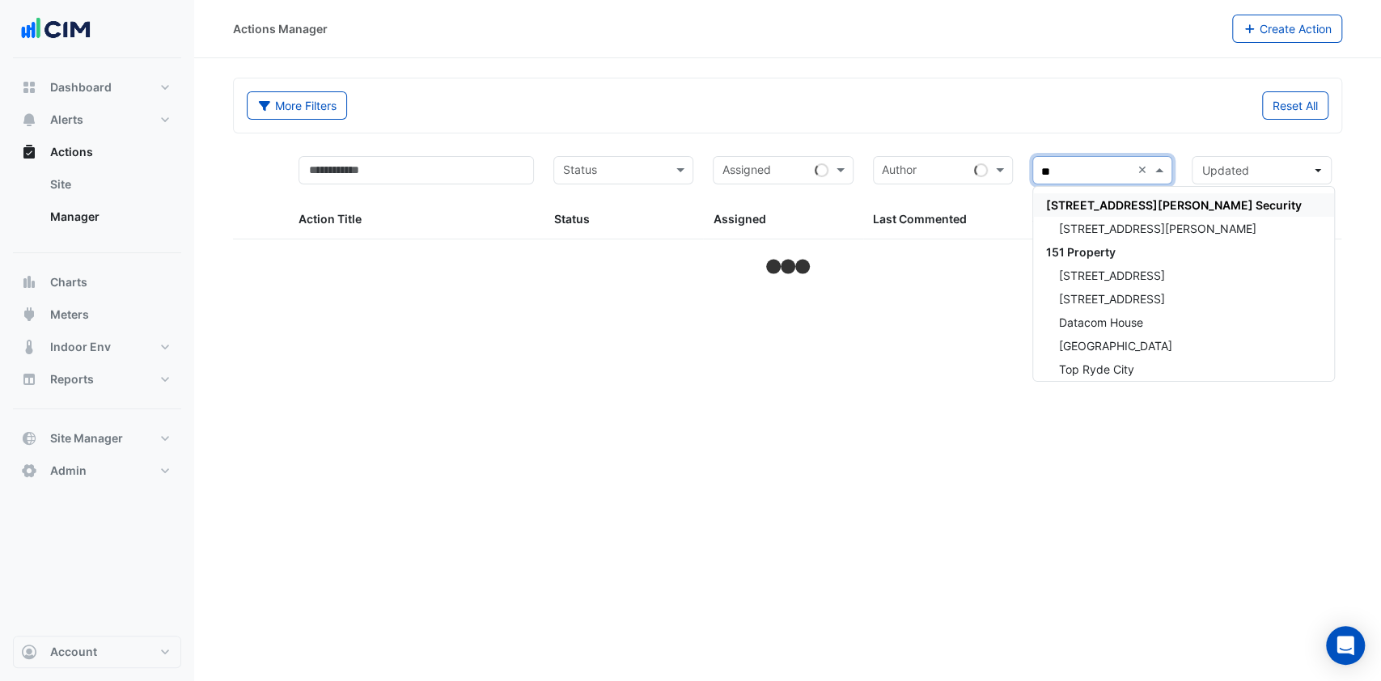
type input "***"
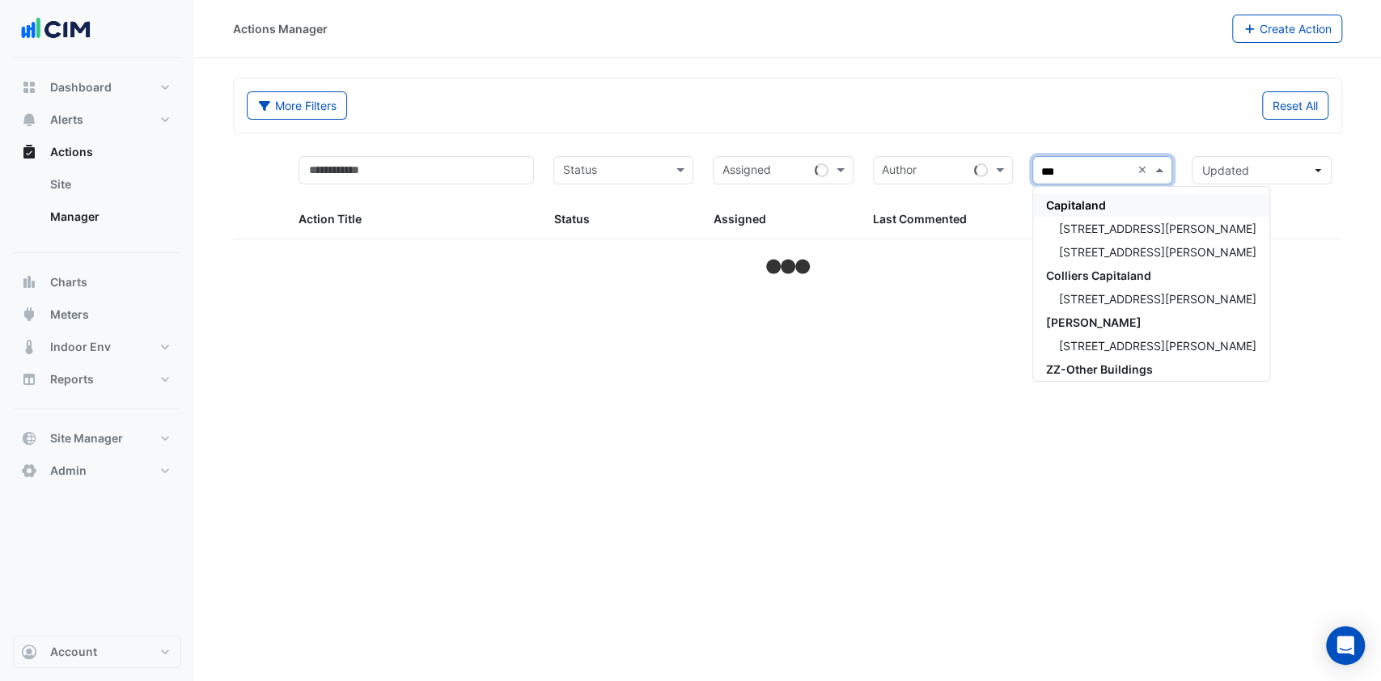
select select "***"
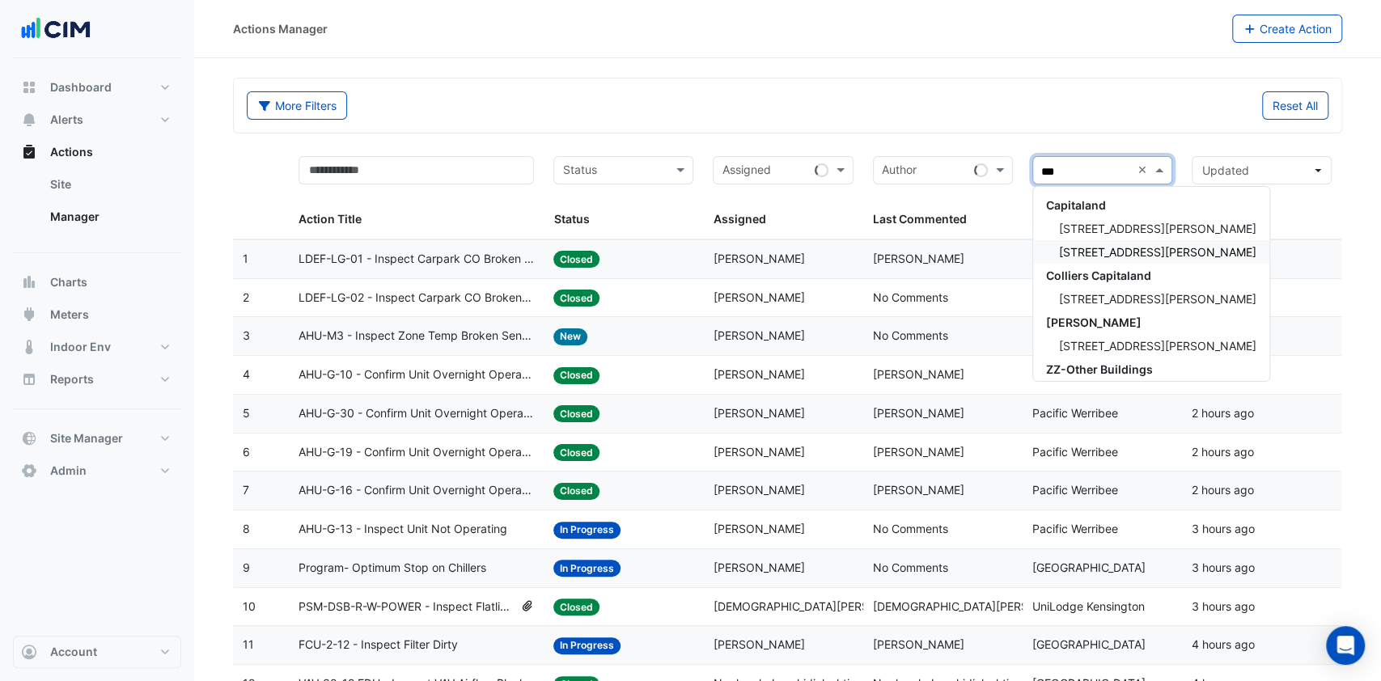
click at [1115, 259] on div "[STREET_ADDRESS][PERSON_NAME]" at bounding box center [1151, 251] width 236 height 23
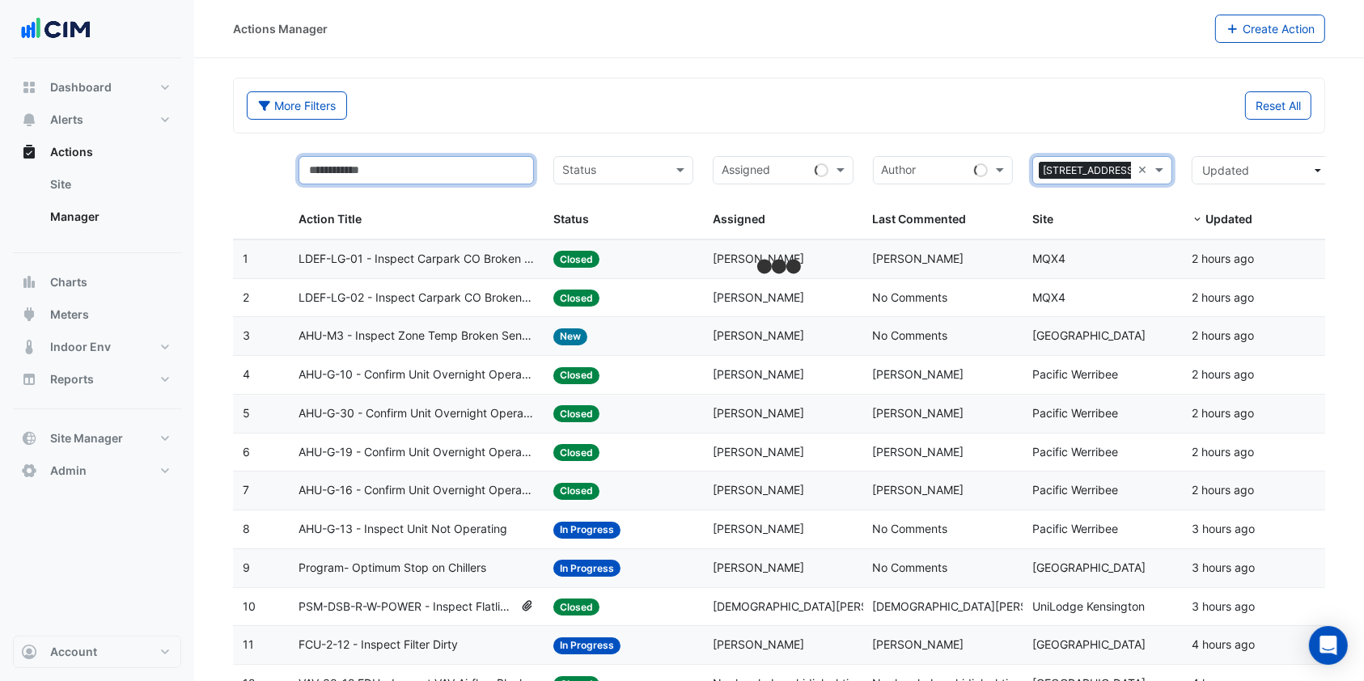
click at [379, 175] on input "text" at bounding box center [416, 170] width 235 height 28
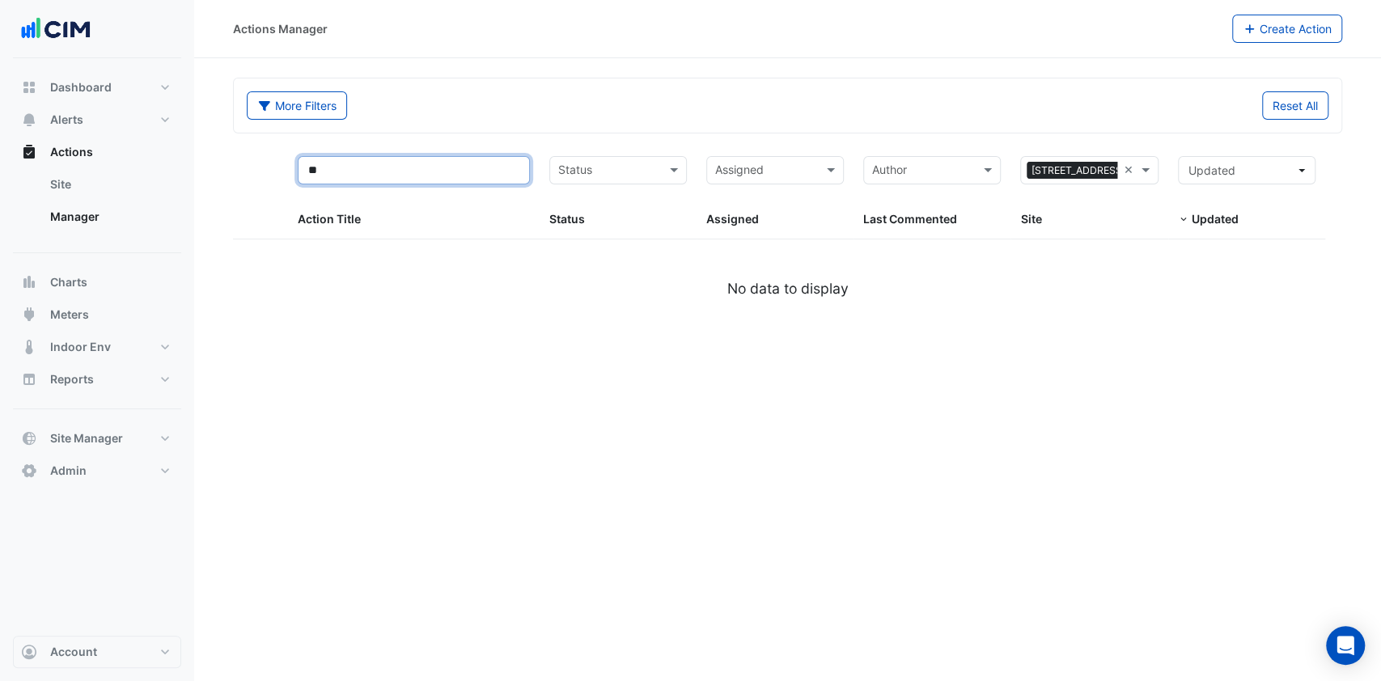
type input "*"
select select "***"
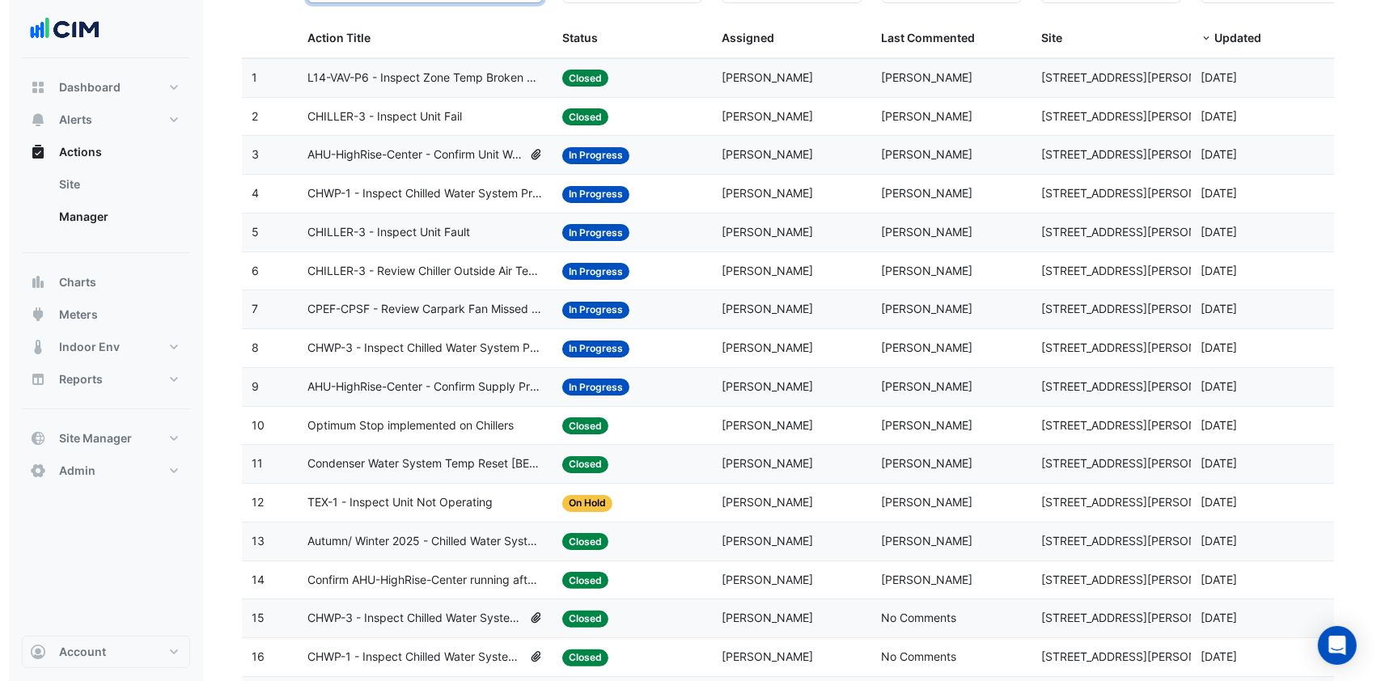
scroll to position [215, 0]
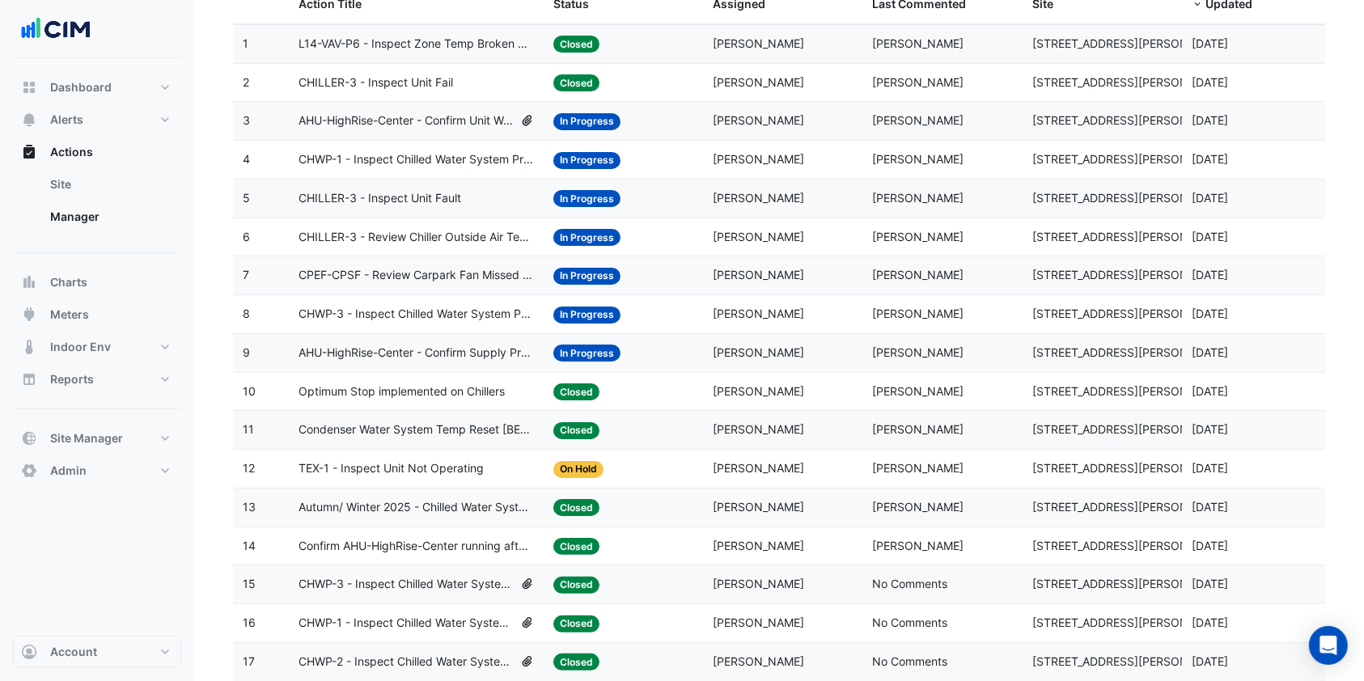
click at [428, 353] on span "AHU-HighRise-Center - Confirm Supply Pressure Override (Energy Waste)" at bounding box center [416, 353] width 235 height 19
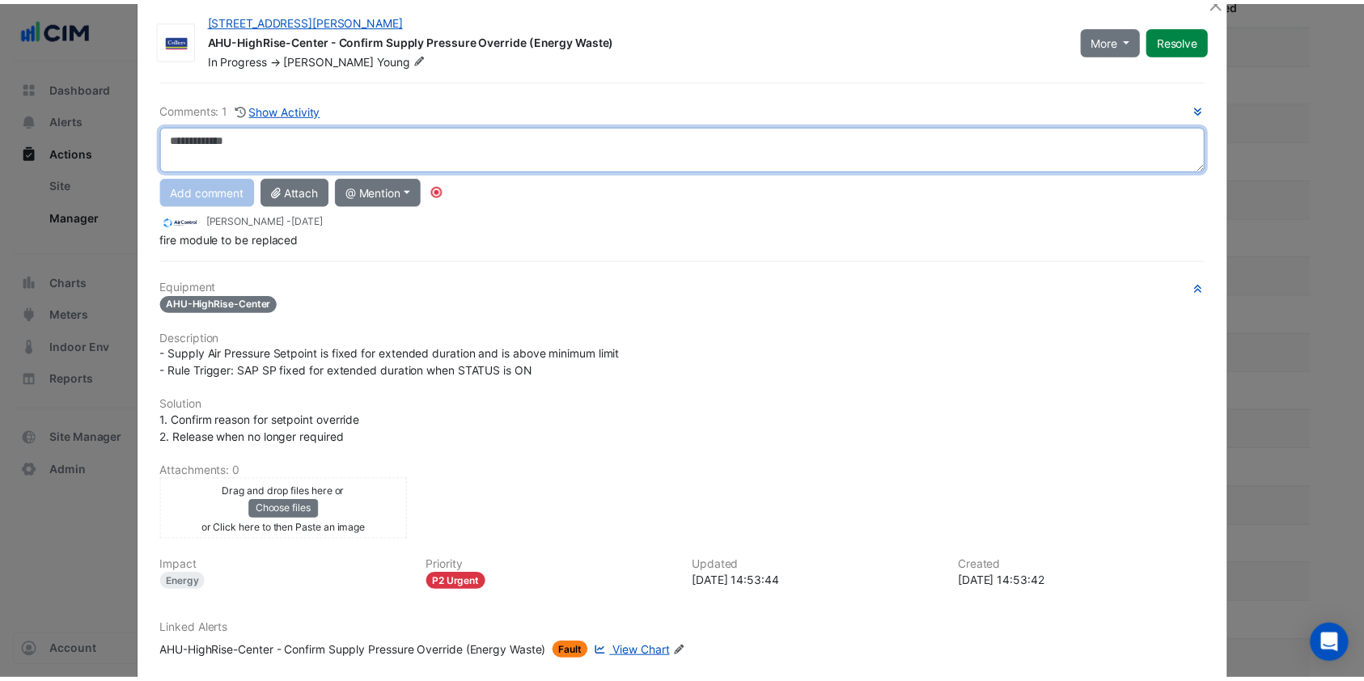
scroll to position [0, 0]
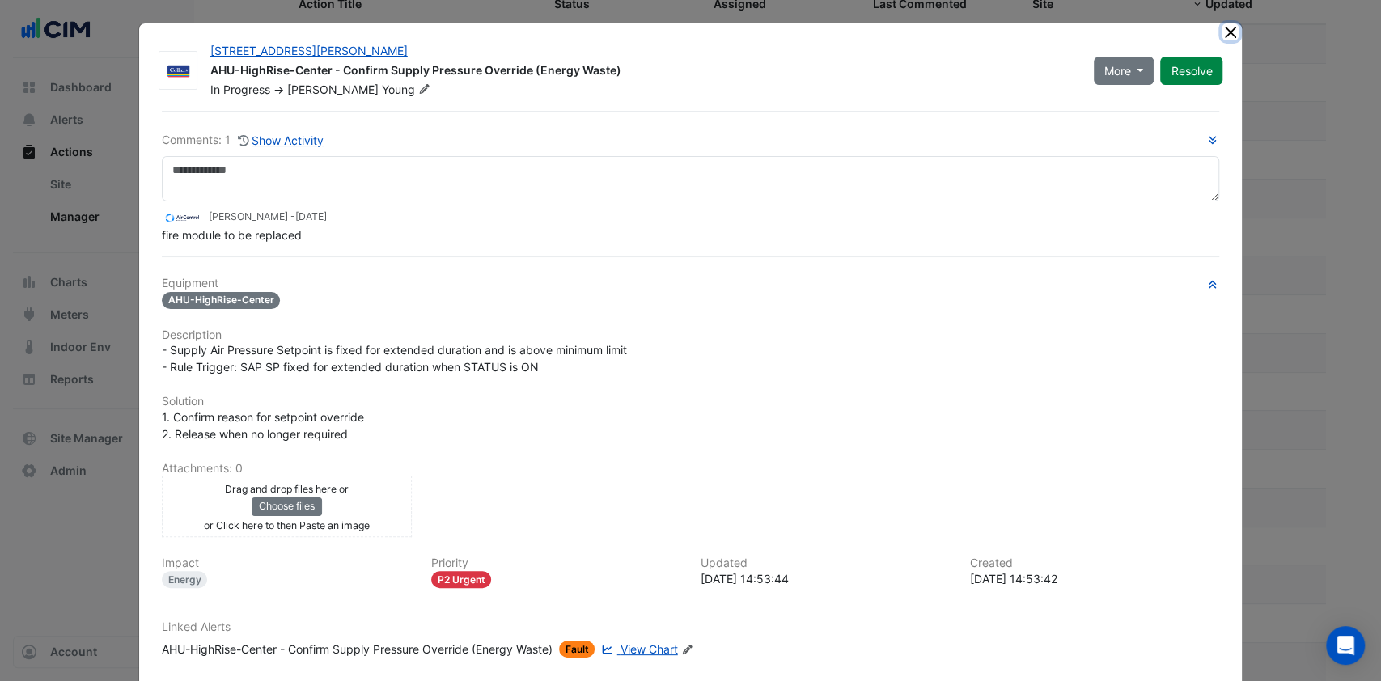
click at [1222, 31] on button "Close" at bounding box center [1230, 31] width 17 height 17
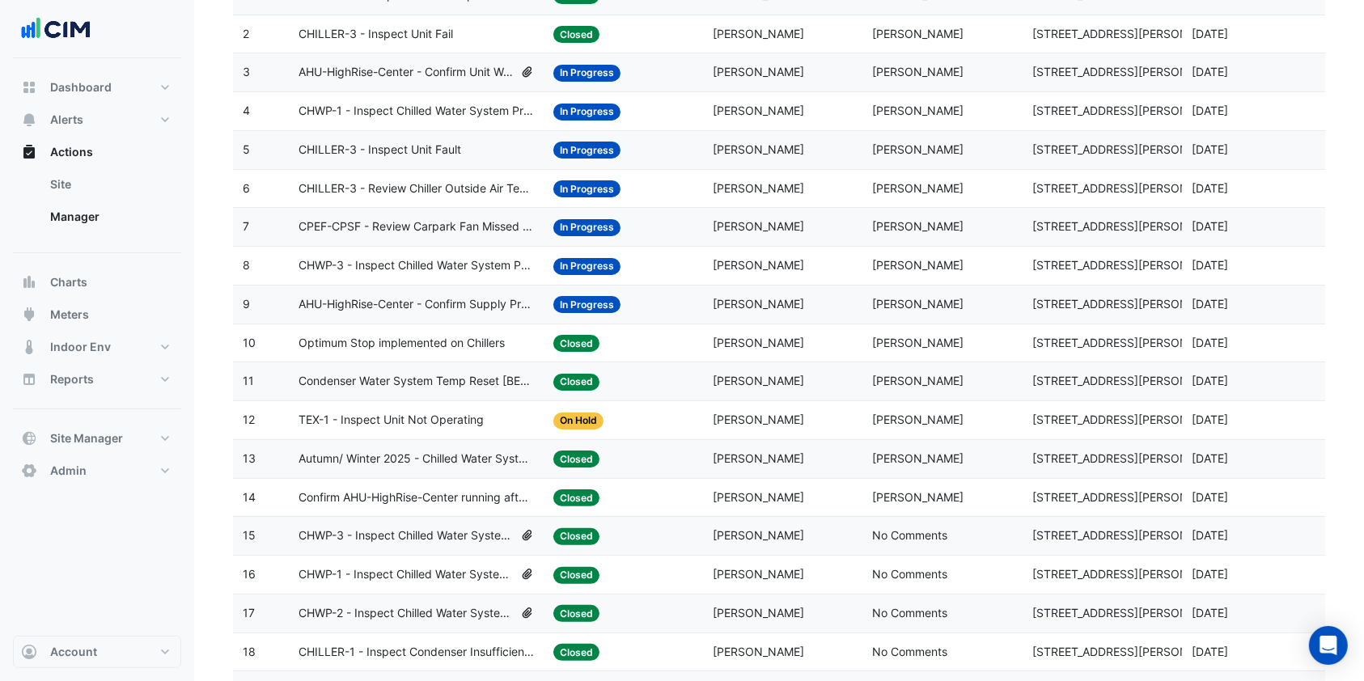
scroll to position [220, 0]
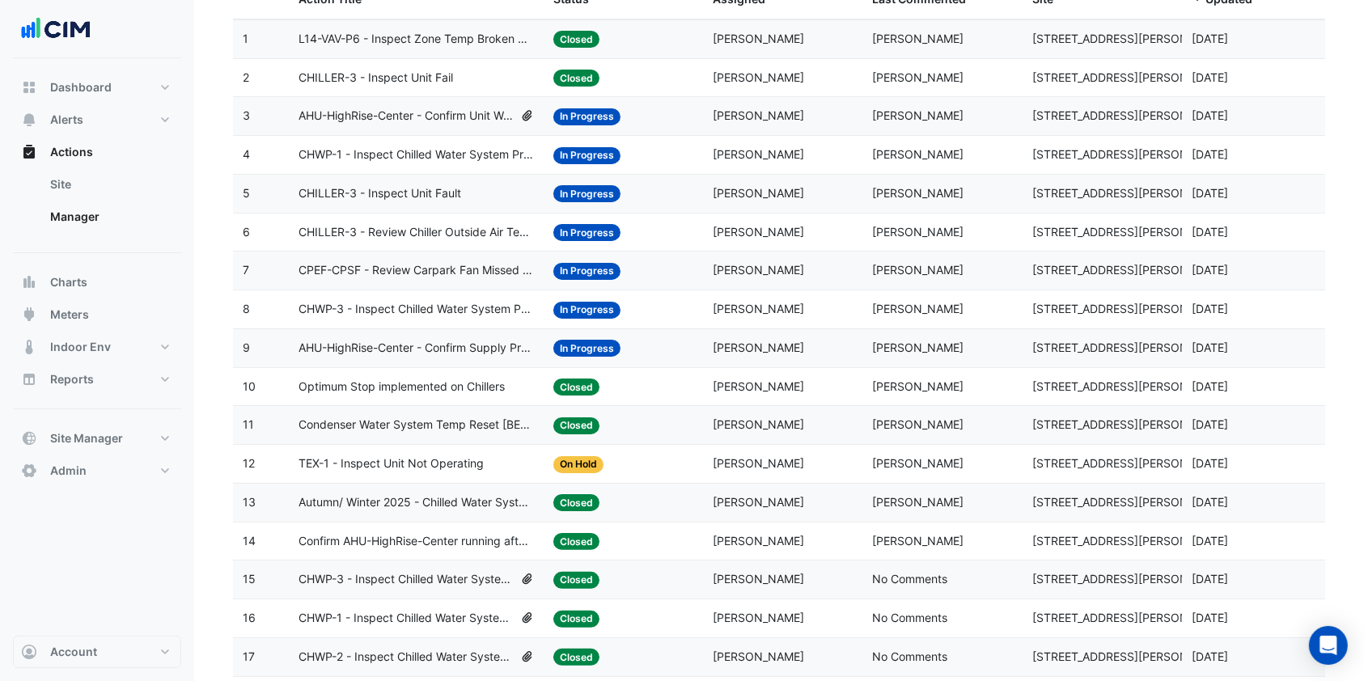
click at [396, 341] on span "AHU-HighRise-Center - Confirm Supply Pressure Override (Energy Waste)" at bounding box center [416, 348] width 235 height 19
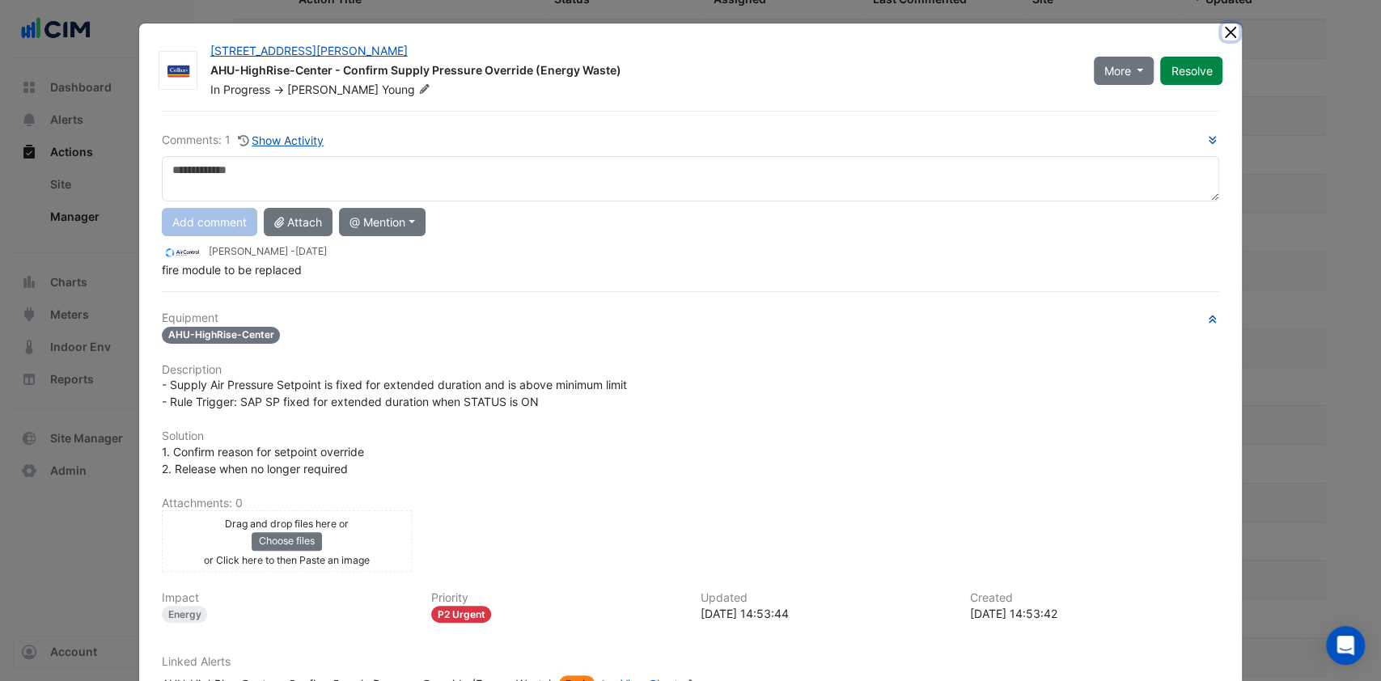
click at [1222, 29] on button "Close" at bounding box center [1230, 31] width 17 height 17
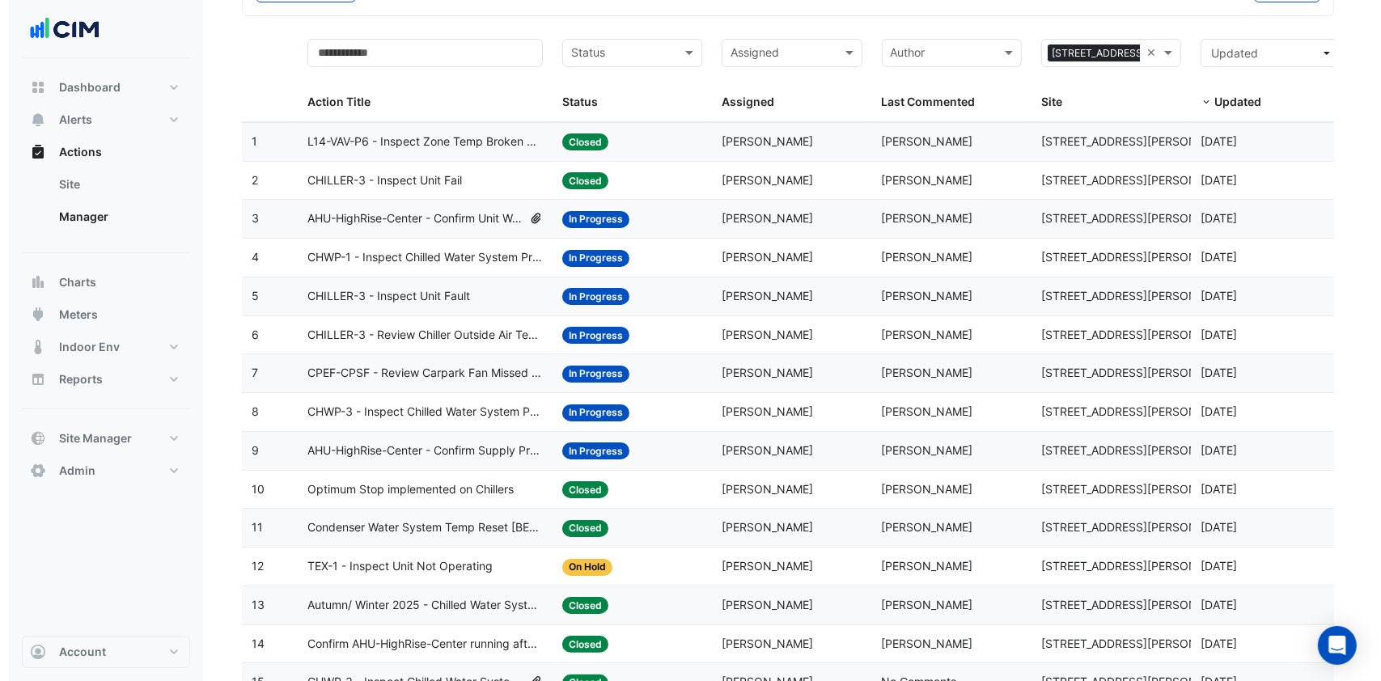
scroll to position [0, 0]
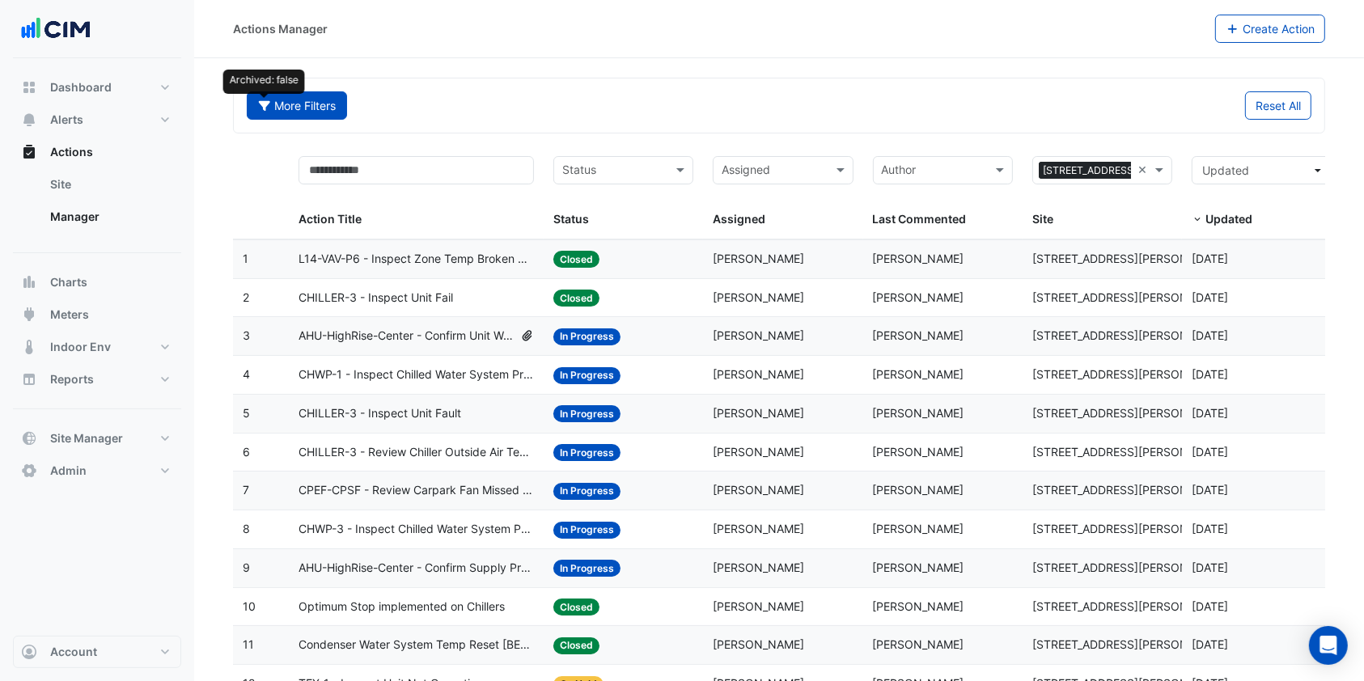
click at [266, 107] on icon "button" at bounding box center [264, 105] width 15 height 11
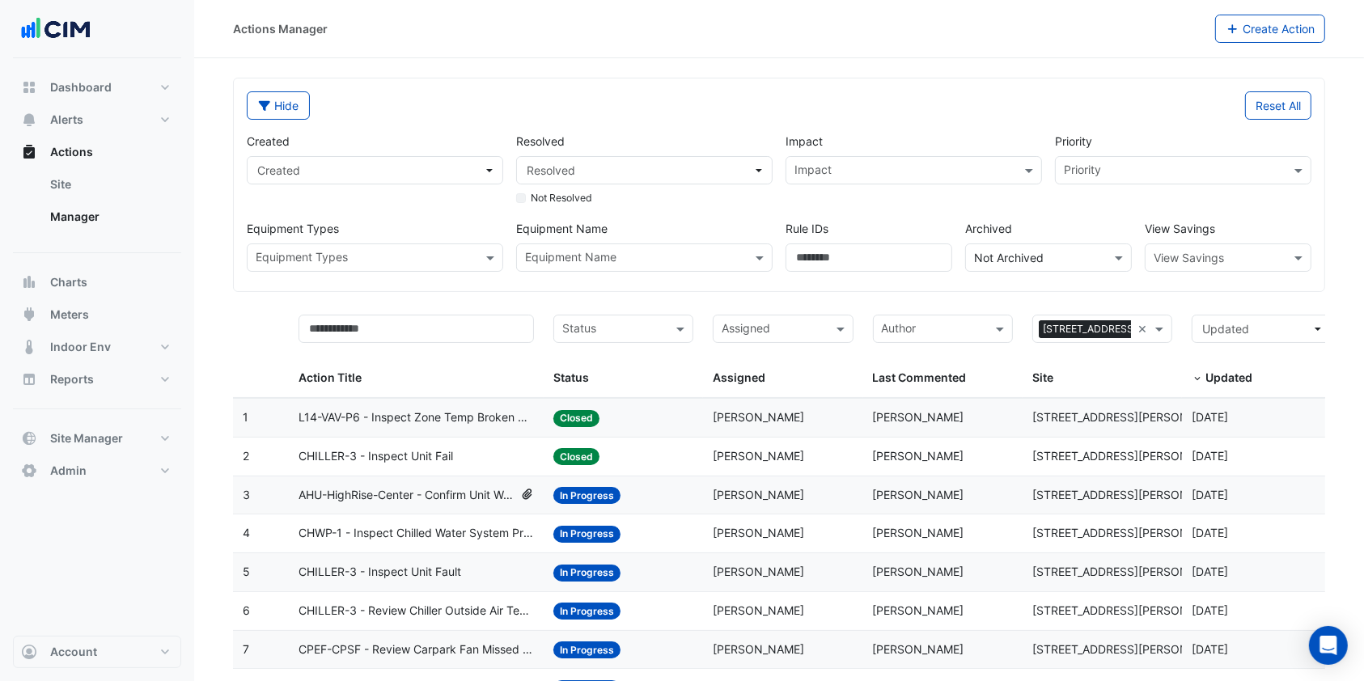
click at [427, 260] on input "text" at bounding box center [366, 259] width 220 height 17
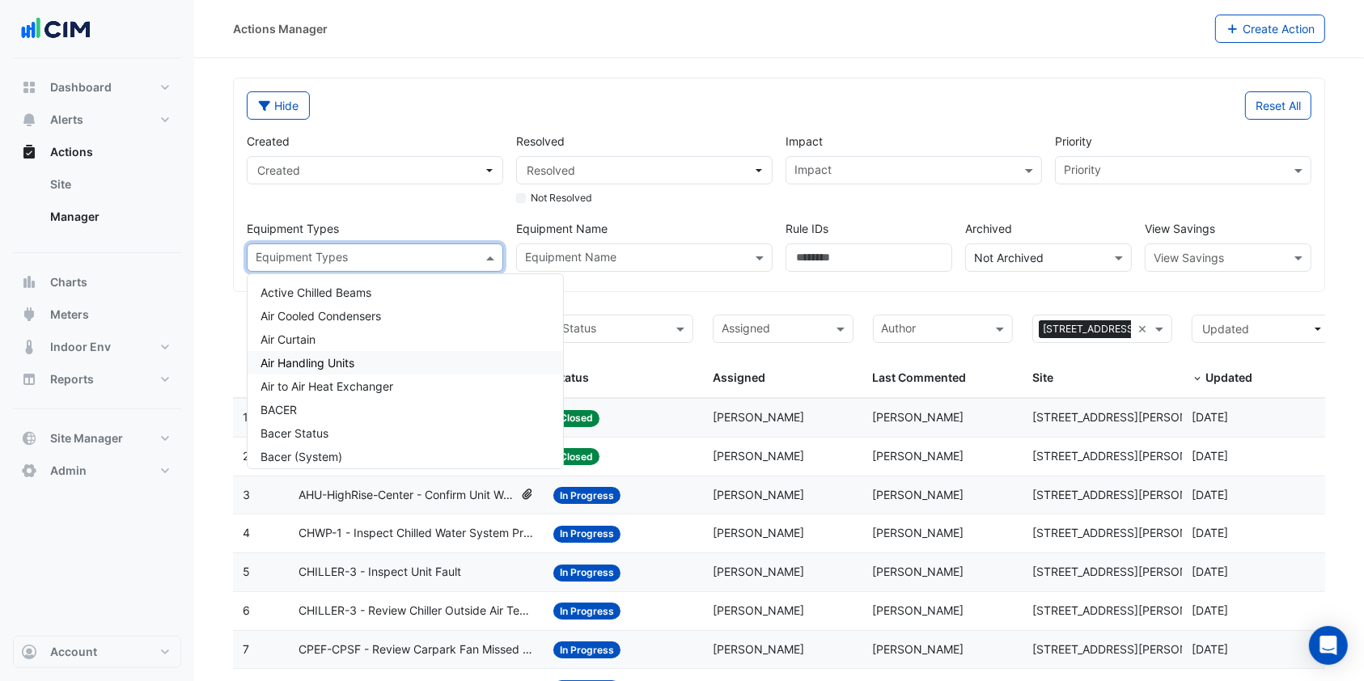
click at [326, 364] on span "Air Handling Units" at bounding box center [307, 363] width 94 height 14
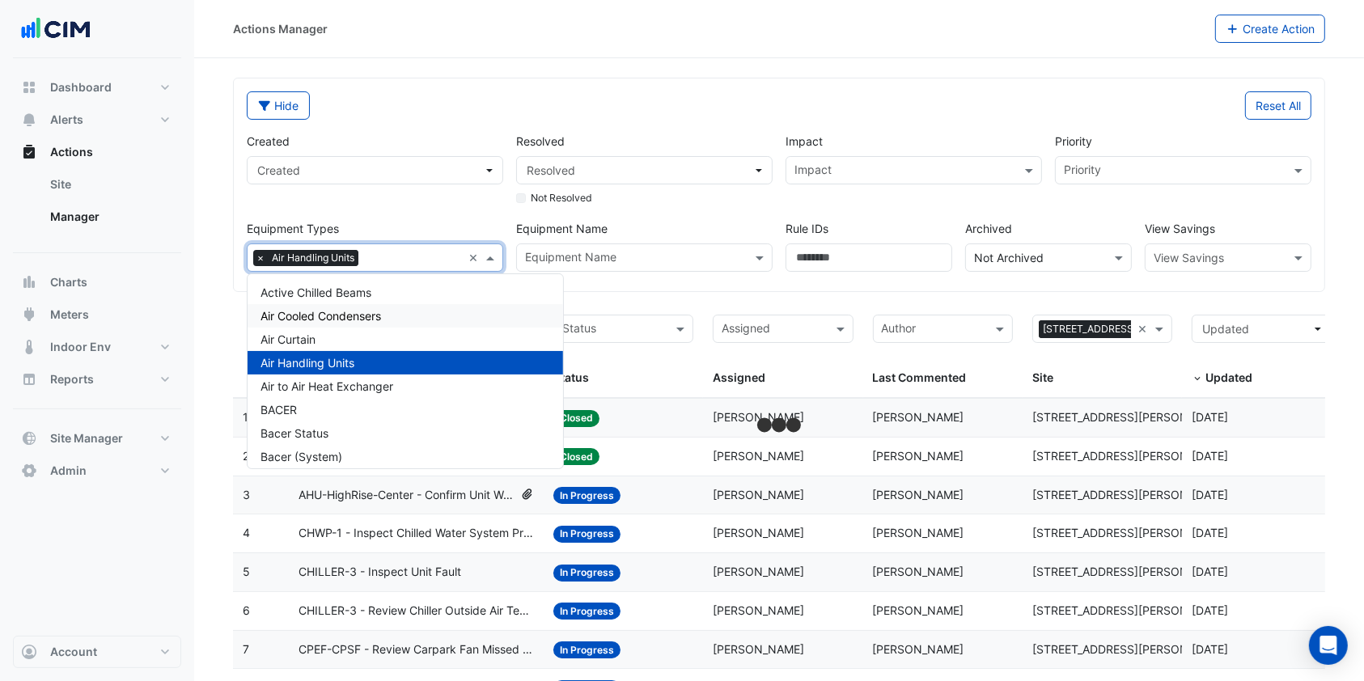
click at [465, 256] on div "Equipment Types × Air Handling Units ×" at bounding box center [375, 258] width 256 height 28
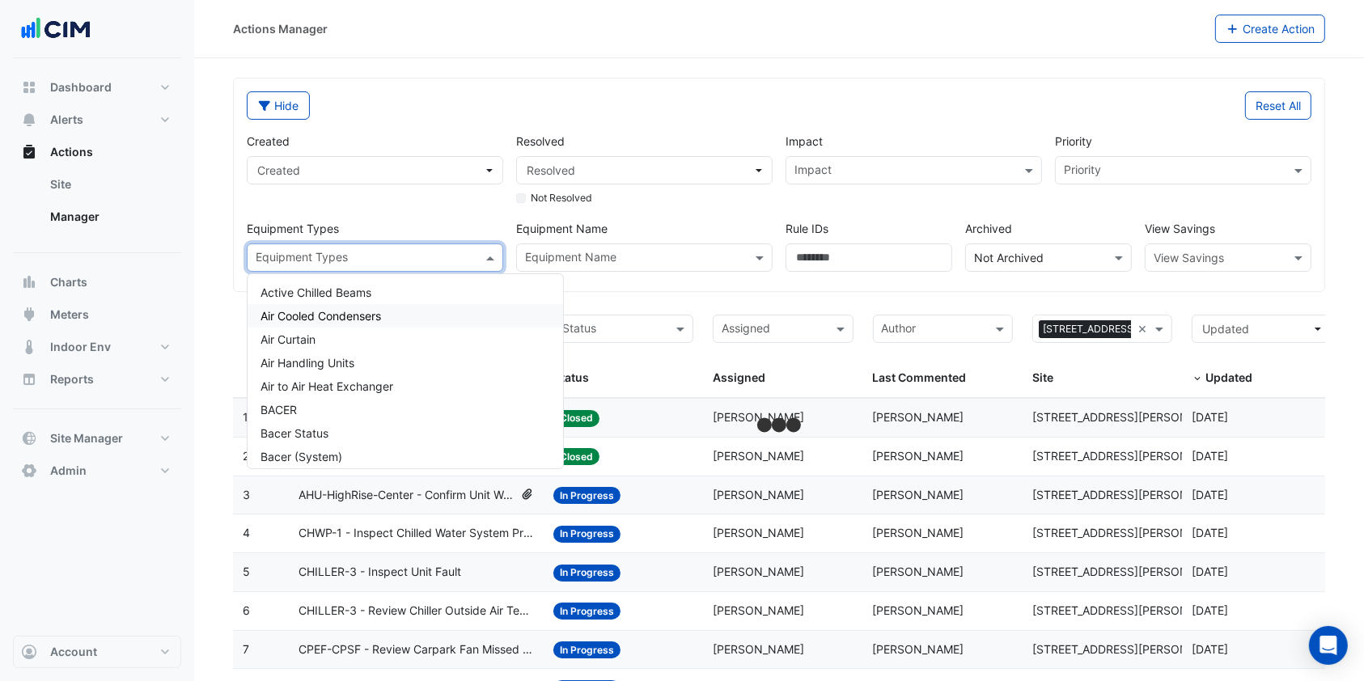
click at [597, 260] on input "text" at bounding box center [635, 259] width 220 height 17
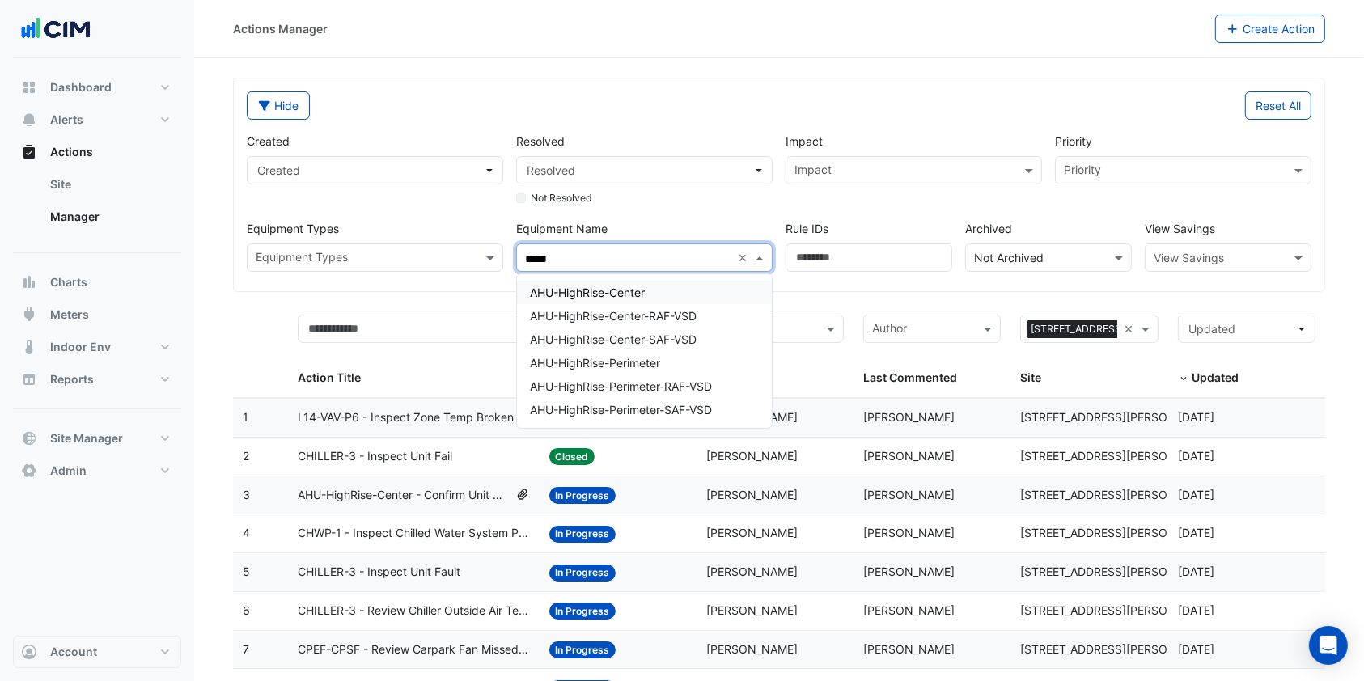
click at [593, 301] on div "AHU-HighRise-Center" at bounding box center [644, 292] width 255 height 23
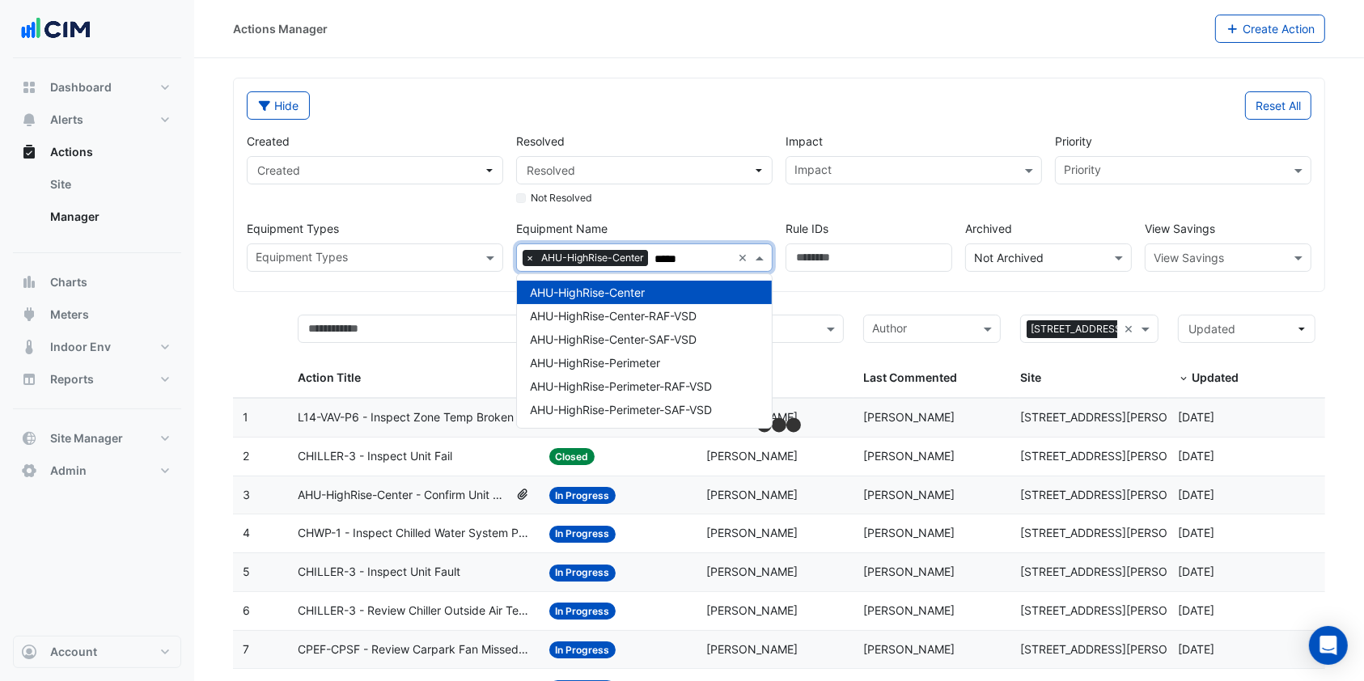
type input "*****"
click at [1005, 234] on label "Archived" at bounding box center [1048, 228] width 167 height 17
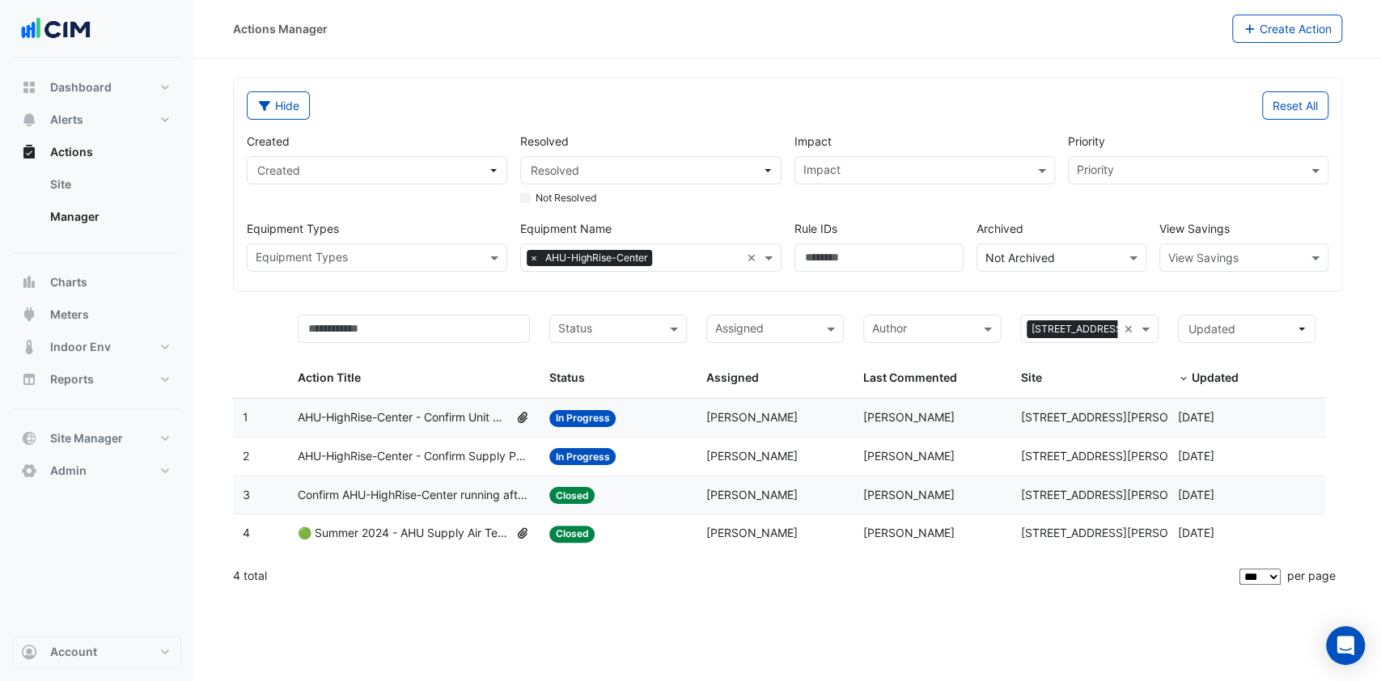
click at [770, 44] on div "Actions Manager Create Action" at bounding box center [787, 29] width 1187 height 58
click at [447, 498] on span "Confirm AHU-HighRise-Center running after hours" at bounding box center [414, 495] width 232 height 19
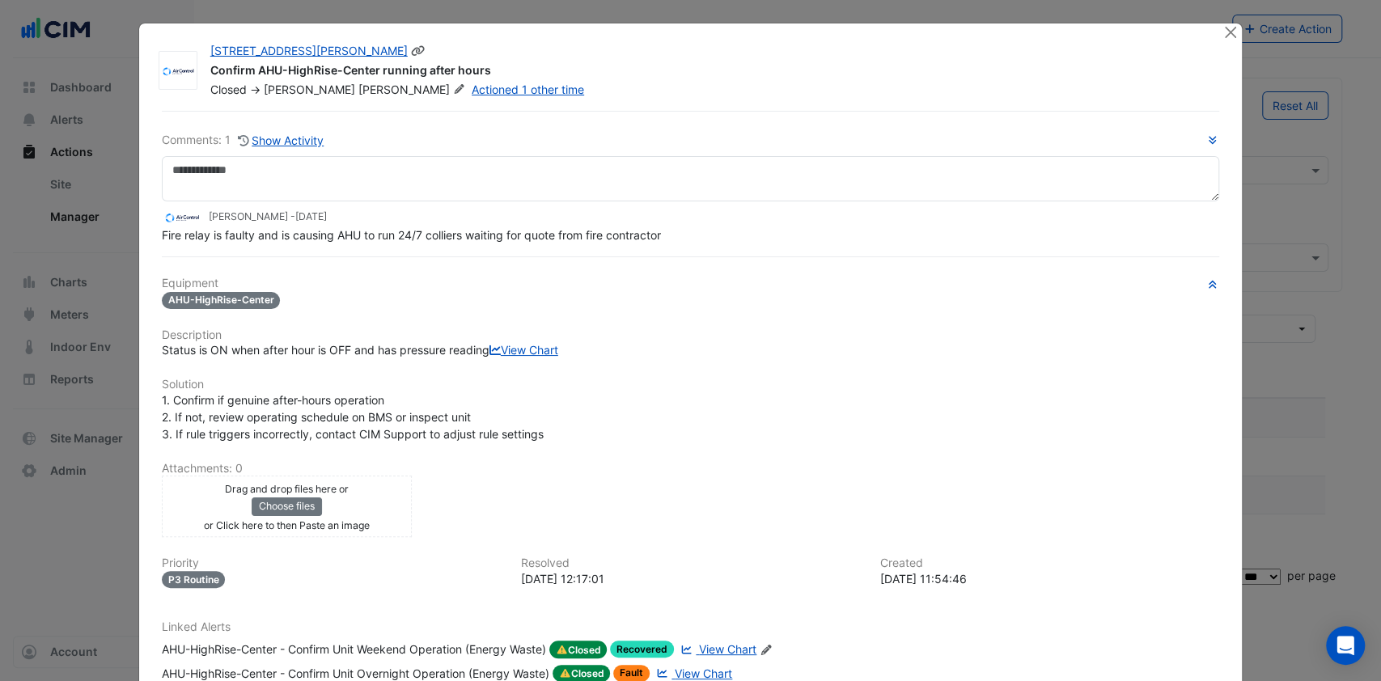
drag, startPoint x: 492, startPoint y: 77, endPoint x: 449, endPoint y: 71, distance: 43.2
click at [449, 71] on div "Confirm AHU-HighRise-Center running after hours" at bounding box center [706, 71] width 993 height 19
click at [481, 71] on div "Confirm AHU-HighRise-Center running after hours" at bounding box center [706, 71] width 993 height 19
drag, startPoint x: 478, startPoint y: 70, endPoint x: 328, endPoint y: 118, distance: 157.9
click at [230, 71] on div "Confirm AHU-HighRise-Center running after hours" at bounding box center [706, 71] width 993 height 19
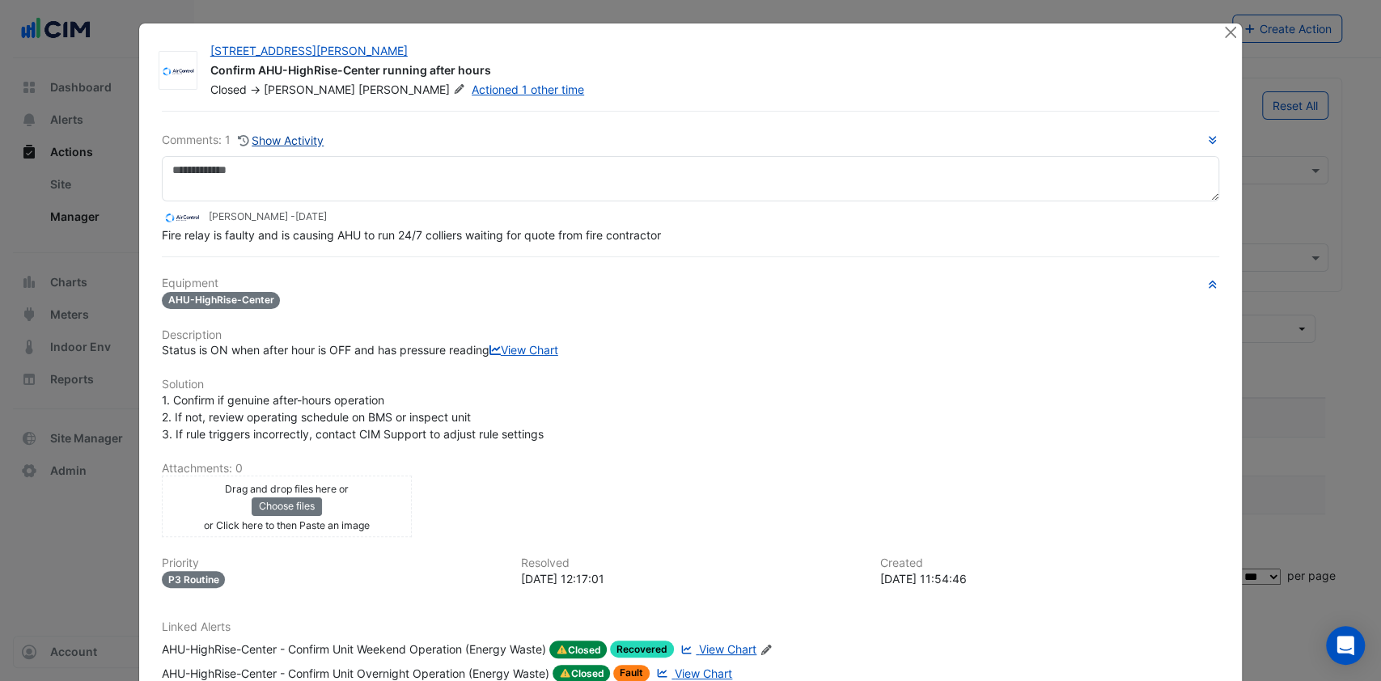
click at [277, 137] on button "Show Activity" at bounding box center [281, 140] width 88 height 19
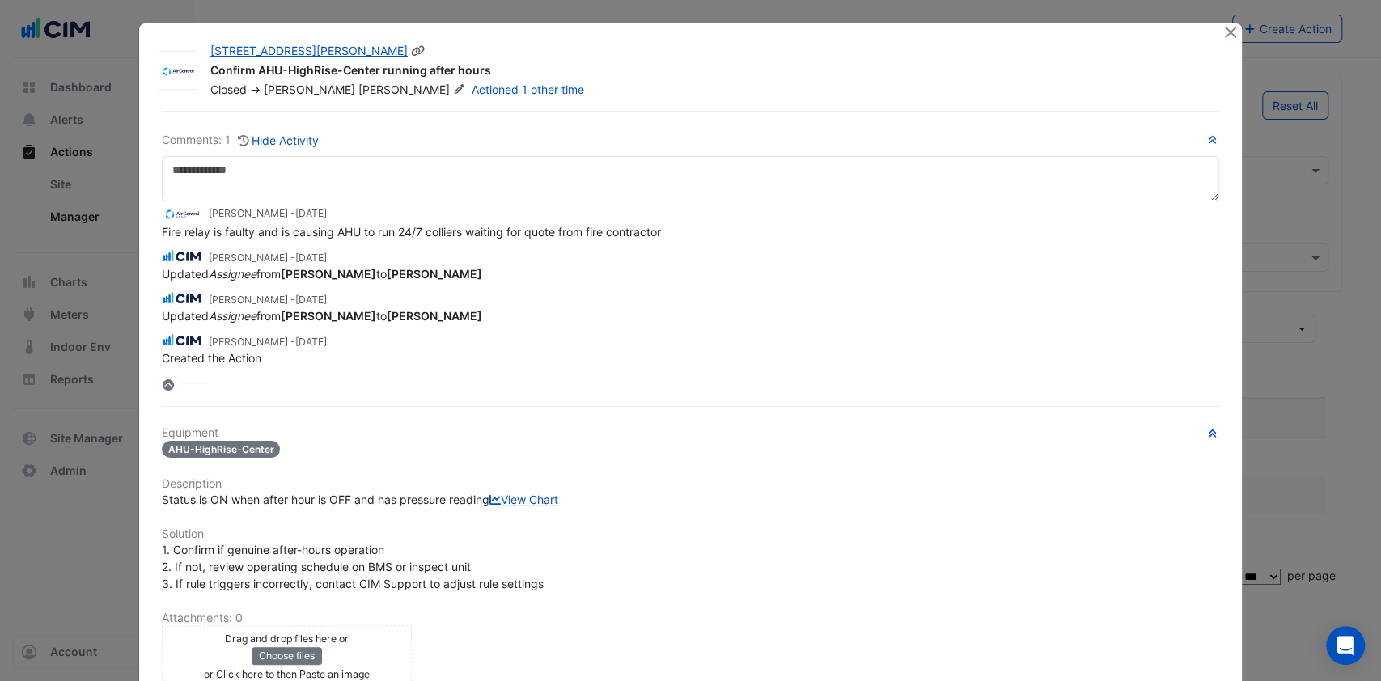
click at [443, 71] on div "Confirm AHU-HighRise-Center running after hours" at bounding box center [706, 71] width 993 height 19
drag, startPoint x: 489, startPoint y: 68, endPoint x: 295, endPoint y: 74, distance: 194.2
click at [210, 74] on div "Confirm AHU-HighRise-Center running after hours" at bounding box center [706, 71] width 993 height 19
click at [1222, 31] on button "Close" at bounding box center [1230, 31] width 17 height 17
